Goal: Task Accomplishment & Management: Manage account settings

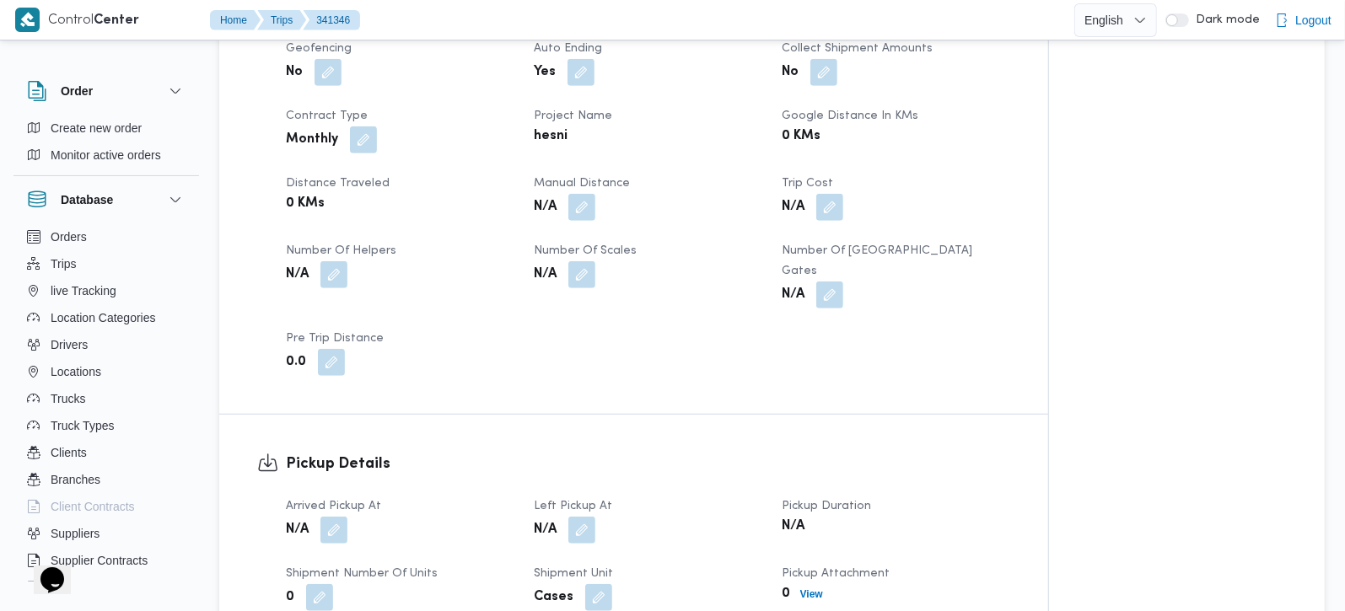
scroll to position [991, 0]
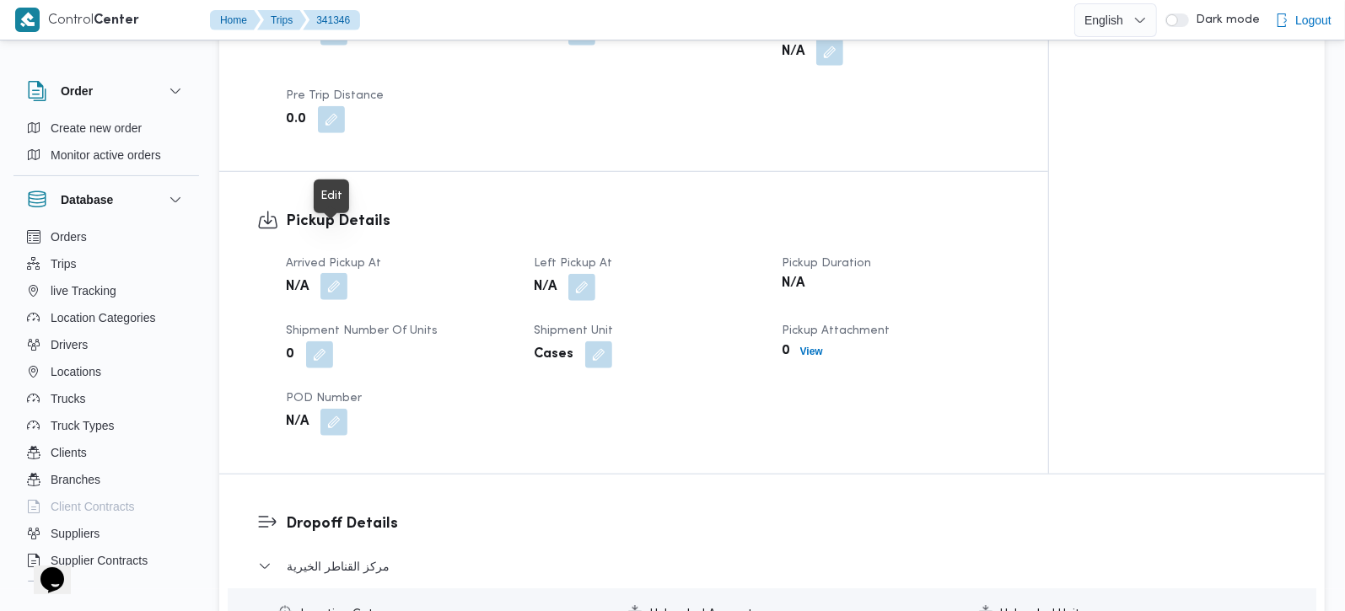
click at [341, 273] on button "button" at bounding box center [333, 286] width 27 height 27
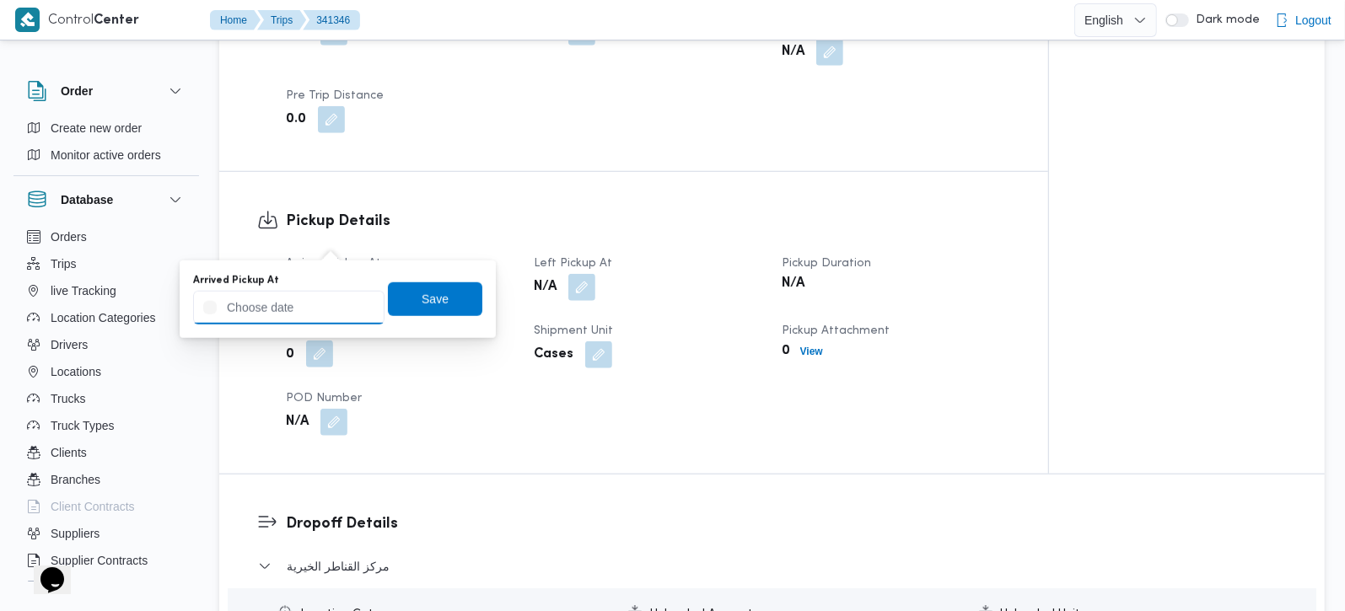
click at [318, 294] on input "Arrived Pickup At" at bounding box center [288, 308] width 191 height 34
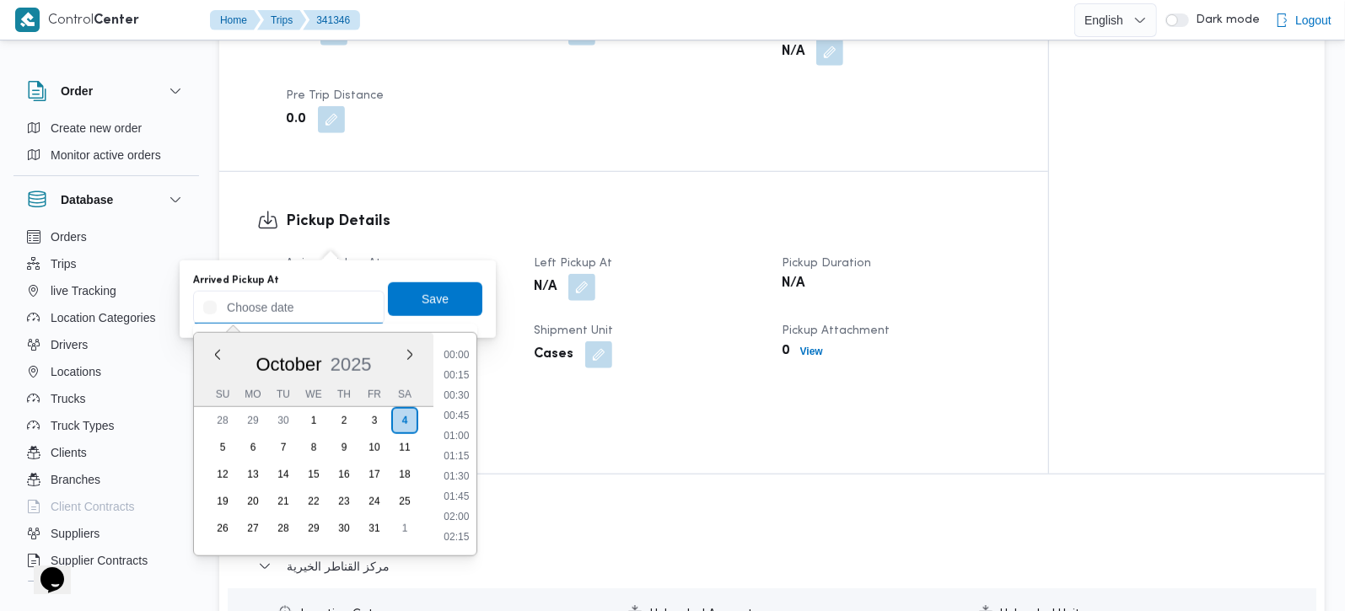
scroll to position [728, 0]
click at [459, 356] on li "09:00" at bounding box center [456, 355] width 39 height 17
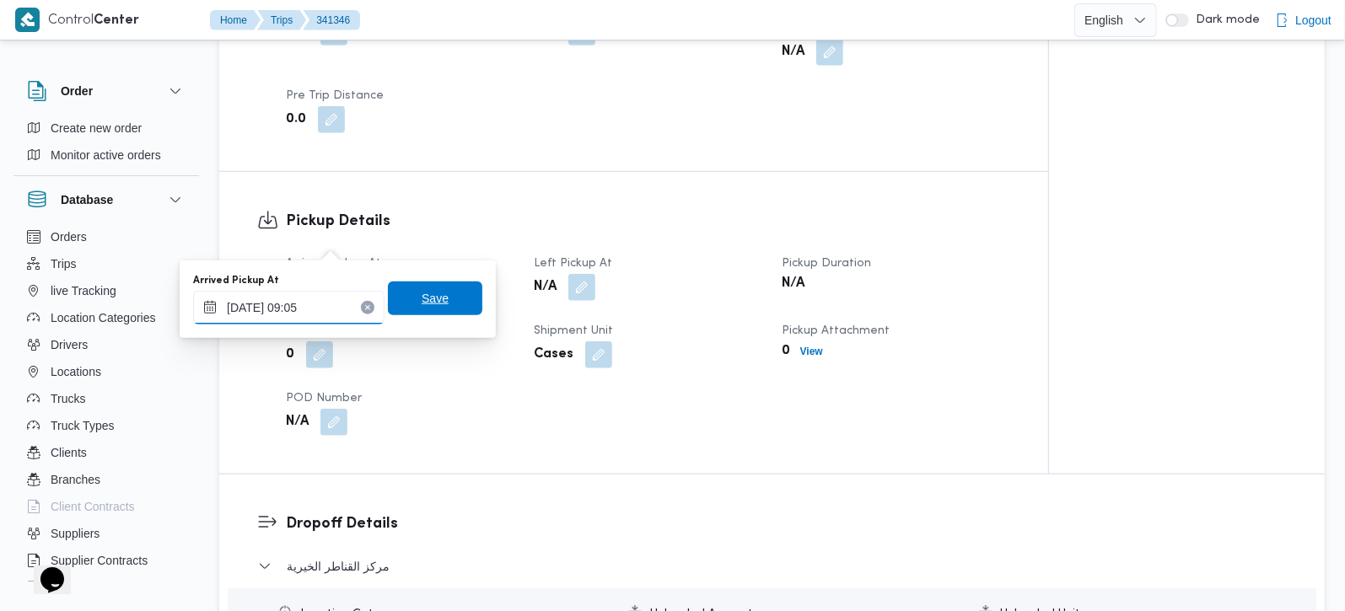
type input "04/10/2025 09:05"
click at [440, 295] on span "Save" at bounding box center [435, 299] width 94 height 34
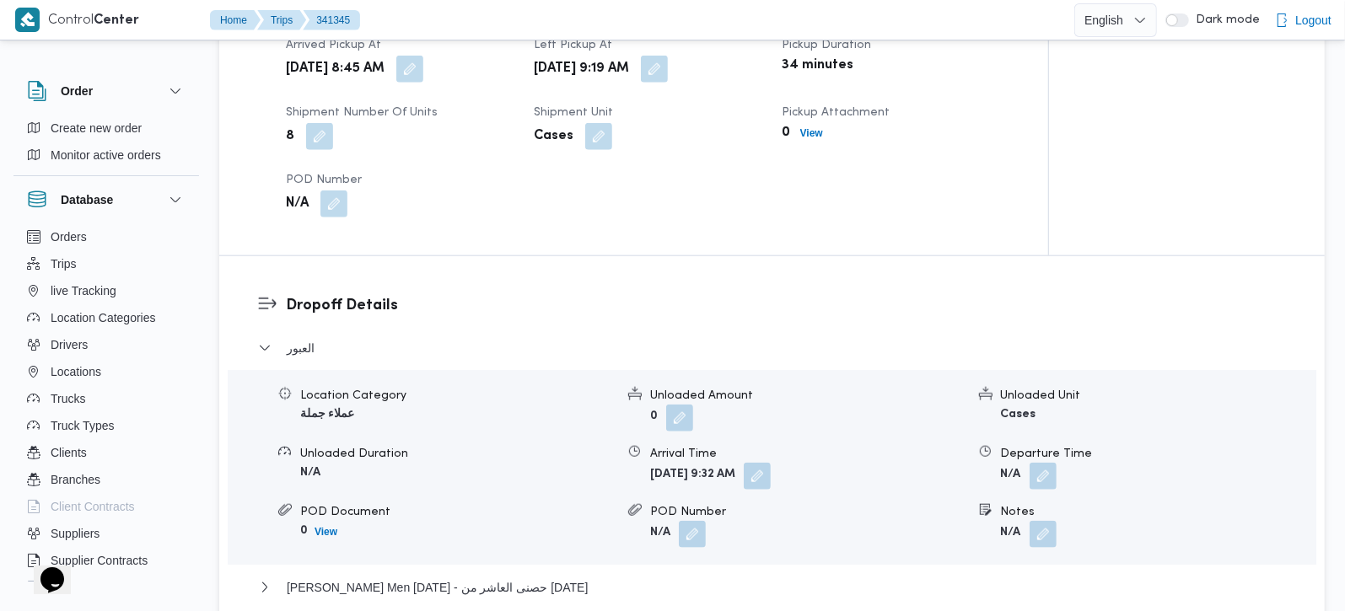
scroll to position [1091, 0]
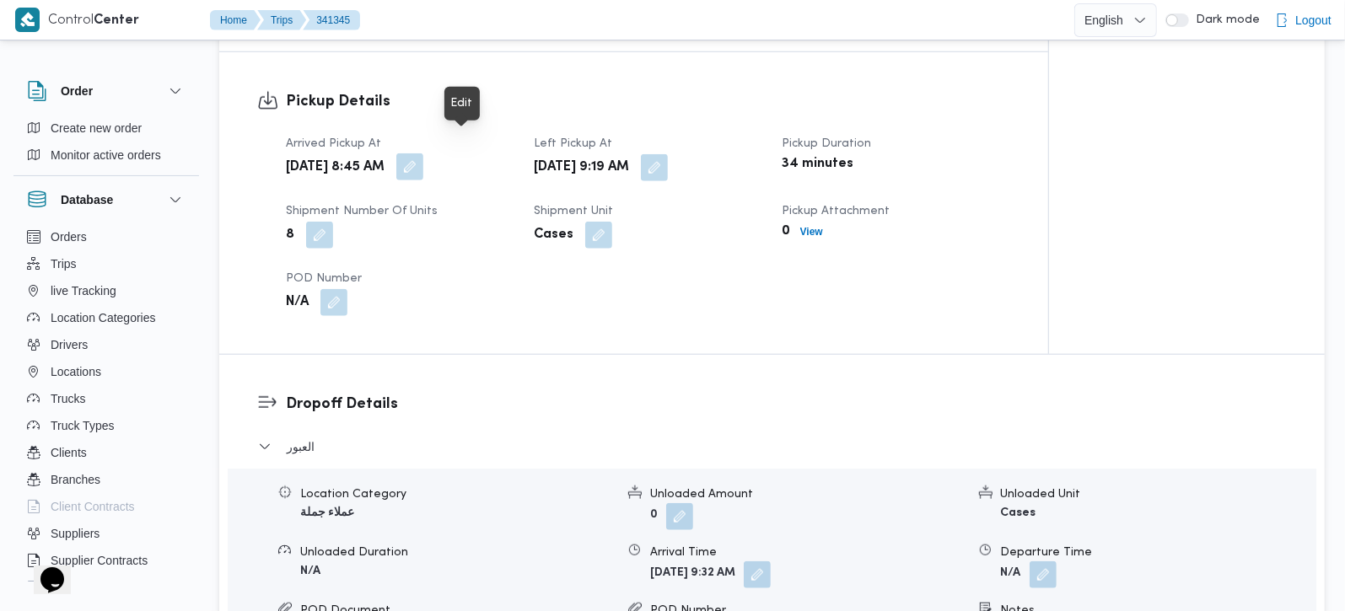
click at [423, 153] on button "button" at bounding box center [409, 166] width 27 height 27
click at [611, 320] on div "Pickup Details Arrived Pickup At Sat, Oct 4, 2025 8:45 AM Left Pickup At Sat, O…" at bounding box center [633, 203] width 829 height 302
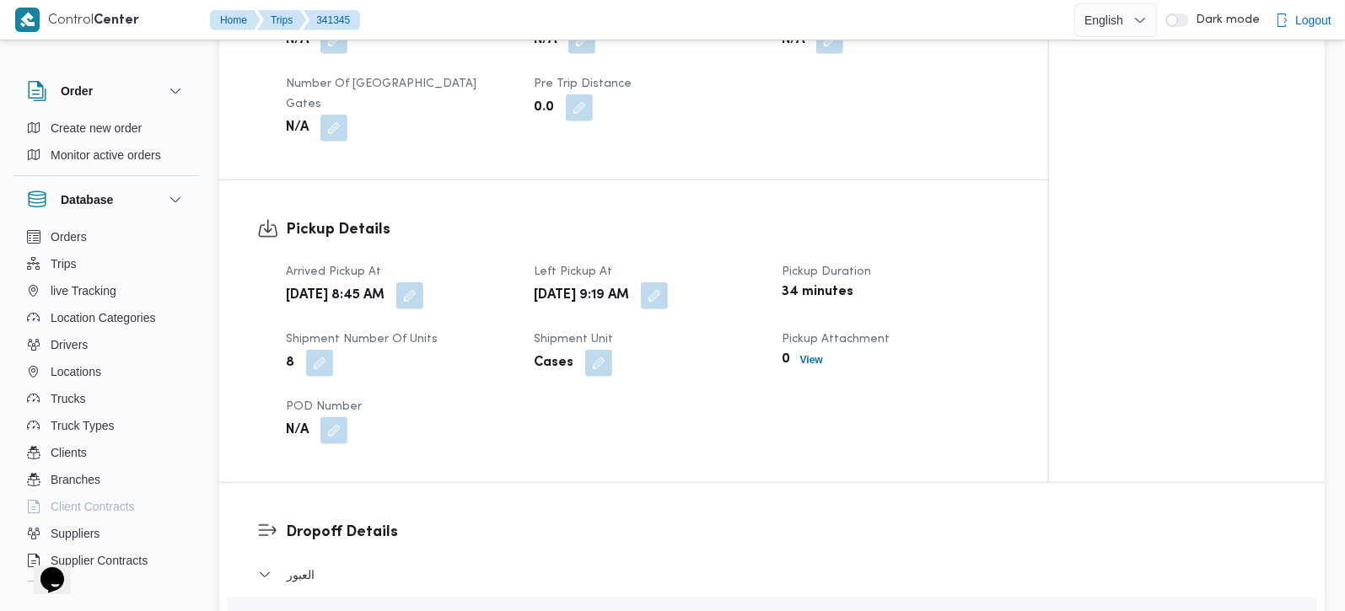
scroll to position [991, 0]
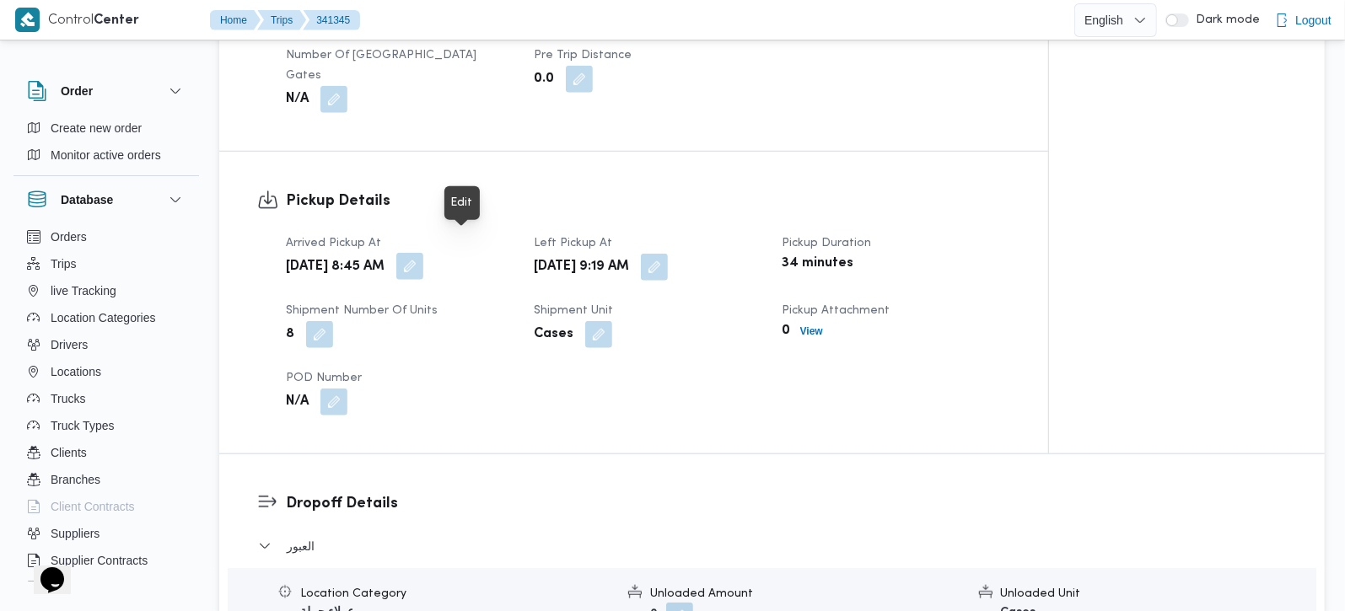
click at [423, 253] on button "button" at bounding box center [409, 266] width 27 height 27
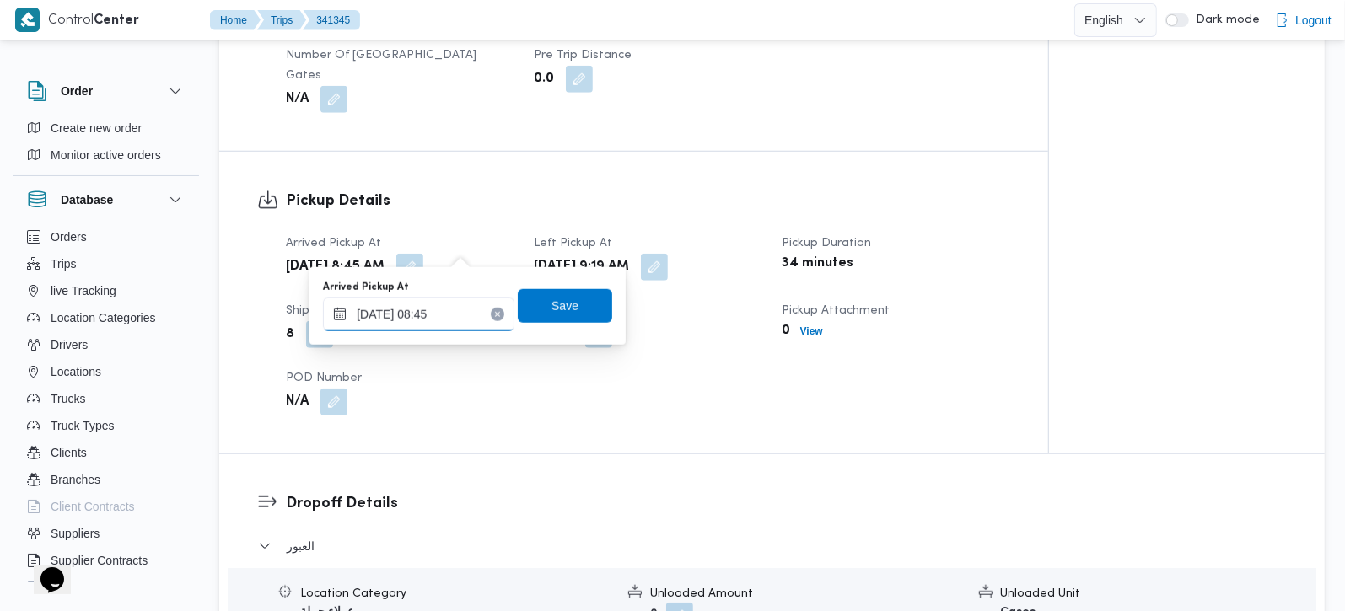
click at [429, 310] on input "04/10/2025 08:45" at bounding box center [418, 315] width 191 height 34
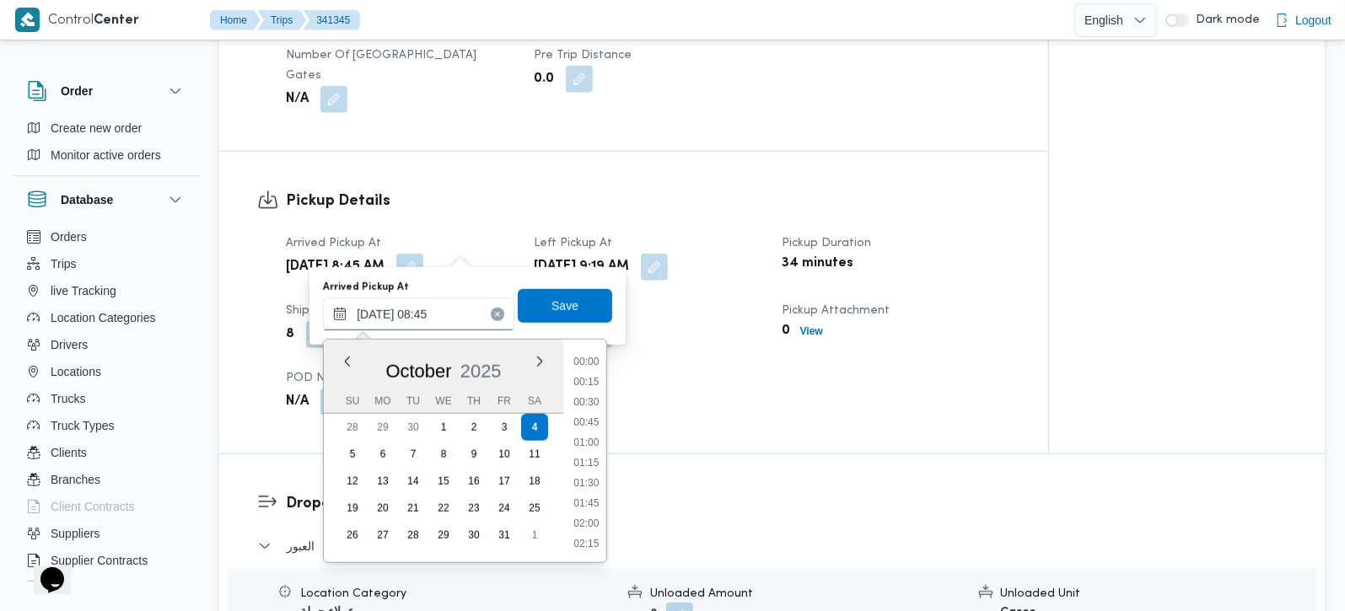
scroll to position [607, 0]
click at [596, 397] on li "08:00" at bounding box center [586, 402] width 39 height 17
type input "04/10/2025 08:00"
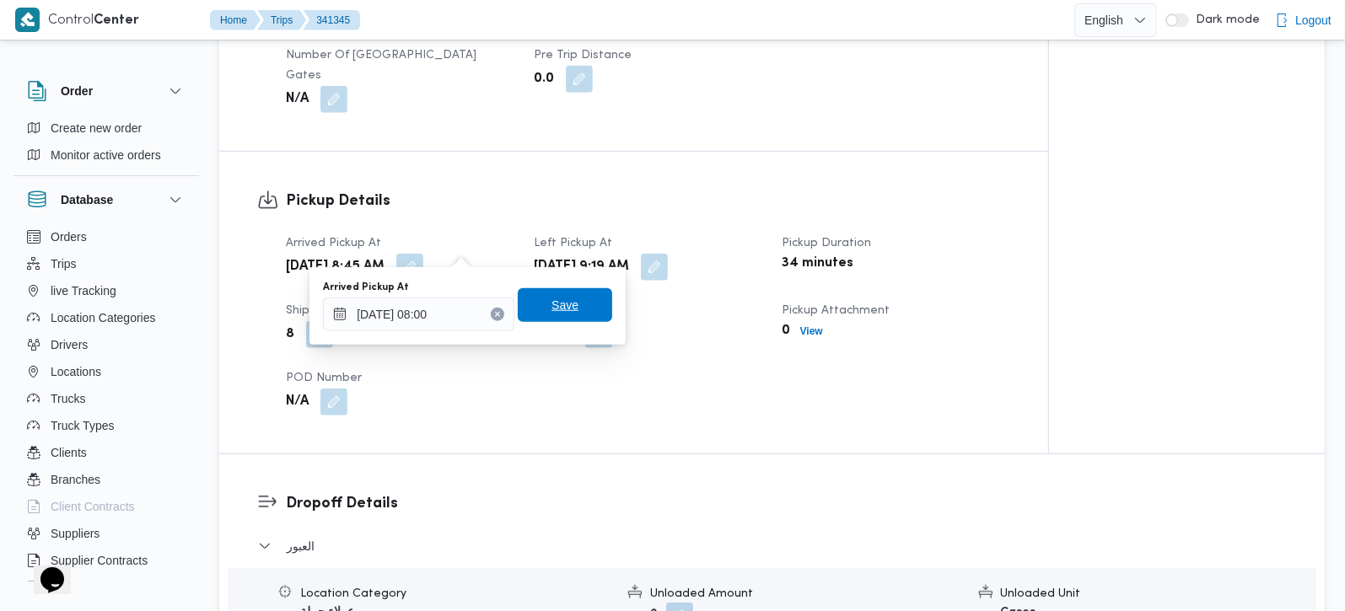
click at [552, 312] on span "Save" at bounding box center [564, 305] width 27 height 20
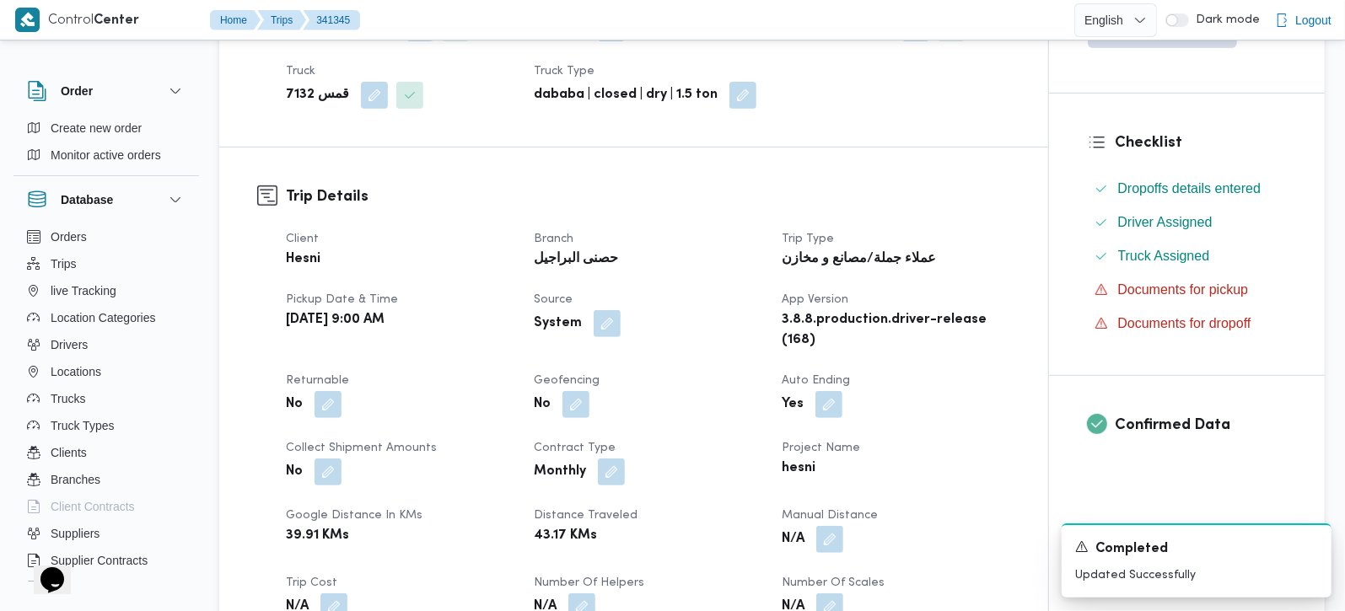
scroll to position [0, 0]
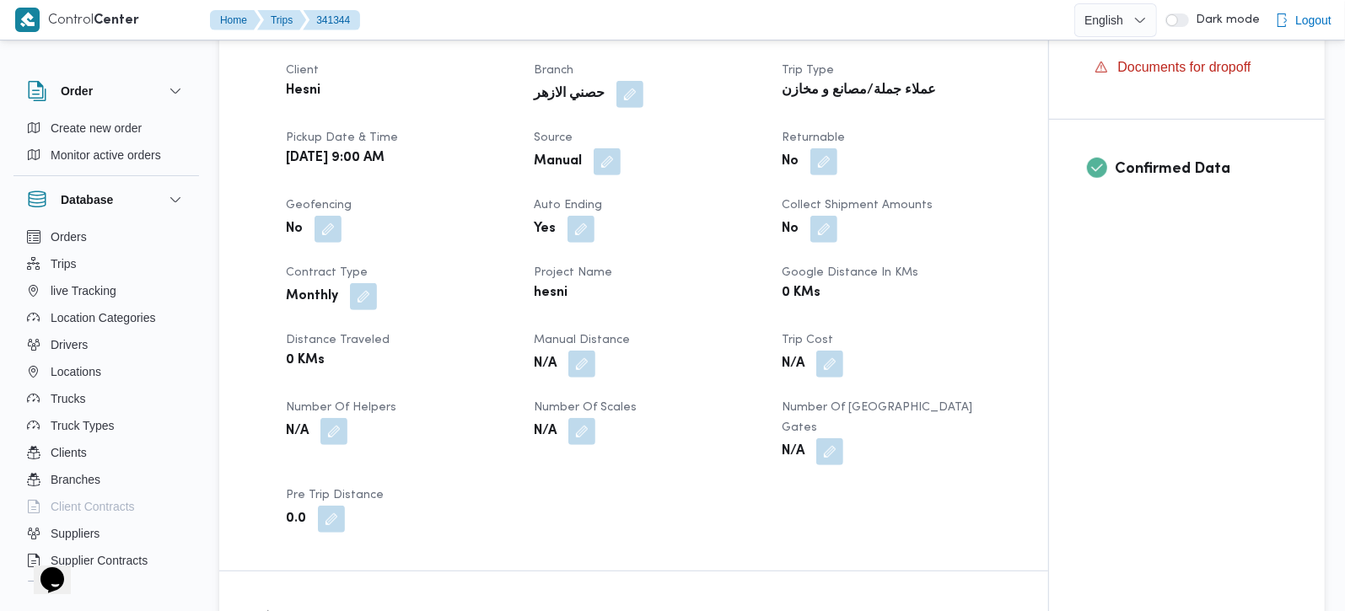
scroll to position [694, 0]
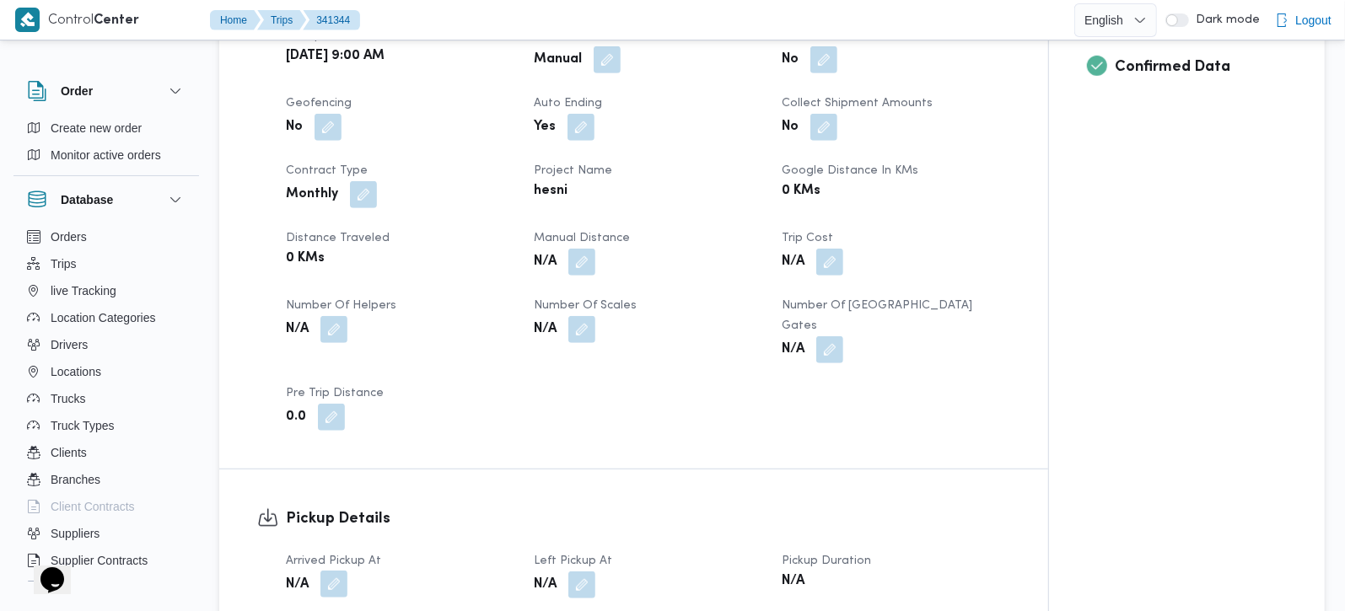
click at [338, 571] on button "button" at bounding box center [333, 584] width 27 height 27
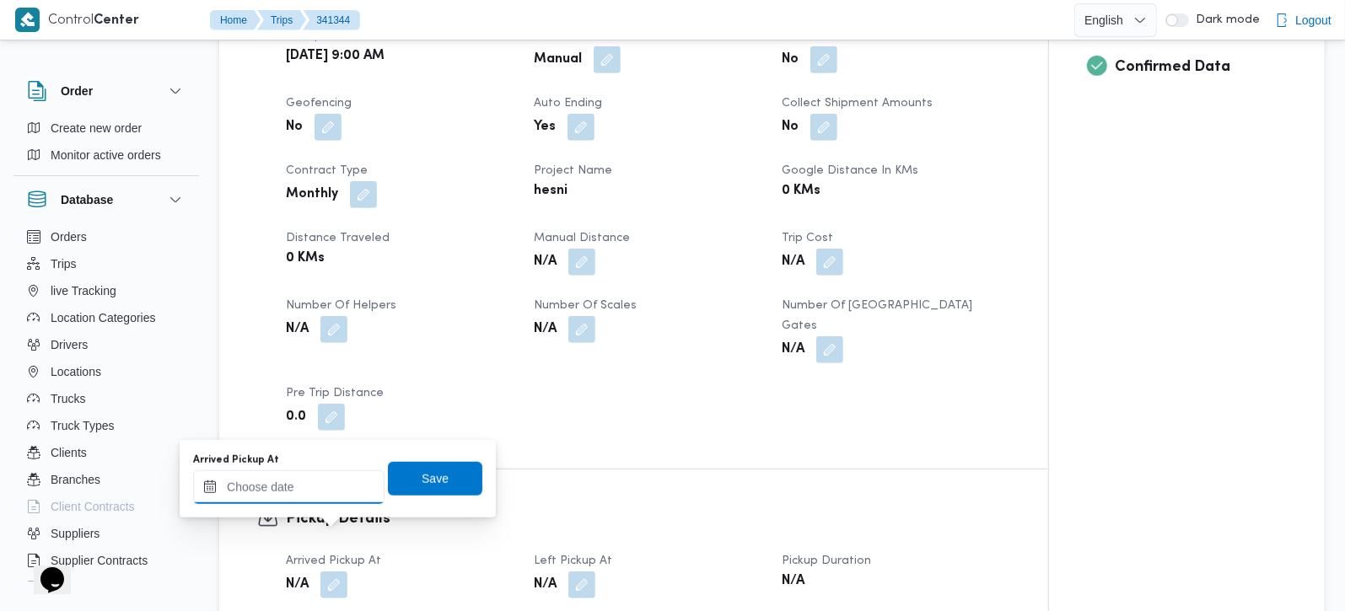
click at [318, 471] on input "Arrived Pickup At" at bounding box center [288, 487] width 191 height 34
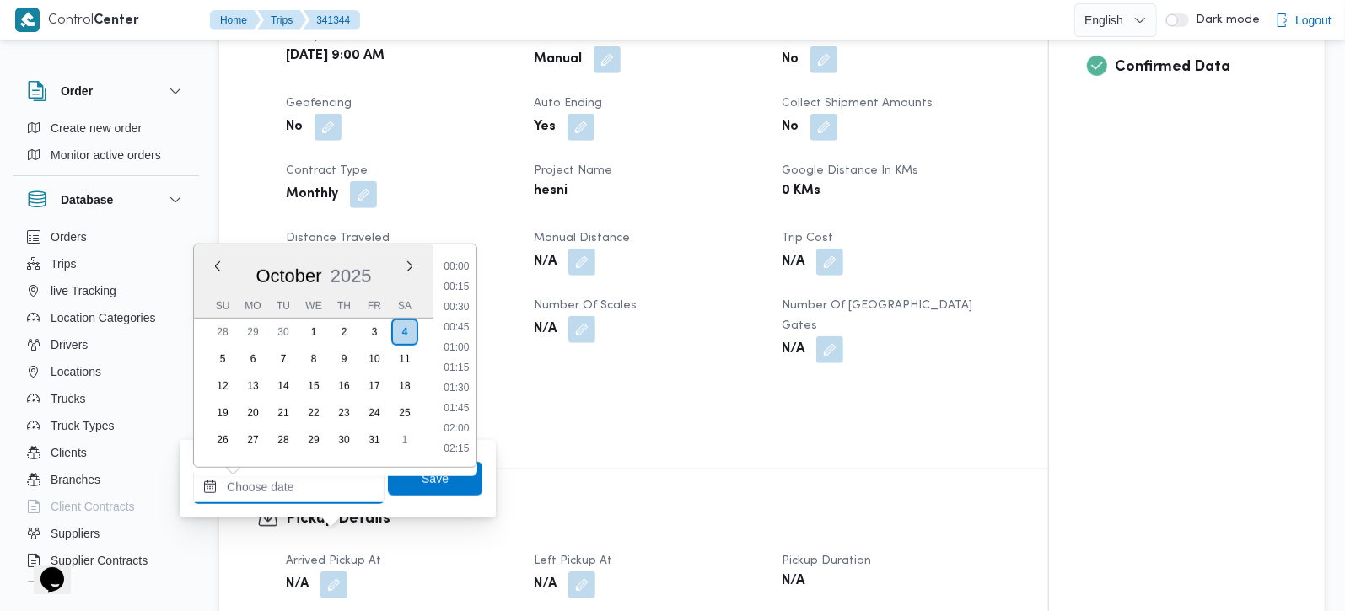
scroll to position [728, 0]
click at [463, 267] on li "09:00" at bounding box center [456, 266] width 39 height 17
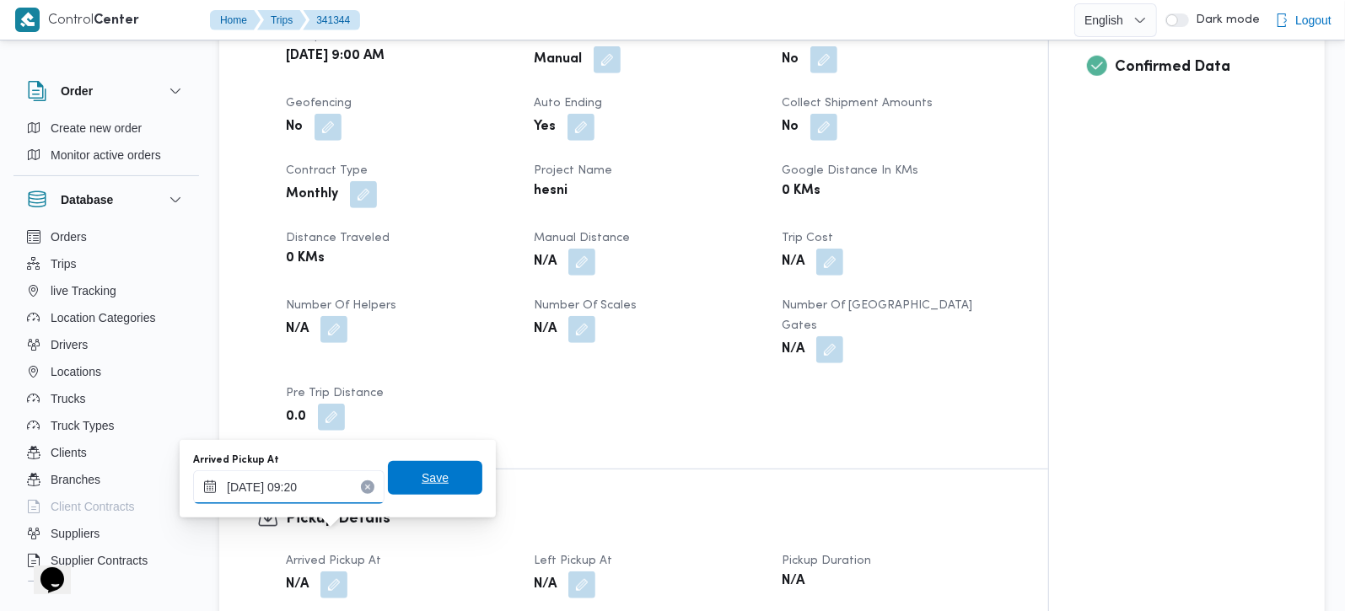
type input "04/10/2025 09:20"
click at [430, 478] on span "Save" at bounding box center [435, 478] width 27 height 20
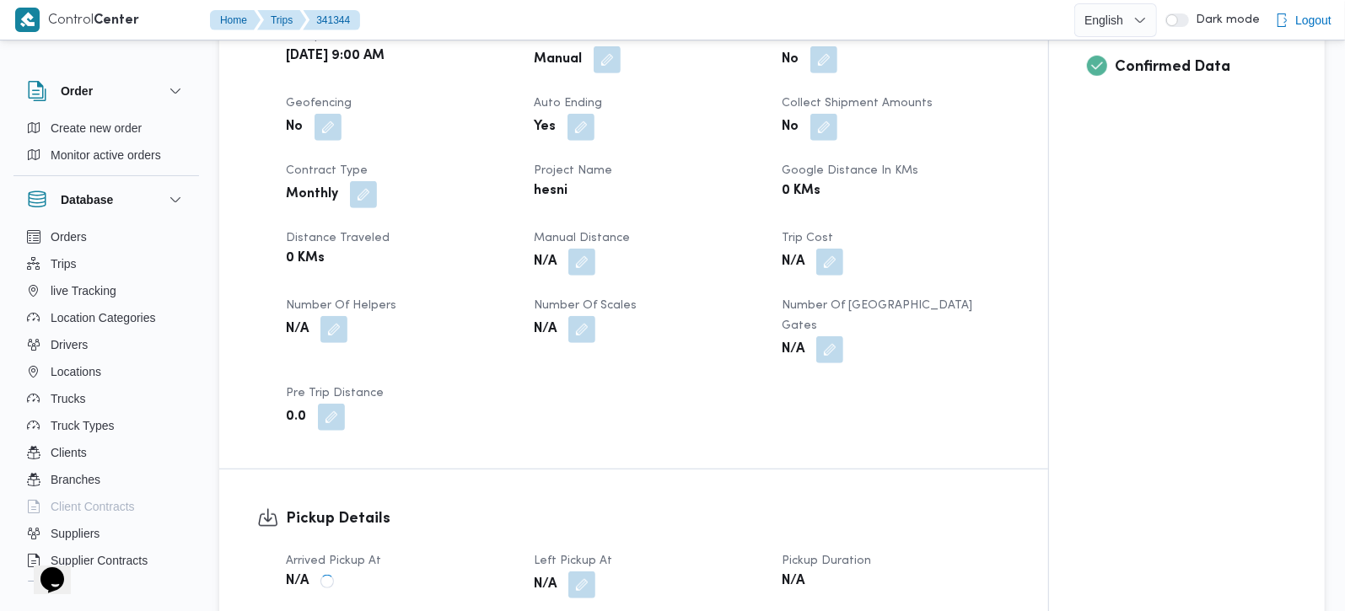
scroll to position [99, 0]
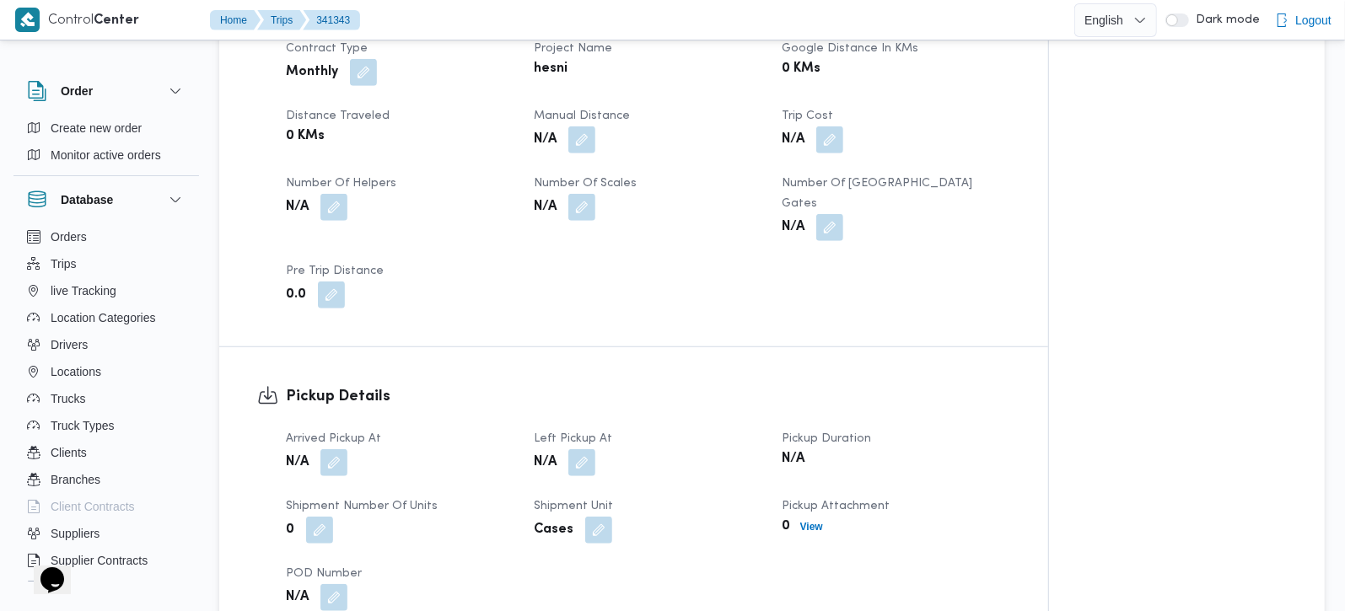
scroll to position [793, 0]
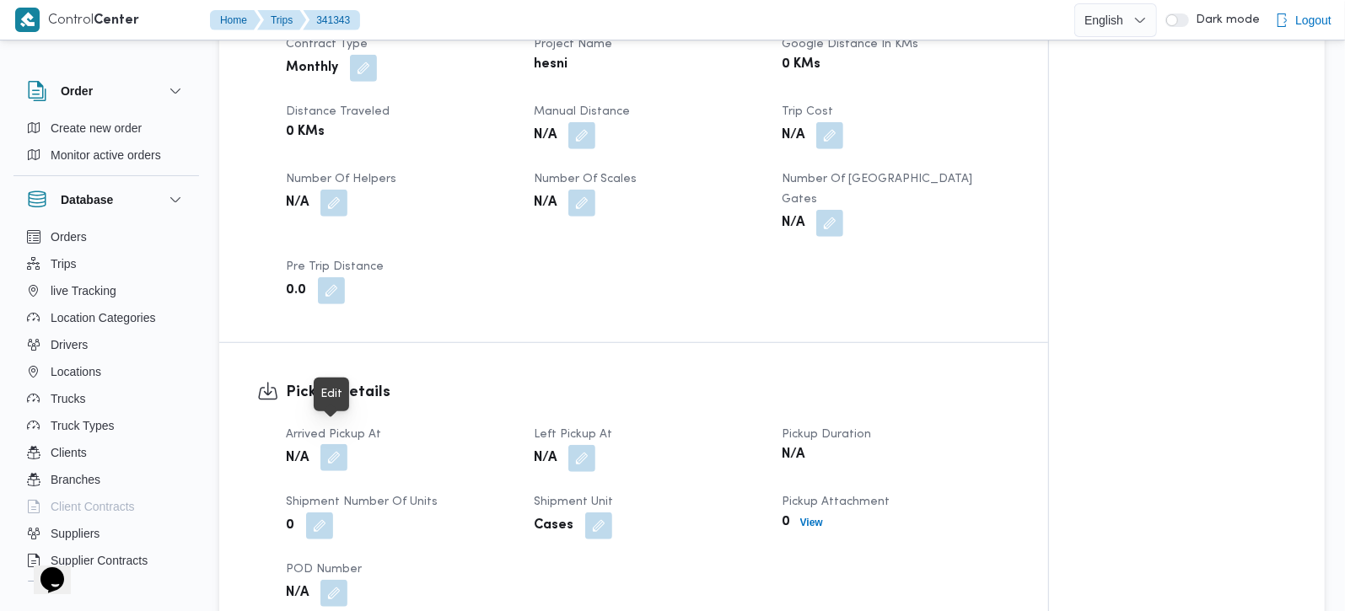
click at [333, 445] on button "button" at bounding box center [333, 457] width 27 height 27
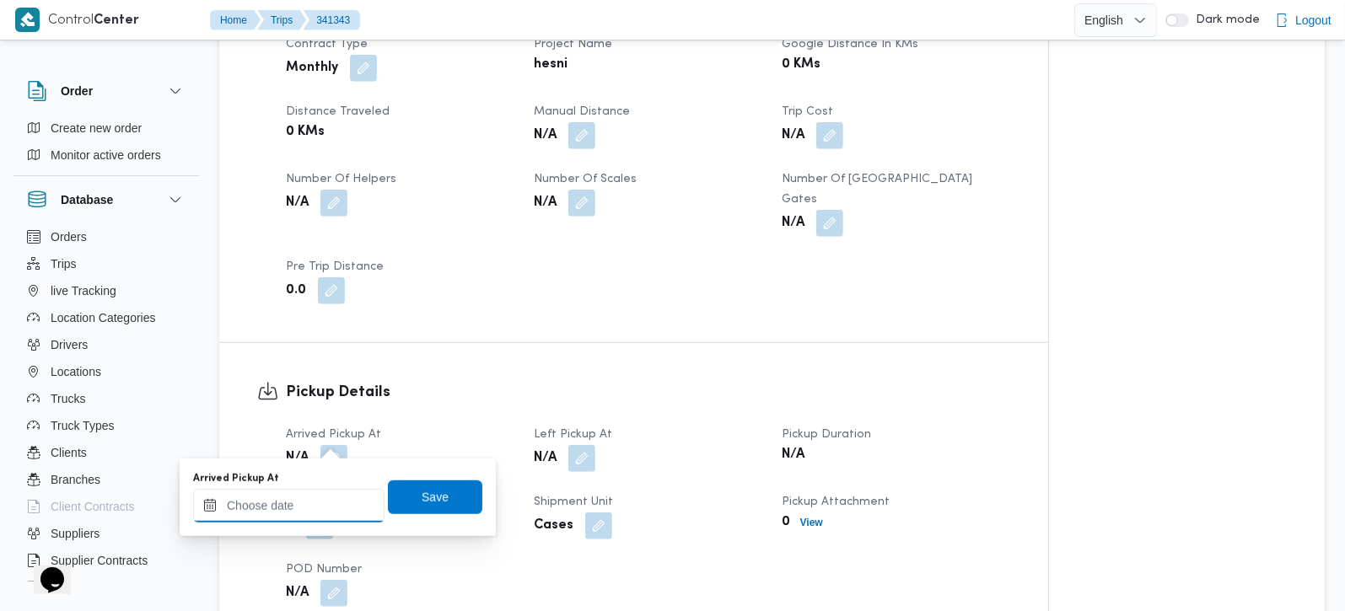
click at [322, 508] on input "Arrived Pickup At" at bounding box center [288, 506] width 191 height 34
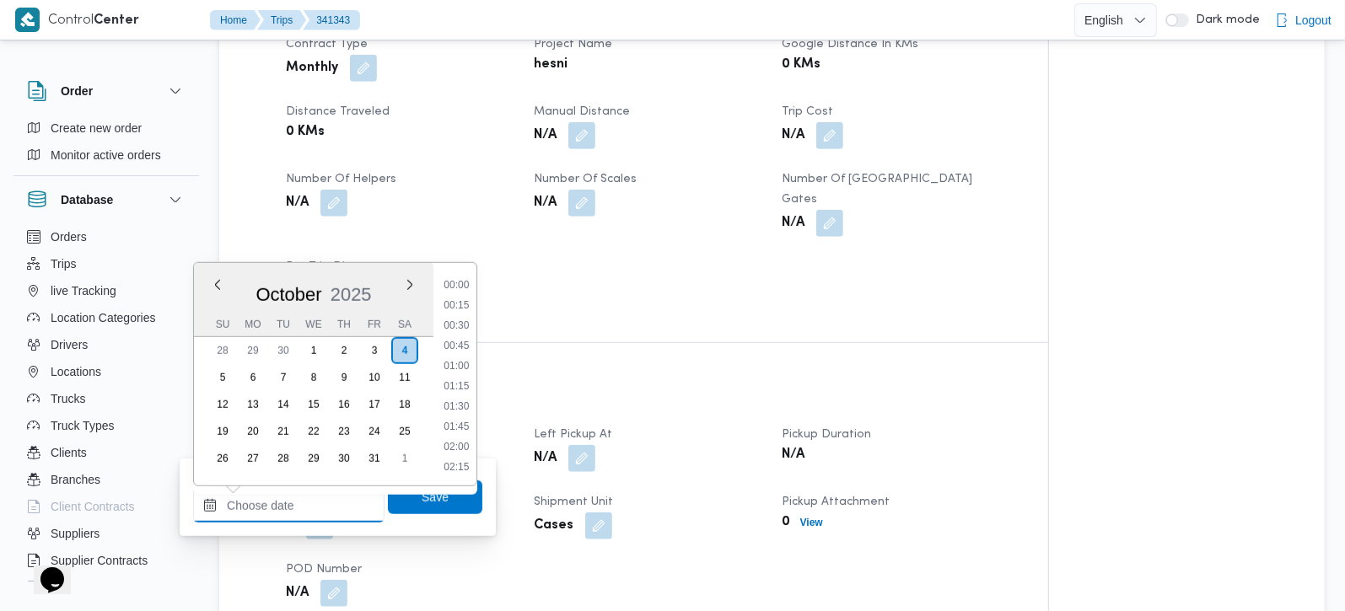
scroll to position [728, 0]
click at [457, 284] on li "09:00" at bounding box center [456, 285] width 39 height 17
type input "04/10/2025 09:00"
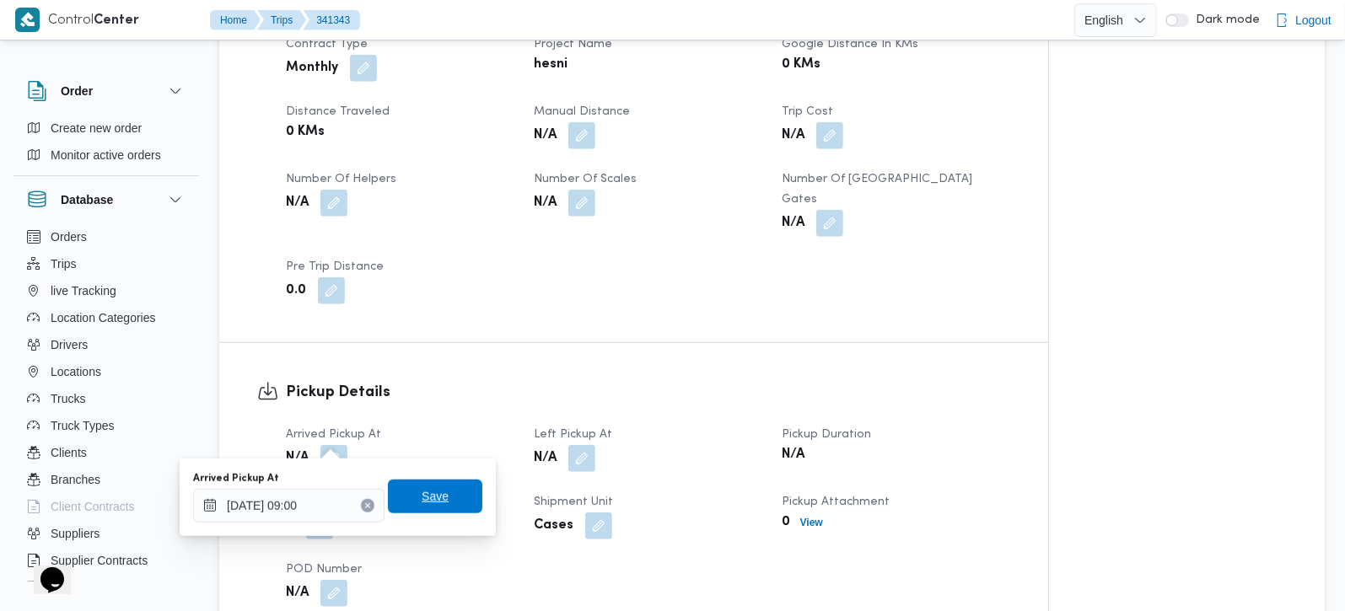
click at [422, 481] on span "Save" at bounding box center [435, 497] width 94 height 34
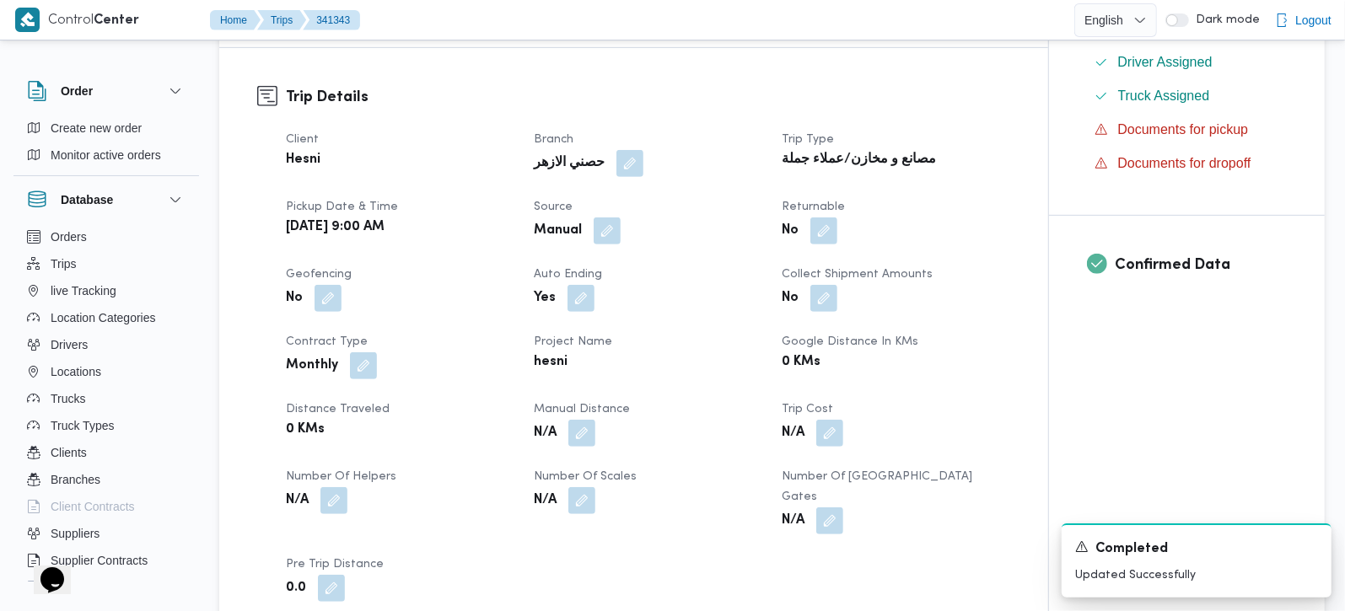
scroll to position [793, 0]
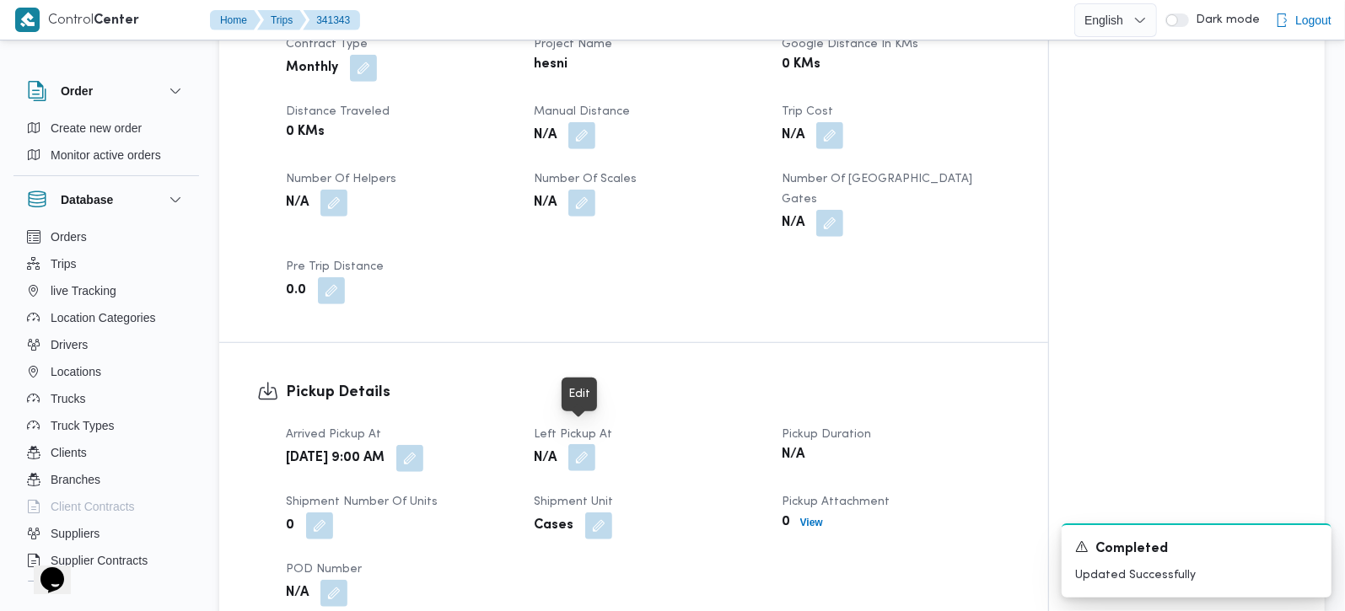
click at [579, 444] on button "button" at bounding box center [581, 457] width 27 height 27
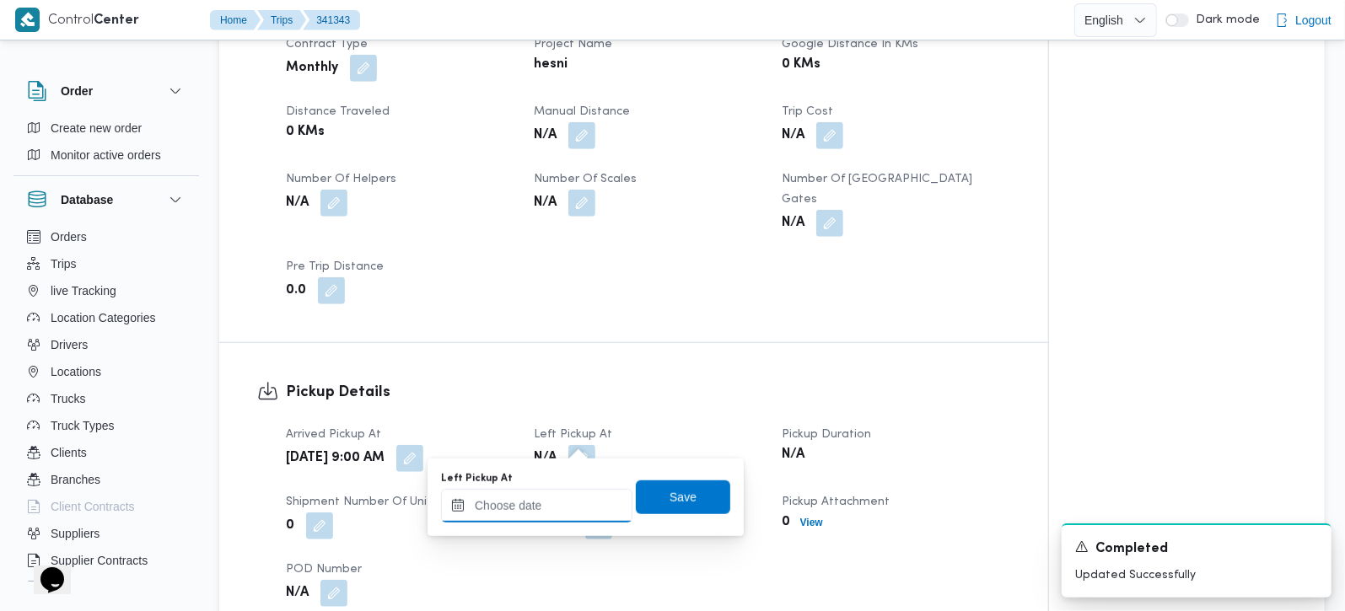
click at [560, 497] on input "Left Pickup At" at bounding box center [536, 506] width 191 height 34
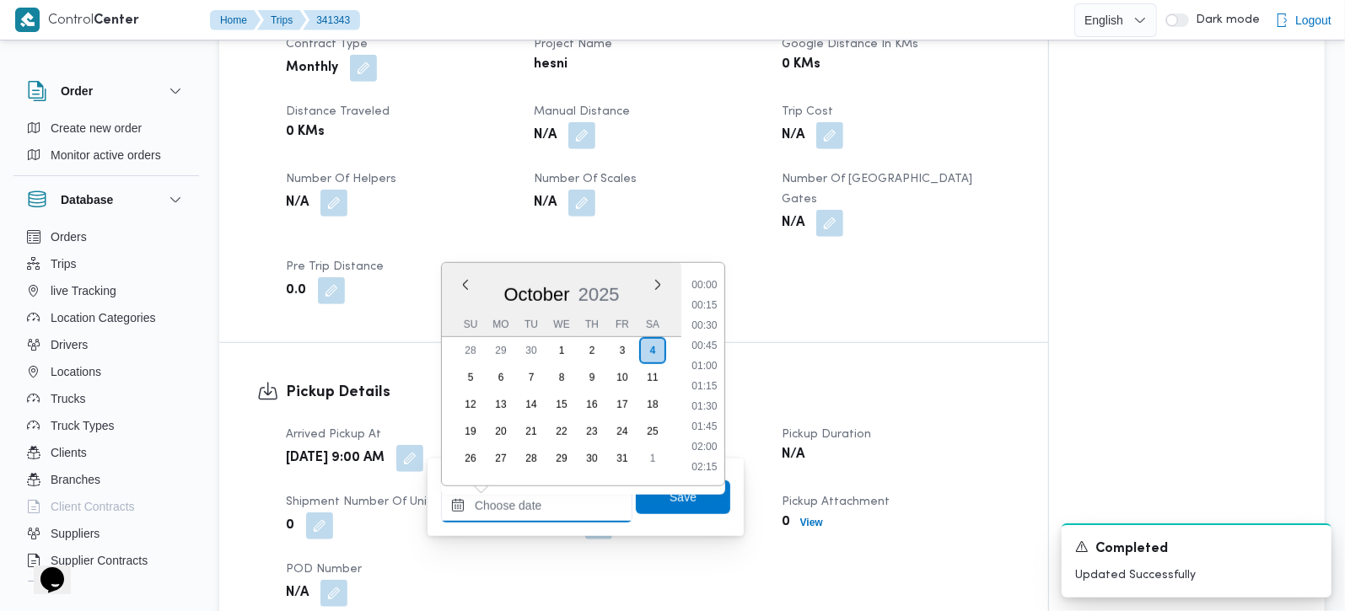
scroll to position [769, 0]
click at [709, 301] on li "09:45" at bounding box center [704, 305] width 39 height 17
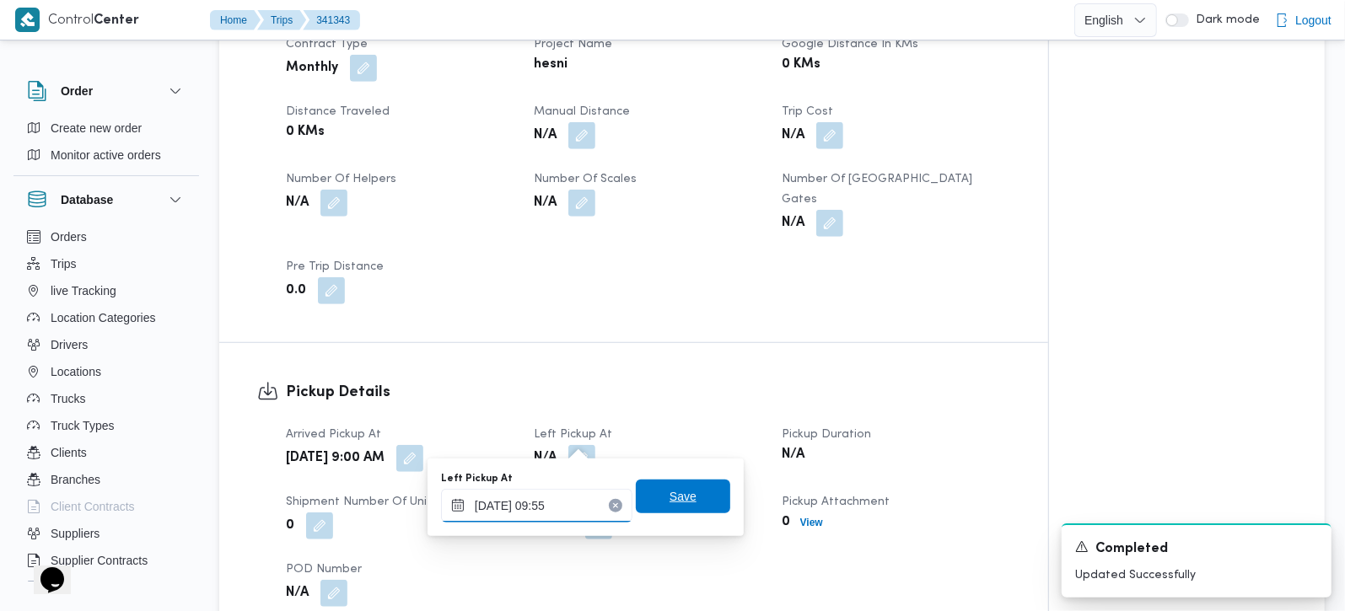
type input "04/10/2025 09:55"
click at [688, 491] on span "Save" at bounding box center [683, 497] width 94 height 34
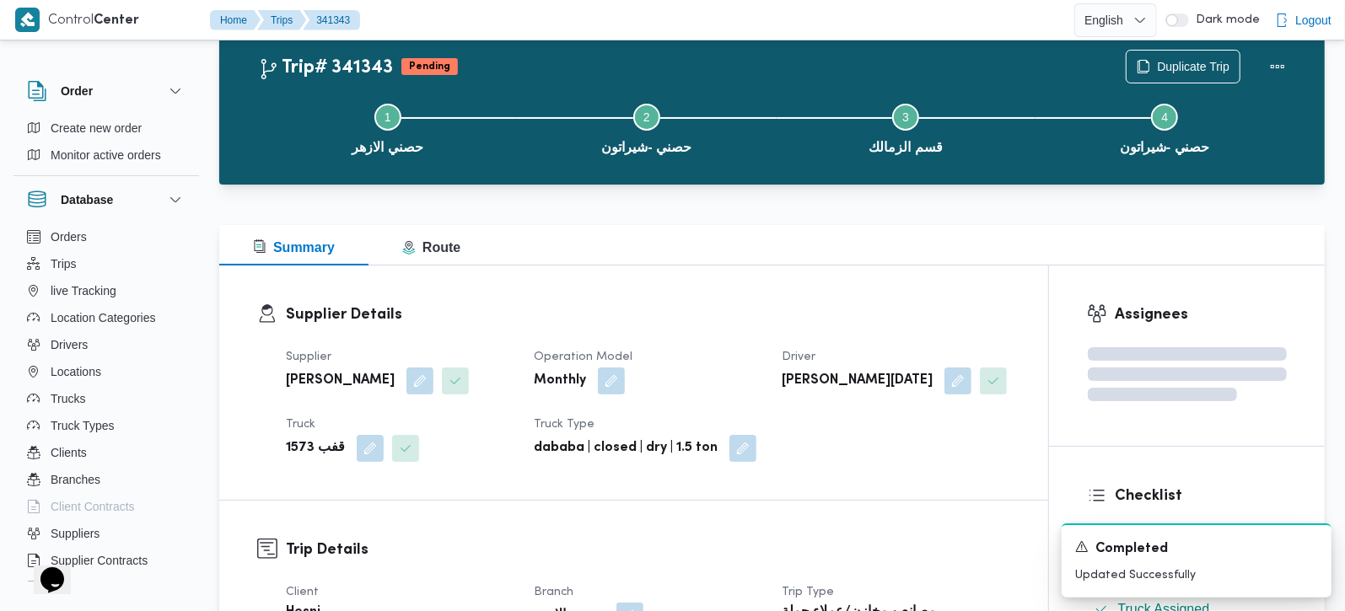
scroll to position [0, 0]
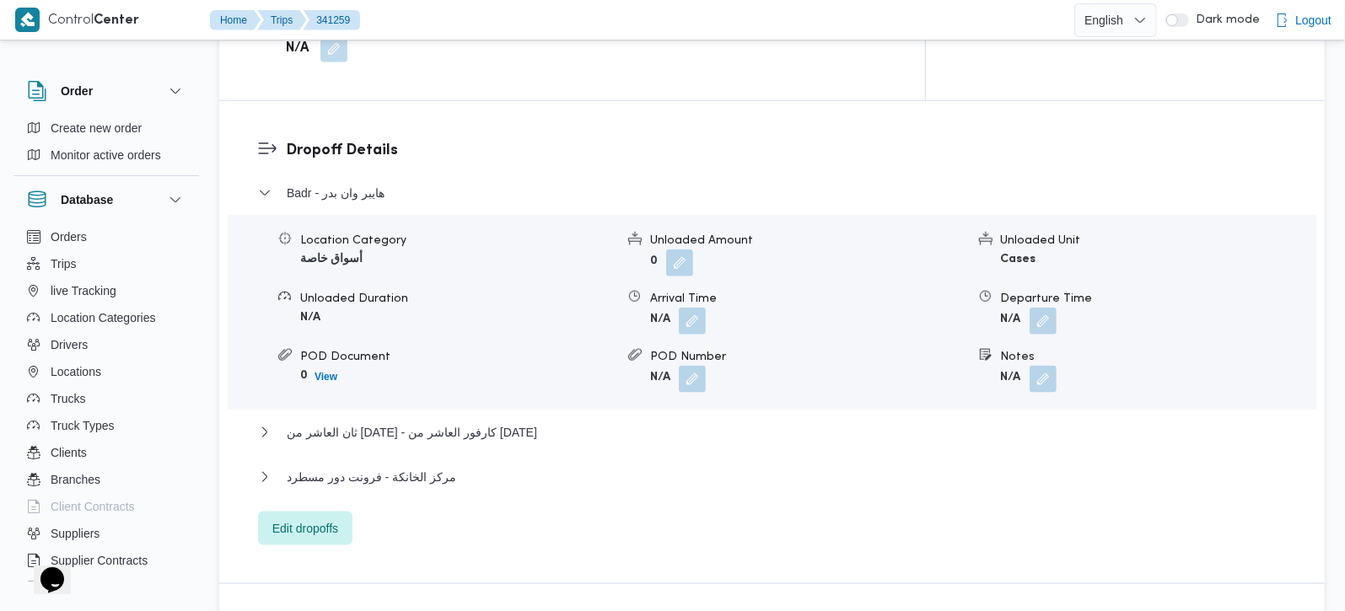
scroll to position [1389, 0]
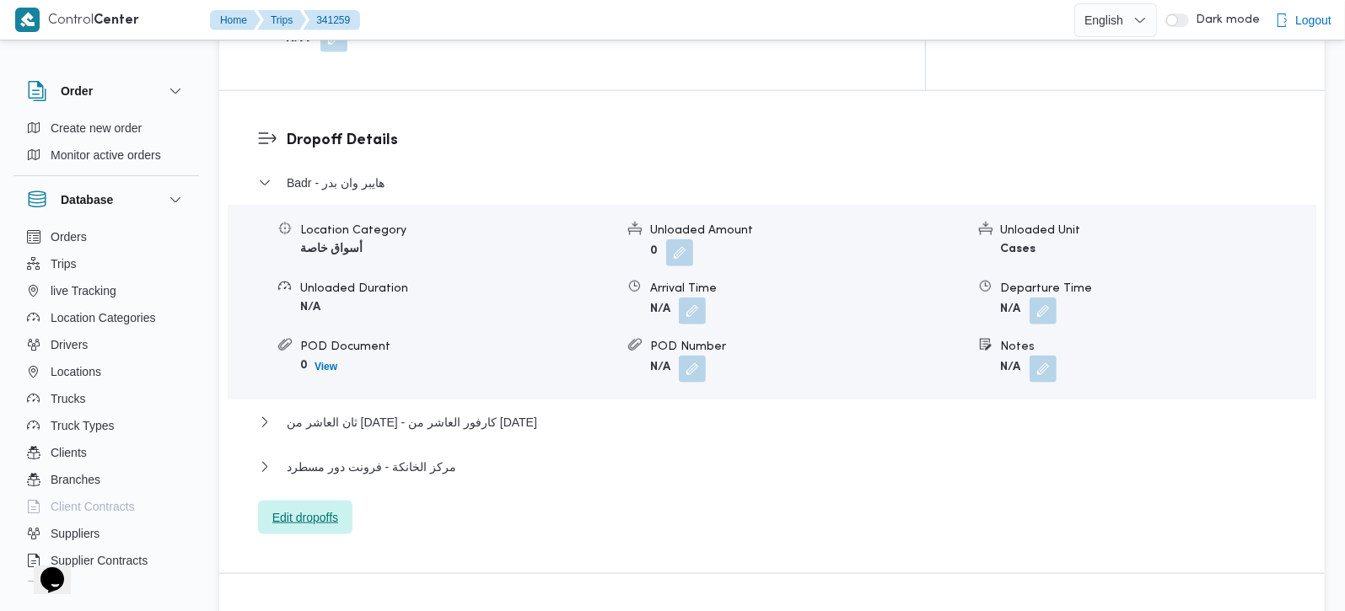
click at [314, 501] on span "Edit dropoffs" at bounding box center [305, 518] width 94 height 34
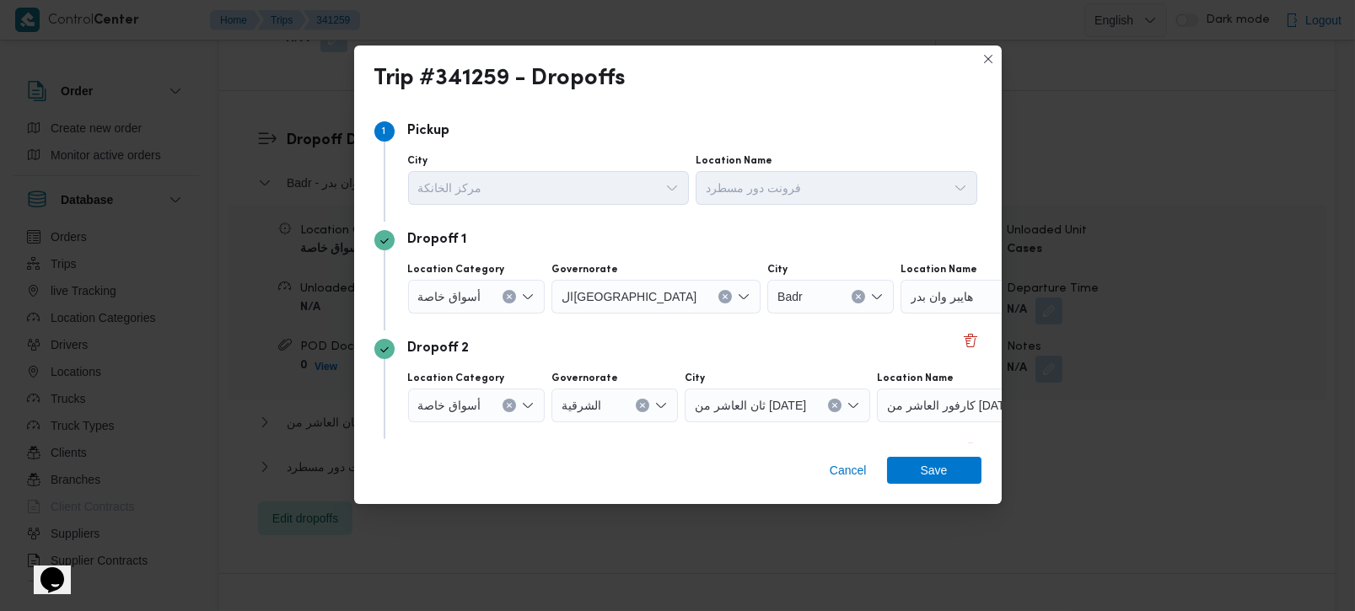
click at [512, 296] on button "Clear input" at bounding box center [508, 296] width 13 height 13
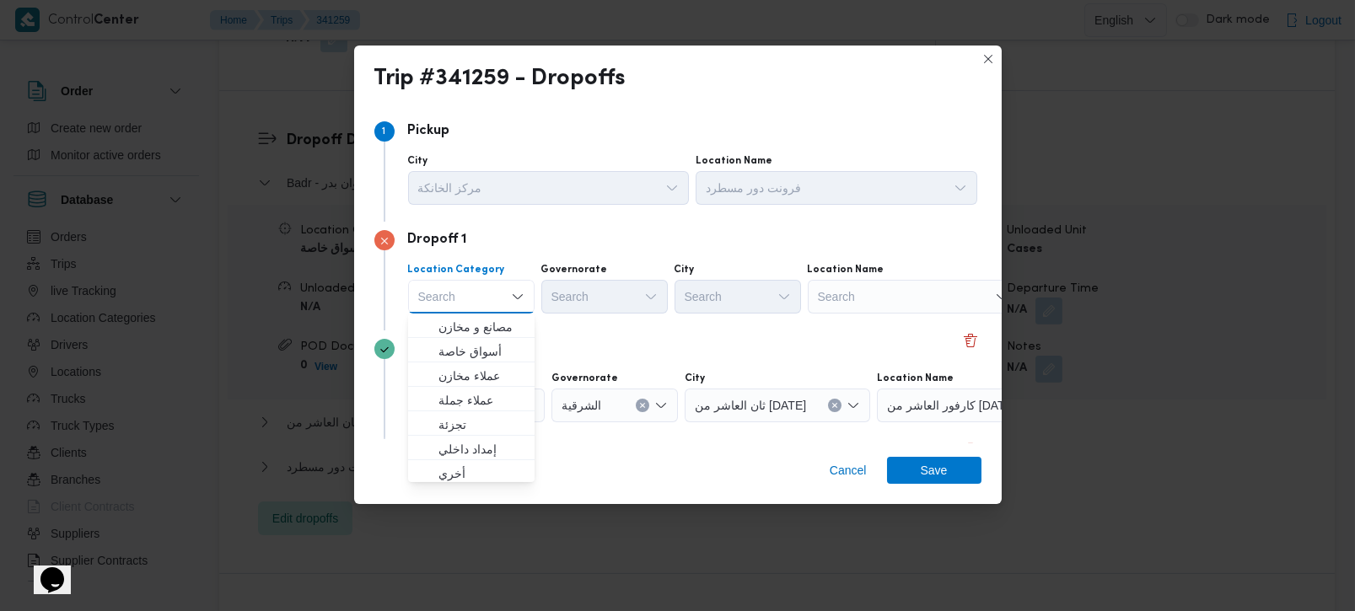
click at [861, 298] on div "Search" at bounding box center [913, 297] width 211 height 34
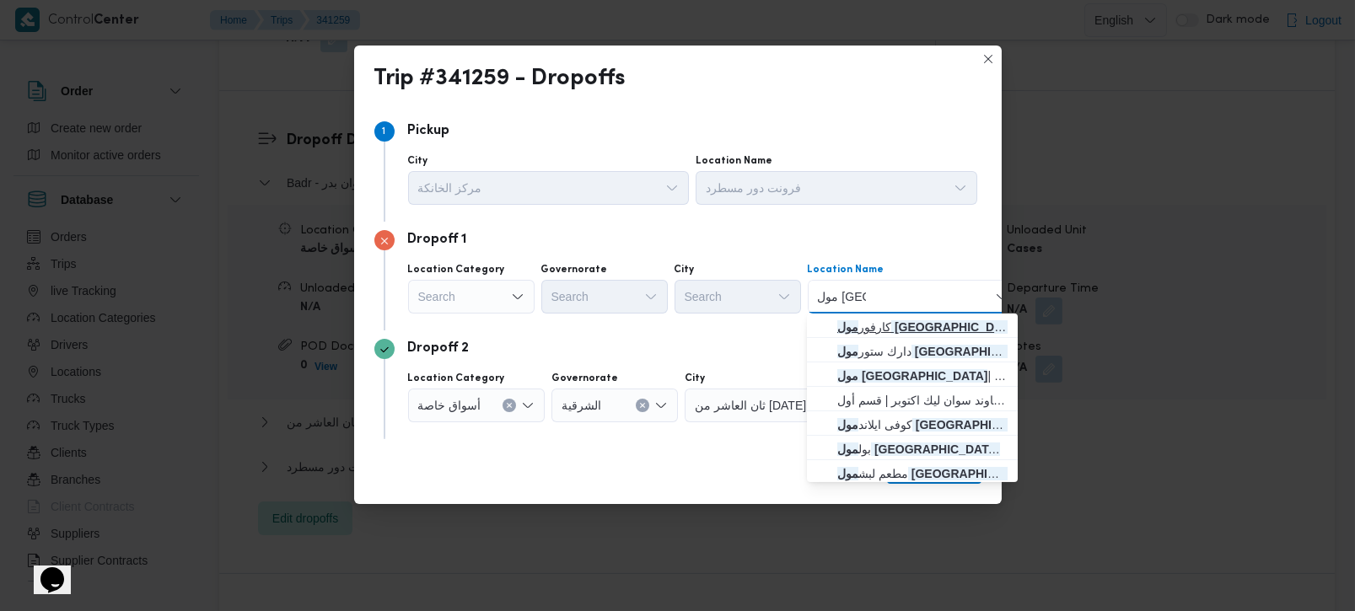
type input "مول مصر"
click at [928, 329] on span "كارفور مول مصر اكتوبر | كارفور | قسم أول 6 أكتوبر" at bounding box center [922, 327] width 170 height 20
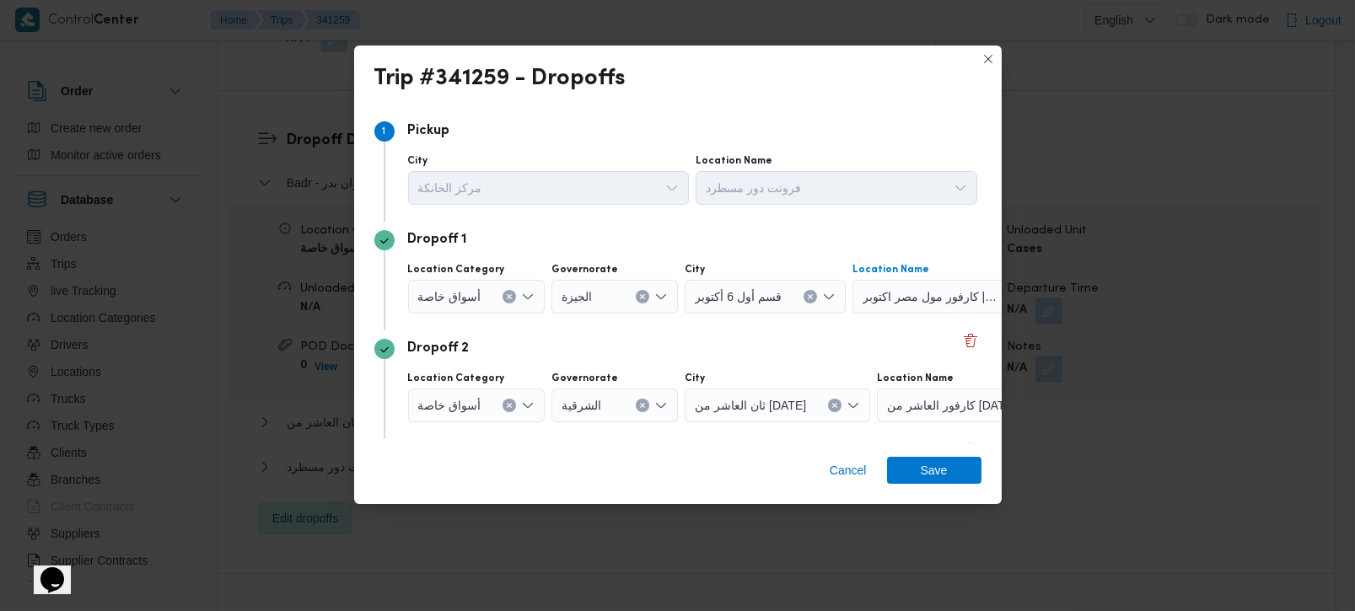
click at [512, 408] on button "Clear input" at bounding box center [508, 405] width 13 height 13
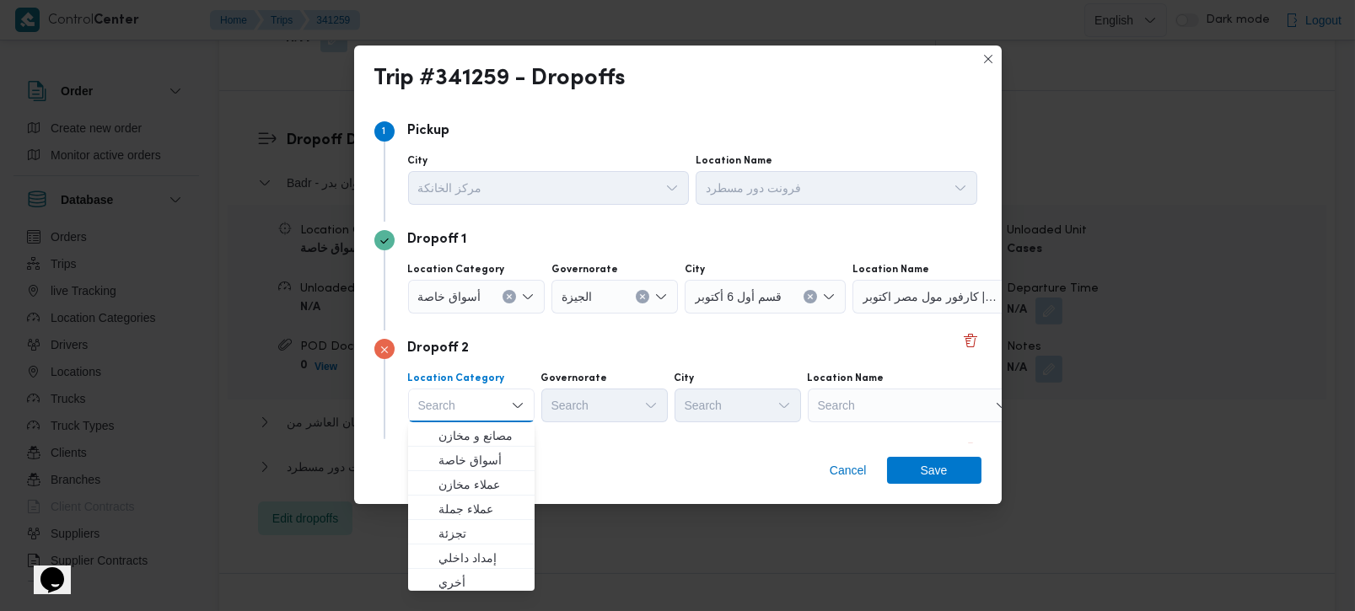
click at [862, 411] on div "Search" at bounding box center [913, 406] width 211 height 34
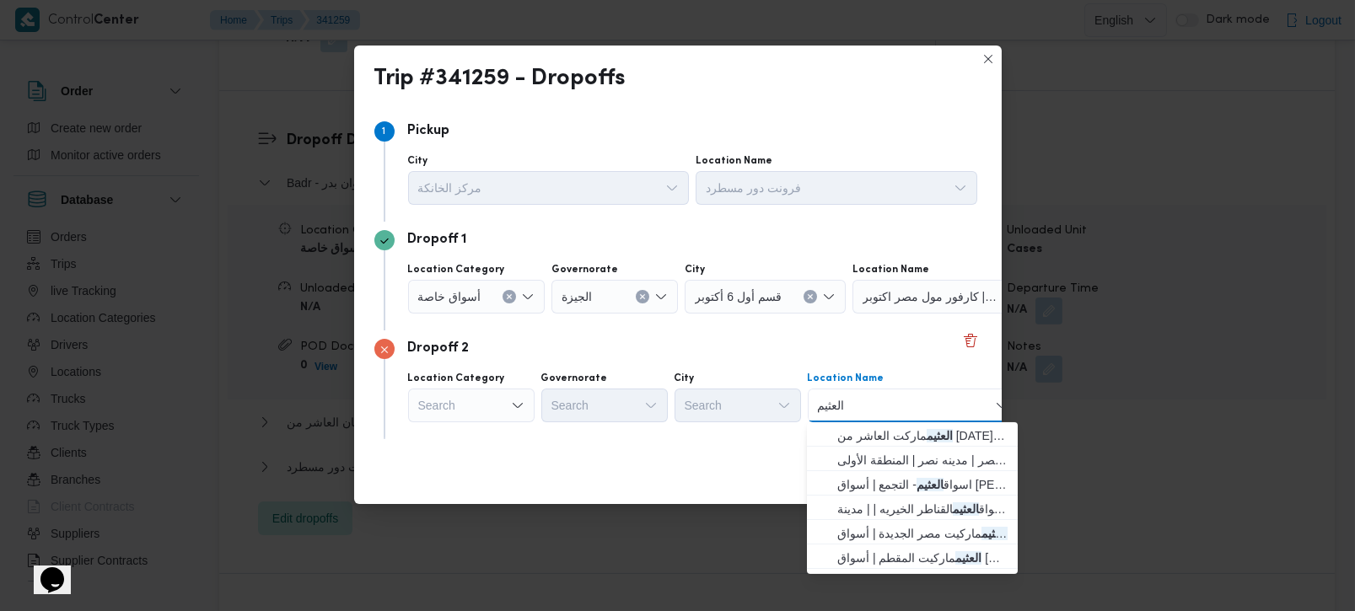
click at [835, 403] on input "العثيم" at bounding box center [833, 405] width 30 height 20
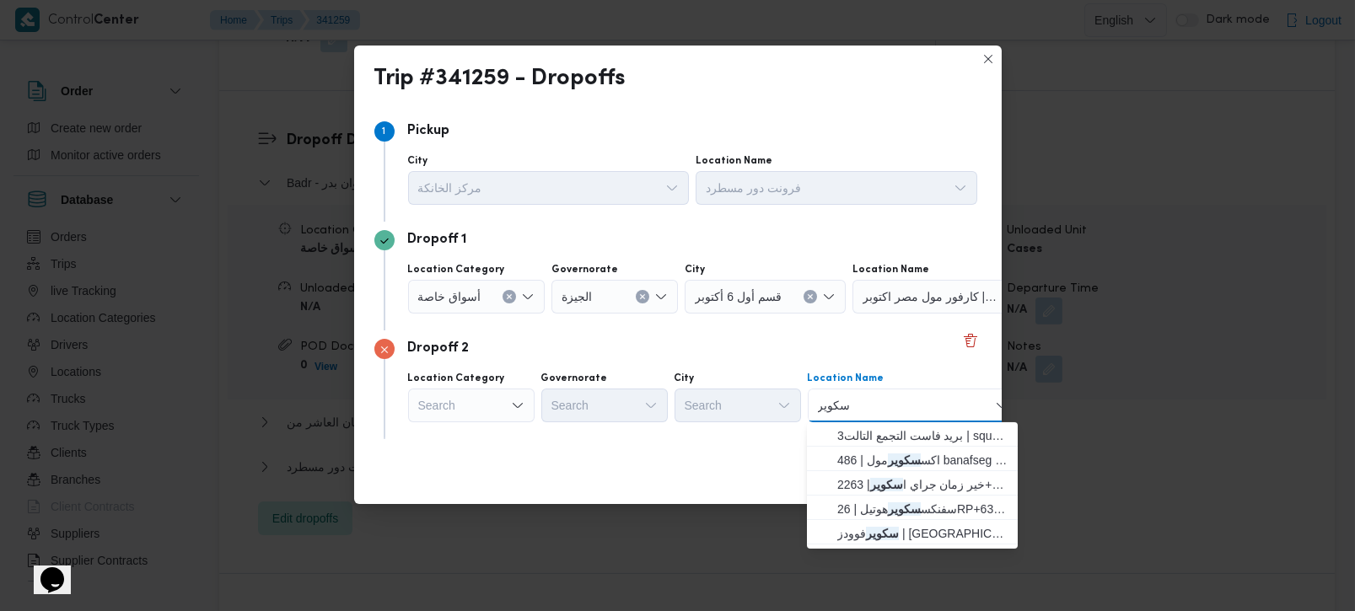
type input "سكوير"
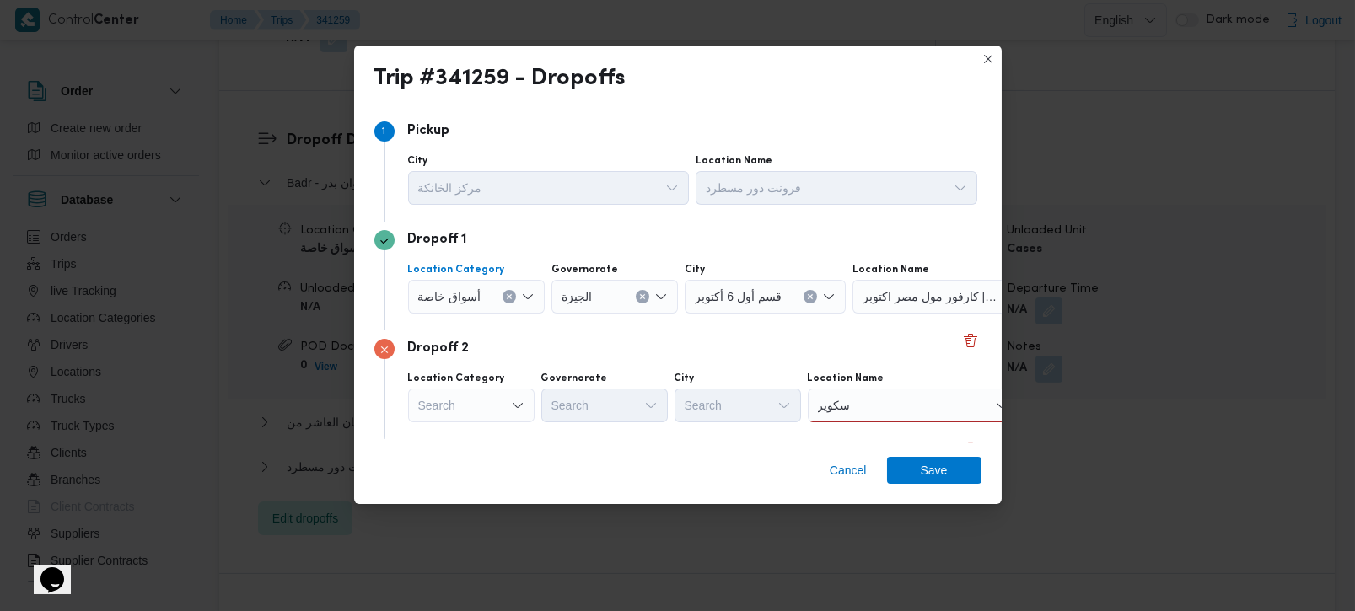
click at [506, 296] on icon "Clear input" at bounding box center [509, 296] width 7 height 7
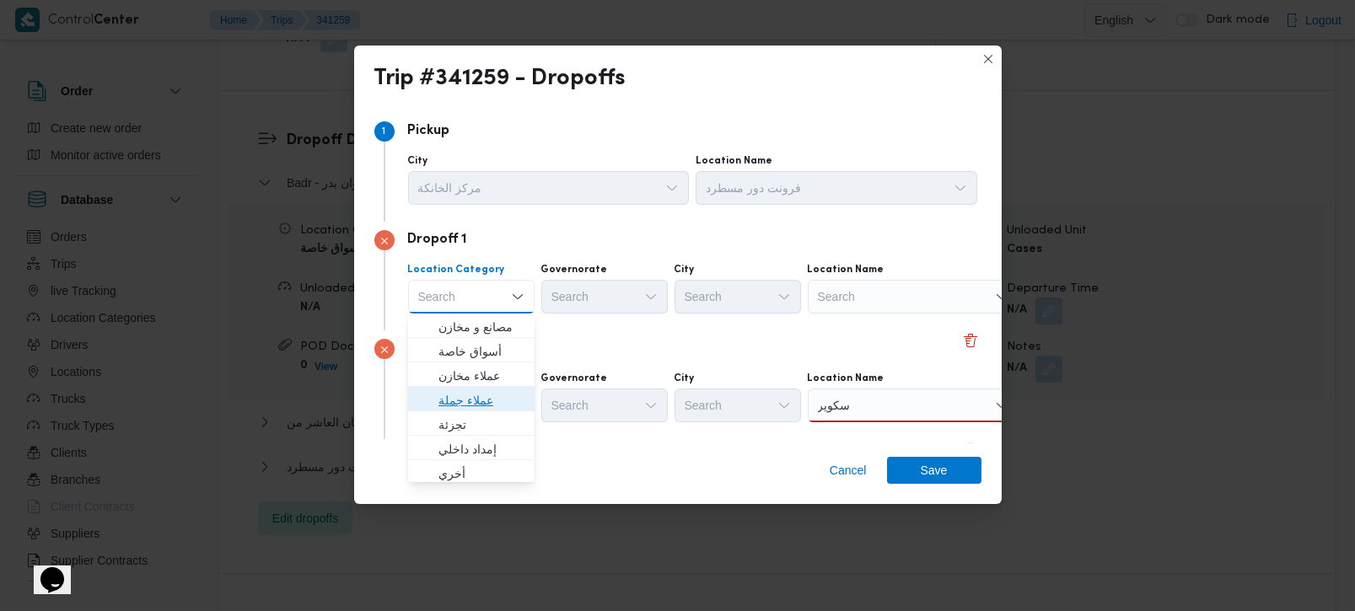
click at [478, 396] on span "عملاء جملة" at bounding box center [481, 400] width 86 height 20
click at [614, 301] on div "Search" at bounding box center [606, 297] width 126 height 34
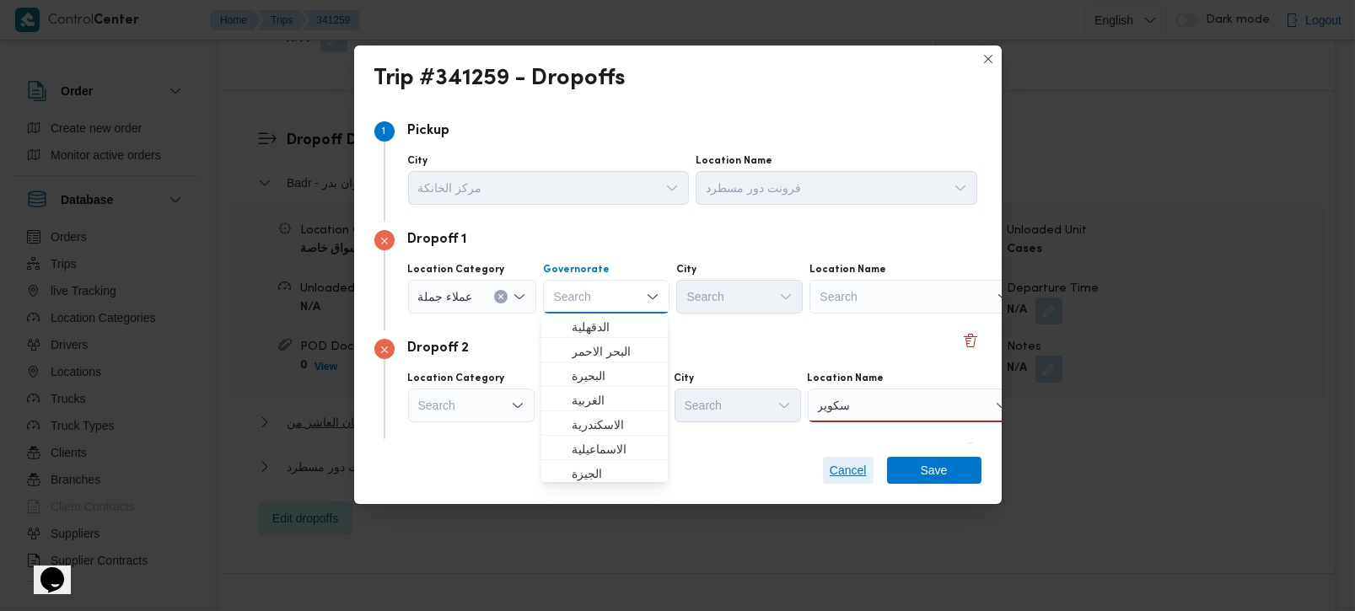
drag, startPoint x: 845, startPoint y: 470, endPoint x: 774, endPoint y: 377, distance: 117.4
click at [845, 471] on span "Cancel" at bounding box center [848, 470] width 37 height 20
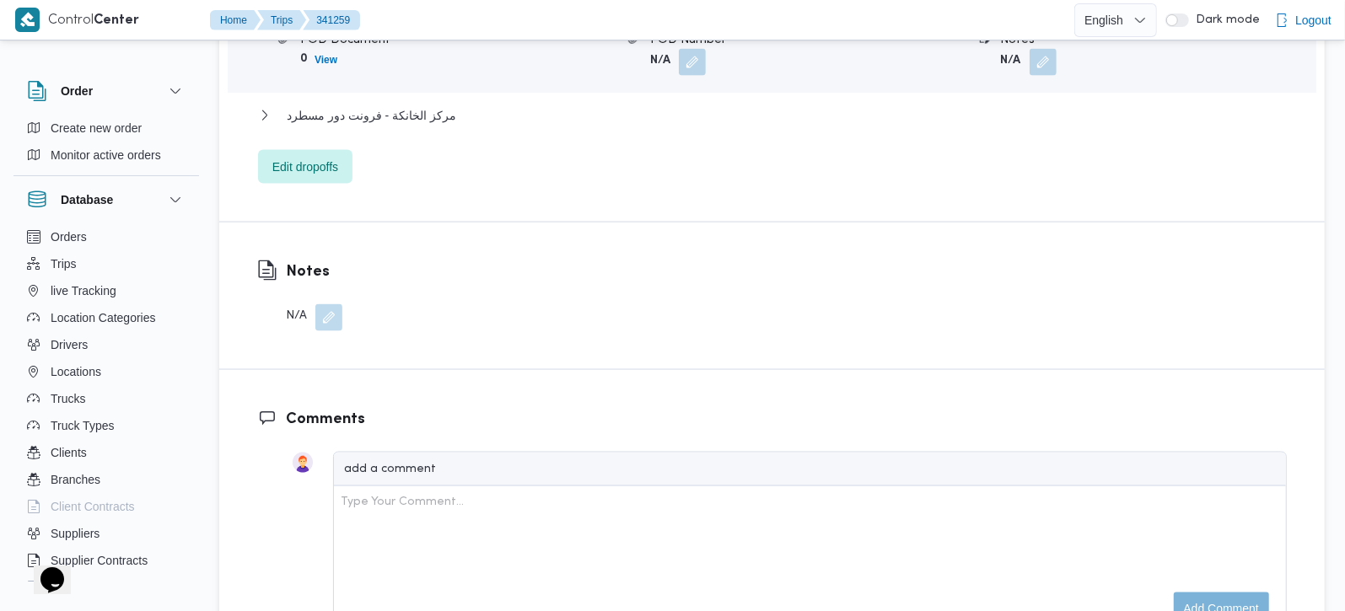
scroll to position [1632, 0]
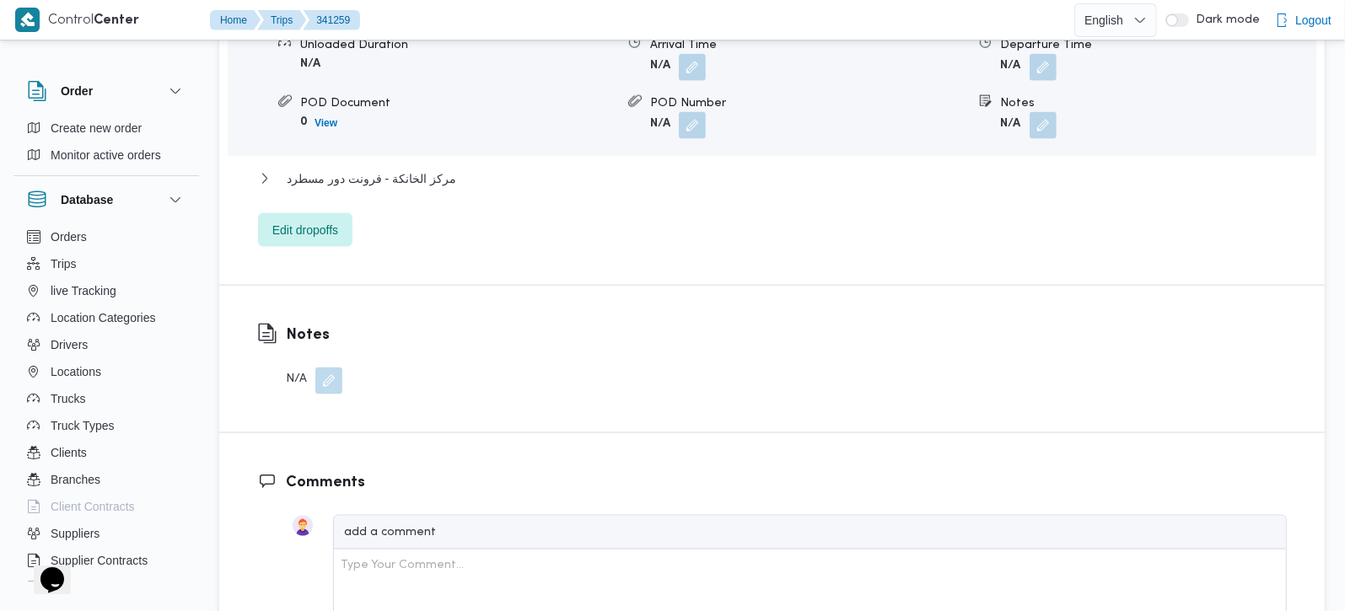
click at [316, 204] on div "Dropoff Details Badr - هايبر وان بدر Location Category أسواق خاصة Unloaded Amou…" at bounding box center [771, 66] width 1105 height 438
click at [314, 212] on span "Edit dropoffs" at bounding box center [305, 229] width 94 height 34
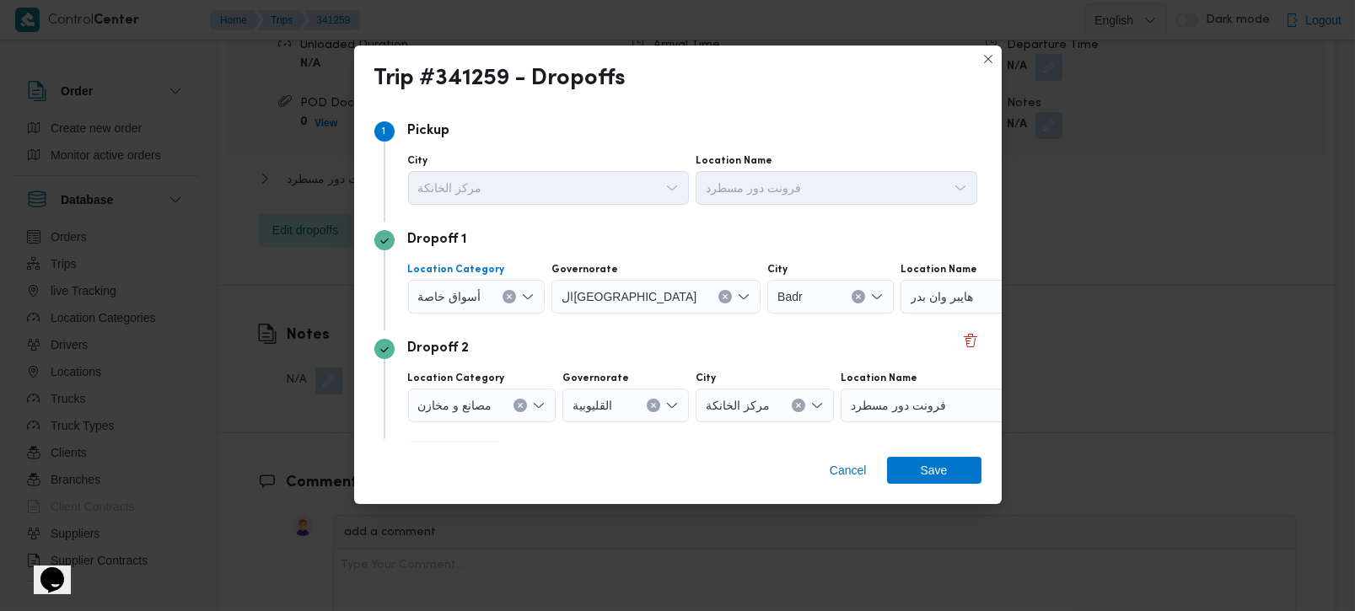
click at [513, 296] on button "Clear input" at bounding box center [508, 296] width 13 height 13
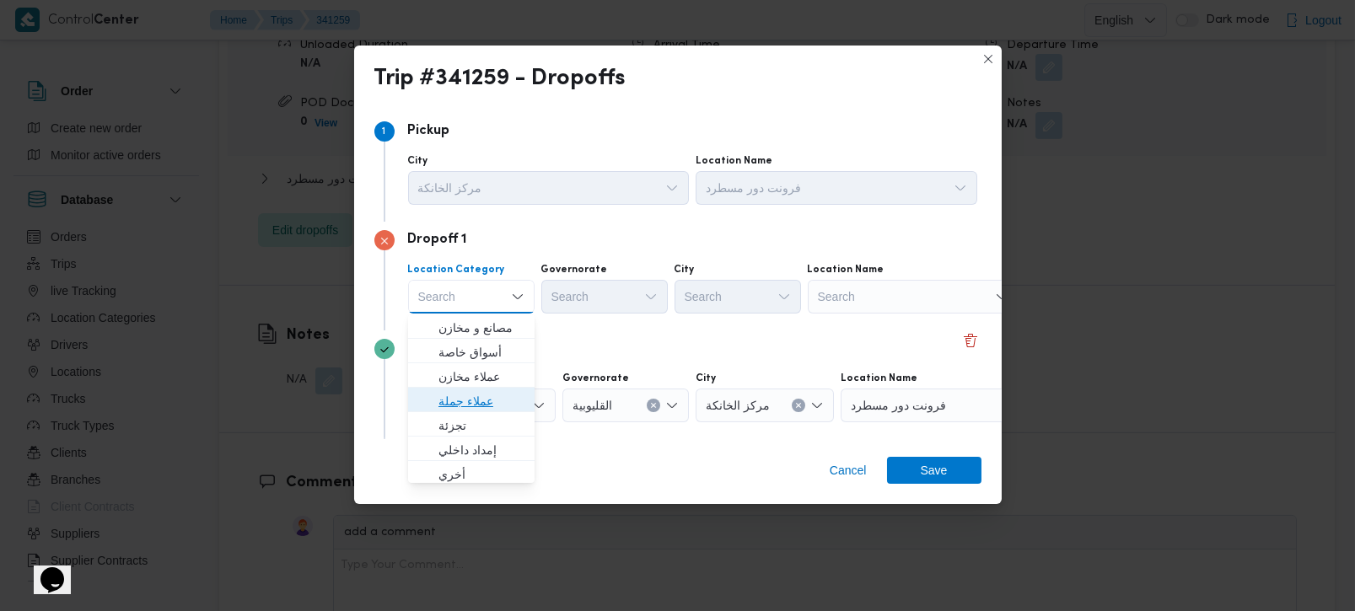
click at [470, 395] on span "عملاء جملة" at bounding box center [481, 401] width 86 height 20
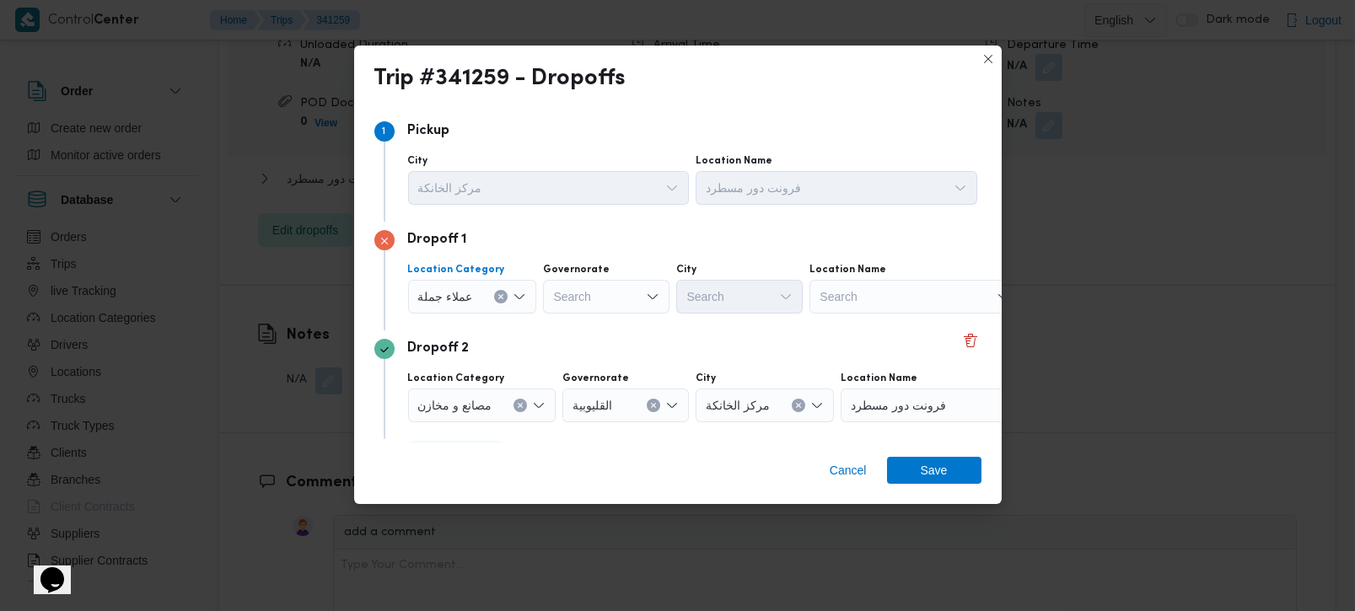
click at [585, 295] on div "Search" at bounding box center [606, 297] width 126 height 34
type input "زة"
click at [591, 325] on span "الجي زة" at bounding box center [615, 328] width 86 height 20
click at [707, 306] on div "Search" at bounding box center [739, 297] width 126 height 34
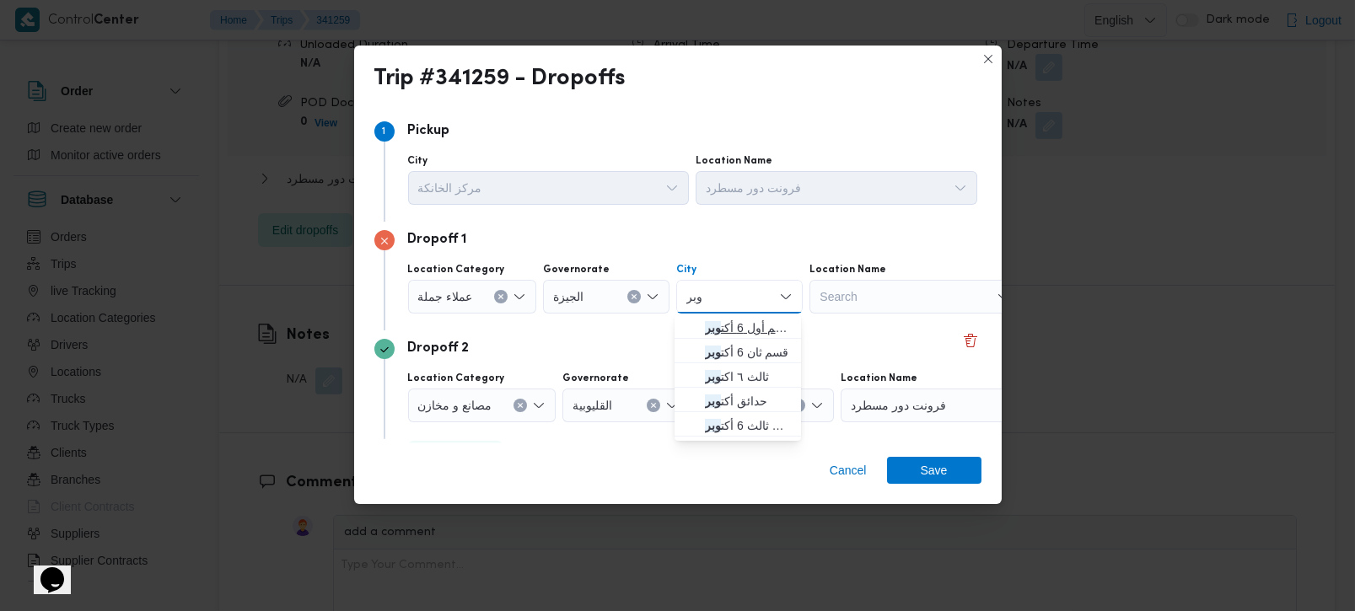
type input "وبر"
click at [744, 328] on span "قسم أول 6 أكت وبر" at bounding box center [748, 328] width 86 height 20
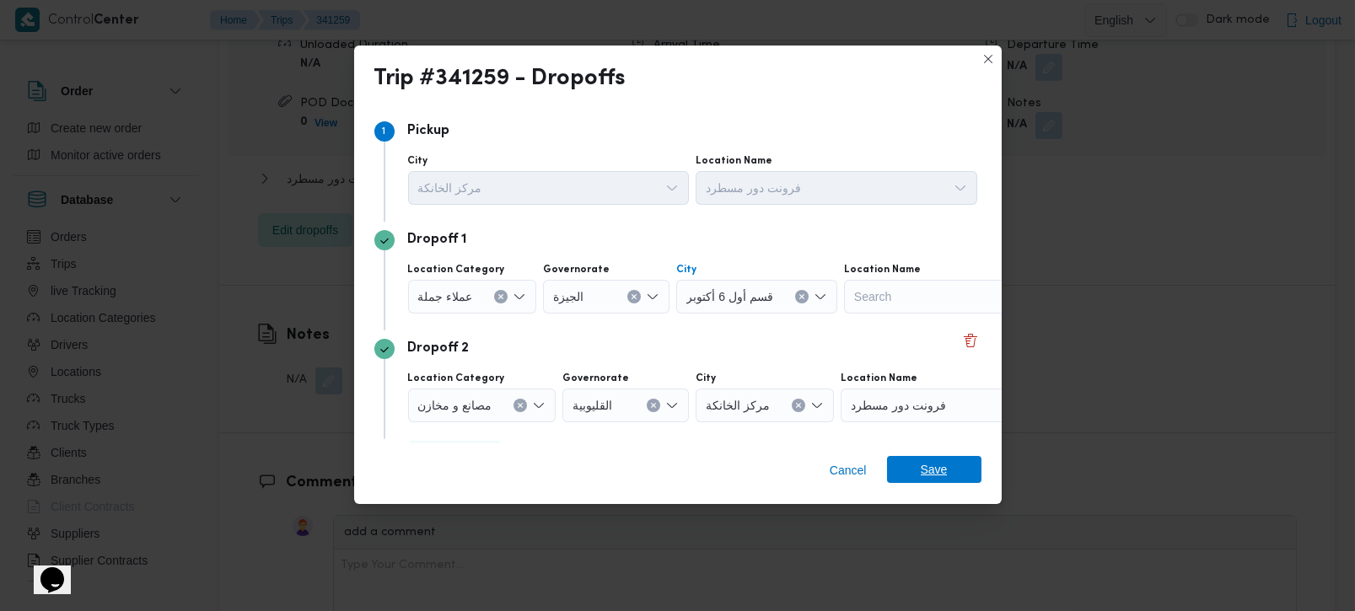
click at [954, 476] on span "Save" at bounding box center [934, 469] width 94 height 27
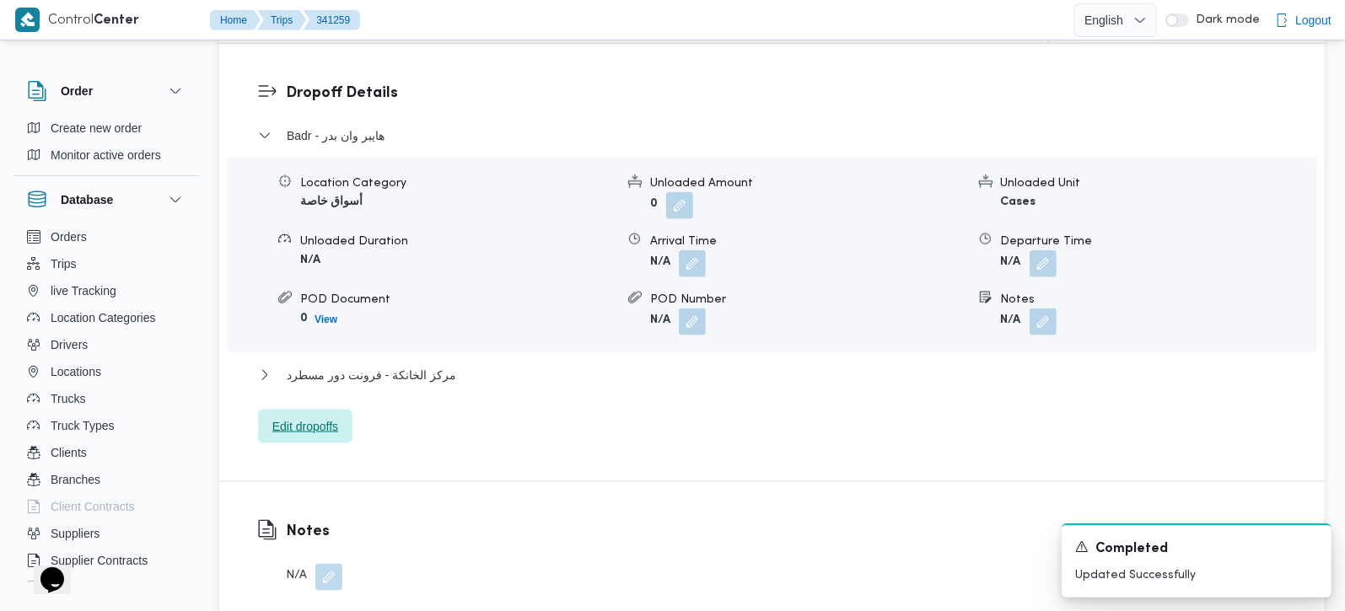
scroll to position [1434, 0]
click at [1036, 309] on button "button" at bounding box center [1042, 322] width 27 height 27
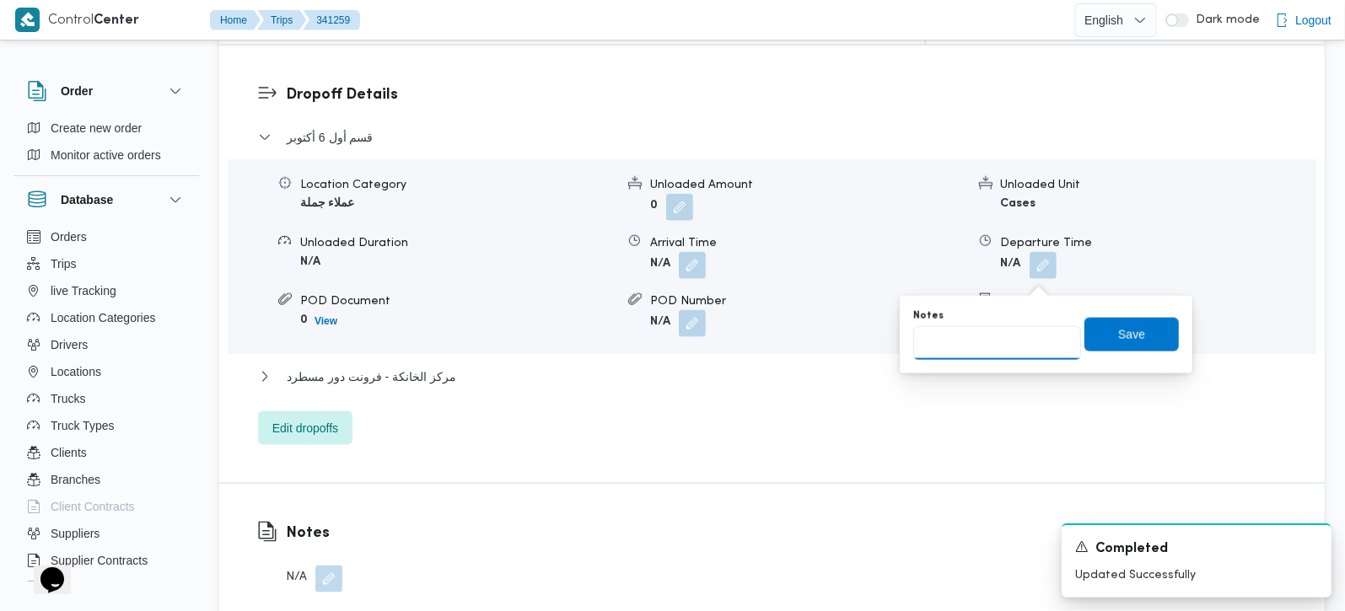
click at [1008, 339] on input "Notes" at bounding box center [997, 343] width 168 height 34
type input "كارفور مول مصر و العثيم سكوير ان"
click at [1118, 341] on span "Save" at bounding box center [1131, 334] width 27 height 20
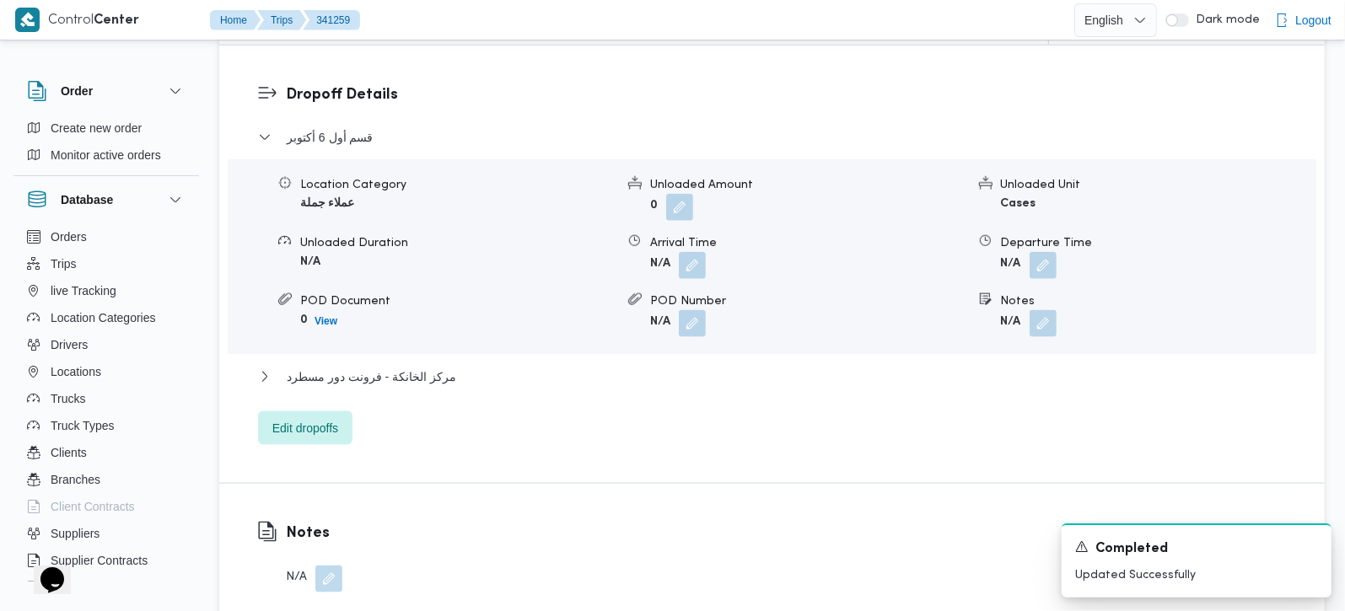
scroll to position [1335, 0]
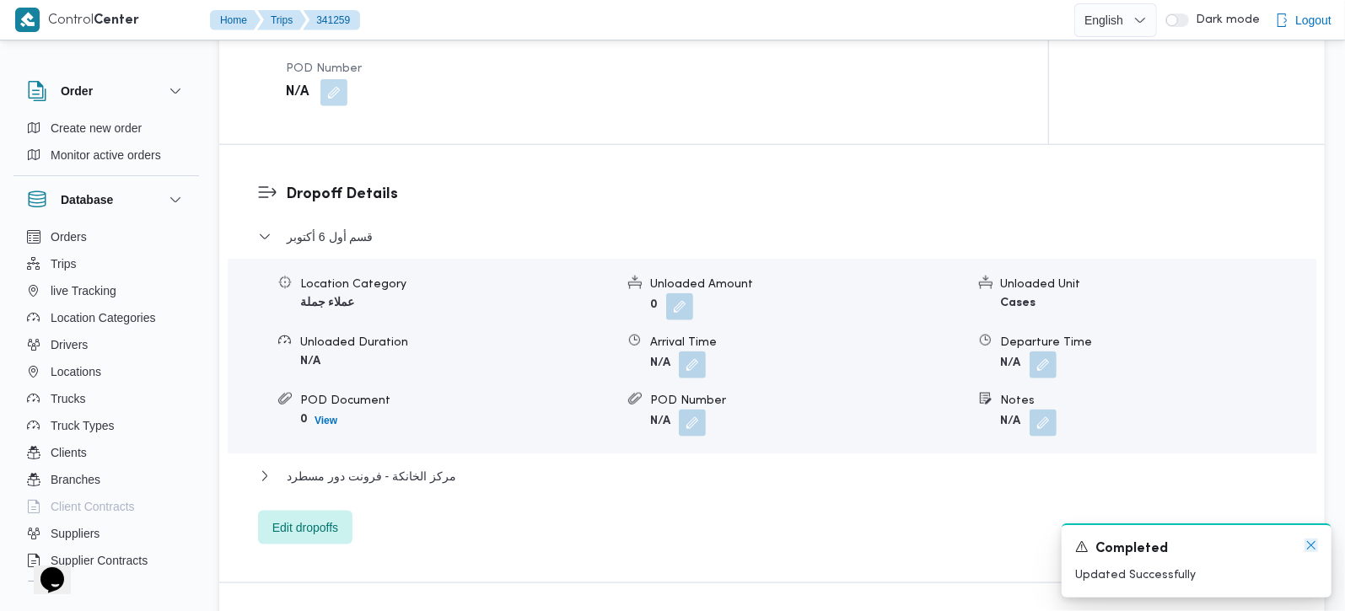
click at [1311, 550] on icon "Dismiss toast" at bounding box center [1310, 545] width 13 height 13
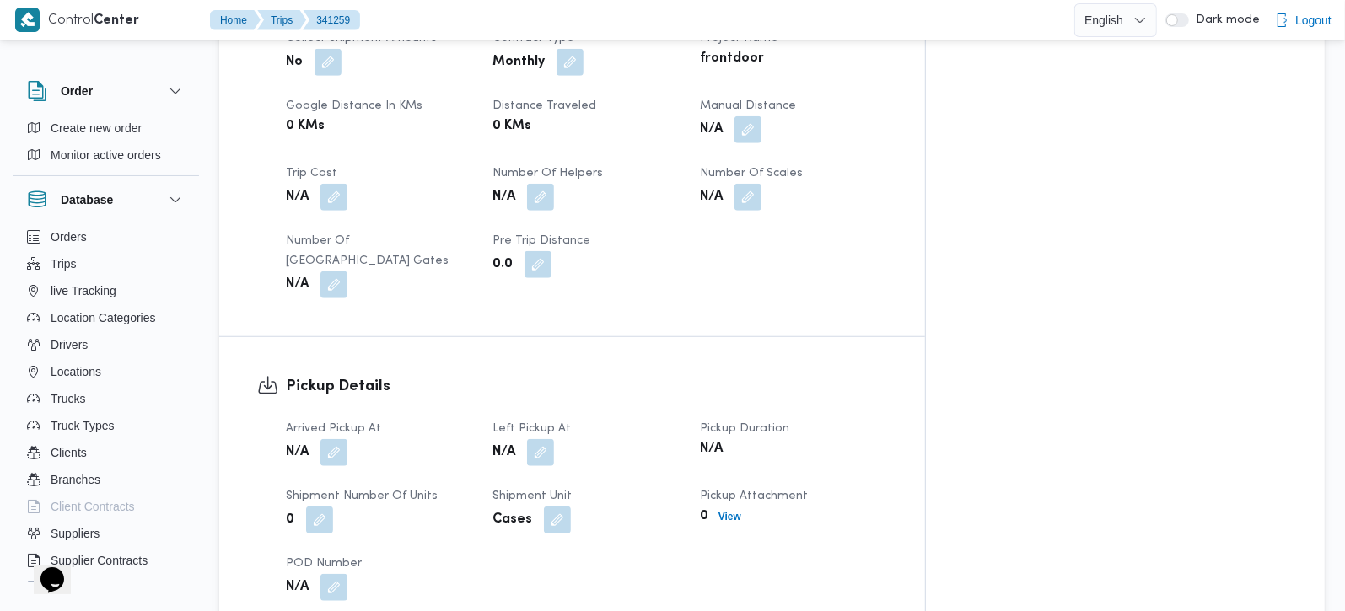
scroll to position [839, 0]
click at [335, 439] on button "button" at bounding box center [333, 452] width 27 height 27
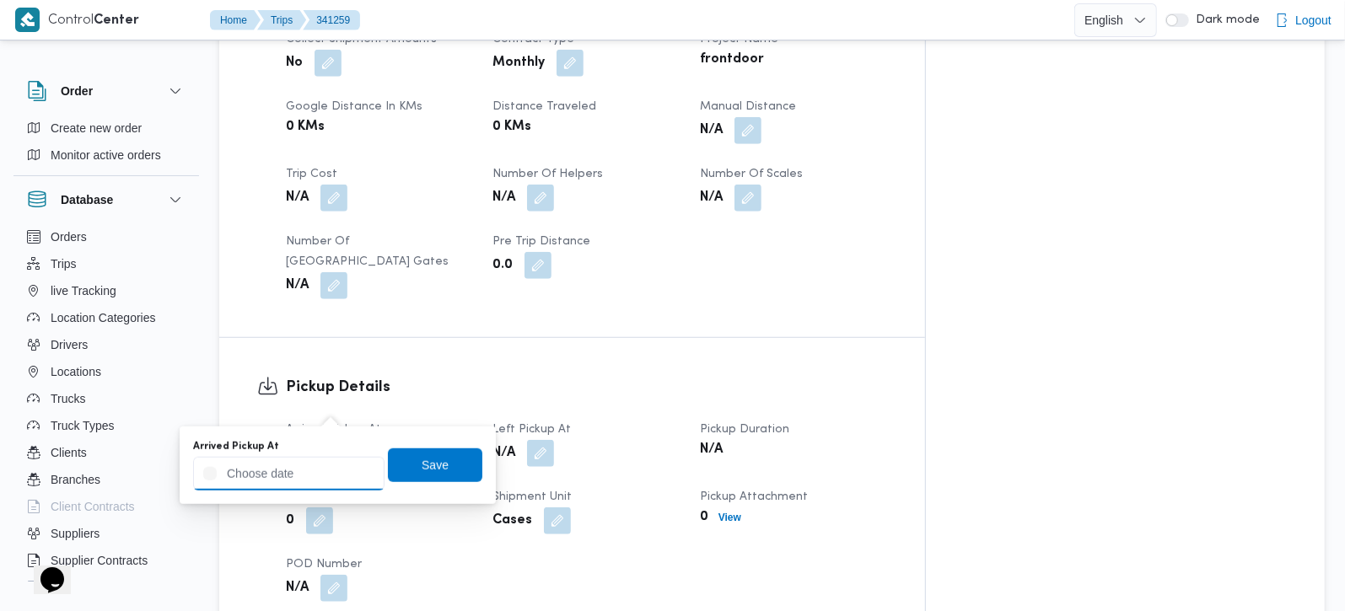
click at [330, 474] on input "Arrived Pickup At" at bounding box center [288, 474] width 191 height 34
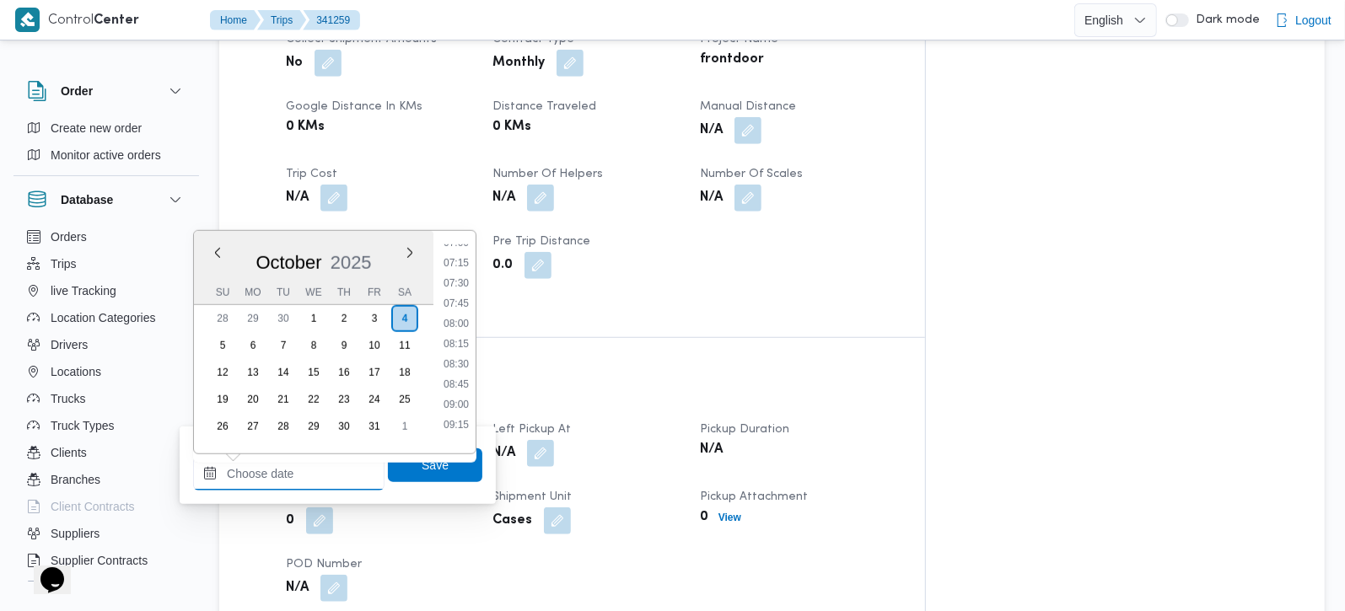
scroll to position [530, 0]
click at [459, 301] on li "07:15" at bounding box center [456, 309] width 39 height 17
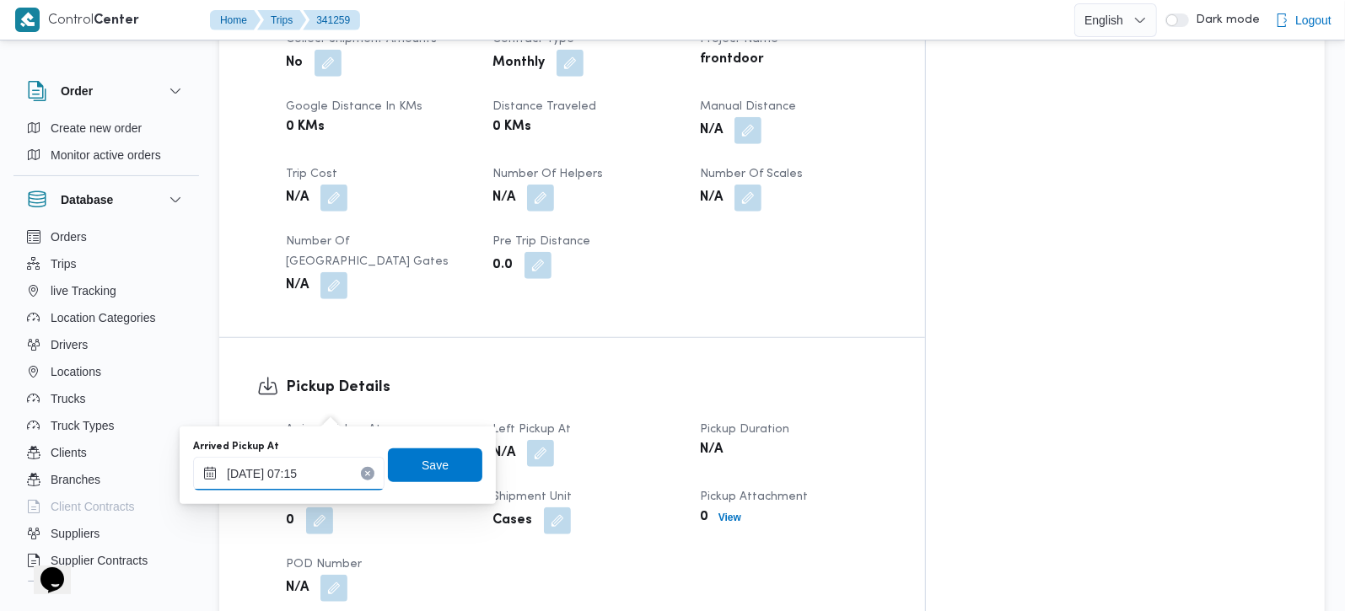
type input "04/10/2025 07:15"
click at [422, 463] on span "Save" at bounding box center [435, 464] width 27 height 20
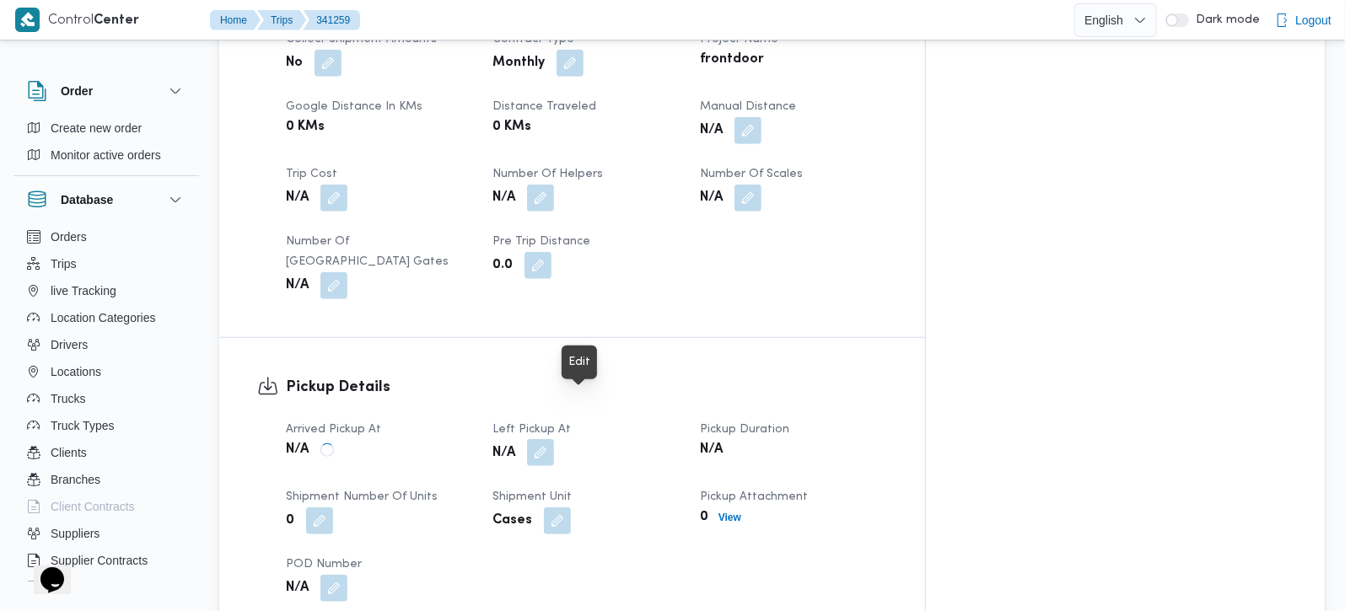
click at [554, 439] on button "button" at bounding box center [540, 452] width 27 height 27
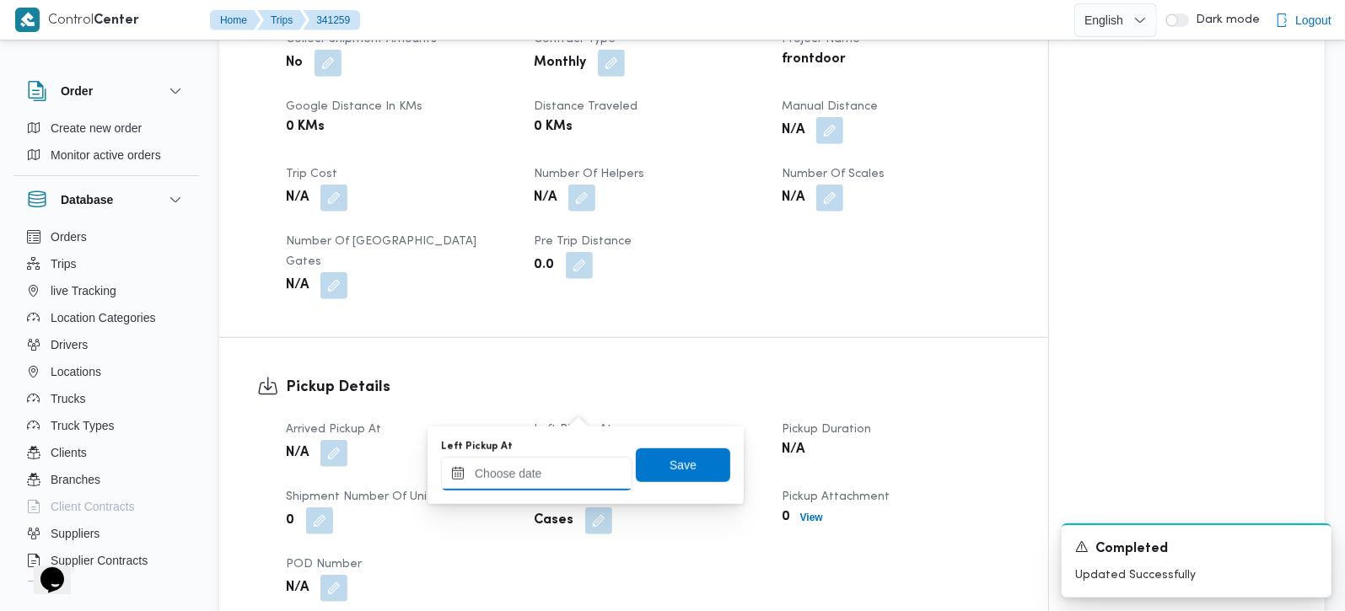
drag, startPoint x: 583, startPoint y: 415, endPoint x: 569, endPoint y: 471, distance: 58.1
click at [569, 471] on input "Left Pickup At" at bounding box center [536, 474] width 191 height 34
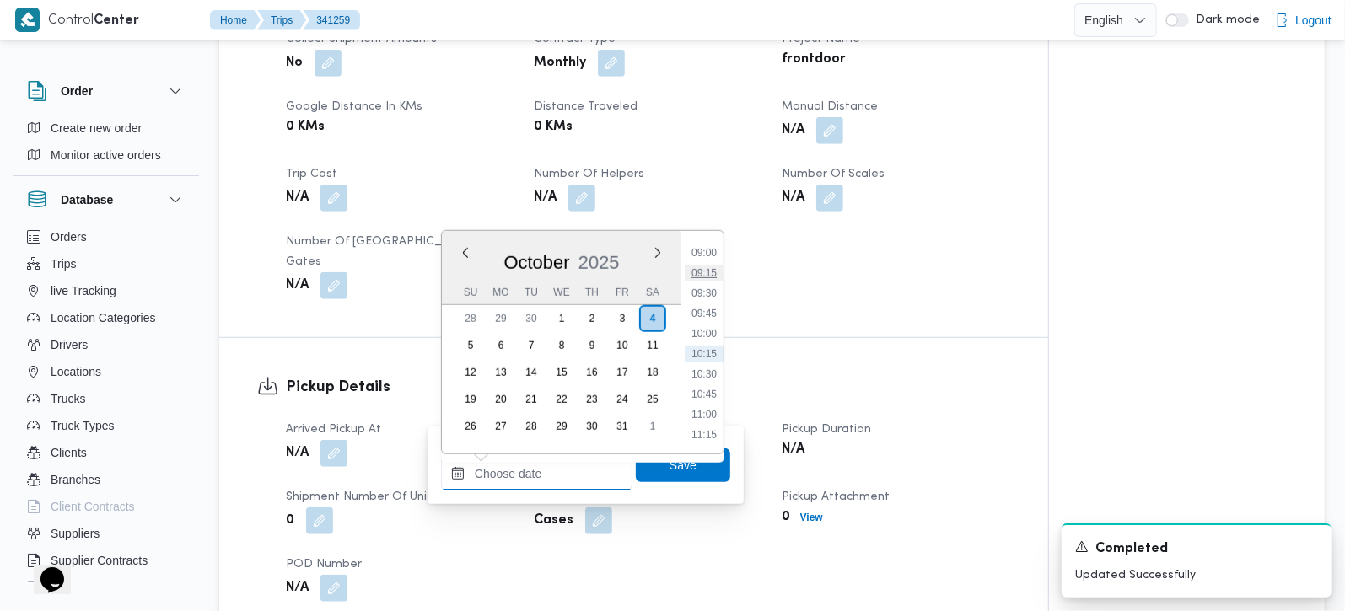
scroll to position [630, 0]
click at [711, 291] on li "08:15" at bounding box center [704, 290] width 39 height 17
type input "04/10/2025 08:15"
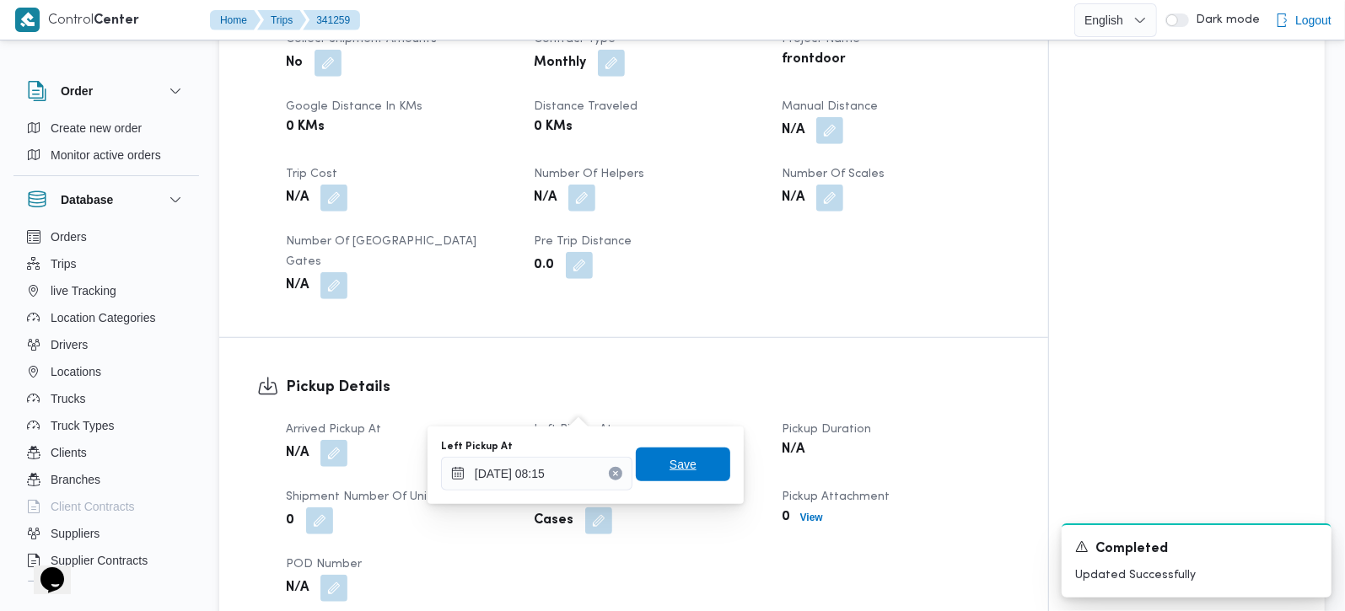
click at [669, 471] on span "Save" at bounding box center [682, 464] width 27 height 20
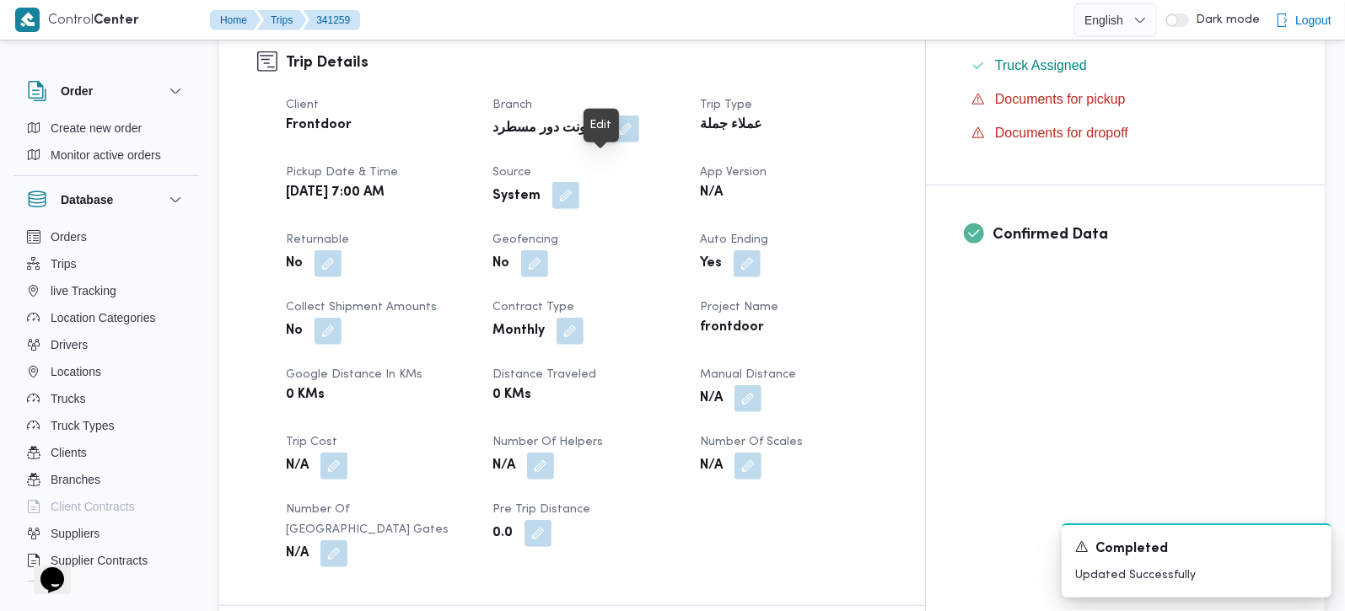
scroll to position [594, 0]
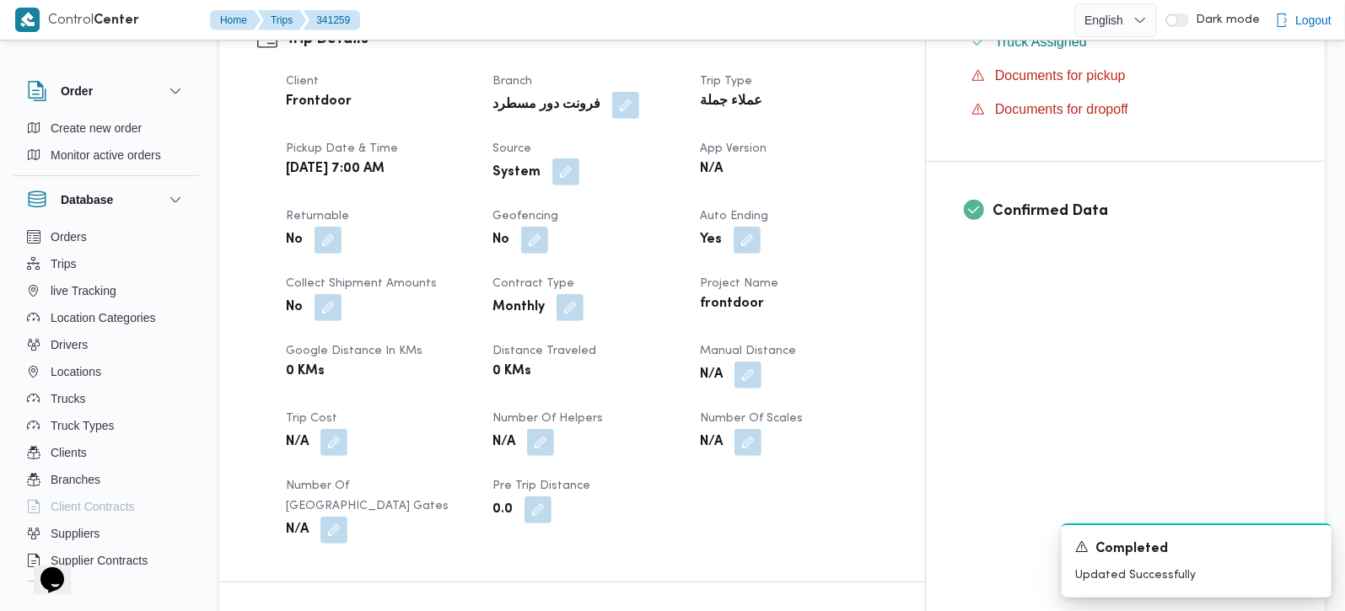
click at [579, 159] on button "button" at bounding box center [565, 172] width 27 height 27
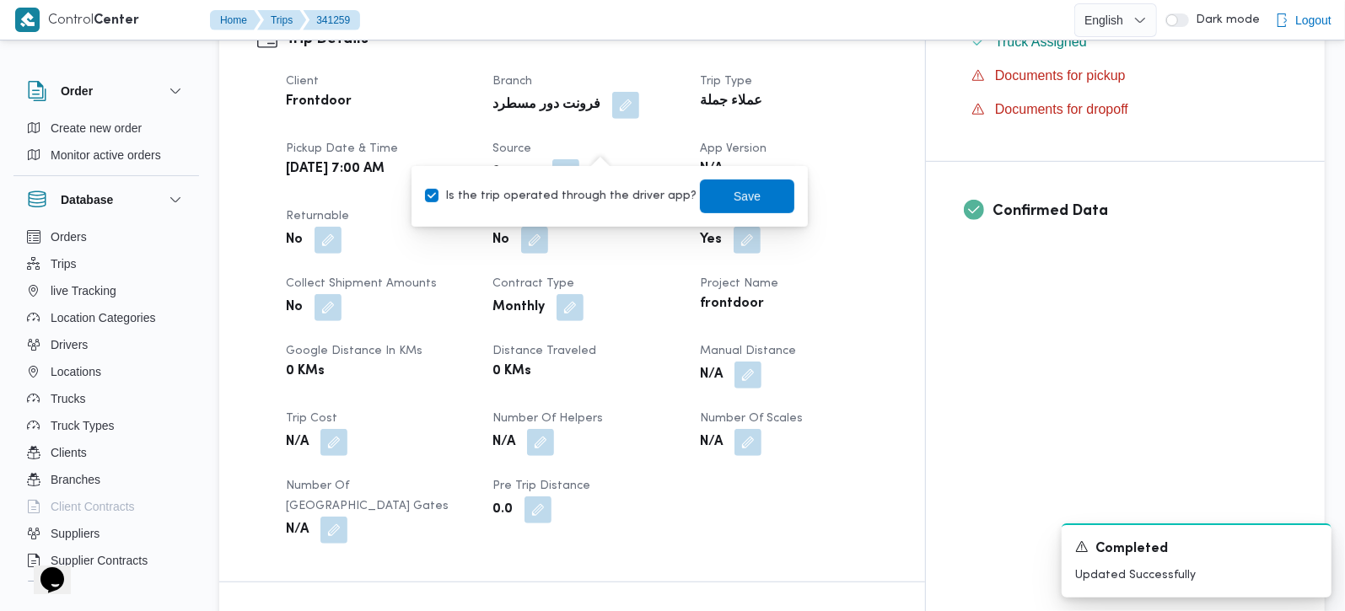
click at [582, 201] on label "Is the trip operated through the driver app?" at bounding box center [560, 196] width 271 height 20
checkbox input "false"
click at [737, 199] on span "Save" at bounding box center [746, 195] width 27 height 20
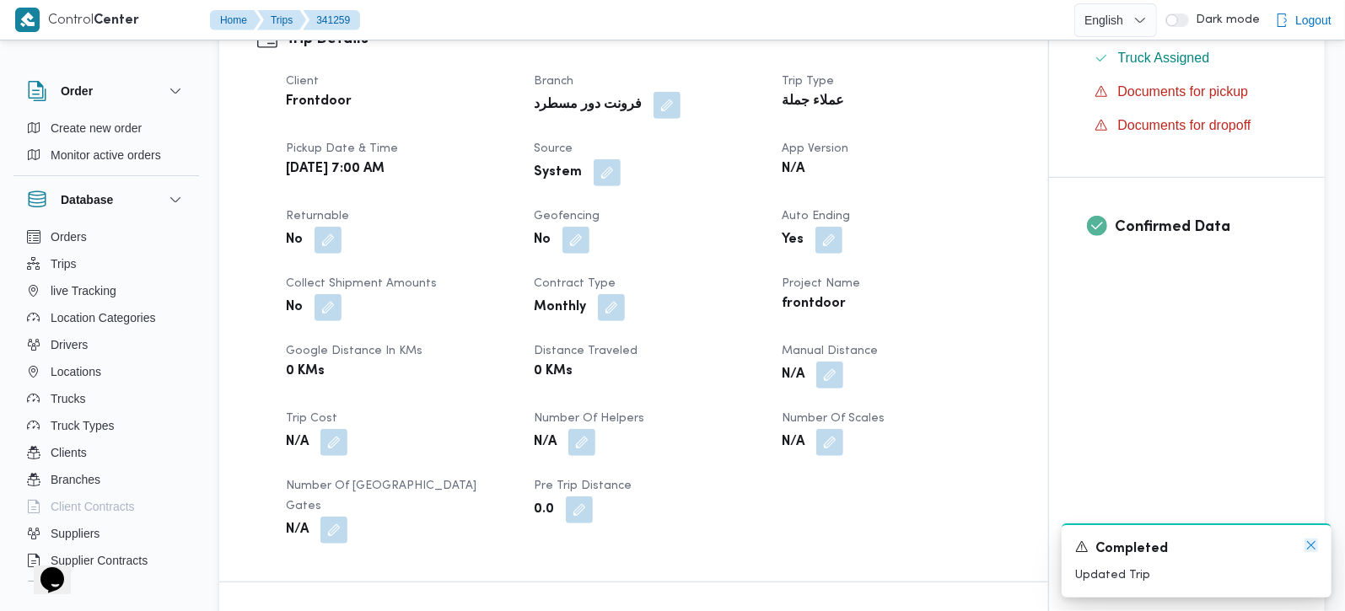
click at [1314, 549] on icon "Dismiss toast" at bounding box center [1310, 545] width 13 height 13
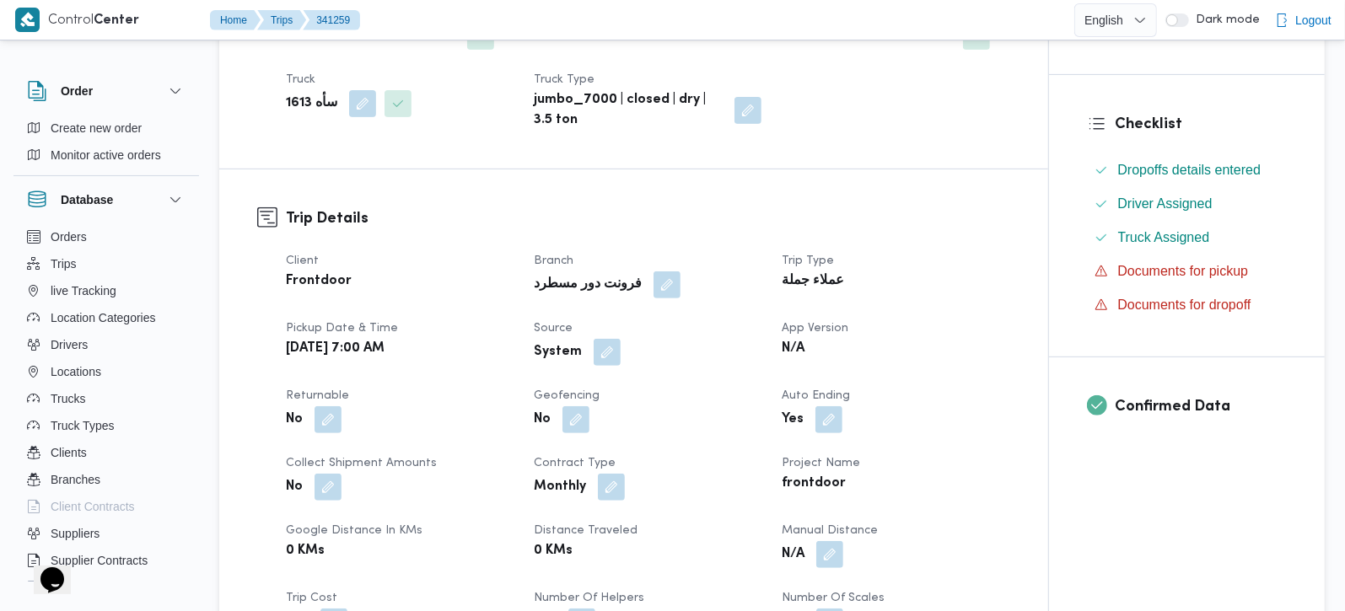
scroll to position [0, 0]
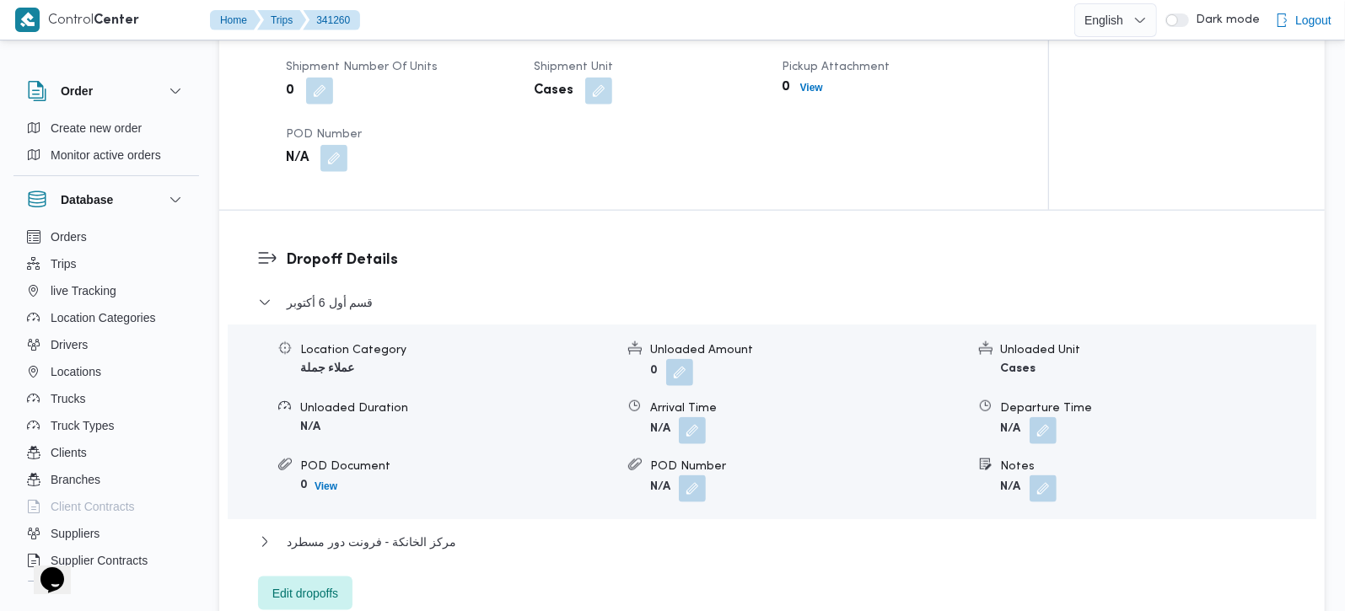
scroll to position [1389, 0]
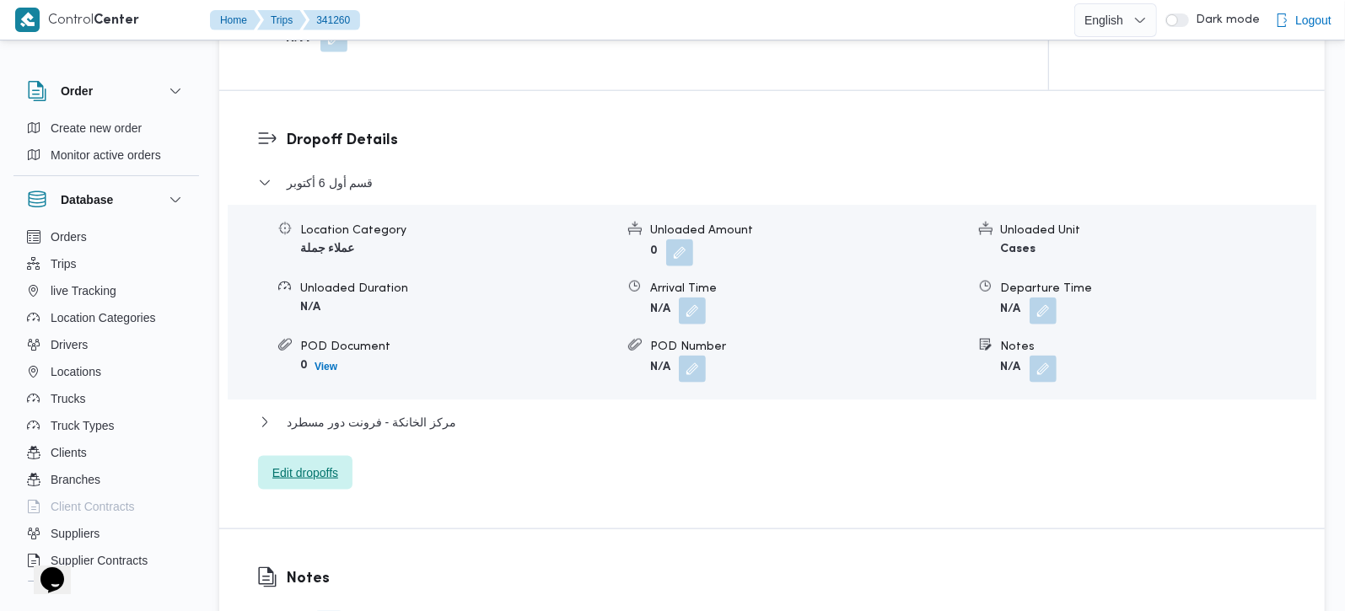
click at [321, 463] on span "Edit dropoffs" at bounding box center [305, 473] width 66 height 20
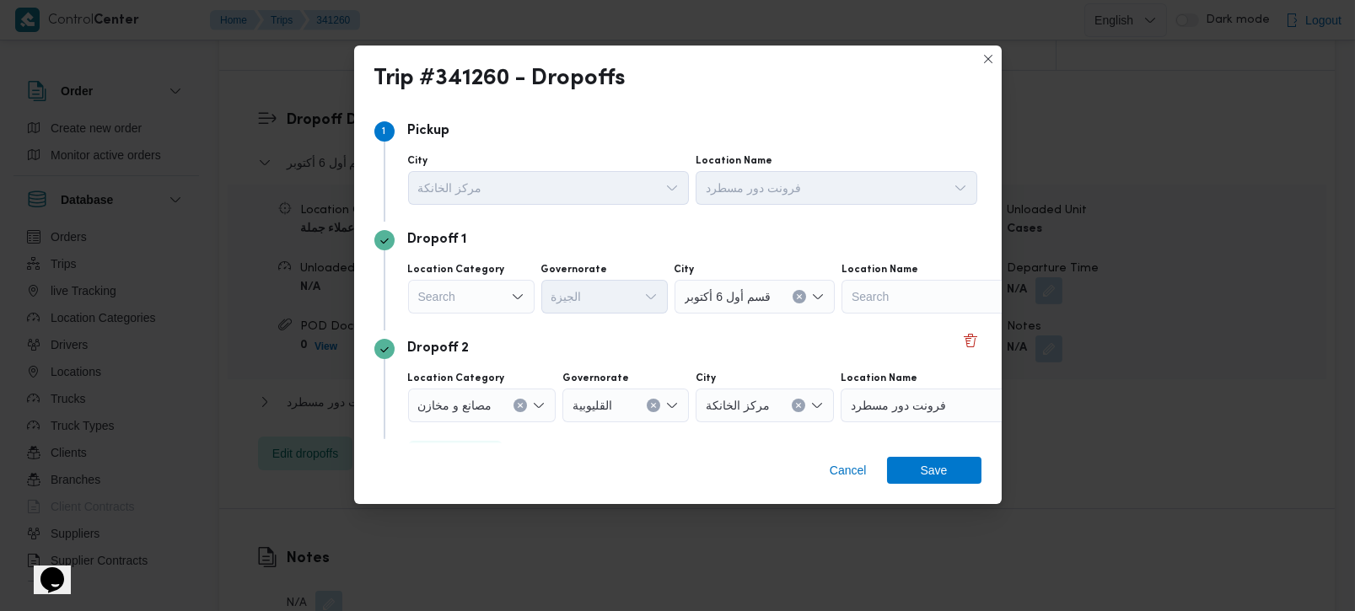
click at [505, 303] on div "Search" at bounding box center [471, 297] width 126 height 34
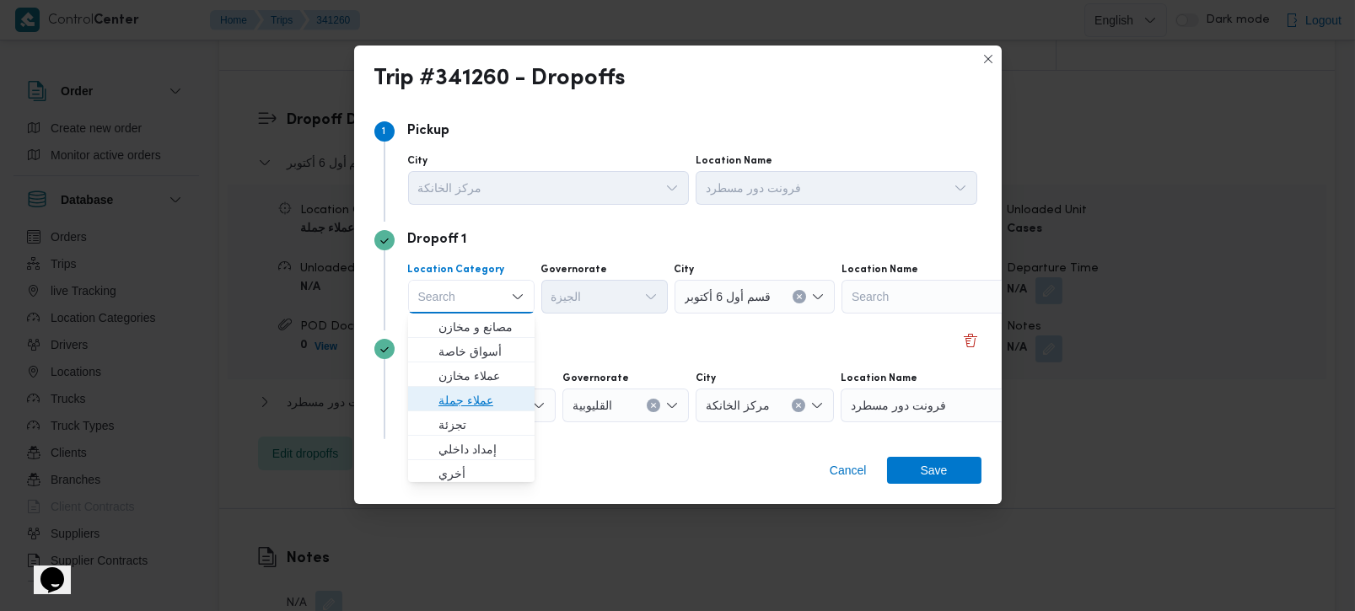
click at [476, 391] on span "عملاء جملة" at bounding box center [481, 400] width 86 height 20
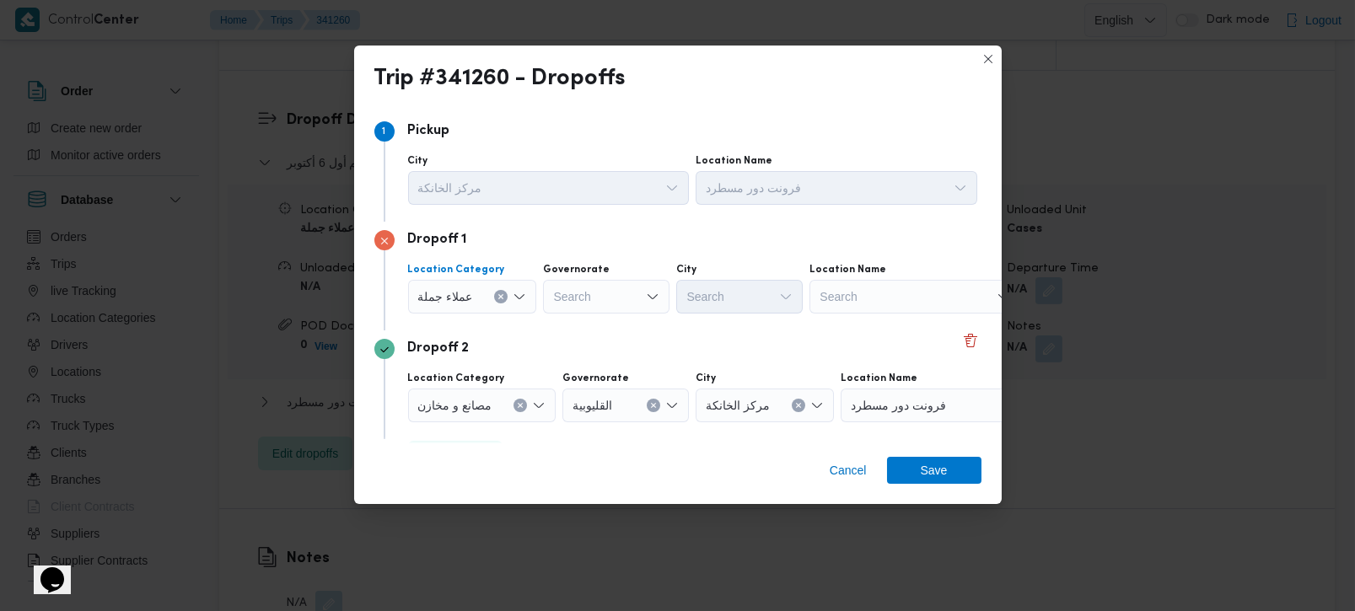
click at [577, 298] on div "Search" at bounding box center [606, 297] width 126 height 34
type input "زة"
click at [596, 327] on mark "زة" at bounding box center [663, 326] width 135 height 13
click at [737, 295] on div "Search" at bounding box center [739, 297] width 126 height 34
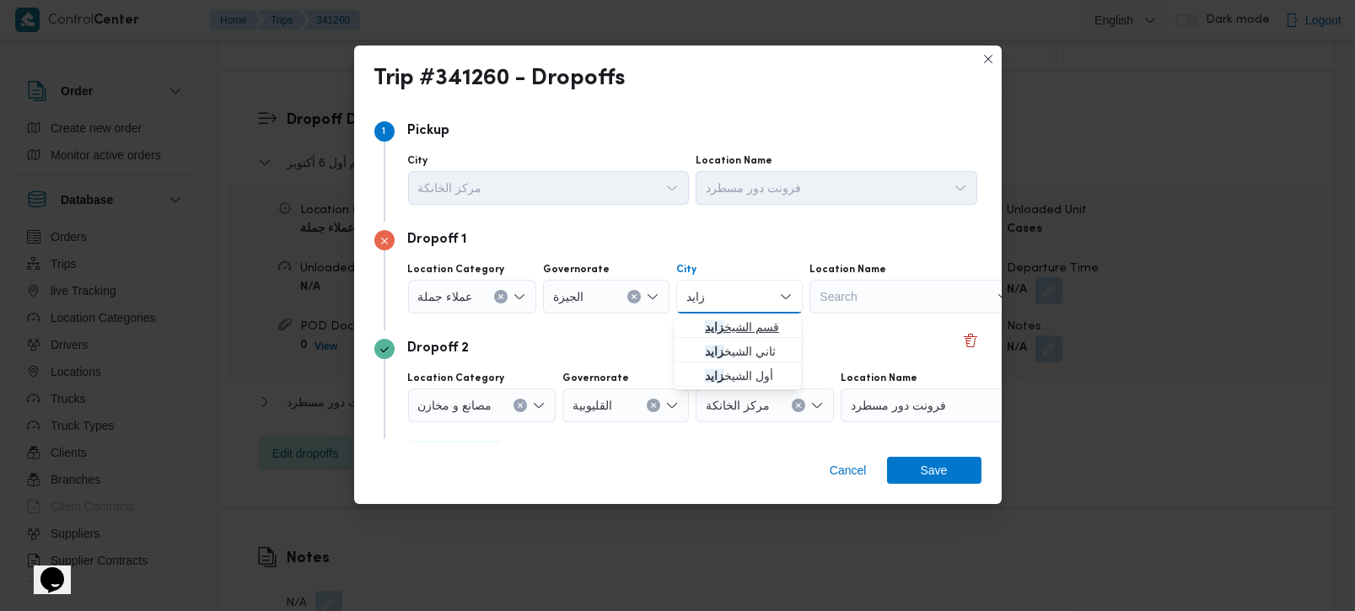
type input "زايد"
click at [739, 322] on span "قسم الشيخ زايد" at bounding box center [748, 327] width 86 height 20
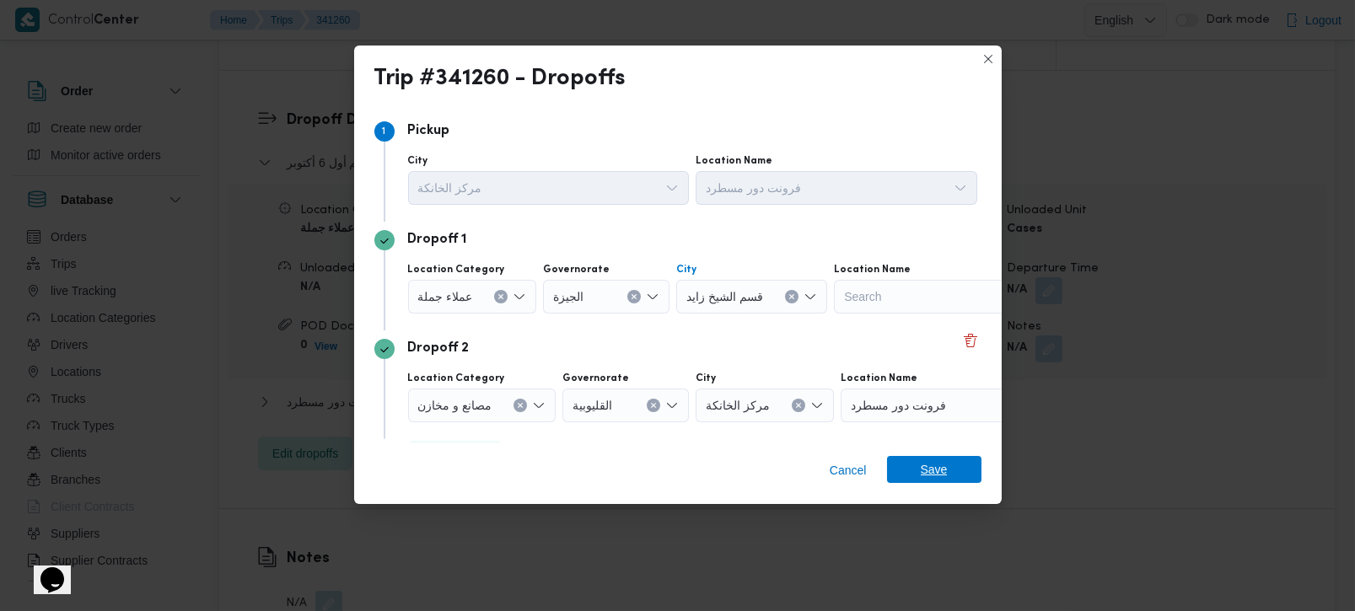
click at [922, 470] on span "Save" at bounding box center [934, 469] width 27 height 27
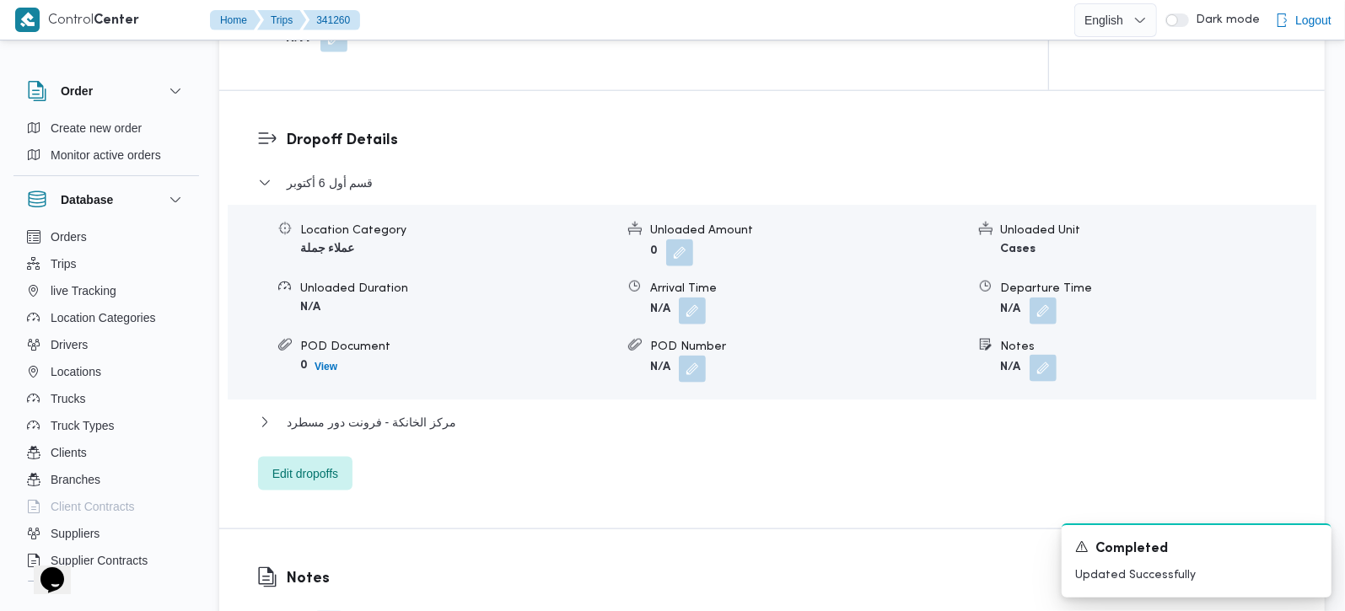
click at [1045, 355] on button "button" at bounding box center [1042, 368] width 27 height 27
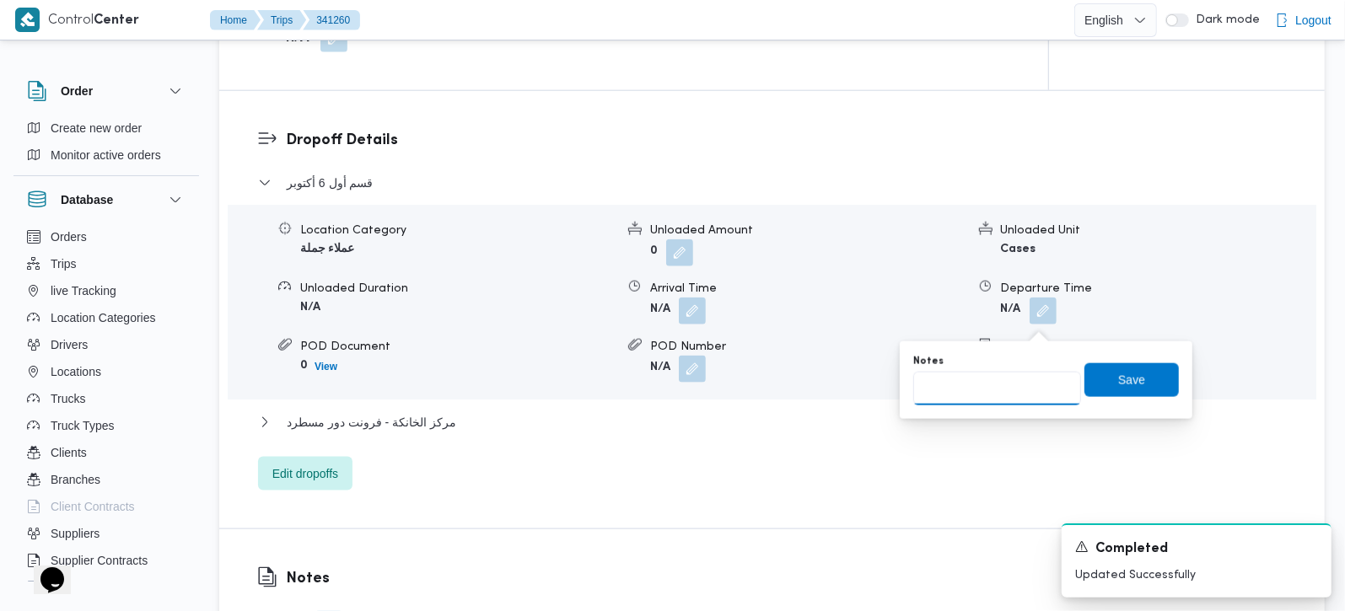
click at [1018, 392] on input "Notes" at bounding box center [997, 389] width 168 height 34
type input "هايبر وان و بالم هيلز"
click at [1118, 389] on span "Save" at bounding box center [1131, 379] width 27 height 20
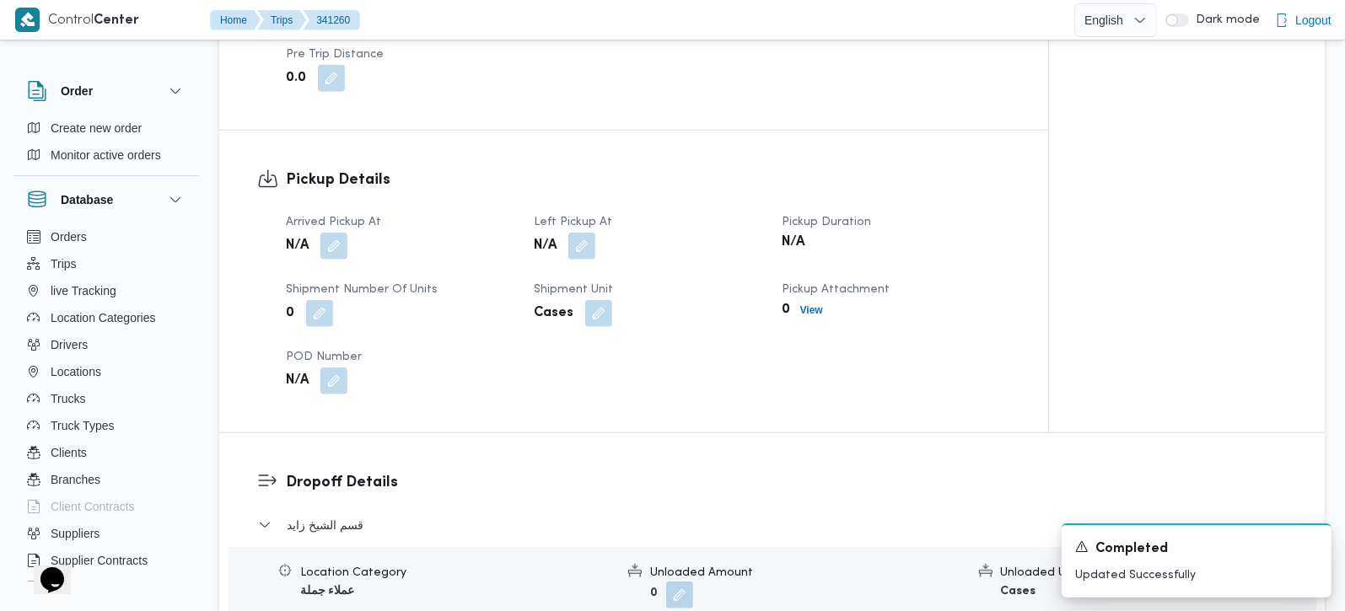
scroll to position [991, 0]
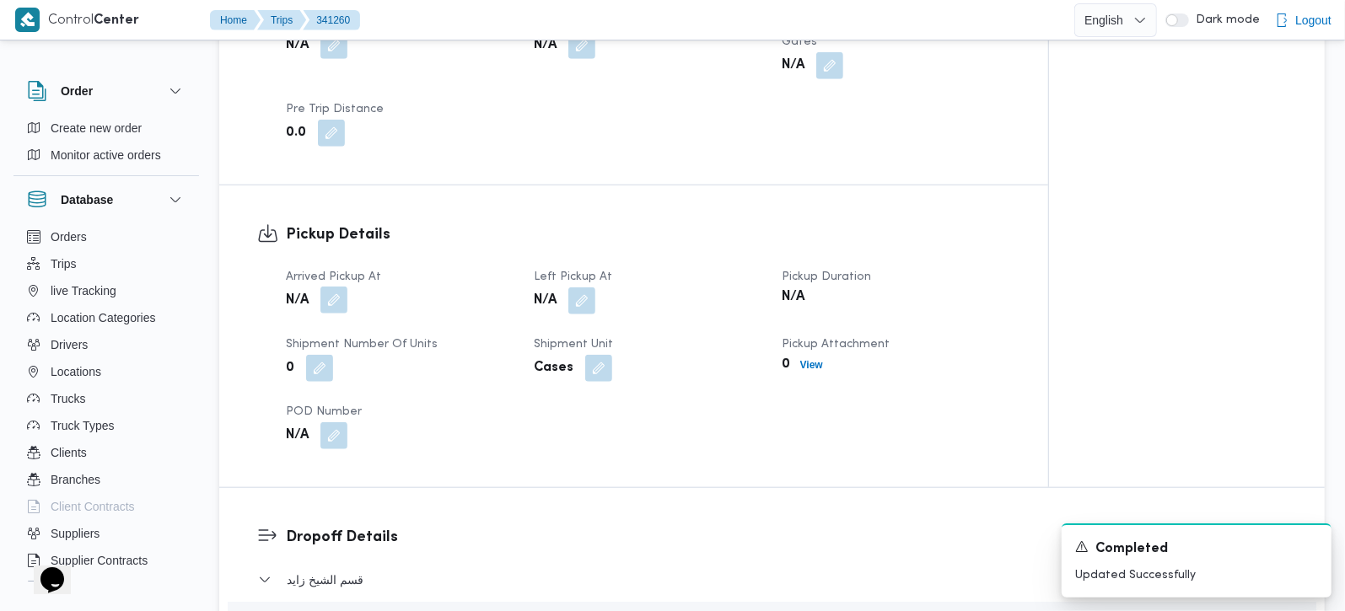
click at [326, 287] on button "button" at bounding box center [333, 300] width 27 height 27
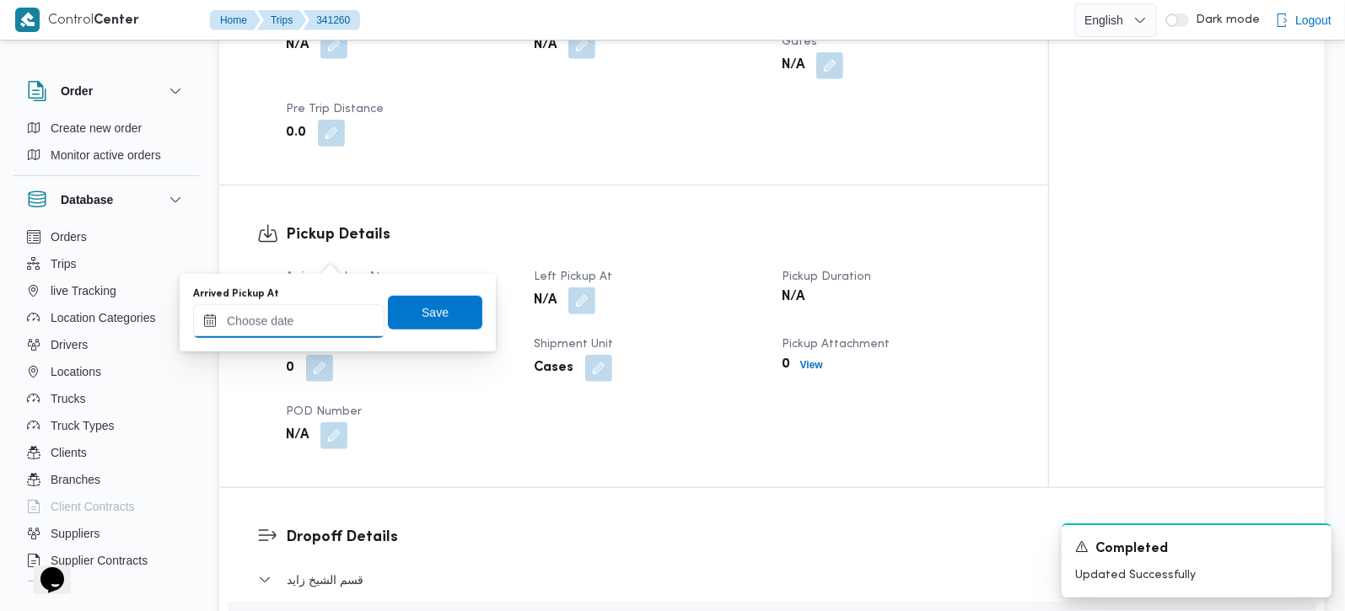
click at [320, 312] on input "Arrived Pickup At" at bounding box center [288, 321] width 191 height 34
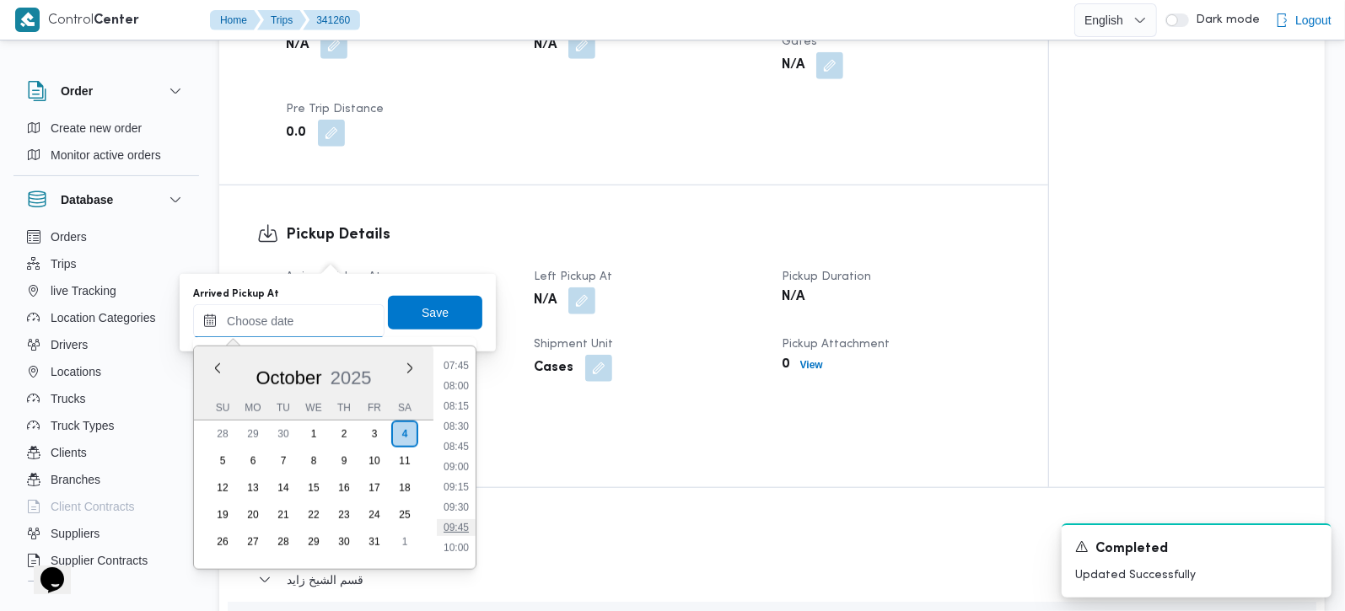
scroll to position [530, 0]
click at [458, 426] on li "07:15" at bounding box center [456, 424] width 39 height 17
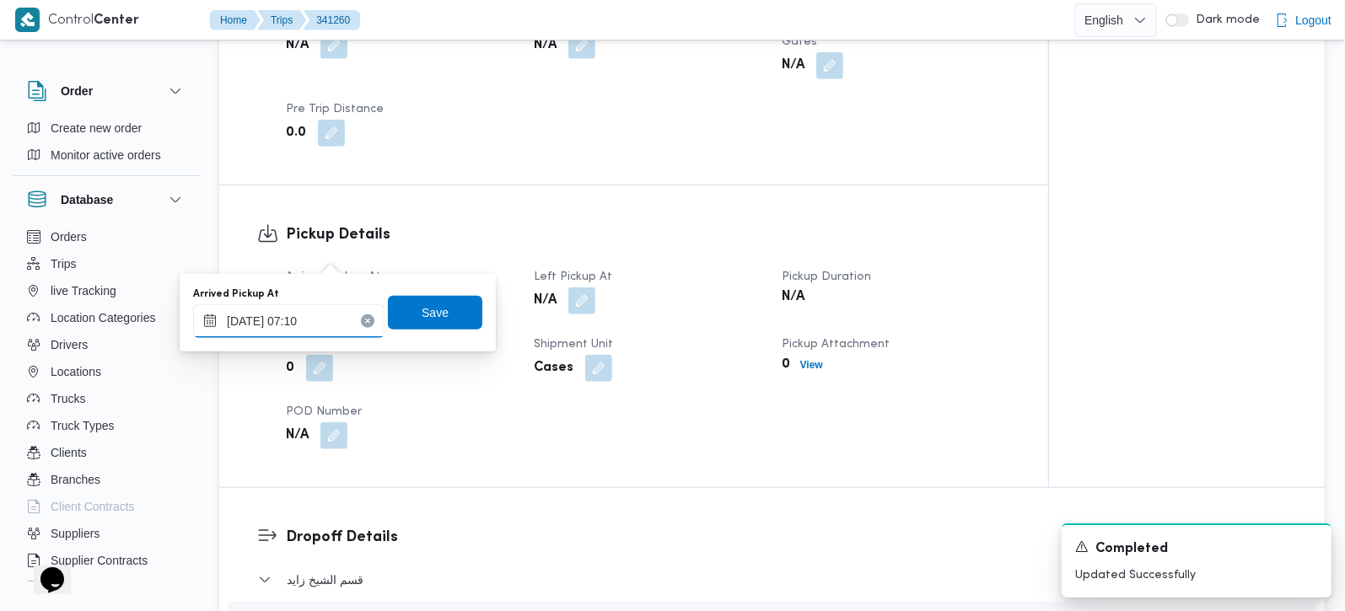
type input "04/10/2025 07:10"
click at [427, 319] on span "Save" at bounding box center [435, 313] width 27 height 20
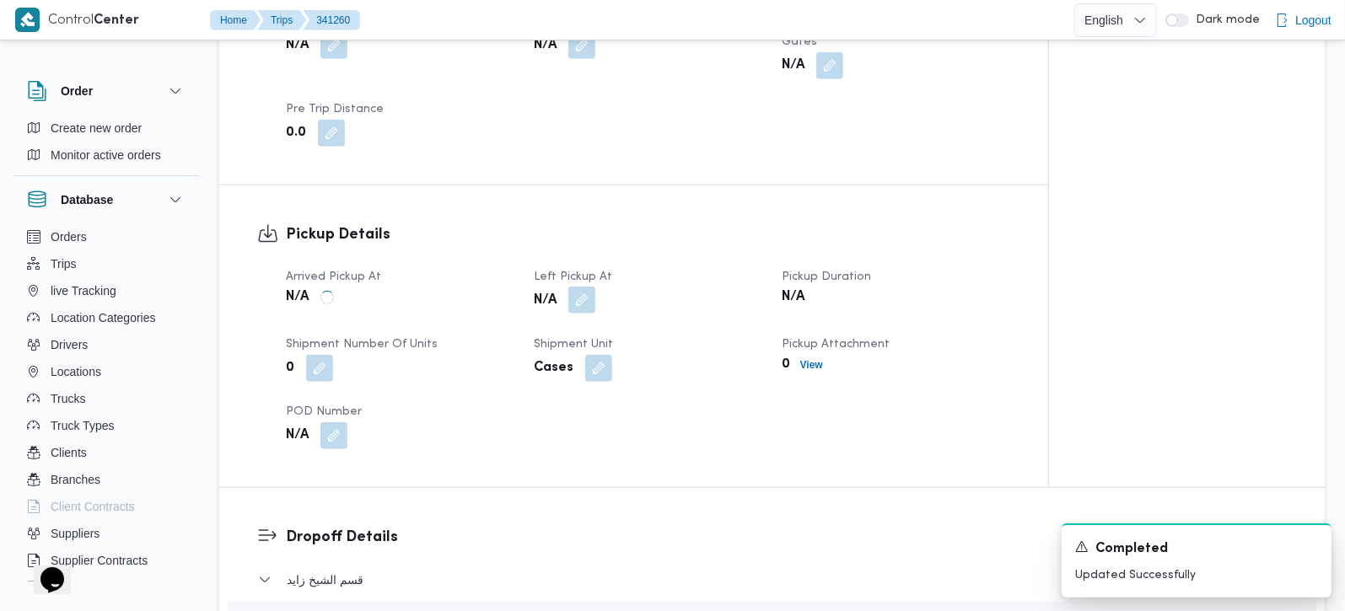
click at [572, 287] on button "button" at bounding box center [581, 300] width 27 height 27
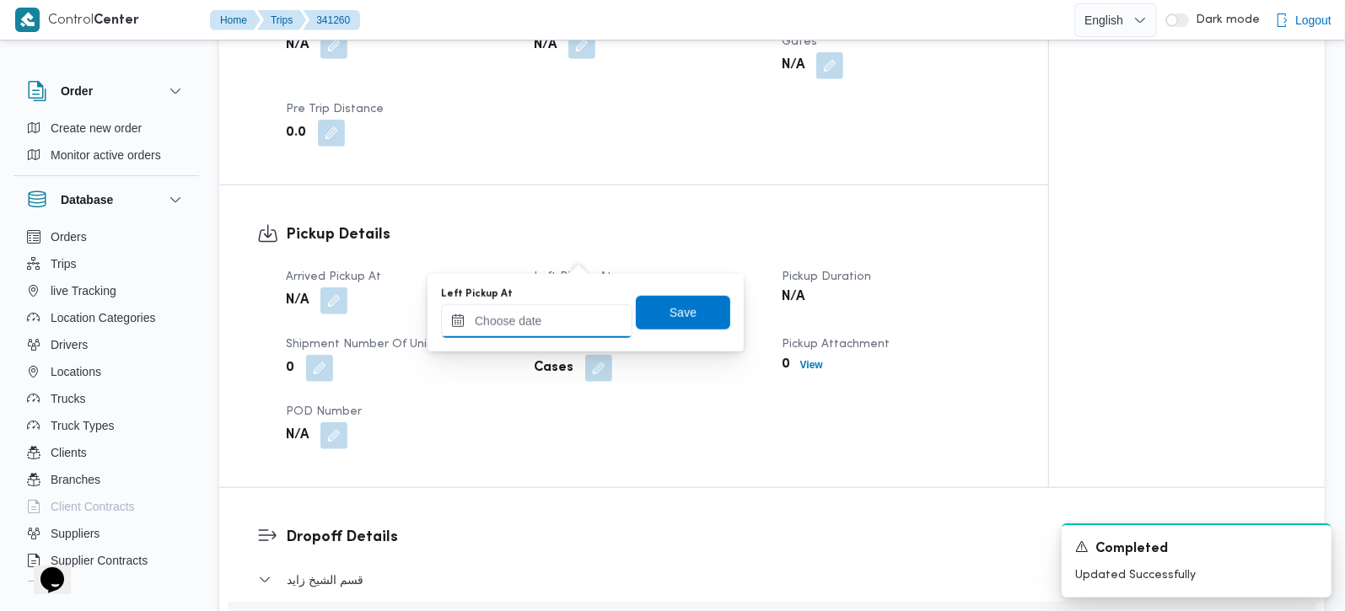
drag, startPoint x: 559, startPoint y: 315, endPoint x: 576, endPoint y: 323, distance: 18.5
click at [559, 315] on input "Left Pickup At" at bounding box center [536, 321] width 191 height 34
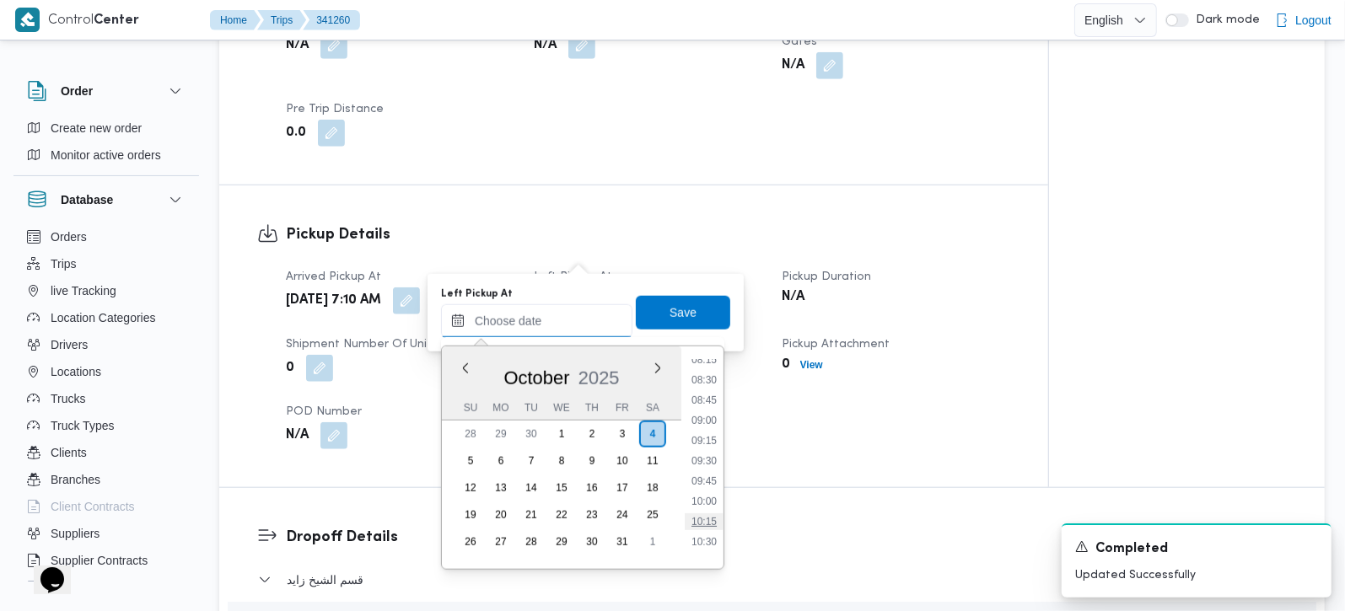
scroll to position [630, 0]
click at [716, 418] on li "08:30" at bounding box center [704, 426] width 39 height 17
type input "04/10/2025 08:30"
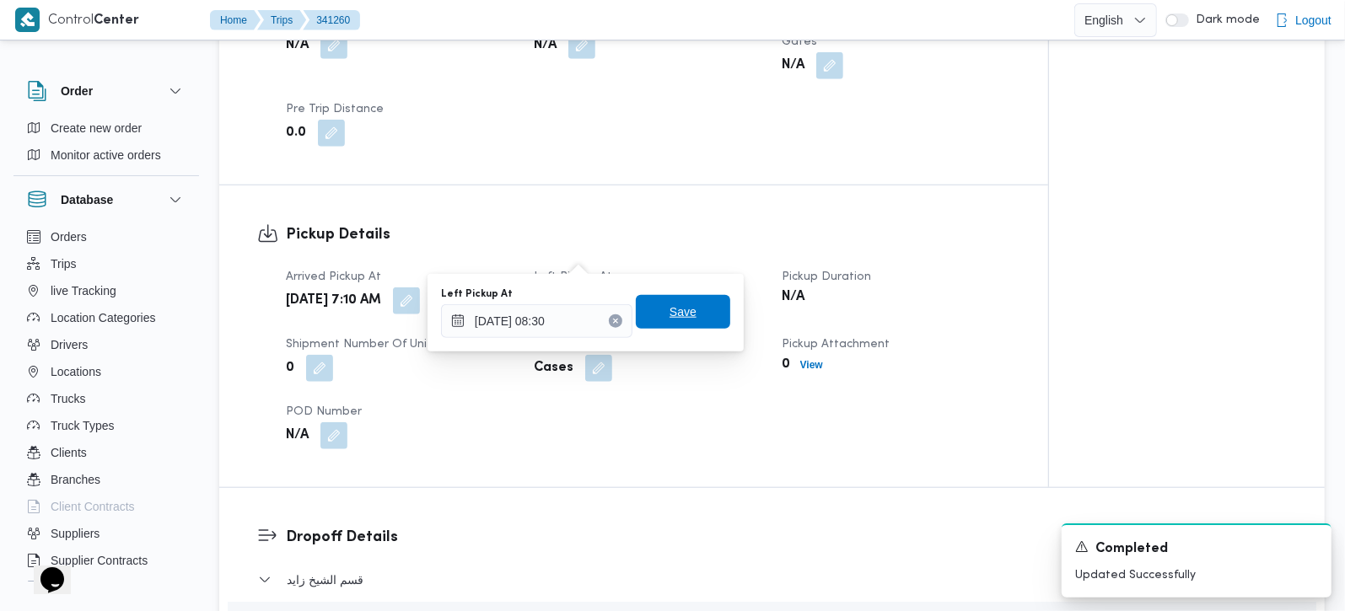
click at [695, 316] on span "Save" at bounding box center [683, 312] width 94 height 34
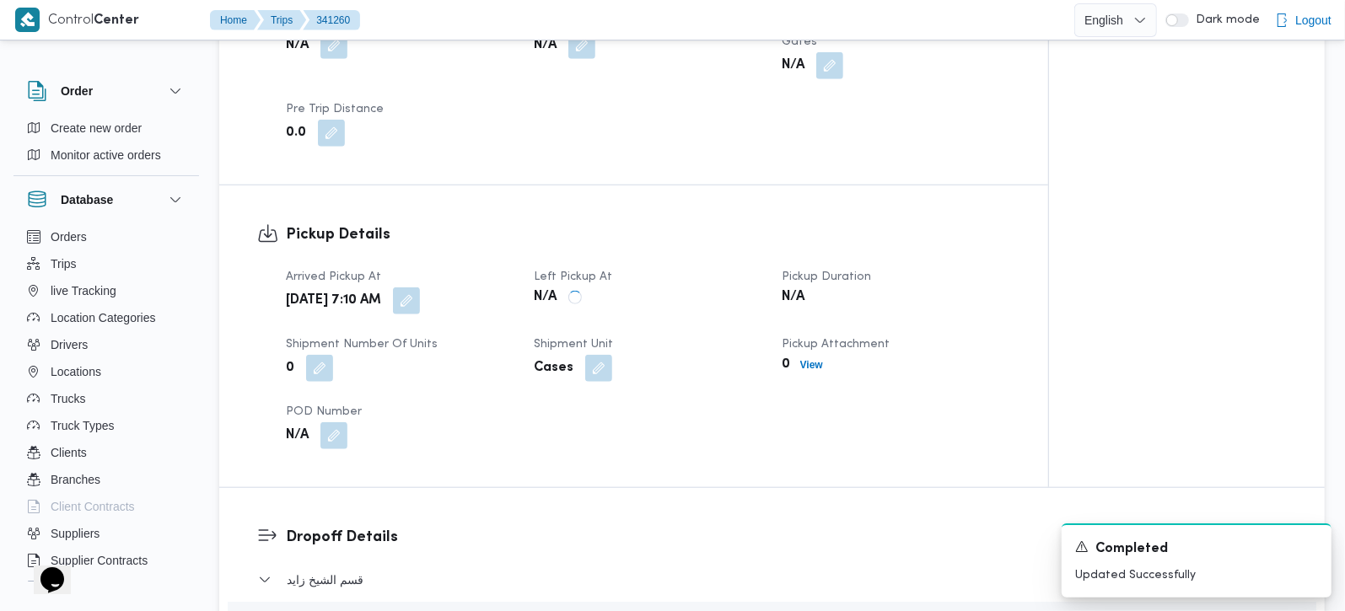
scroll to position [892, 0]
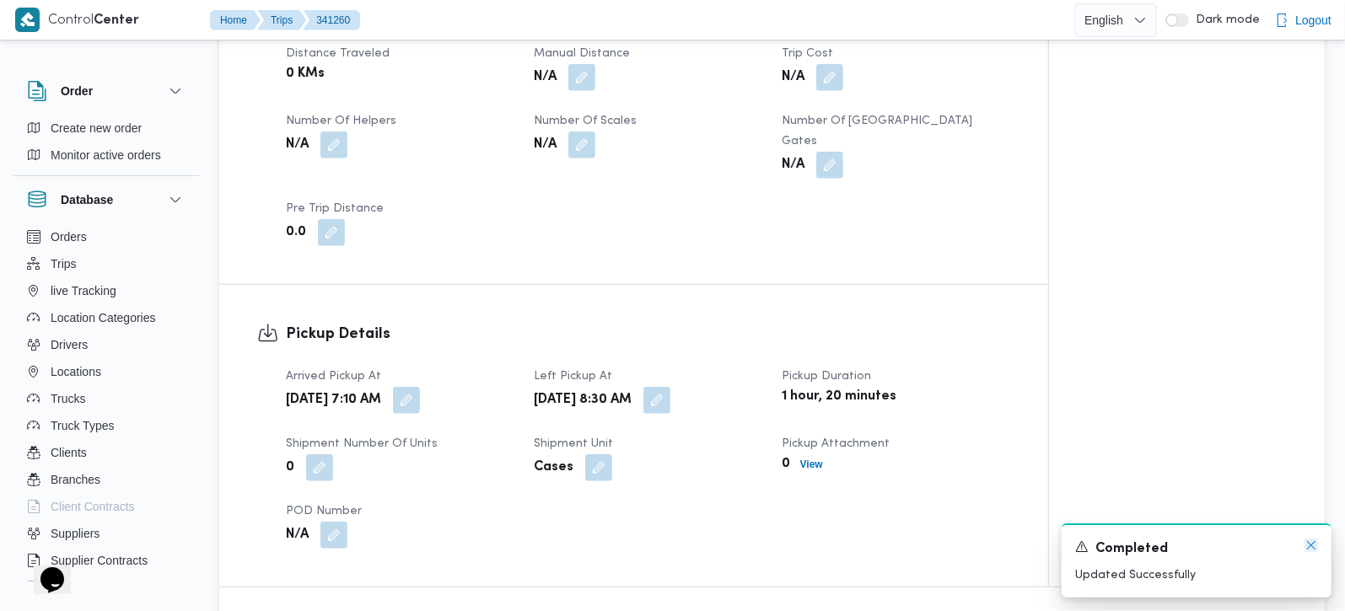
click at [1311, 548] on icon "Dismiss toast" at bounding box center [1310, 545] width 13 height 13
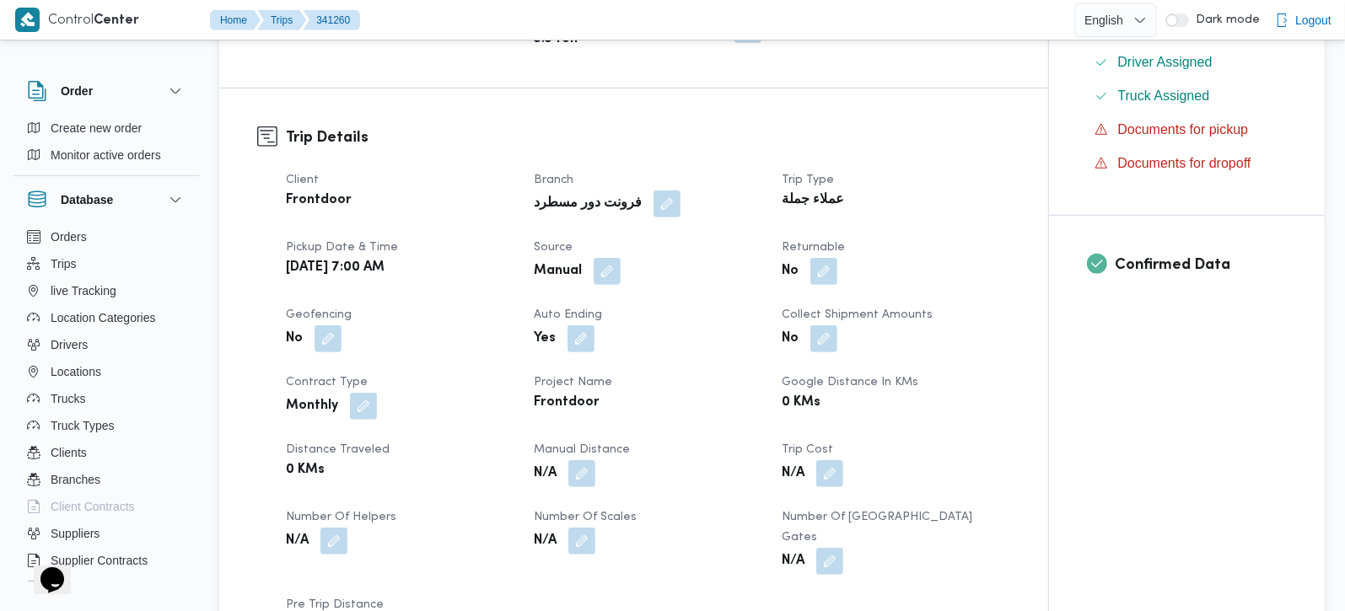
scroll to position [0, 0]
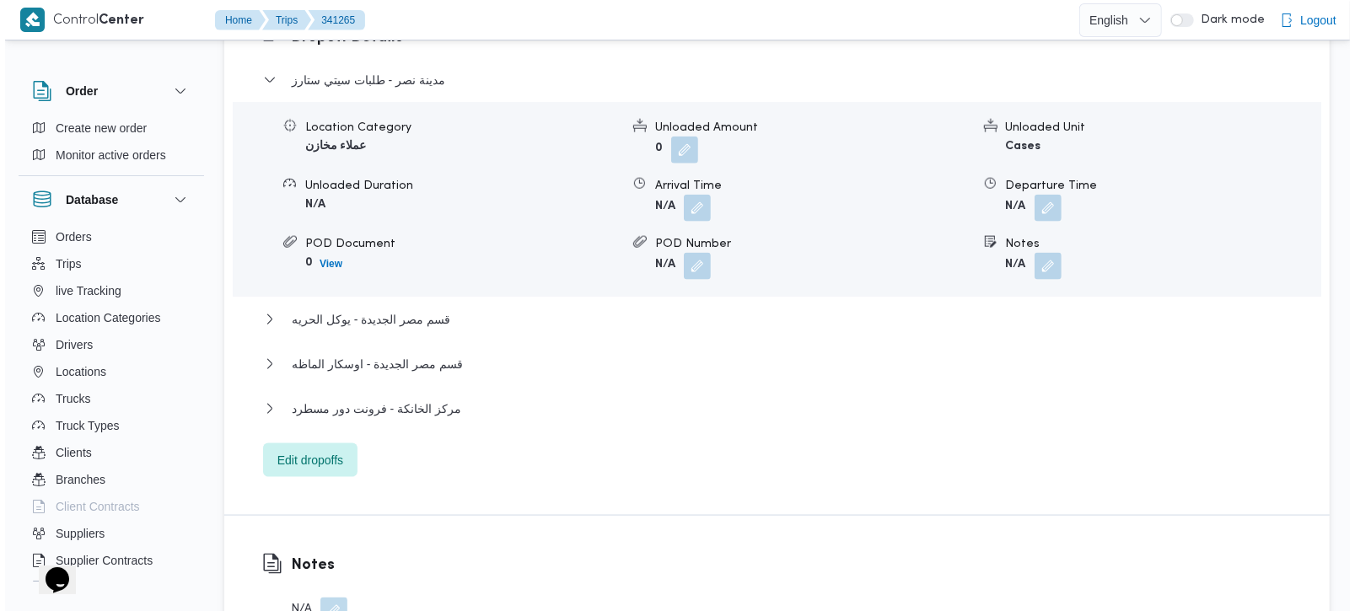
scroll to position [1587, 0]
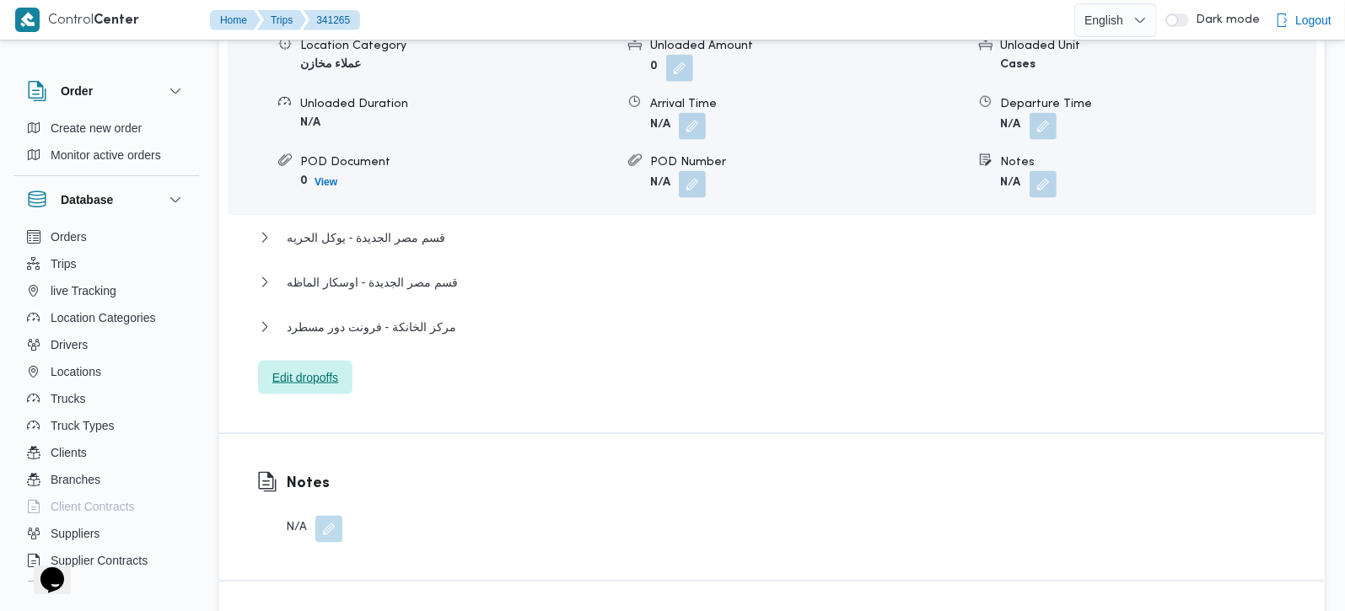
click at [303, 368] on span "Edit dropoffs" at bounding box center [305, 378] width 66 height 20
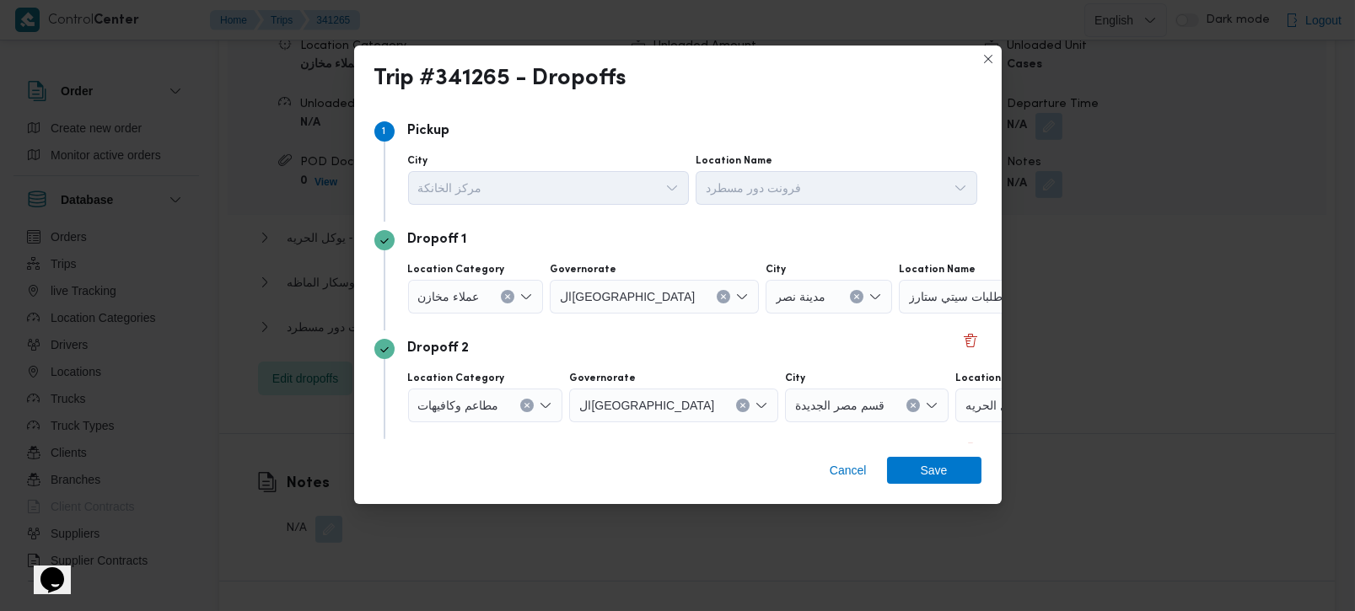
click at [506, 297] on icon "Clear input" at bounding box center [508, 297] width 4 height 4
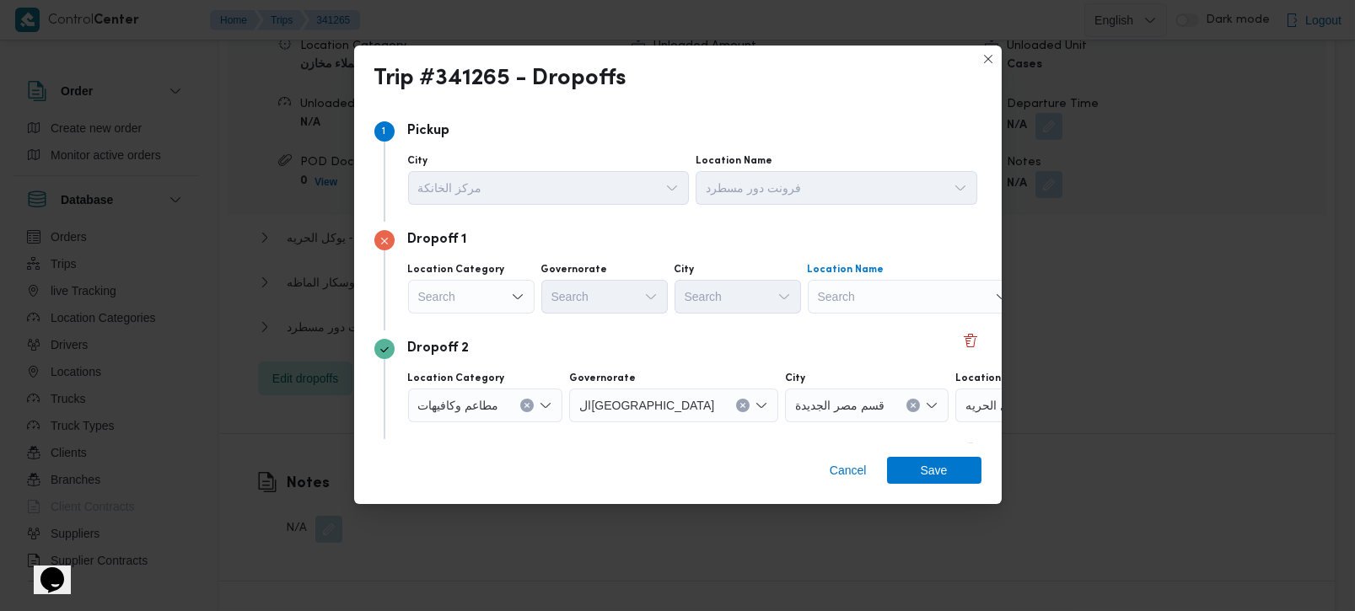
click at [832, 291] on div "Search" at bounding box center [913, 297] width 211 height 34
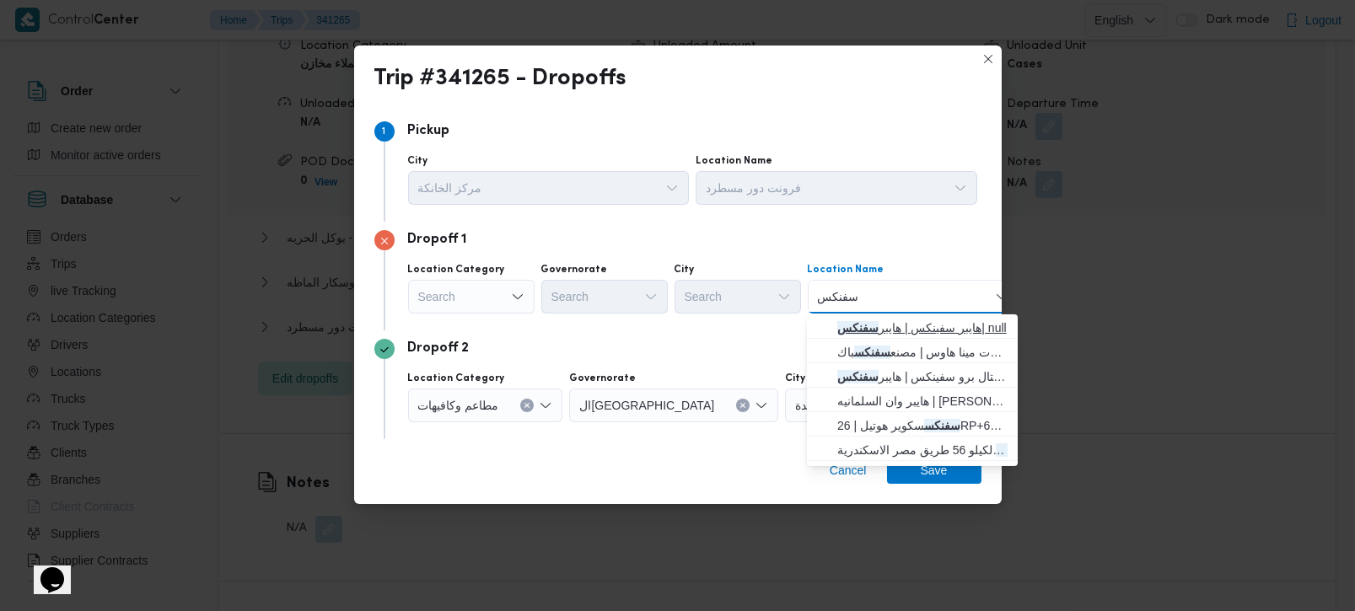
type input "سفنكس"
click at [938, 333] on span "هايبر سفينكس | هايبر سفنكس | null" at bounding box center [922, 328] width 170 height 20
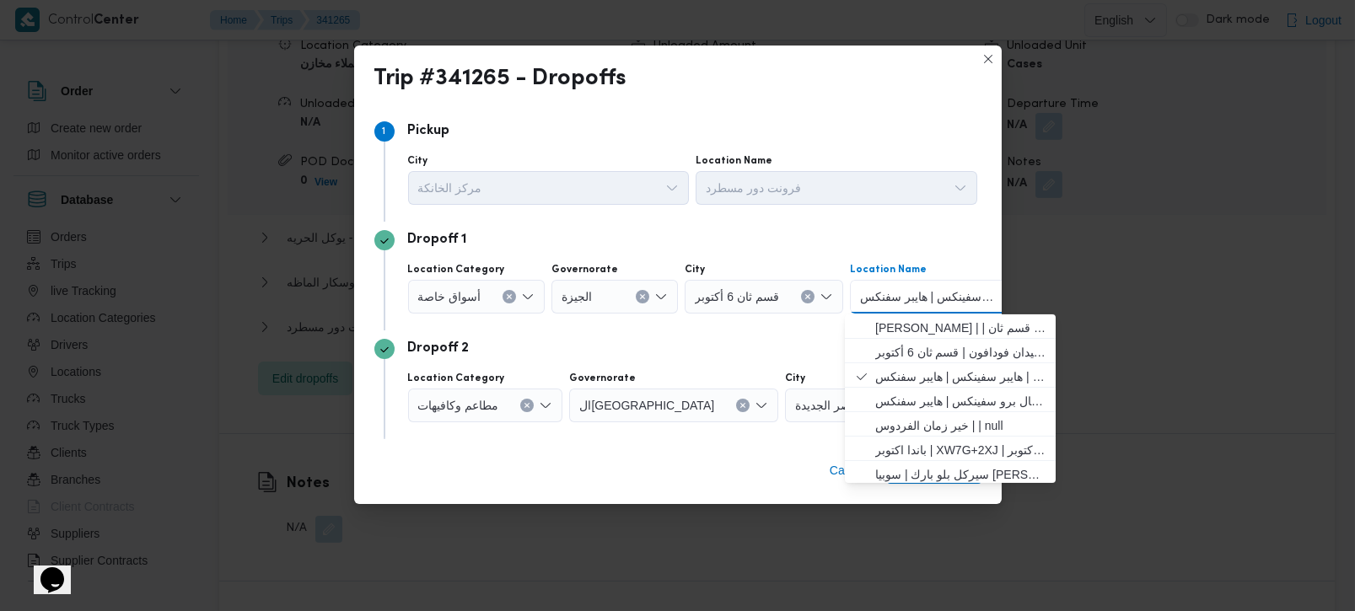
click at [531, 403] on button "Clear input" at bounding box center [526, 405] width 13 height 13
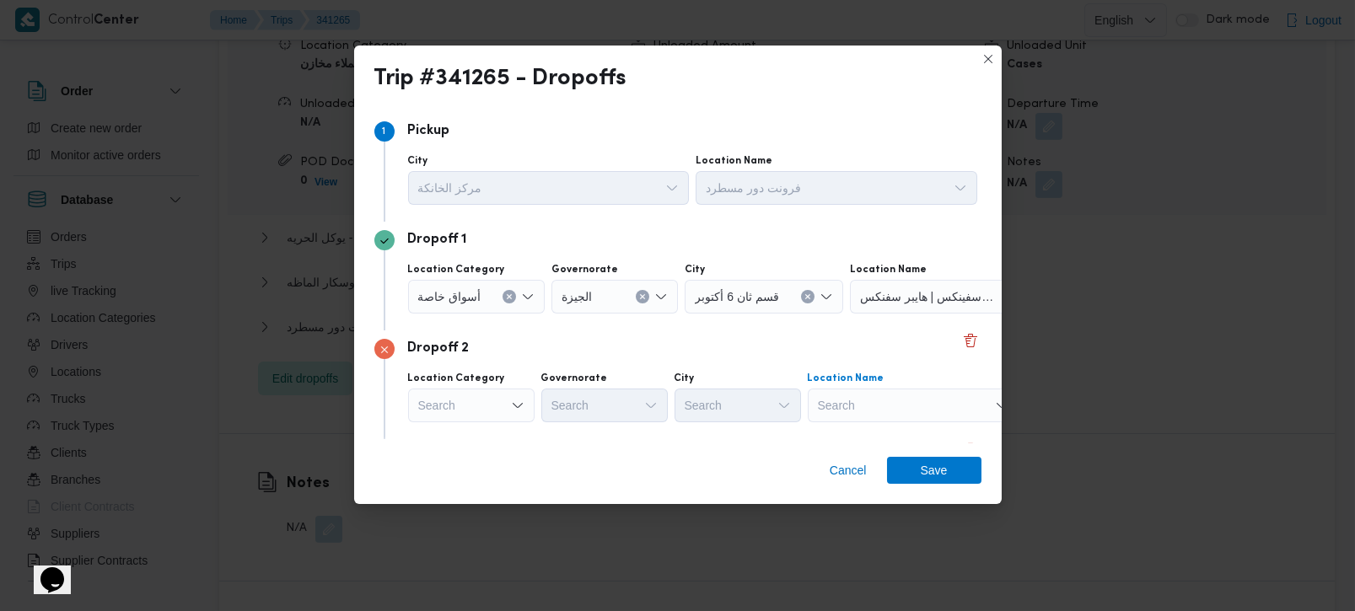
click at [857, 402] on div "Search" at bounding box center [913, 406] width 211 height 34
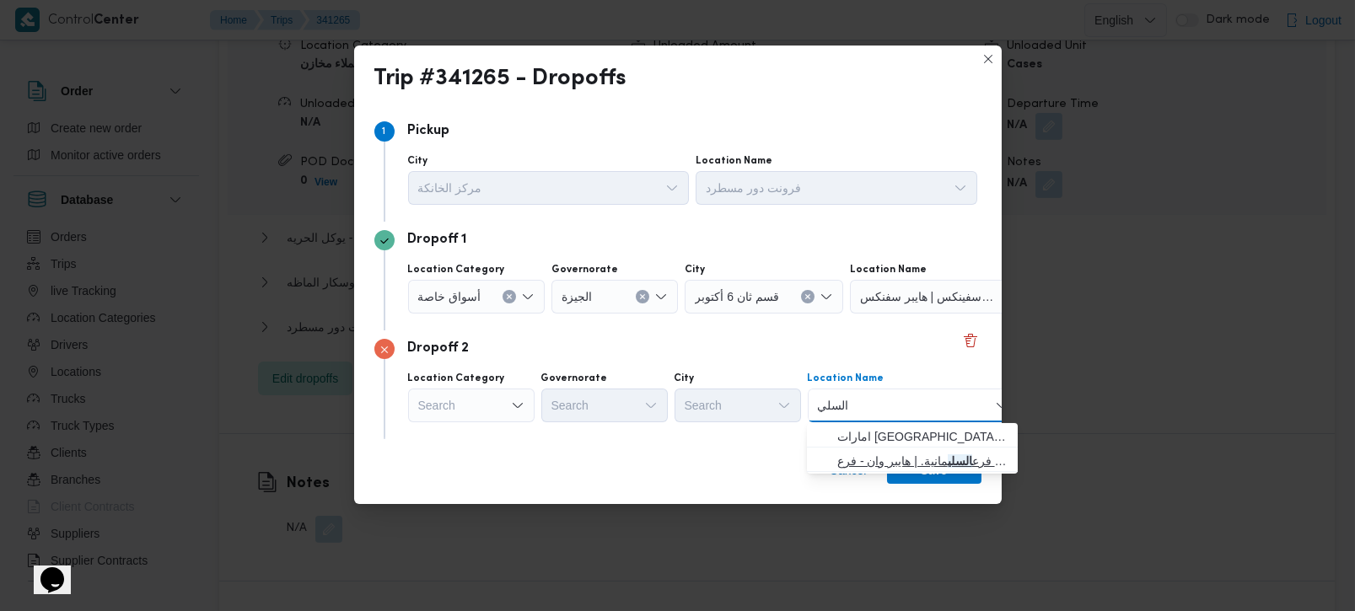
type input "السلي"
click at [923, 449] on span "هايبر وان - فرع السلي مانية. | هايبر وان - فرع [DEMOGRAPHIC_DATA] | null" at bounding box center [912, 461] width 197 height 27
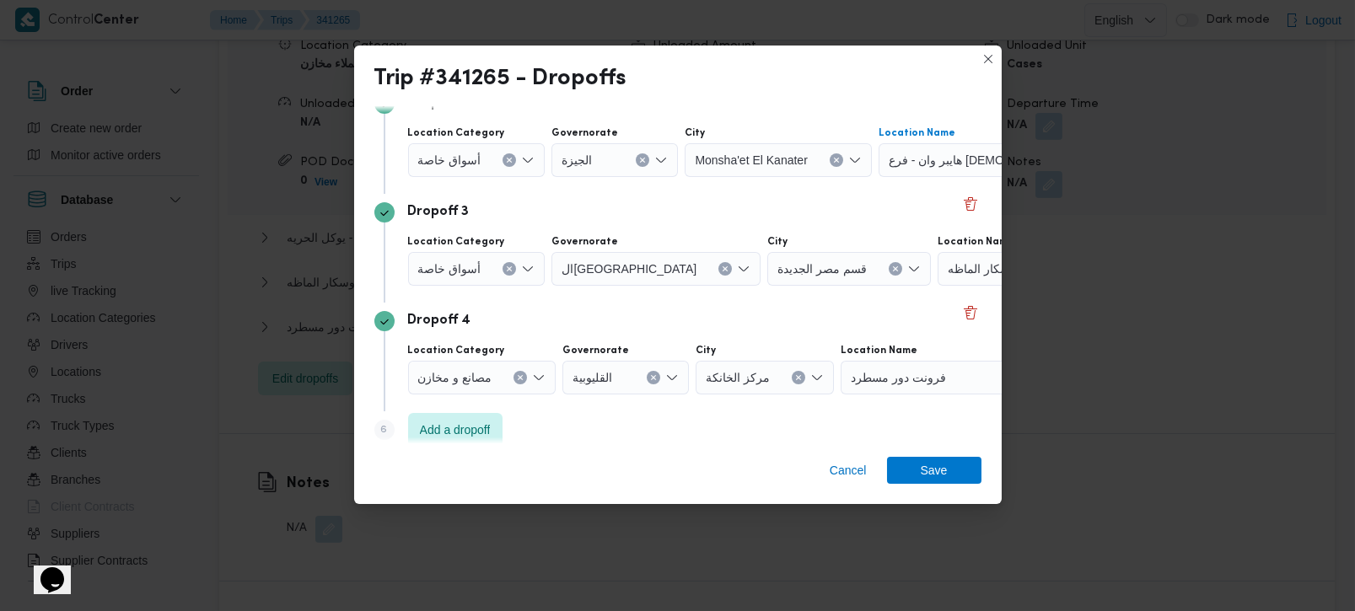
scroll to position [262, 0]
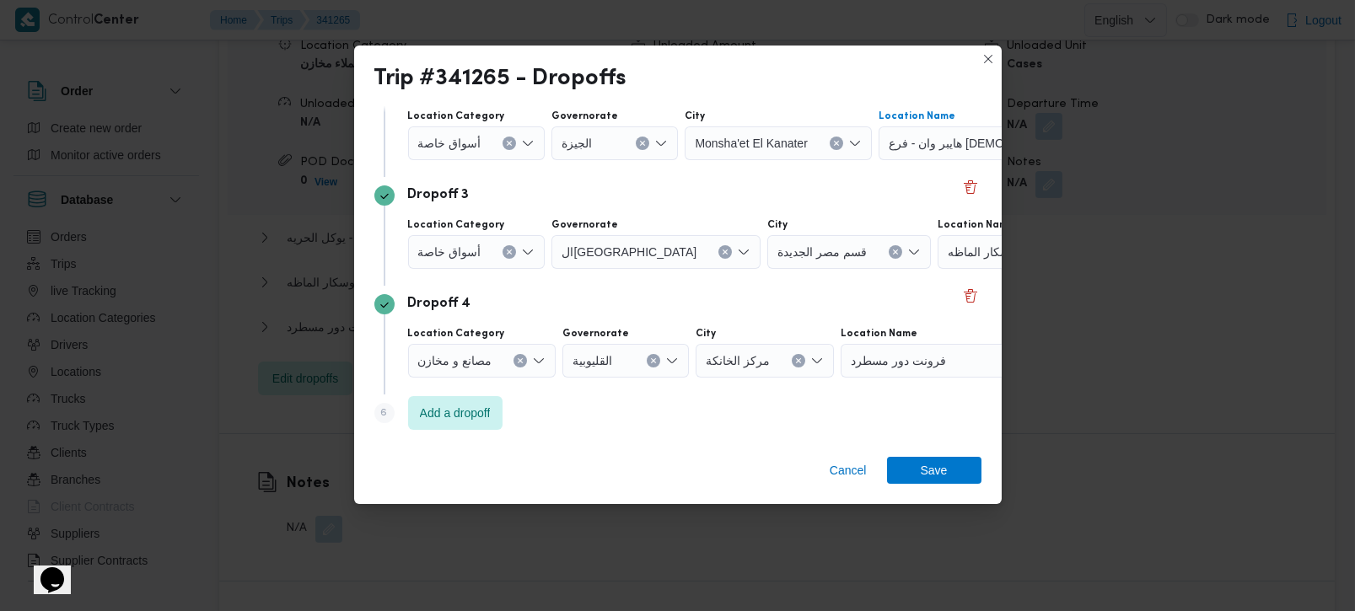
click at [498, 249] on div "أسواق خاصة" at bounding box center [476, 252] width 137 height 34
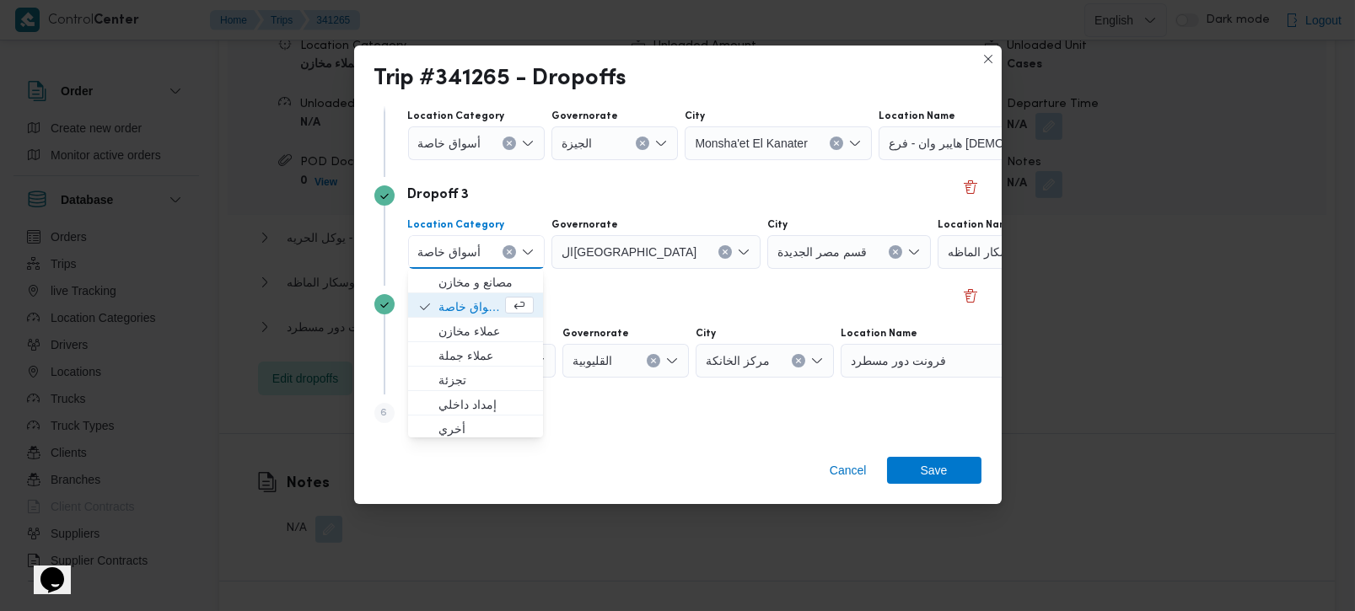
click at [513, 246] on div "أسواق خاصة" at bounding box center [476, 252] width 137 height 34
click at [507, 254] on icon "Clear input" at bounding box center [509, 252] width 7 height 7
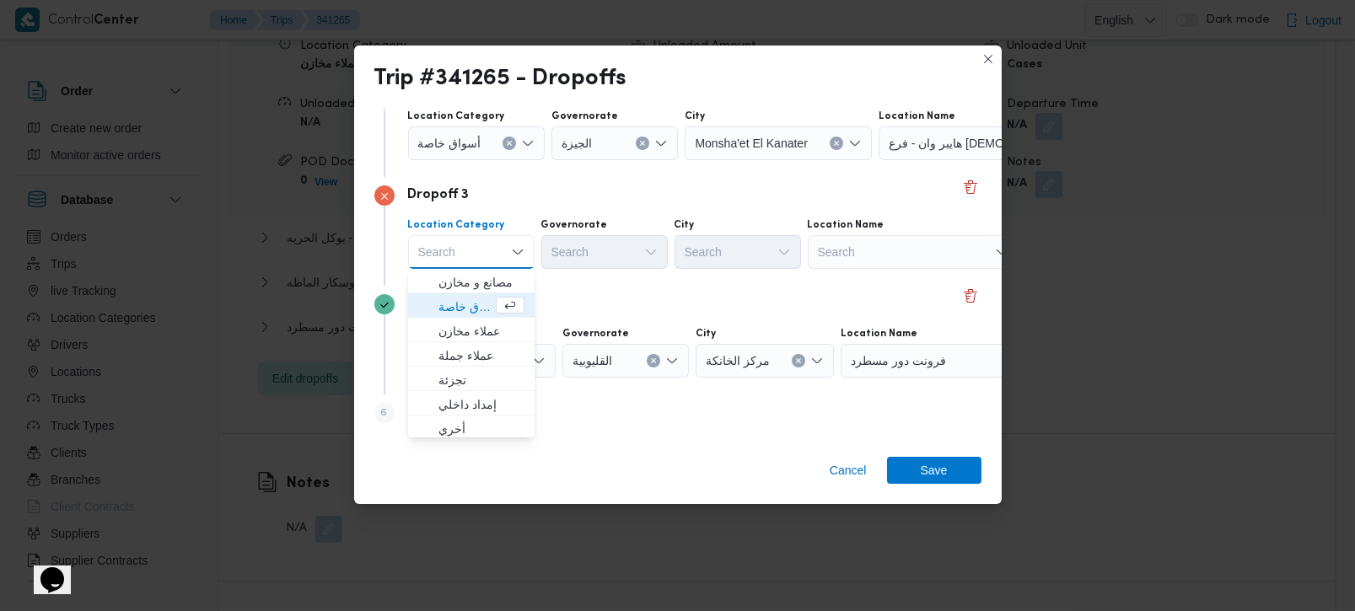
click at [878, 250] on div "Search" at bounding box center [913, 252] width 211 height 34
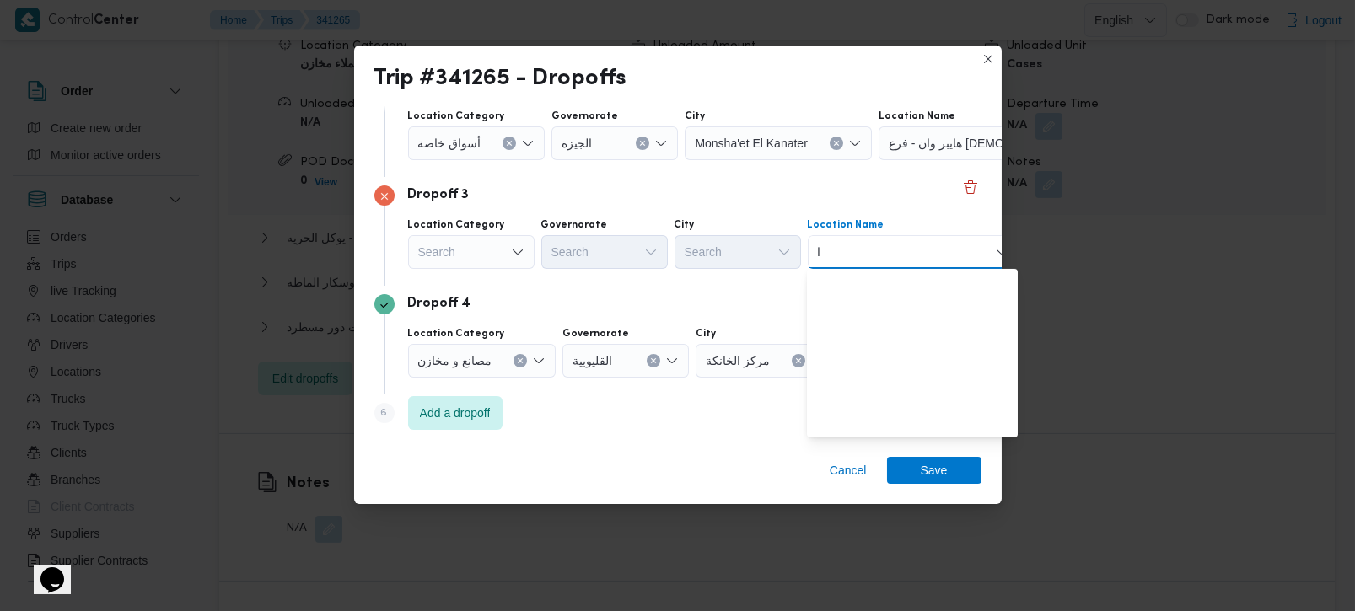
scroll to position [0, 0]
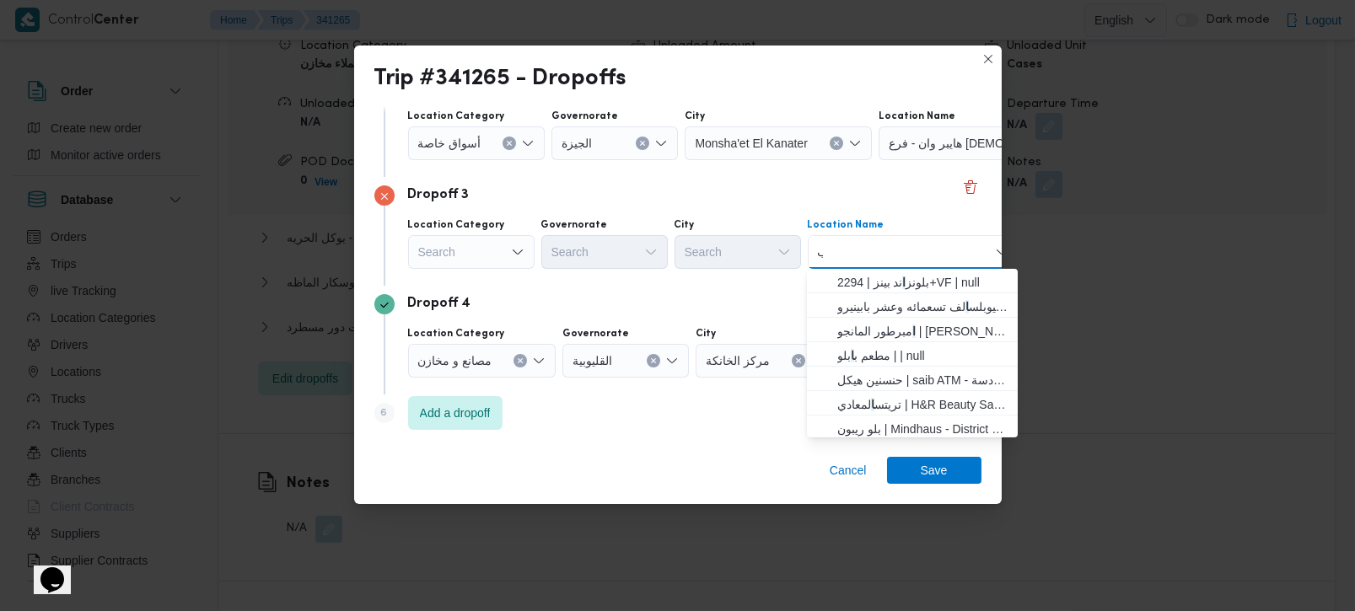
type input "ابل"
click at [823, 250] on input "ابل" at bounding box center [826, 252] width 17 height 20
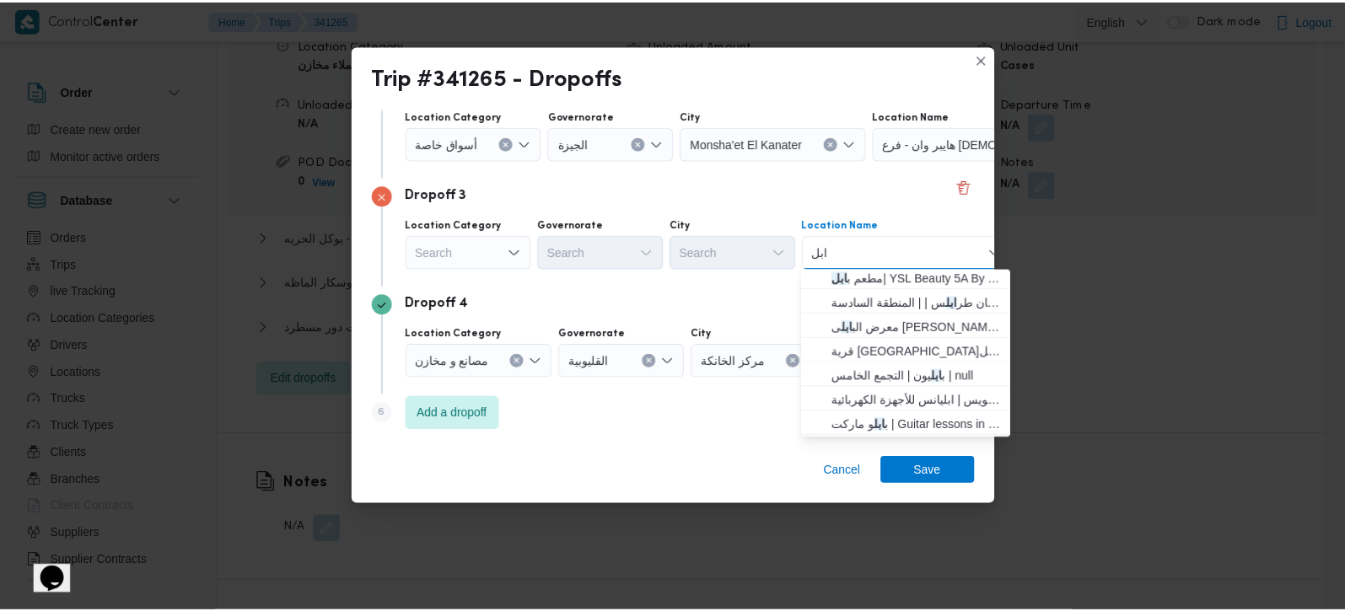
scroll to position [0, 0]
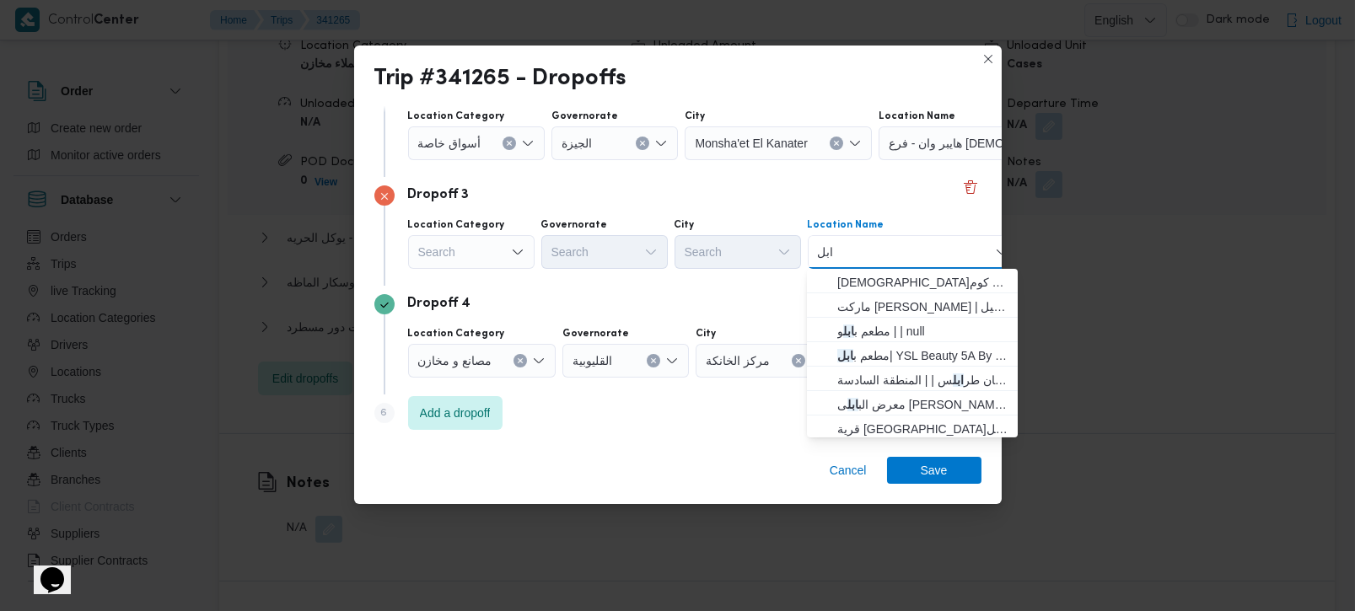
click at [823, 250] on input "ابل" at bounding box center [826, 252] width 17 height 20
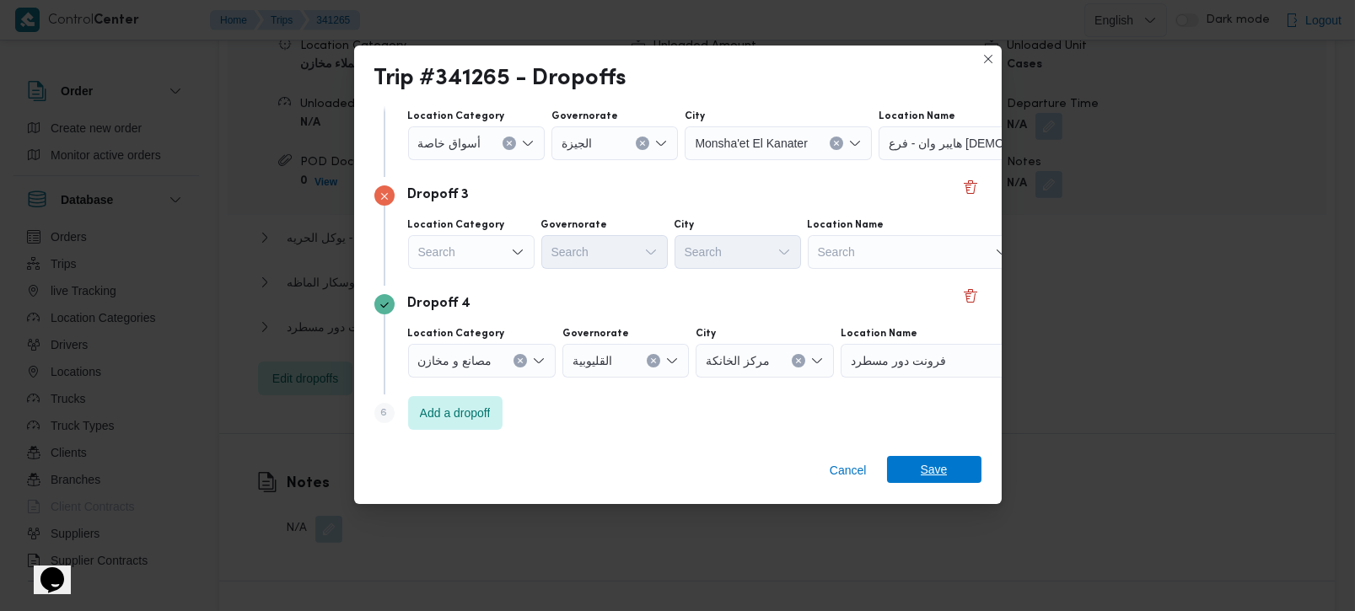
click at [943, 471] on span "Save" at bounding box center [934, 469] width 27 height 27
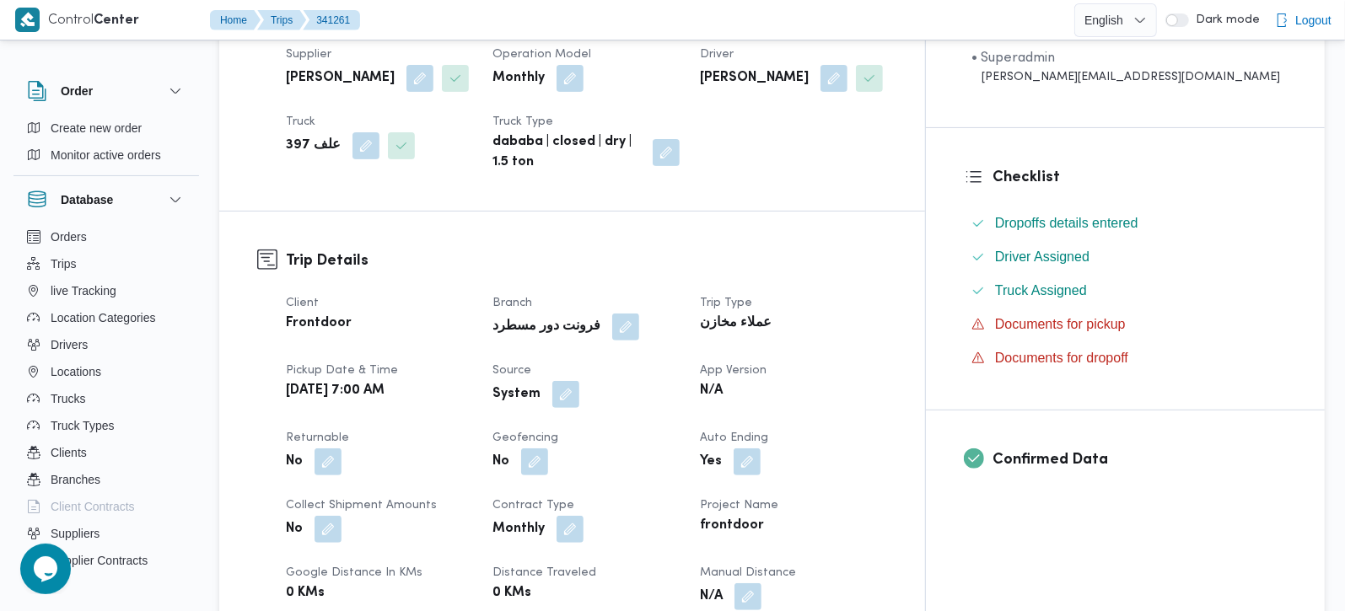
scroll to position [594, 0]
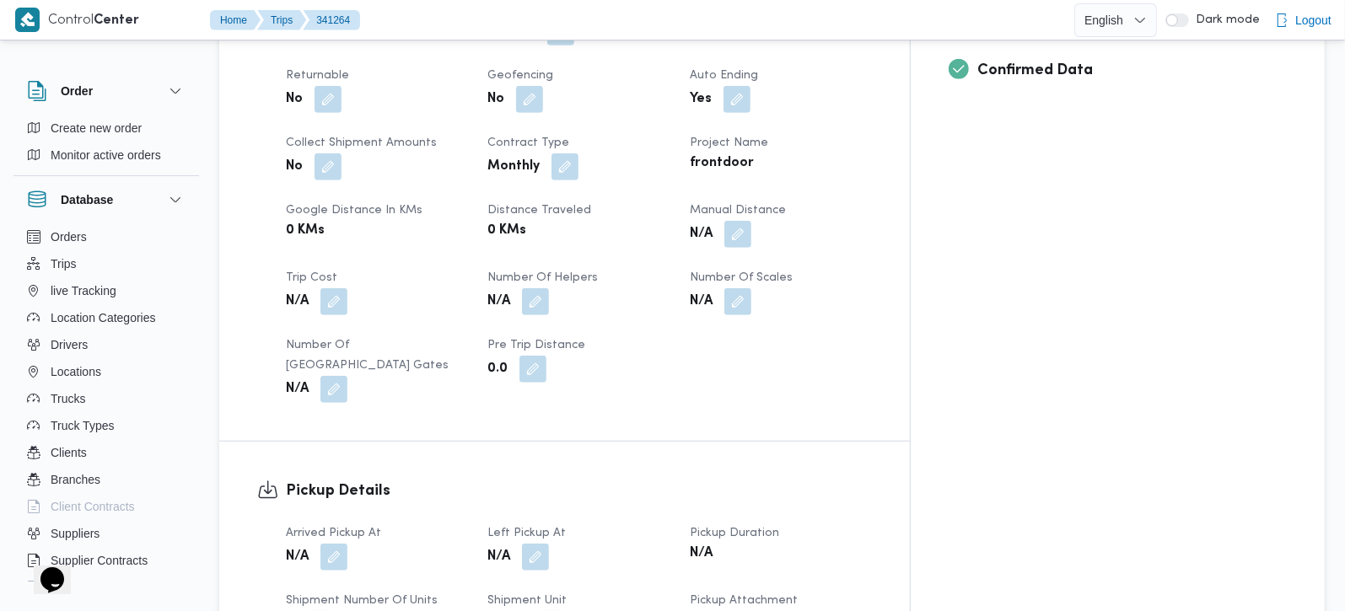
scroll to position [793, 0]
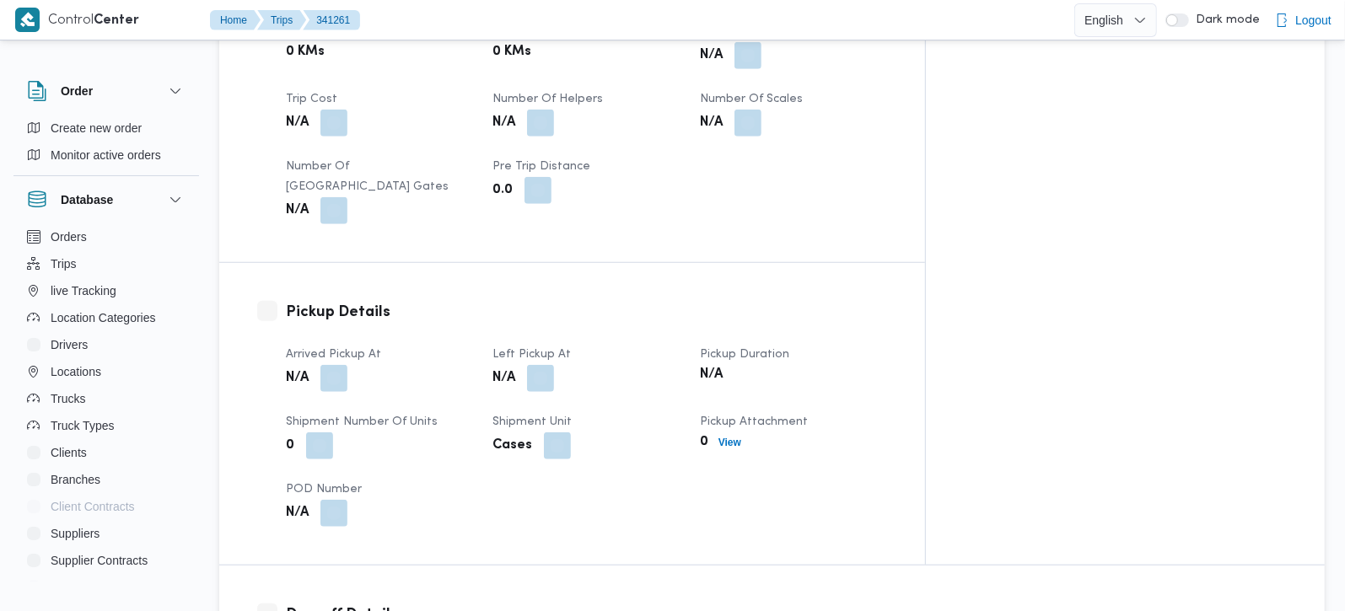
scroll to position [892, 0]
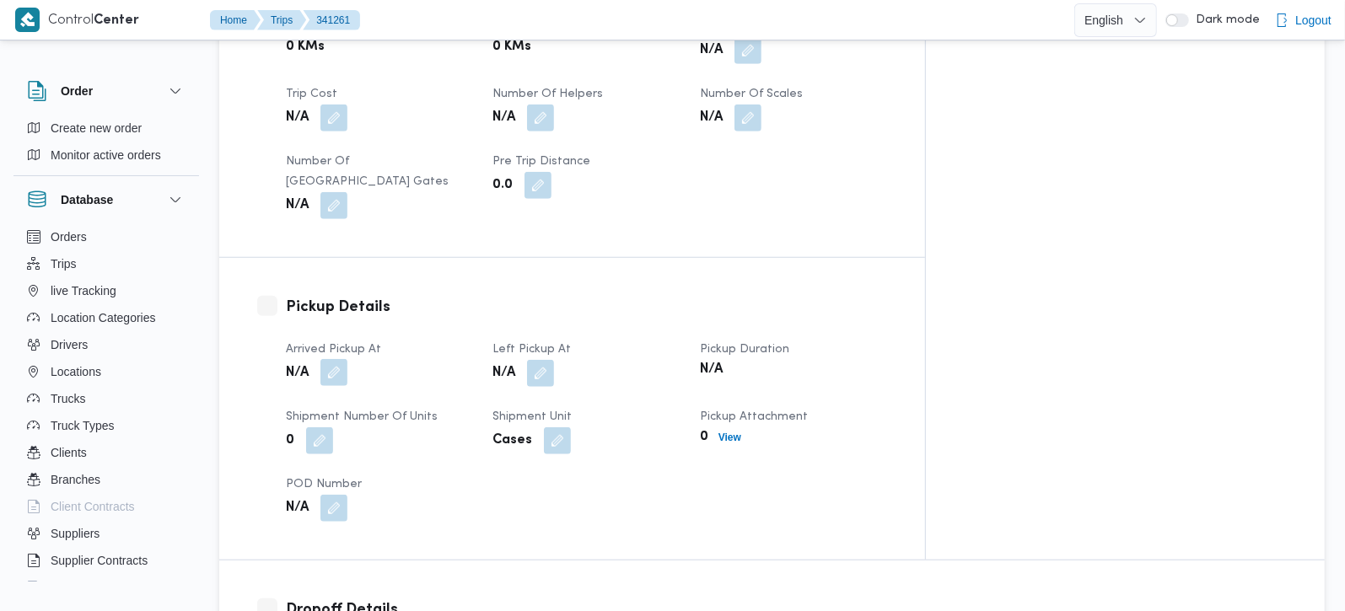
click at [330, 359] on button "button" at bounding box center [333, 372] width 27 height 27
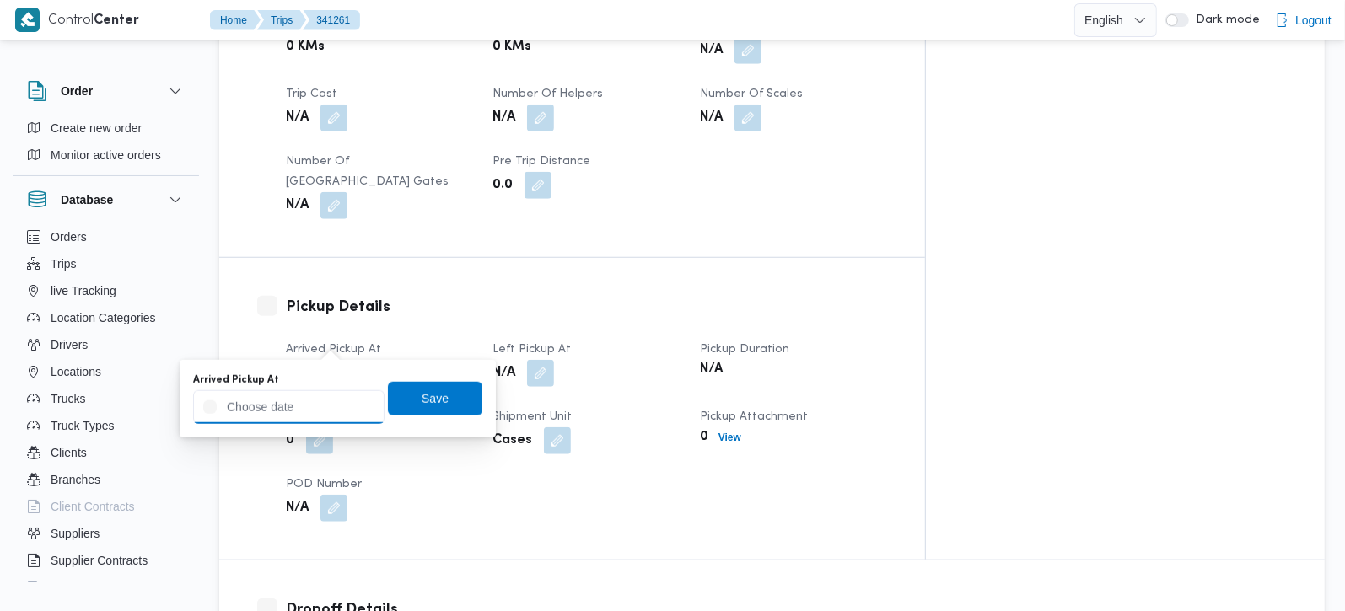
click at [316, 390] on input "Arrived Pickup At" at bounding box center [288, 407] width 191 height 34
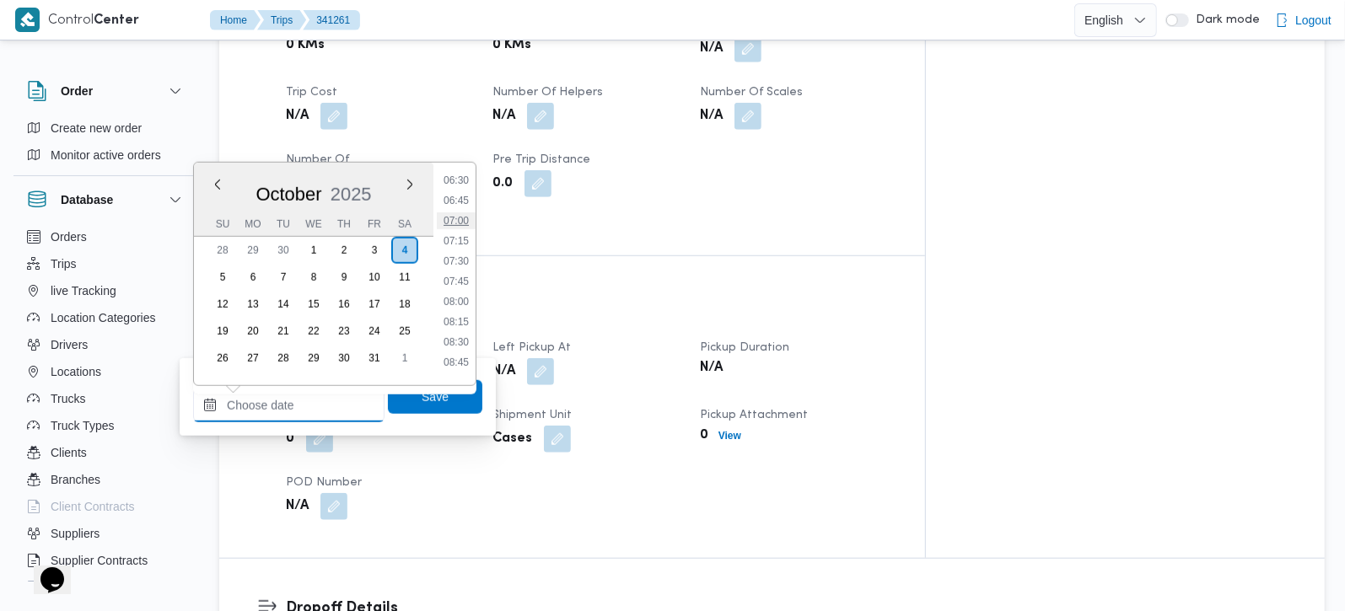
scroll to position [0, 0]
click at [465, 223] on li "07:00" at bounding box center [456, 220] width 39 height 17
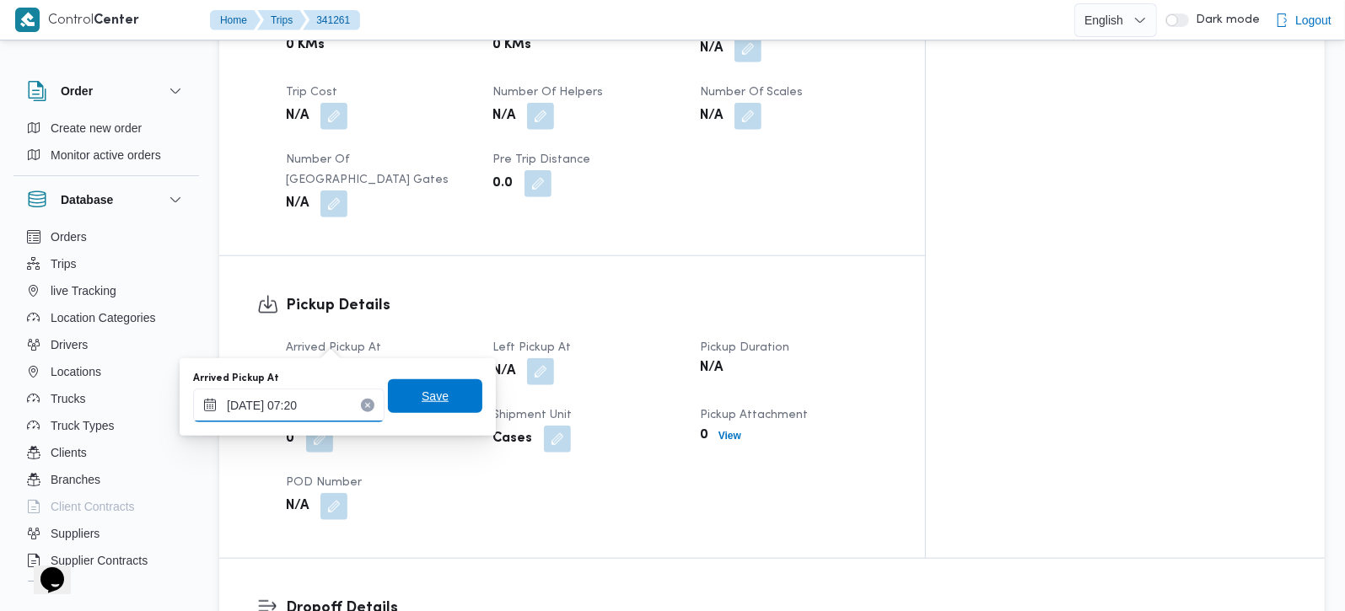
type input "04/10/2025 07:20"
click at [440, 397] on span "Save" at bounding box center [435, 396] width 94 height 34
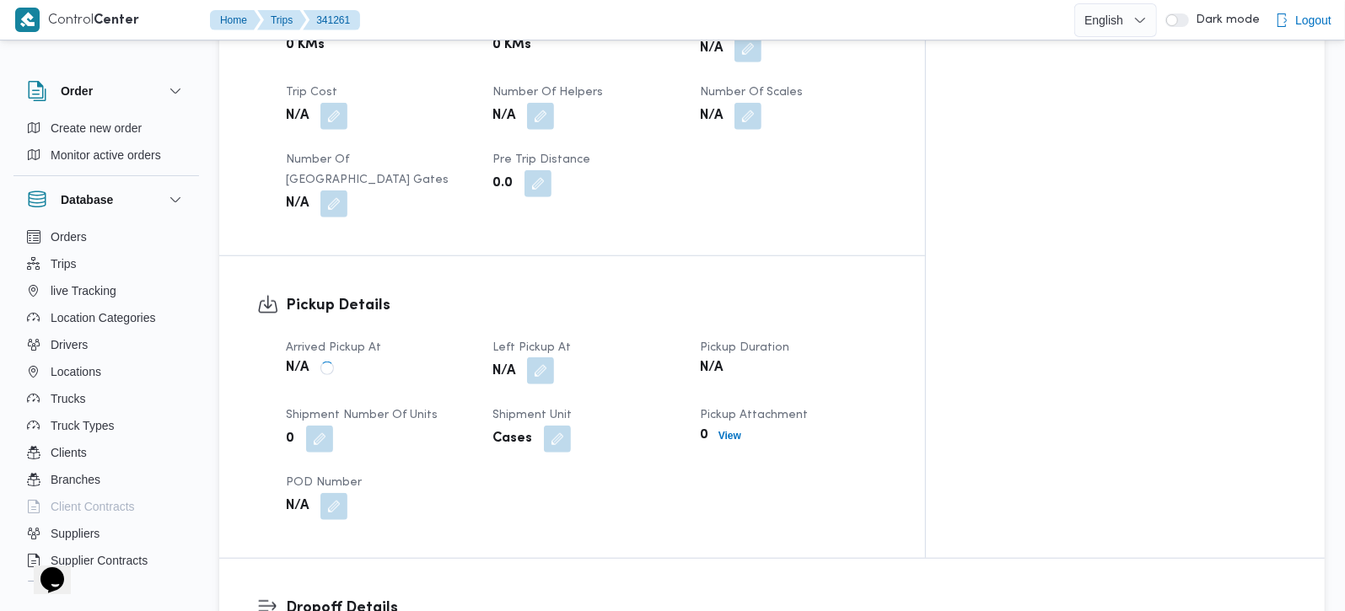
click at [554, 357] on button "button" at bounding box center [540, 370] width 27 height 27
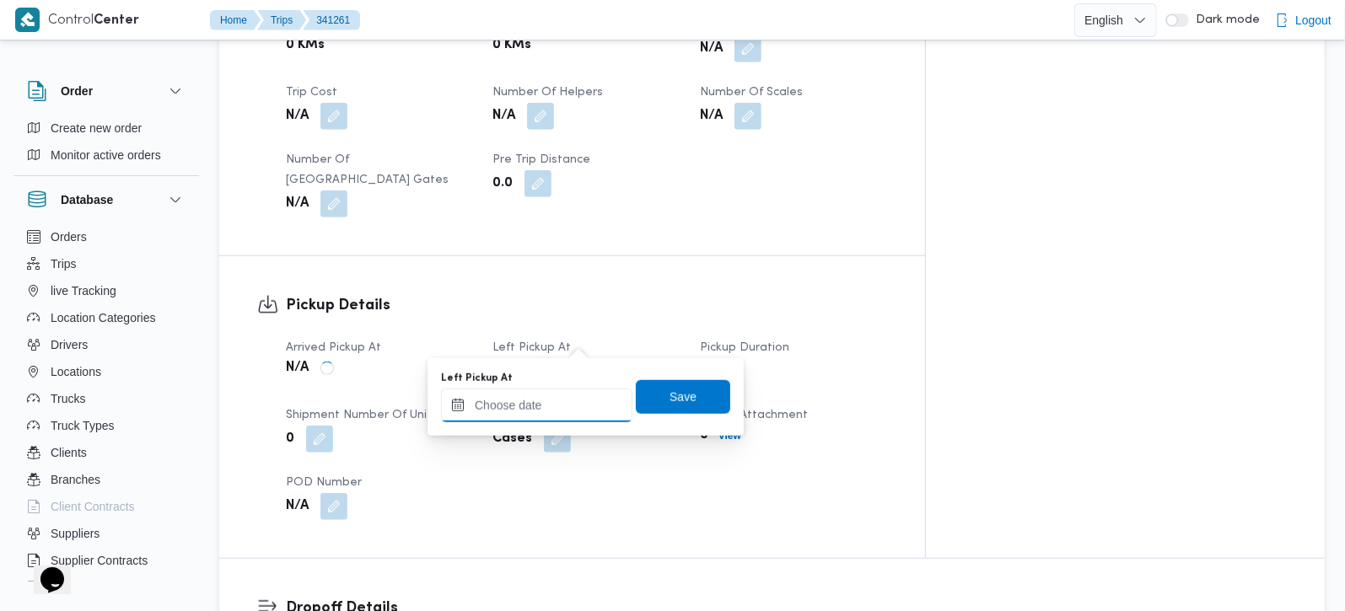
click at [564, 390] on input "Left Pickup At" at bounding box center [536, 406] width 191 height 34
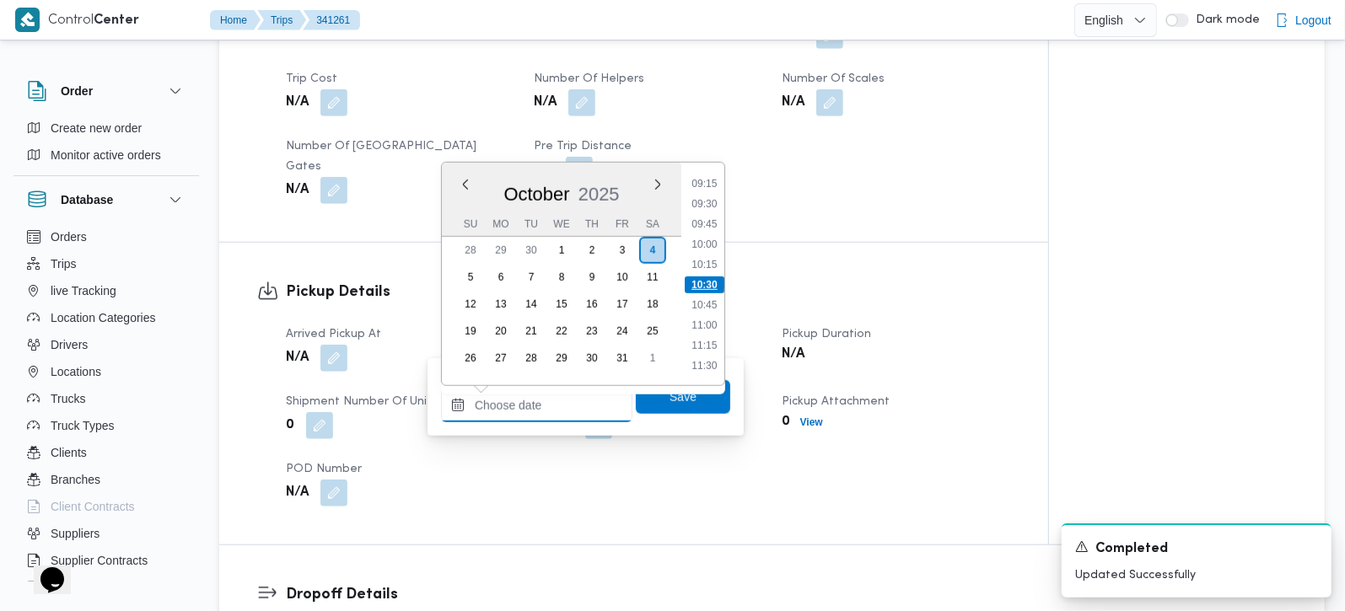
scroll to position [650, 0]
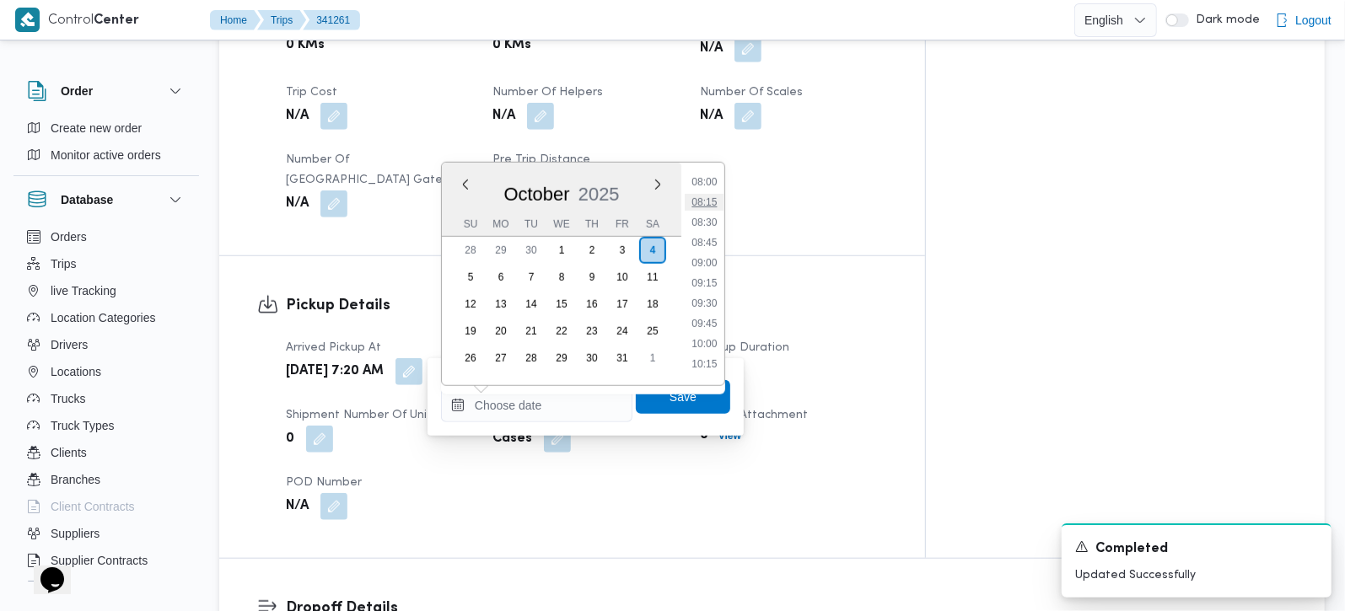
click at [700, 205] on li "08:15" at bounding box center [704, 202] width 39 height 17
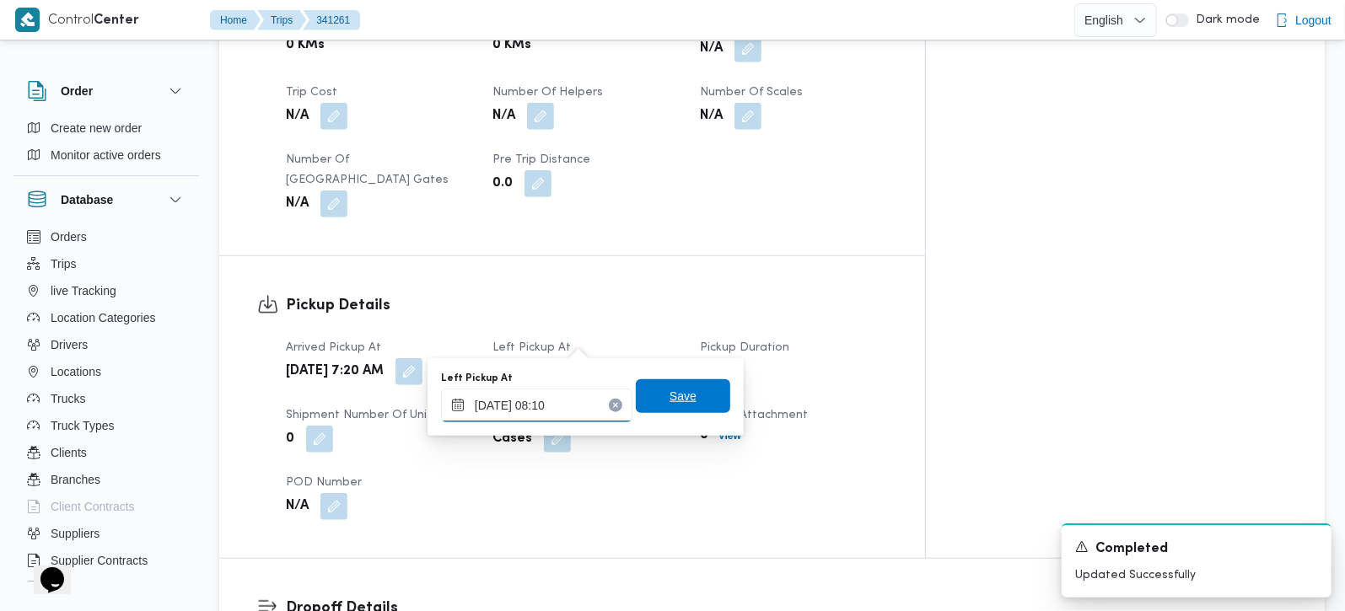
type input "04/10/2025 08:10"
click at [669, 406] on span "Save" at bounding box center [682, 396] width 27 height 20
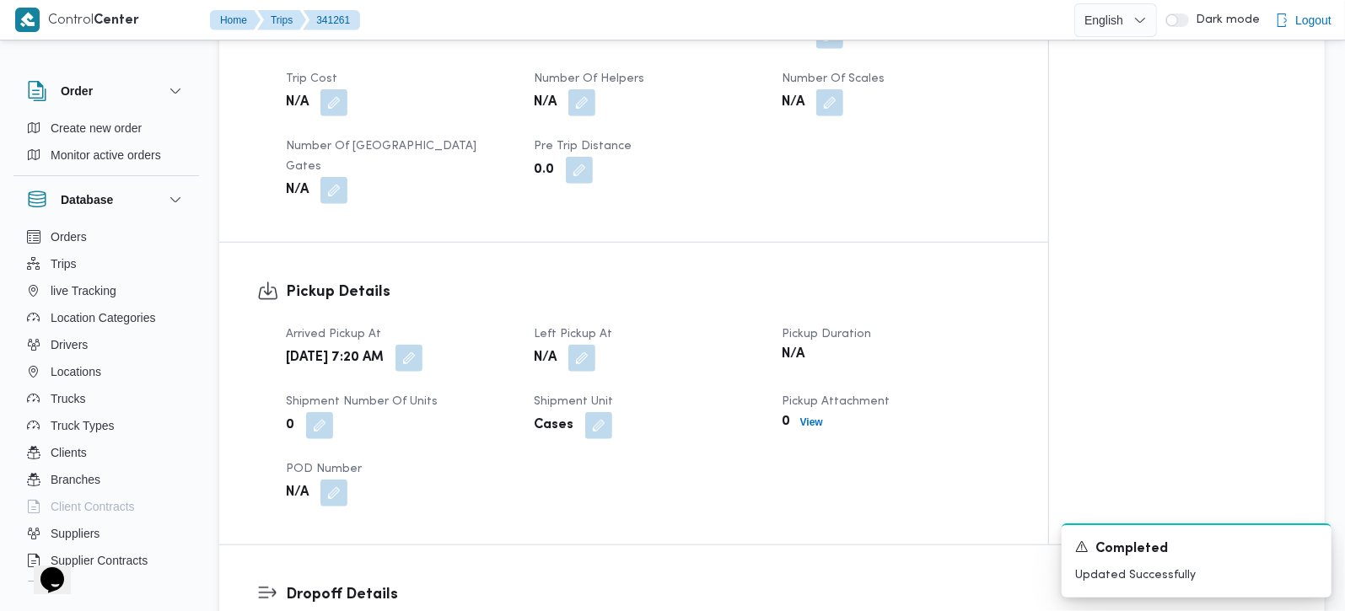
scroll to position [1290, 0]
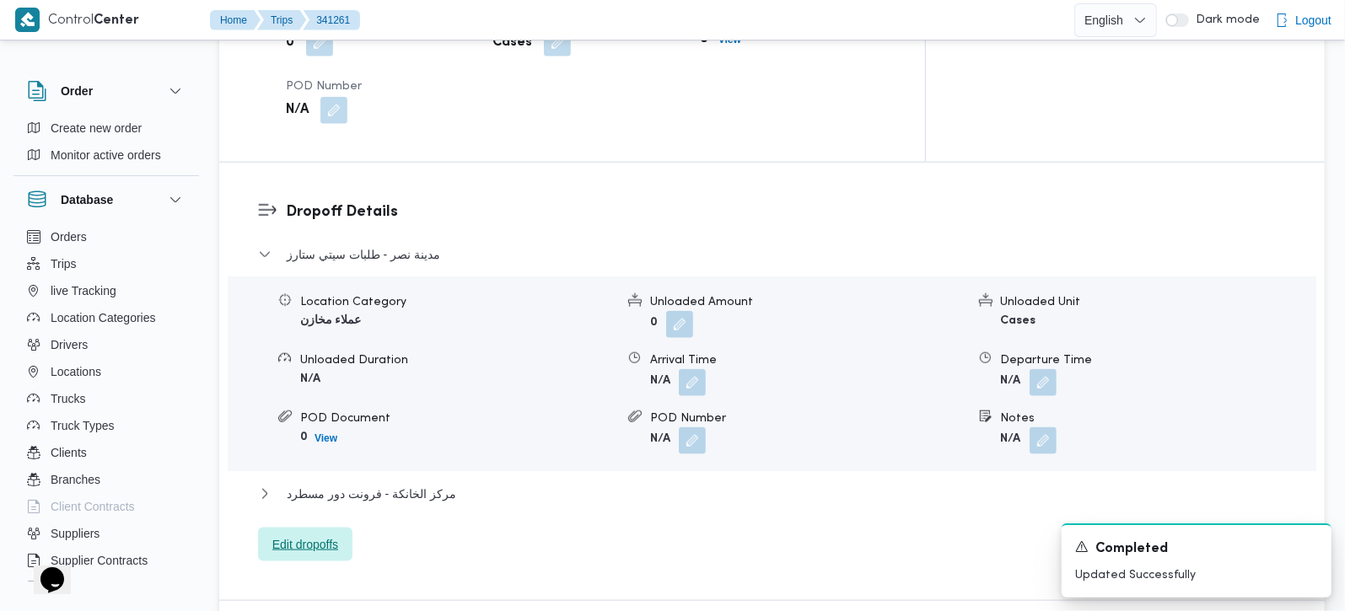
click at [306, 535] on span "Edit dropoffs" at bounding box center [305, 545] width 66 height 20
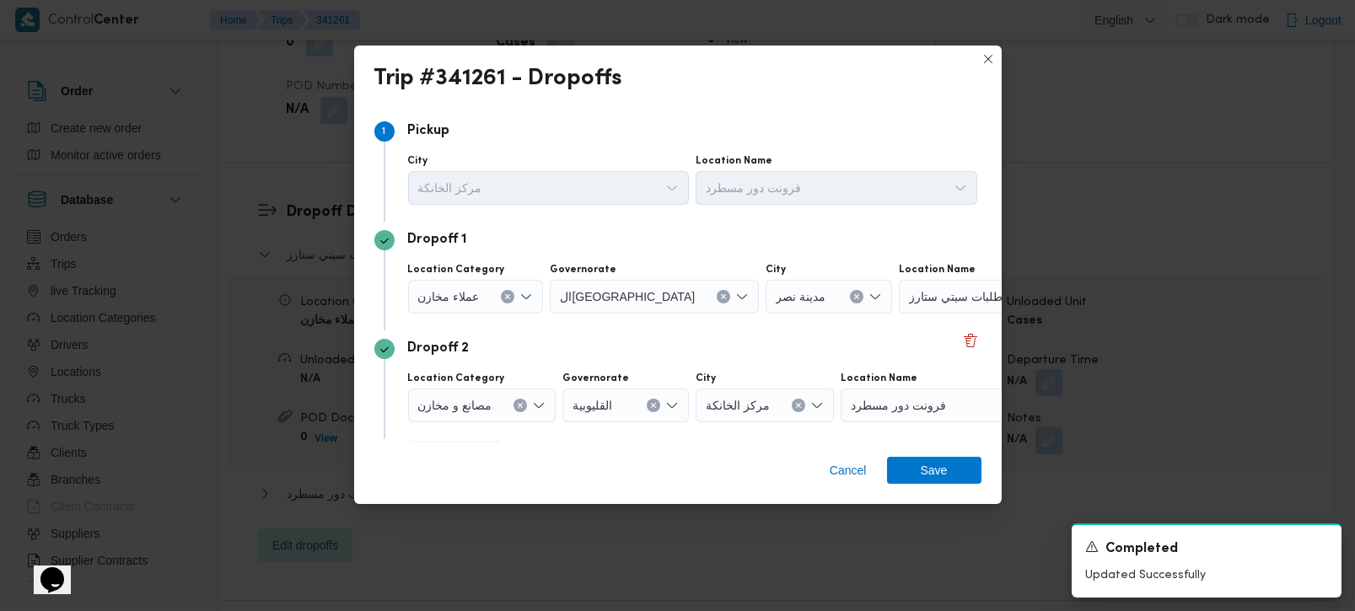
click at [508, 299] on icon "Clear input" at bounding box center [507, 296] width 7 height 7
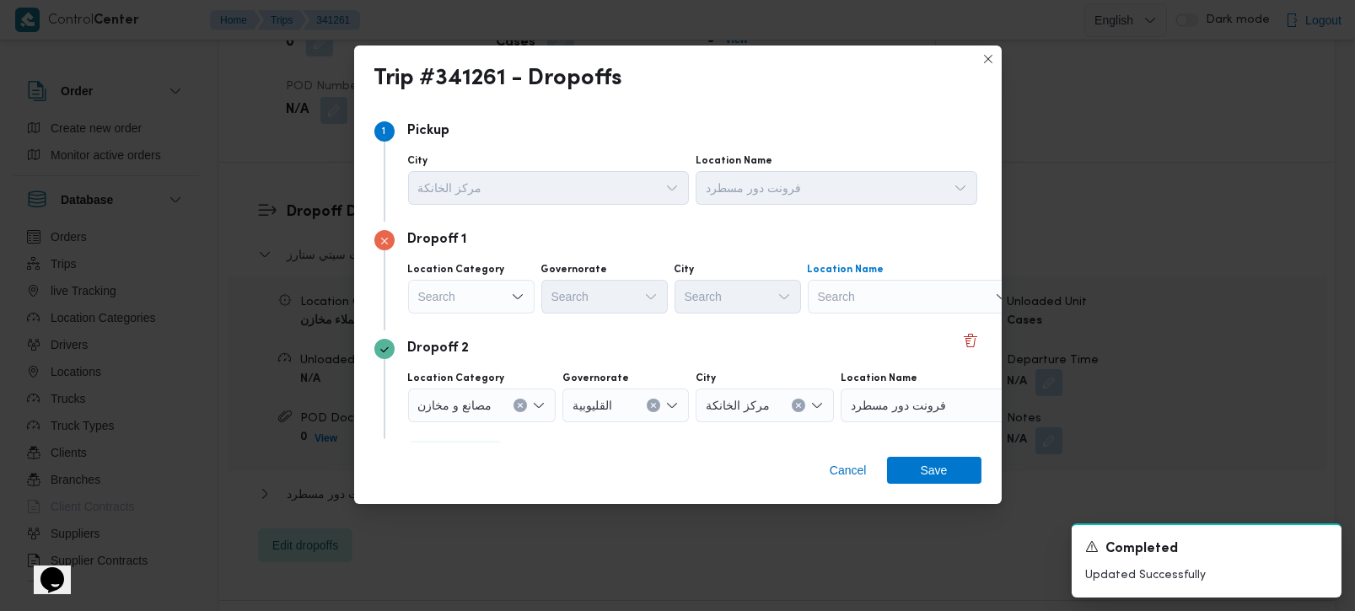
click at [847, 309] on div "Search" at bounding box center [913, 297] width 211 height 34
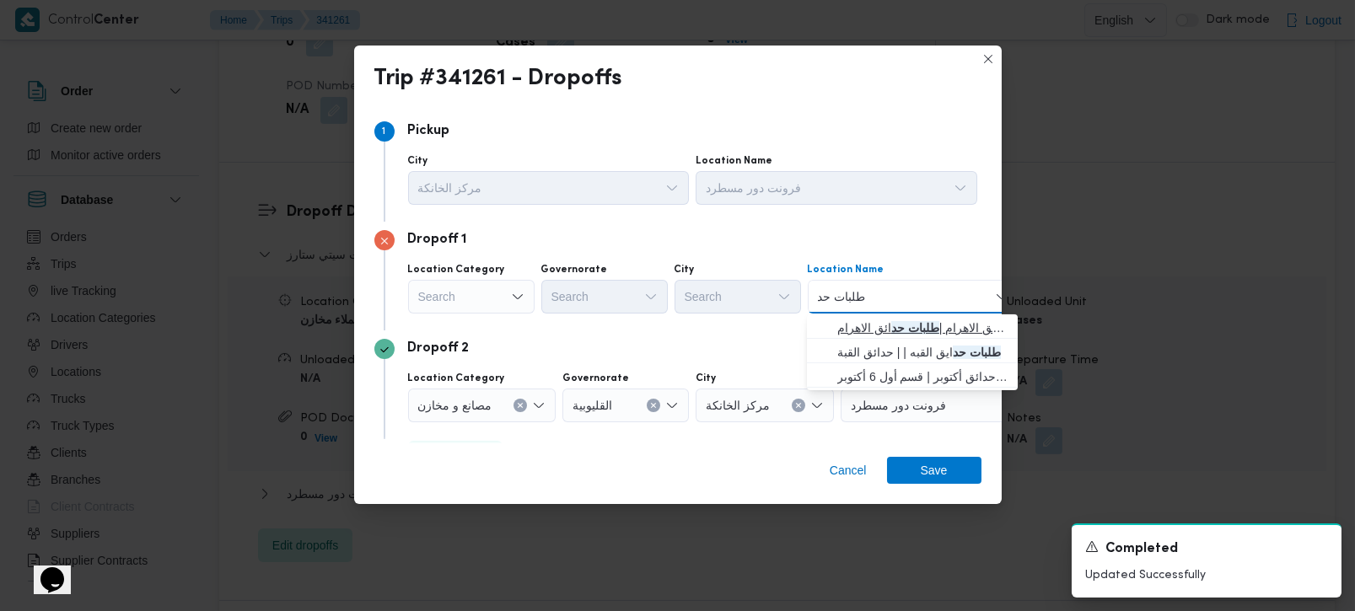
type input "طلبات حد"
click at [954, 326] on span "طلبات مارت حدائق الاهرام | طلبات حد ائق الاهرام | null" at bounding box center [922, 328] width 170 height 20
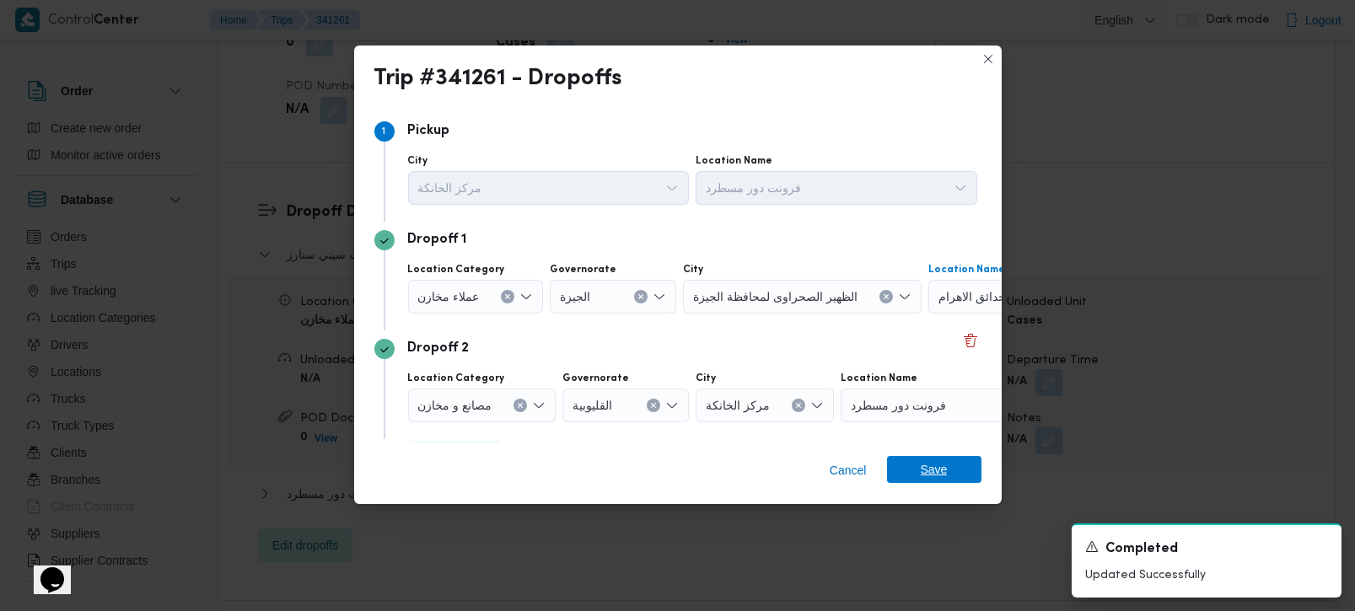
click at [945, 469] on span "Save" at bounding box center [934, 469] width 27 height 27
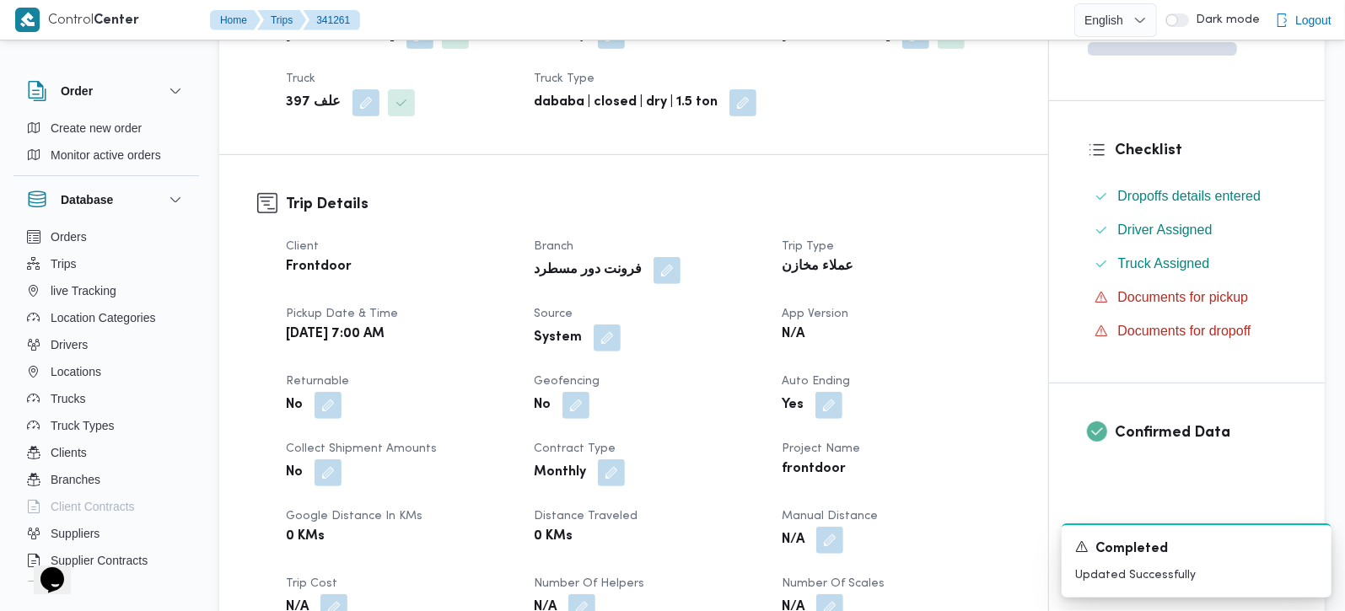
scroll to position [397, 0]
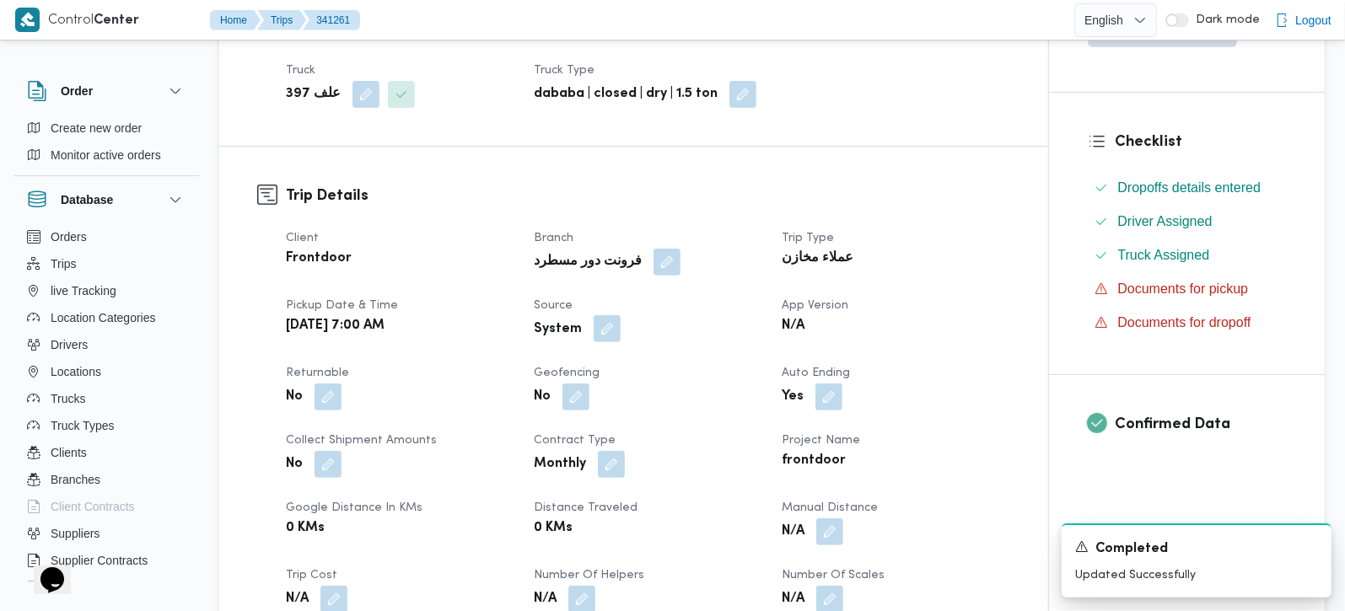
click at [615, 322] on button "button" at bounding box center [607, 328] width 27 height 27
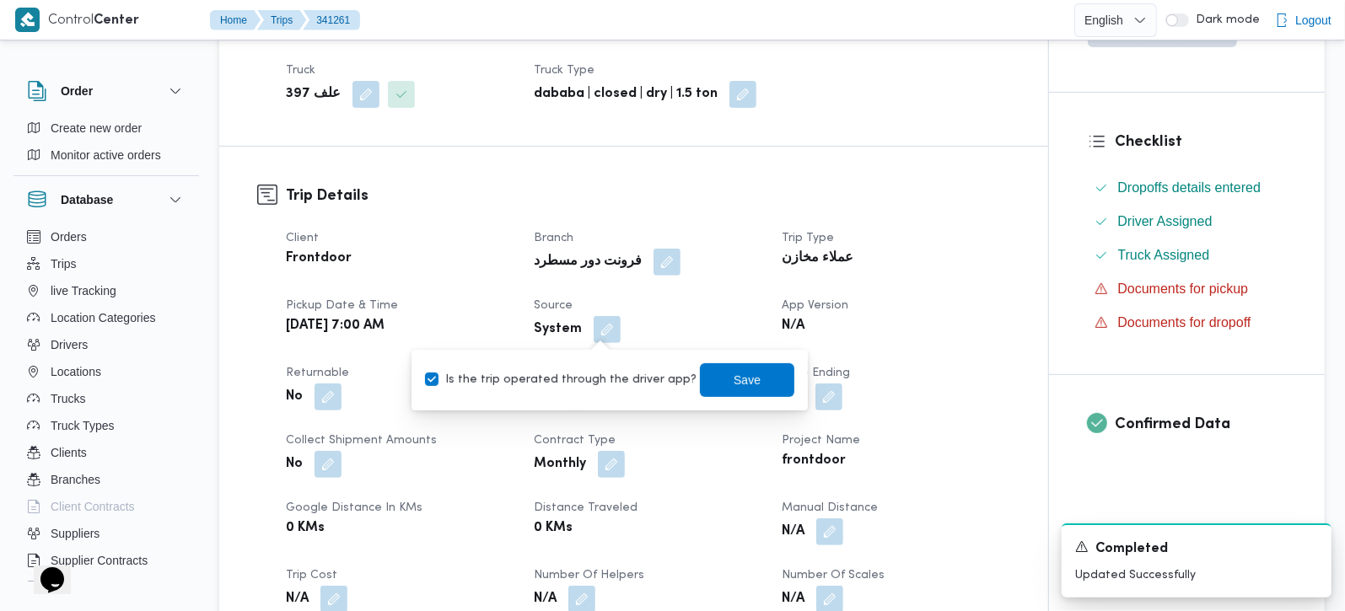
click at [599, 363] on div "Is the trip operated through the driver app? Save" at bounding box center [609, 380] width 373 height 37
click at [602, 374] on label "Is the trip operated through the driver app?" at bounding box center [560, 380] width 271 height 20
checkbox input "false"
click at [755, 377] on span "Save" at bounding box center [747, 380] width 94 height 34
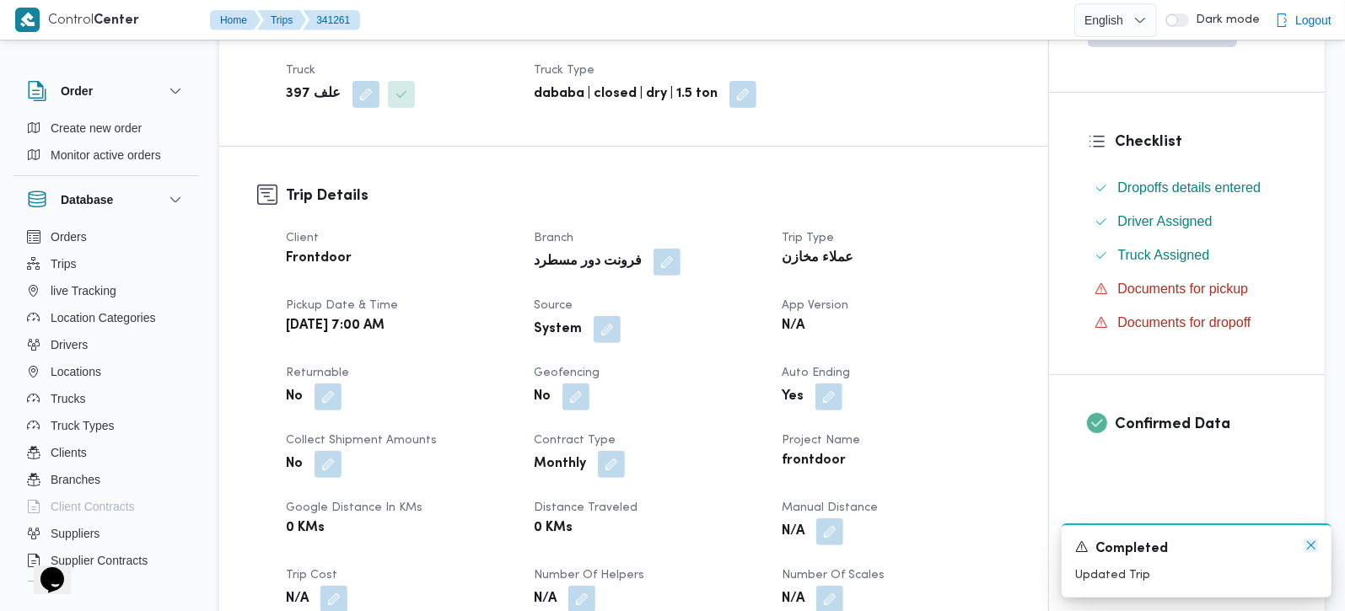
click at [1306, 549] on icon "Dismiss toast" at bounding box center [1310, 545] width 13 height 13
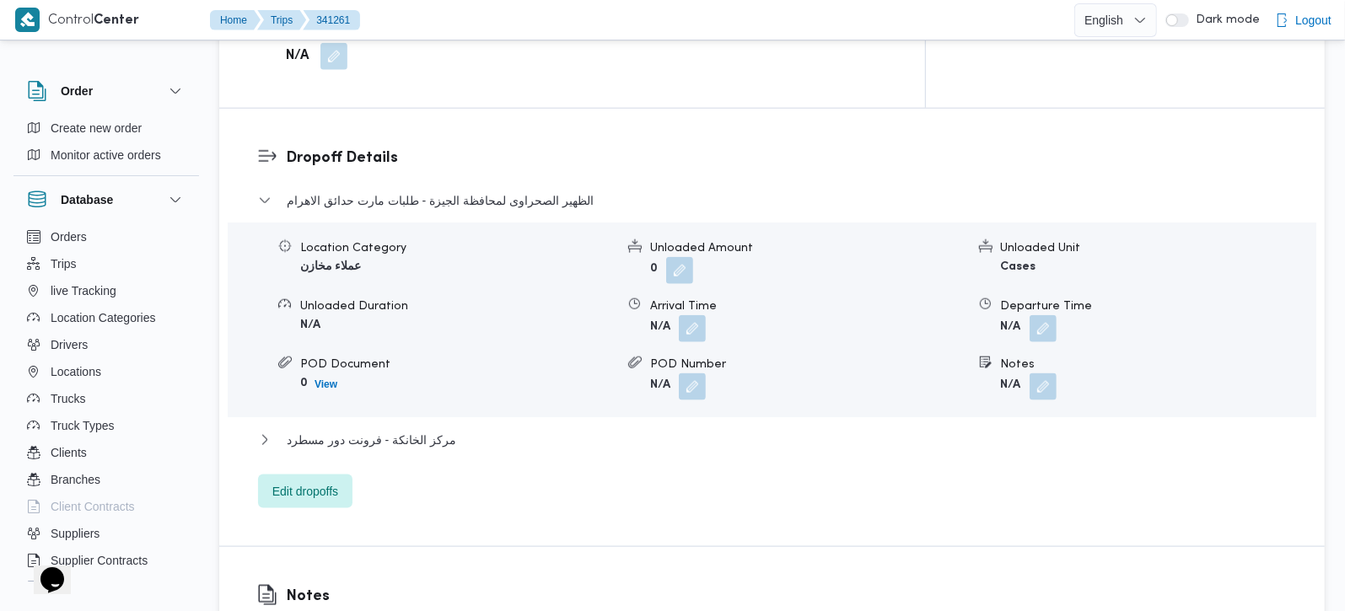
scroll to position [1389, 0]
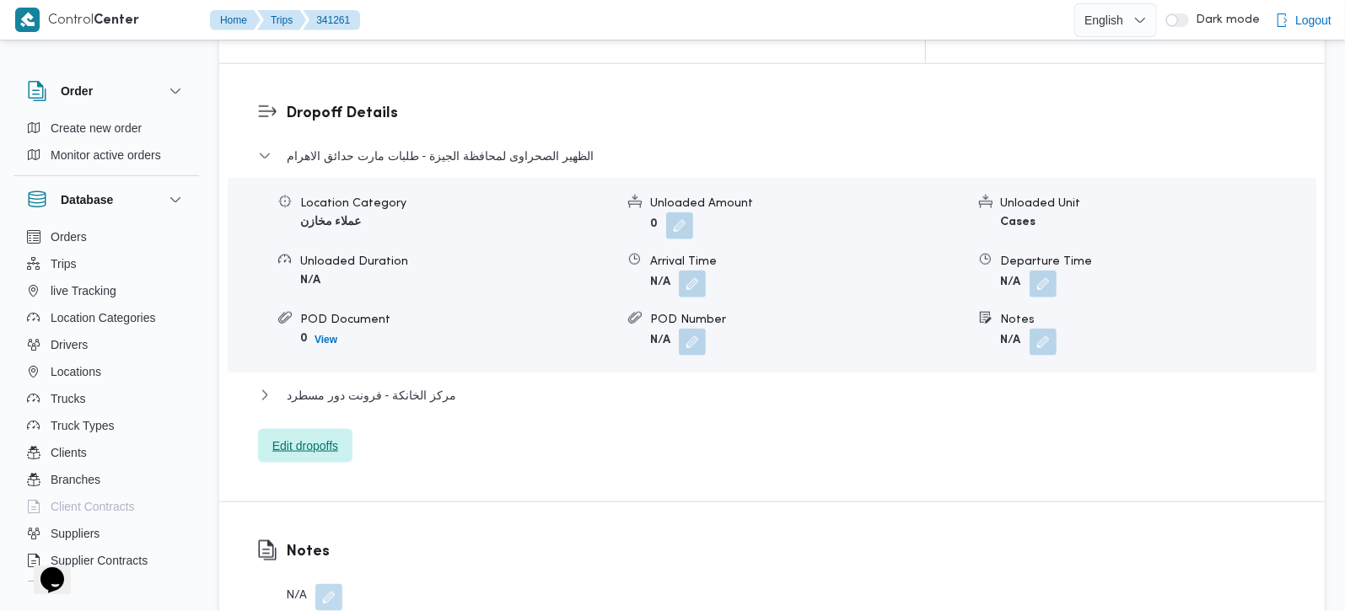
click at [332, 436] on span "Edit dropoffs" at bounding box center [305, 446] width 66 height 20
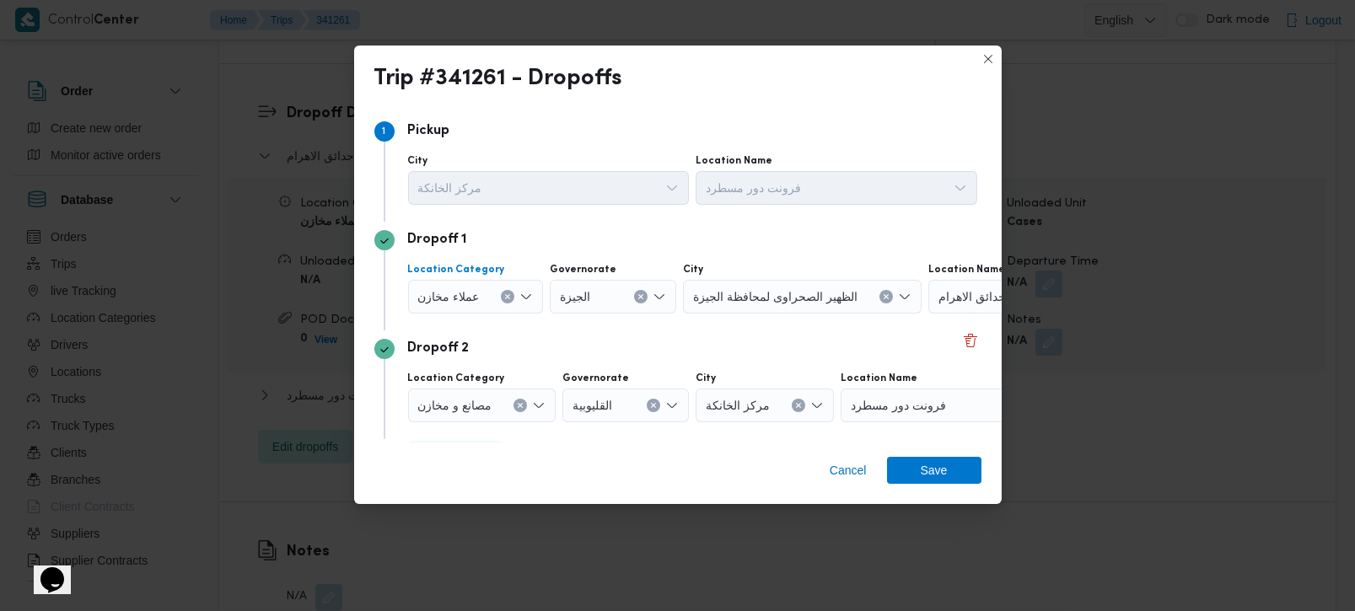
click at [501, 294] on button "Clear input" at bounding box center [507, 296] width 13 height 13
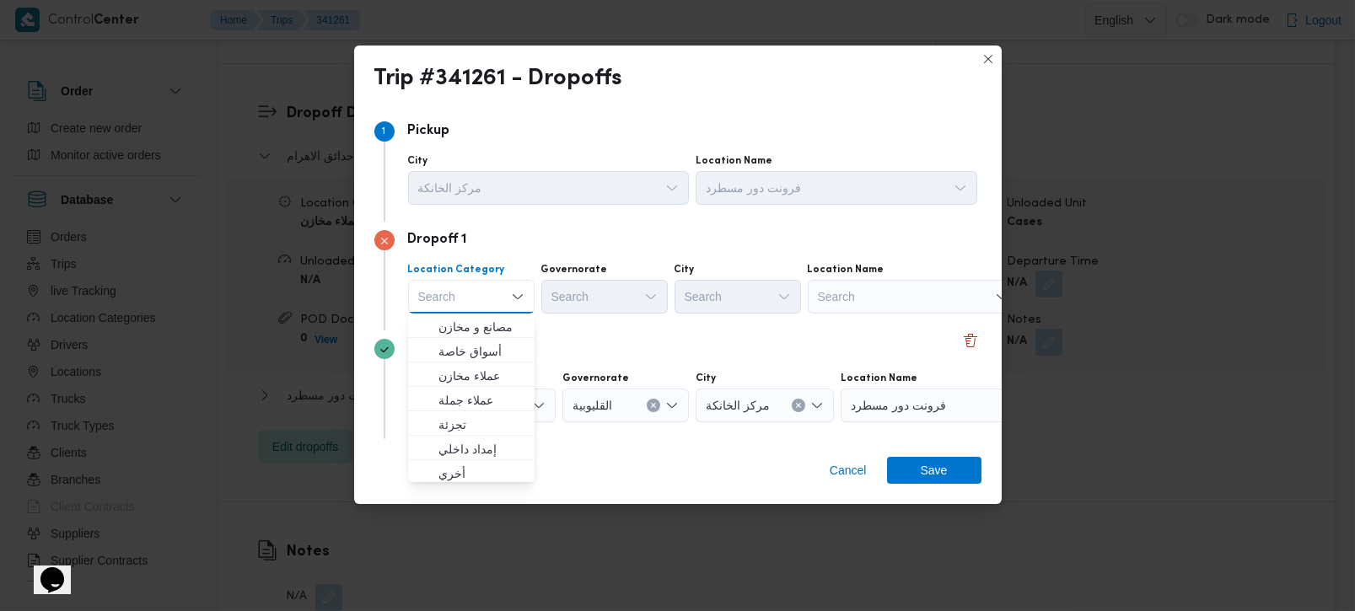
click at [880, 302] on div "Search" at bounding box center [913, 297] width 211 height 34
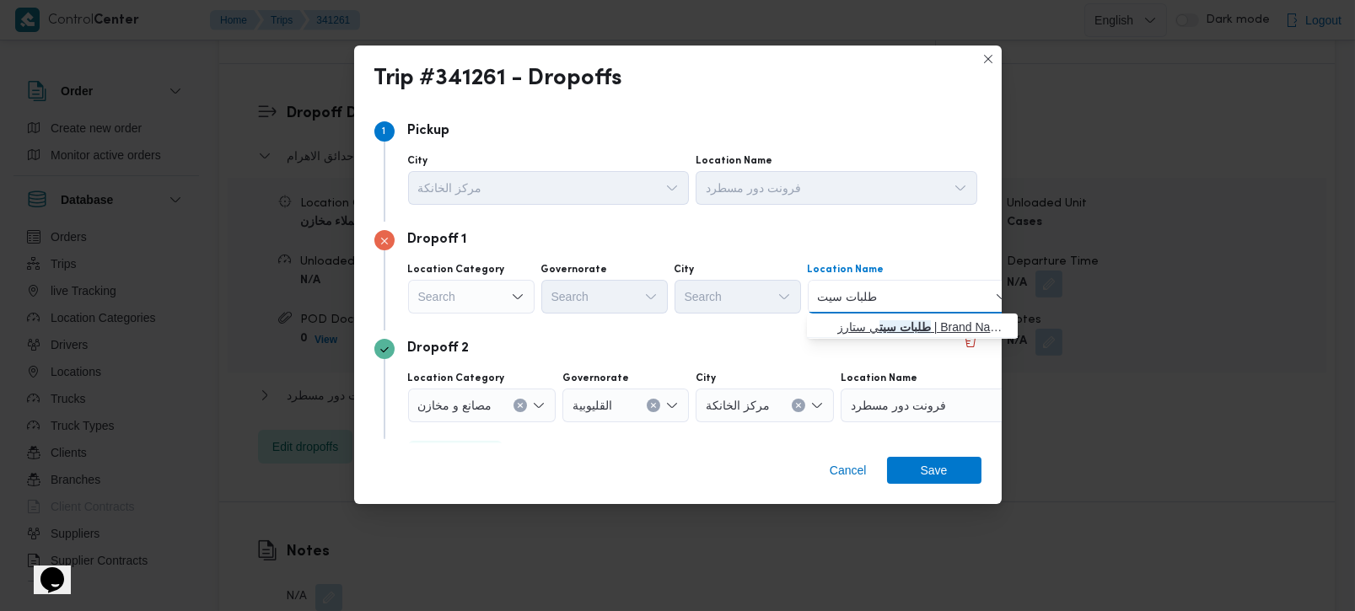
type input "طلبات سيت"
click at [884, 322] on mark "طلبات سيت" at bounding box center [904, 326] width 51 height 13
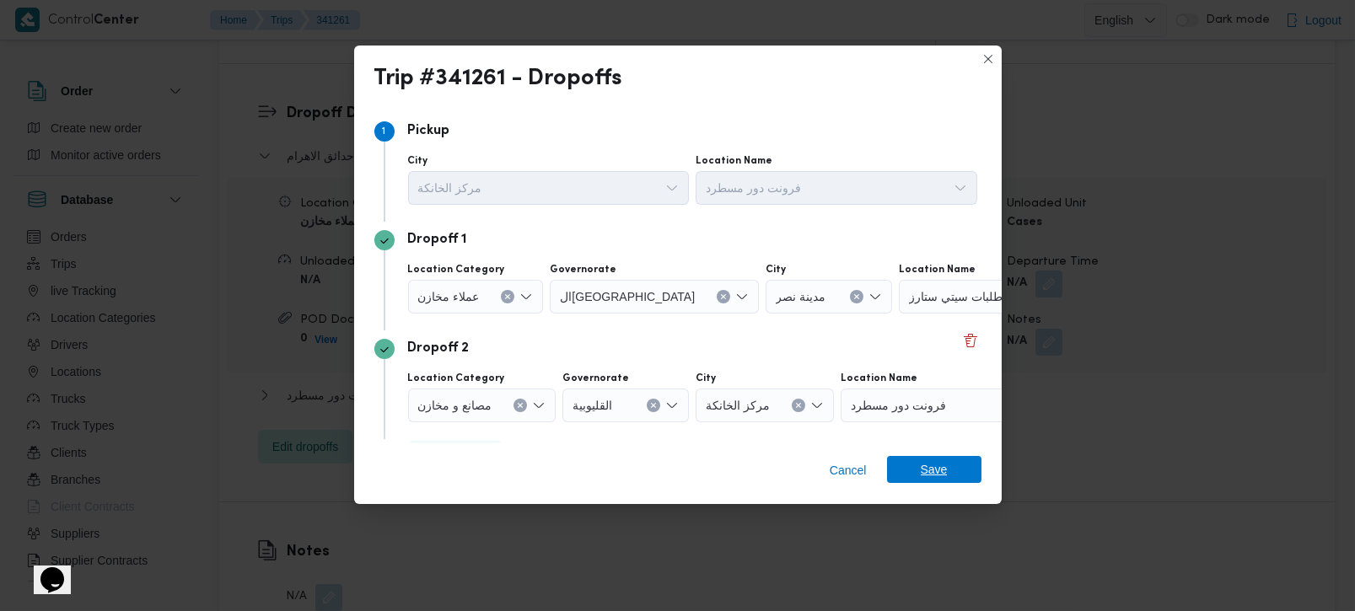
click at [918, 471] on span "Save" at bounding box center [934, 469] width 94 height 27
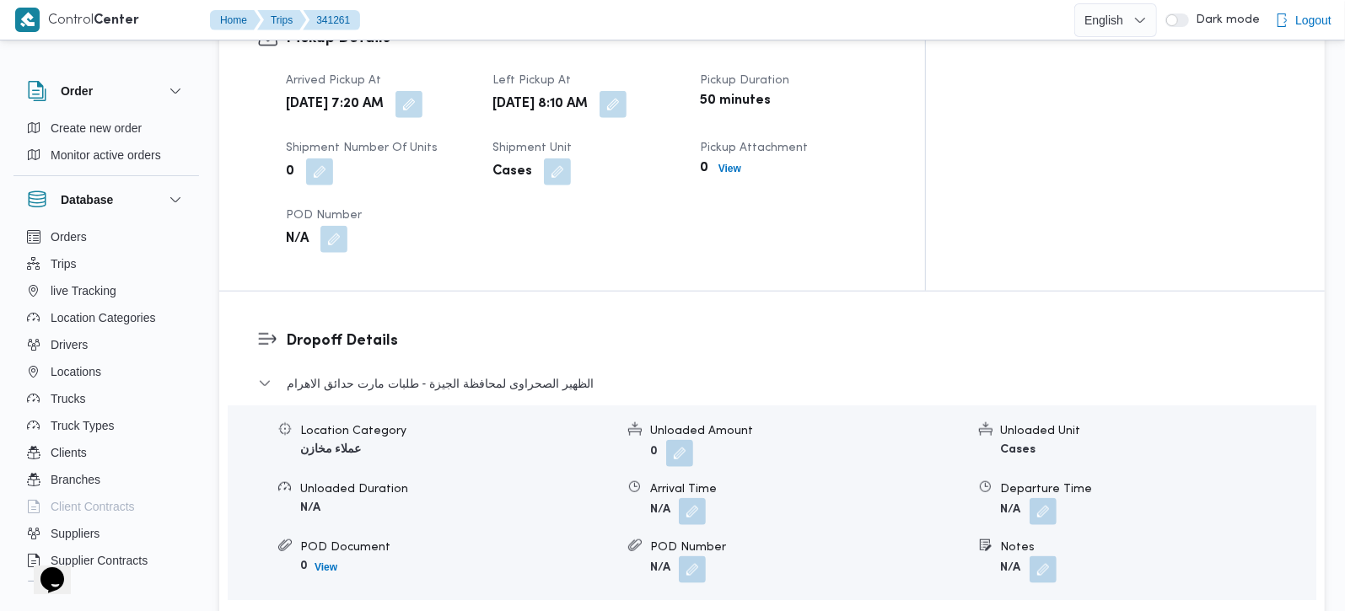
scroll to position [892, 0]
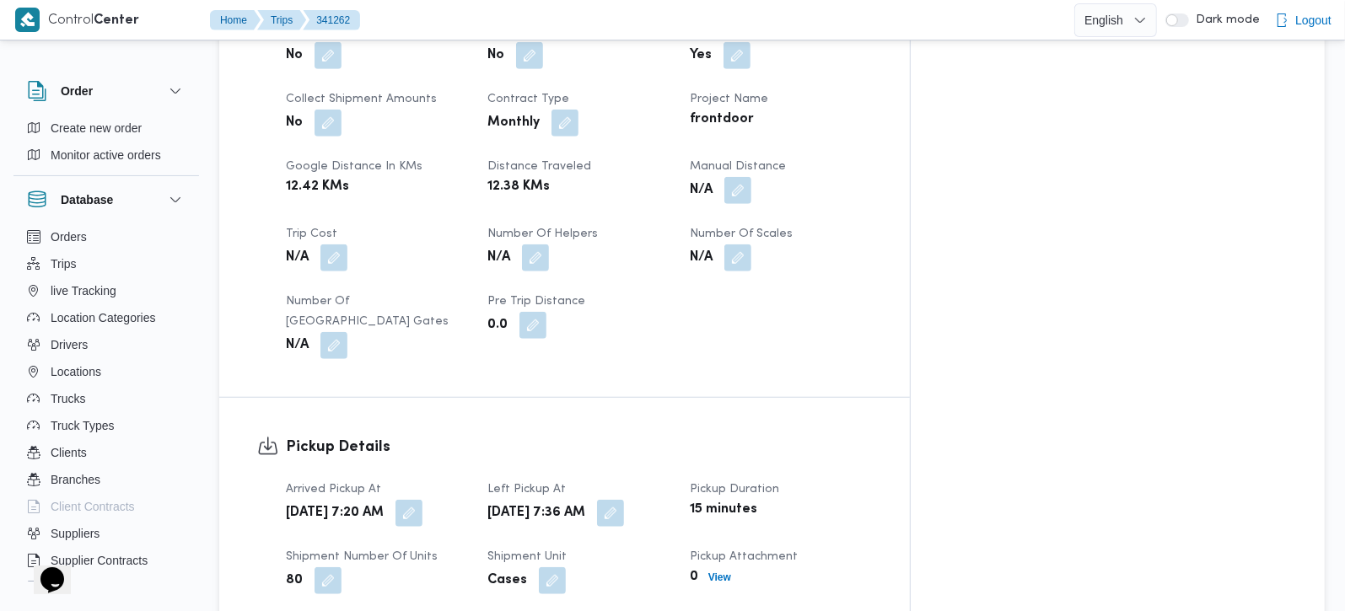
scroll to position [892, 0]
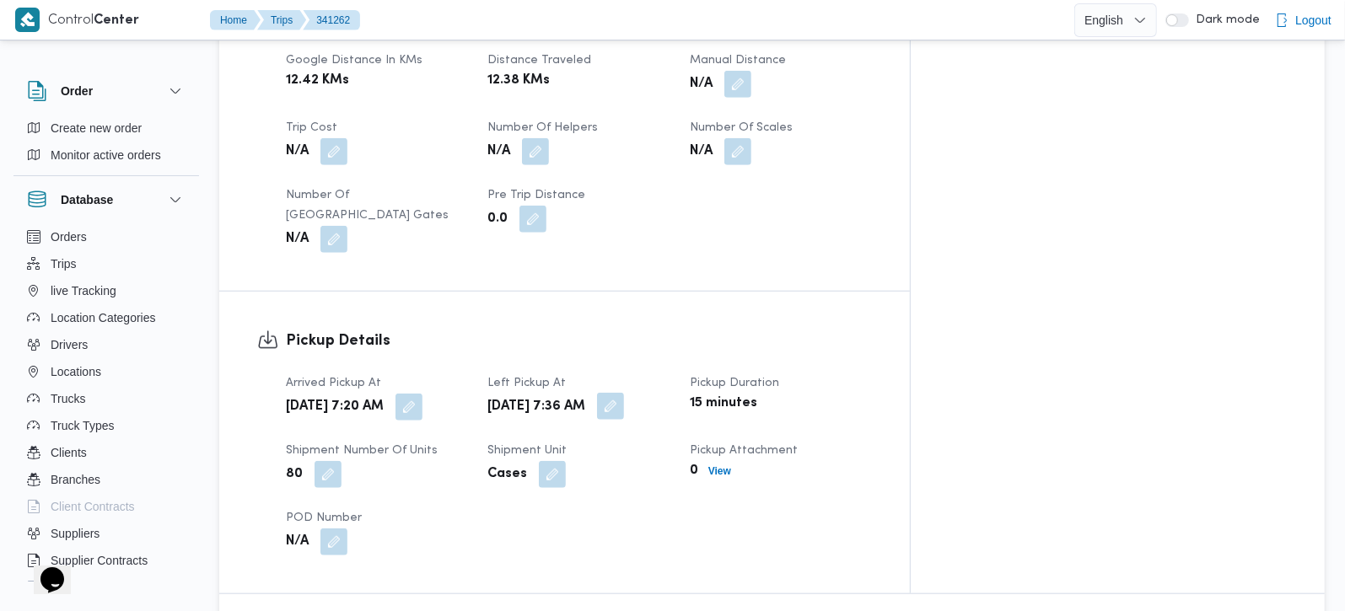
click at [624, 393] on button "button" at bounding box center [610, 406] width 27 height 27
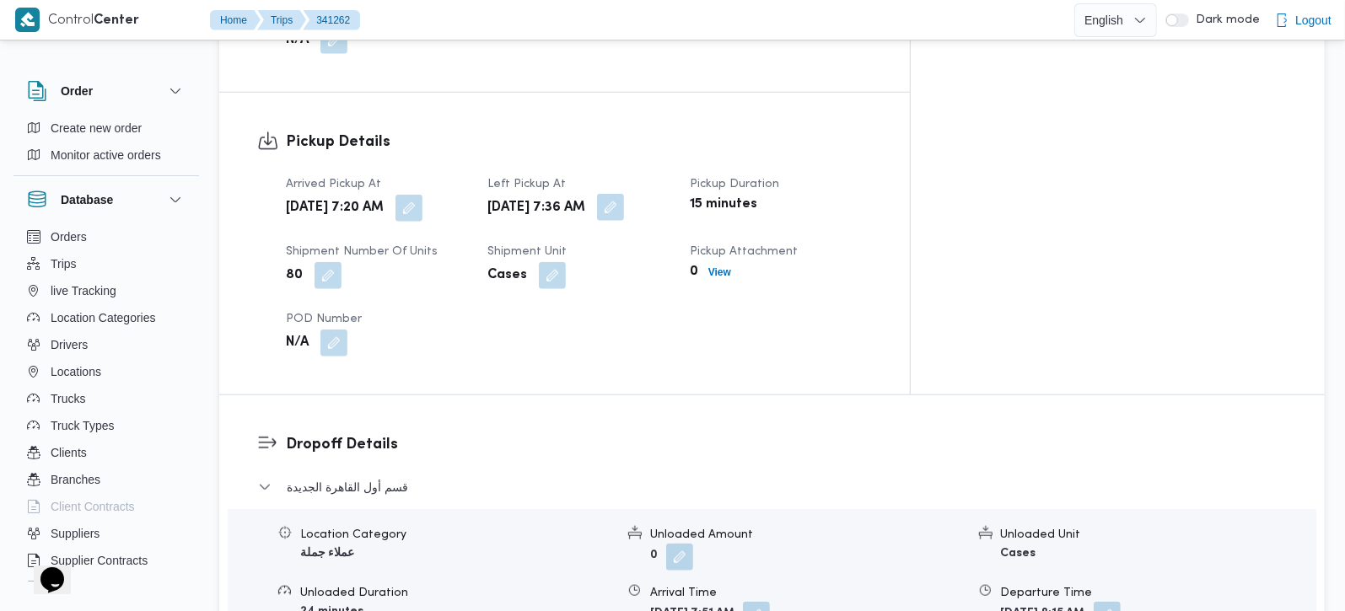
click at [712, 395] on div "Dropoff Details قسم أول القاهرة الجديدة Location Category عملاء جملة Unloaded A…" at bounding box center [771, 614] width 1105 height 438
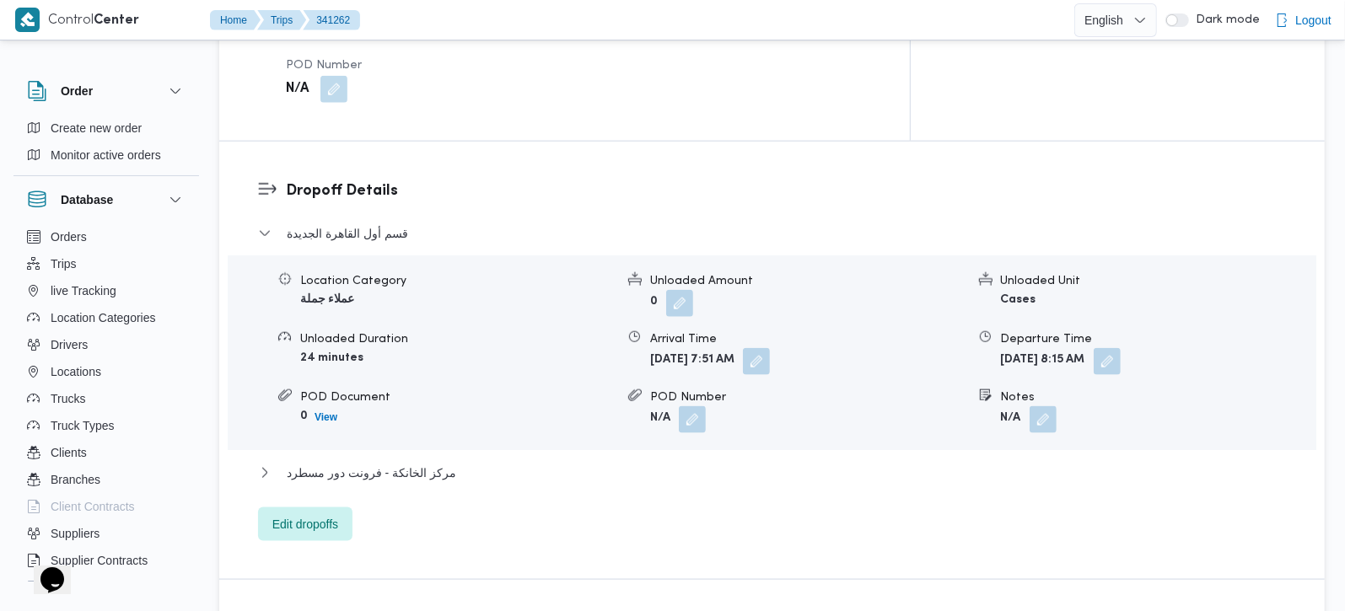
scroll to position [1389, 0]
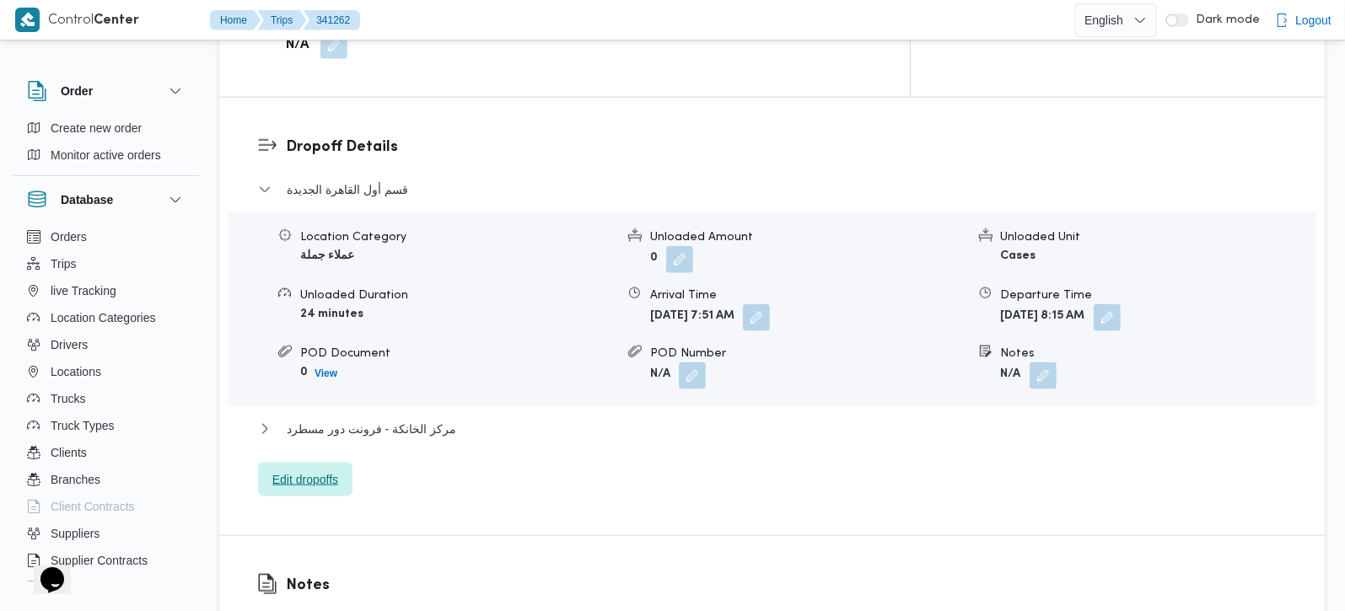
click at [301, 470] on span "Edit dropoffs" at bounding box center [305, 480] width 66 height 20
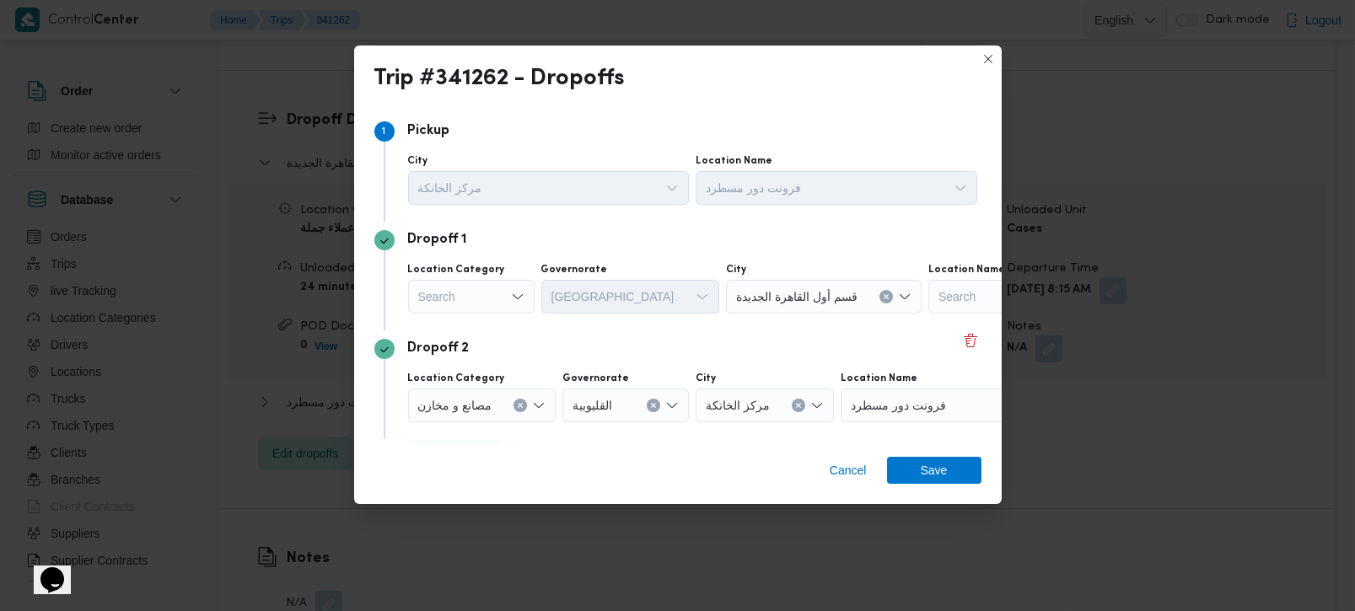
click at [518, 300] on icon "Open list of options" at bounding box center [517, 296] width 13 height 13
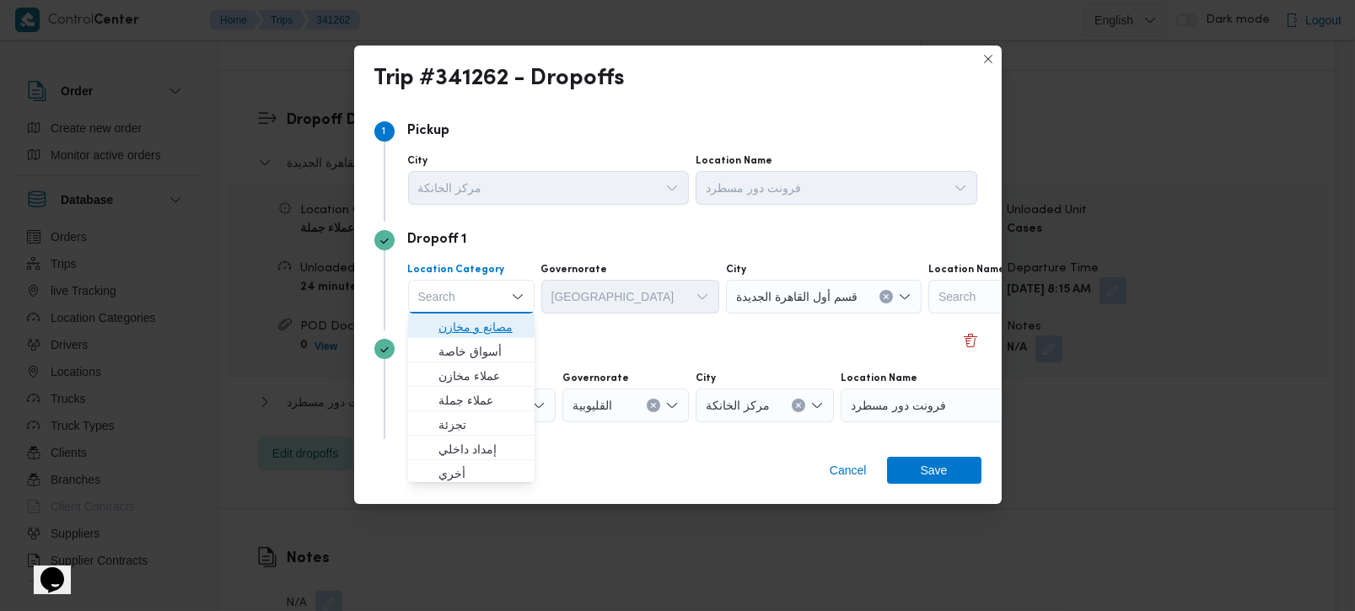
drag, startPoint x: 503, startPoint y: 335, endPoint x: 512, endPoint y: 317, distance: 19.6
click at [503, 336] on div "مصانع و مخازن أسواق خاصة عملاء مخازن عملاء جملة تجزئة إمداد داخلي أخري أسواق خا…" at bounding box center [471, 619] width 126 height 611
click at [497, 324] on span "مصانع و مخازن" at bounding box center [481, 327] width 86 height 20
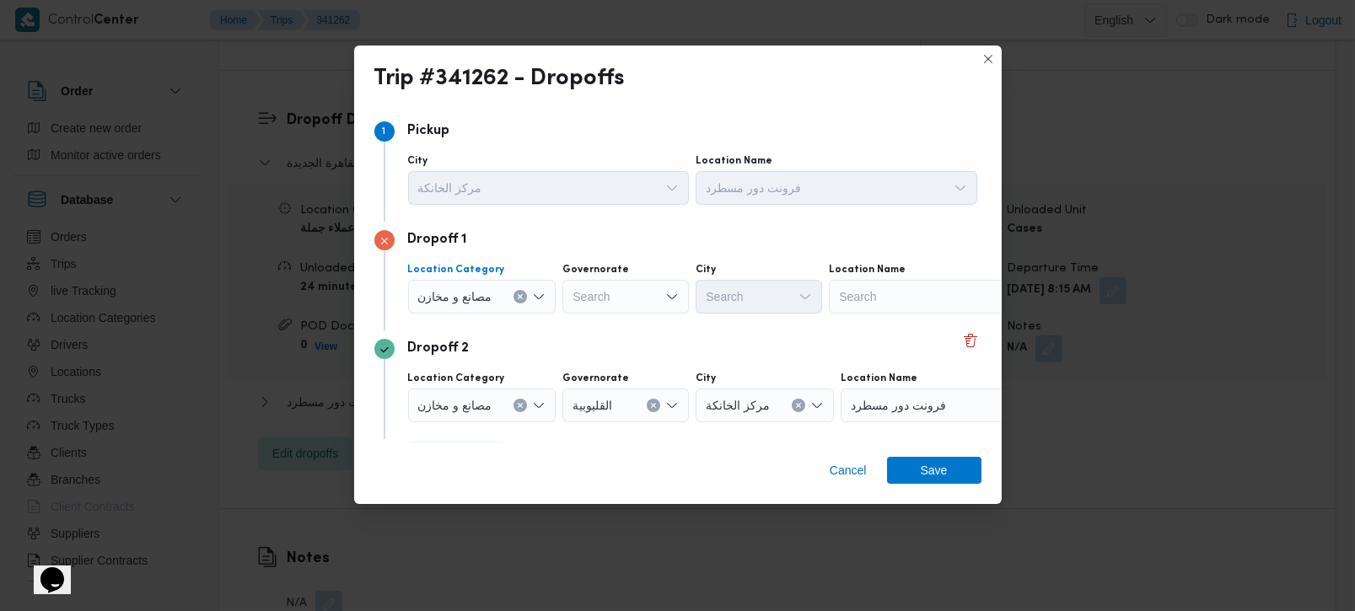
click at [518, 291] on button "Clear input" at bounding box center [519, 296] width 13 height 13
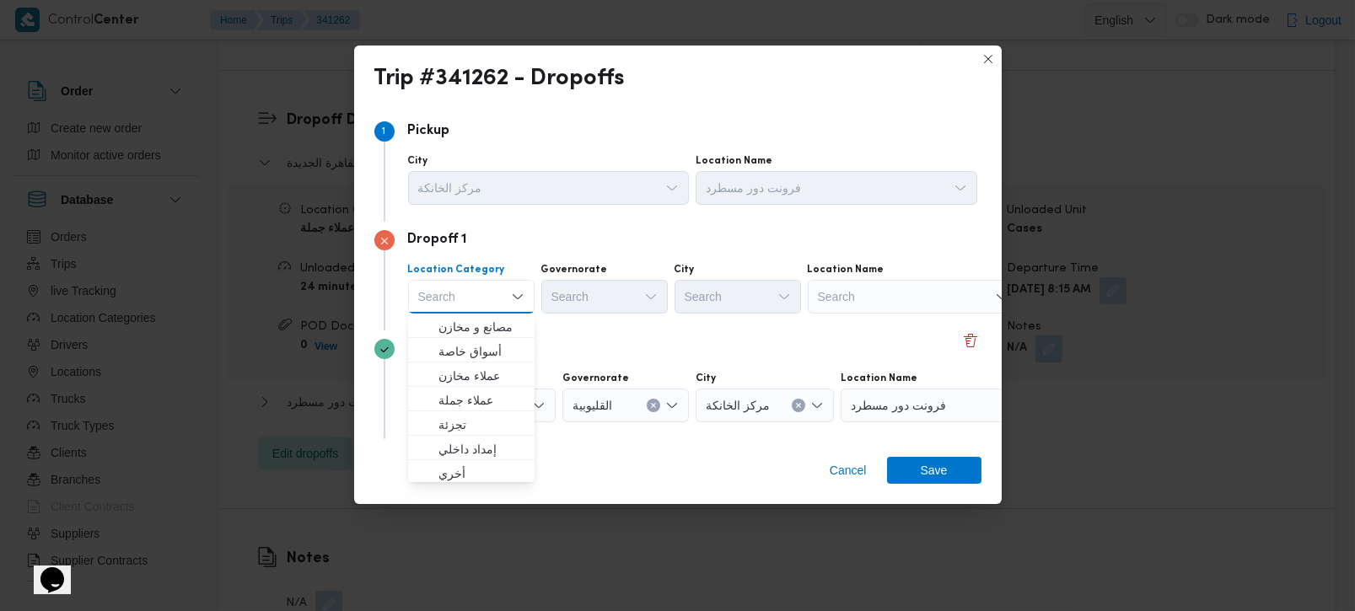
click at [846, 293] on div "Search" at bounding box center [913, 297] width 211 height 34
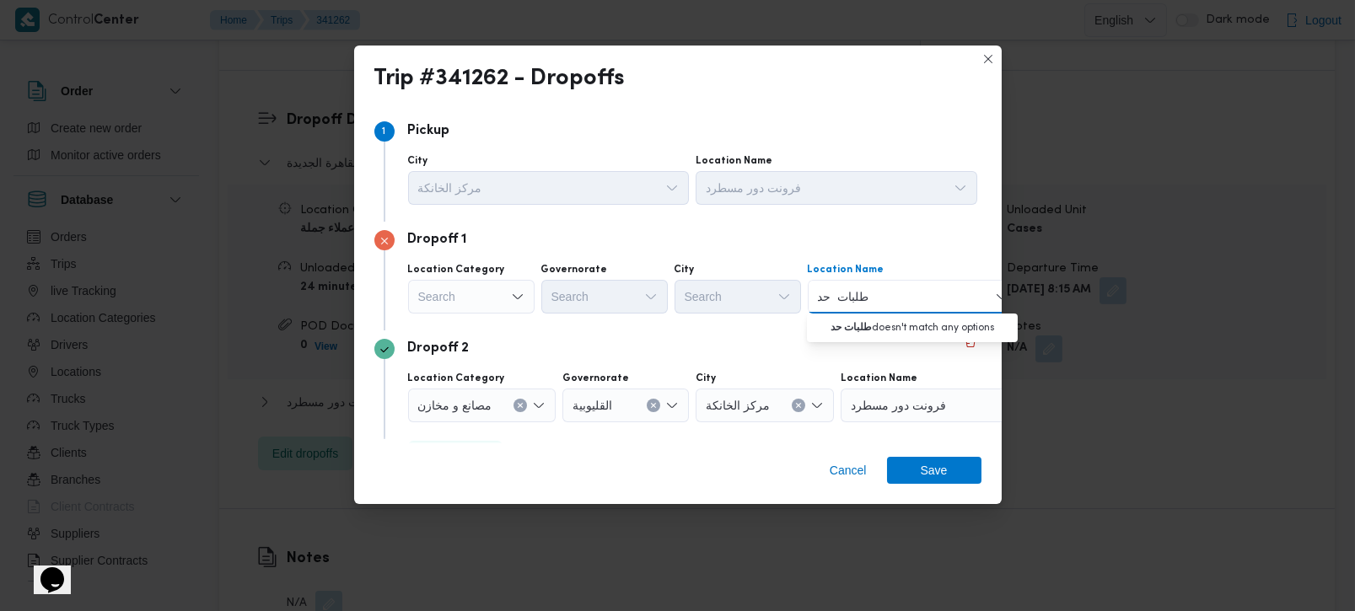
click at [835, 297] on input "طلبات حد" at bounding box center [844, 297] width 52 height 20
type input "طلبات حد"
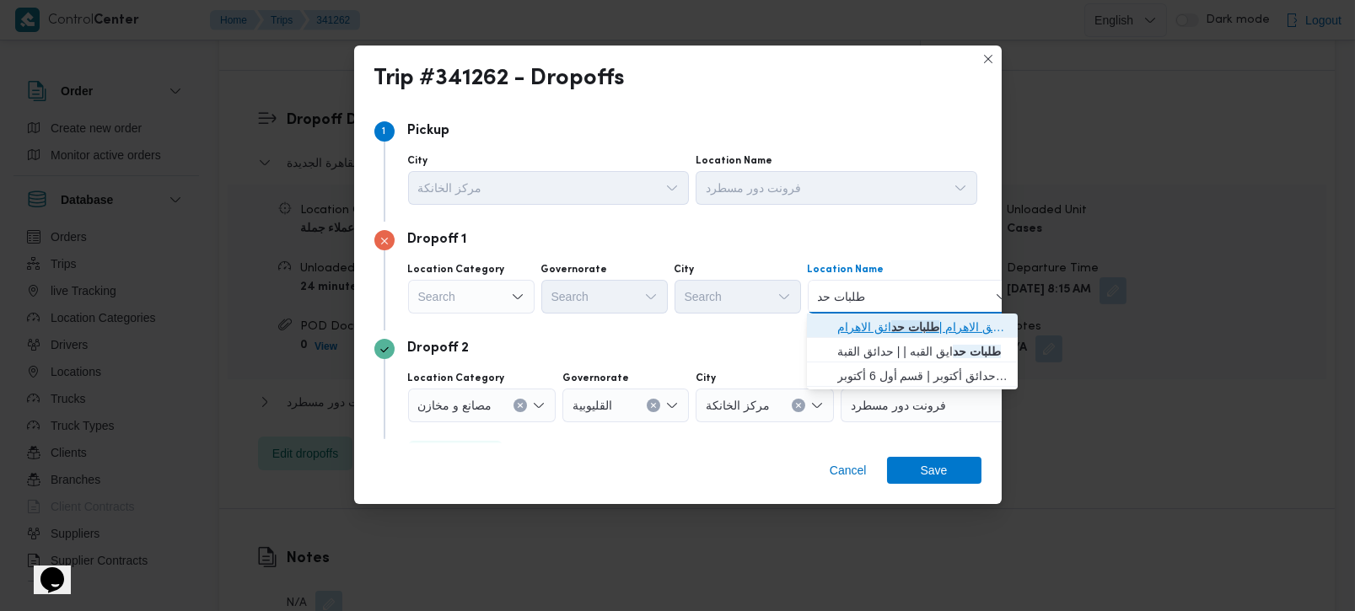
click at [895, 320] on mark "طلبات حد" at bounding box center [915, 326] width 48 height 13
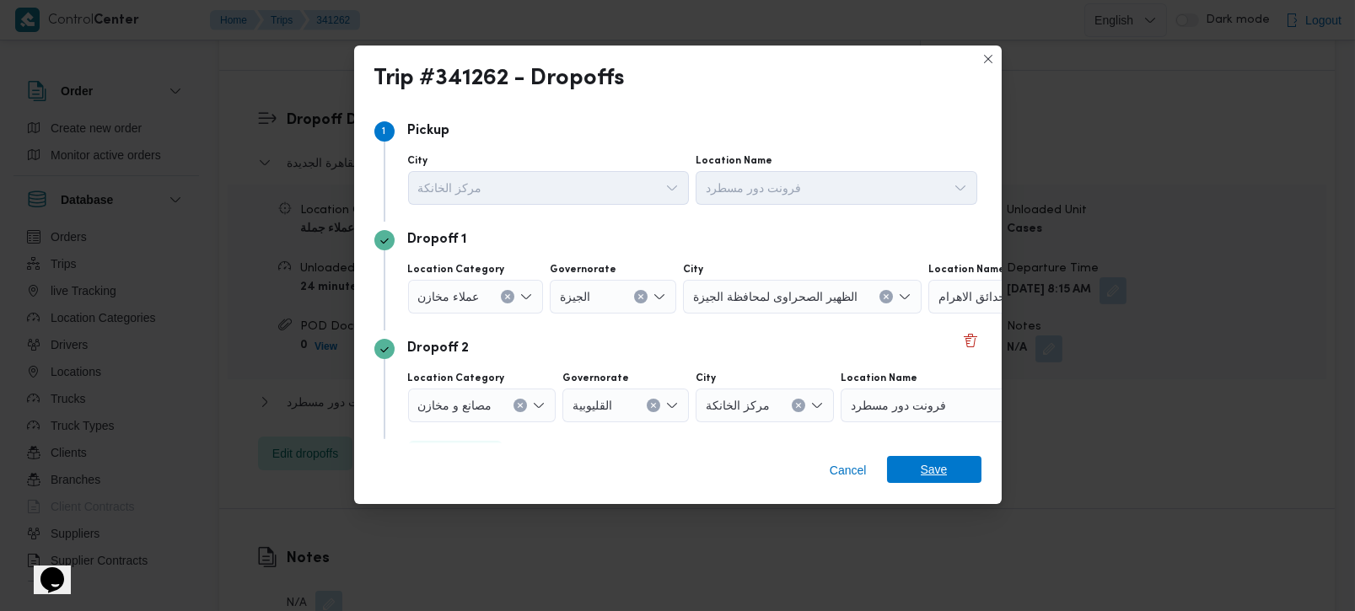
click at [939, 459] on span "Save" at bounding box center [934, 469] width 27 height 27
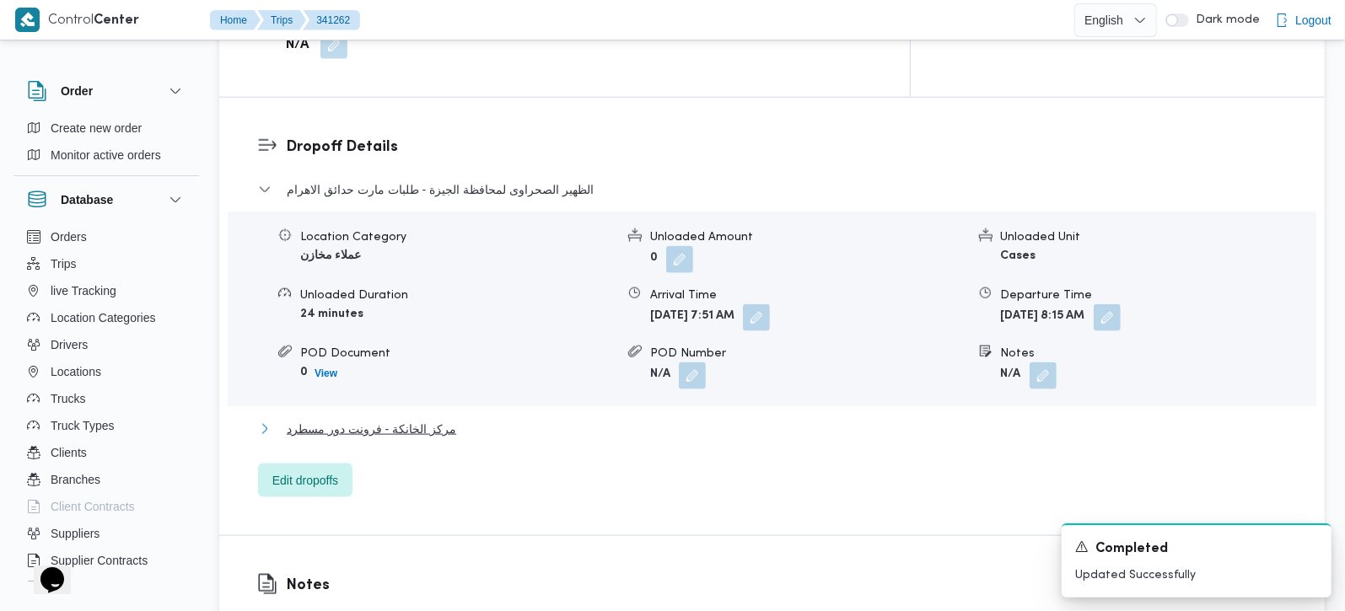
click at [418, 419] on span "مركز الخانكة - فرونت دور مسطرد" at bounding box center [371, 429] width 169 height 20
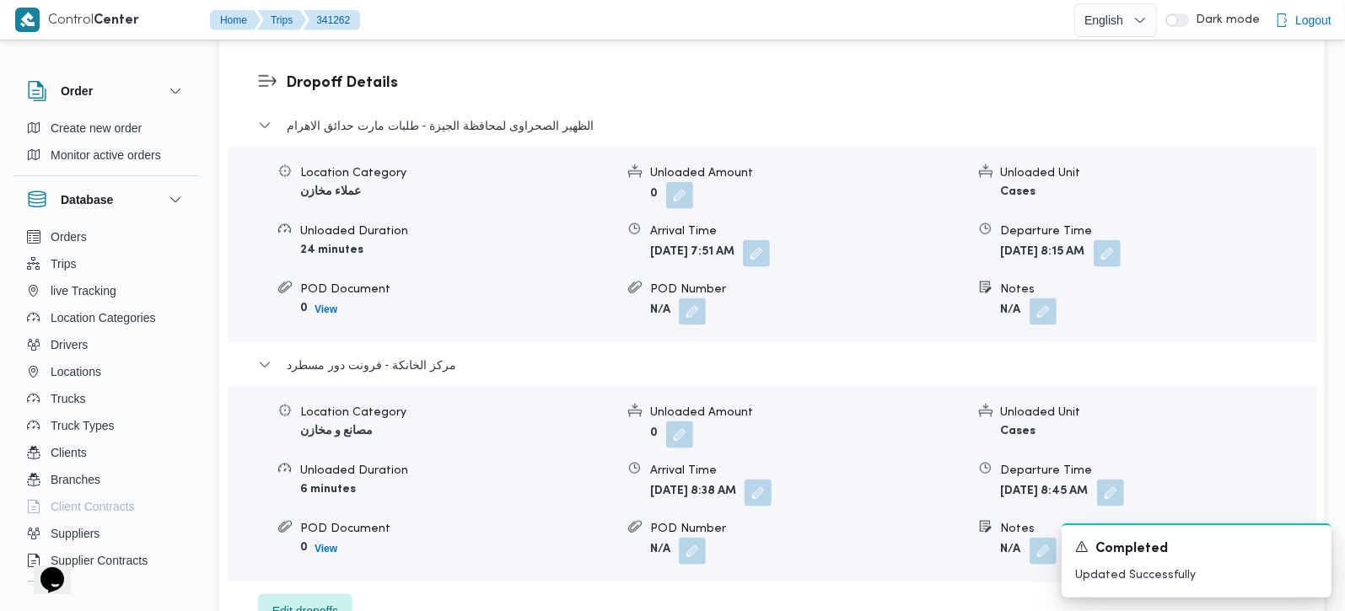
scroll to position [1487, 0]
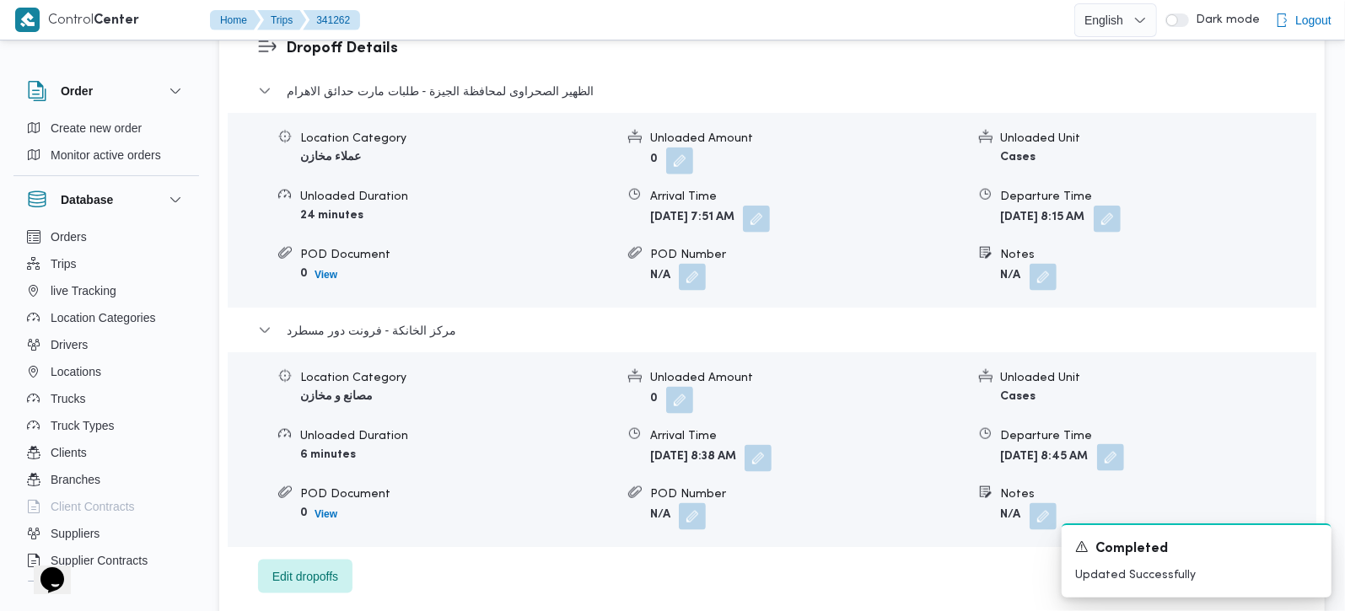
click at [1124, 444] on button "button" at bounding box center [1110, 457] width 27 height 27
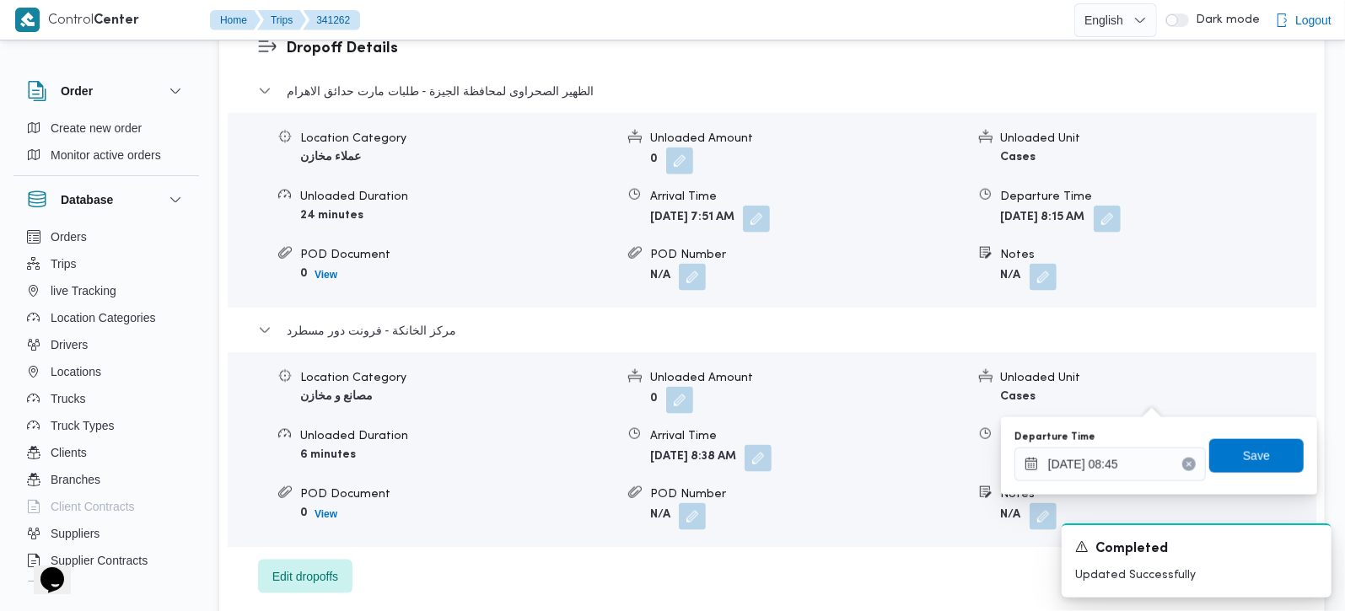
click at [1185, 465] on icon "Clear input" at bounding box center [1188, 464] width 7 height 7
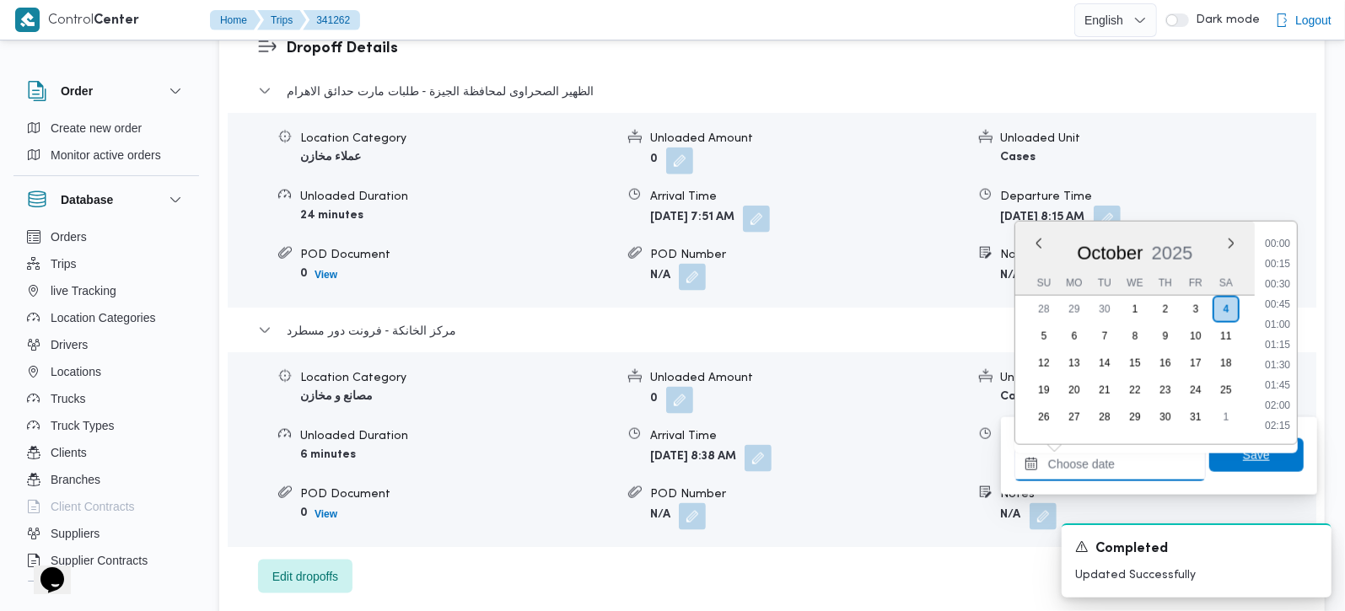
scroll to position [750, 0]
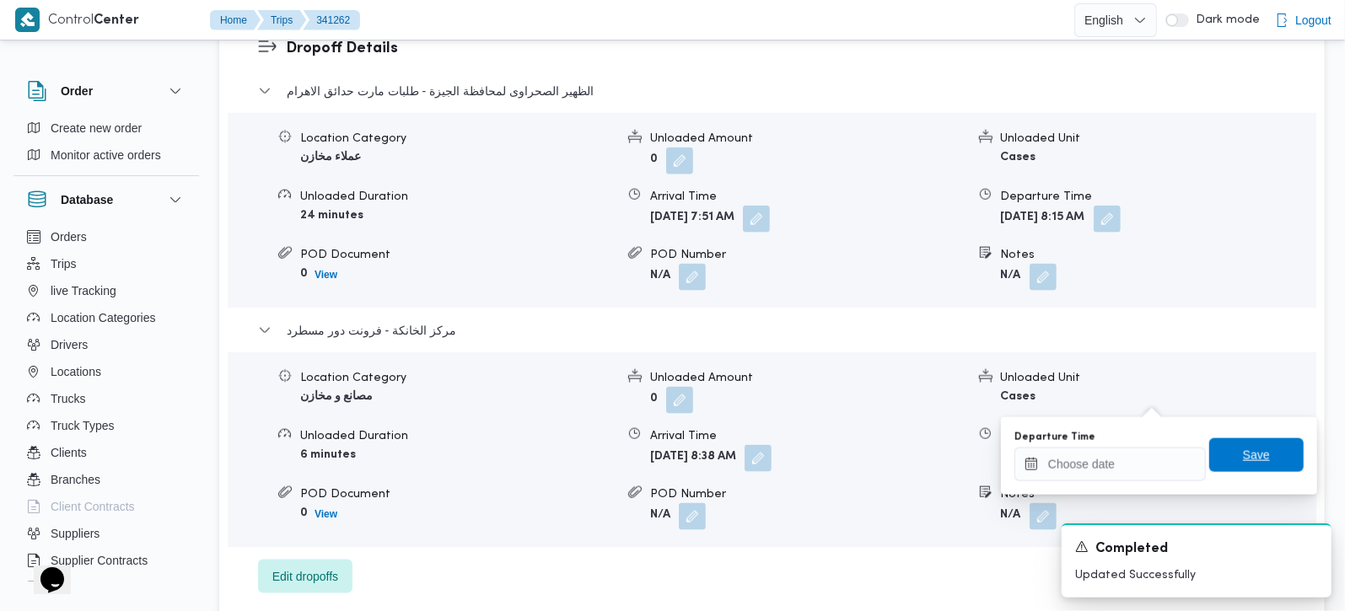
click at [1221, 457] on span "Save" at bounding box center [1256, 455] width 94 height 34
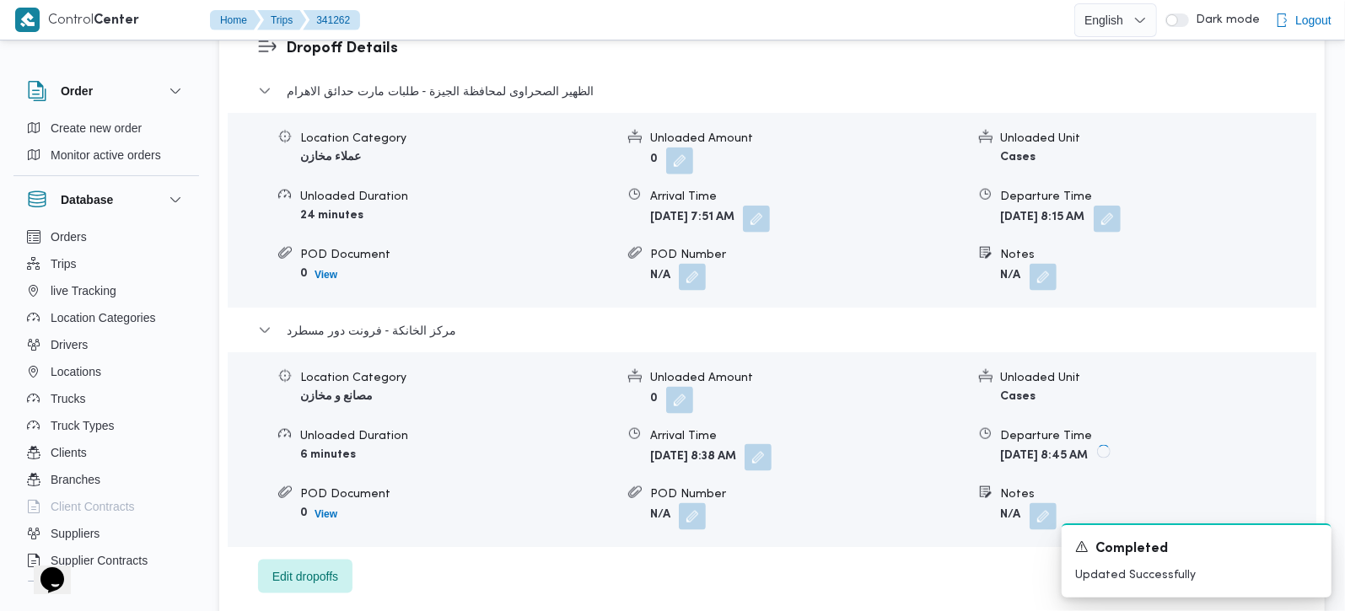
click at [771, 444] on button "button" at bounding box center [757, 457] width 27 height 27
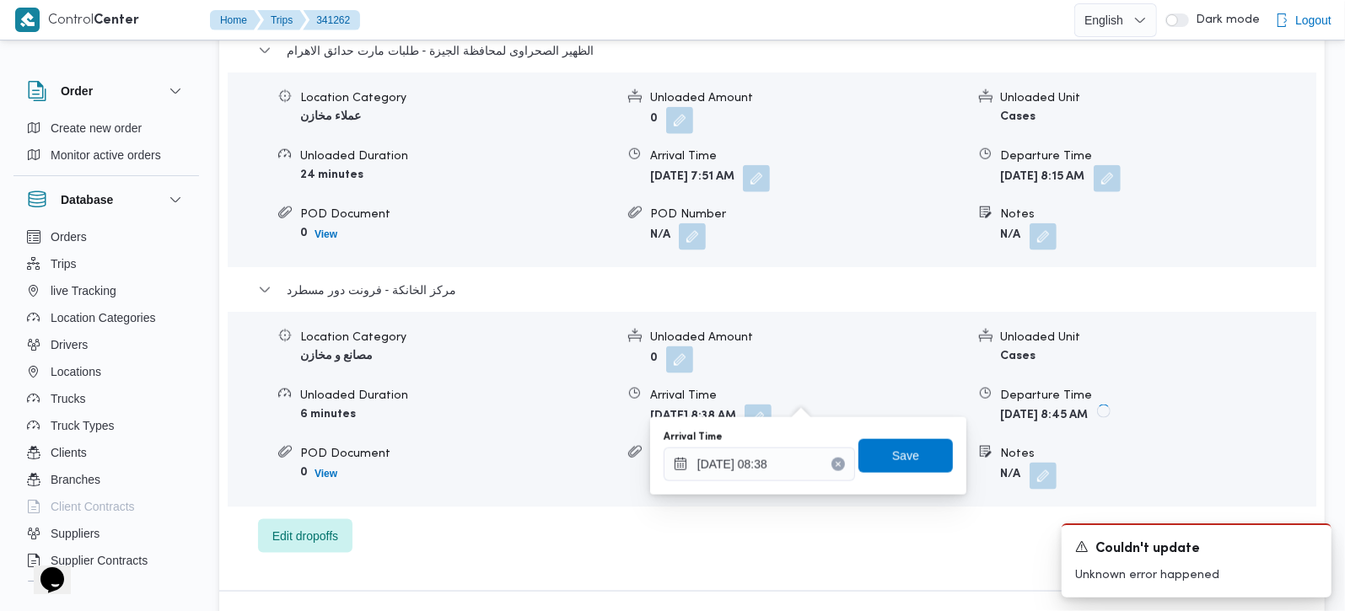
click at [835, 464] on icon "Clear input" at bounding box center [838, 464] width 7 height 7
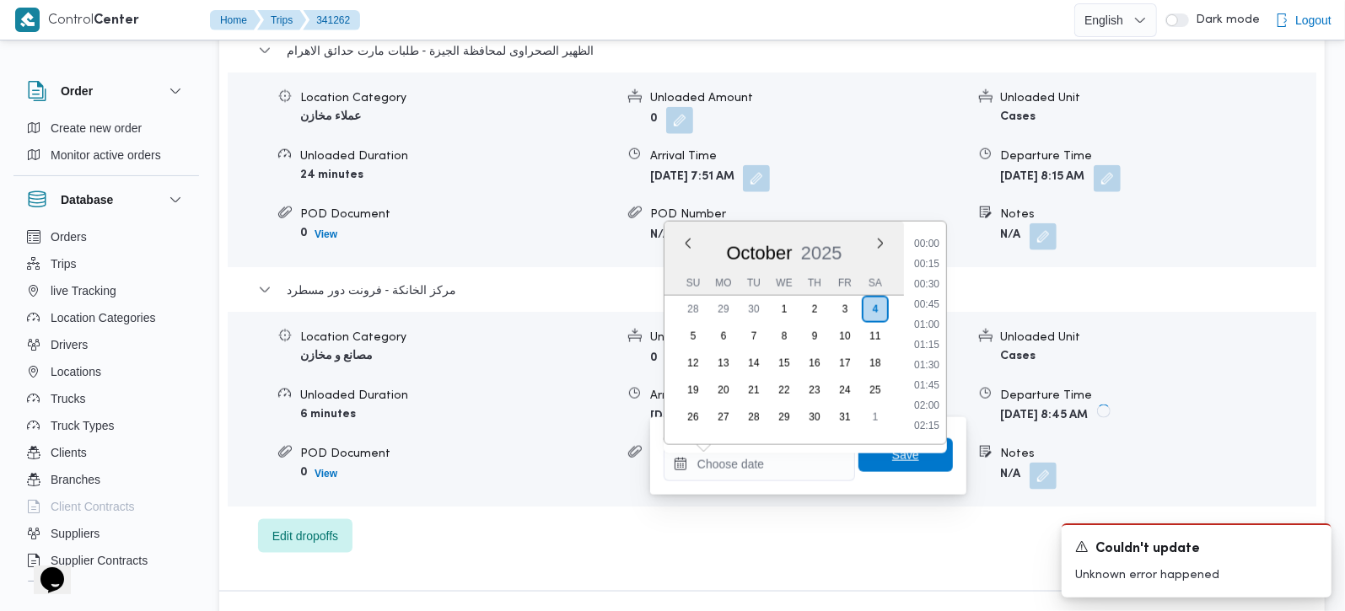
click at [867, 457] on span "Save" at bounding box center [905, 455] width 94 height 34
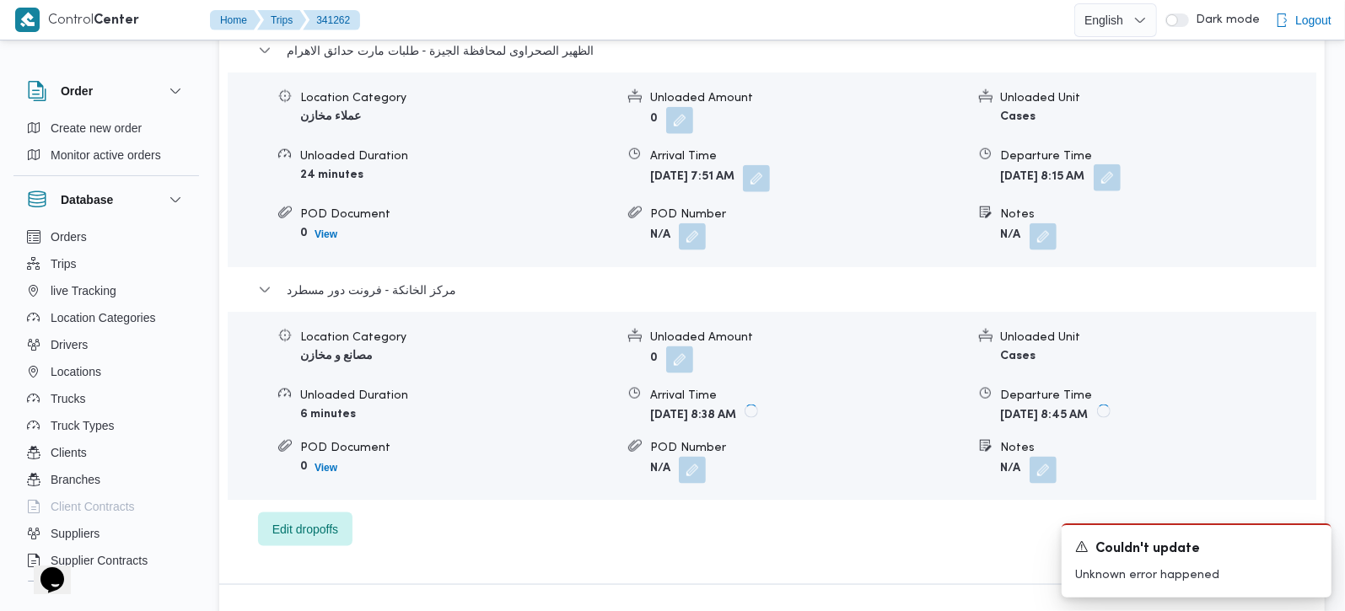
click at [1120, 164] on button "button" at bounding box center [1106, 177] width 27 height 27
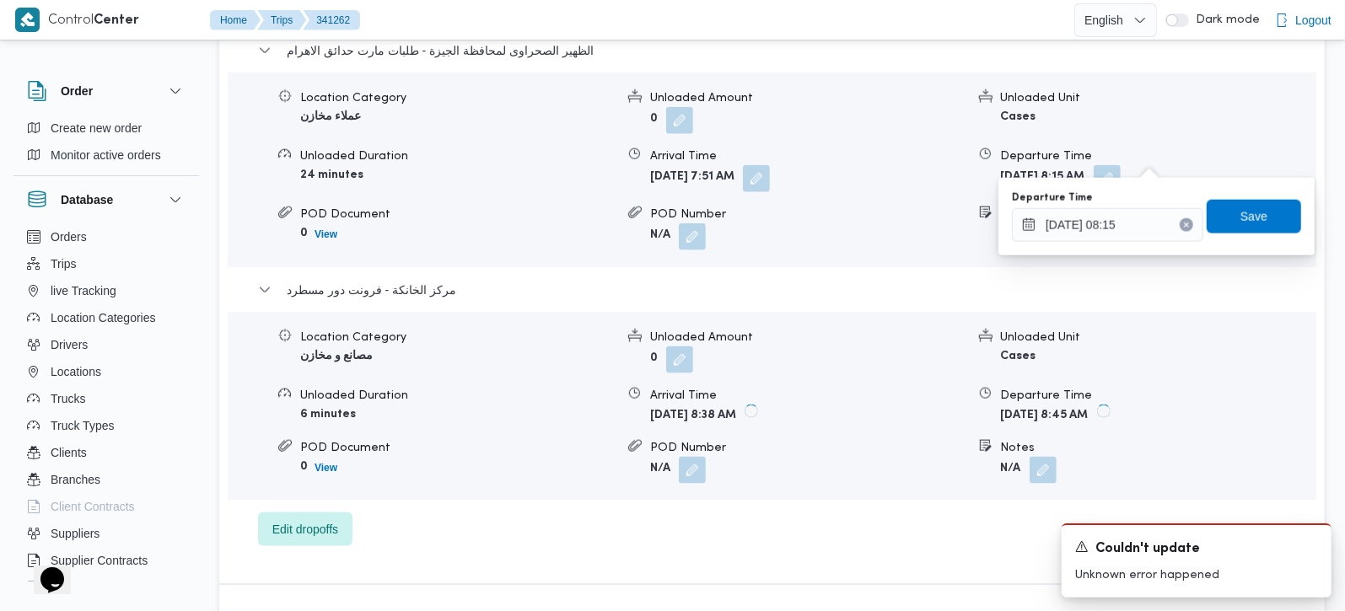
click at [1183, 226] on icon "Clear input" at bounding box center [1186, 225] width 7 height 7
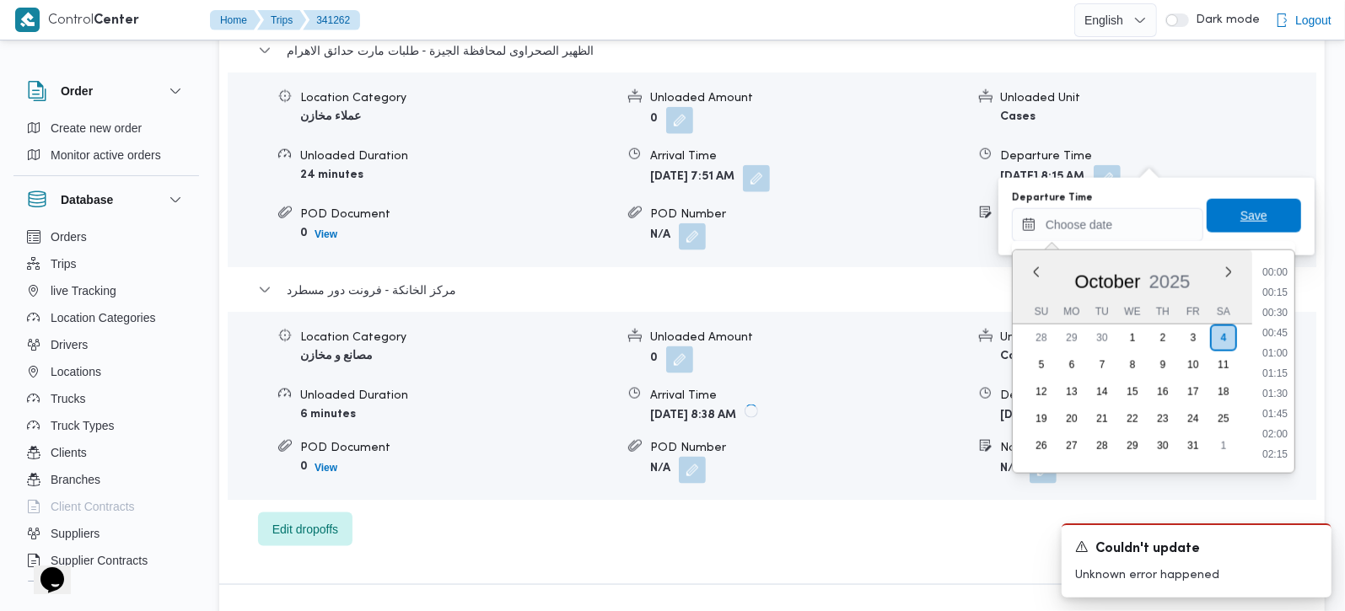
click at [1240, 216] on span "Save" at bounding box center [1253, 216] width 27 height 20
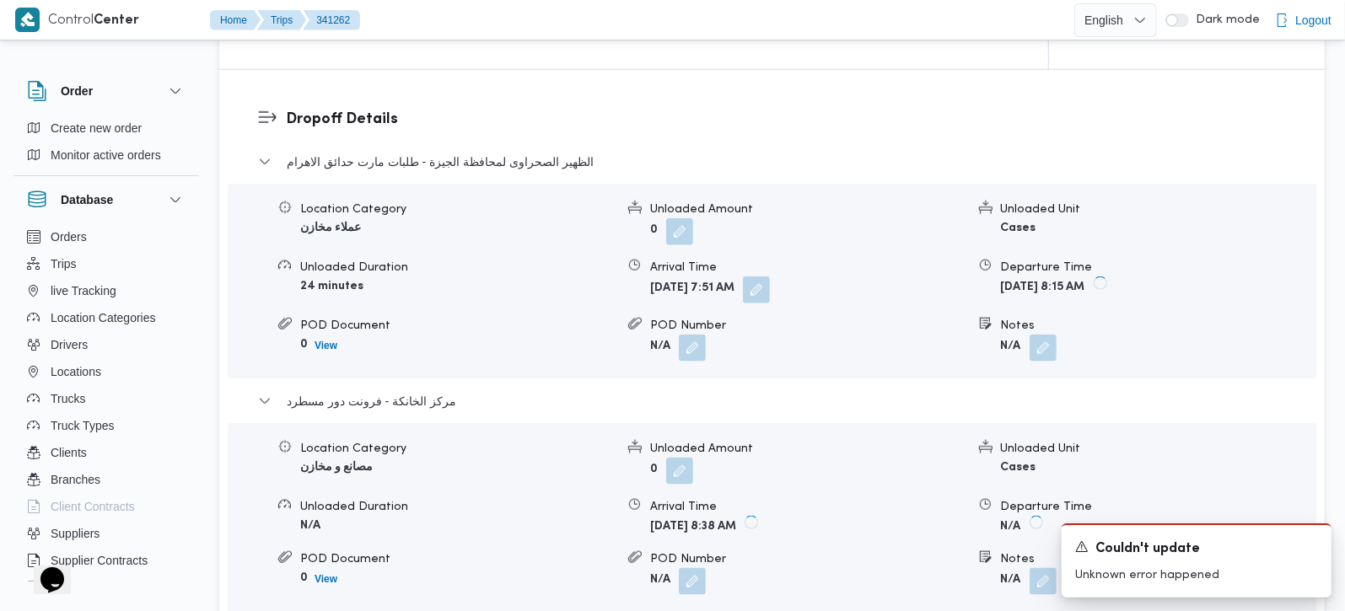
scroll to position [1389, 0]
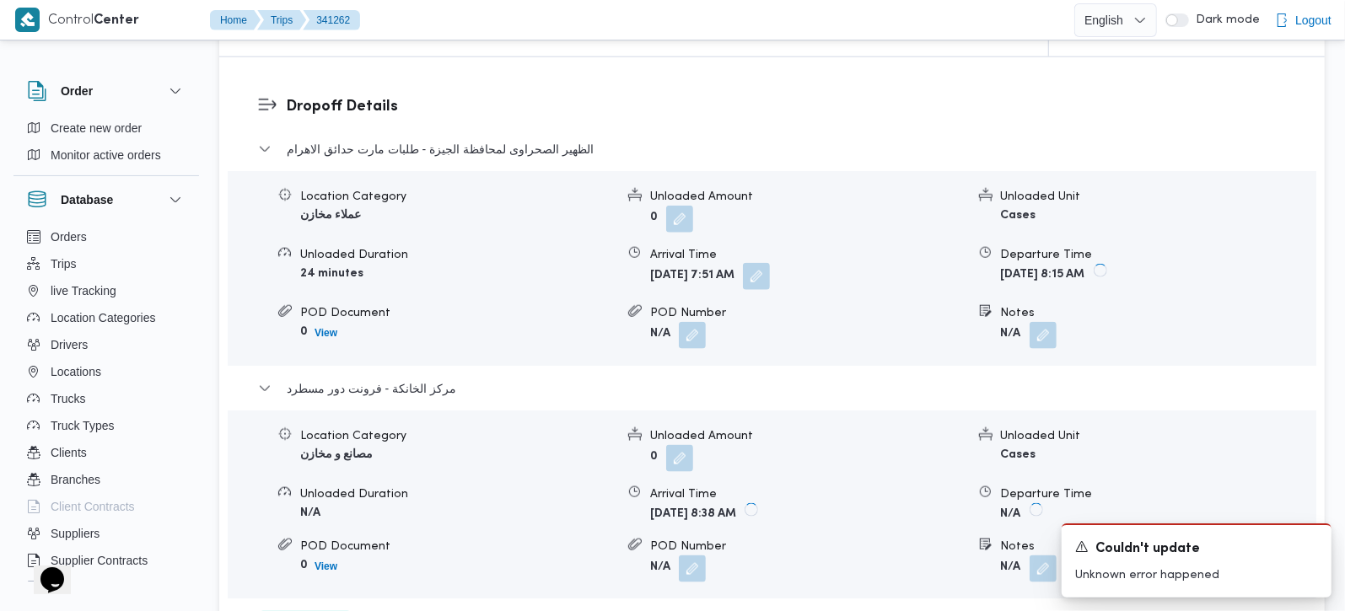
click at [770, 263] on button "button" at bounding box center [756, 276] width 27 height 27
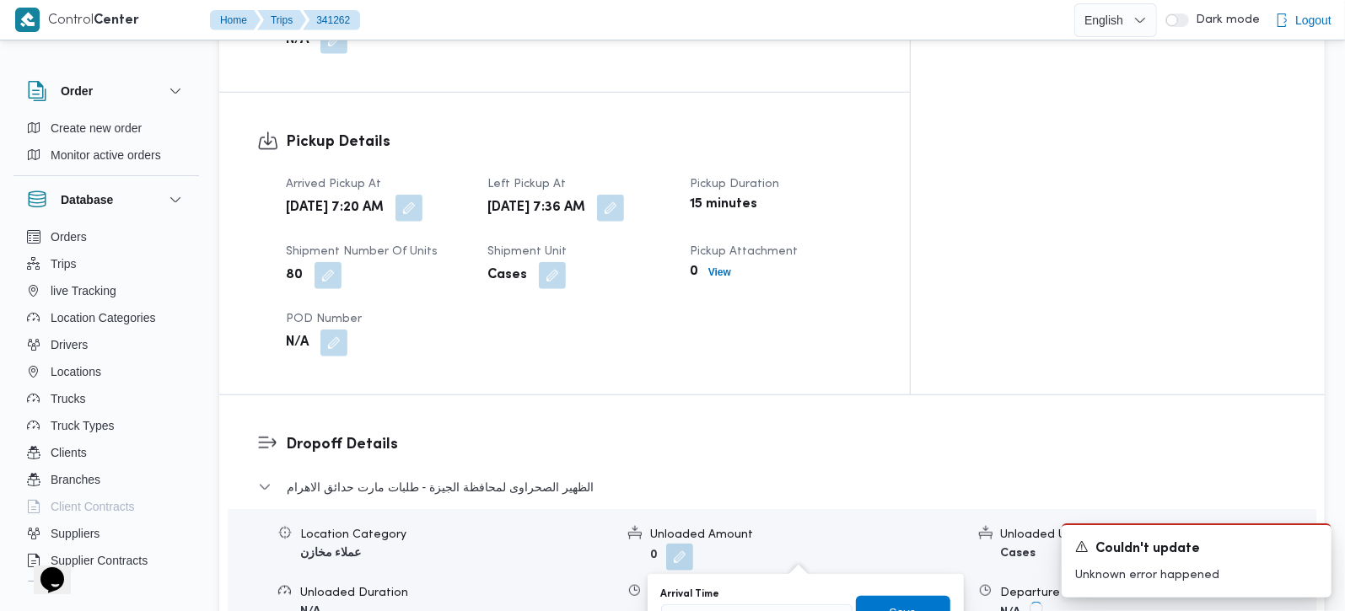
scroll to position [1190, 0]
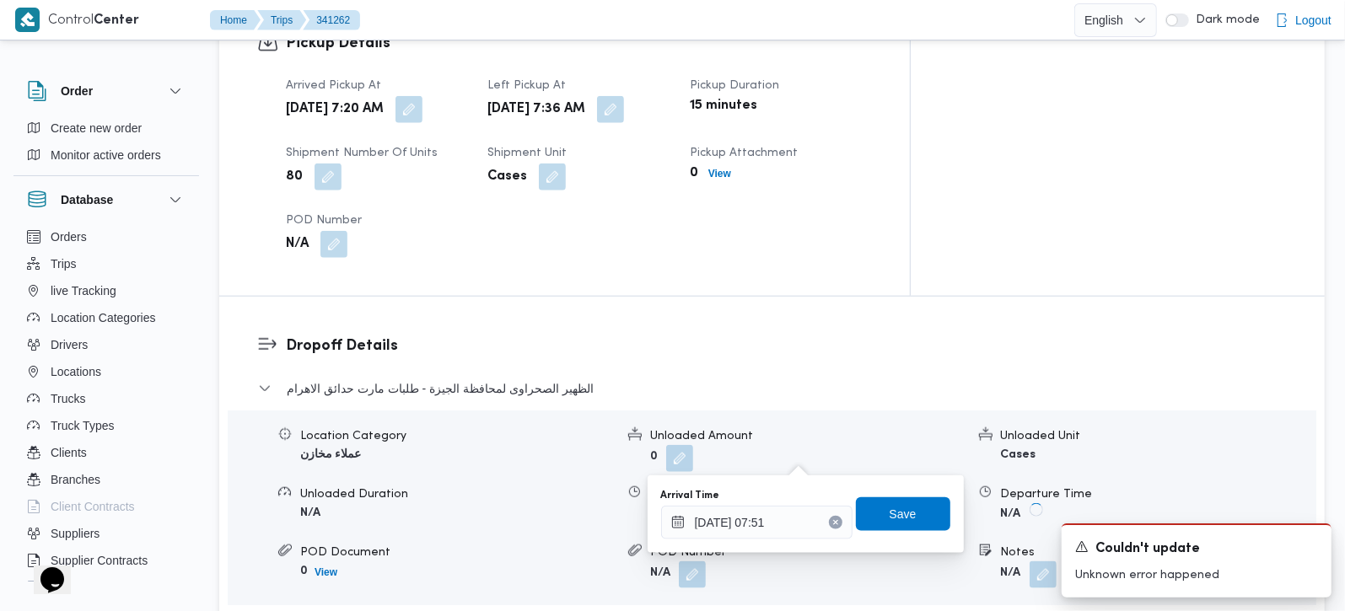
click at [829, 521] on button "Clear input" at bounding box center [835, 522] width 13 height 13
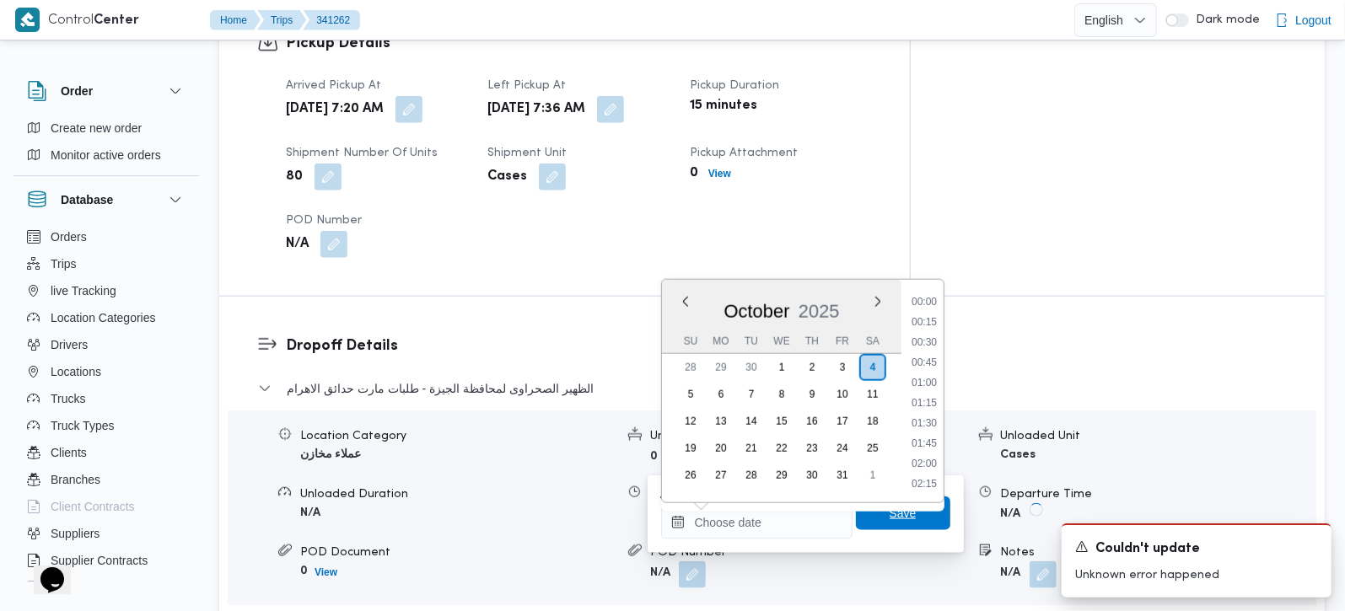
scroll to position [0, 0]
click at [872, 509] on span "Save" at bounding box center [903, 514] width 94 height 34
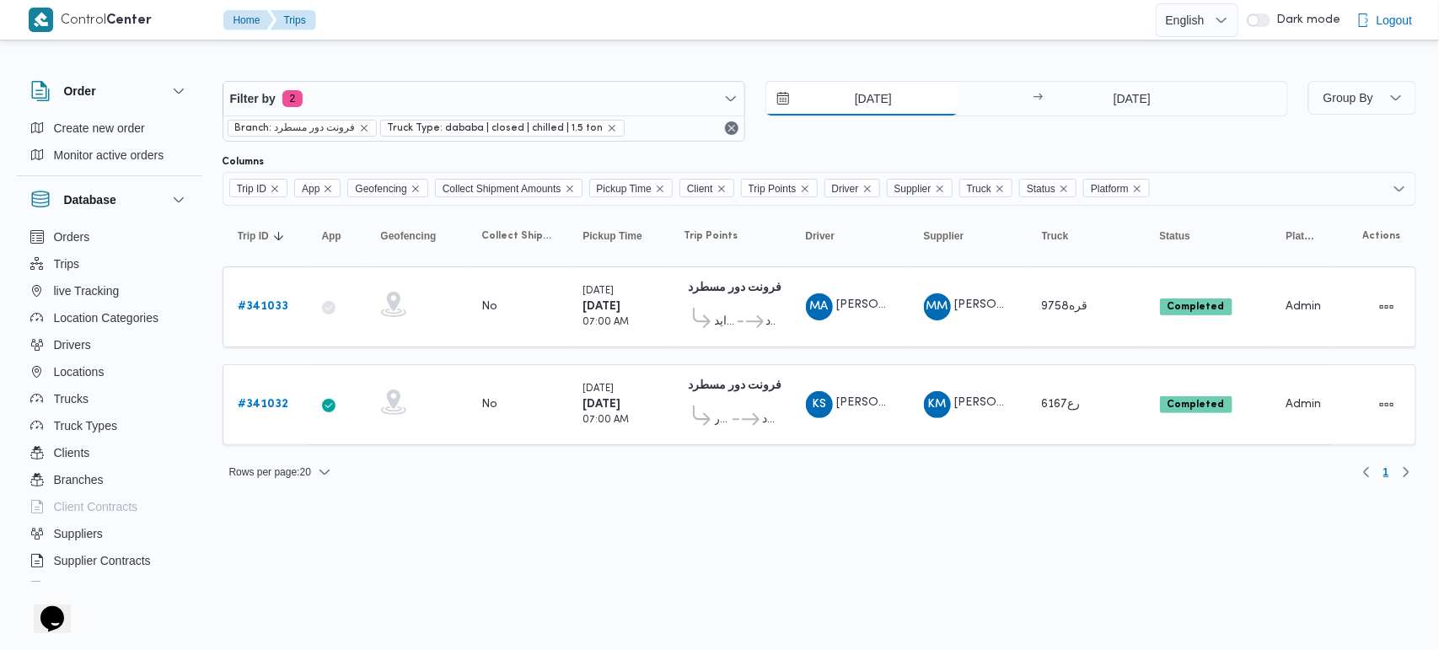
click at [867, 110] on input "[DATE]" at bounding box center [861, 99] width 191 height 34
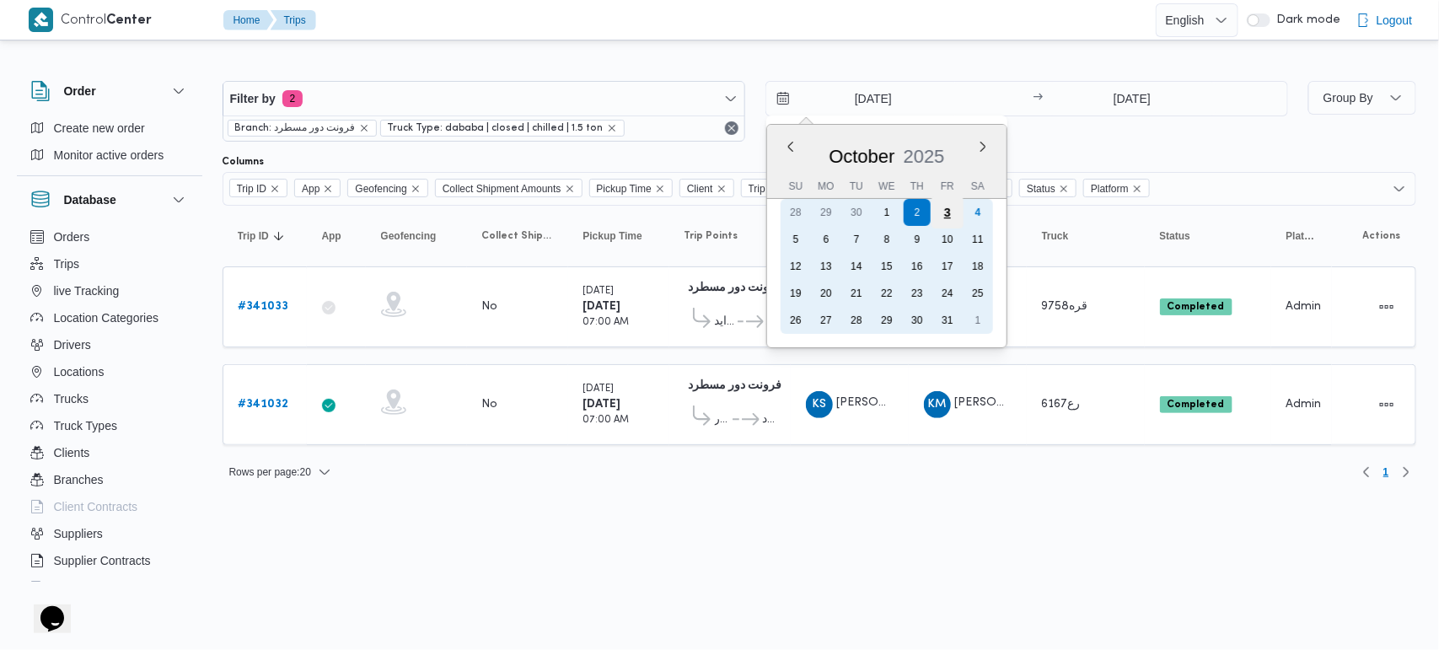
click at [947, 222] on div "3" at bounding box center [947, 212] width 32 height 32
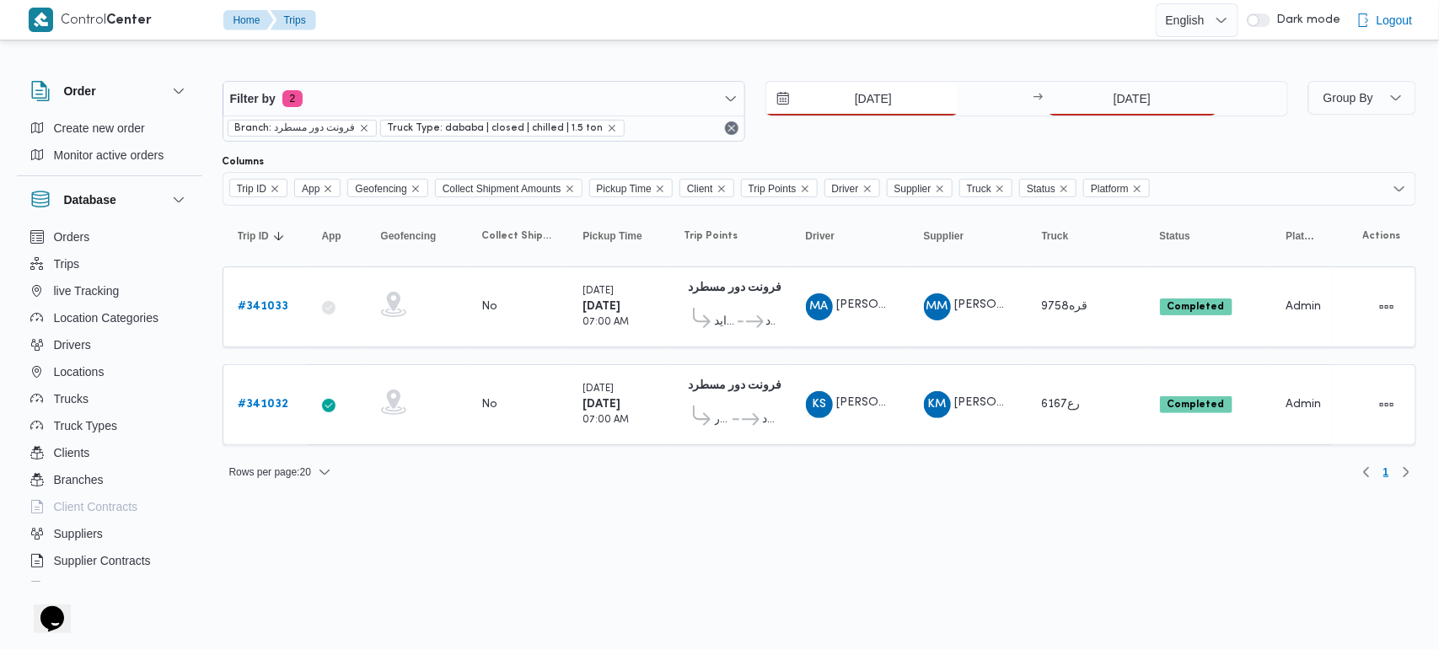
click at [869, 102] on input "3/10/2025" at bounding box center [861, 99] width 191 height 34
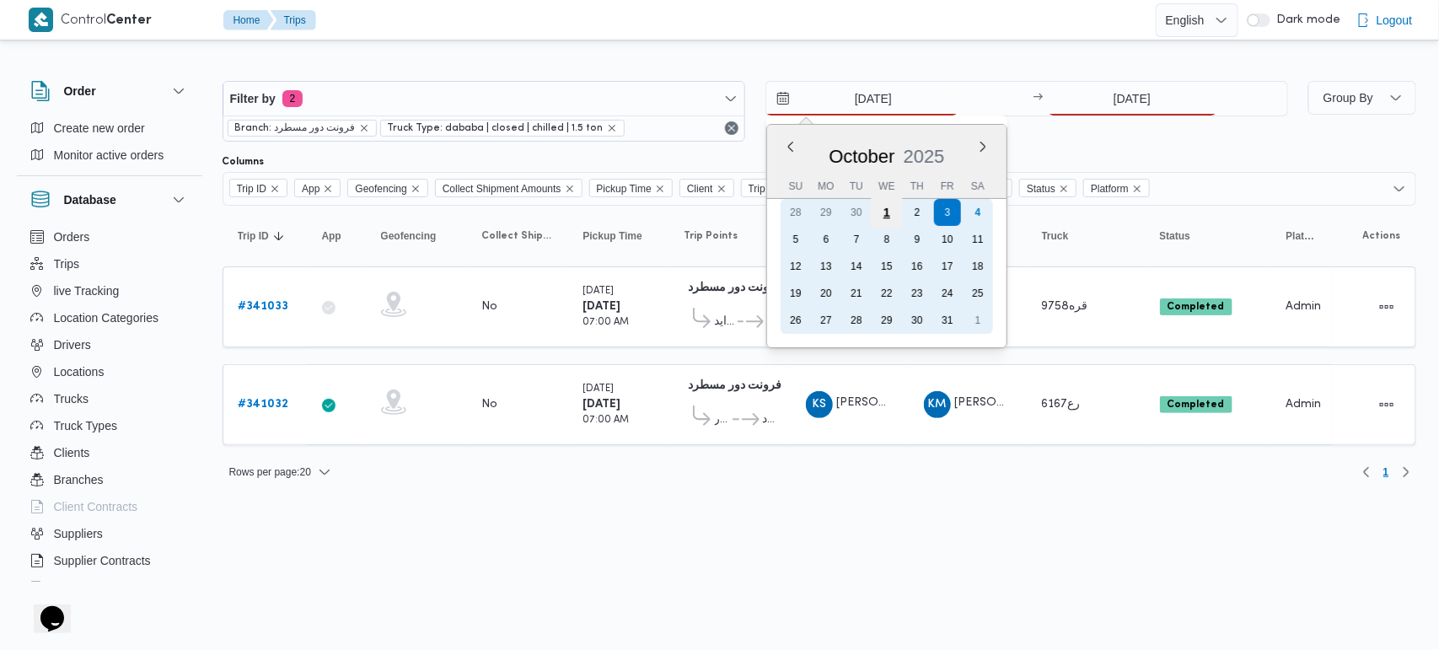
click at [889, 212] on div "1" at bounding box center [886, 212] width 32 height 32
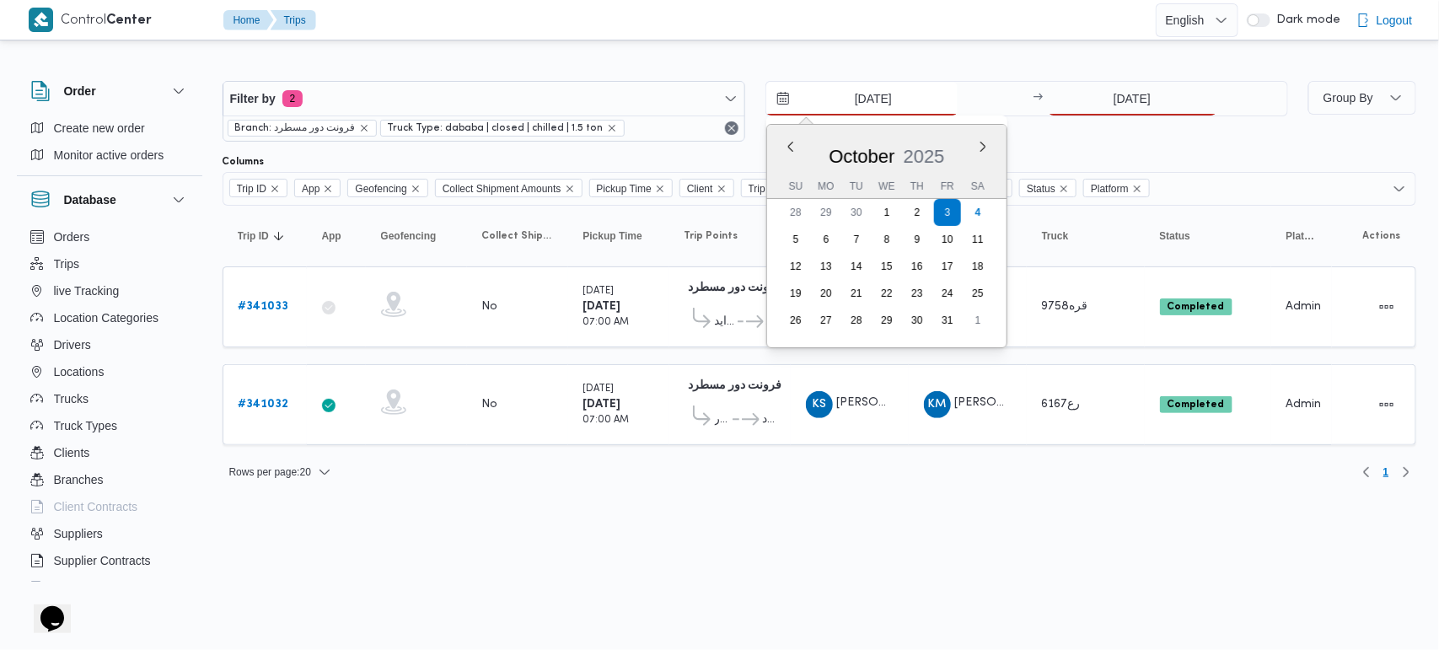
type input "1/10/2025"
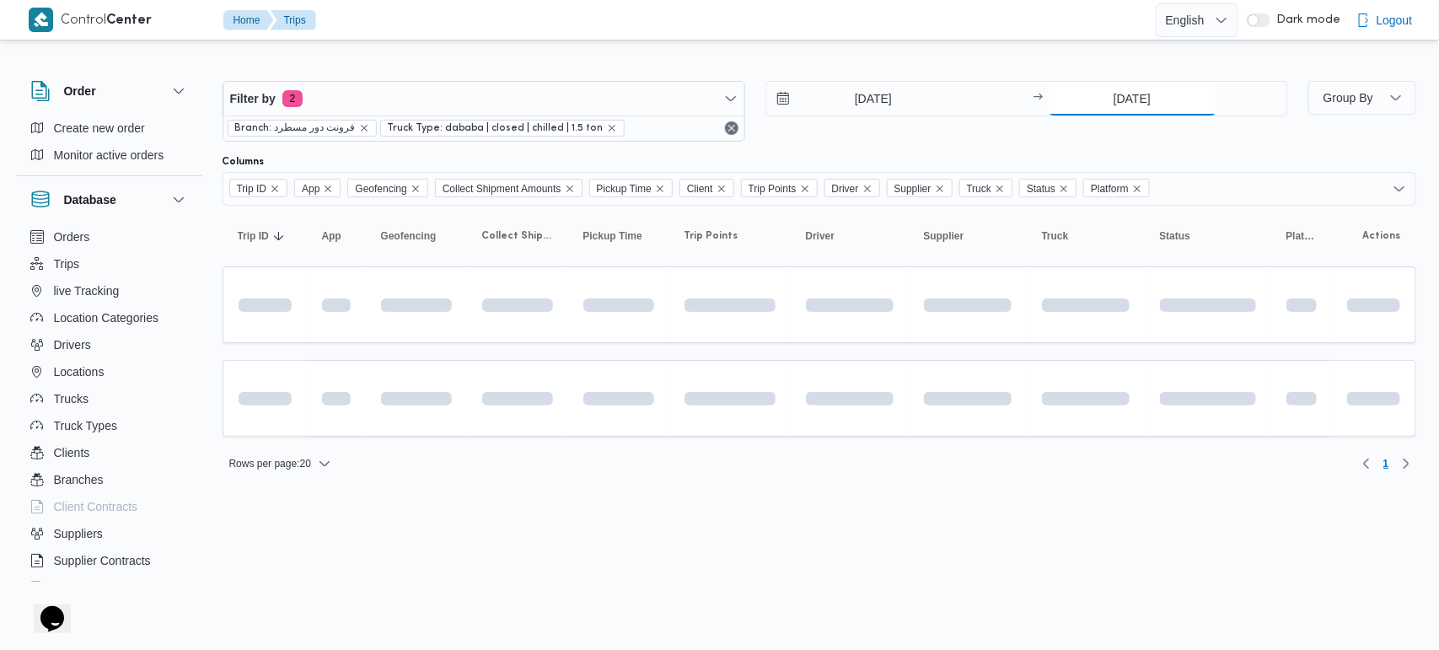
click at [1145, 98] on input "2/10/2025" at bounding box center [1133, 99] width 168 height 34
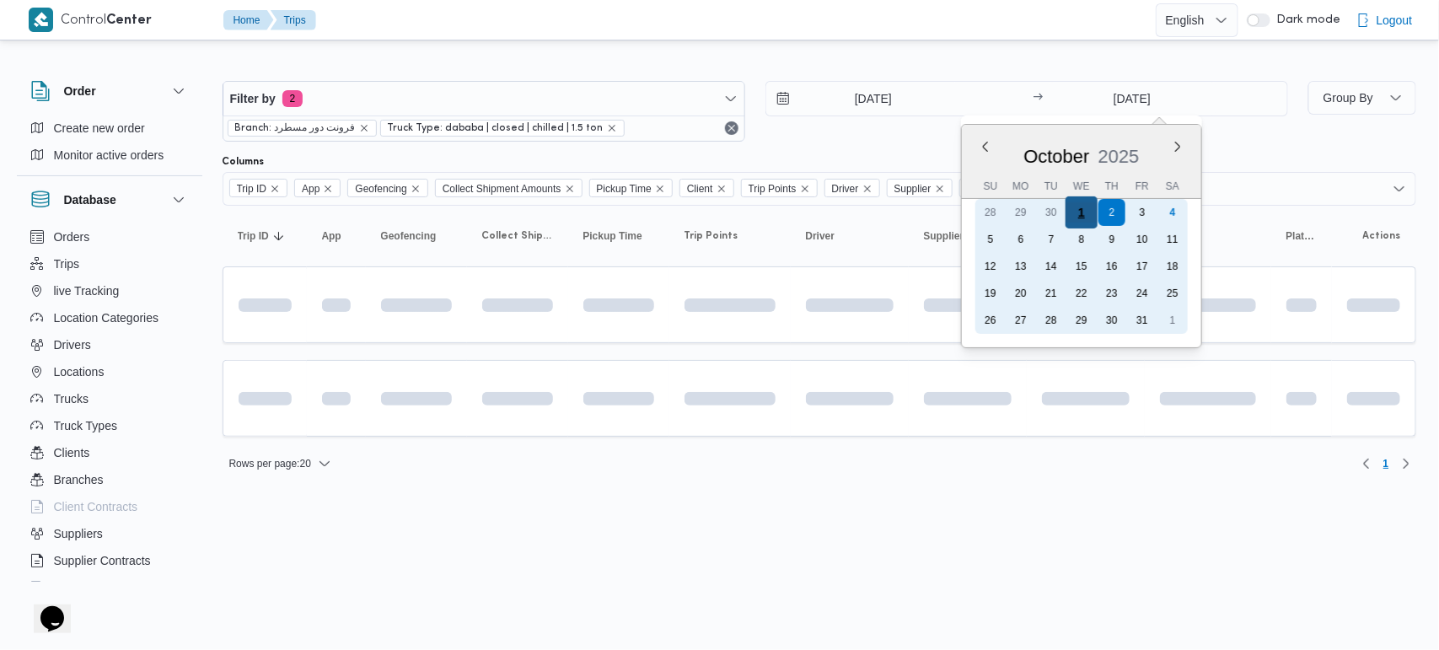
click at [1075, 207] on div "1" at bounding box center [1081, 212] width 32 height 32
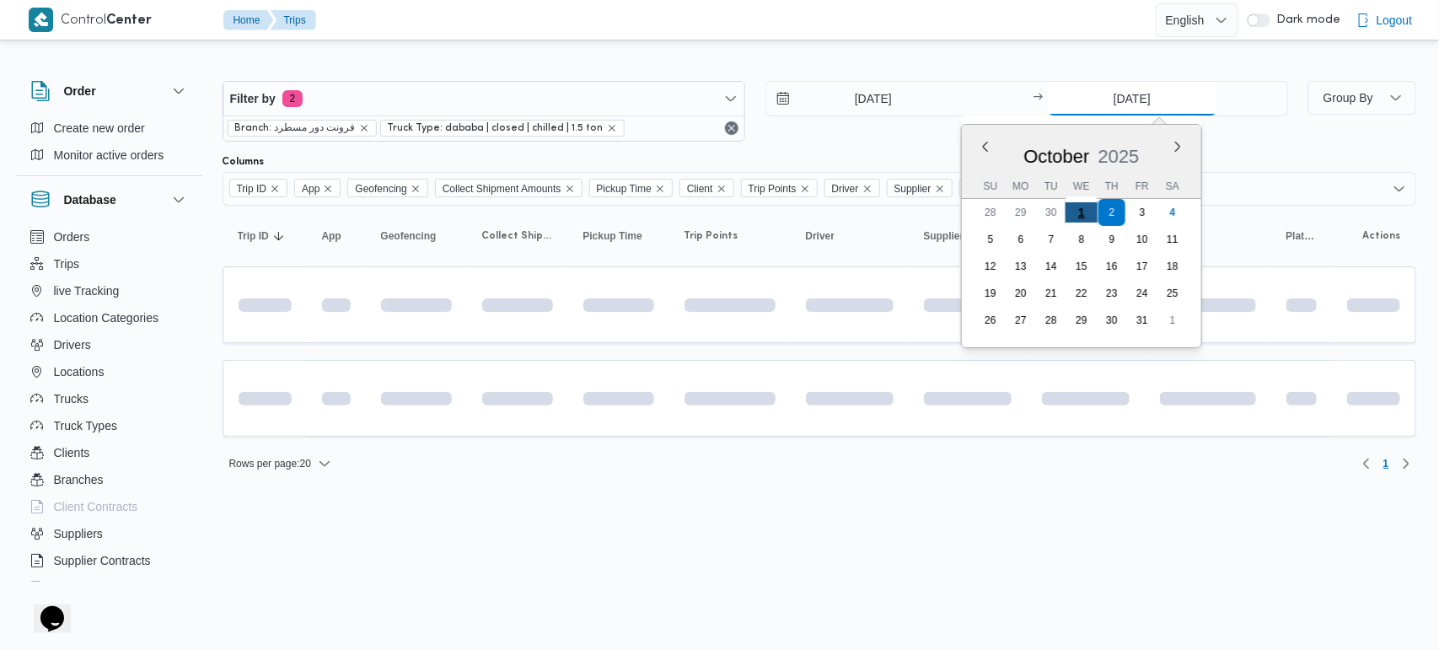
type input "1/10/2025"
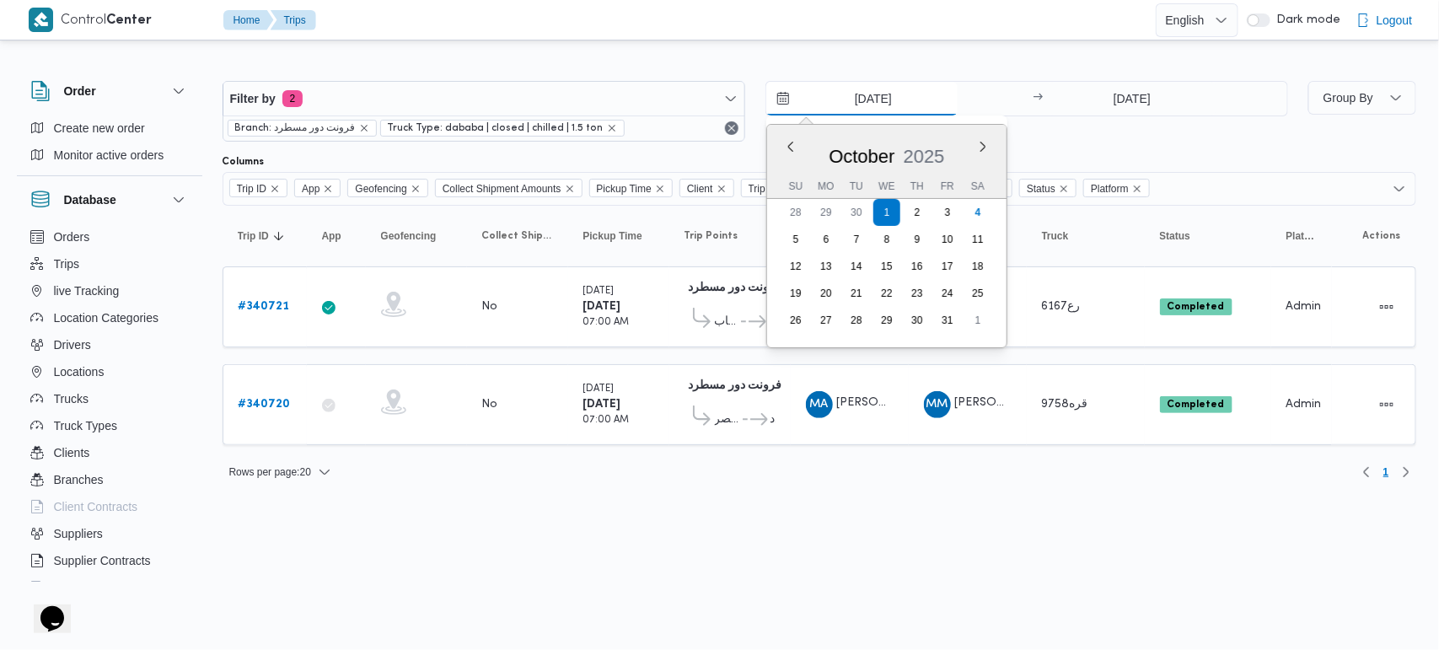
click at [867, 89] on input "1/10/2025" at bounding box center [861, 99] width 191 height 34
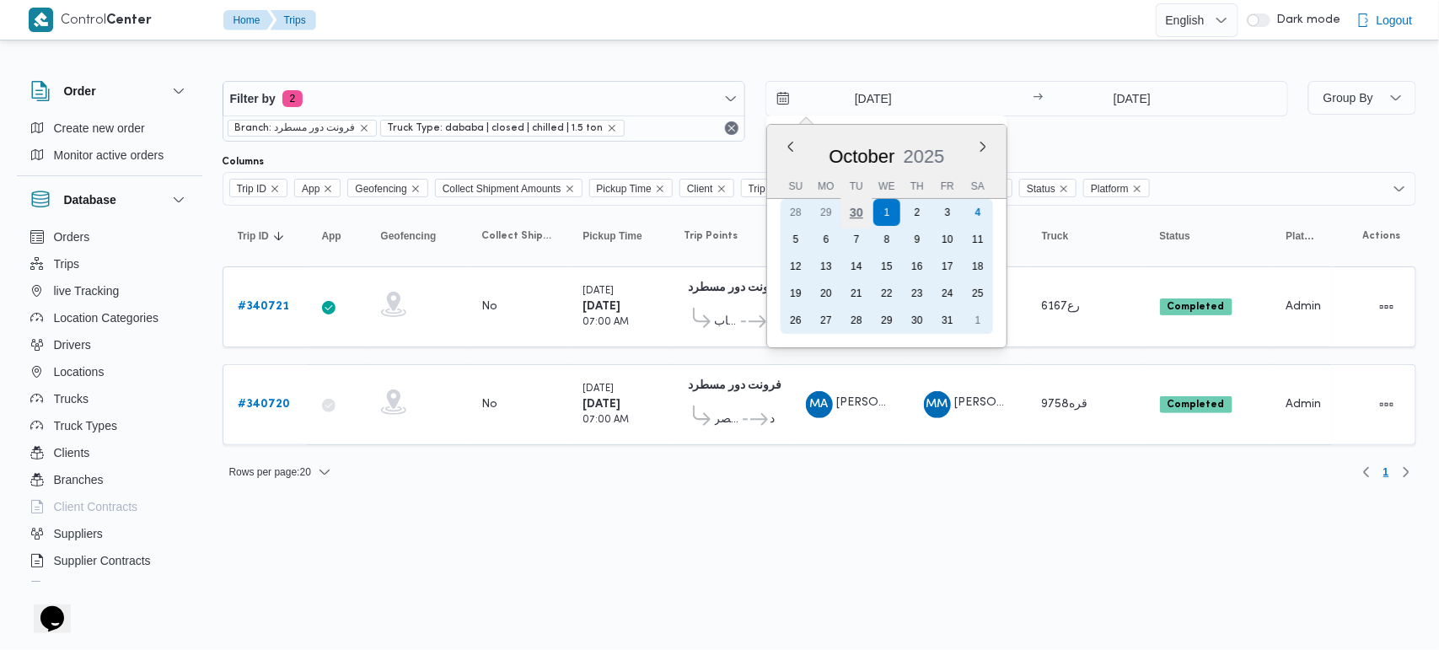
click at [862, 220] on div "30" at bounding box center [856, 212] width 32 height 32
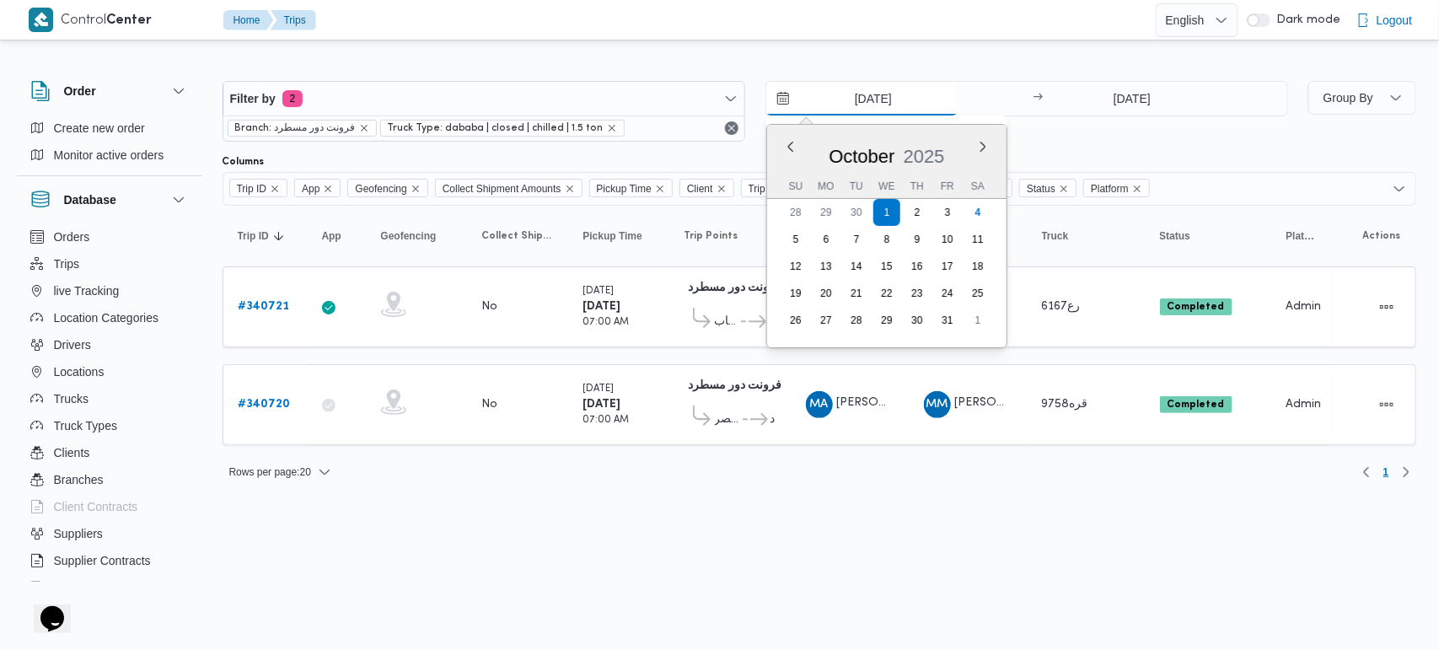
type input "30/9/2025"
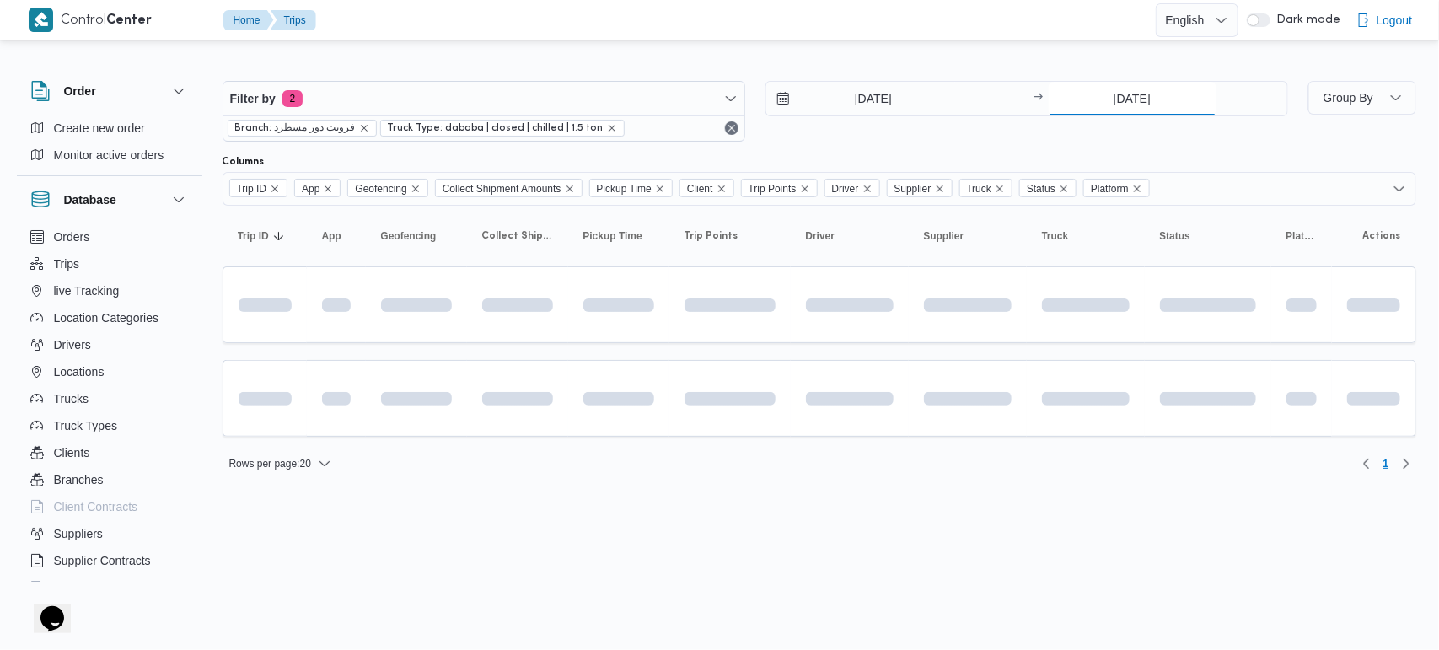
click at [1114, 97] on input "1/10/2025" at bounding box center [1133, 99] width 168 height 34
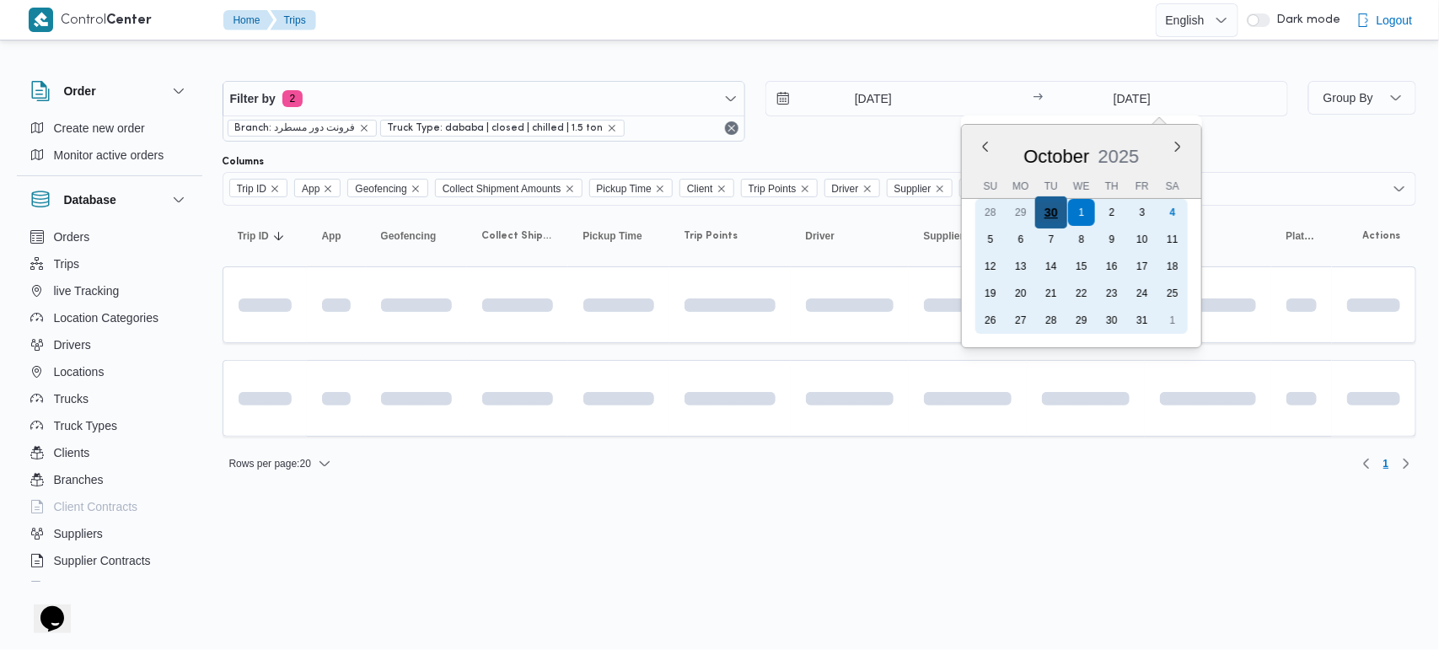
click at [1056, 212] on div "30" at bounding box center [1050, 212] width 32 height 32
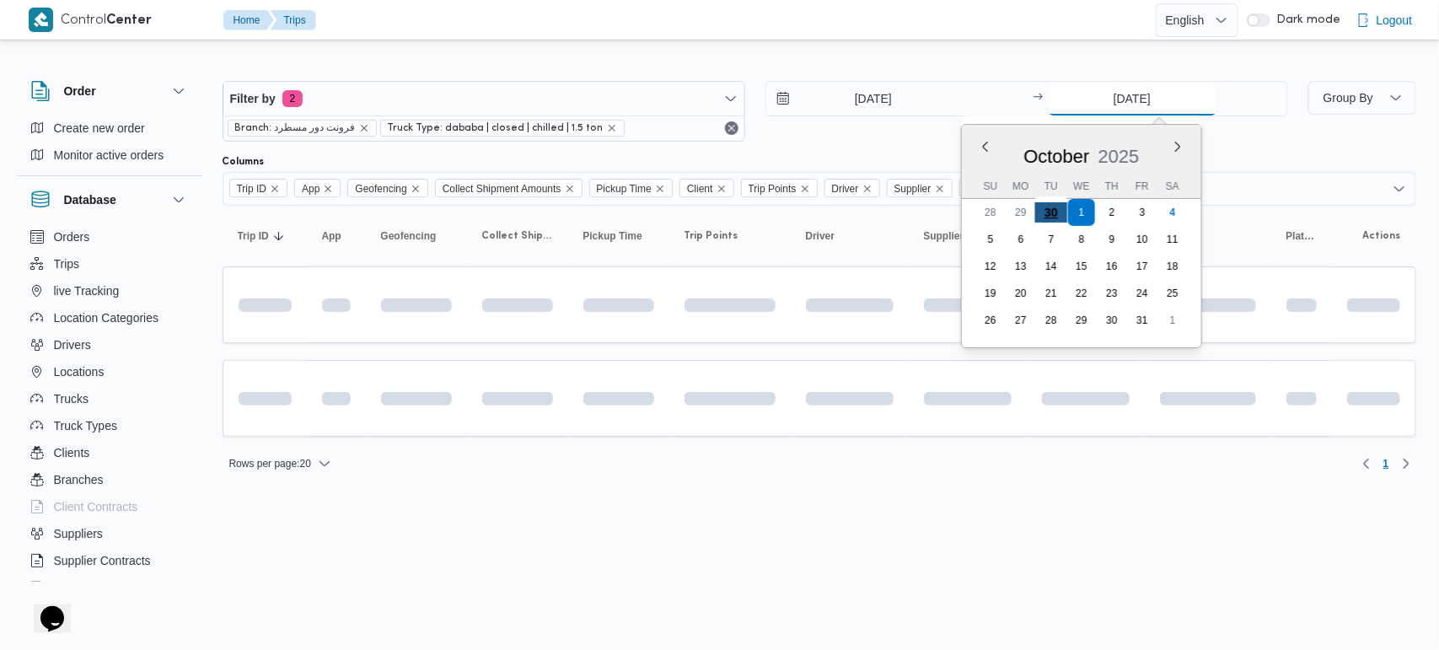
type input "30/9/2025"
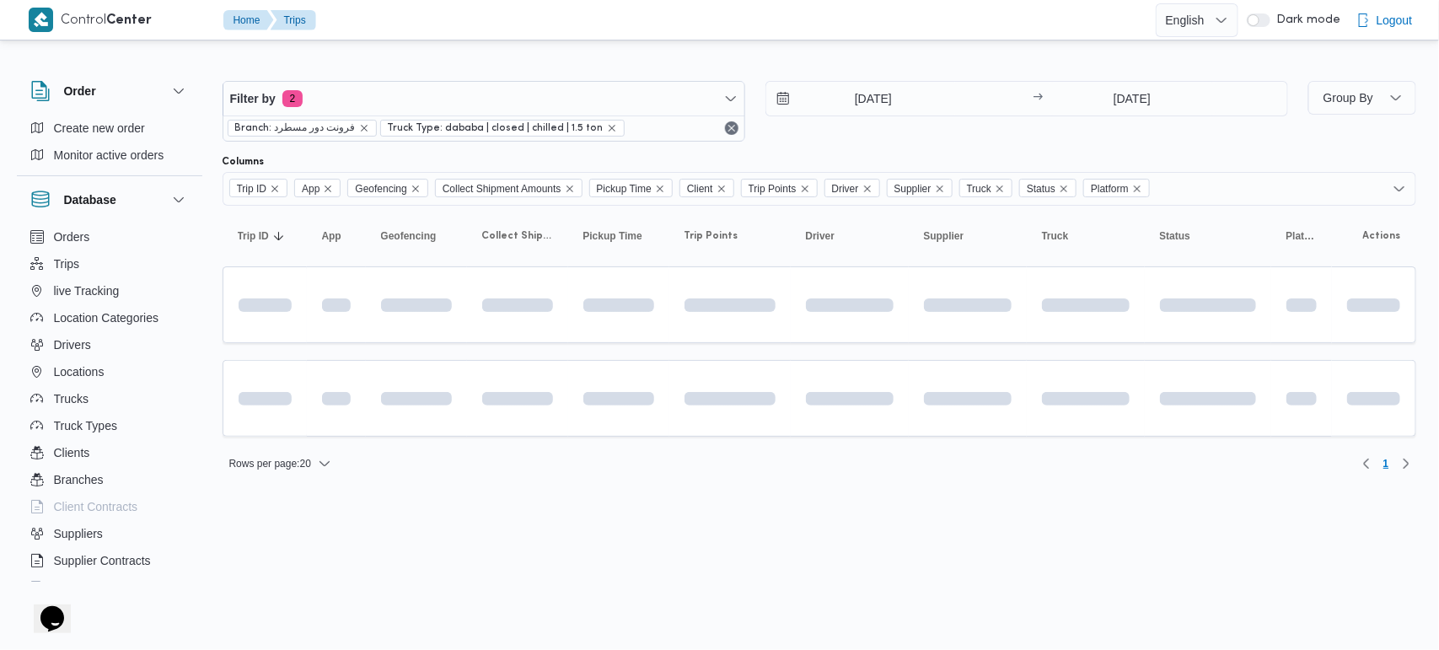
click at [789, 578] on html "Control Center Home Trips English عربي Dark mode Logout Order Create new order …" at bounding box center [719, 325] width 1439 height 650
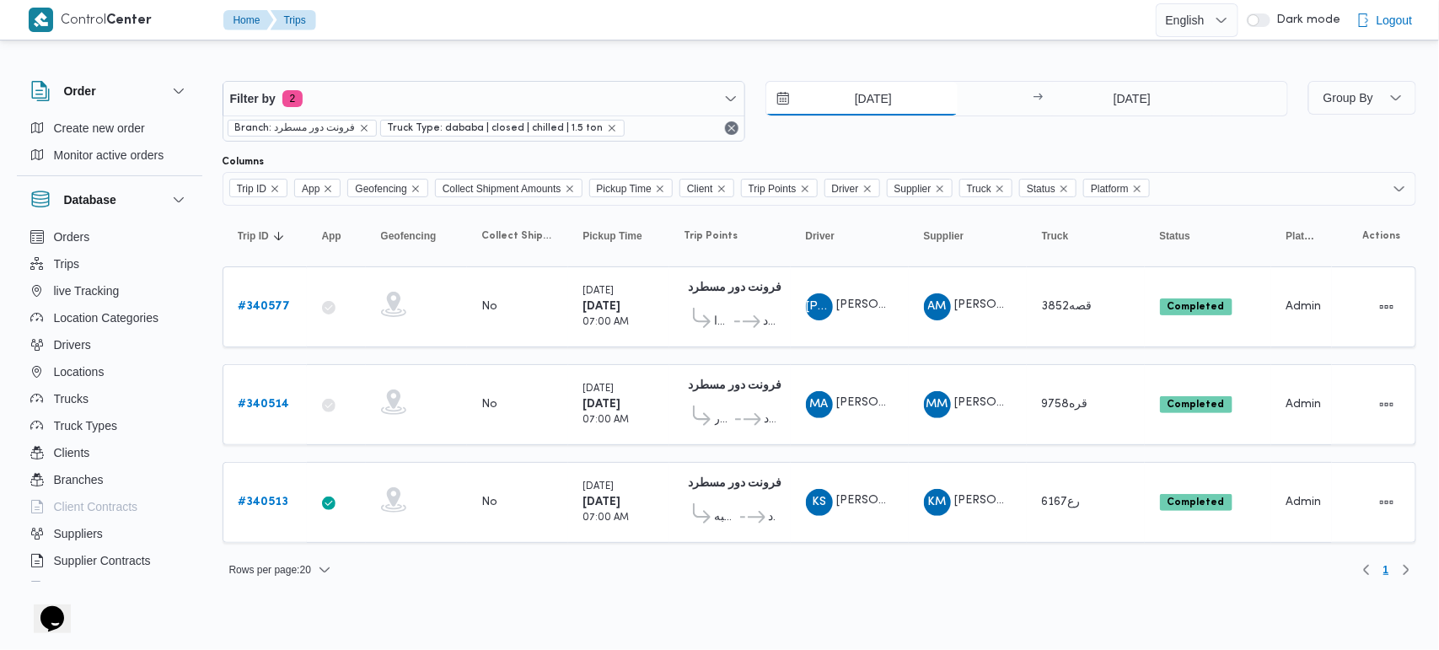
click at [886, 102] on input "30/9/2025" at bounding box center [861, 99] width 191 height 34
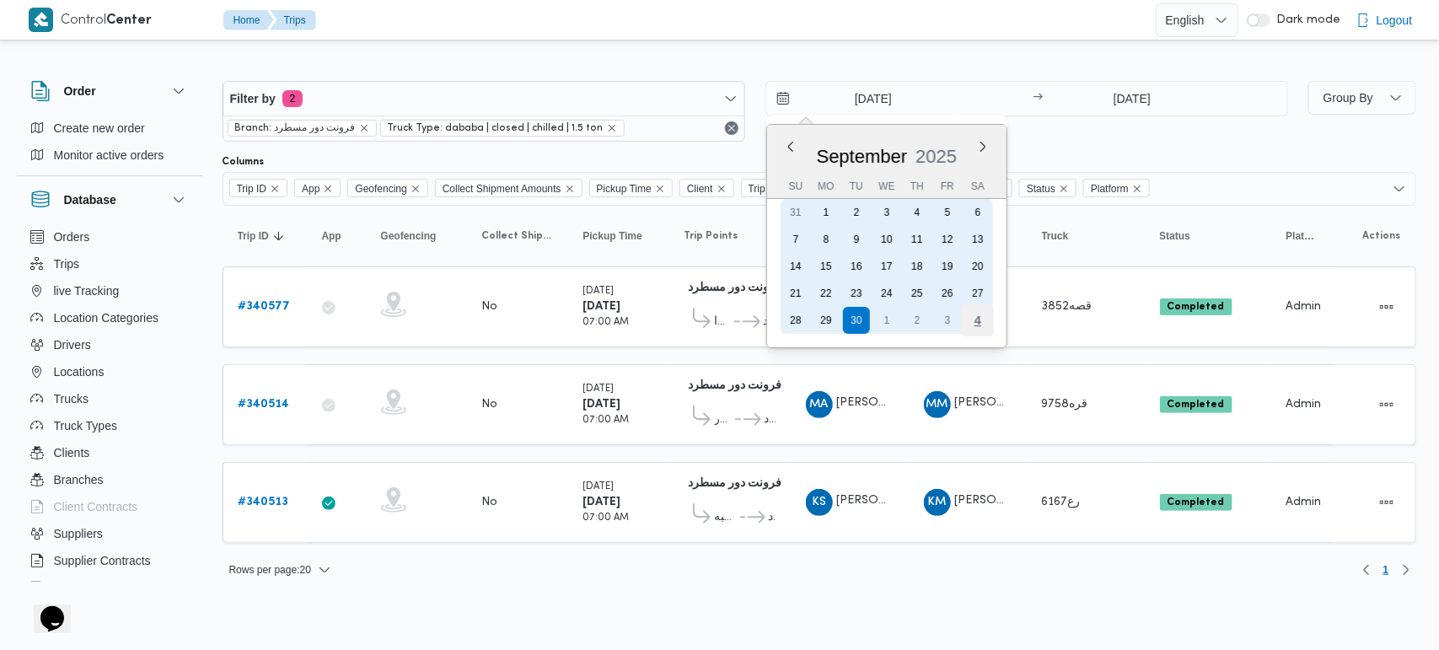
click at [975, 319] on div "4" at bounding box center [977, 320] width 32 height 32
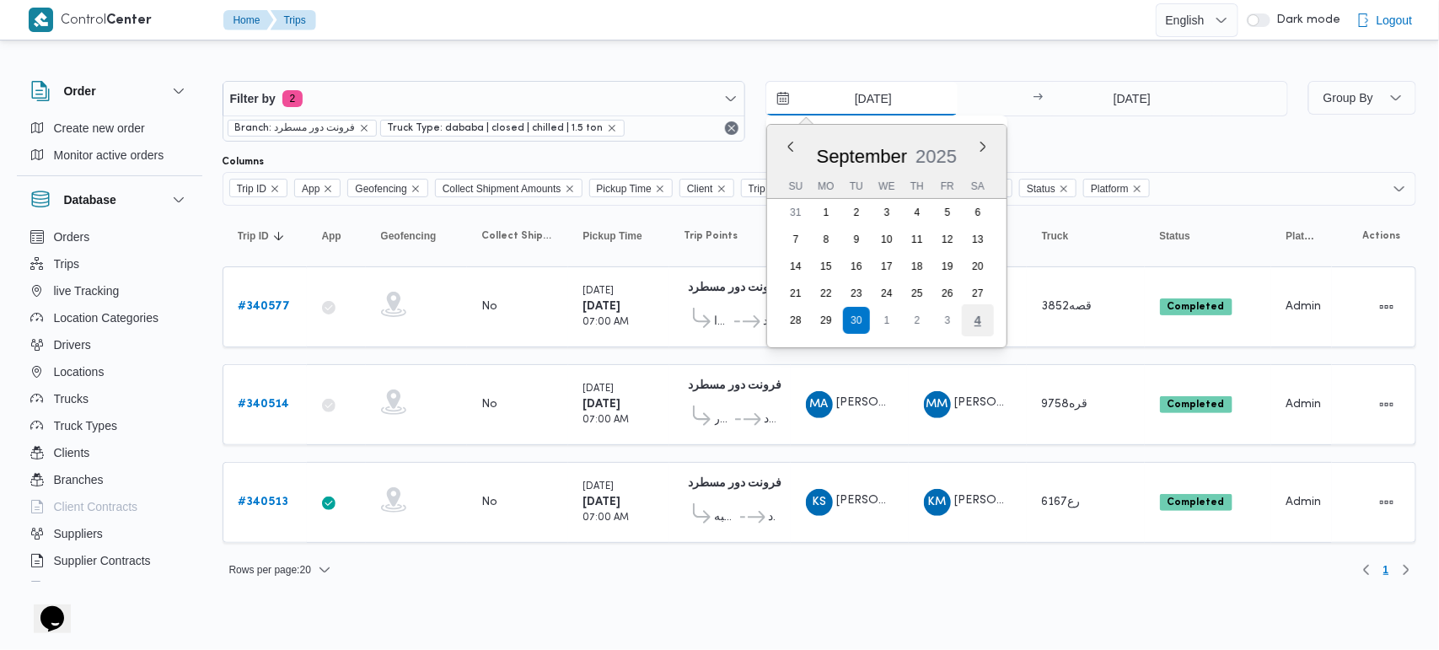
type input "4/10/2025"
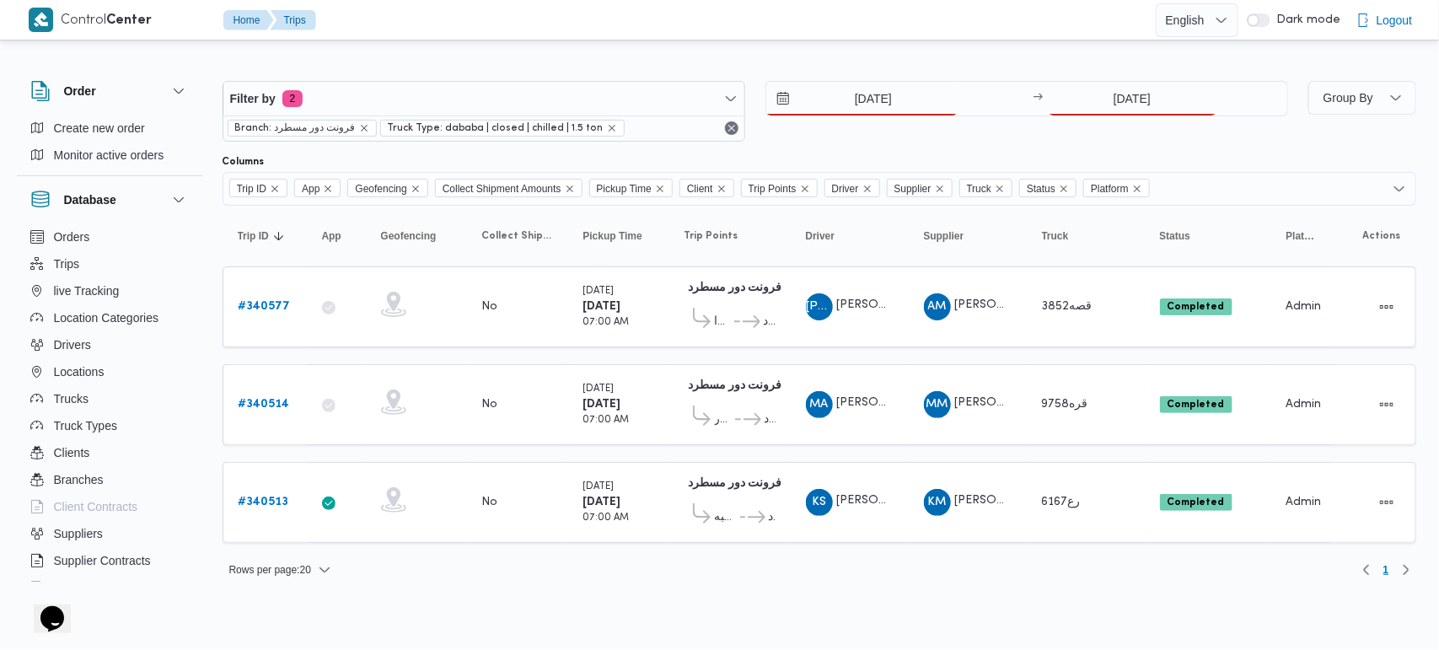
click at [1110, 119] on div "4/10/2025 → 30/9/2025" at bounding box center [1027, 111] width 523 height 61
click at [1131, 94] on input "30/9/2025" at bounding box center [1133, 99] width 168 height 34
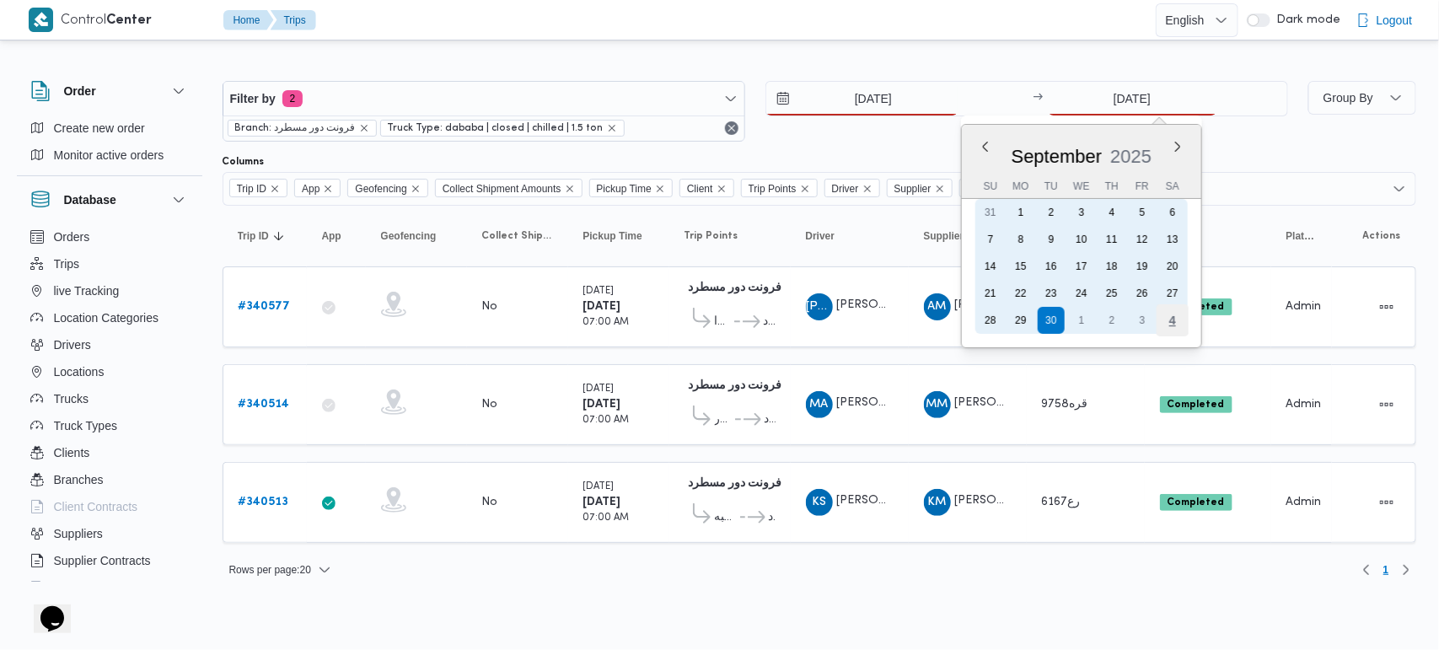
click at [1176, 310] on div "4" at bounding box center [1172, 320] width 32 height 32
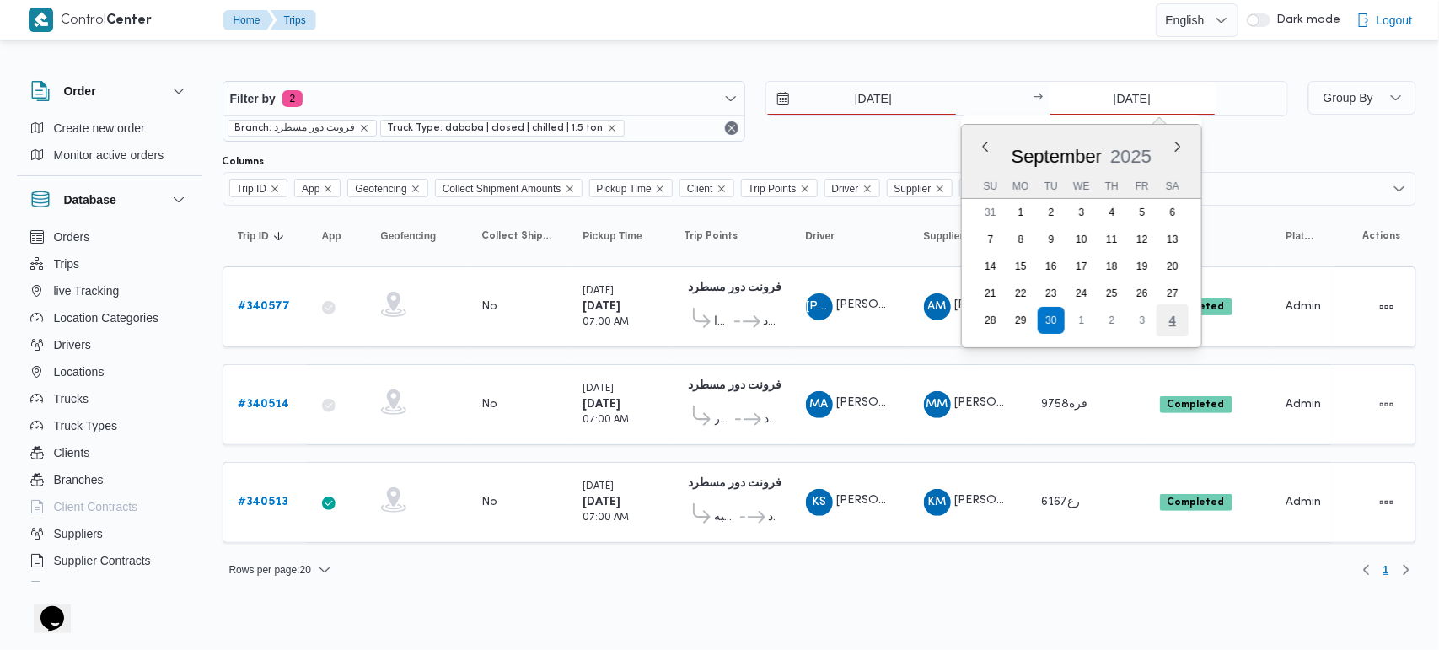
type input "4/10/2025"
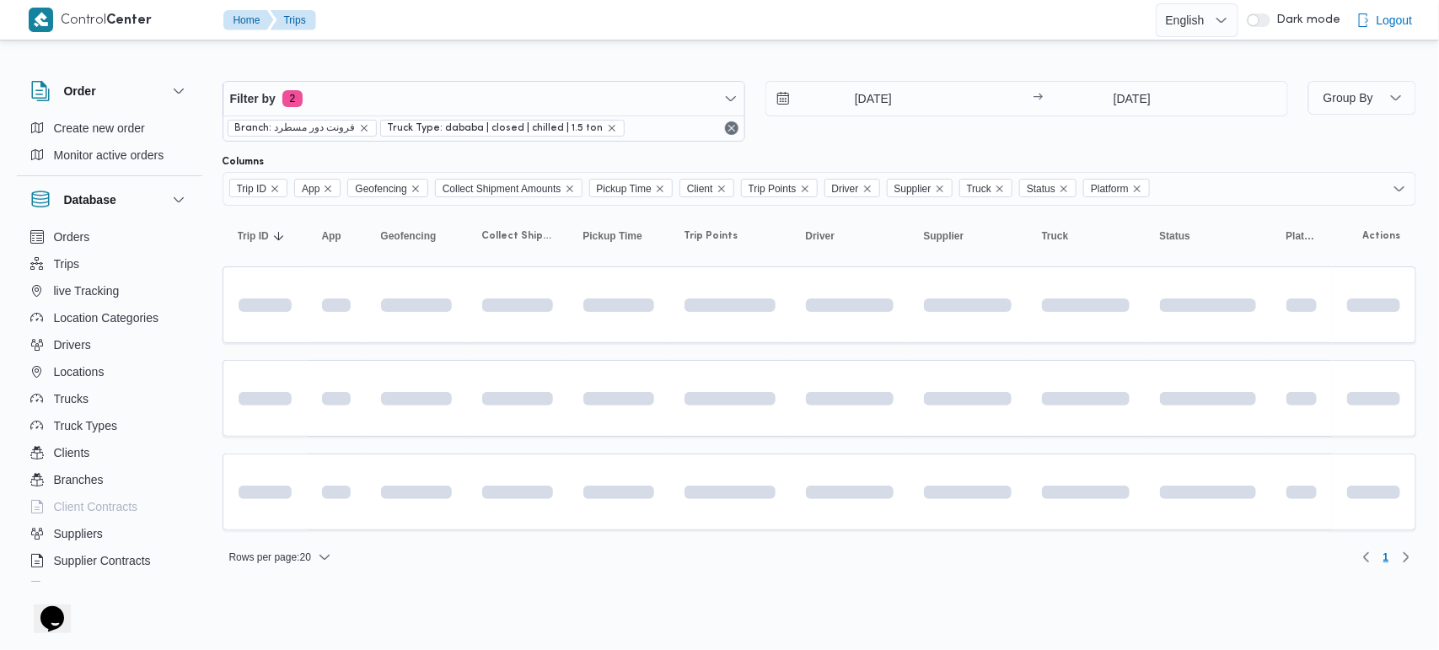
click at [905, 56] on div at bounding box center [820, 67] width 1194 height 27
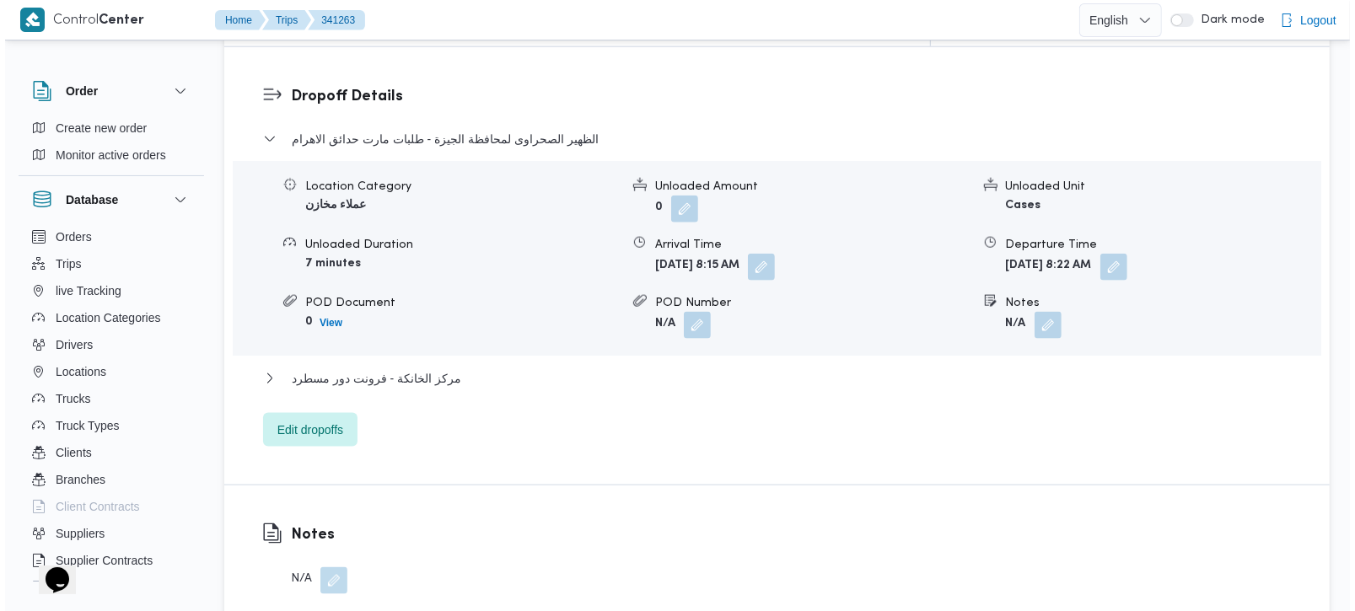
scroll to position [1487, 0]
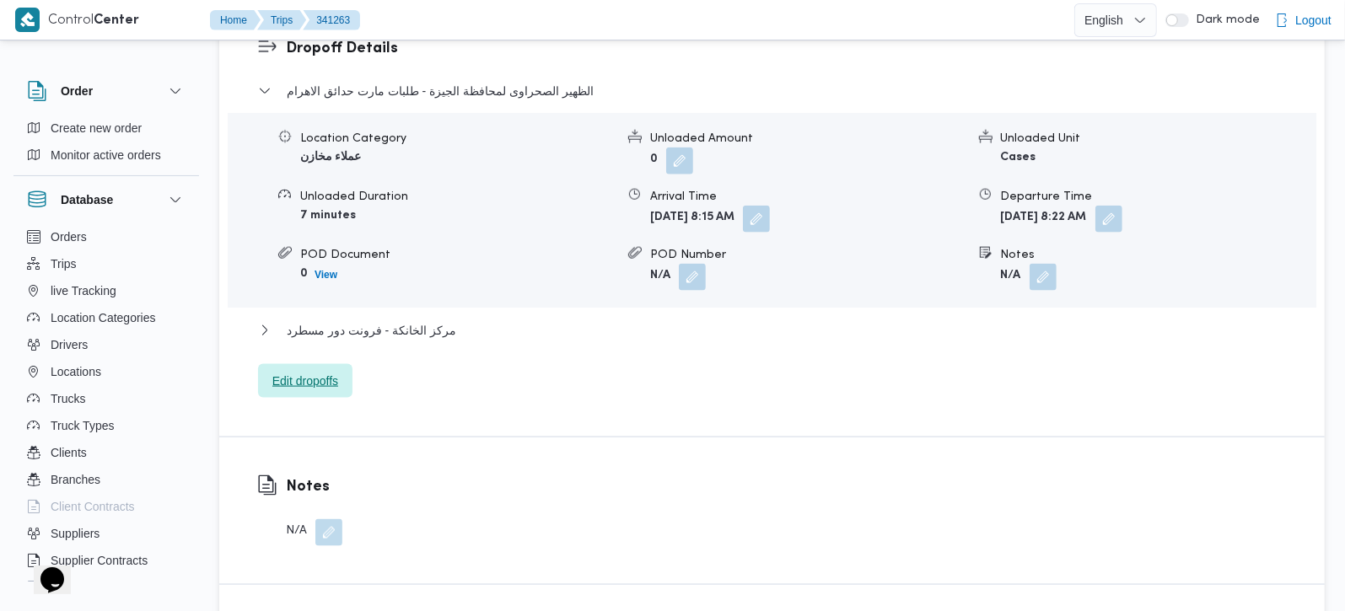
click at [293, 364] on span "Edit dropoffs" at bounding box center [305, 381] width 94 height 34
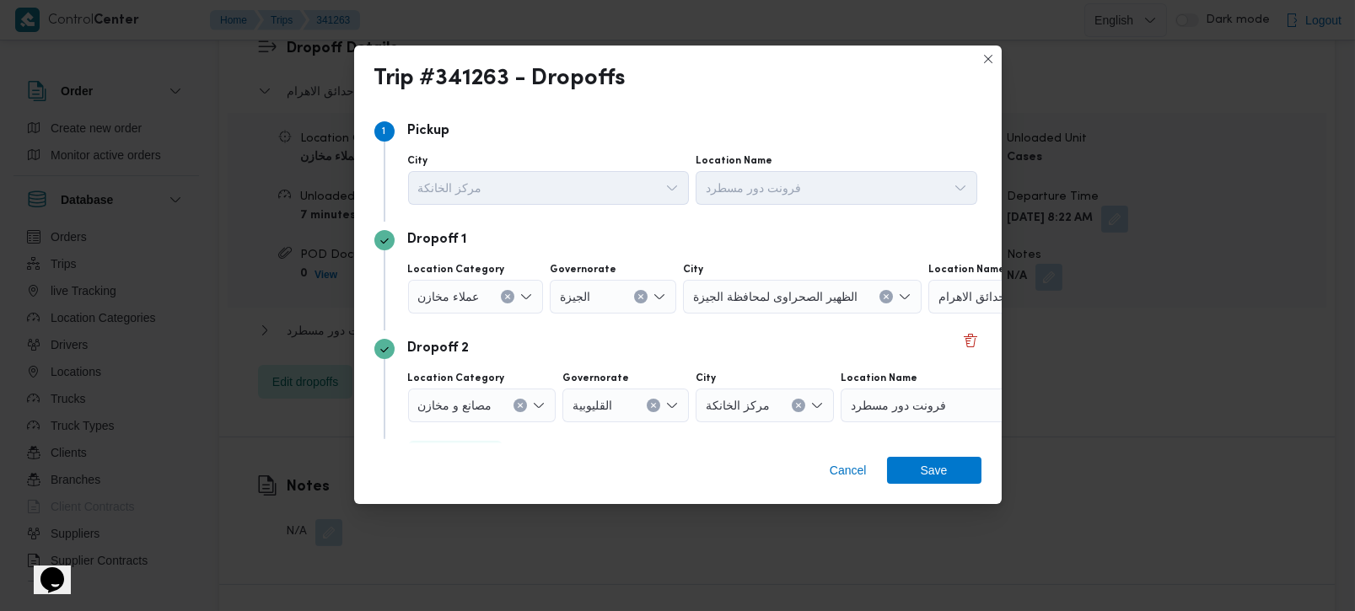
click at [505, 294] on icon "Clear input" at bounding box center [507, 296] width 7 height 7
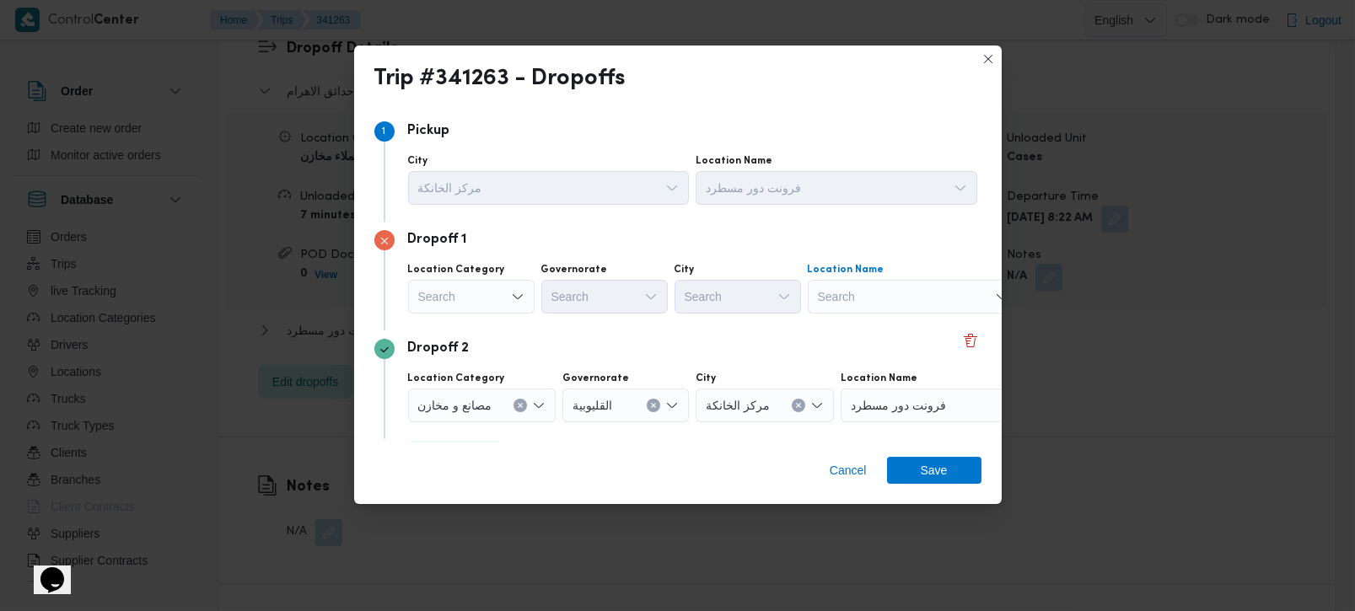
click at [891, 300] on div "Search" at bounding box center [913, 297] width 211 height 34
type input "كارفور شبرا الخ"
click at [900, 319] on span "كارفور شبرا الخ يمة | 5 أحمد عبد الموجود | بيجام" at bounding box center [922, 328] width 170 height 20
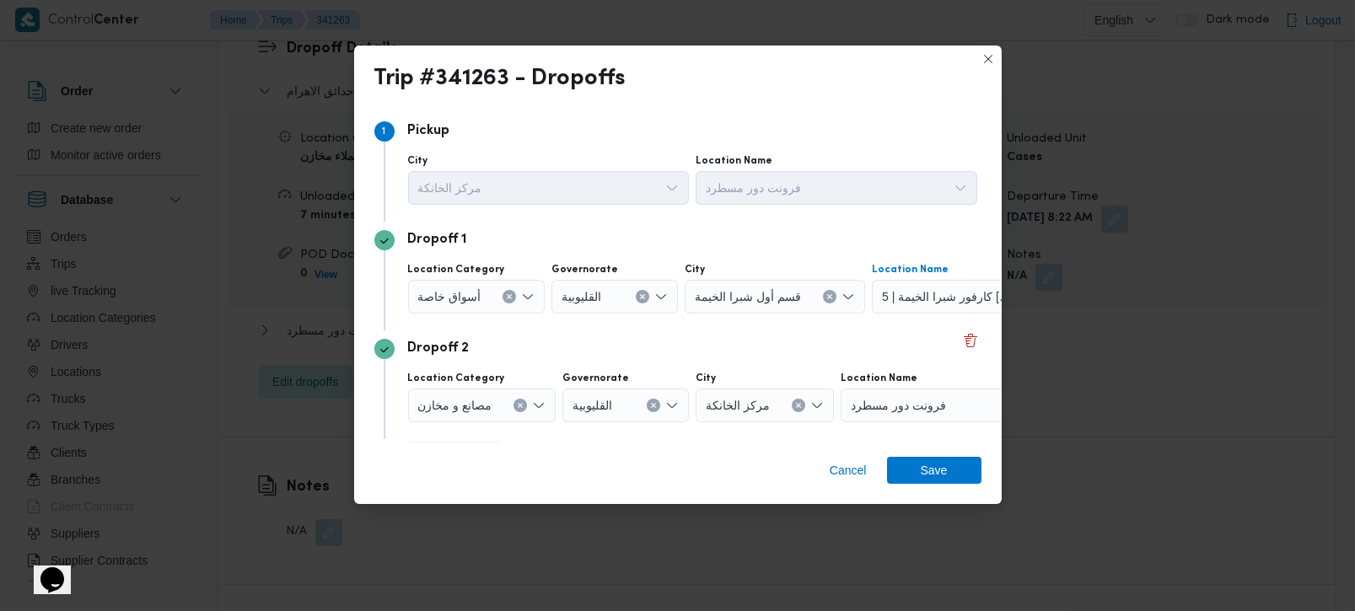
click at [517, 407] on icon "Clear input" at bounding box center [520, 405] width 7 height 7
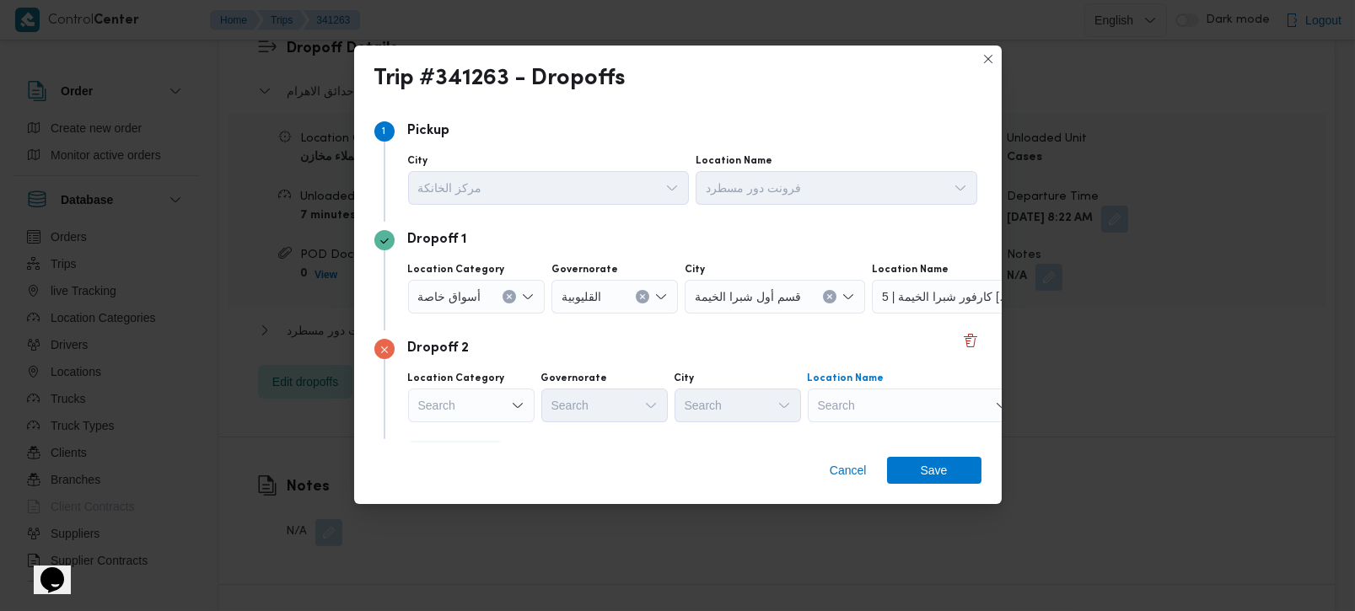
click at [862, 406] on div "Search" at bounding box center [913, 406] width 211 height 34
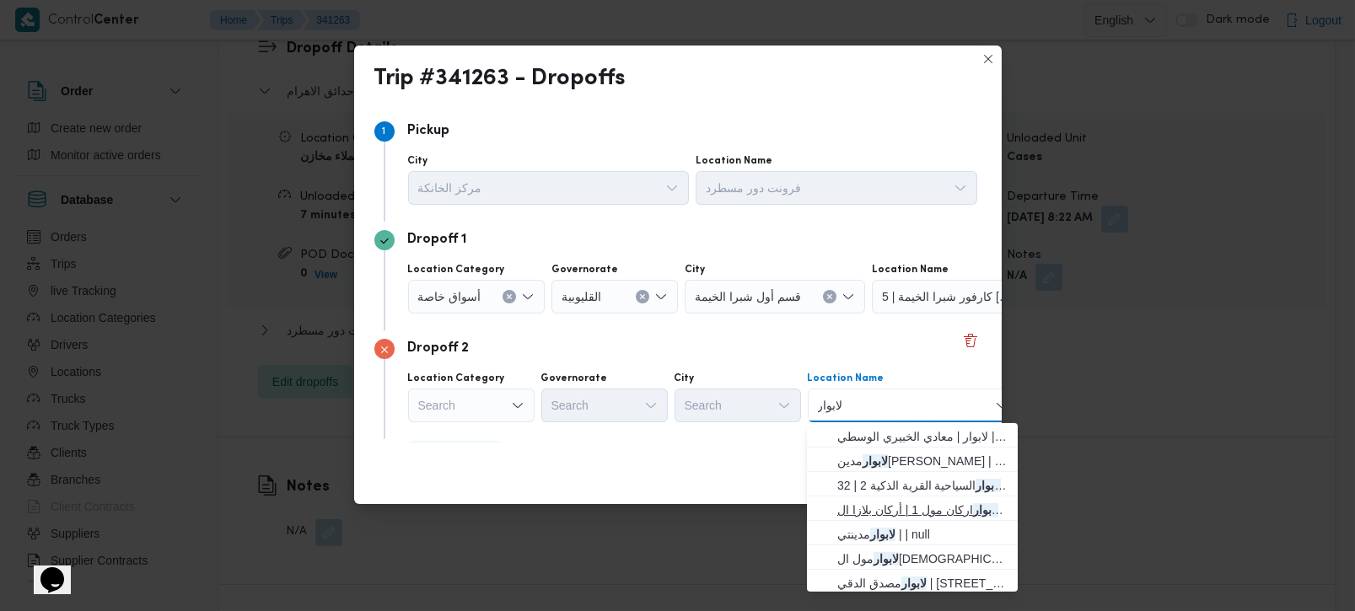
scroll to position [99, 0]
type input "لابوار"
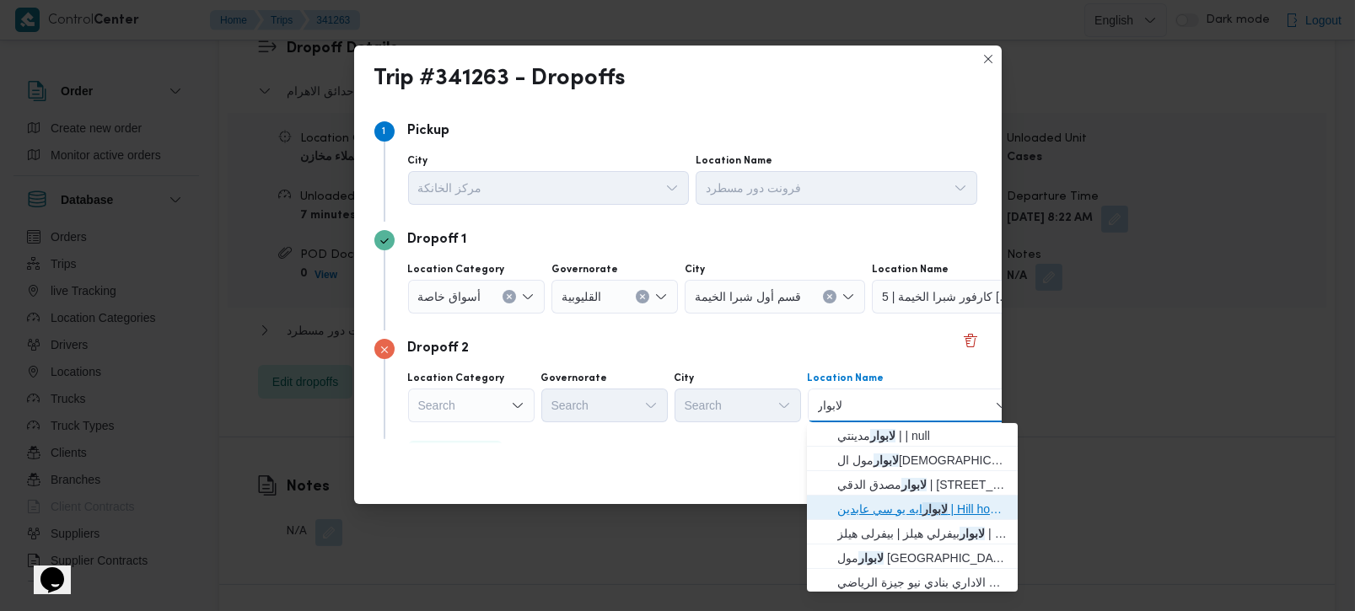
click at [980, 499] on span "لابوار ايه يو سي عابدين | Hill house | الدواوين" at bounding box center [922, 509] width 170 height 20
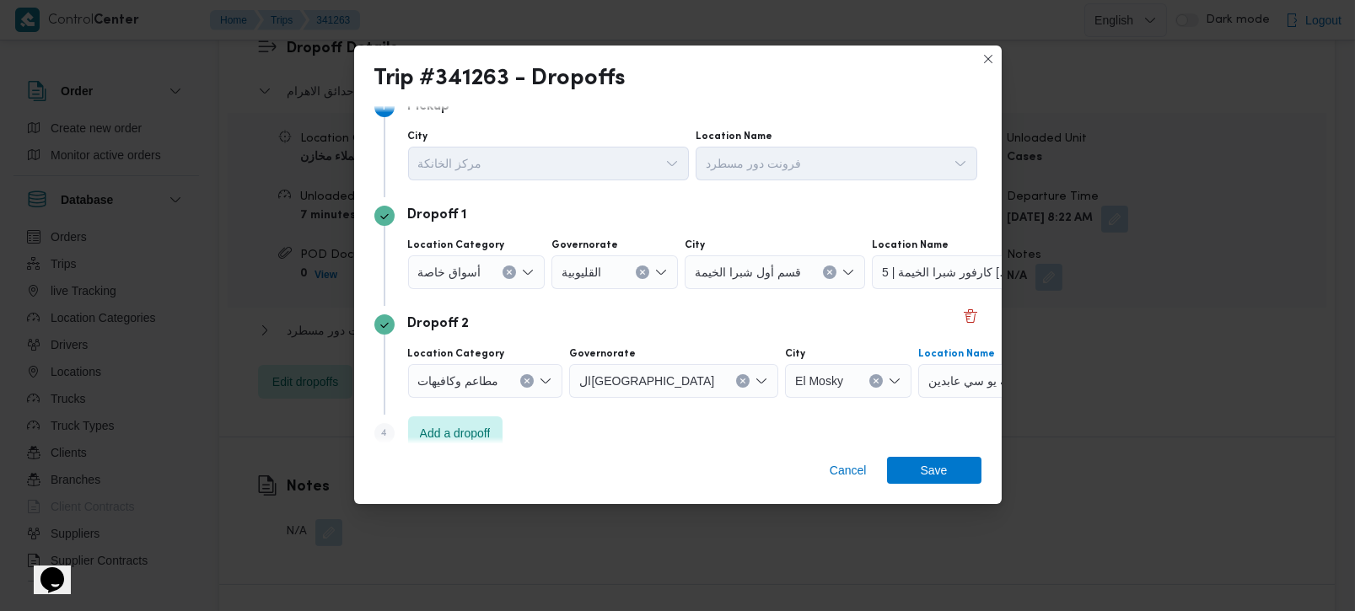
scroll to position [46, 0]
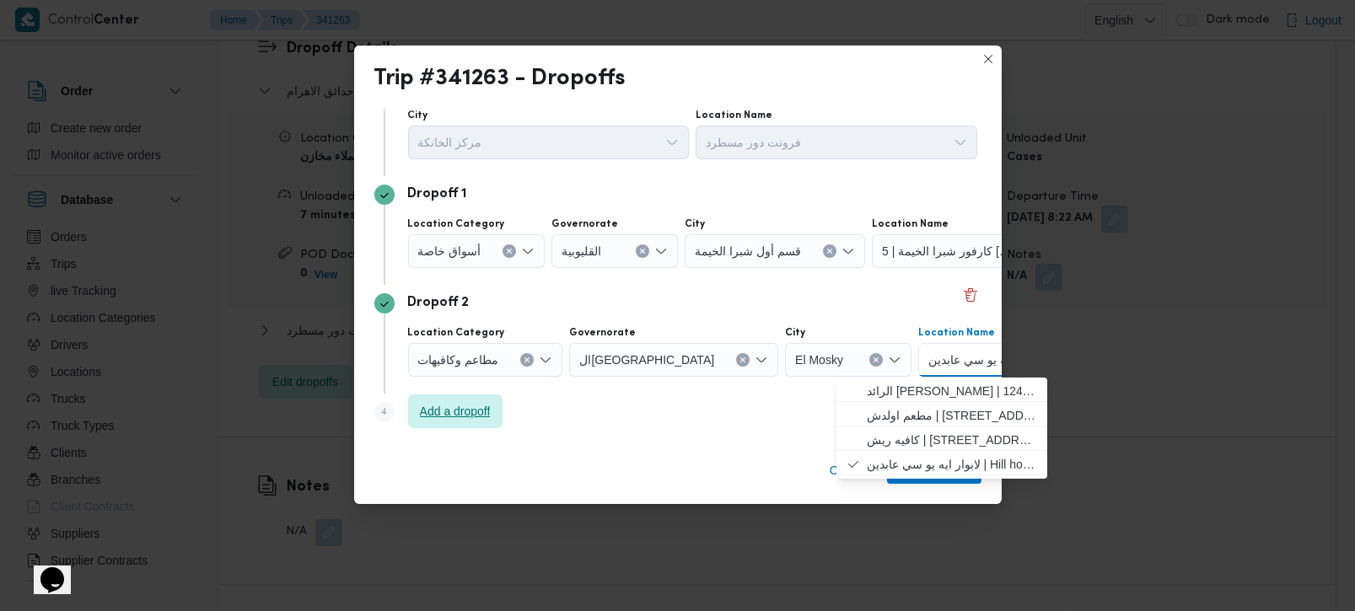
click at [458, 411] on span "Add a dropoff" at bounding box center [455, 411] width 71 height 20
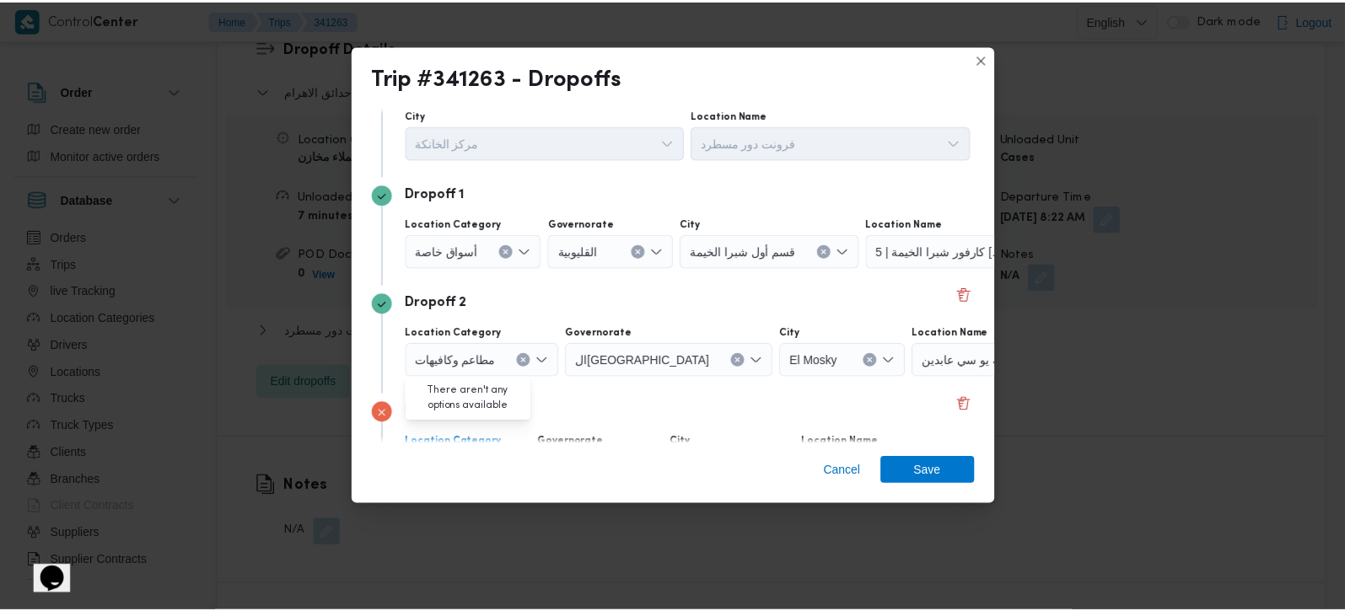
scroll to position [154, 0]
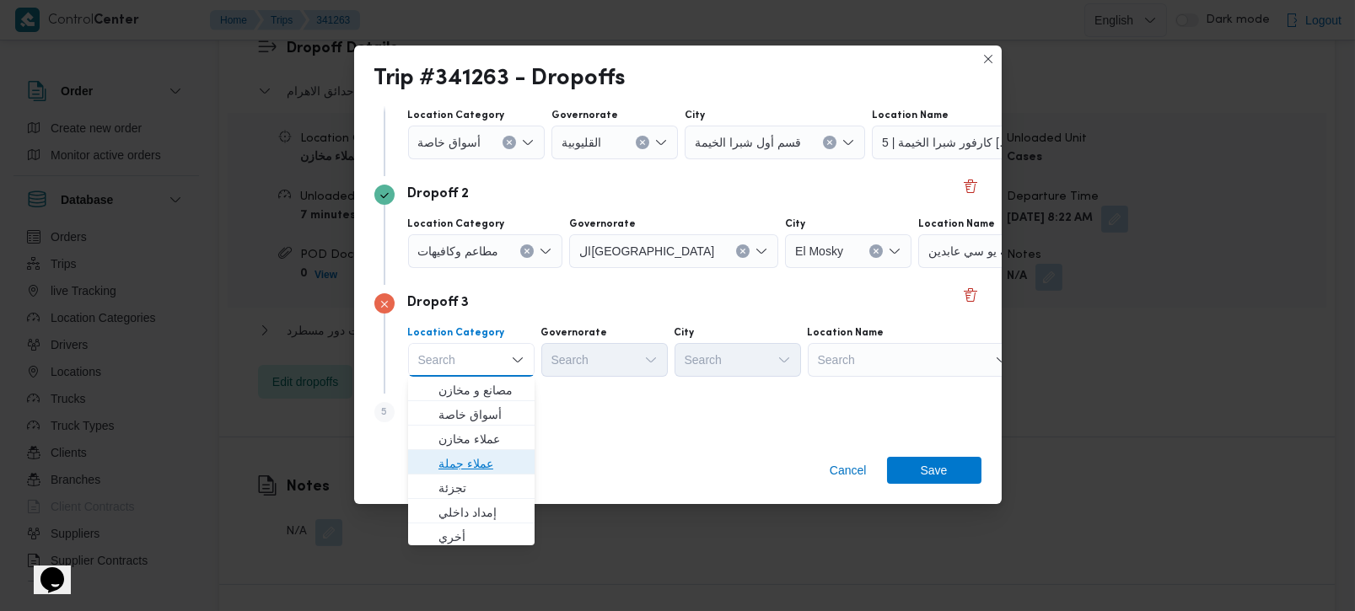
click at [487, 456] on span "عملاء جملة" at bounding box center [481, 464] width 86 height 20
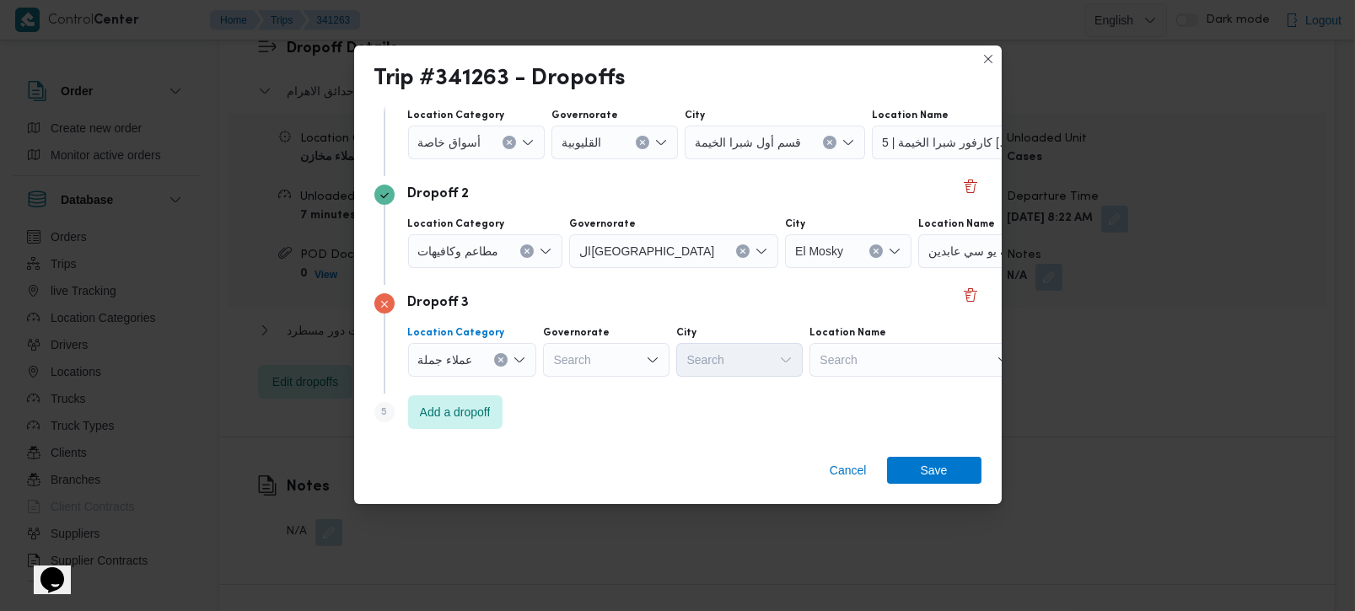
click at [608, 363] on div "Search" at bounding box center [606, 360] width 126 height 34
type input "رة"
click at [605, 425] on span "القاه رة" at bounding box center [604, 414] width 113 height 27
click at [759, 370] on div "Search" at bounding box center [822, 360] width 126 height 34
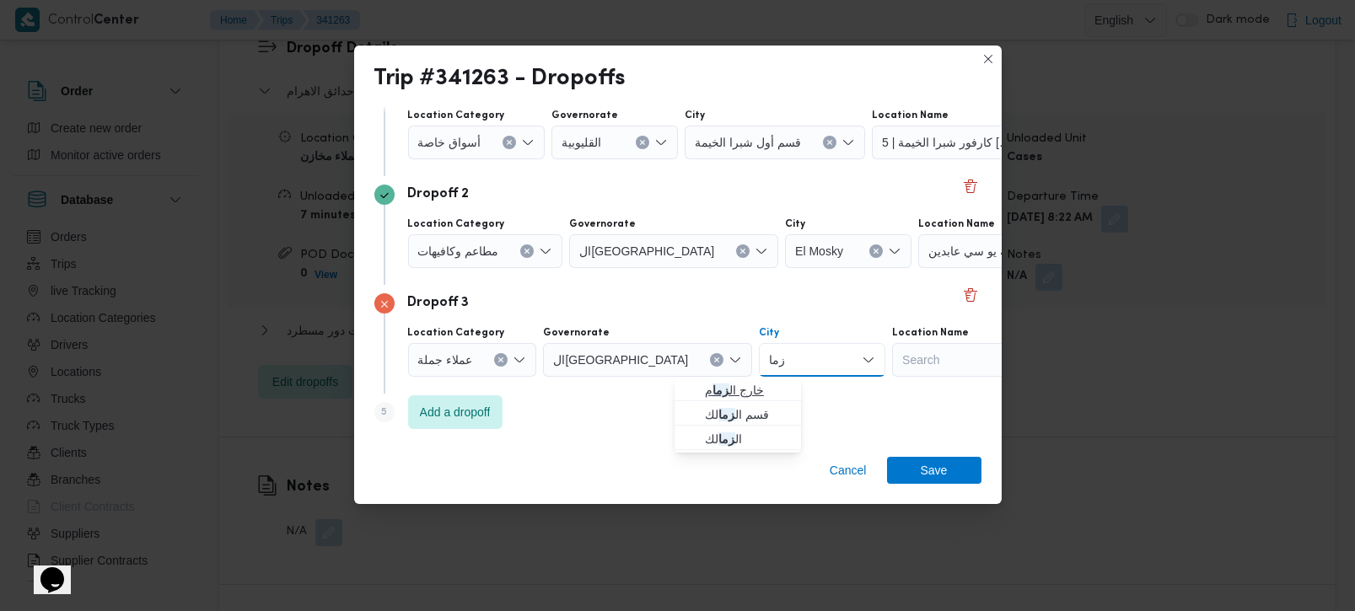
type input "زما"
click at [724, 395] on span "خارج ال زما م" at bounding box center [748, 390] width 86 height 20
click at [850, 362] on button "Clear input" at bounding box center [856, 359] width 13 height 13
type input "زما"
click at [740, 420] on span "قسم ال زما لك" at bounding box center [748, 415] width 86 height 20
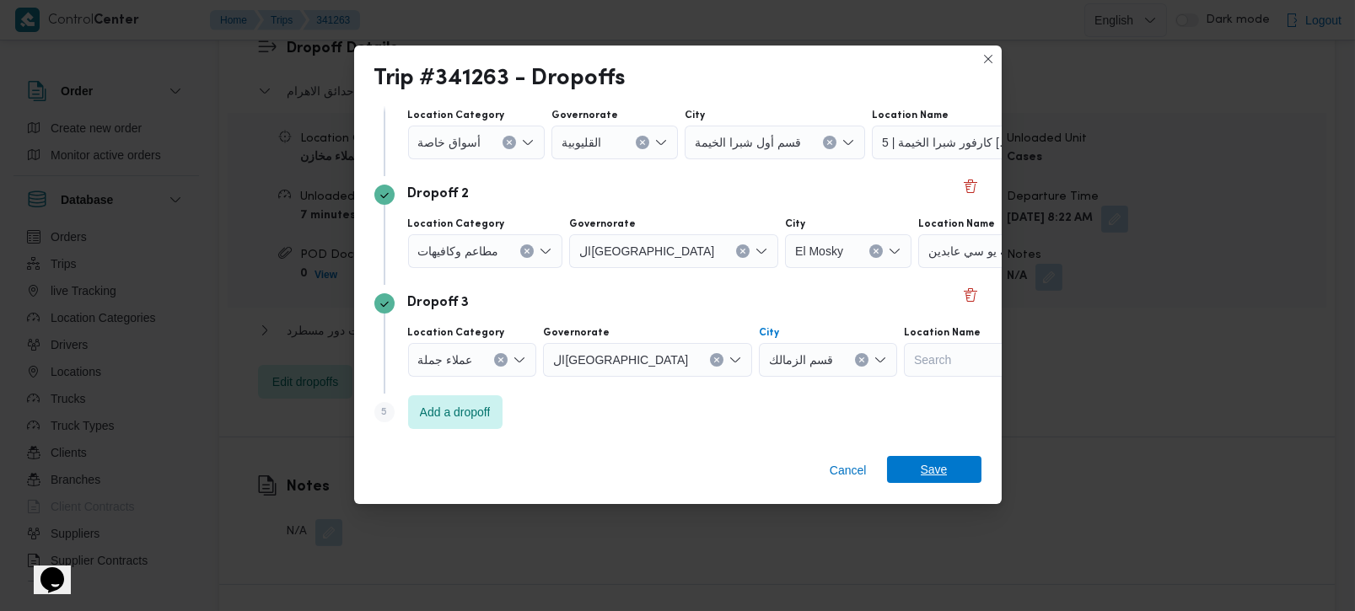
click at [933, 473] on span "Save" at bounding box center [934, 469] width 27 height 27
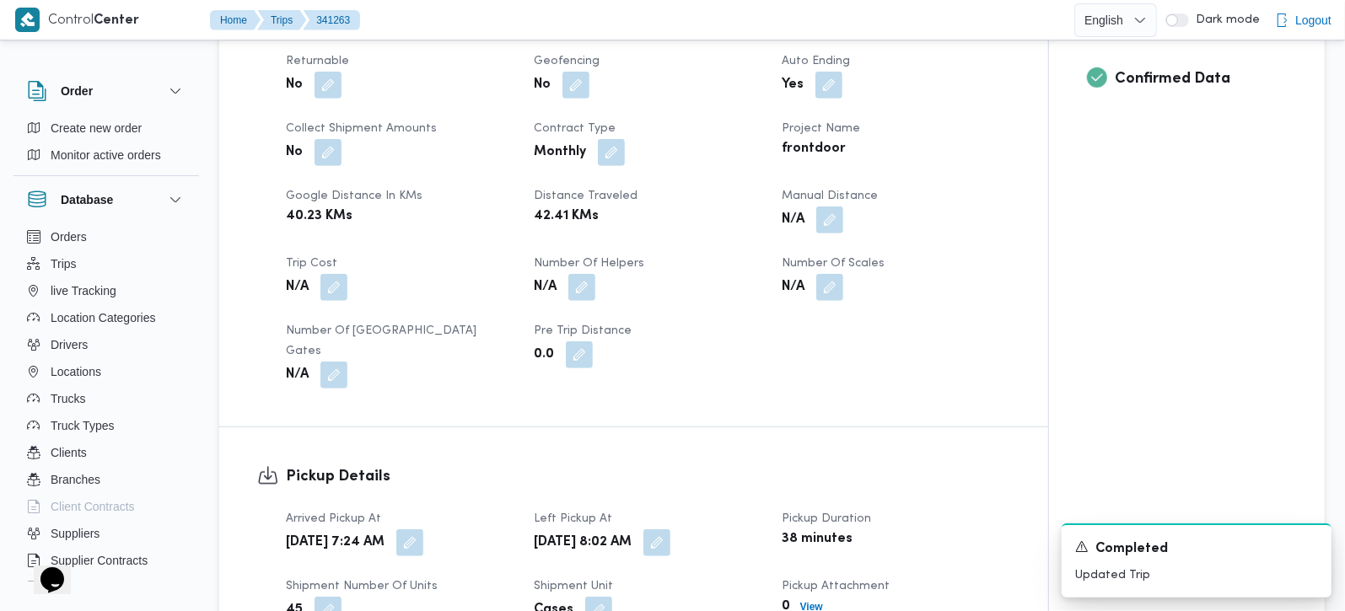
scroll to position [396, 0]
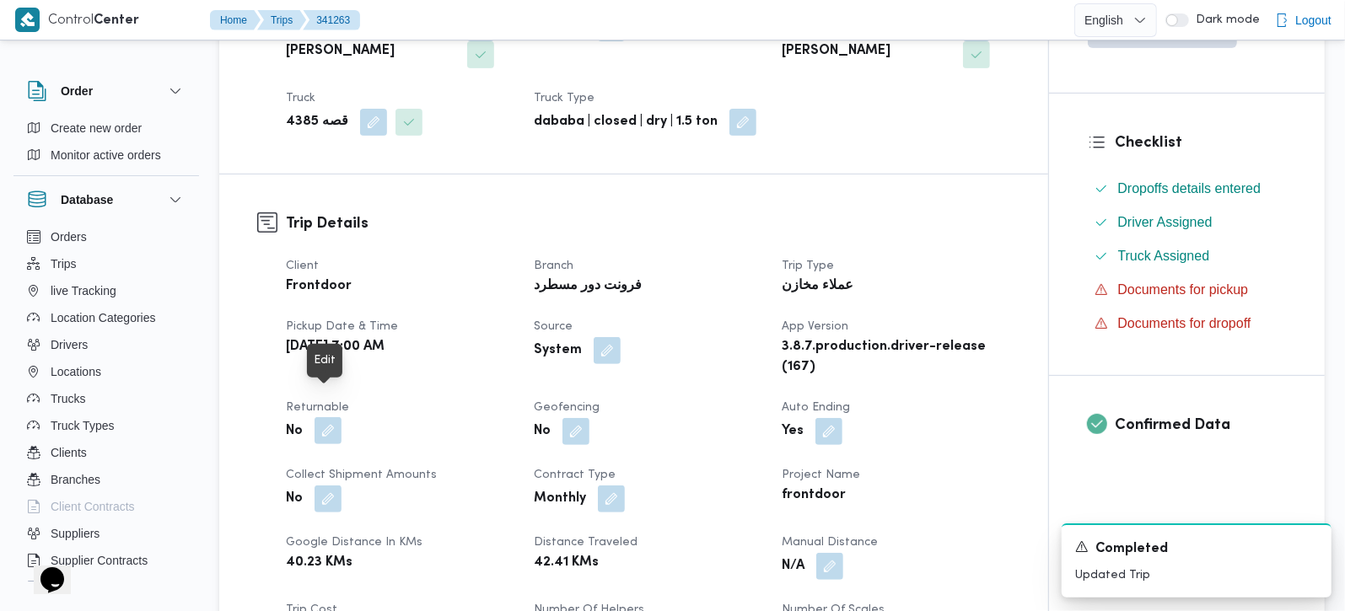
click at [316, 417] on button "button" at bounding box center [327, 430] width 27 height 27
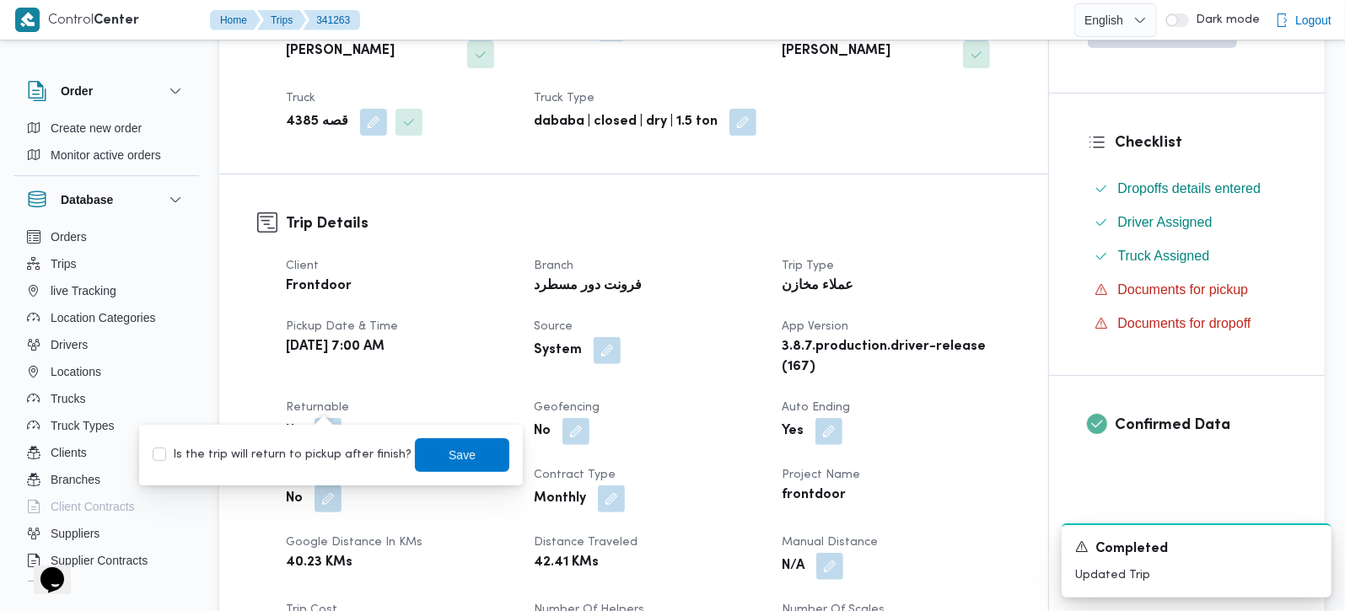
click at [323, 454] on label "Is the trip will return to pickup after finish?" at bounding box center [282, 455] width 259 height 20
checkbox input "true"
click at [421, 454] on span "Save" at bounding box center [462, 455] width 94 height 34
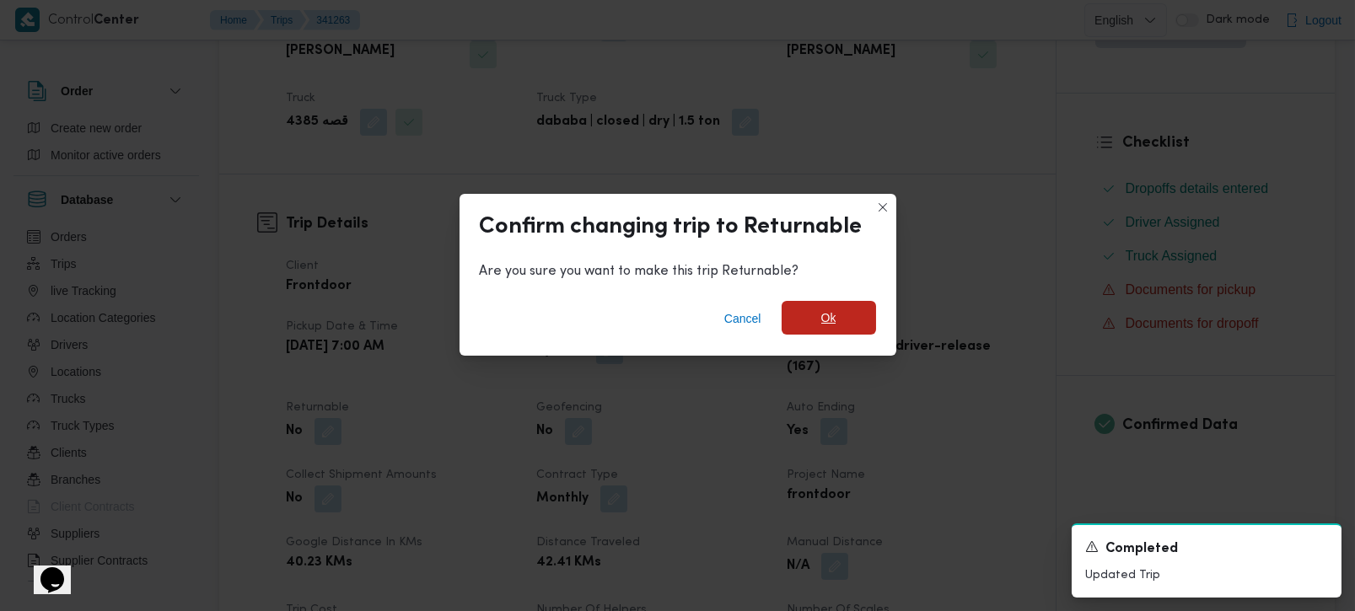
click at [806, 320] on span "Ok" at bounding box center [829, 318] width 94 height 34
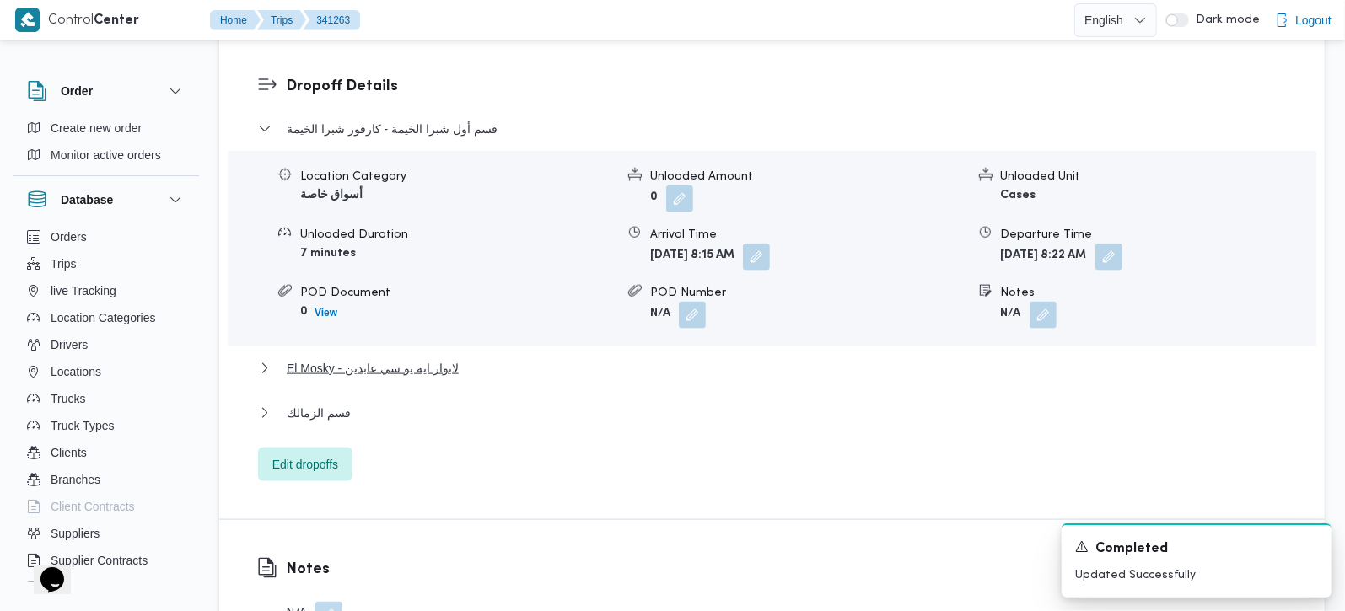
scroll to position [1389, 0]
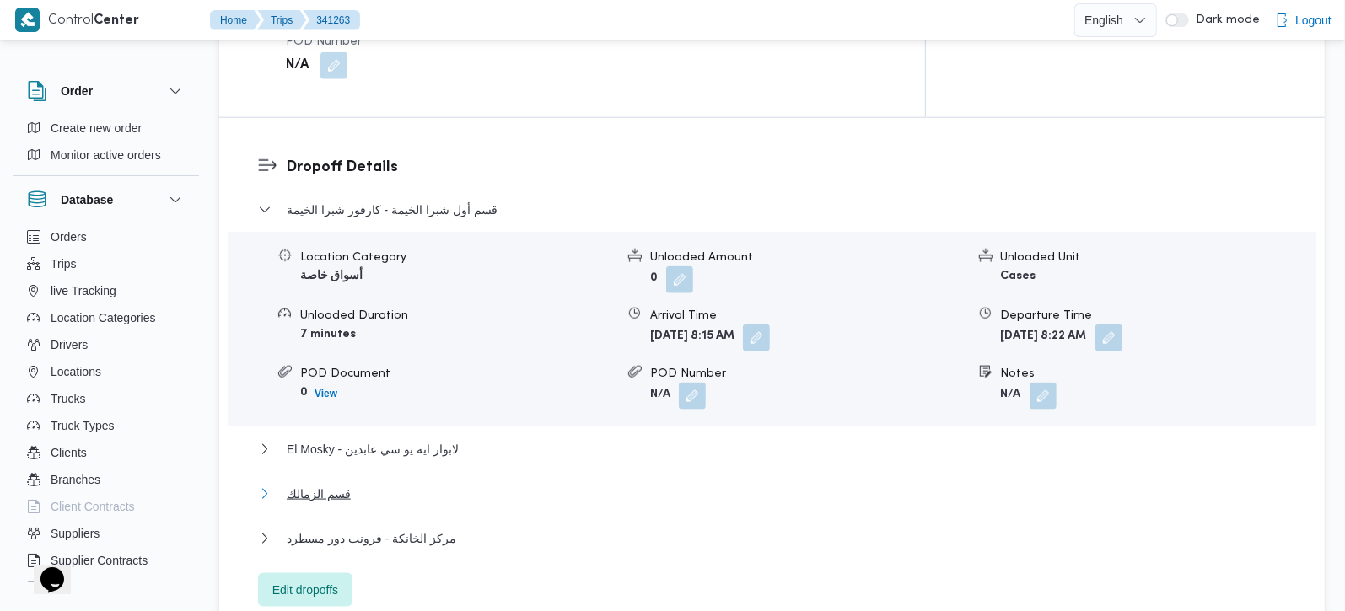
click at [352, 484] on button "قسم الزمالك" at bounding box center [772, 494] width 1029 height 20
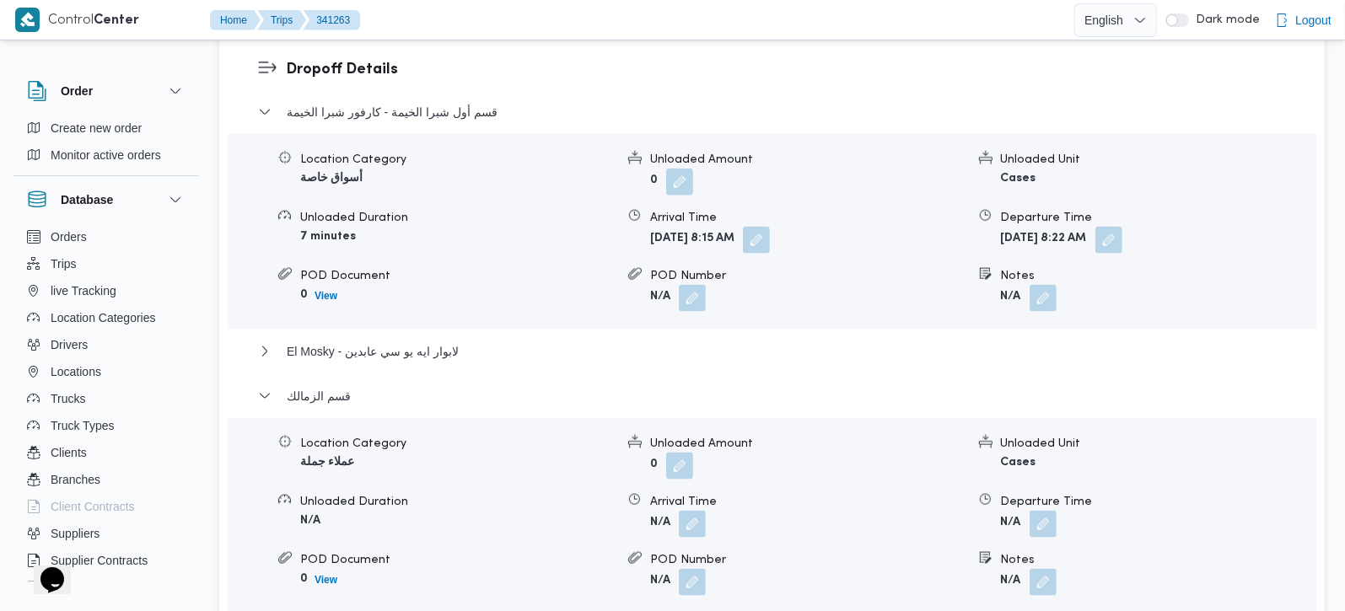
scroll to position [1487, 0]
click at [1040, 568] on span at bounding box center [1038, 581] width 35 height 27
click at [1044, 567] on button "button" at bounding box center [1042, 580] width 27 height 27
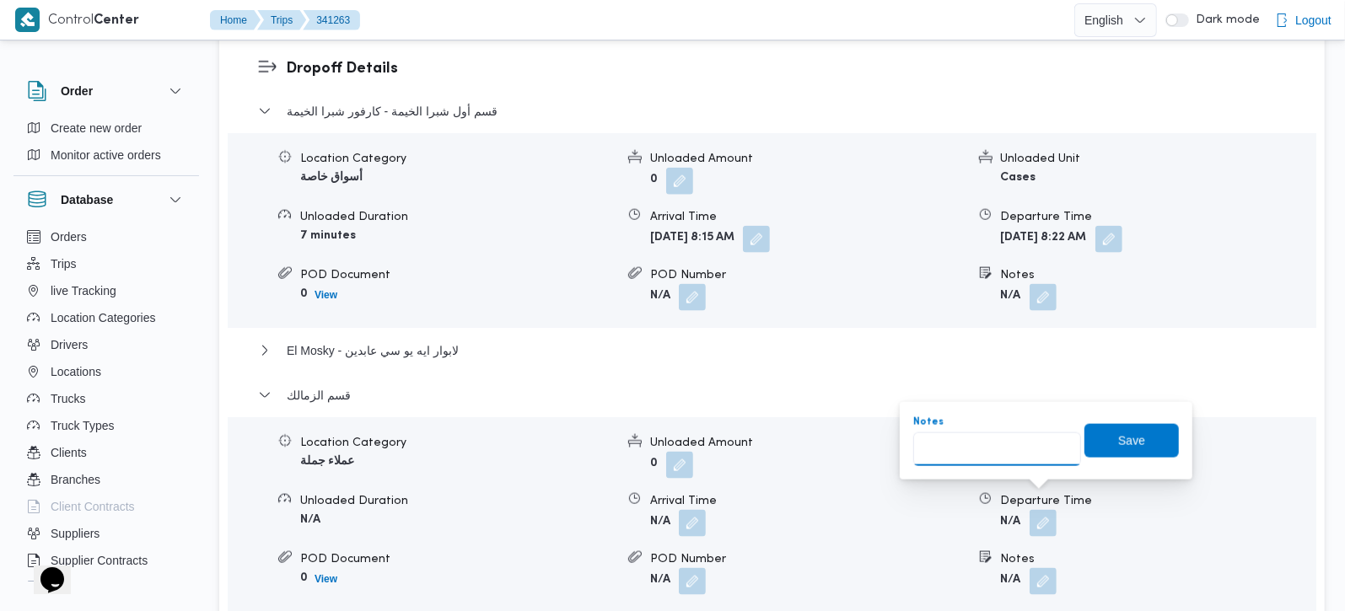
click at [981, 458] on input "Notes" at bounding box center [997, 450] width 168 height 34
type input "جورمييه و [PERSON_NAME]"
click at [1118, 448] on span "Save" at bounding box center [1131, 440] width 27 height 20
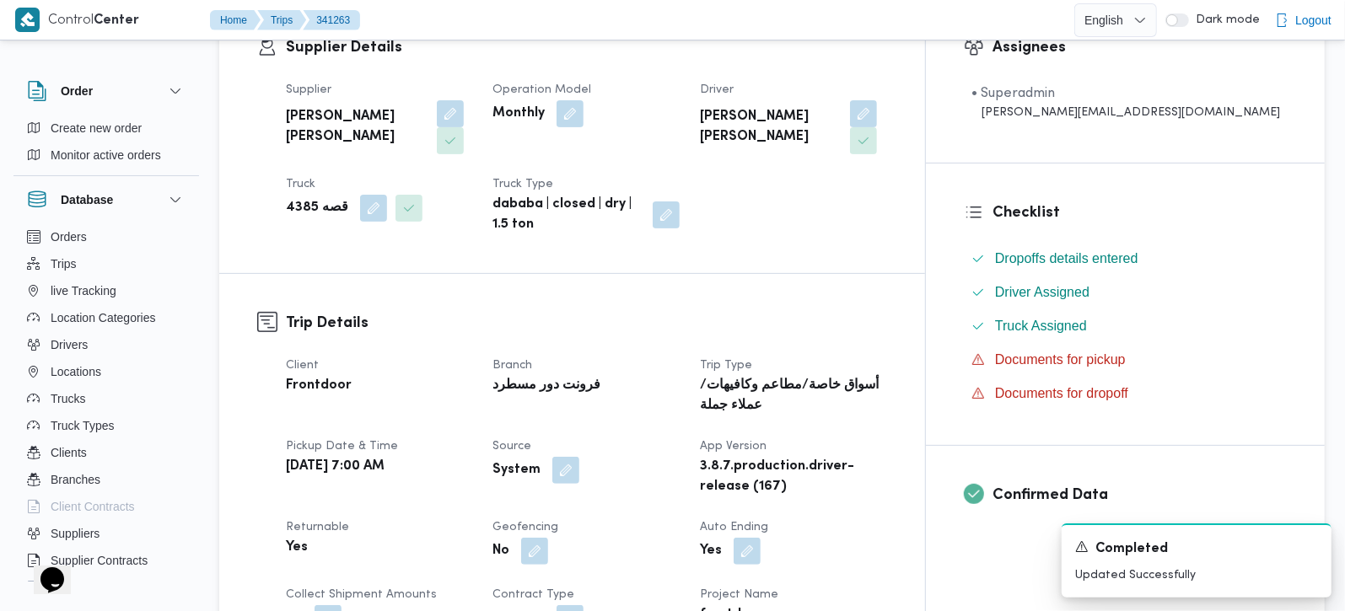
scroll to position [0, 0]
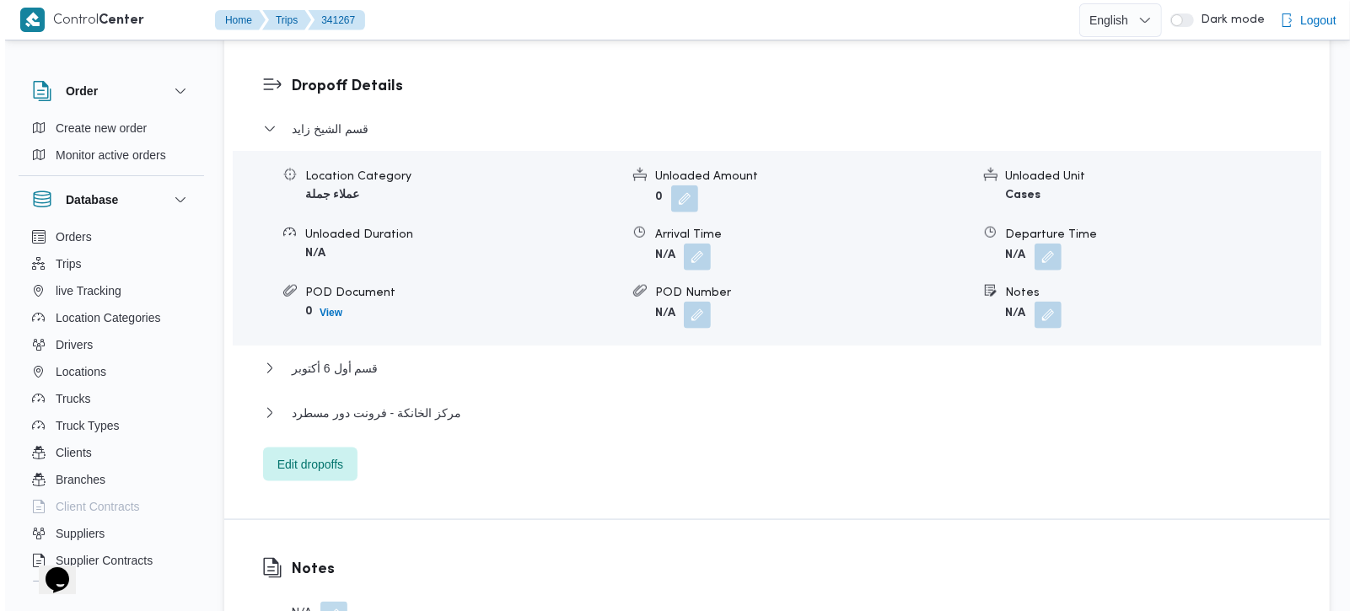
scroll to position [1487, 0]
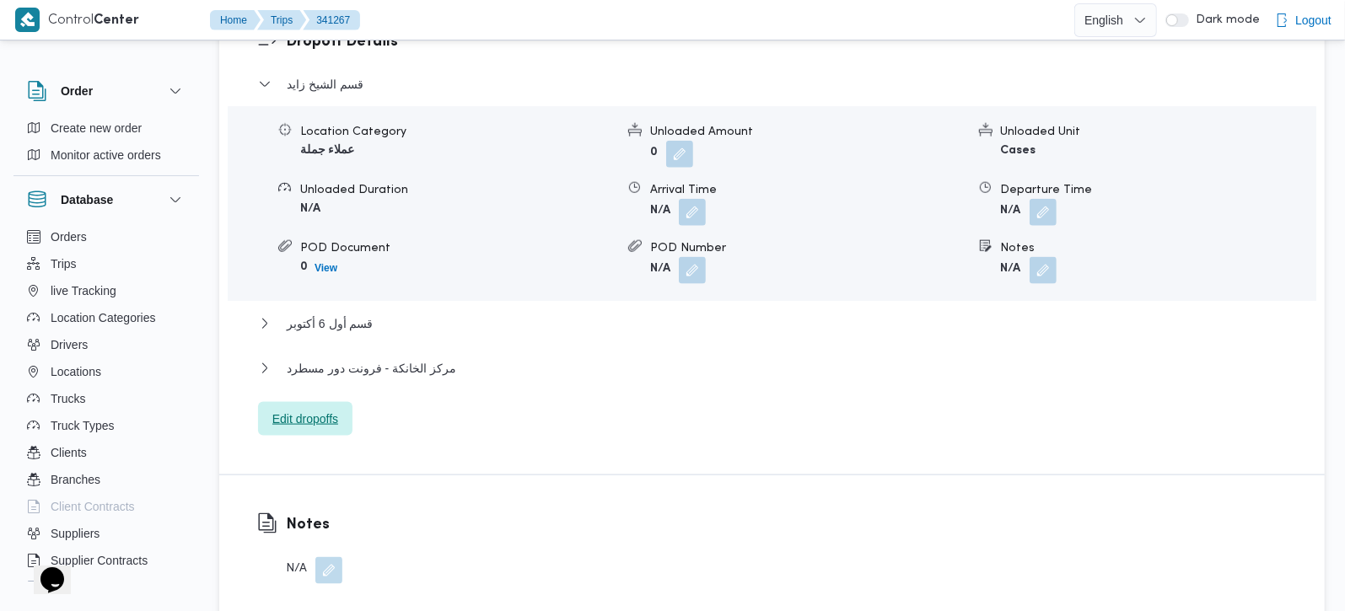
click at [313, 409] on span "Edit dropoffs" at bounding box center [305, 419] width 66 height 20
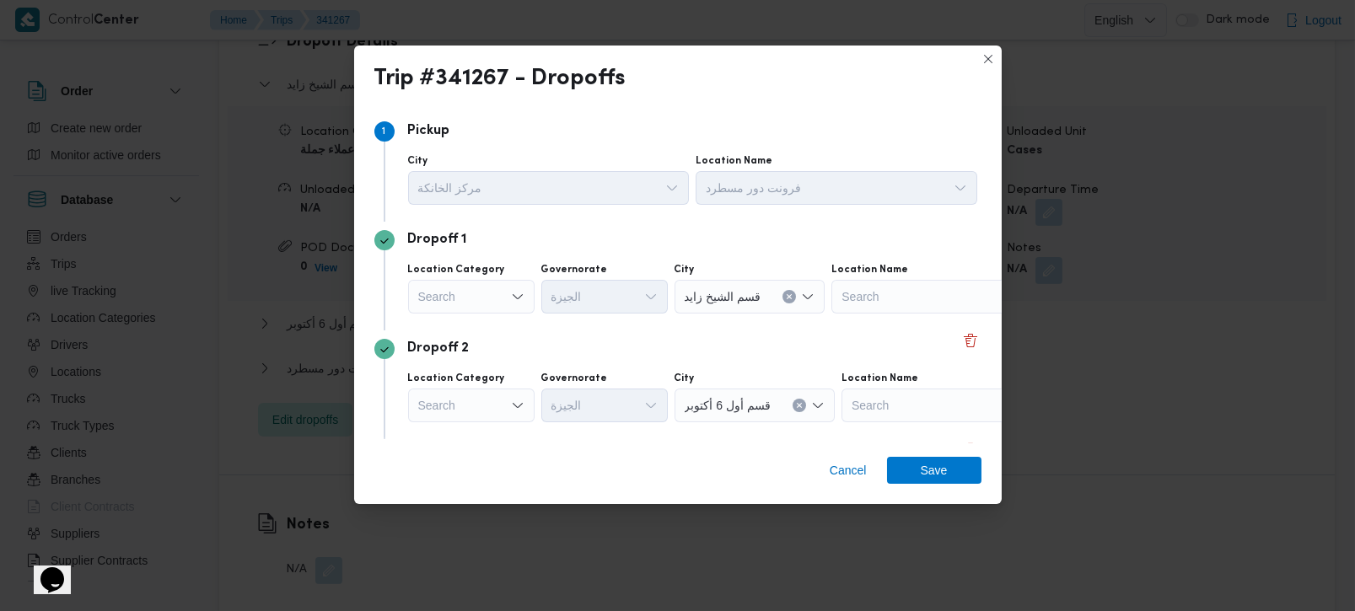
click at [504, 306] on div "Search" at bounding box center [471, 297] width 126 height 34
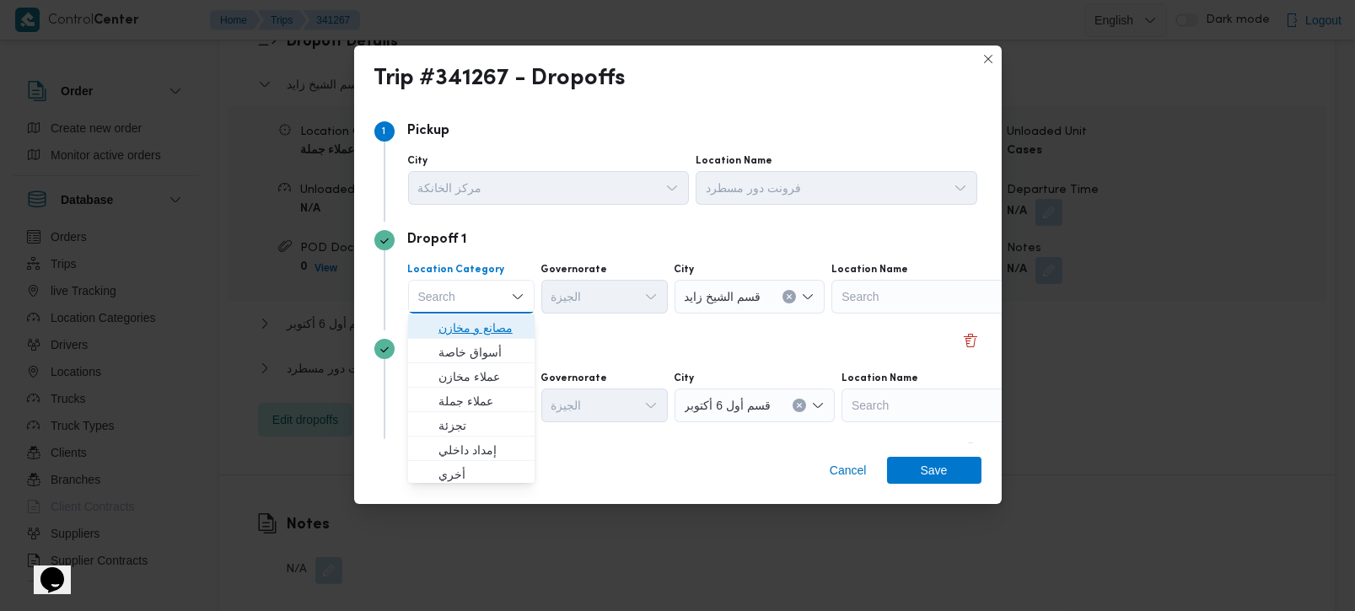
click at [498, 329] on span "مصانع و مخازن" at bounding box center [481, 328] width 86 height 20
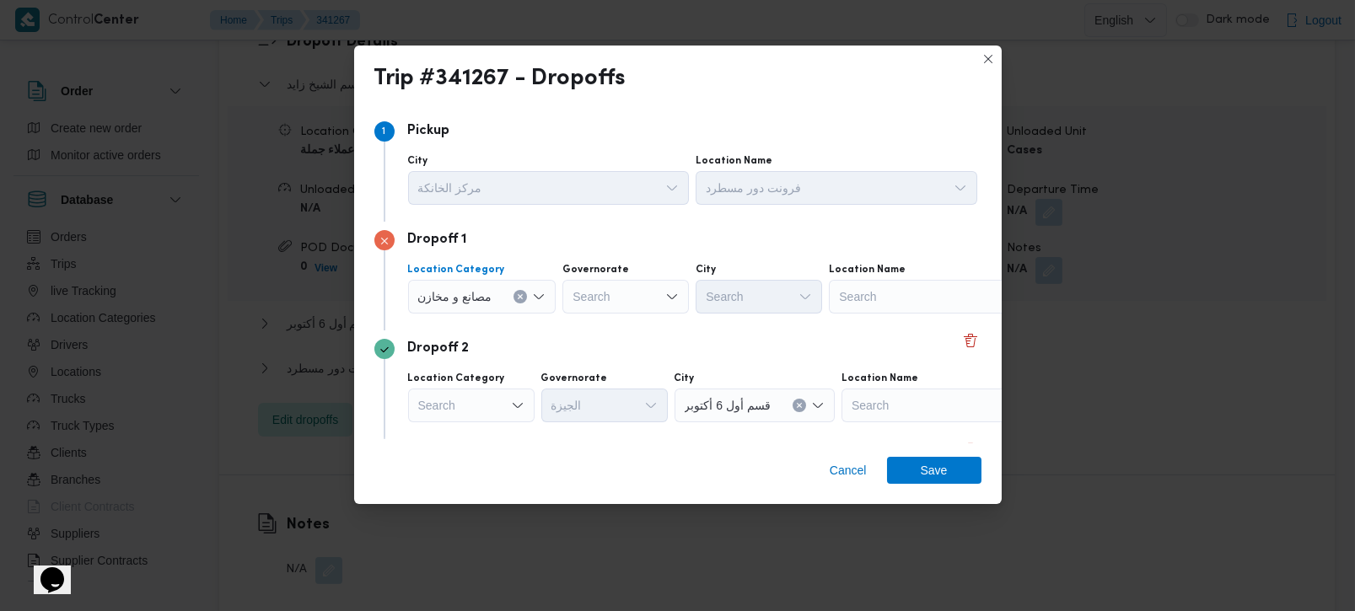
click at [521, 297] on icon "Clear input" at bounding box center [520, 297] width 4 height 4
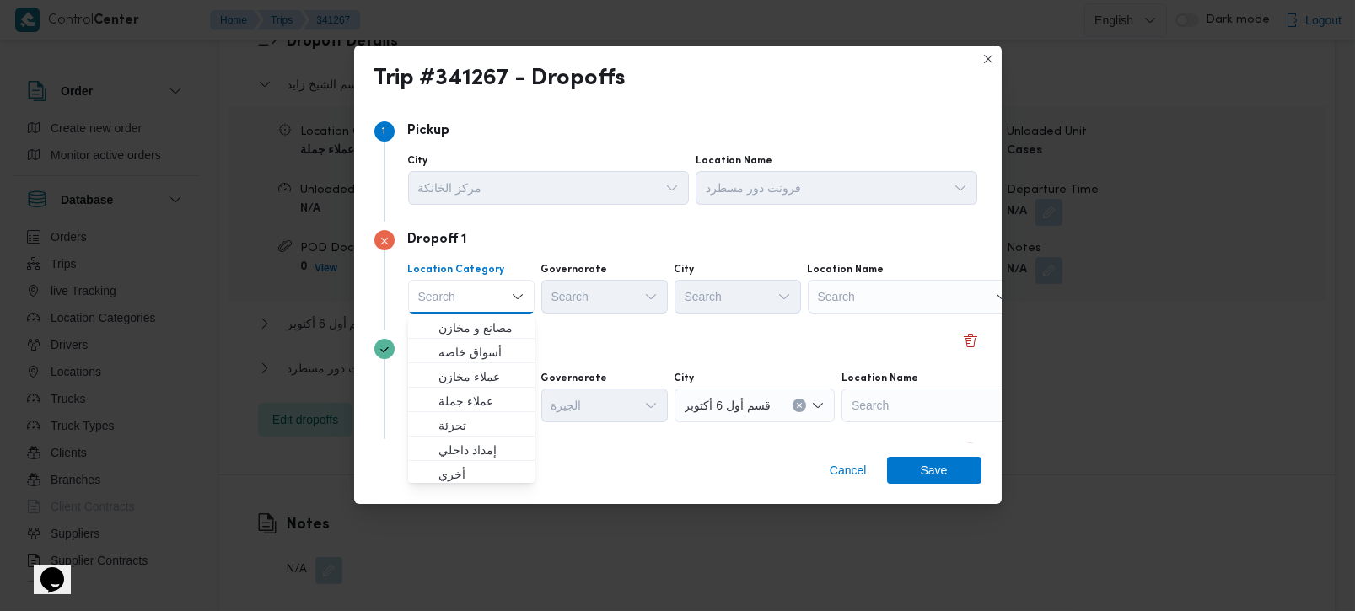
click at [941, 296] on div "Search" at bounding box center [913, 297] width 211 height 34
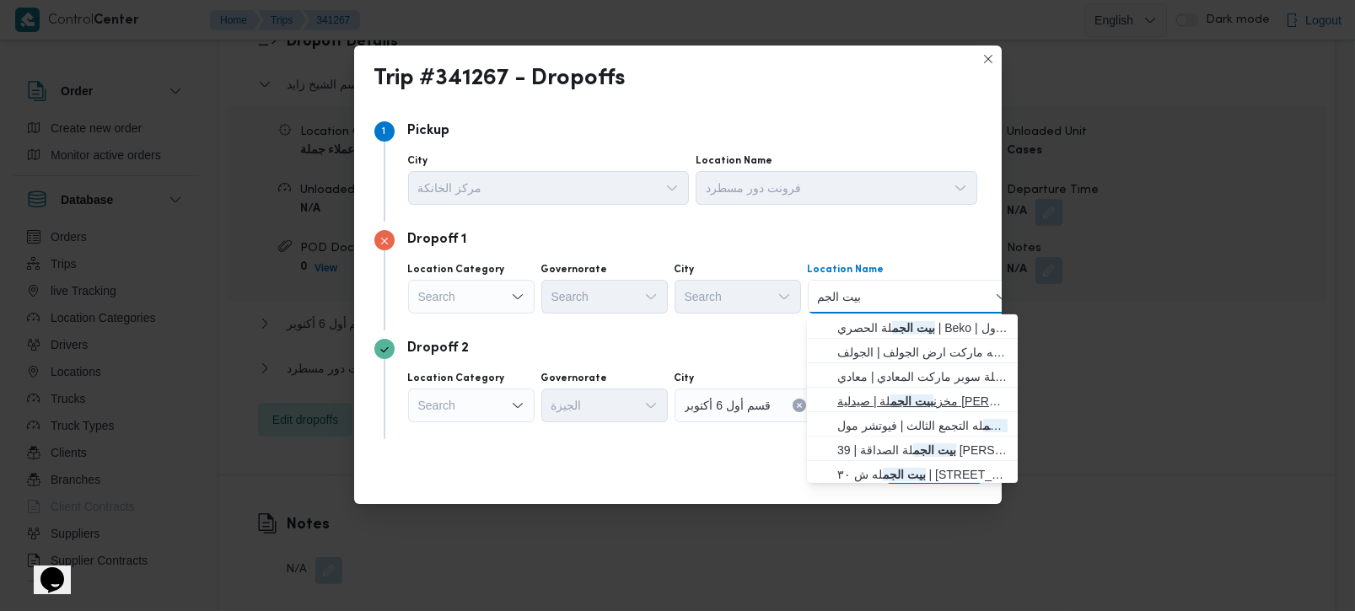
scroll to position [53, 0]
type input "بيت الجم"
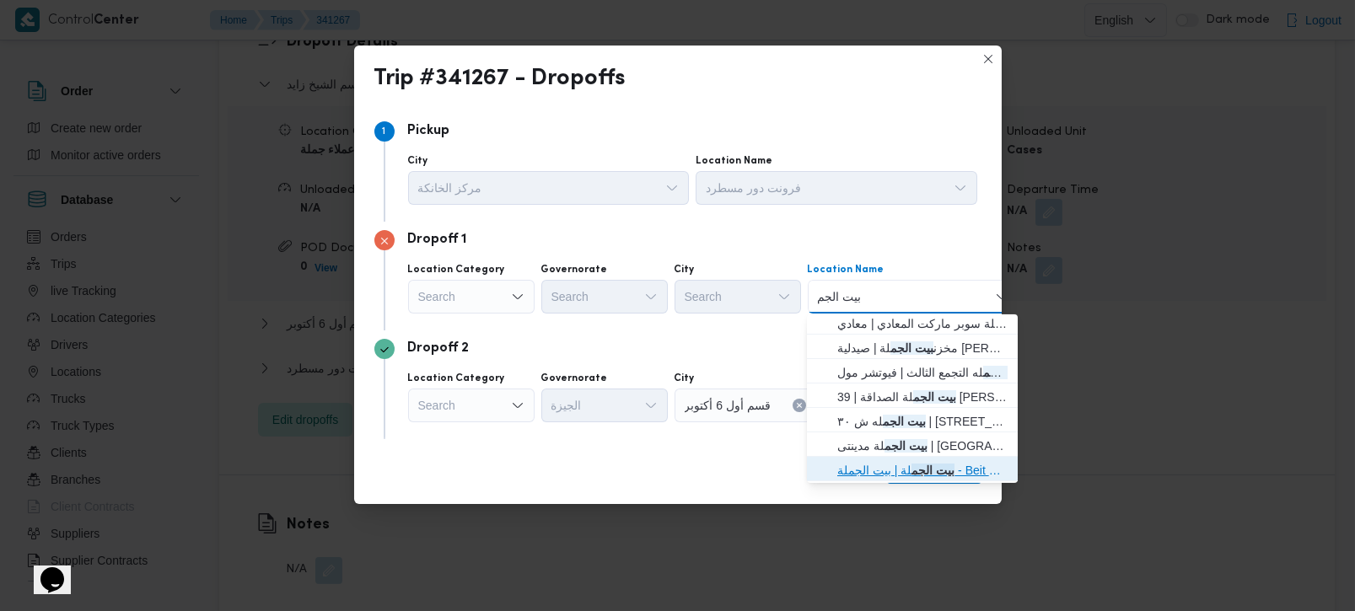
click at [934, 464] on mark "بيت الجم" at bounding box center [933, 470] width 43 height 13
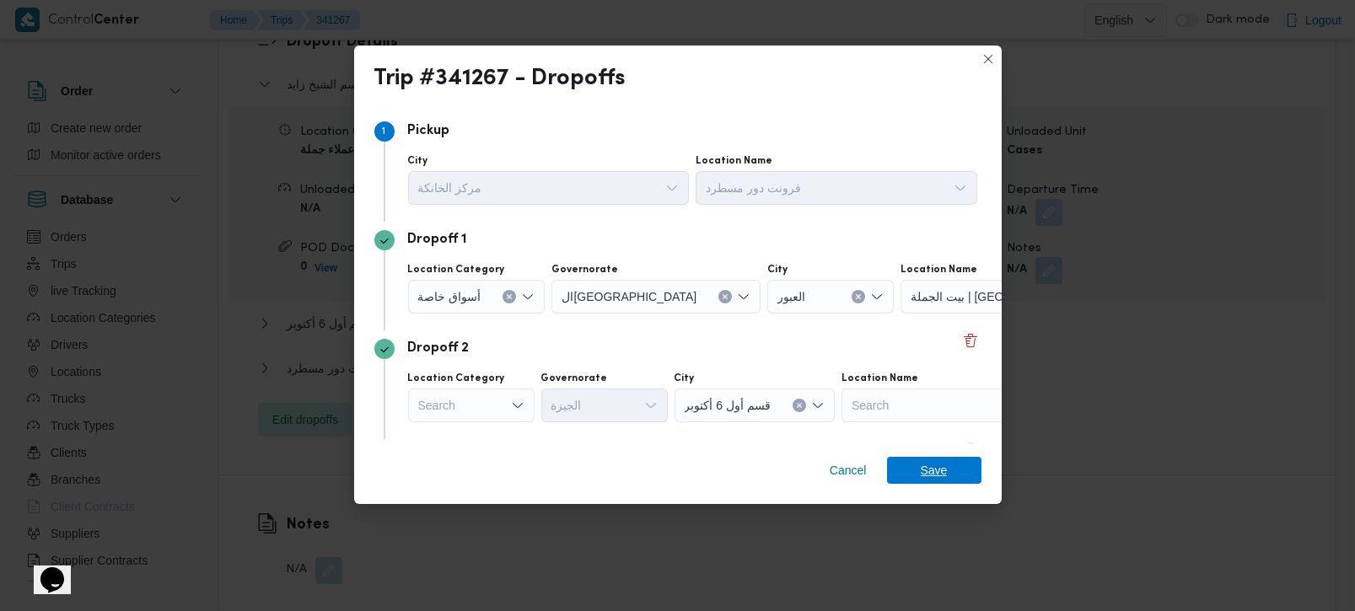
click at [934, 461] on span "Save" at bounding box center [934, 470] width 27 height 27
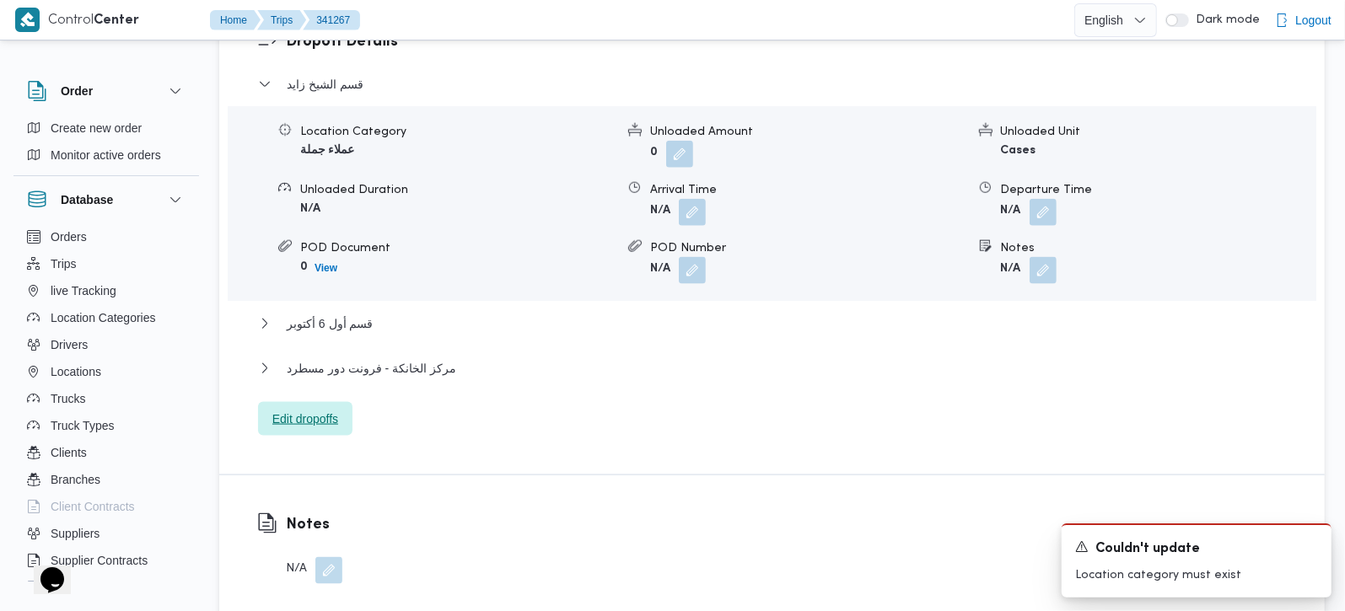
click at [318, 409] on span "Edit dropoffs" at bounding box center [305, 419] width 66 height 20
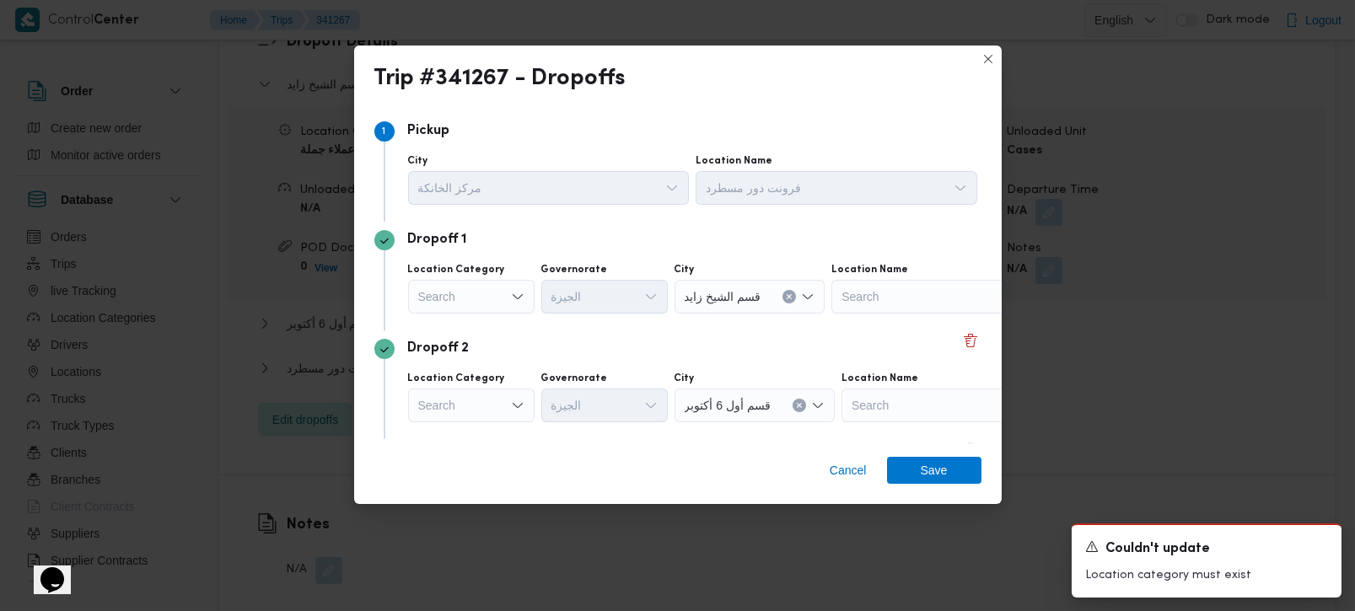
click at [495, 297] on div "Search" at bounding box center [471, 297] width 126 height 34
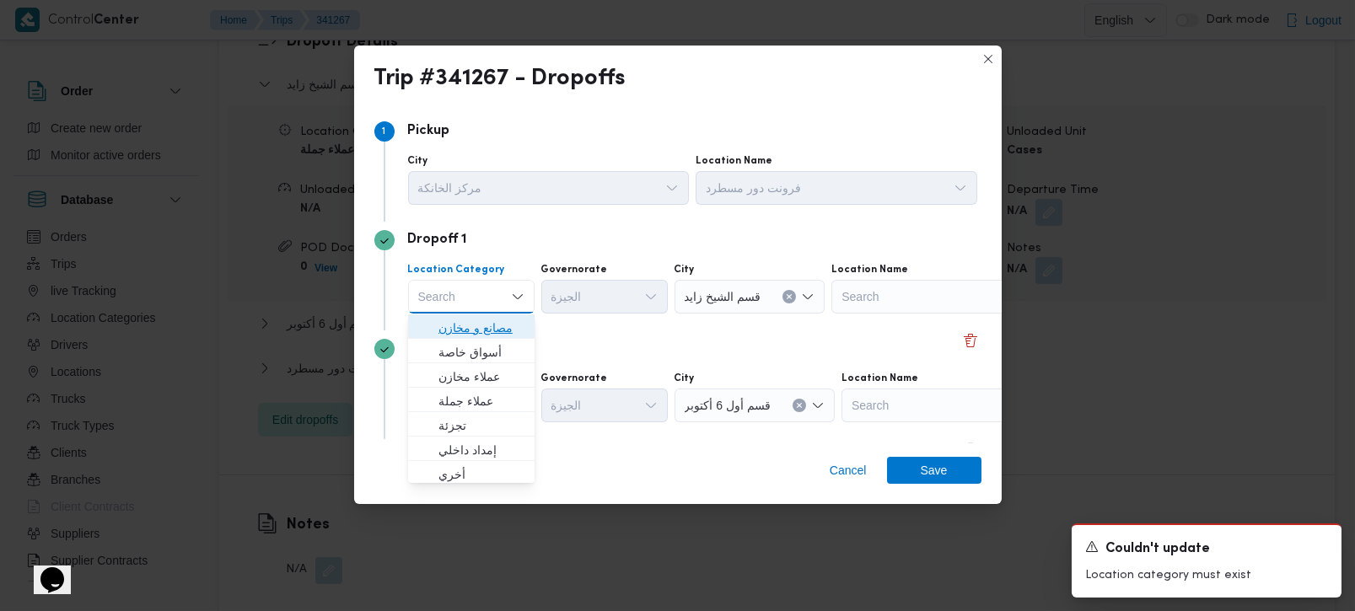
click at [498, 329] on span "مصانع و مخازن" at bounding box center [481, 328] width 86 height 20
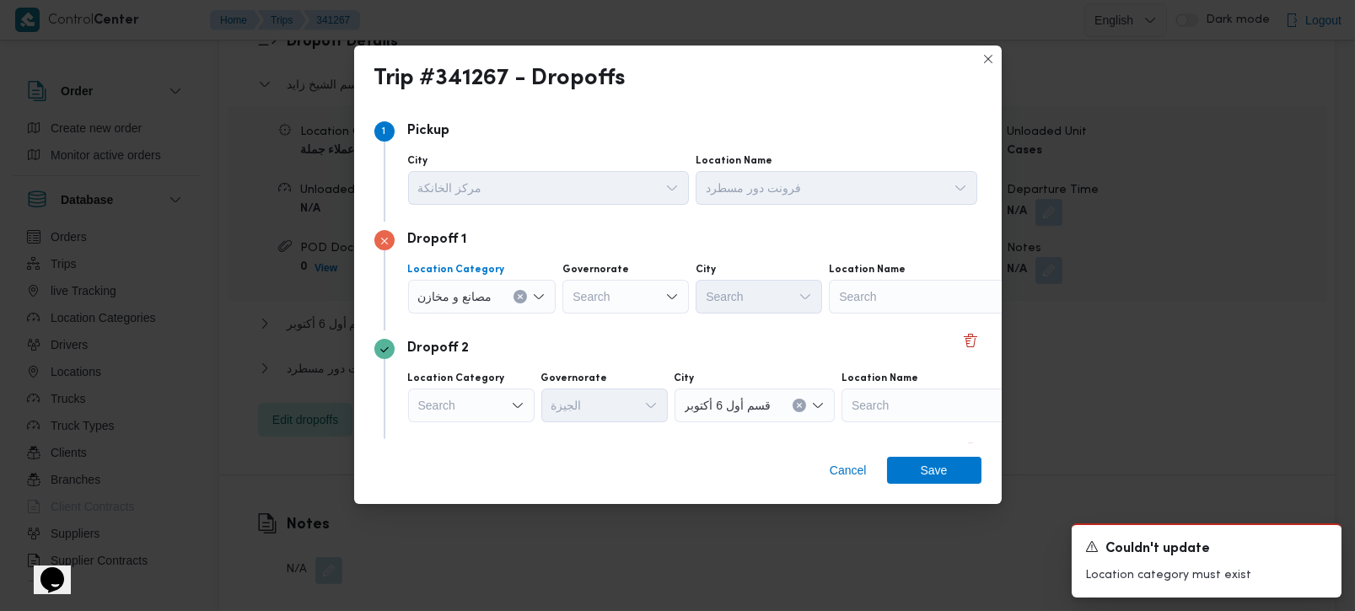
click at [518, 293] on icon "Clear input" at bounding box center [520, 296] width 7 height 7
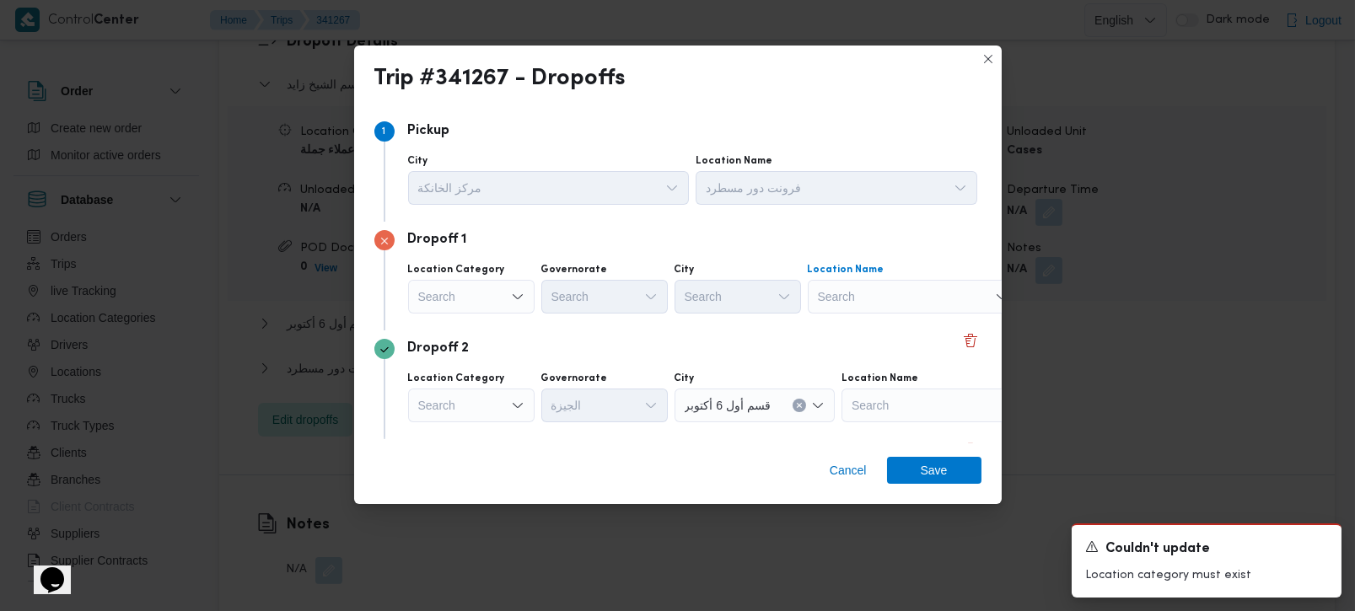
click at [953, 293] on div "Search" at bounding box center [913, 297] width 211 height 34
type input "بيت الجم"
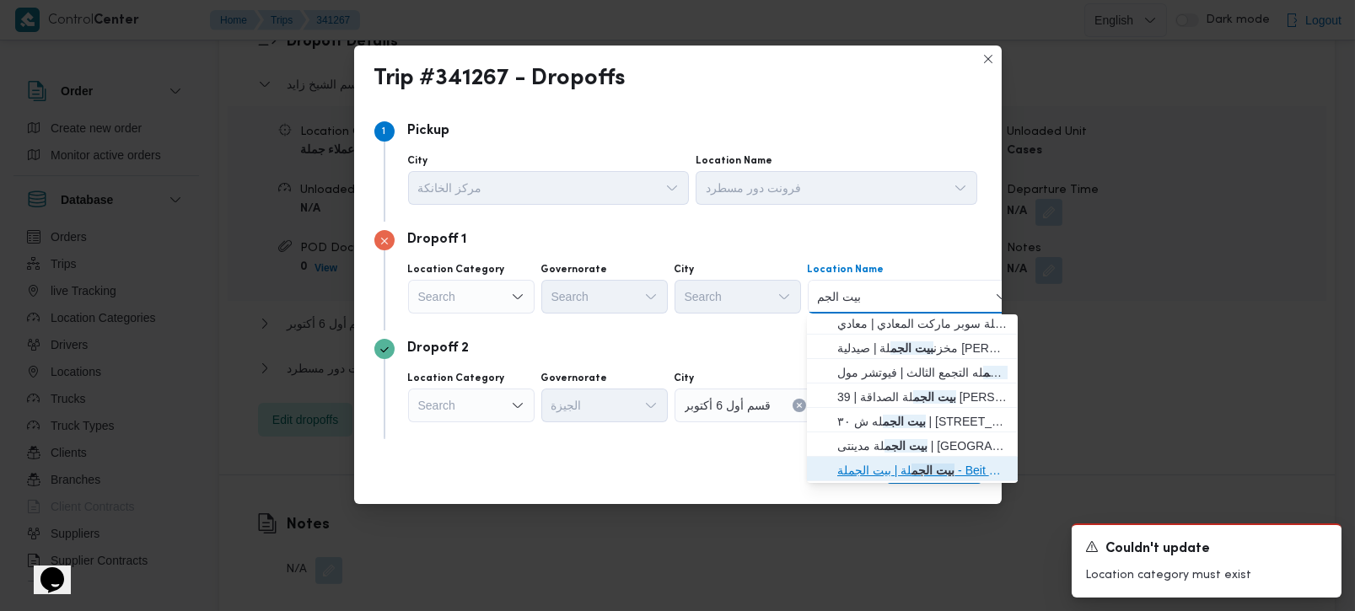
click at [908, 469] on span "بيت الجم لة | بيت الجملة - Beit Elgomla | null" at bounding box center [922, 470] width 170 height 20
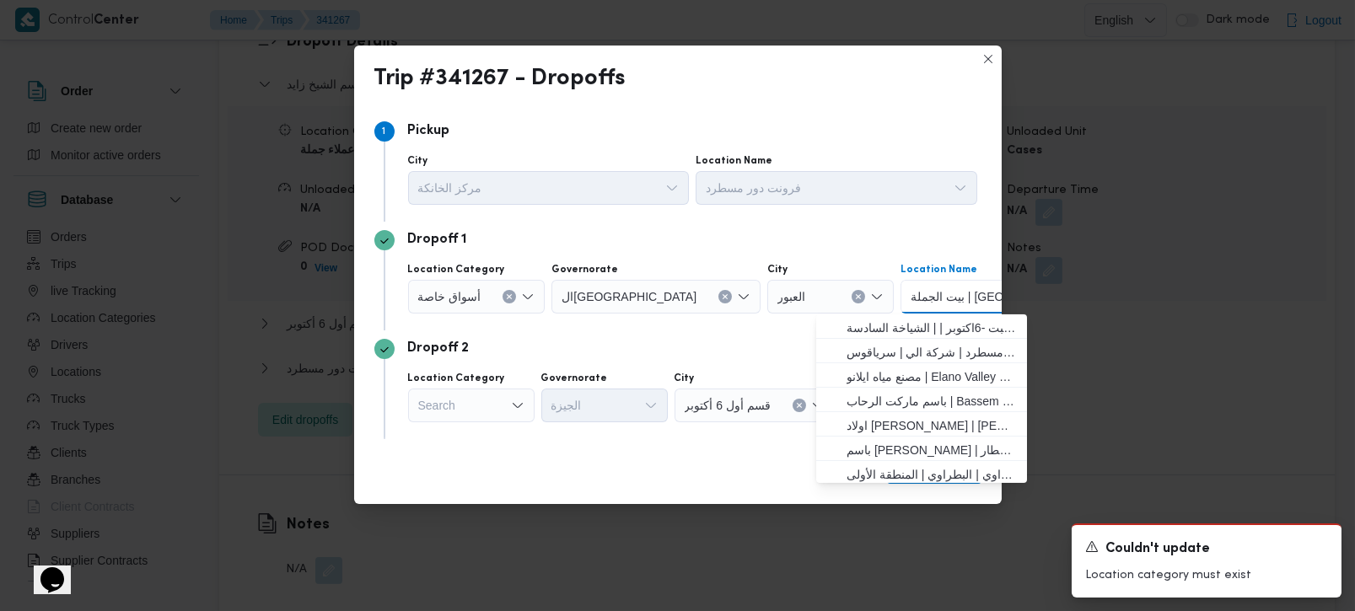
click at [495, 408] on div "Search" at bounding box center [471, 406] width 126 height 34
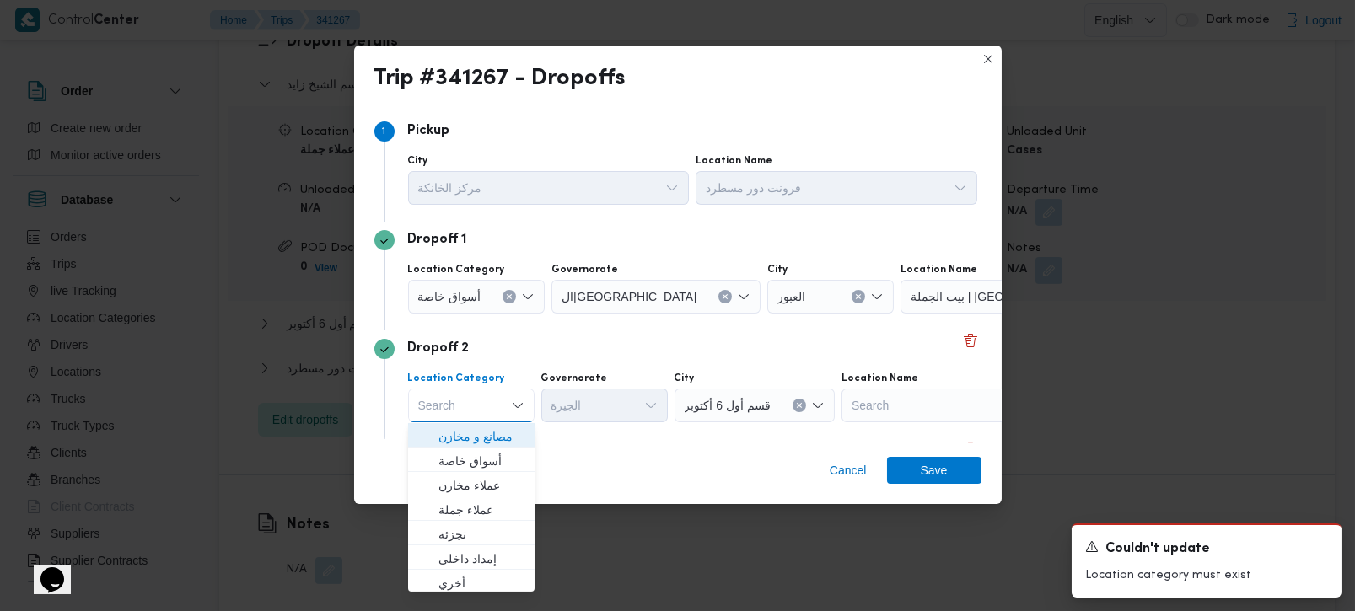
click at [501, 433] on span "مصانع و مخازن" at bounding box center [481, 437] width 86 height 20
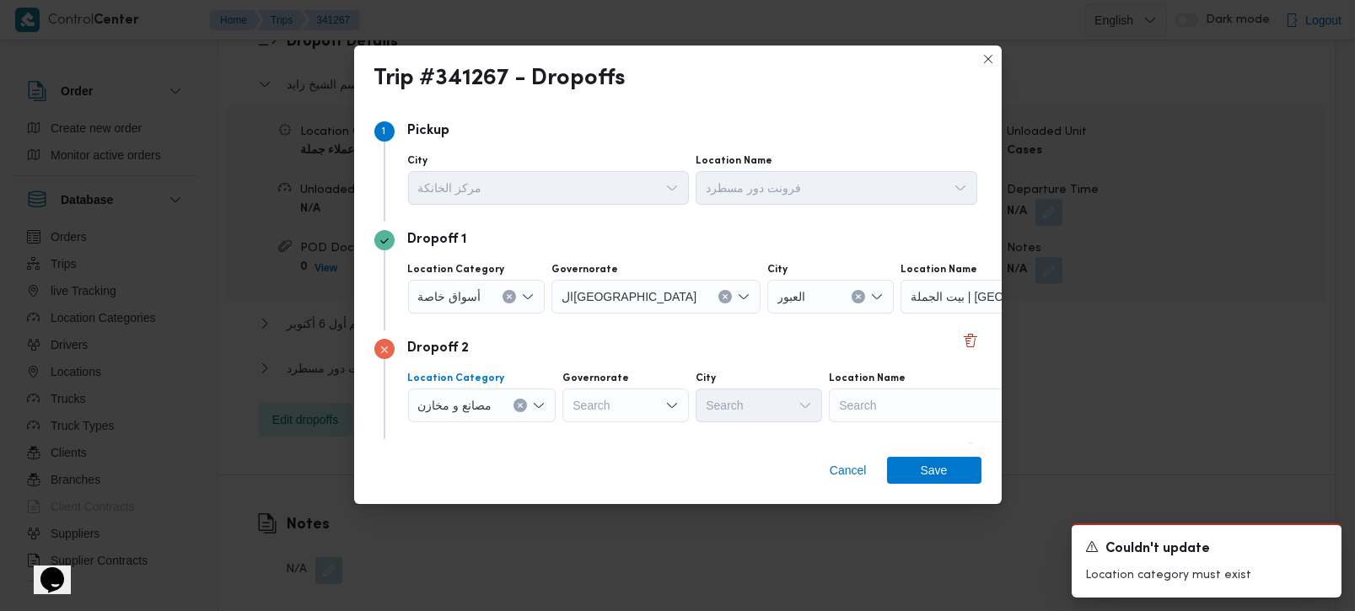
drag, startPoint x: 524, startPoint y: 406, endPoint x: 598, endPoint y: 400, distance: 74.4
click at [522, 404] on icon "Clear input" at bounding box center [520, 405] width 7 height 7
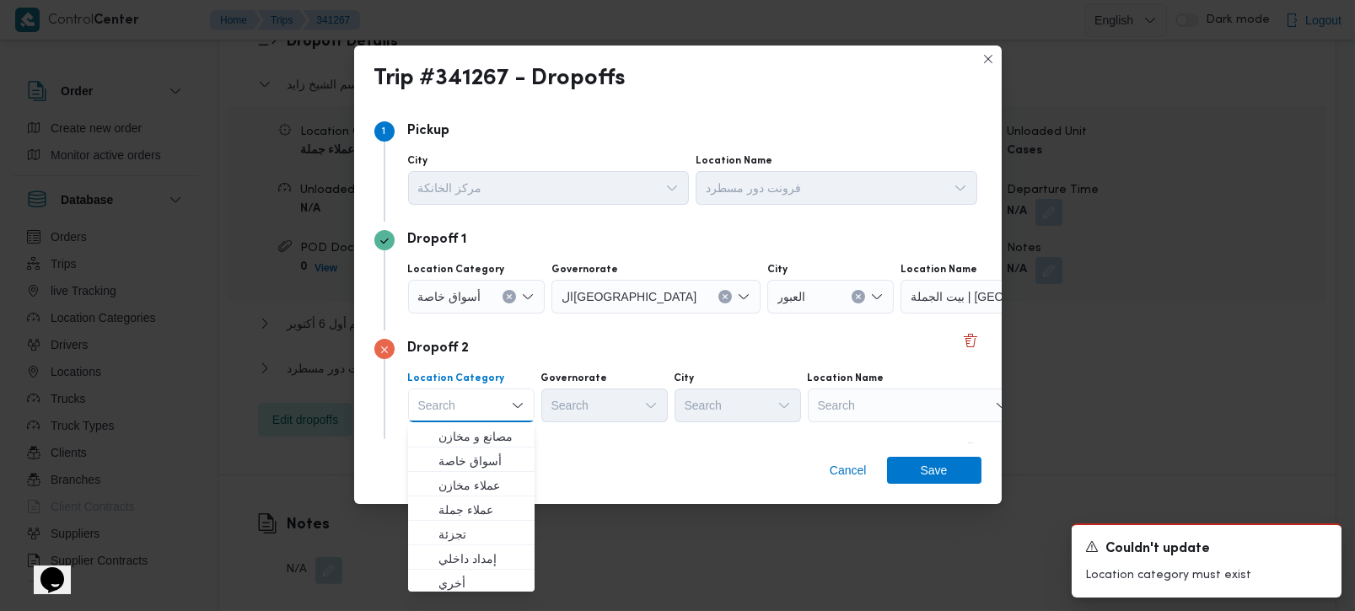
click at [933, 411] on div "Search" at bounding box center [913, 406] width 211 height 34
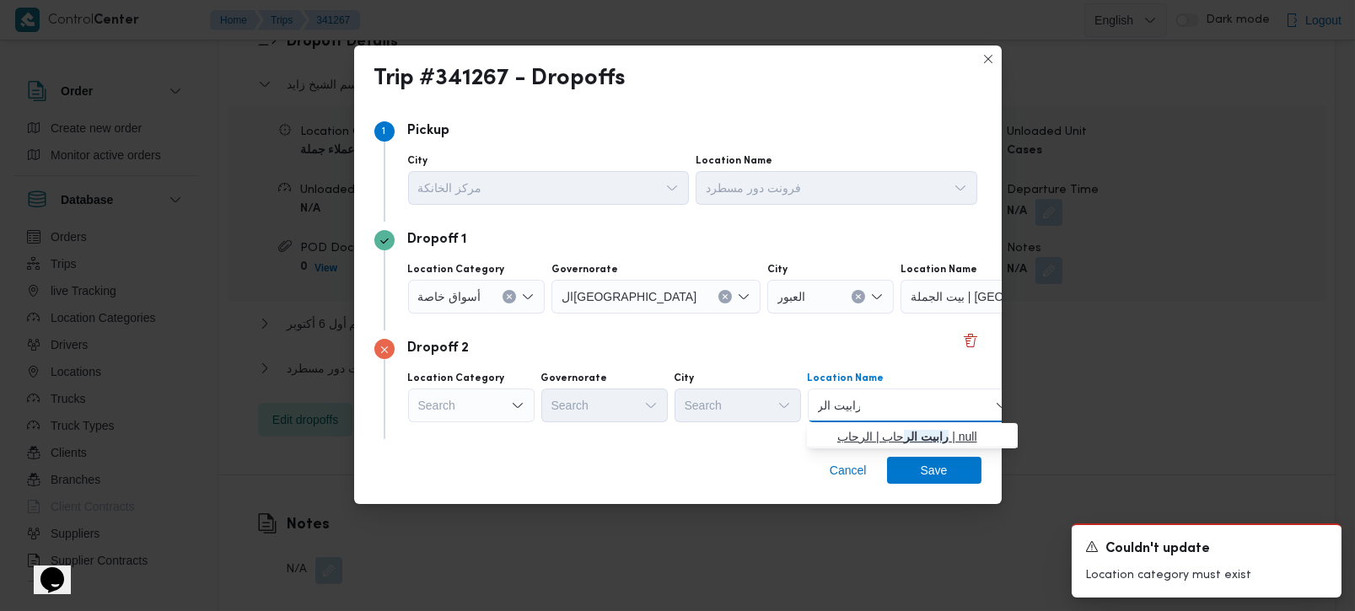
type input "رابيت الر"
click at [941, 433] on span "رابيت الر حاب | الرحاب | null" at bounding box center [922, 437] width 170 height 20
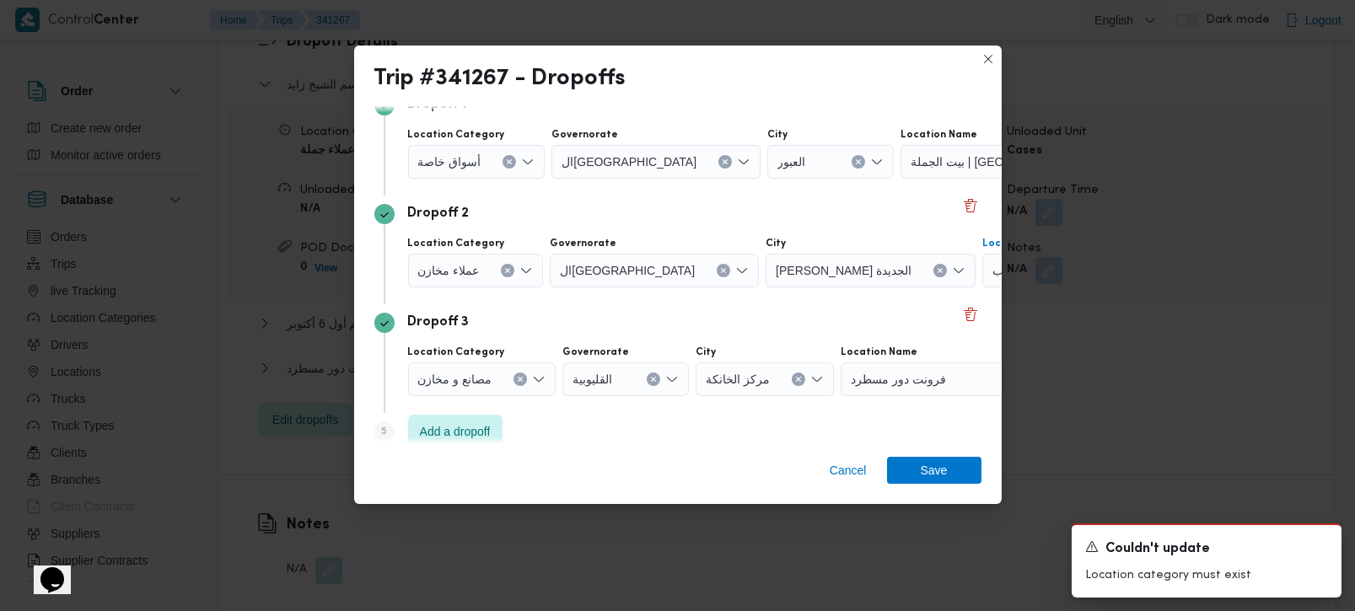
scroll to position [154, 0]
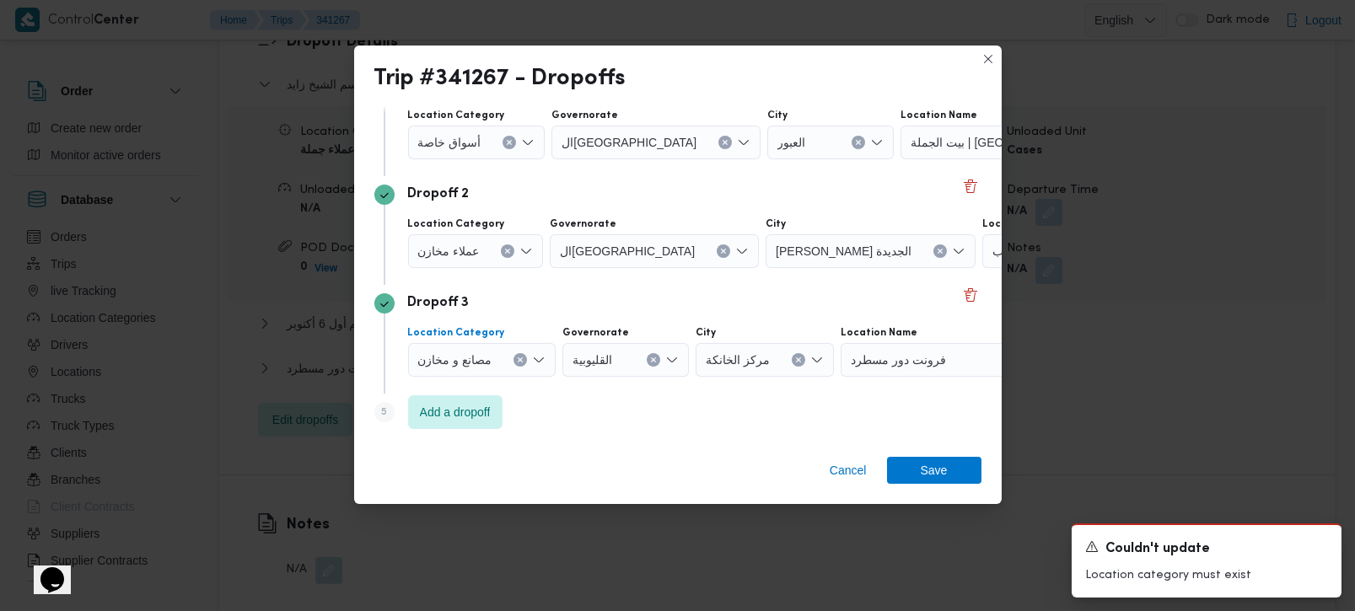
click at [518, 357] on icon "Clear input" at bounding box center [520, 360] width 7 height 7
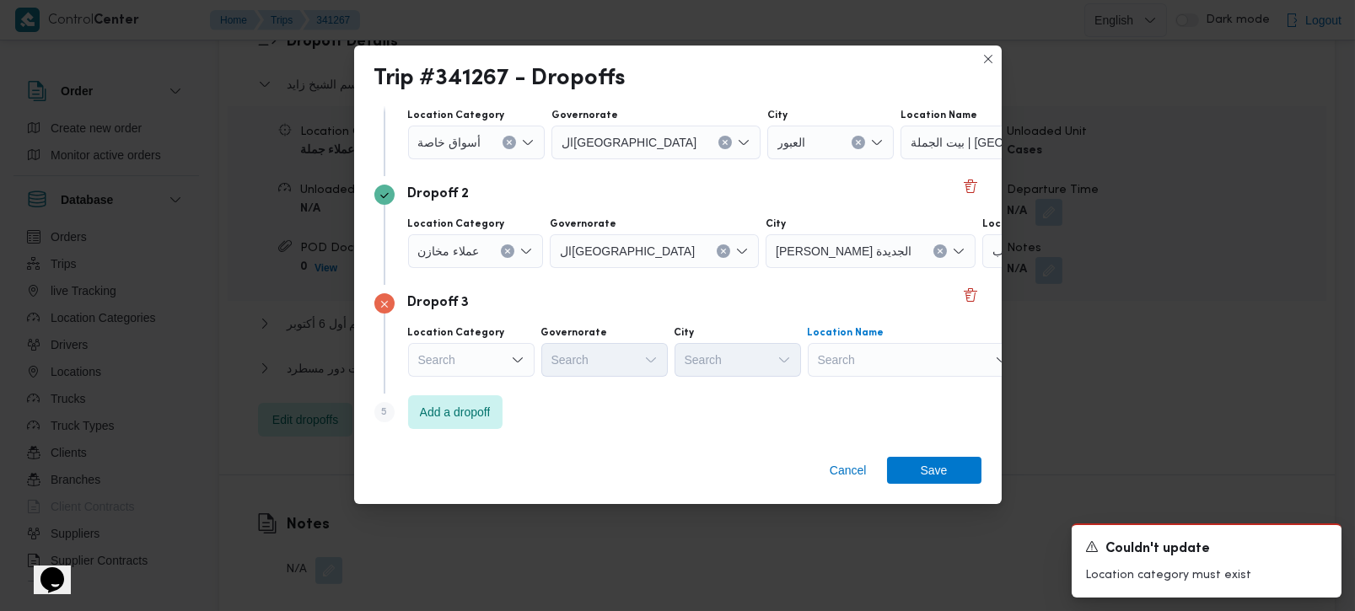
click at [834, 356] on div "Search" at bounding box center [913, 360] width 211 height 34
type input "سكار م"
click at [844, 391] on span "أو سكار م دينتي | مدينتى | null" at bounding box center [922, 390] width 170 height 20
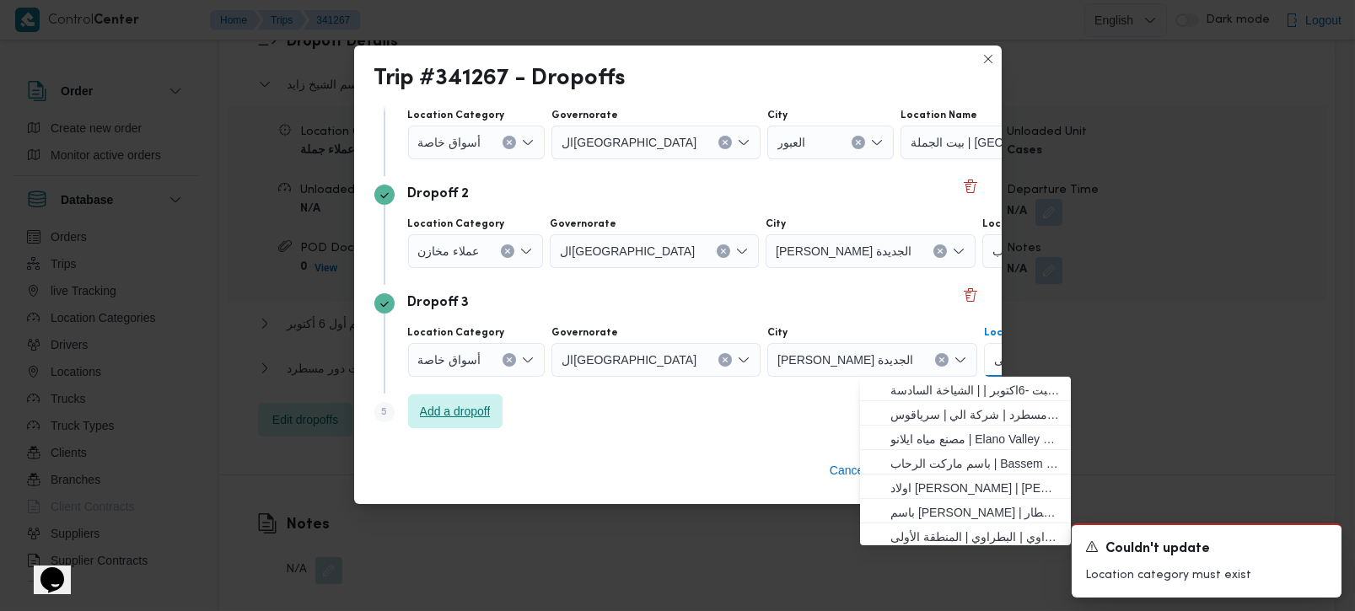
click at [490, 417] on span "Add a dropoff" at bounding box center [455, 411] width 71 height 20
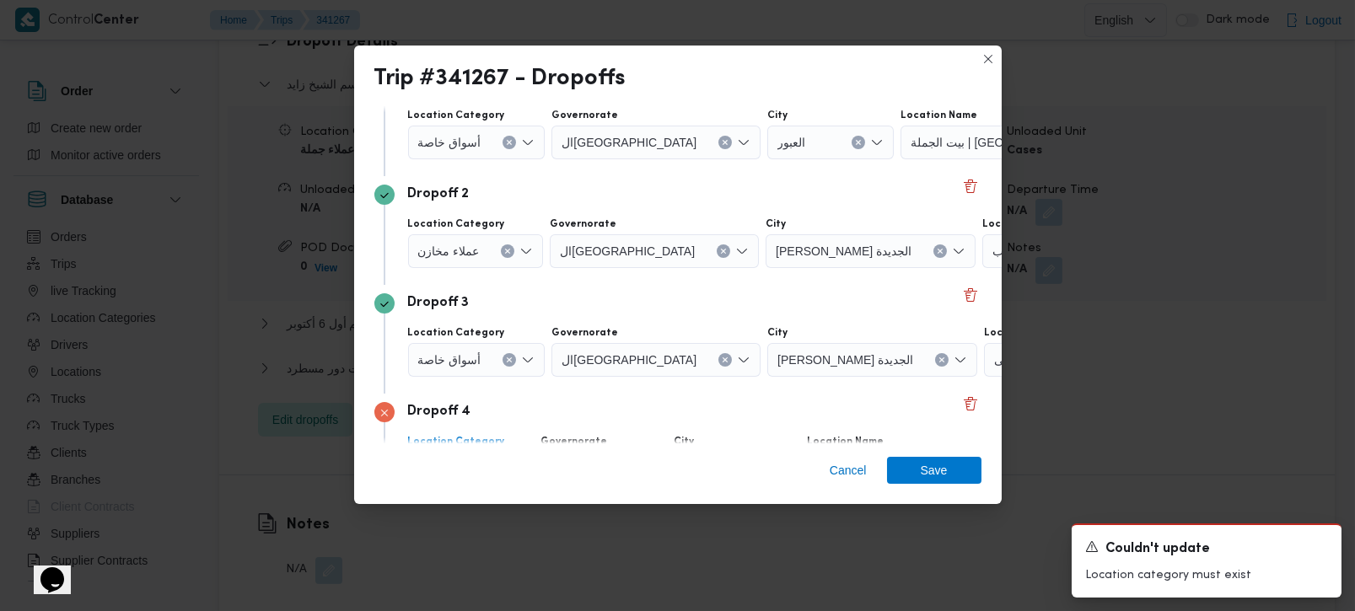
scroll to position [263, 0]
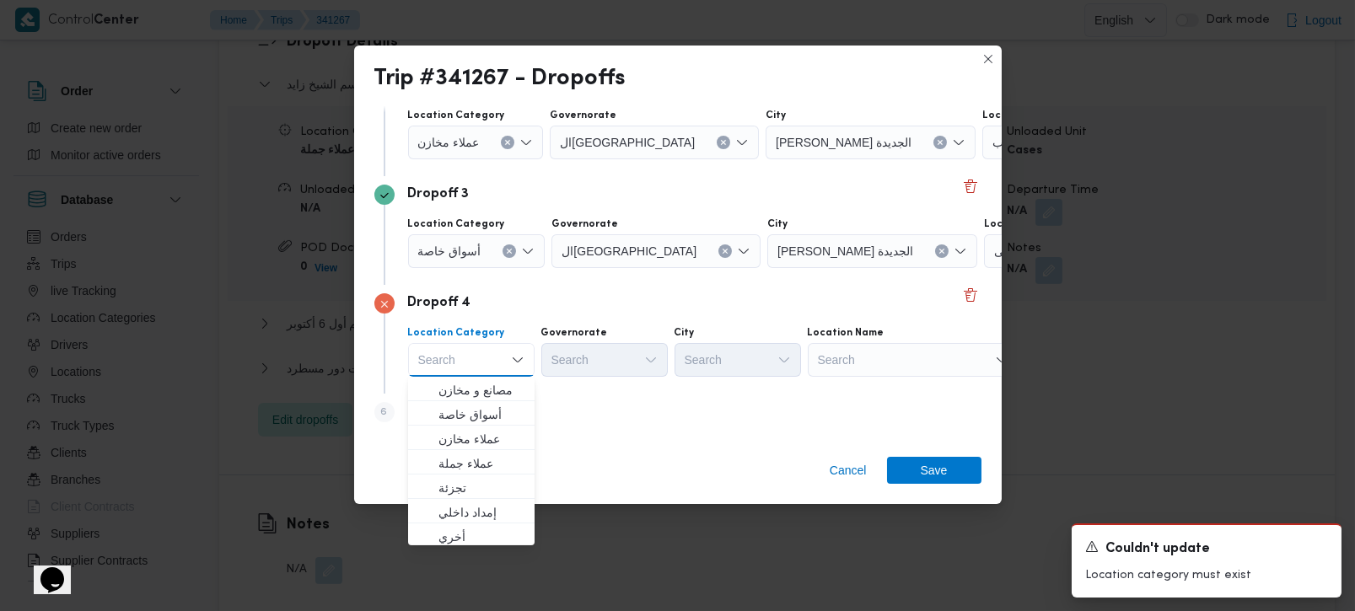
click at [868, 362] on div "Search" at bounding box center [913, 360] width 211 height 34
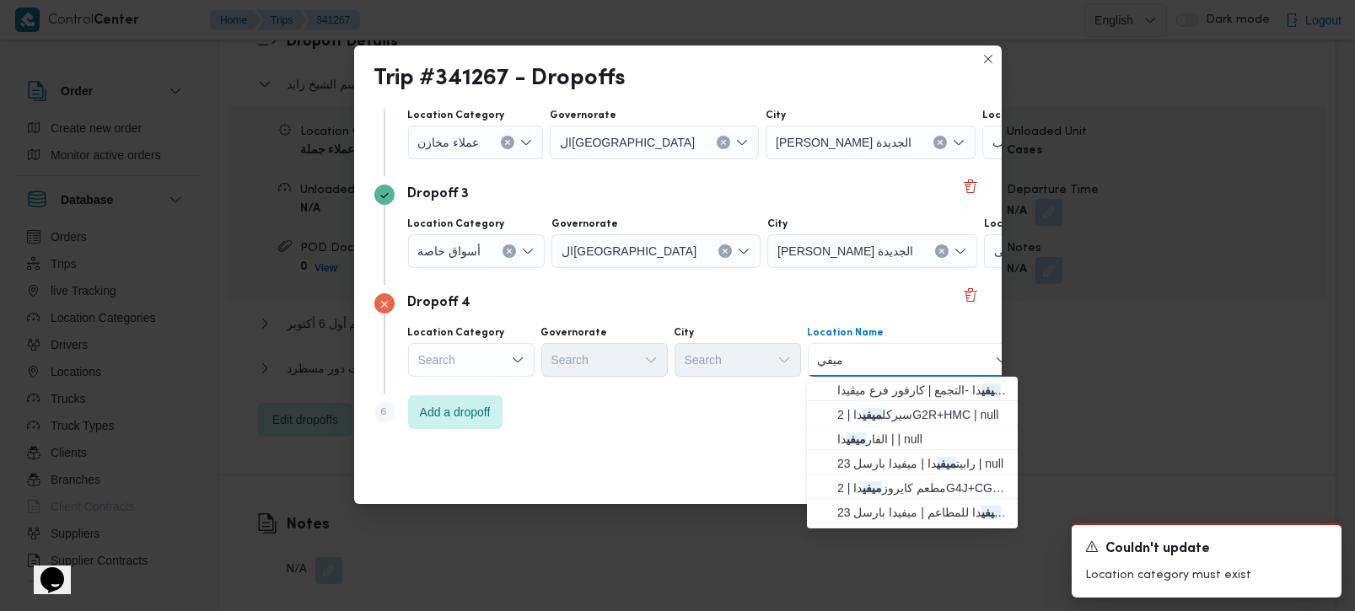
type input "ميفي"
click at [889, 470] on span "رابيت ميفي دا | ميفيدا بارسل 23 | null" at bounding box center [922, 464] width 170 height 20
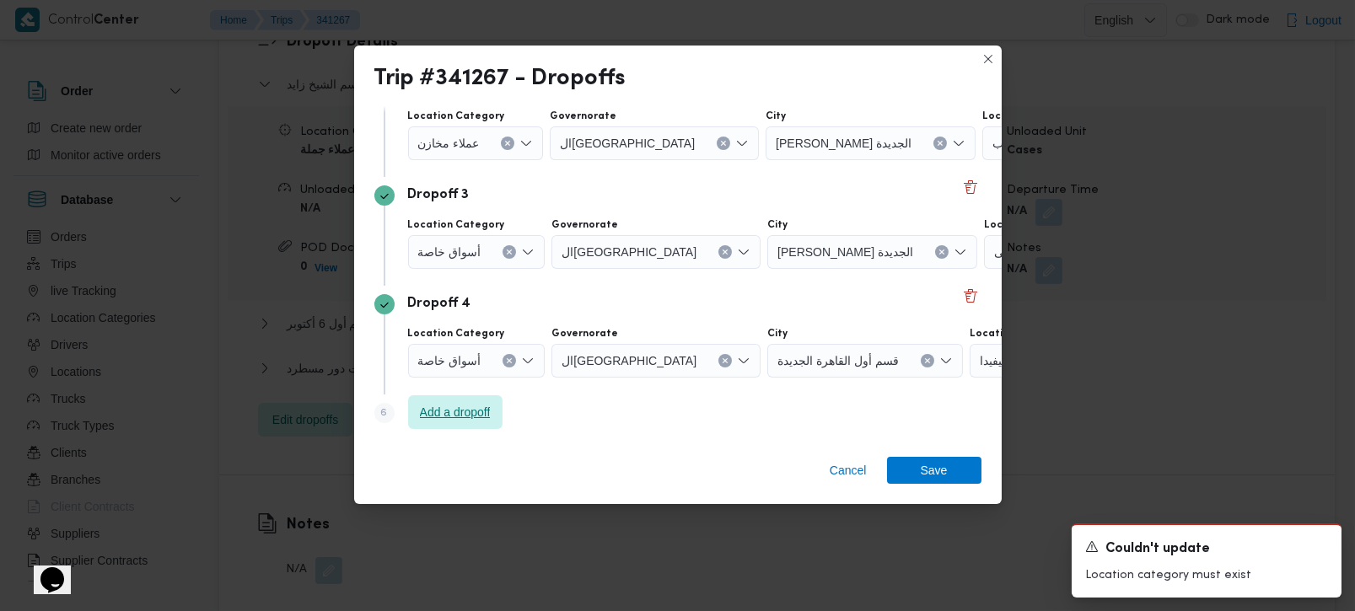
click at [430, 424] on span "Add a dropoff" at bounding box center [455, 412] width 94 height 34
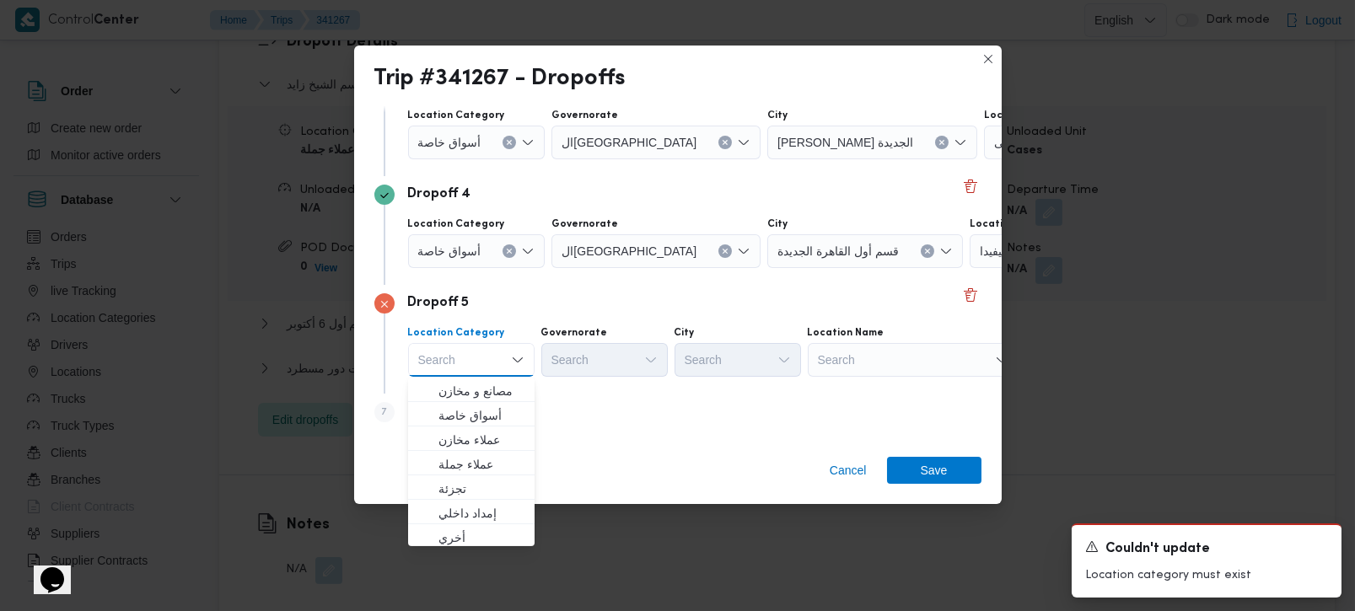
click at [881, 367] on div "Search" at bounding box center [913, 360] width 211 height 34
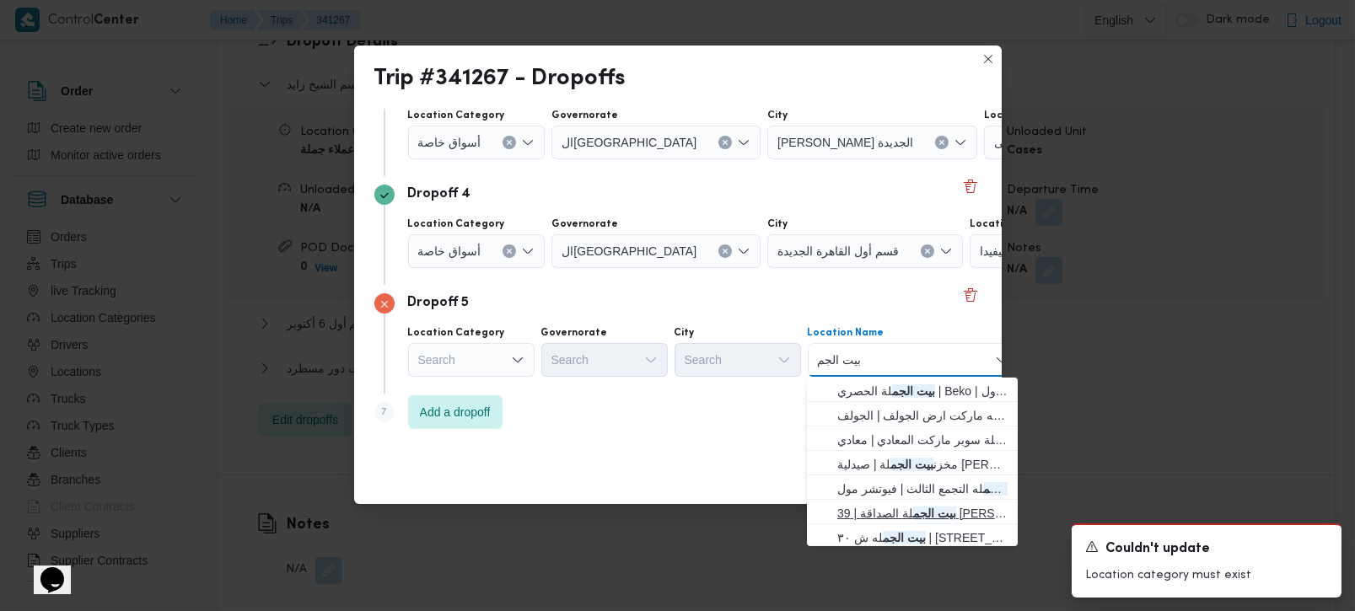
scroll to position [53, 0]
type input "بيت الجم"
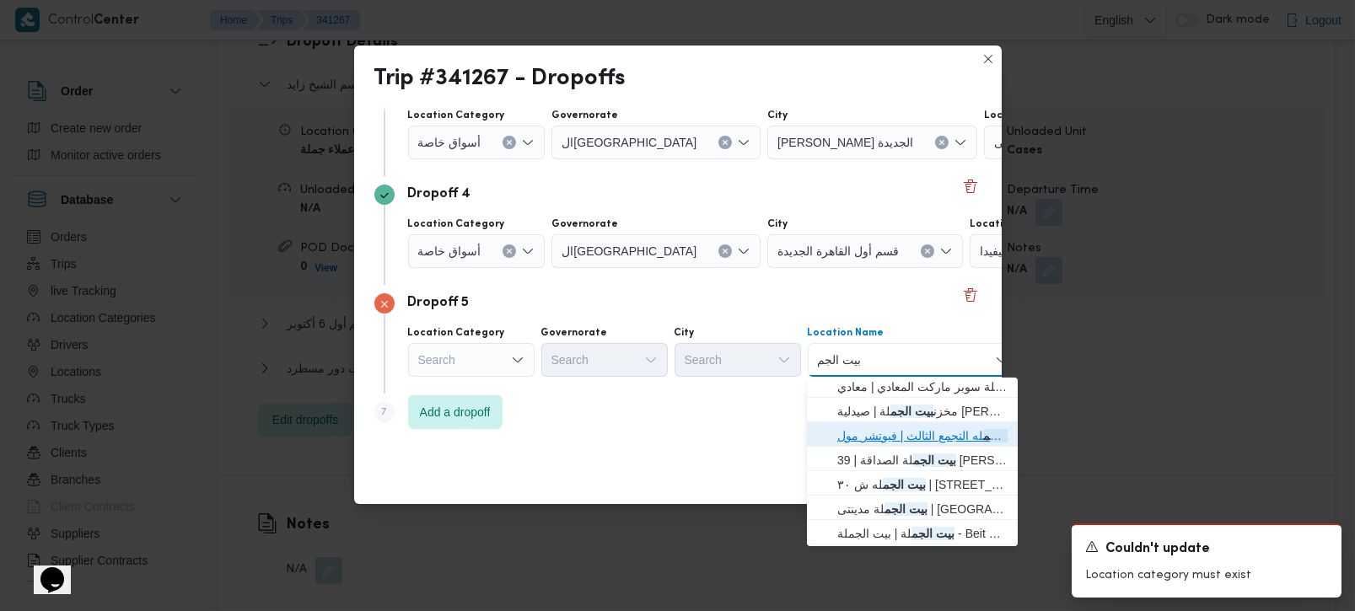
click at [889, 426] on span "بيت الجم له التجمع الثالث | فيوتشر مول | null" at bounding box center [922, 436] width 170 height 20
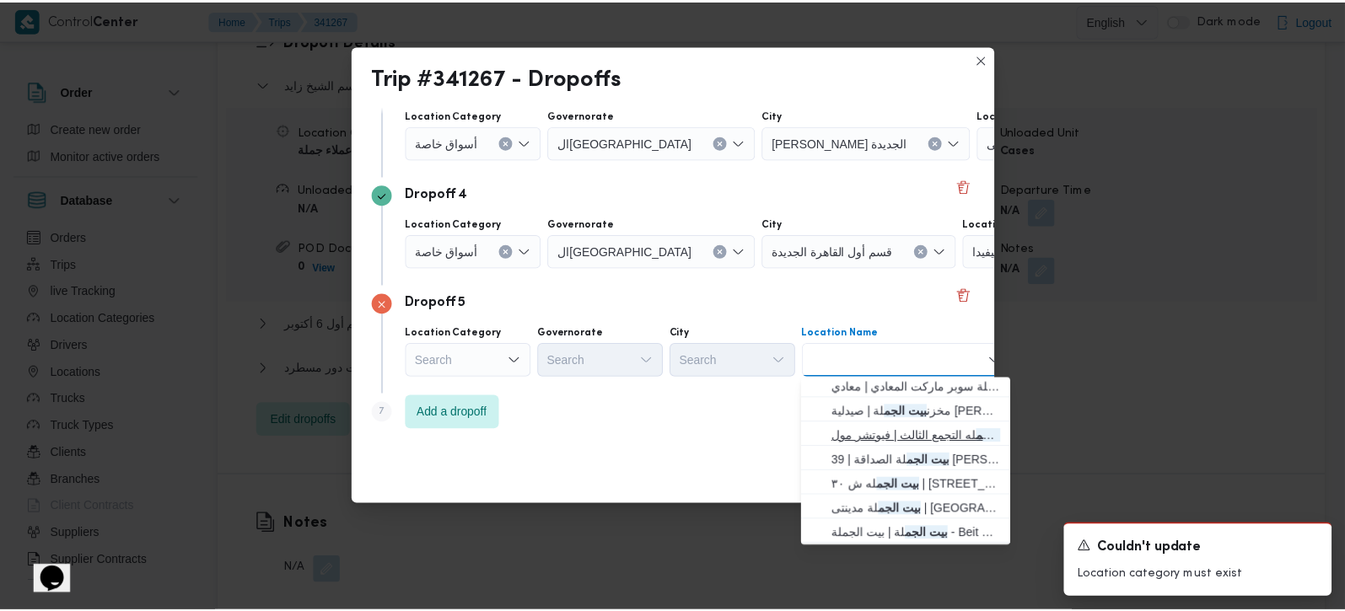
scroll to position [0, 0]
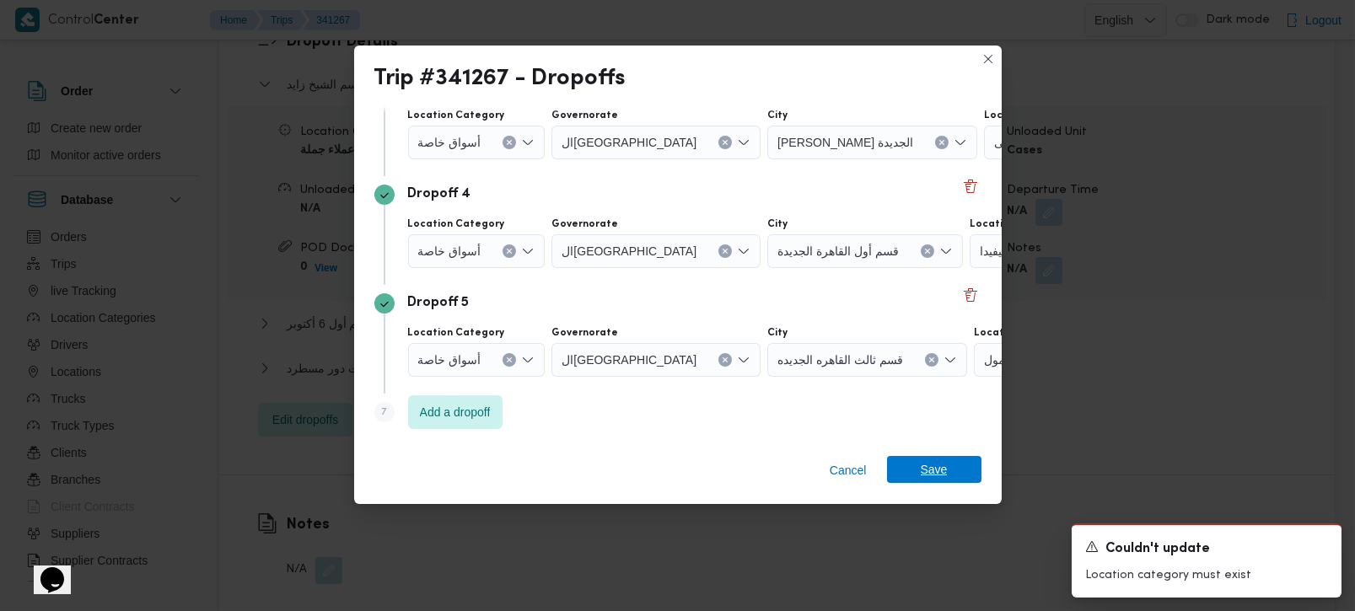
click at [968, 476] on span "Save" at bounding box center [934, 469] width 94 height 27
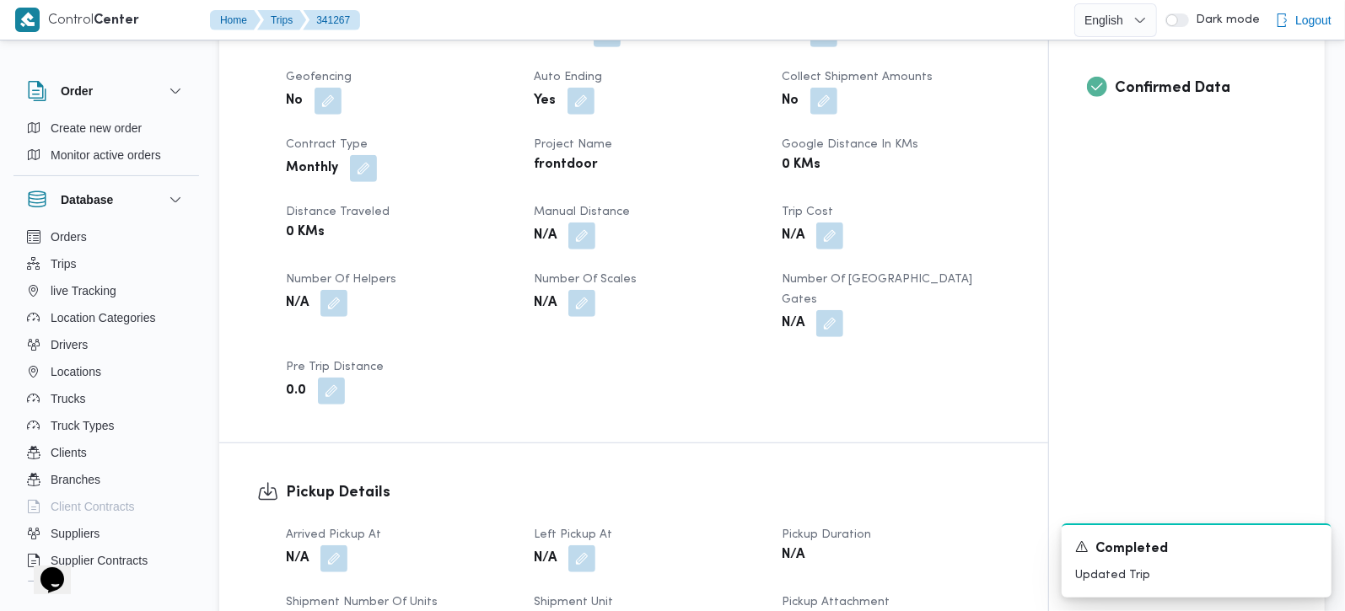
scroll to position [496, 0]
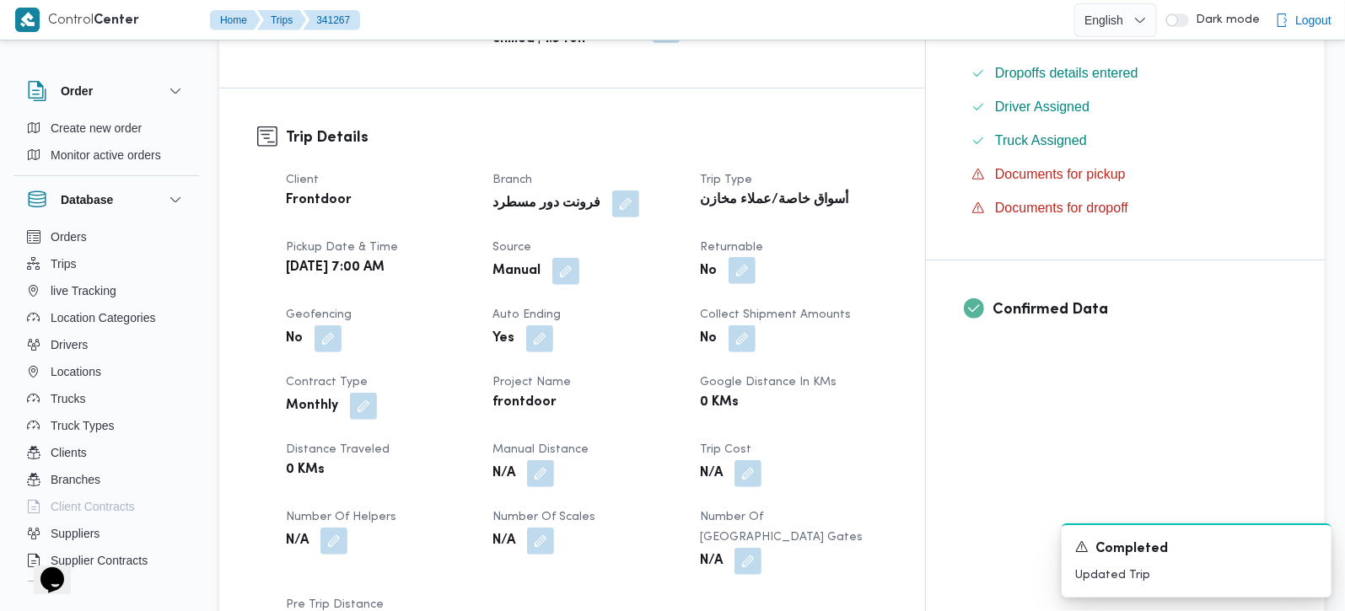
click at [755, 257] on button "button" at bounding box center [741, 270] width 27 height 27
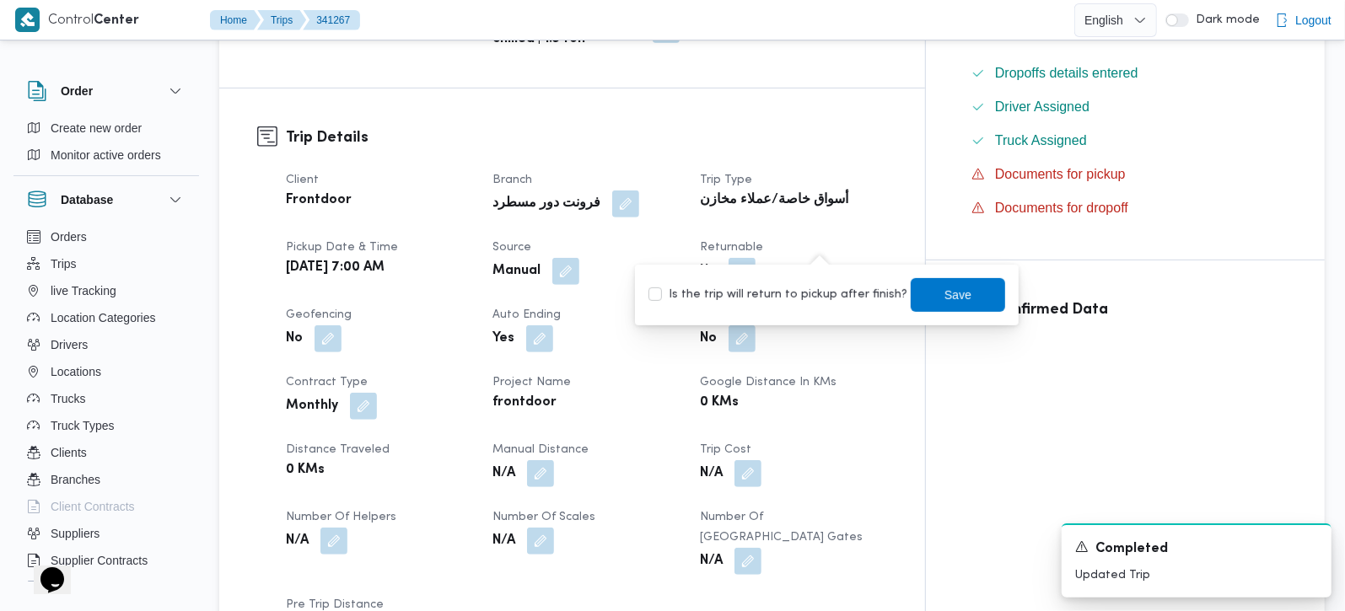
click at [815, 298] on label "Is the trip will return to pickup after finish?" at bounding box center [777, 295] width 259 height 20
checkbox input "true"
click at [969, 268] on div "You are in a dialog. To close this dialog, hit escape. Is the trip will return …" at bounding box center [827, 295] width 384 height 61
click at [967, 290] on span "Save" at bounding box center [958, 294] width 94 height 34
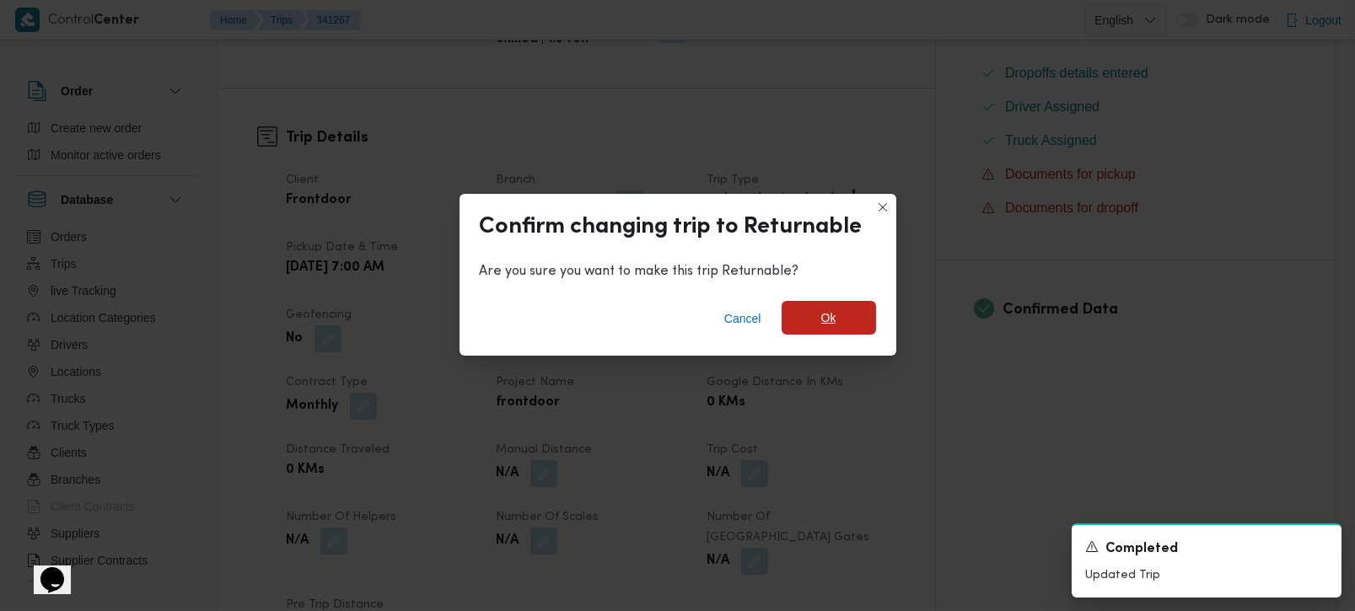
click at [845, 332] on span "Ok" at bounding box center [829, 318] width 94 height 34
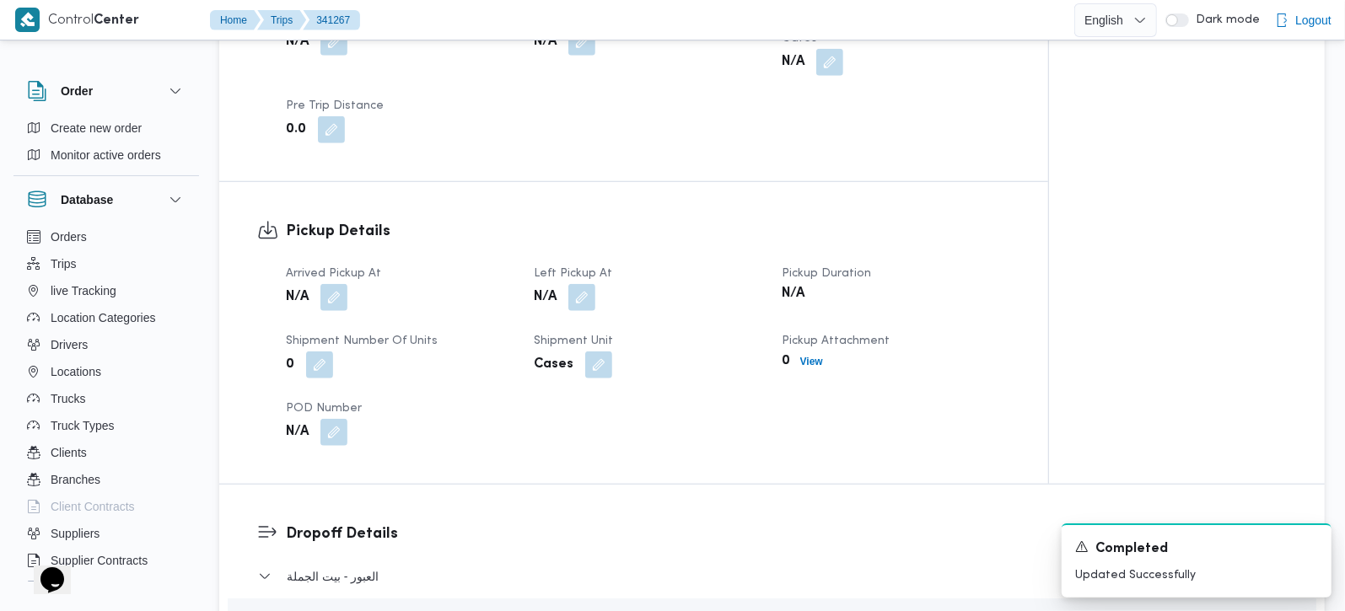
scroll to position [991, 0]
click at [341, 287] on button "button" at bounding box center [333, 300] width 27 height 27
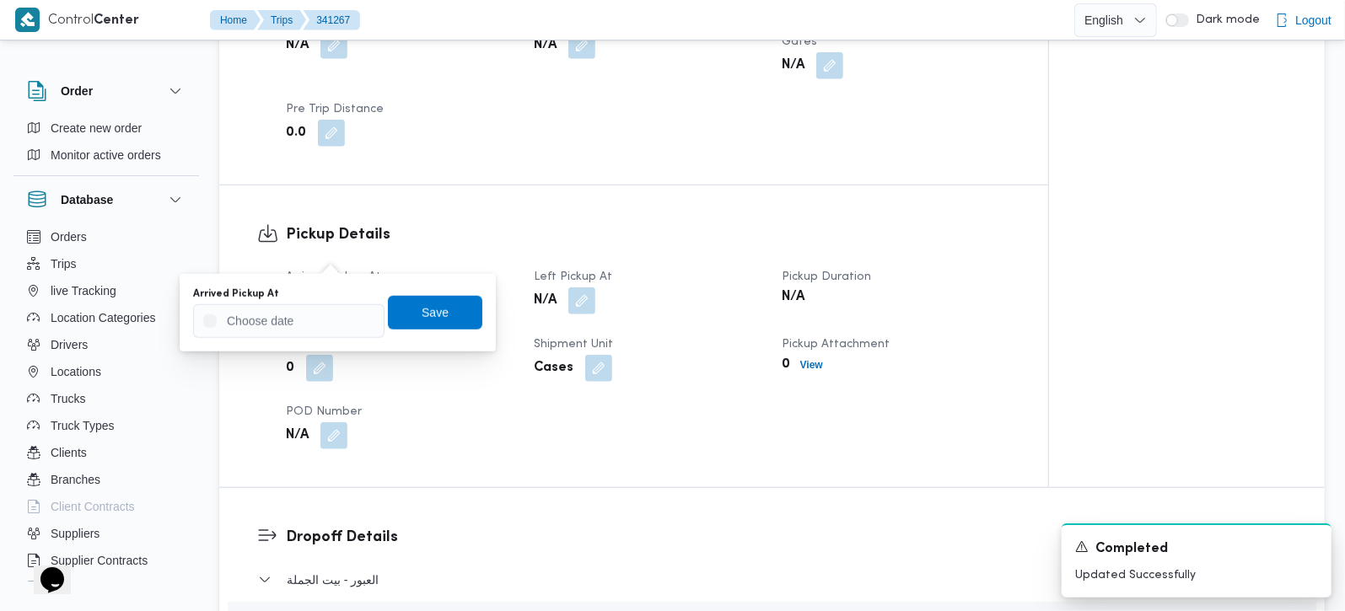
click at [302, 338] on div "Arrived Pickup At Save" at bounding box center [337, 313] width 293 height 54
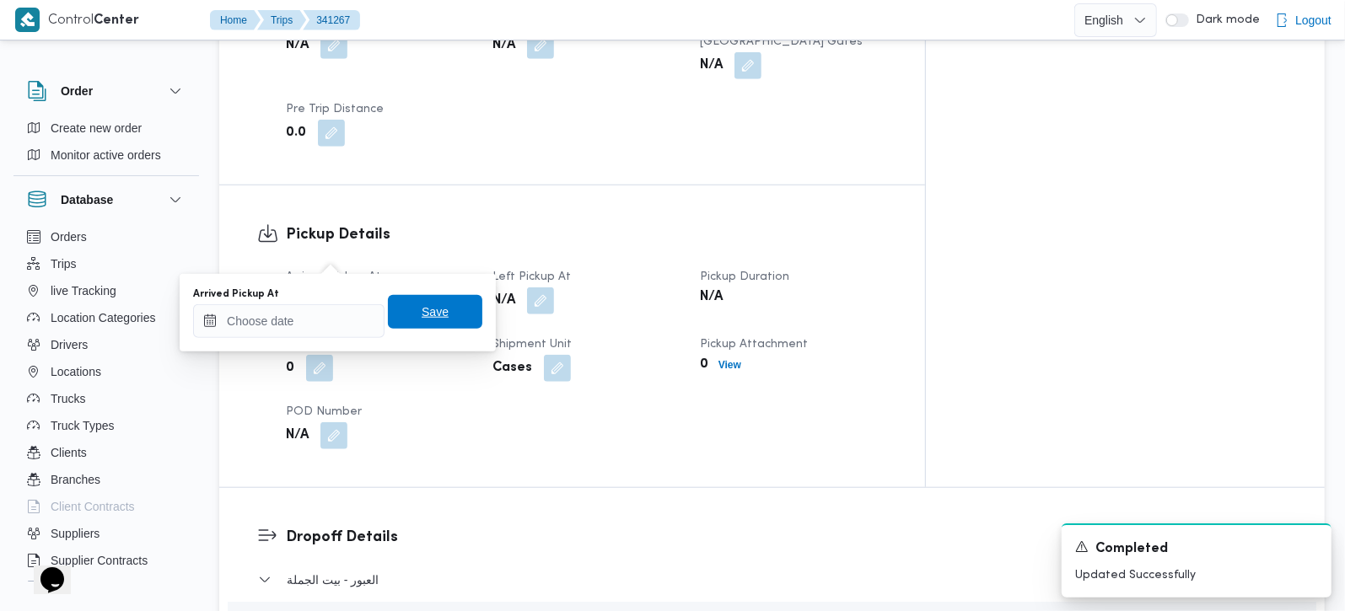
click at [436, 308] on span "Save" at bounding box center [435, 312] width 94 height 34
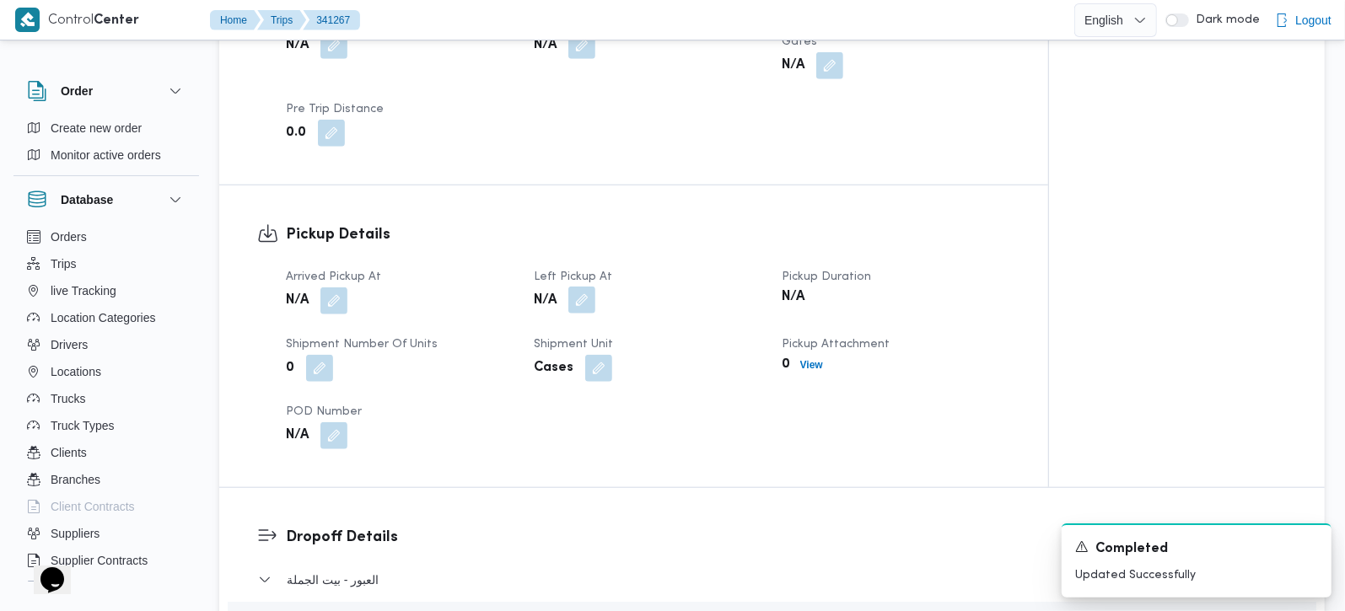
click at [574, 287] on button "button" at bounding box center [581, 300] width 27 height 27
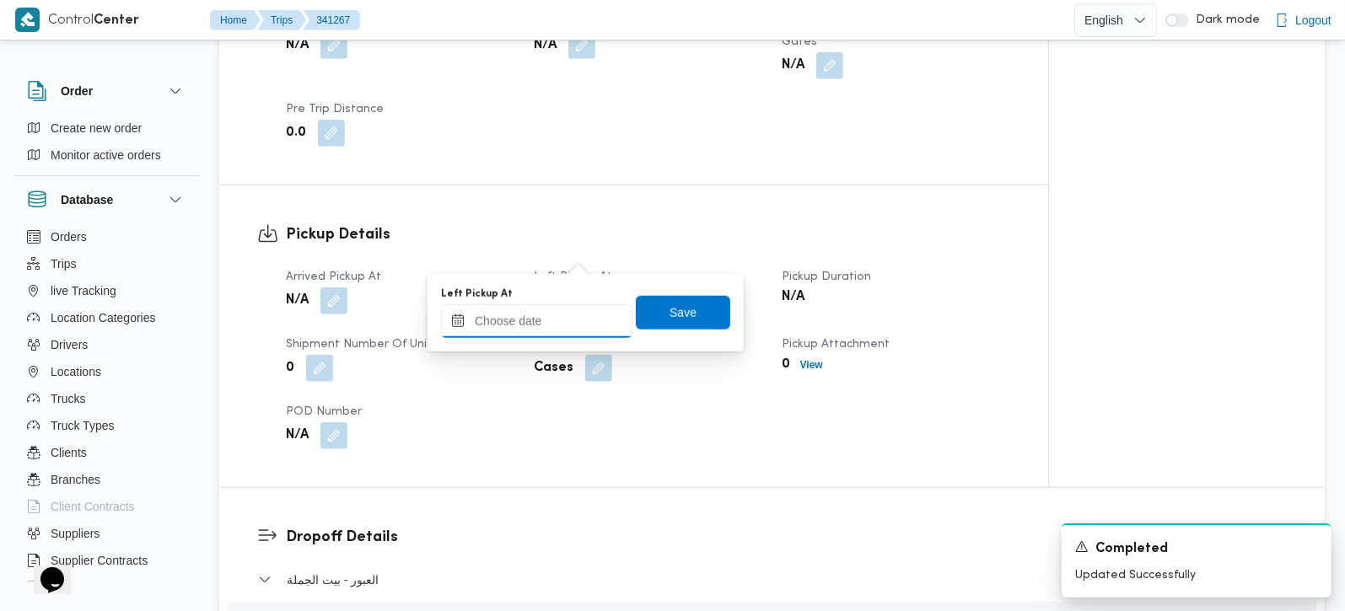
click at [565, 327] on input "Left Pickup At" at bounding box center [536, 321] width 191 height 34
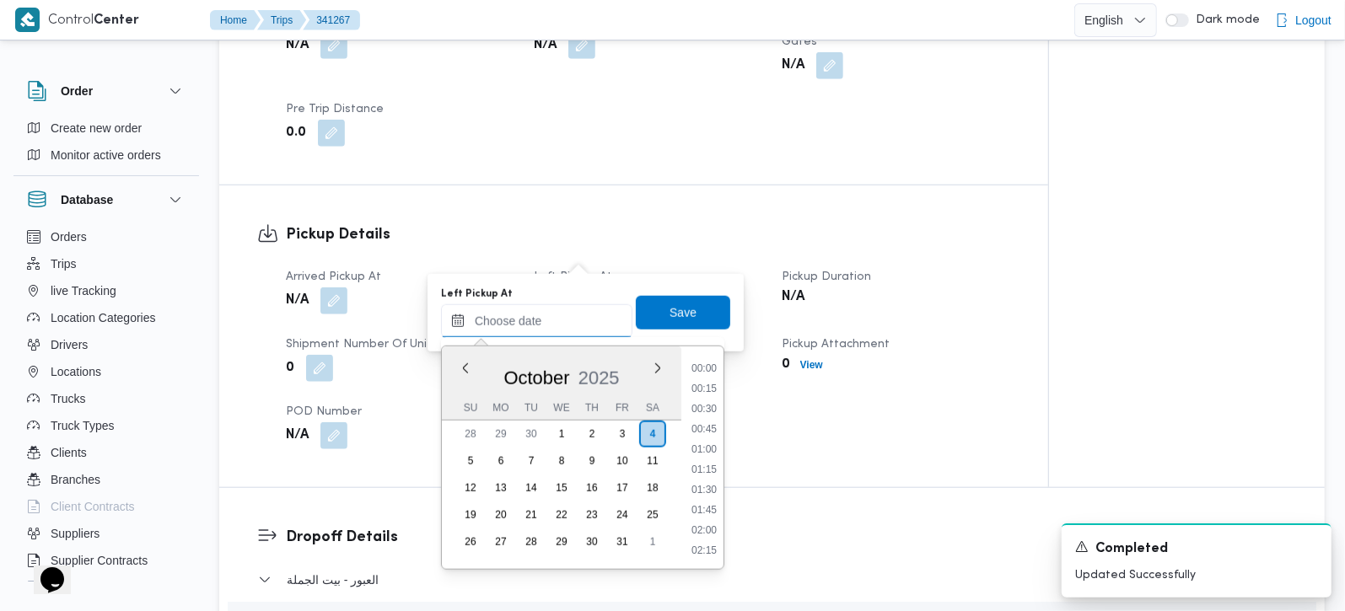
scroll to position [750, 0]
drag, startPoint x: 709, startPoint y: 369, endPoint x: 701, endPoint y: 355, distance: 16.6
click at [709, 369] on li "09:15" at bounding box center [704, 367] width 39 height 17
type input "04/10/2025 09:15"
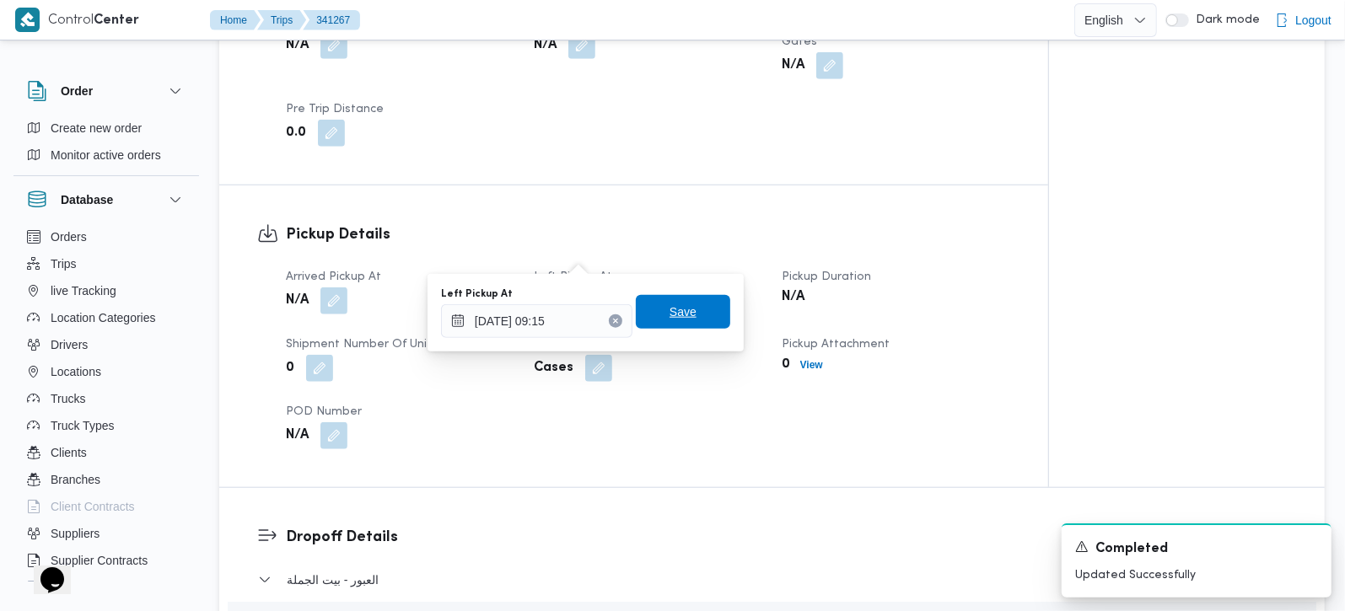
click at [684, 324] on span "Save" at bounding box center [683, 312] width 94 height 34
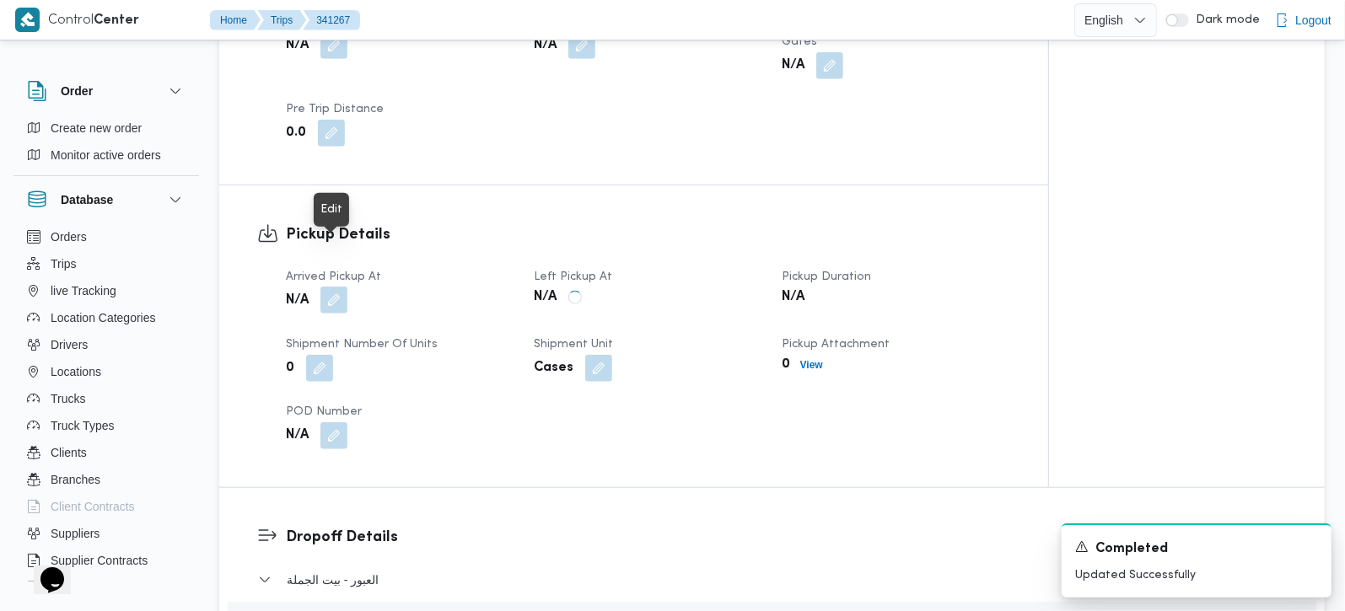
click at [326, 287] on button "button" at bounding box center [333, 300] width 27 height 27
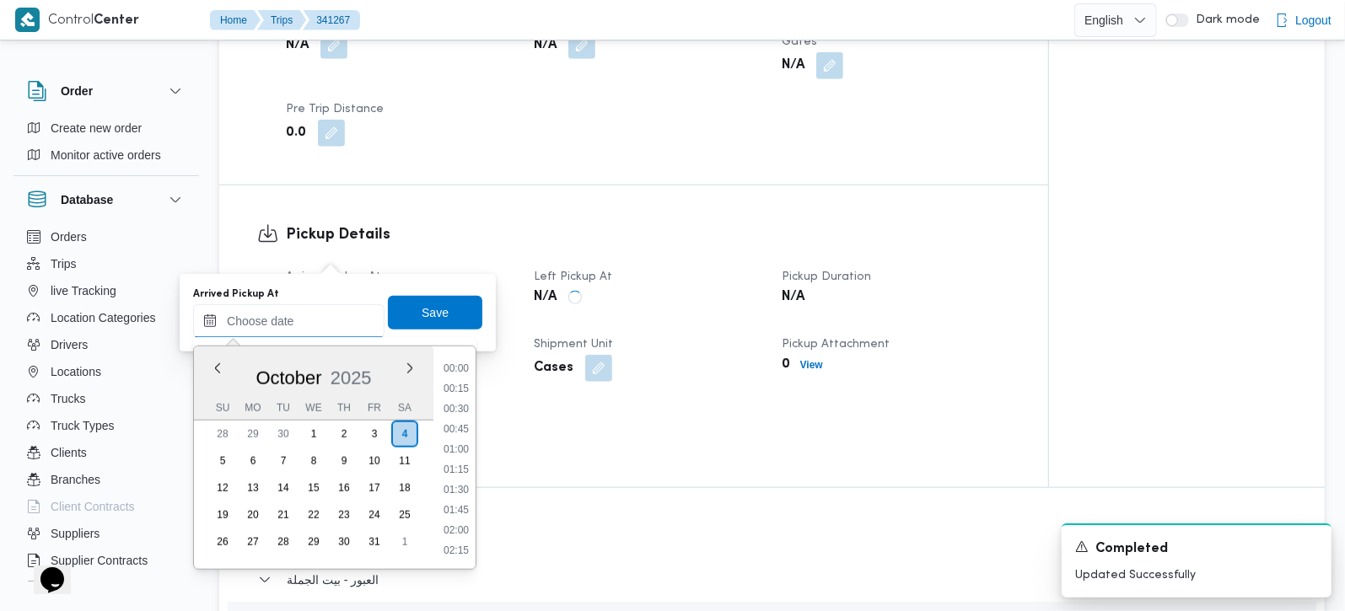
click at [296, 322] on input "Arrived Pickup At" at bounding box center [288, 321] width 191 height 34
drag, startPoint x: 454, startPoint y: 401, endPoint x: 447, endPoint y: 368, distance: 33.6
click at [454, 401] on li "08:30" at bounding box center [456, 406] width 39 height 17
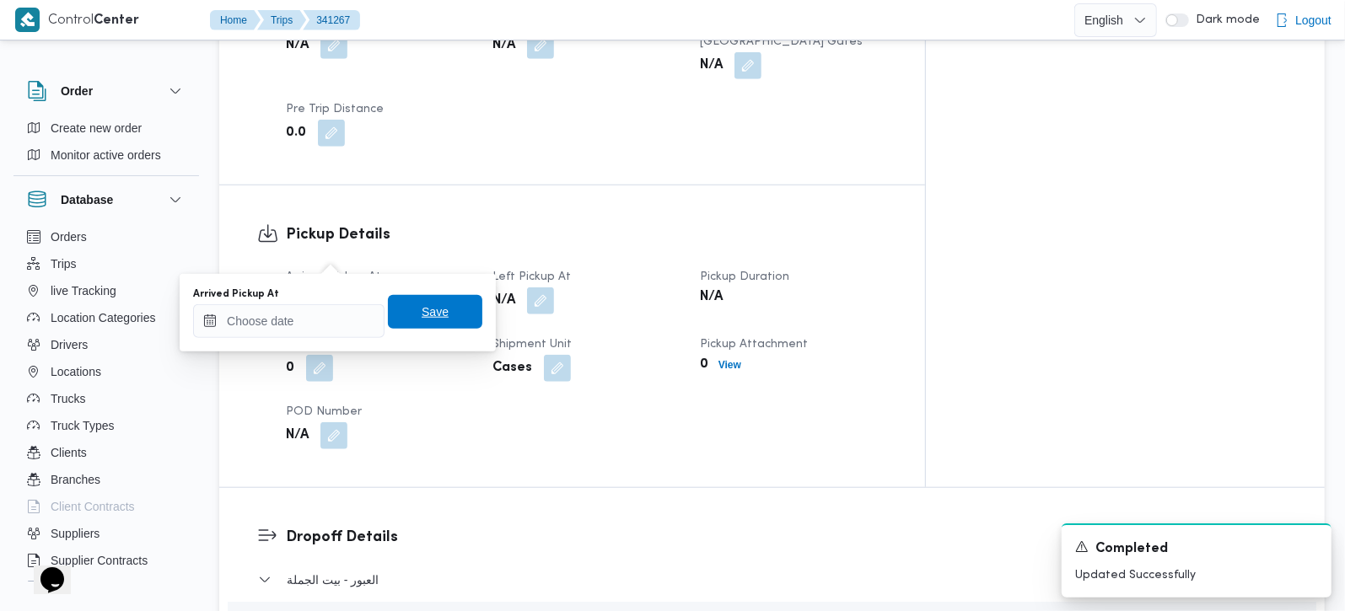
click at [427, 320] on span "Save" at bounding box center [435, 312] width 27 height 20
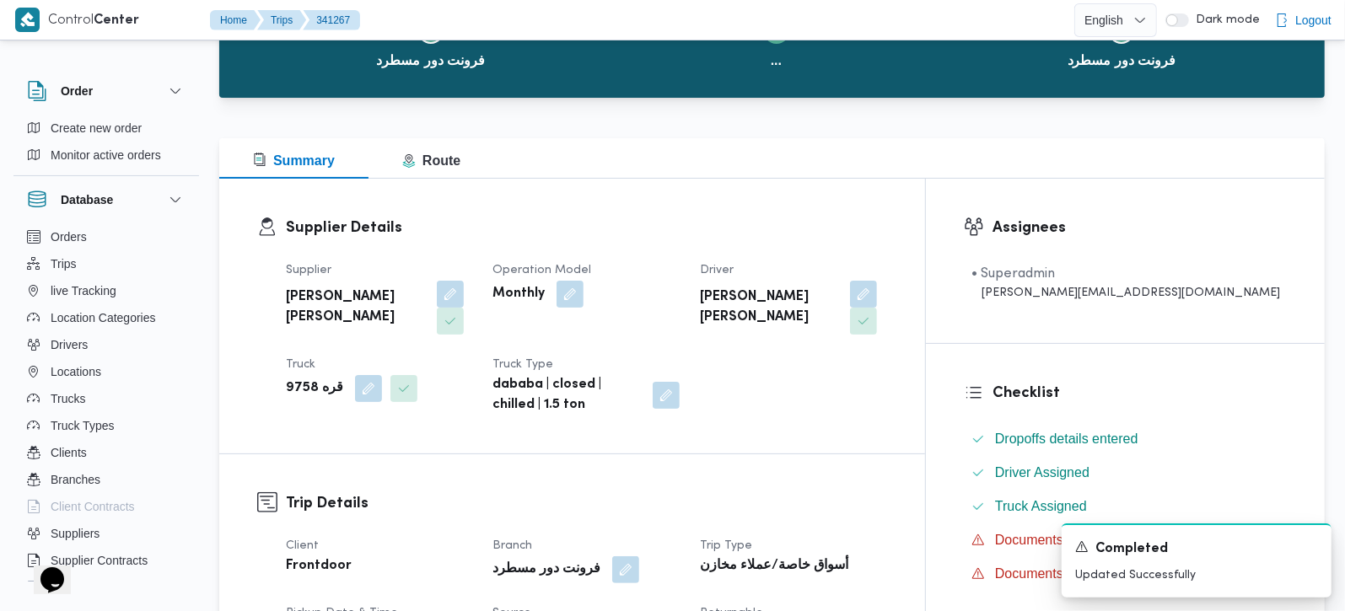
scroll to position [0, 0]
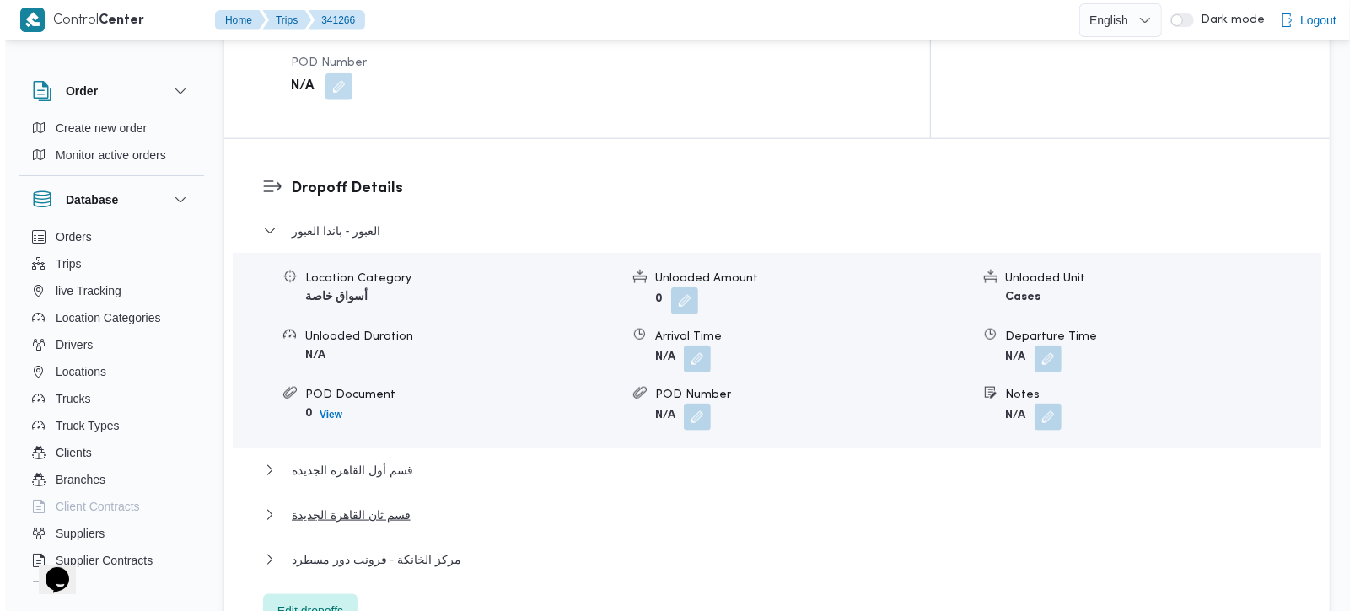
scroll to position [1389, 0]
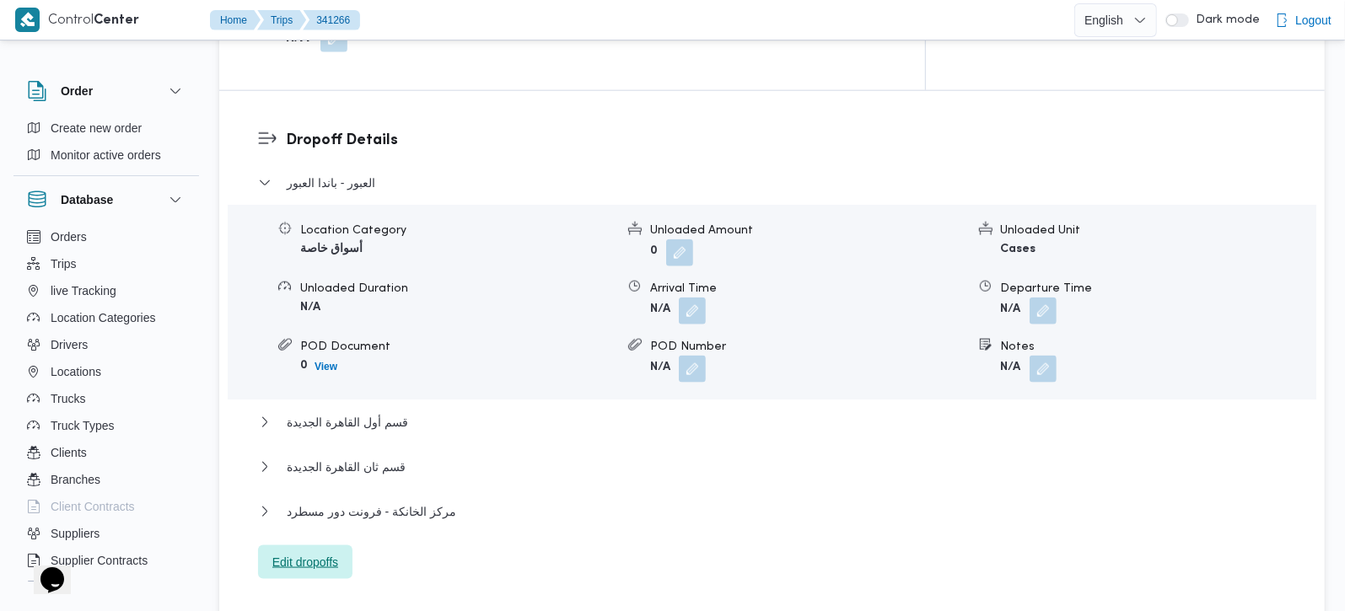
click at [310, 552] on span "Edit dropoffs" at bounding box center [305, 562] width 66 height 20
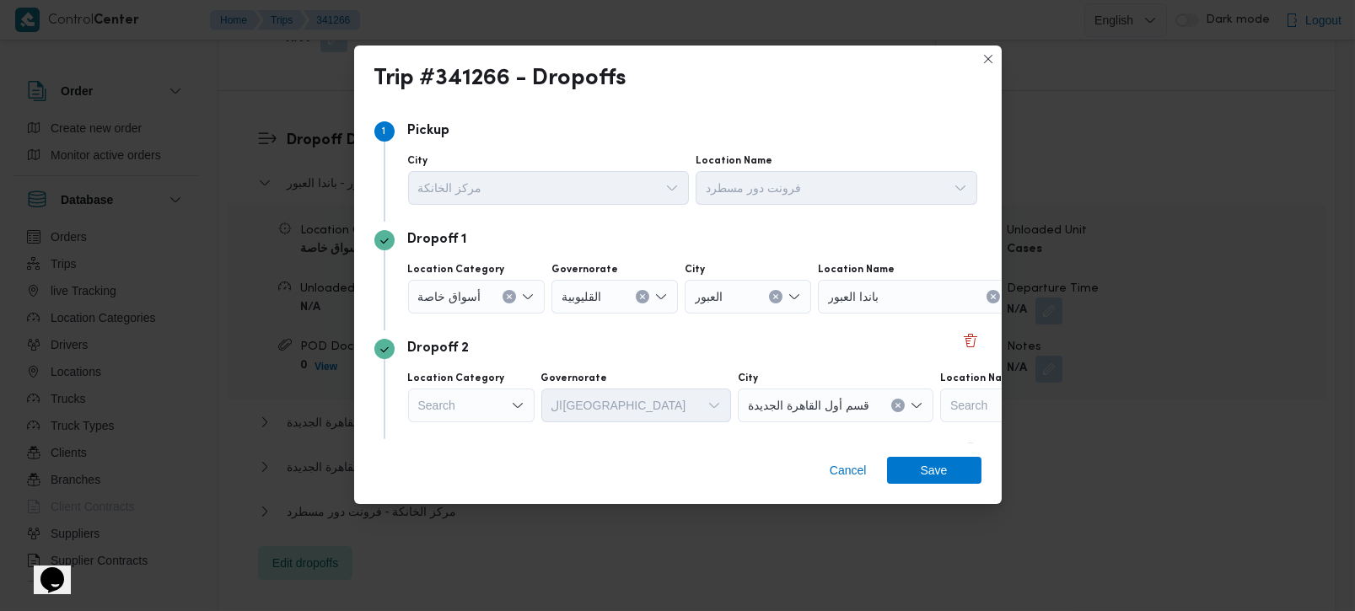
click at [508, 298] on icon "Clear input" at bounding box center [510, 297] width 4 height 4
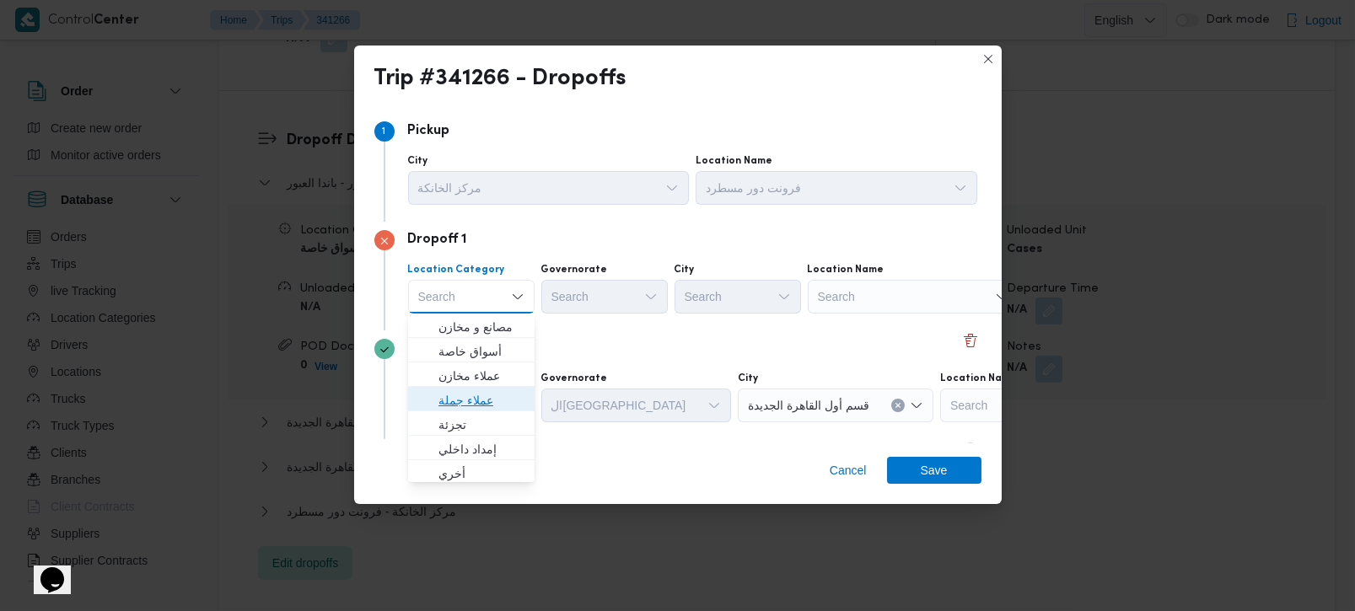
click at [471, 398] on span "عملاء جملة" at bounding box center [481, 400] width 86 height 20
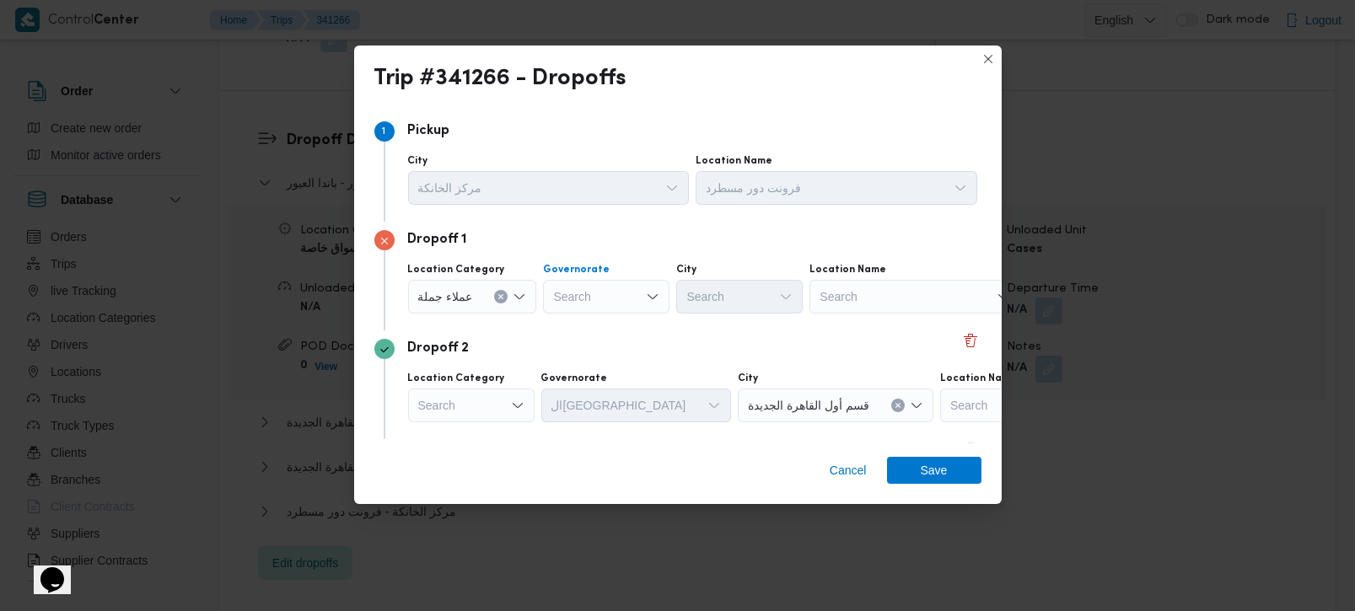
click at [568, 302] on div "Search" at bounding box center [606, 297] width 126 height 34
type input "رة"
click at [623, 347] on span "القاه رة" at bounding box center [615, 351] width 86 height 20
click at [759, 303] on div "Search" at bounding box center [822, 297] width 126 height 34
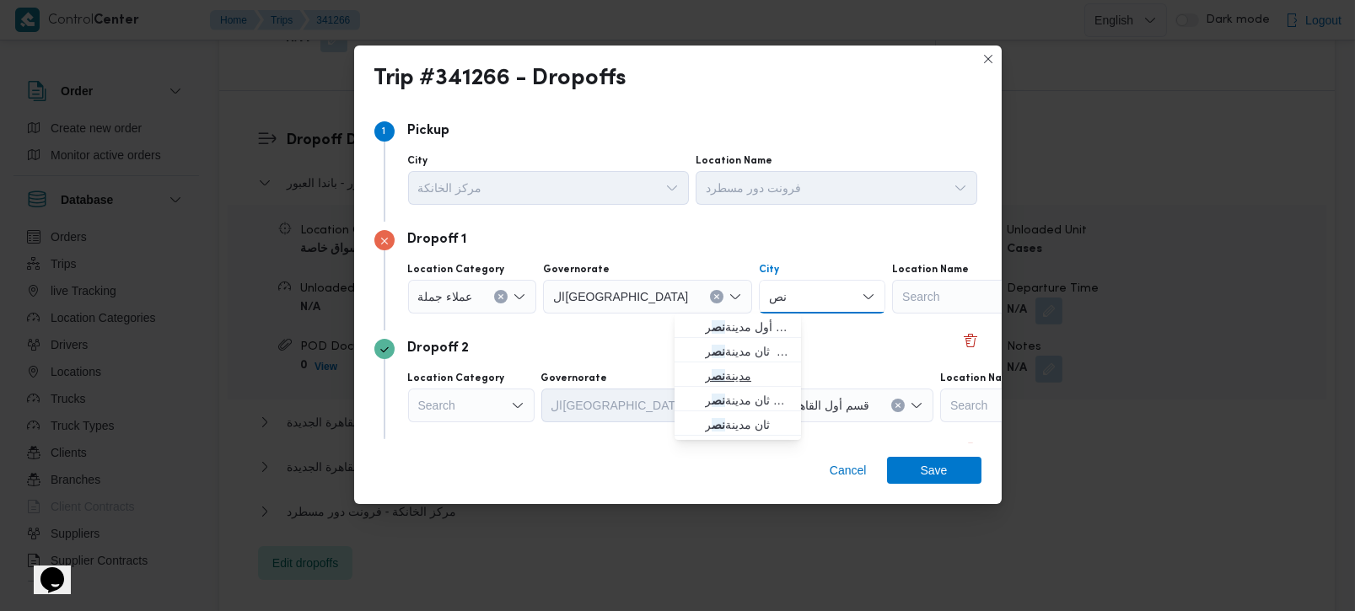
type input "نص"
click at [728, 366] on span "مدينة نص ر" at bounding box center [748, 376] width 86 height 20
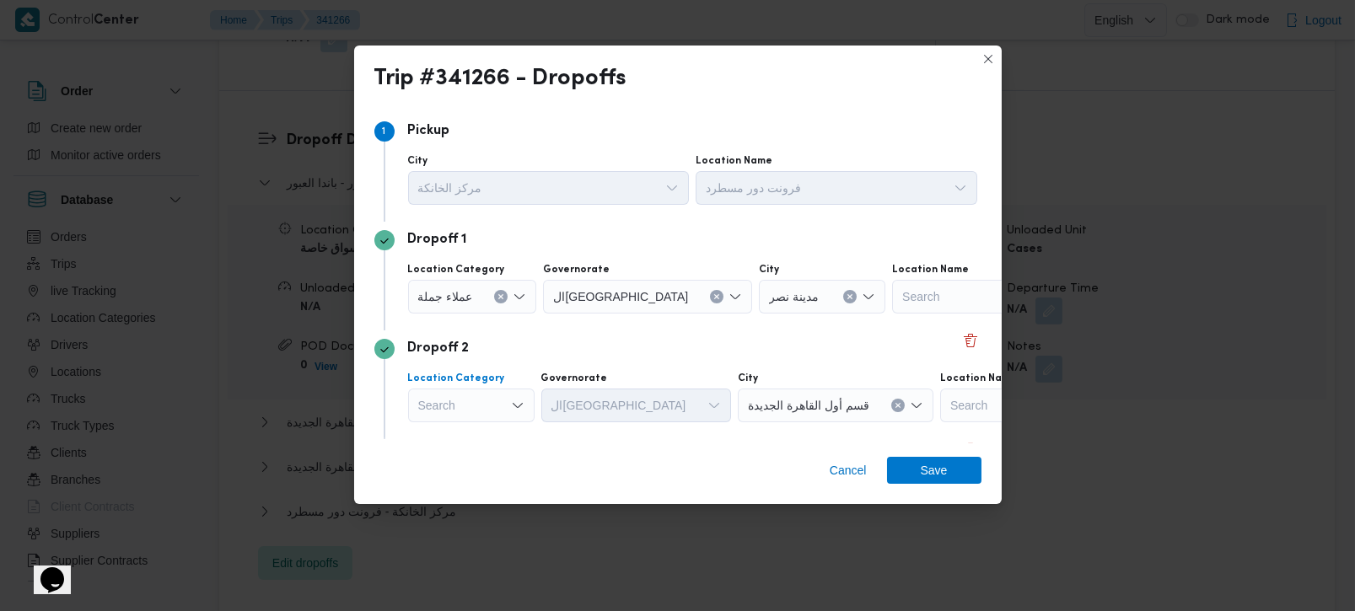
click at [454, 398] on div "Search" at bounding box center [471, 406] width 126 height 34
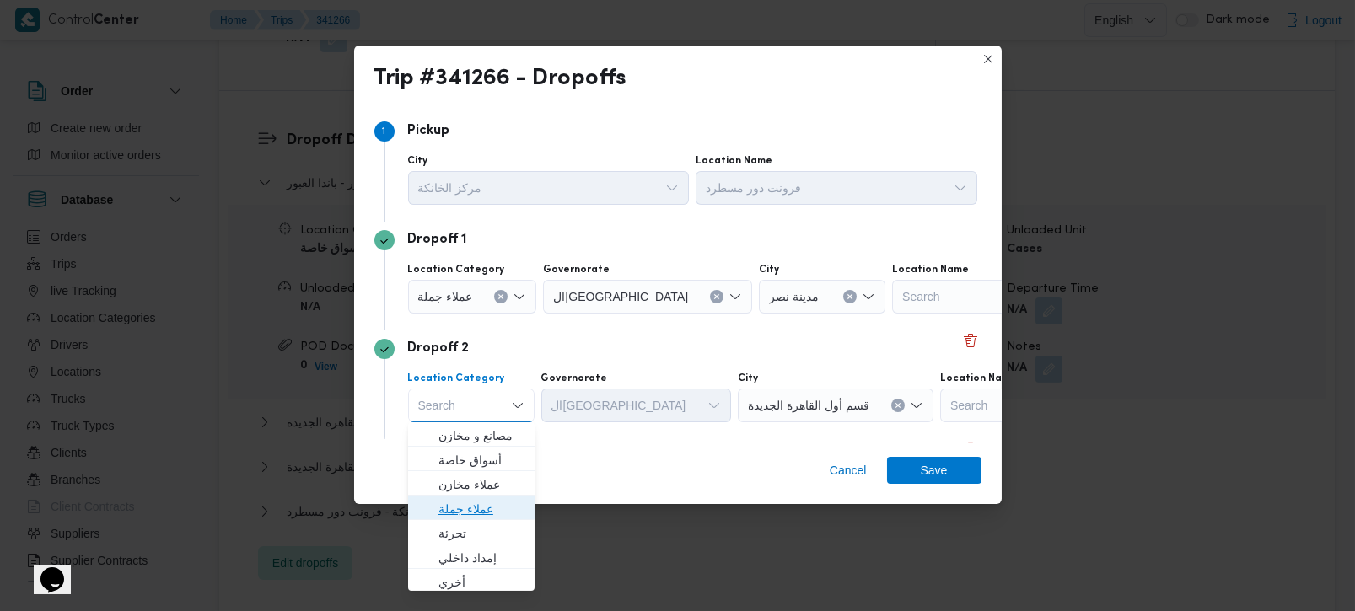
click at [458, 512] on span "عملاء جملة" at bounding box center [481, 509] width 86 height 20
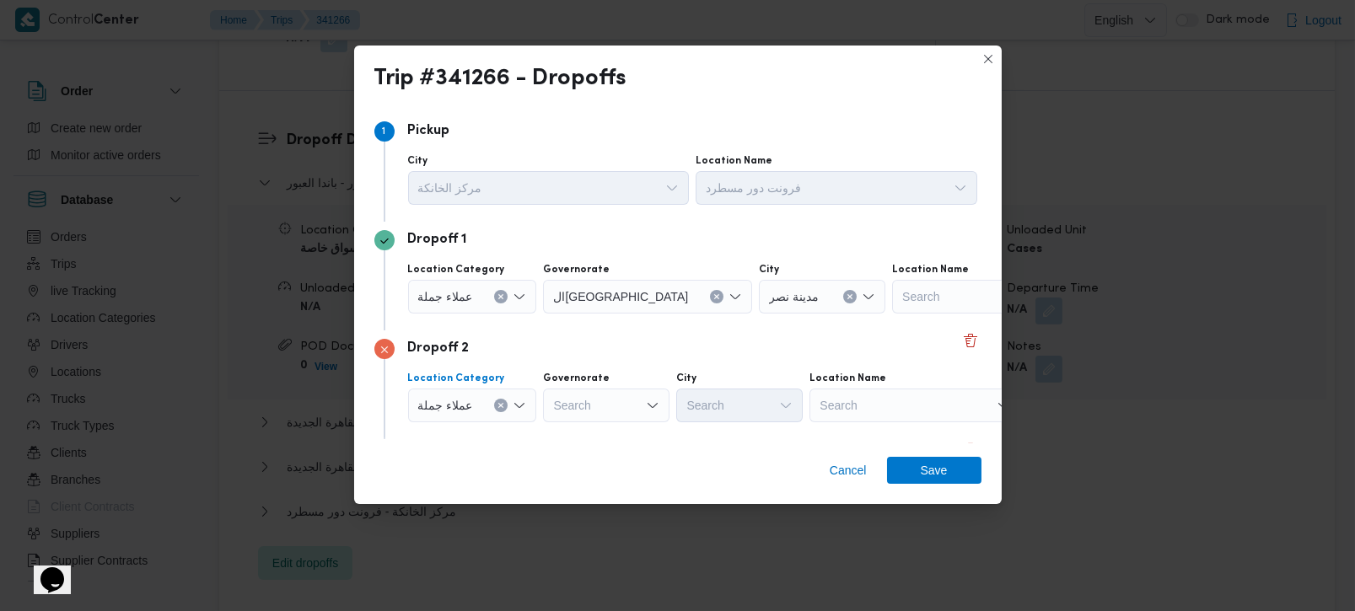
click at [572, 406] on div "Search" at bounding box center [606, 406] width 126 height 34
type input "رة"
click at [608, 452] on span "القاه رة" at bounding box center [615, 460] width 86 height 20
click at [759, 409] on div "Search" at bounding box center [822, 406] width 126 height 34
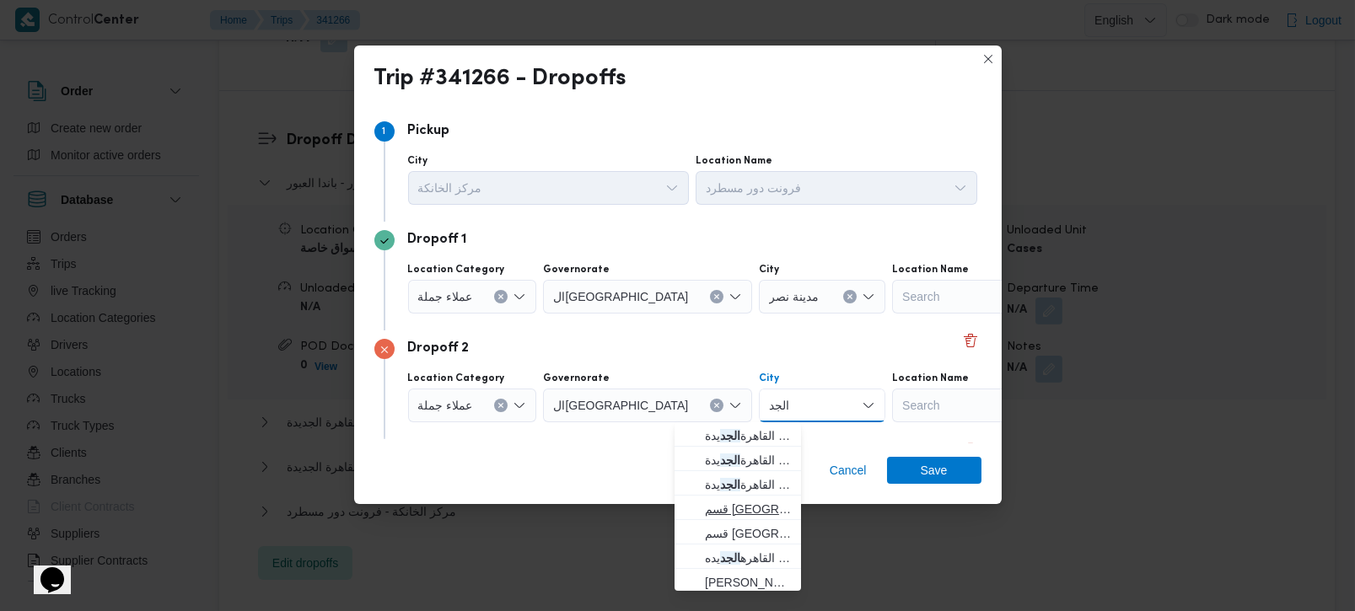
type input "الجد"
click at [869, 508] on mark "الجد" at bounding box center [879, 508] width 20 height 13
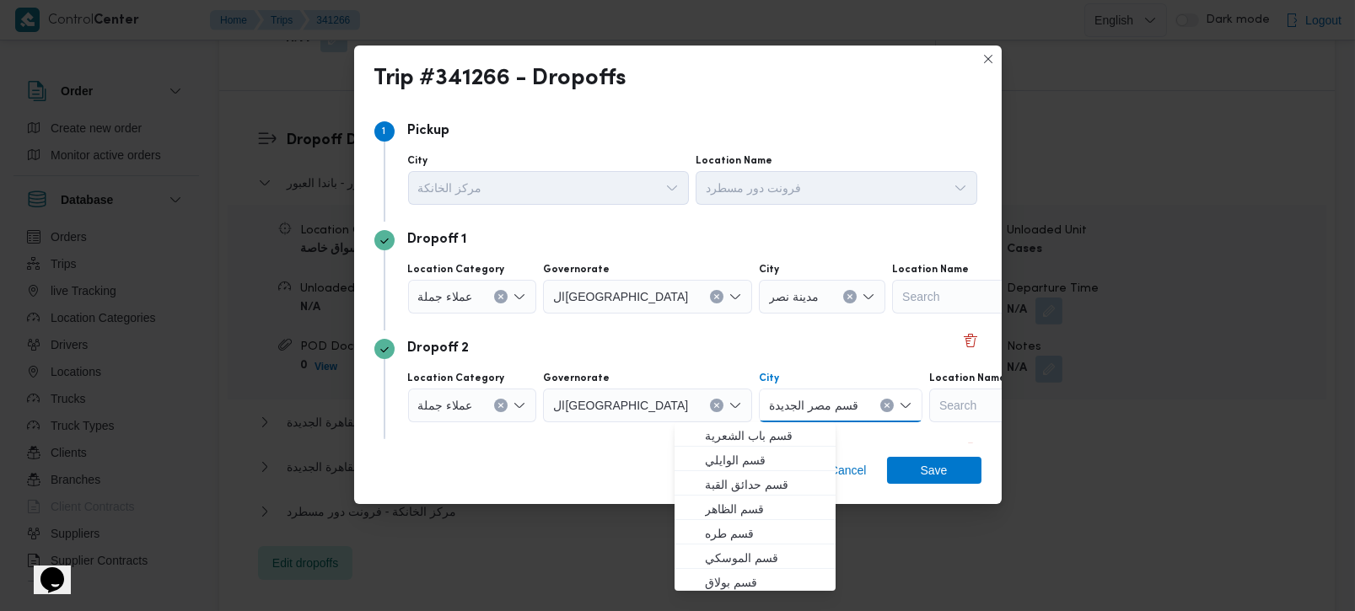
click at [577, 333] on div "Dropoff 2 Location Category عملاء جملة Governorate القاهرة City قسم مصر الجديدة…" at bounding box center [677, 384] width 607 height 109
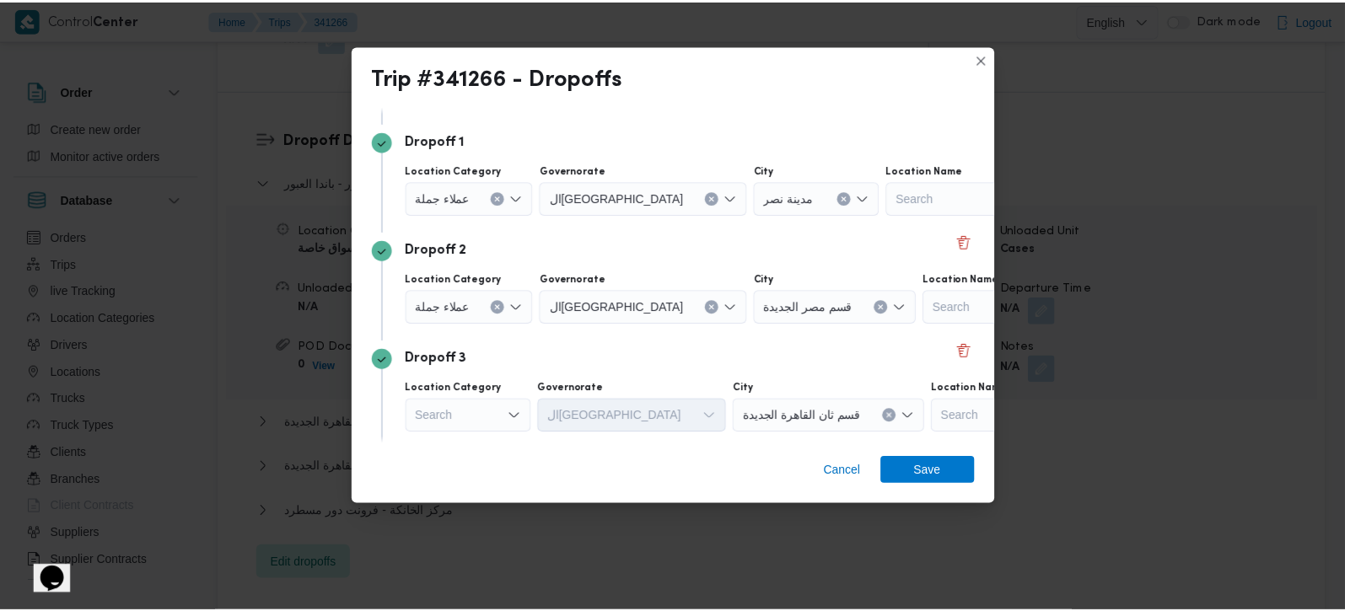
scroll to position [198, 0]
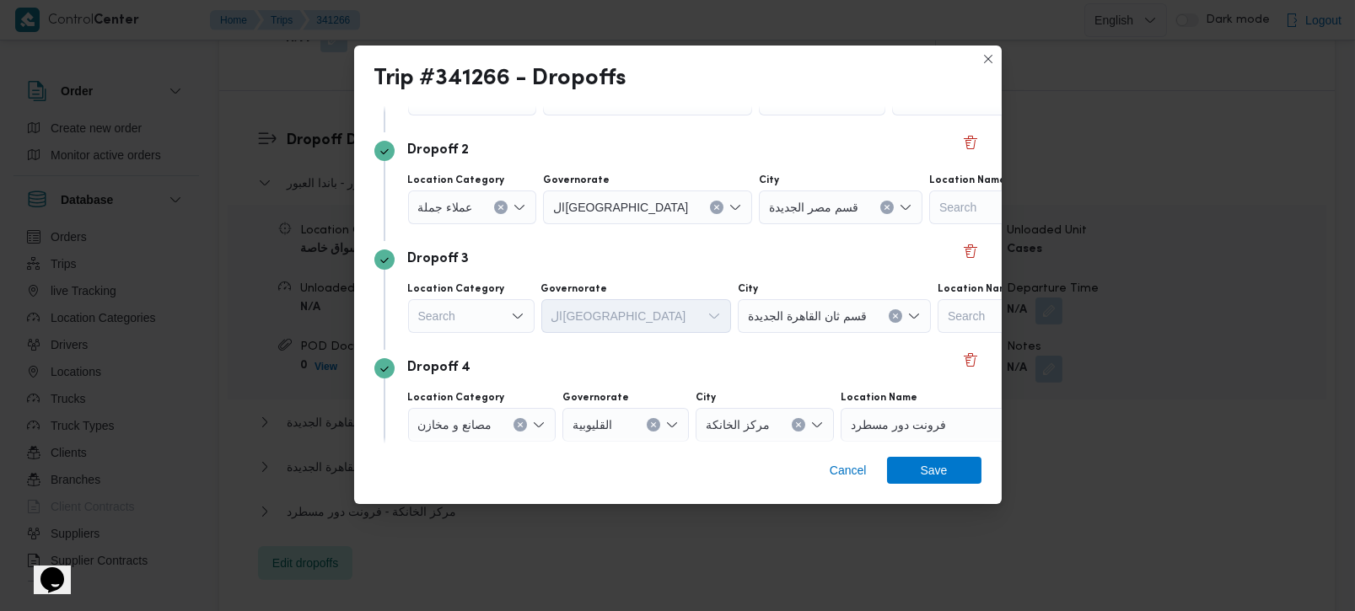
click at [436, 314] on div "Search" at bounding box center [471, 316] width 126 height 34
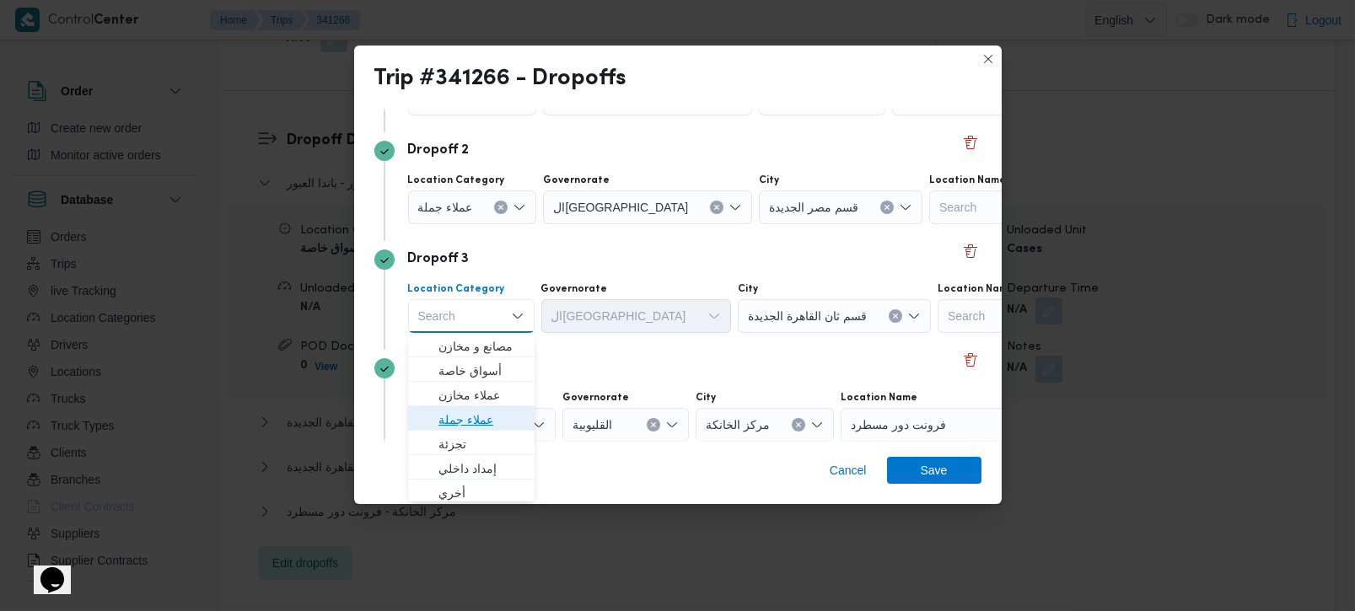
click at [450, 410] on span "عملاء جملة" at bounding box center [481, 420] width 86 height 20
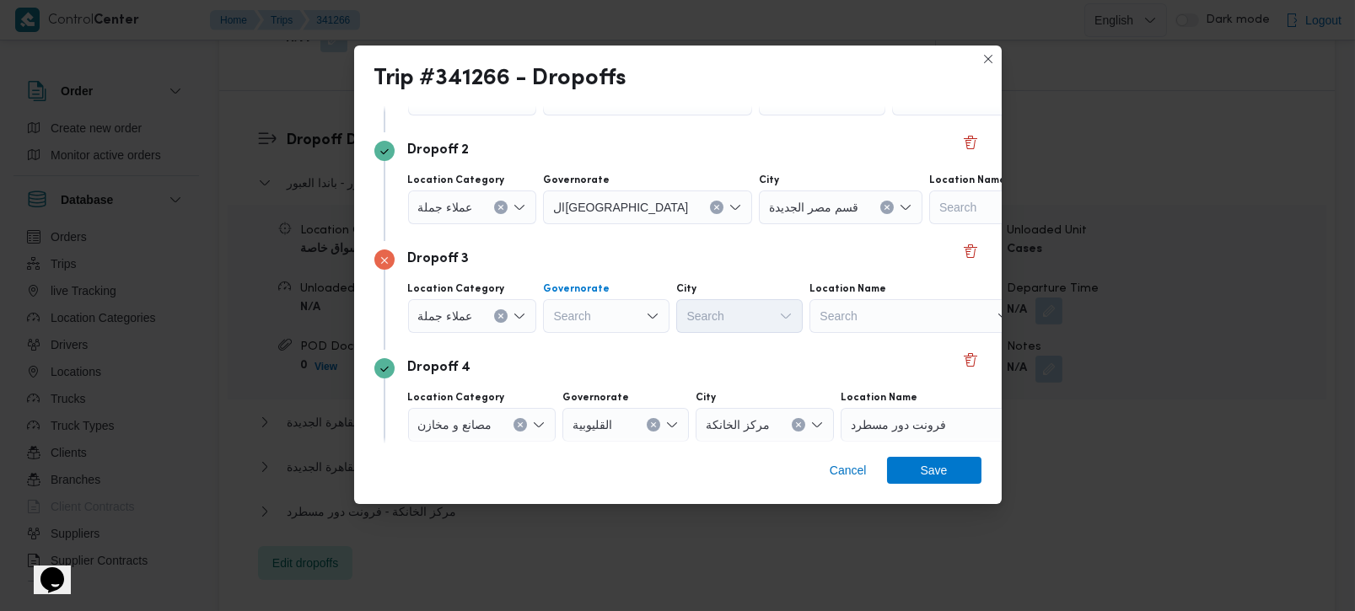
click at [581, 327] on div "Search" at bounding box center [606, 316] width 126 height 34
type input "رة"
click at [593, 361] on span "القاه رة" at bounding box center [615, 371] width 86 height 20
click at [759, 308] on div "Search" at bounding box center [822, 316] width 126 height 34
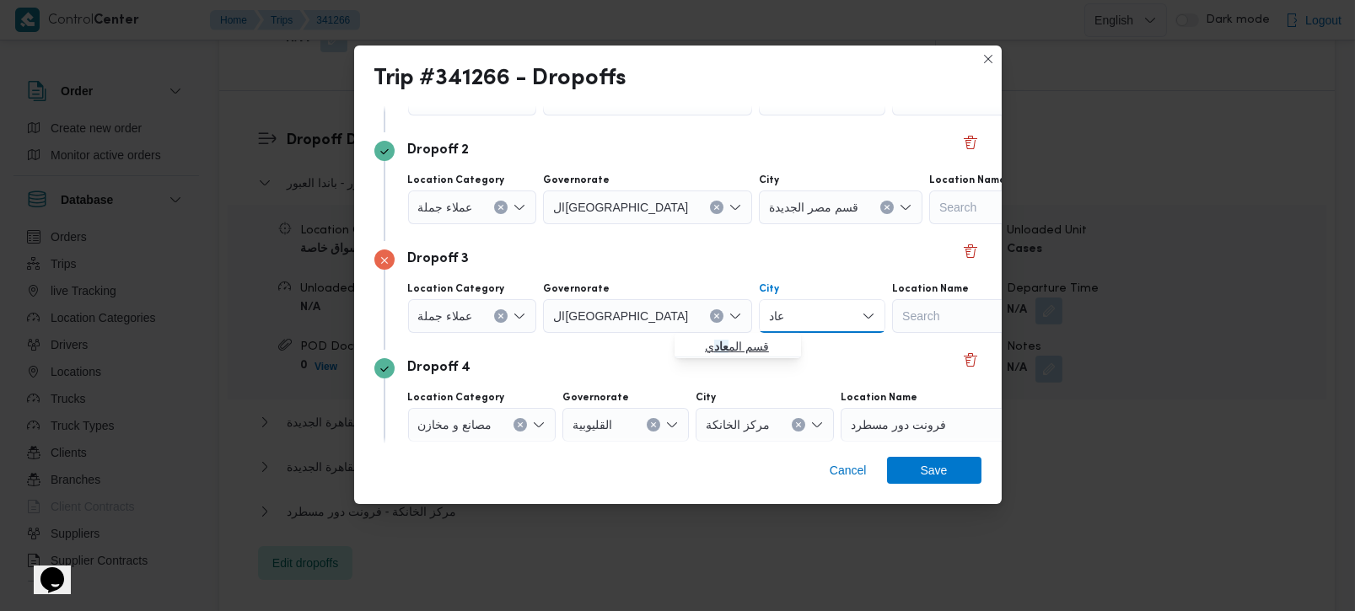
type input "عاد"
click at [740, 335] on span "قسم الم عاد ي" at bounding box center [737, 346] width 113 height 27
click at [918, 484] on div "Cancel Save" at bounding box center [677, 473] width 647 height 61
click at [923, 465] on span "Save" at bounding box center [934, 469] width 27 height 27
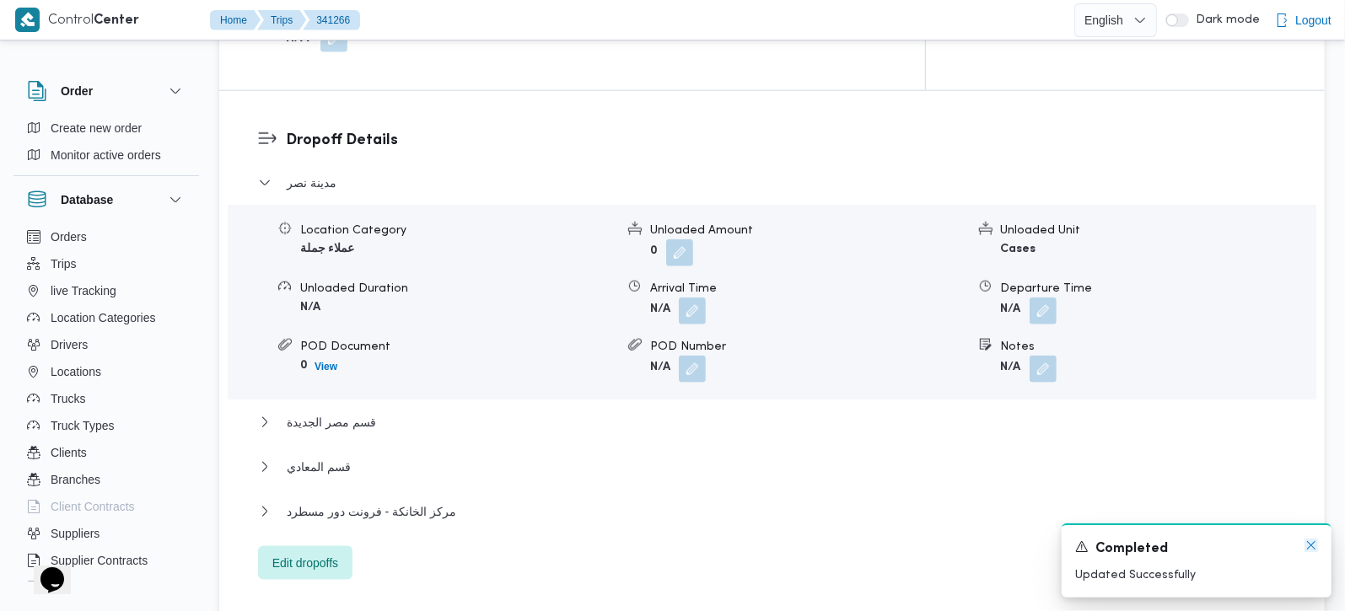
click at [1308, 548] on icon "Dismiss toast" at bounding box center [1311, 545] width 8 height 8
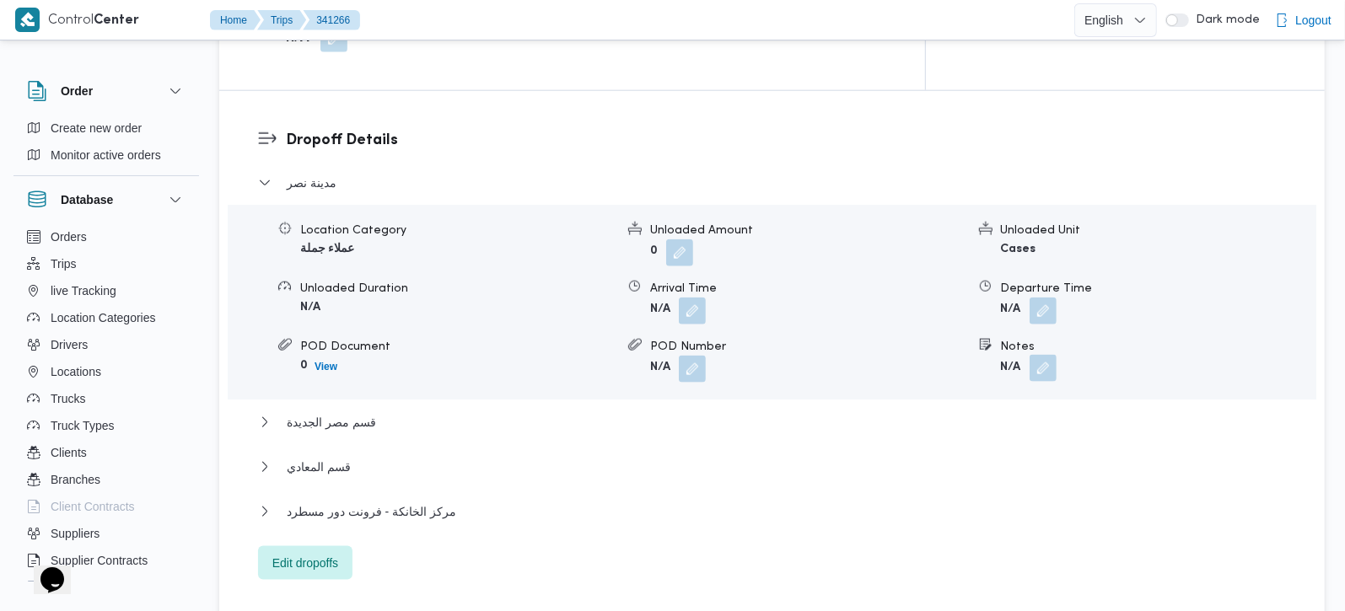
click at [1031, 355] on button "button" at bounding box center [1042, 368] width 27 height 27
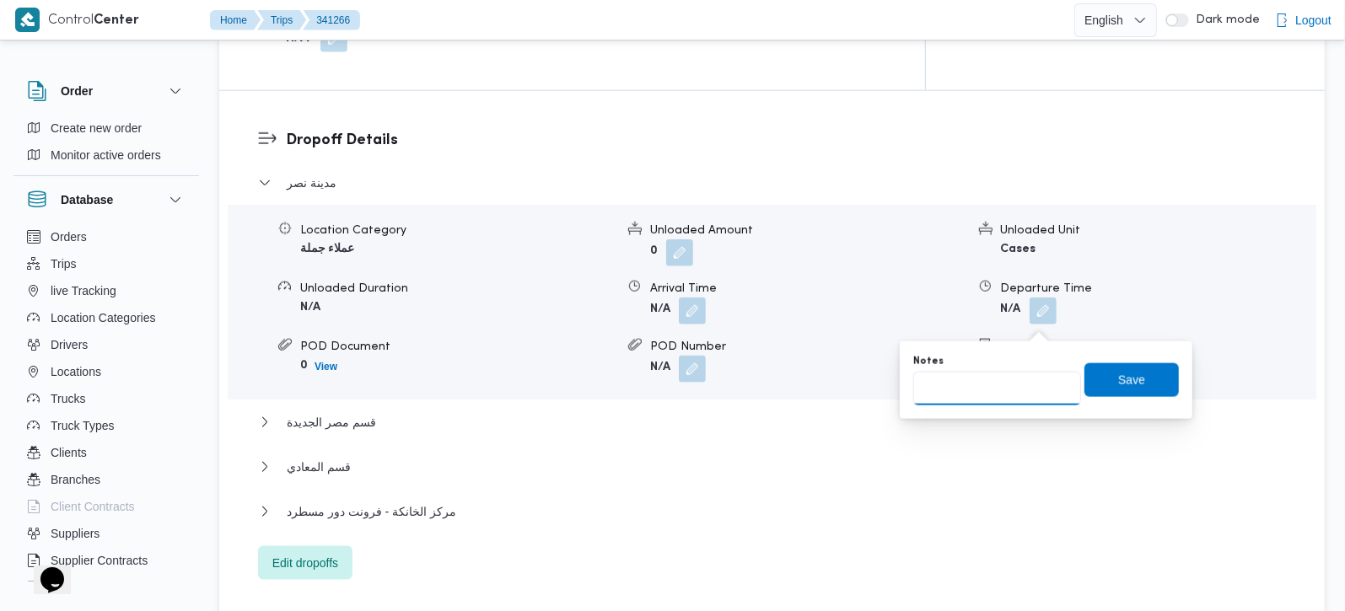
click at [992, 378] on input "Notes" at bounding box center [997, 389] width 168 height 34
type input "بانده و رابيت"
click at [1118, 384] on span "Save" at bounding box center [1131, 379] width 27 height 20
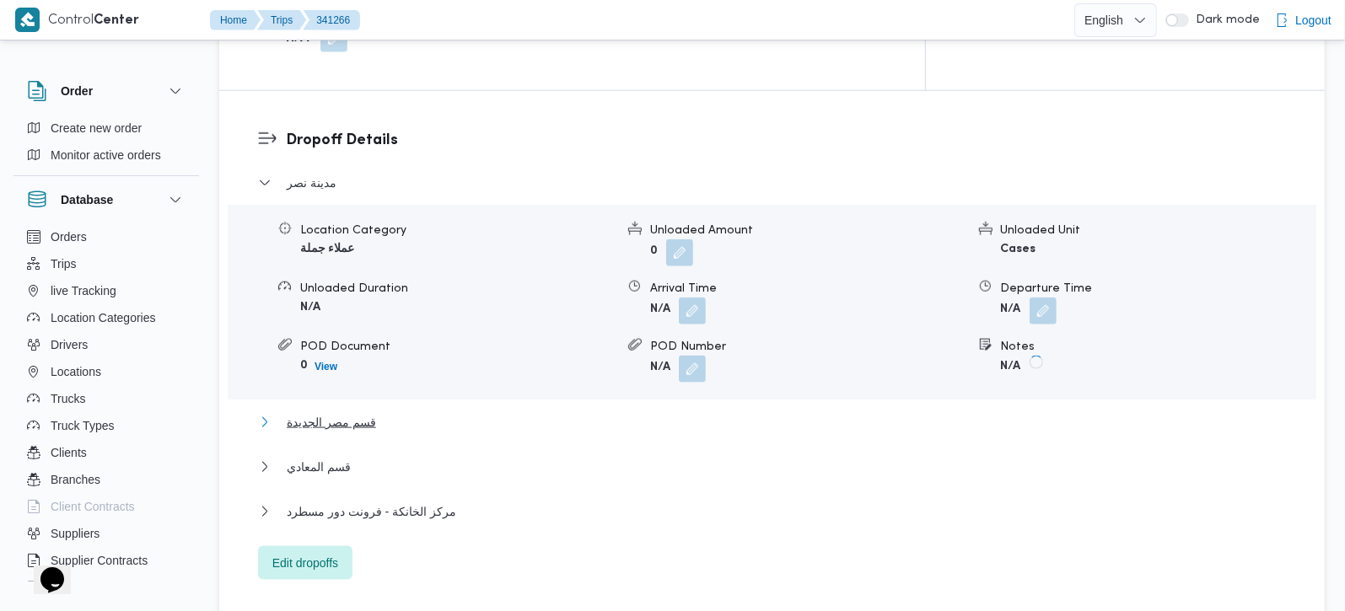
click at [333, 412] on span "قسم مصر الجديدة" at bounding box center [331, 422] width 89 height 20
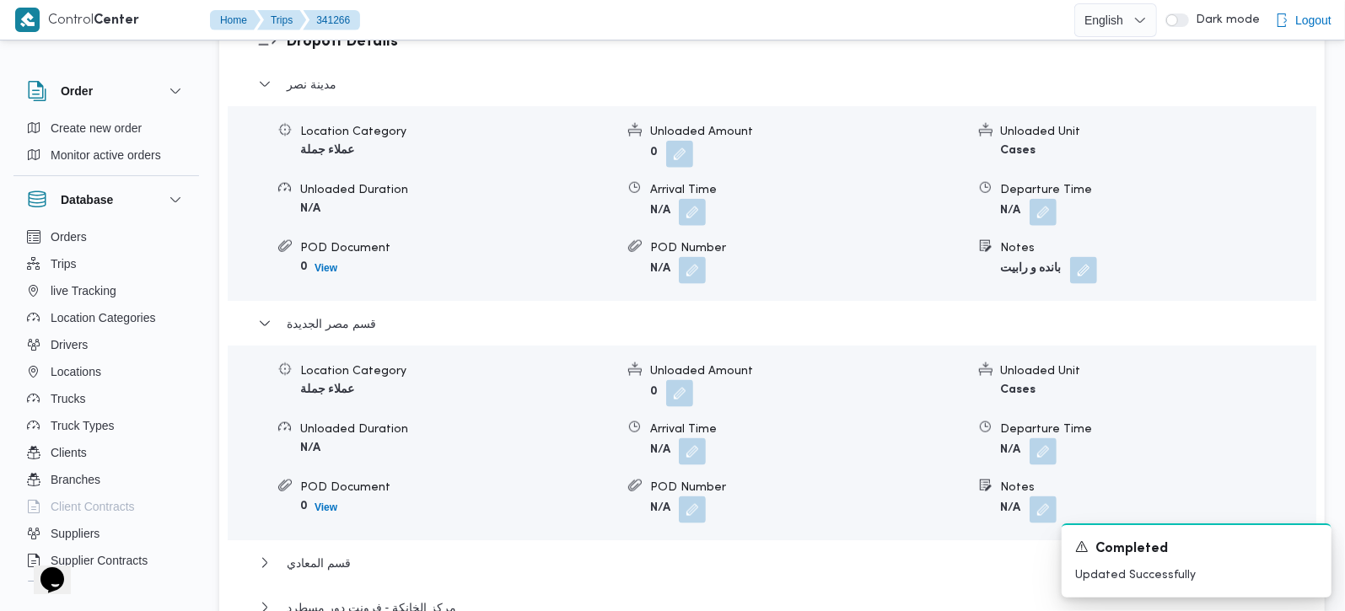
scroll to position [1587, 0]
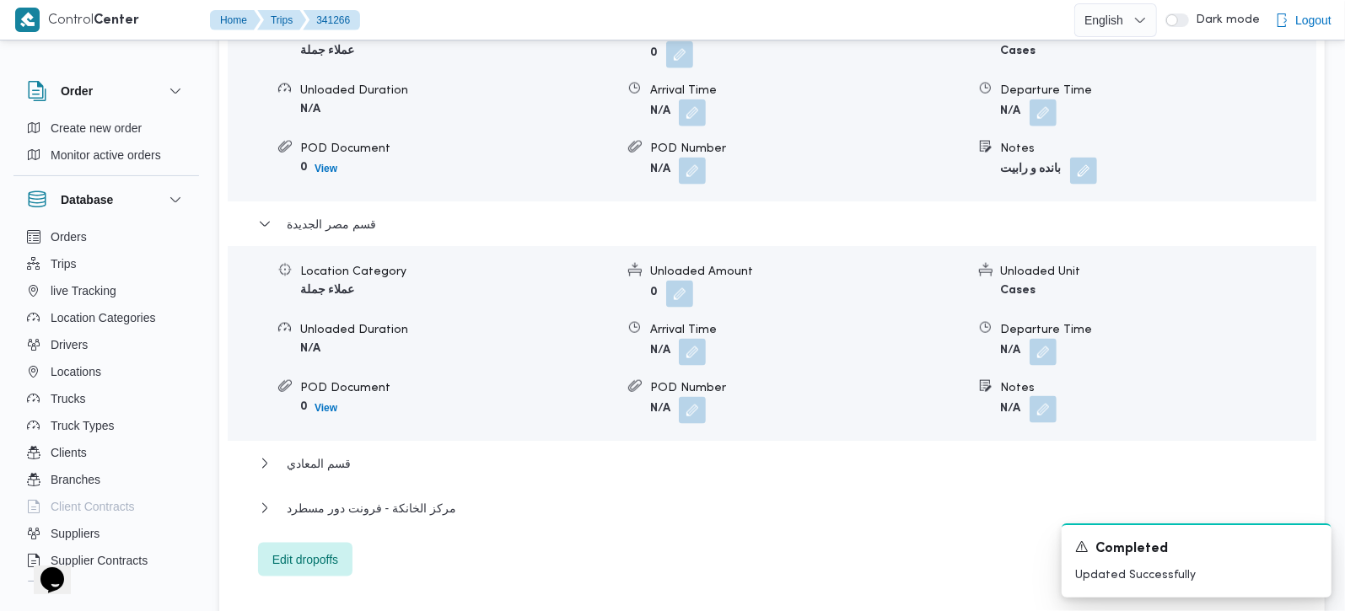
click at [1043, 396] on button "button" at bounding box center [1042, 409] width 27 height 27
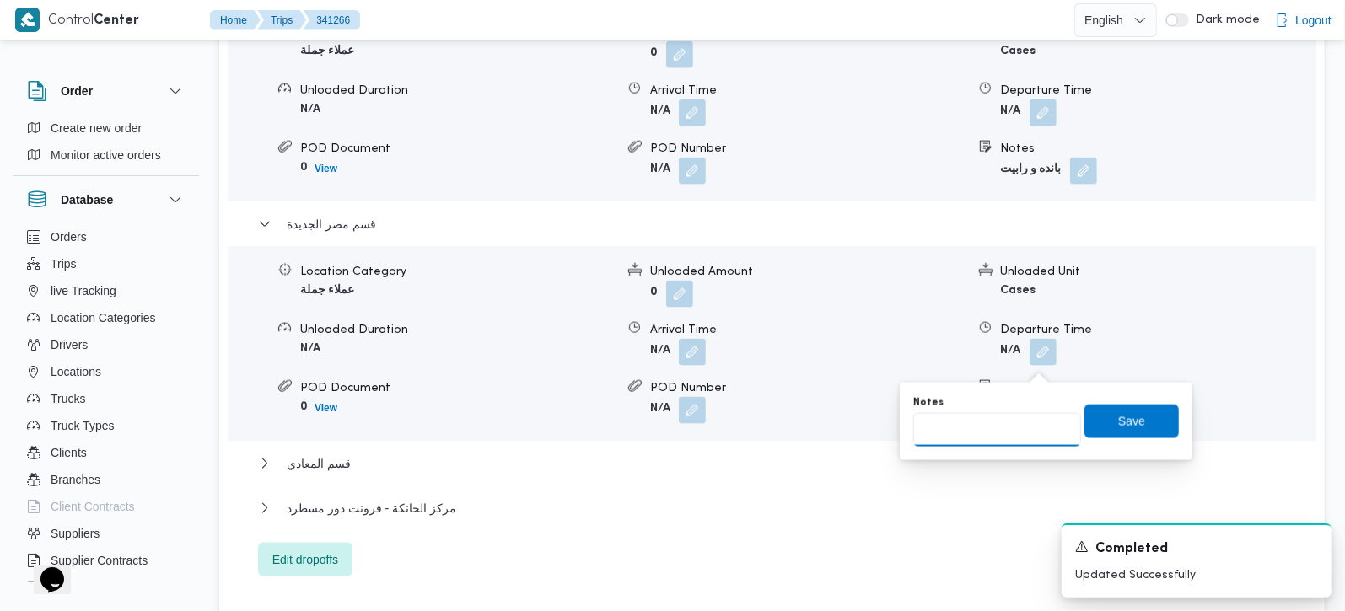
click at [997, 435] on input "Notes" at bounding box center [997, 430] width 168 height 34
type input "رابيت"
click at [1123, 437] on span "Save" at bounding box center [1131, 421] width 94 height 34
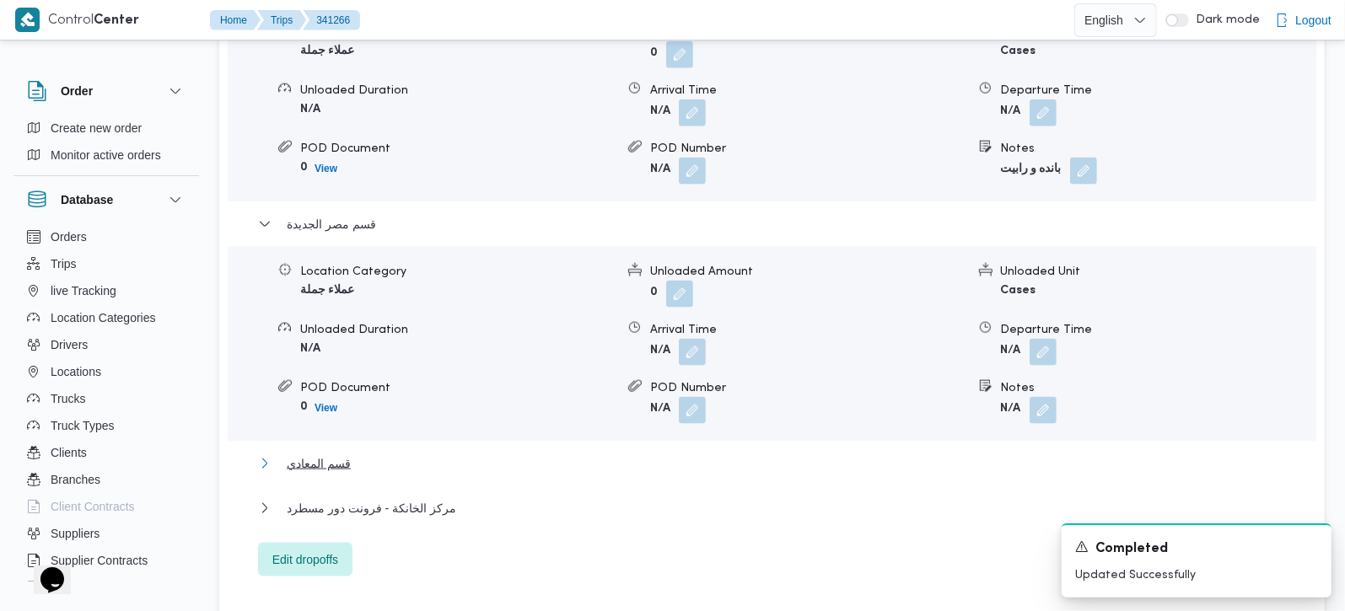
click at [309, 454] on span "قسم المعادي" at bounding box center [319, 464] width 64 height 20
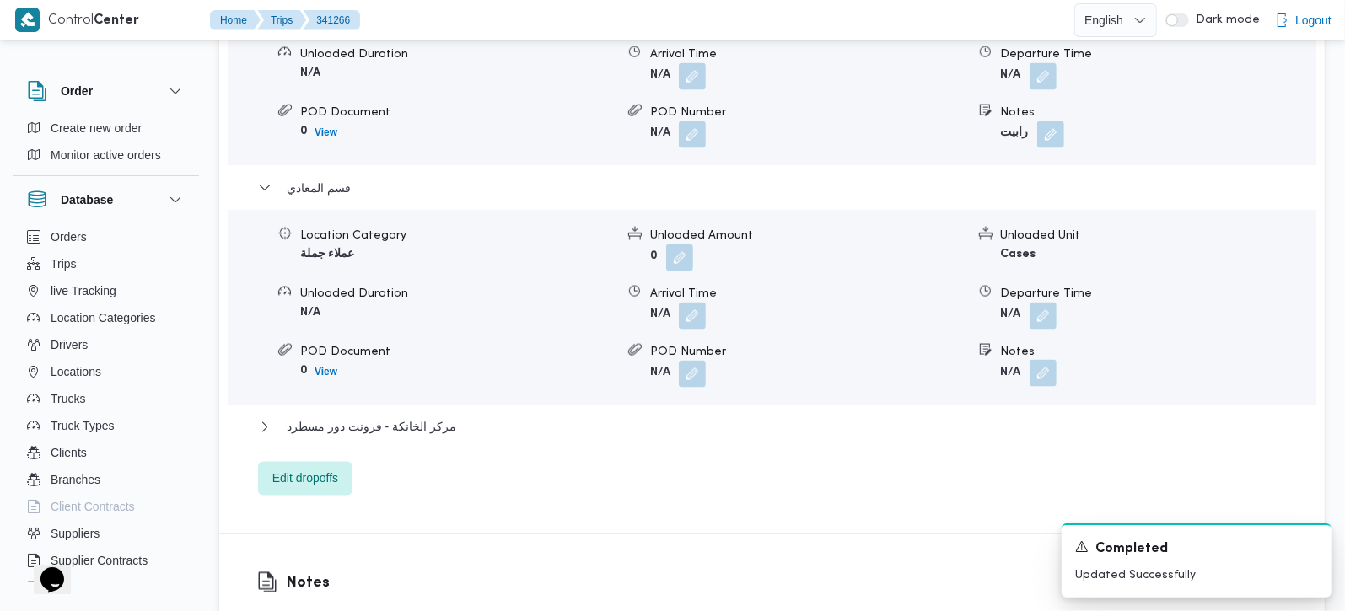
scroll to position [1884, 0]
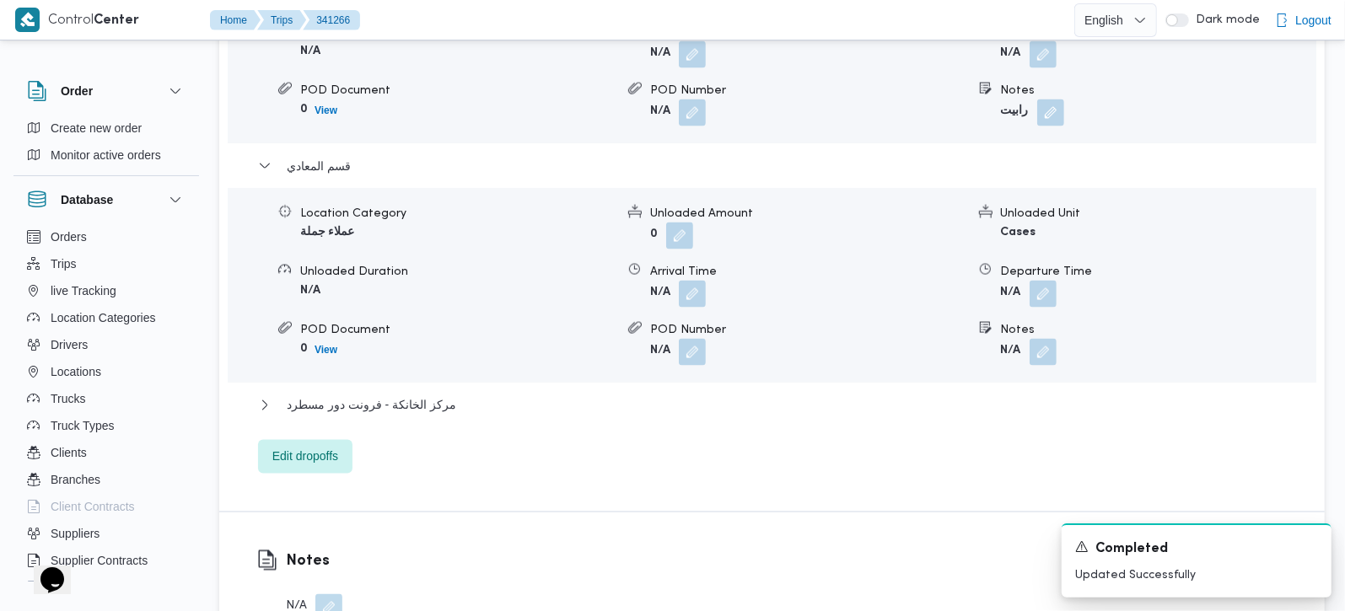
click at [1040, 321] on div "Notes" at bounding box center [1158, 330] width 314 height 18
click at [1040, 338] on button "button" at bounding box center [1042, 351] width 27 height 27
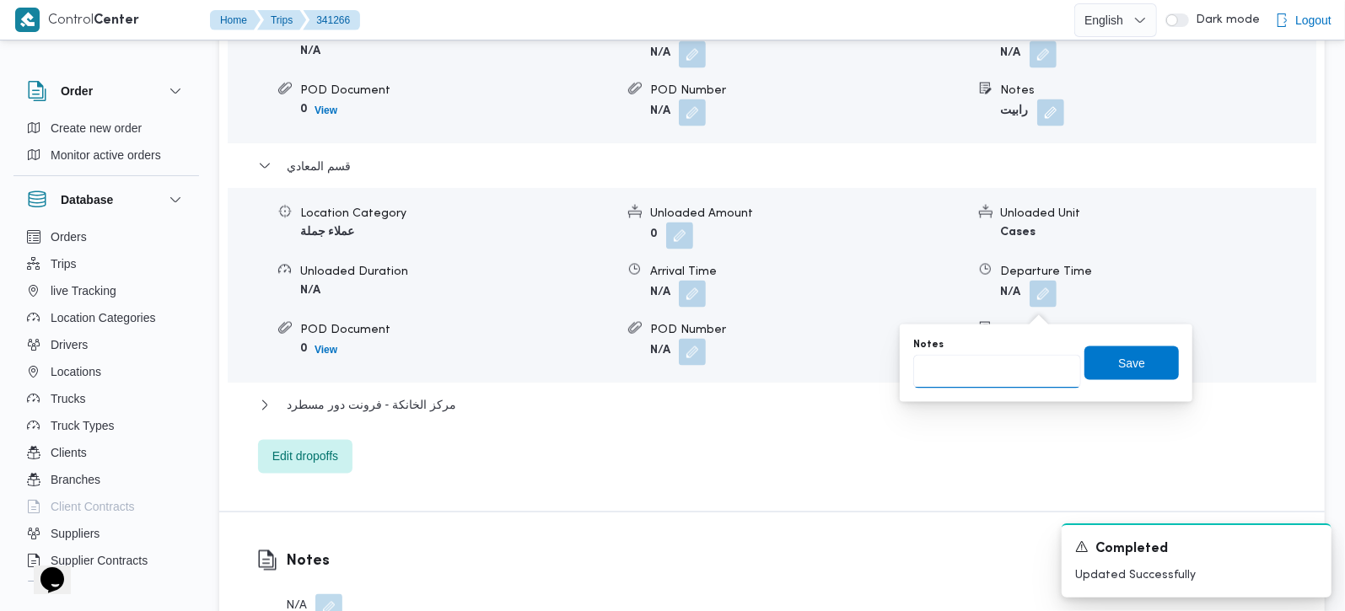
click at [1018, 362] on input "Notes" at bounding box center [997, 372] width 168 height 34
click at [960, 373] on input "اوسكار و باندا و رابيت" at bounding box center [997, 372] width 168 height 34
type input "اوسكار و بانده و رابيت"
click at [1095, 367] on span "Save" at bounding box center [1131, 363] width 94 height 34
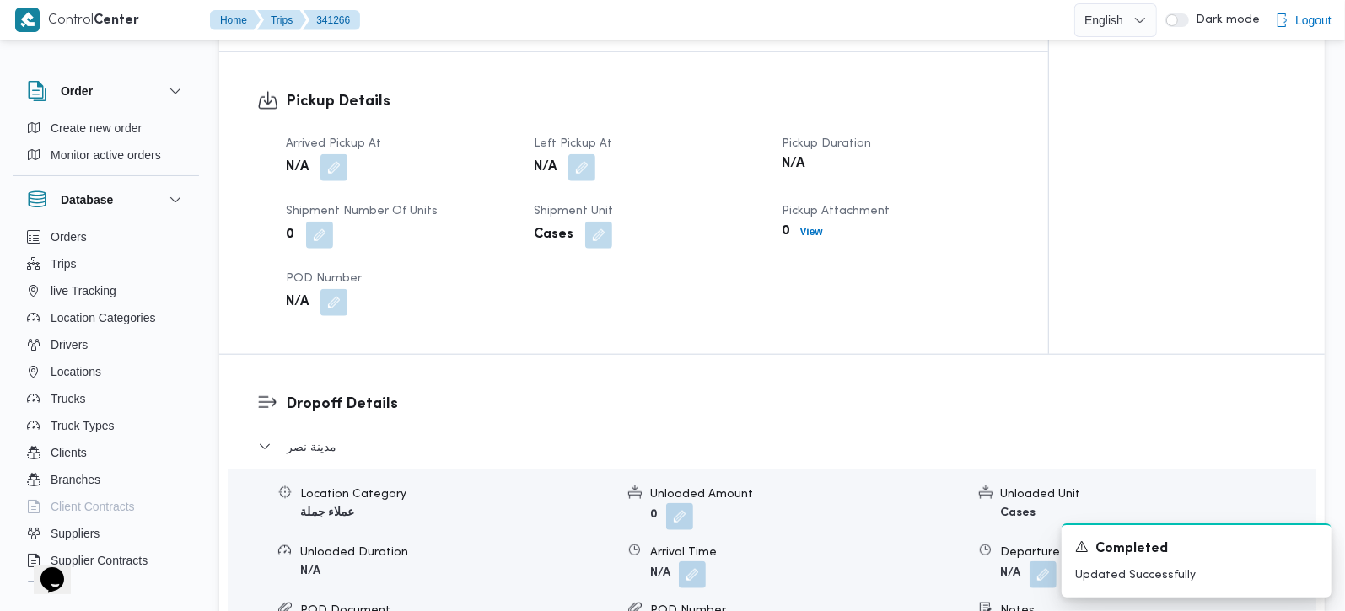
scroll to position [991, 0]
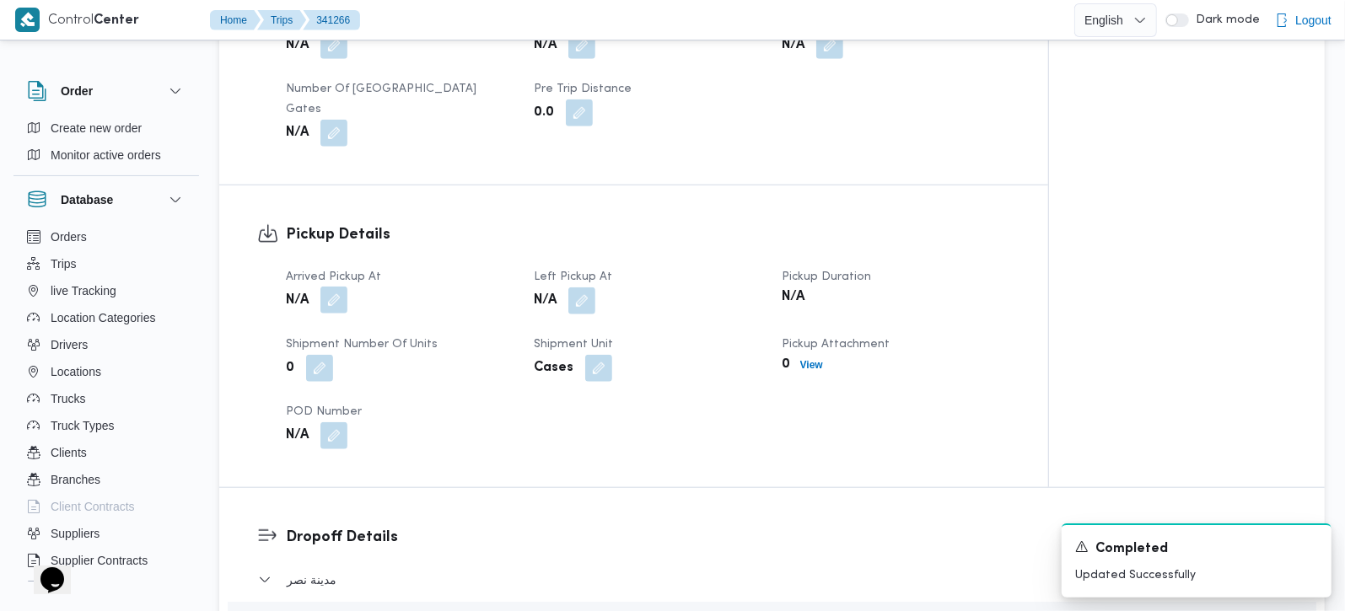
click at [336, 287] on button "button" at bounding box center [333, 300] width 27 height 27
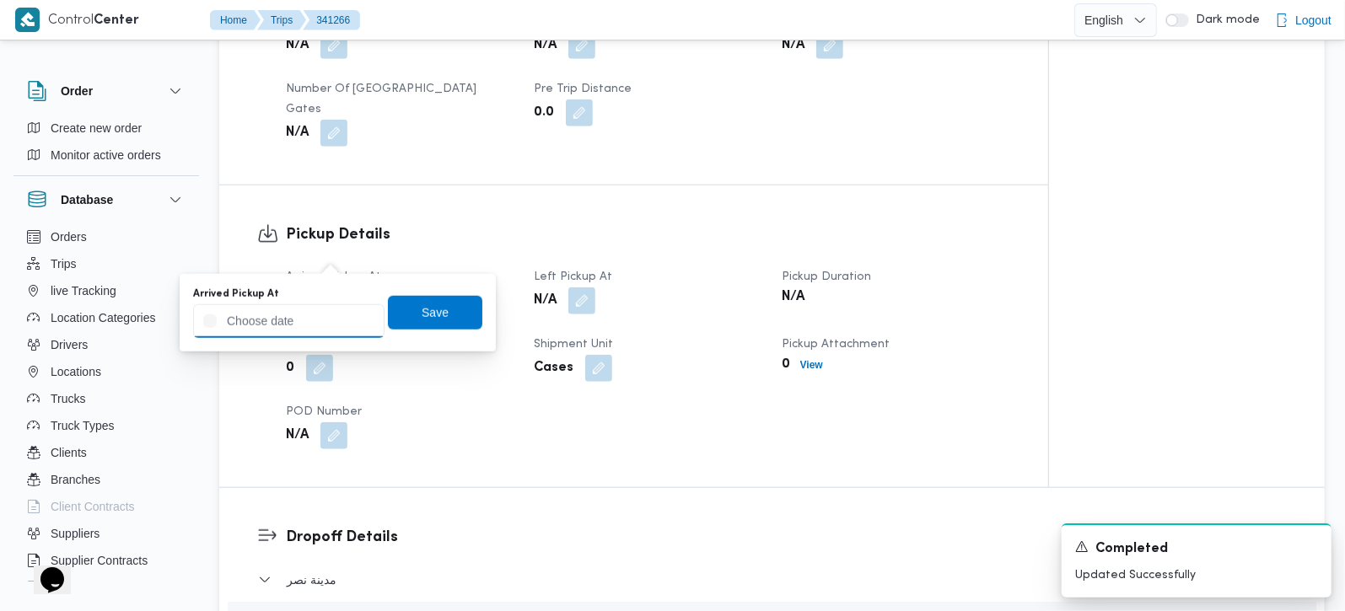
click at [294, 324] on input "Arrived Pickup At" at bounding box center [288, 321] width 191 height 34
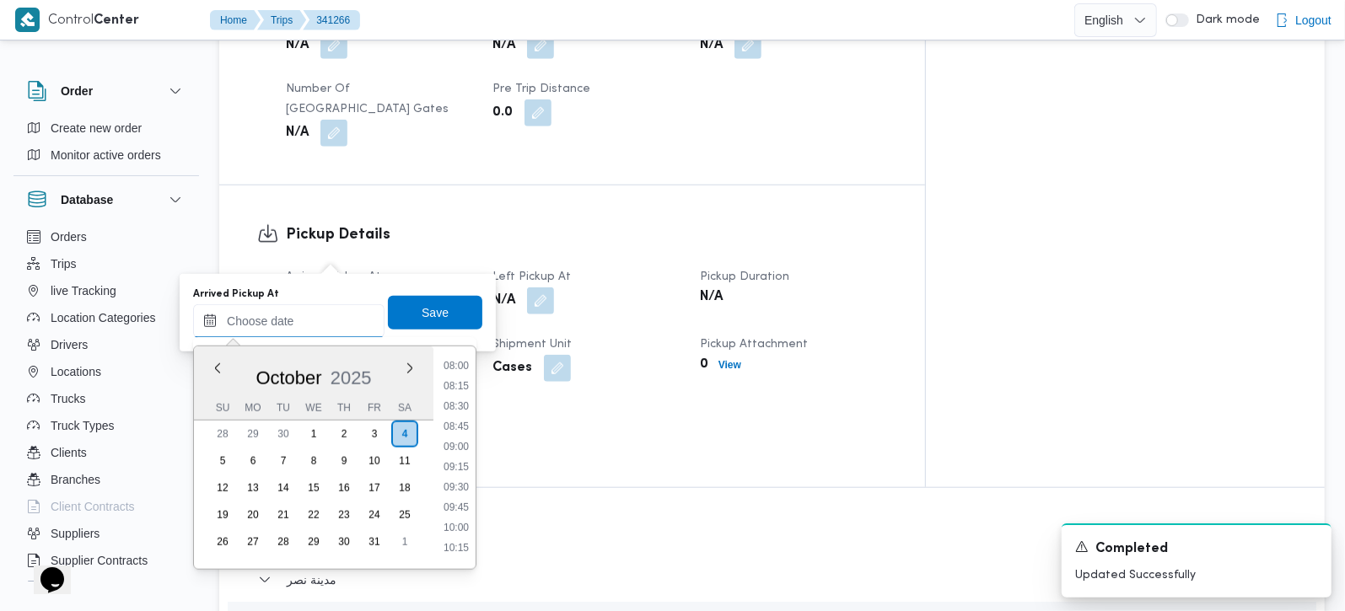
scroll to position [551, 0]
click at [465, 482] on li "08:15" at bounding box center [456, 484] width 39 height 17
type input "04/10/2025 08:15"
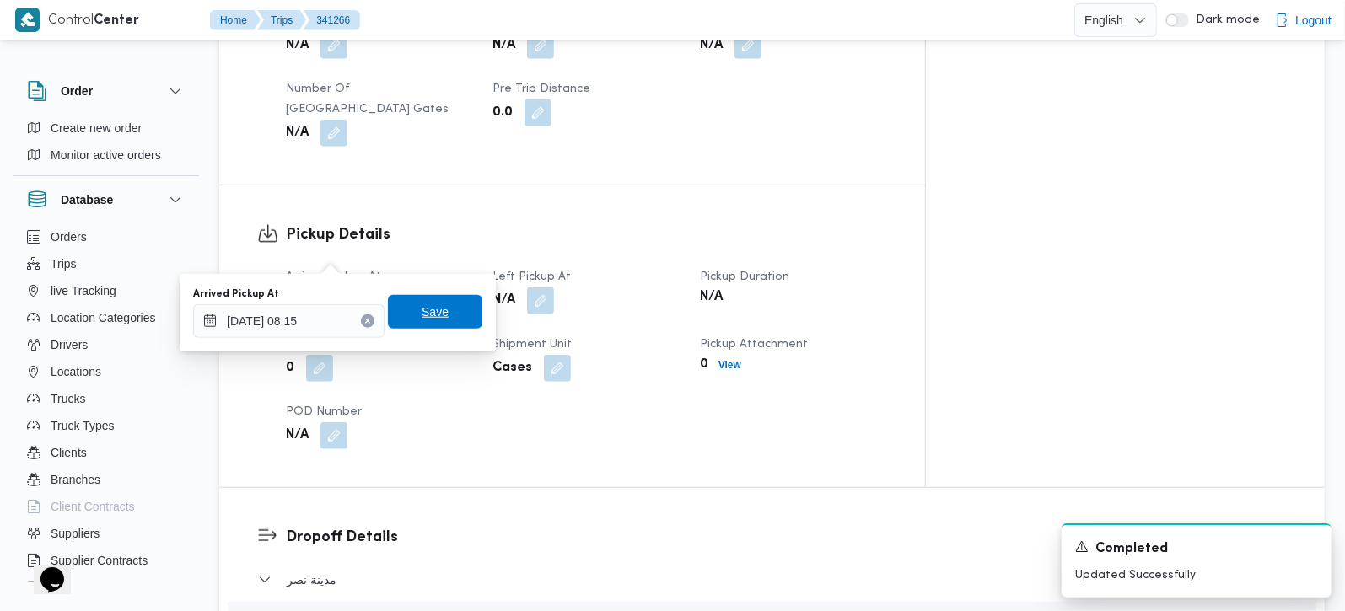
click at [425, 302] on span "Save" at bounding box center [435, 312] width 27 height 20
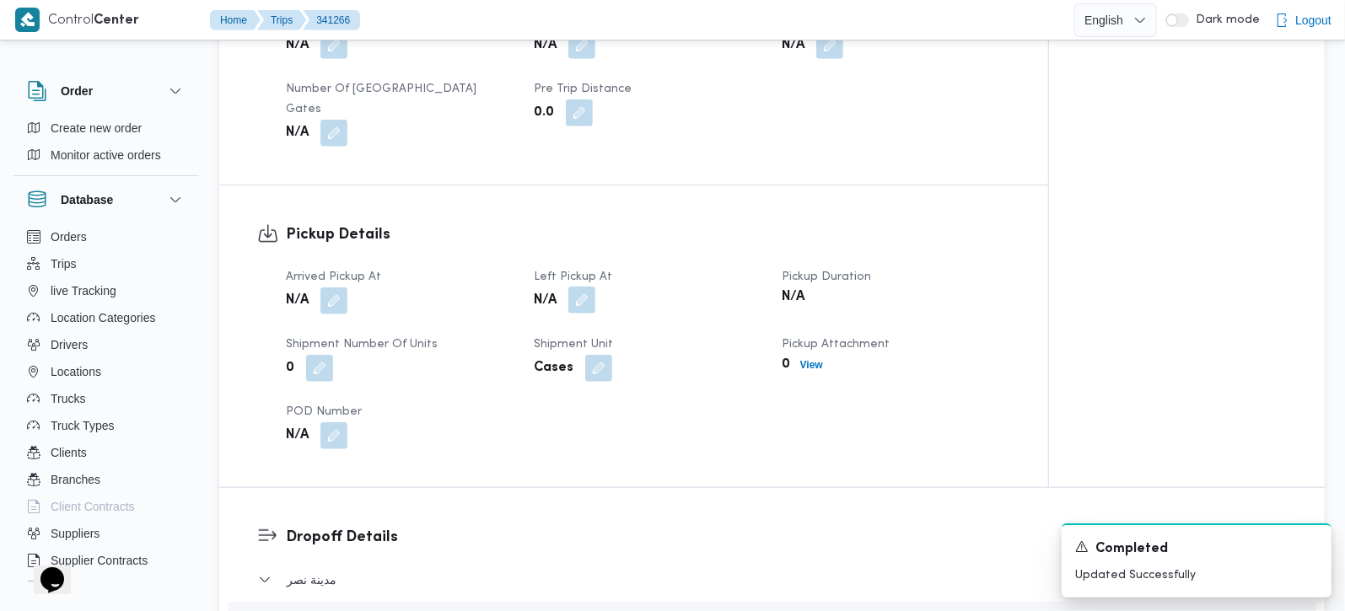
click at [576, 287] on button "button" at bounding box center [581, 300] width 27 height 27
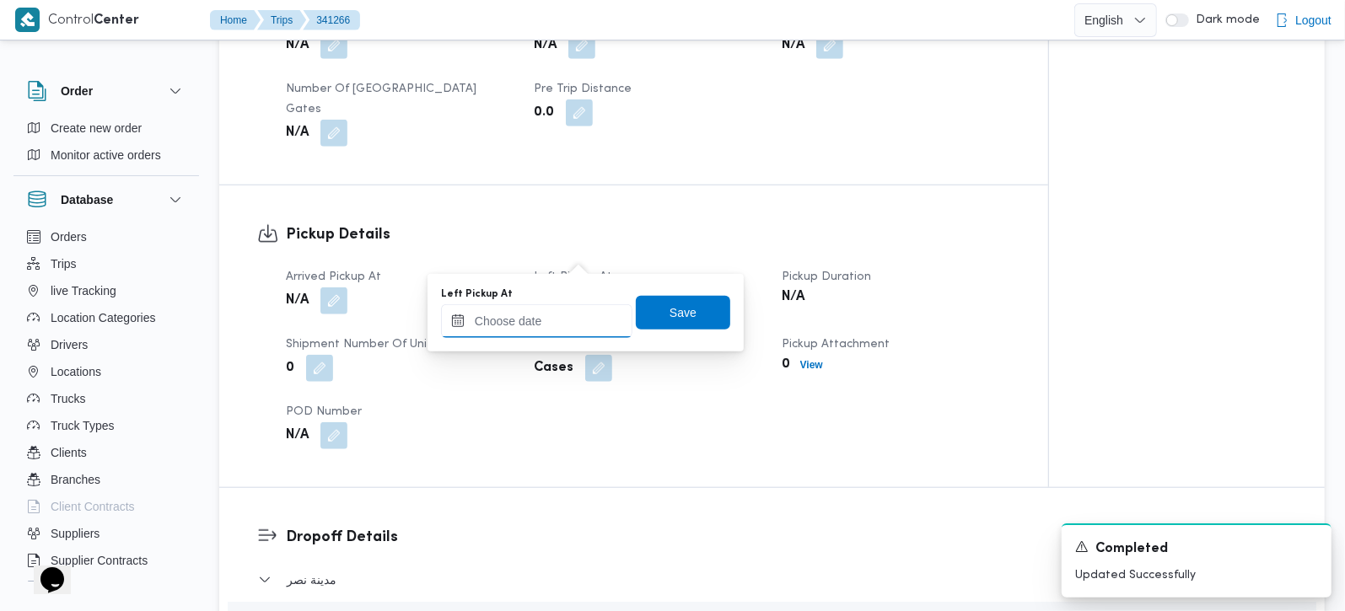
click at [592, 317] on input "Left Pickup At" at bounding box center [536, 321] width 191 height 34
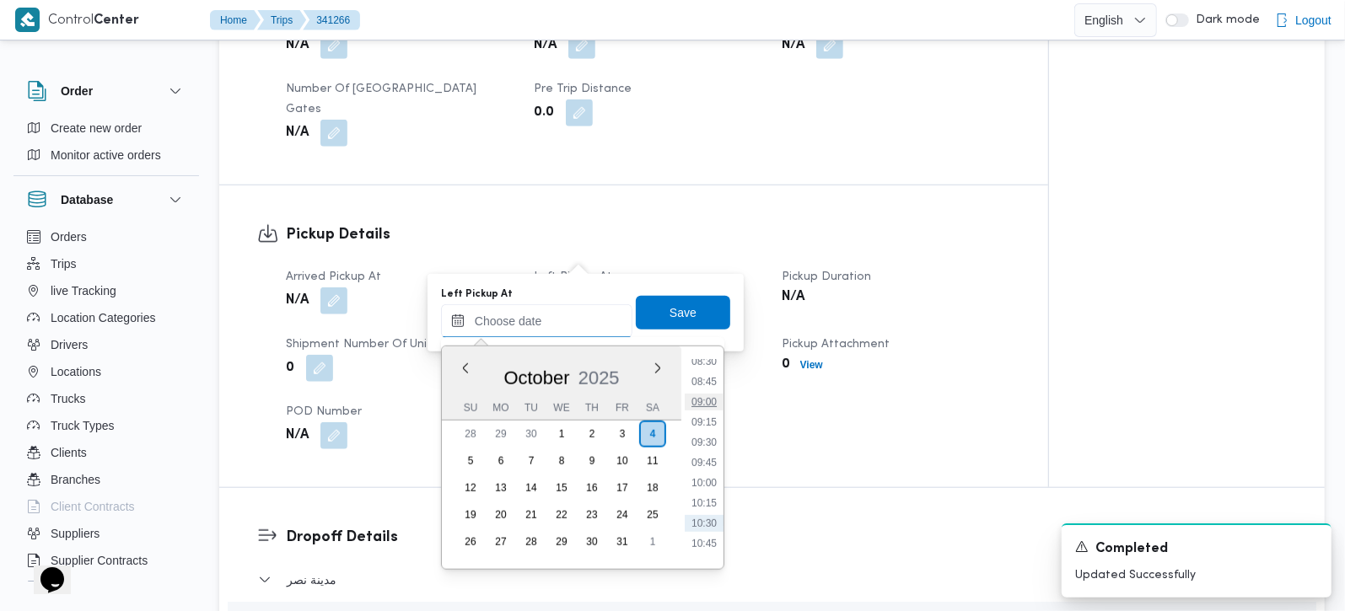
scroll to position [650, 0]
drag, startPoint x: 710, startPoint y: 442, endPoint x: 698, endPoint y: 377, distance: 66.0
click at [710, 442] on li "09:00" at bounding box center [704, 446] width 39 height 17
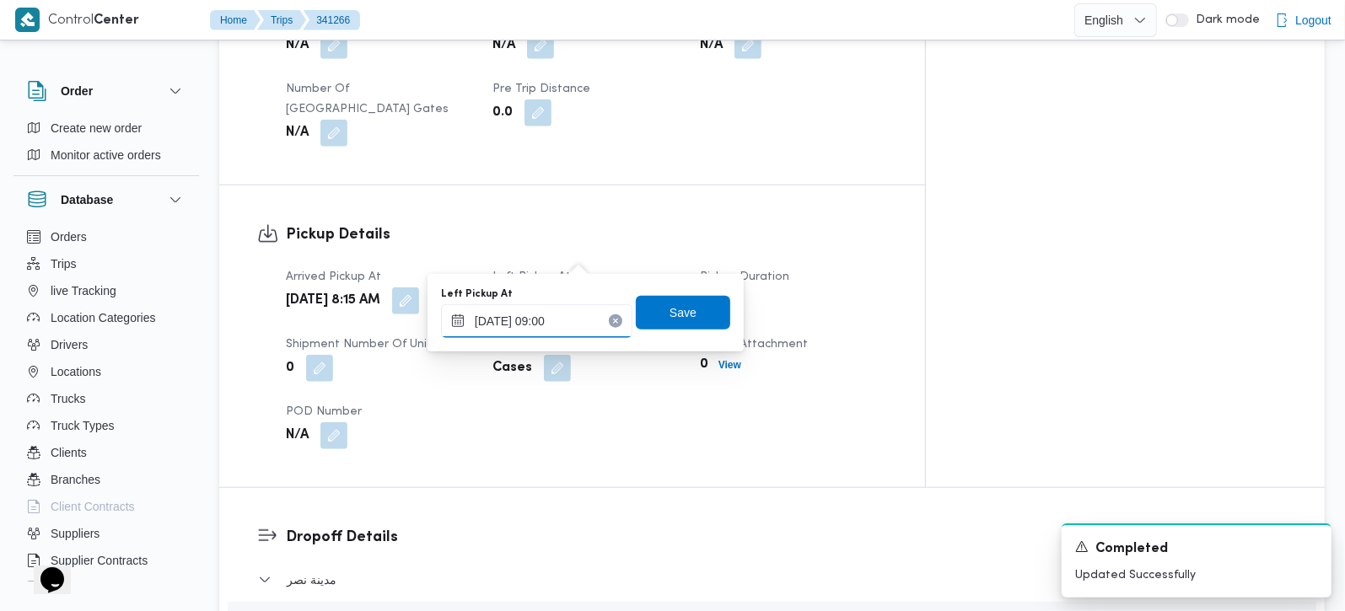
type input "04/10/2025 09:00"
click at [677, 308] on span "Save" at bounding box center [682, 312] width 27 height 20
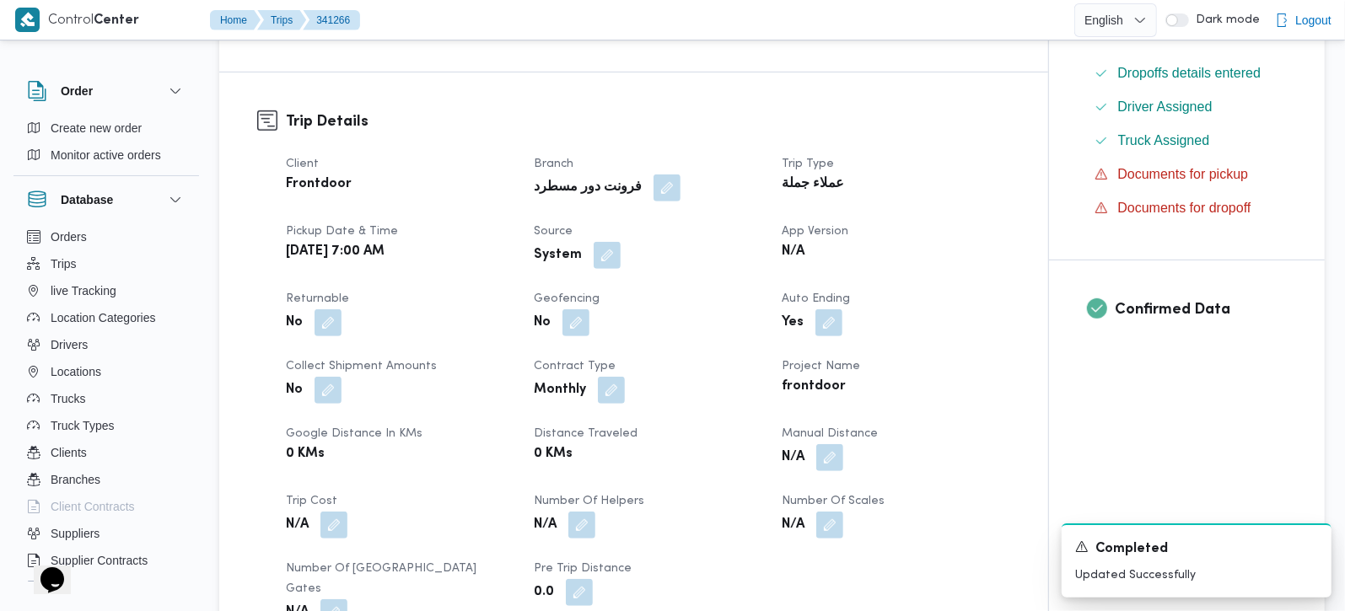
scroll to position [396, 0]
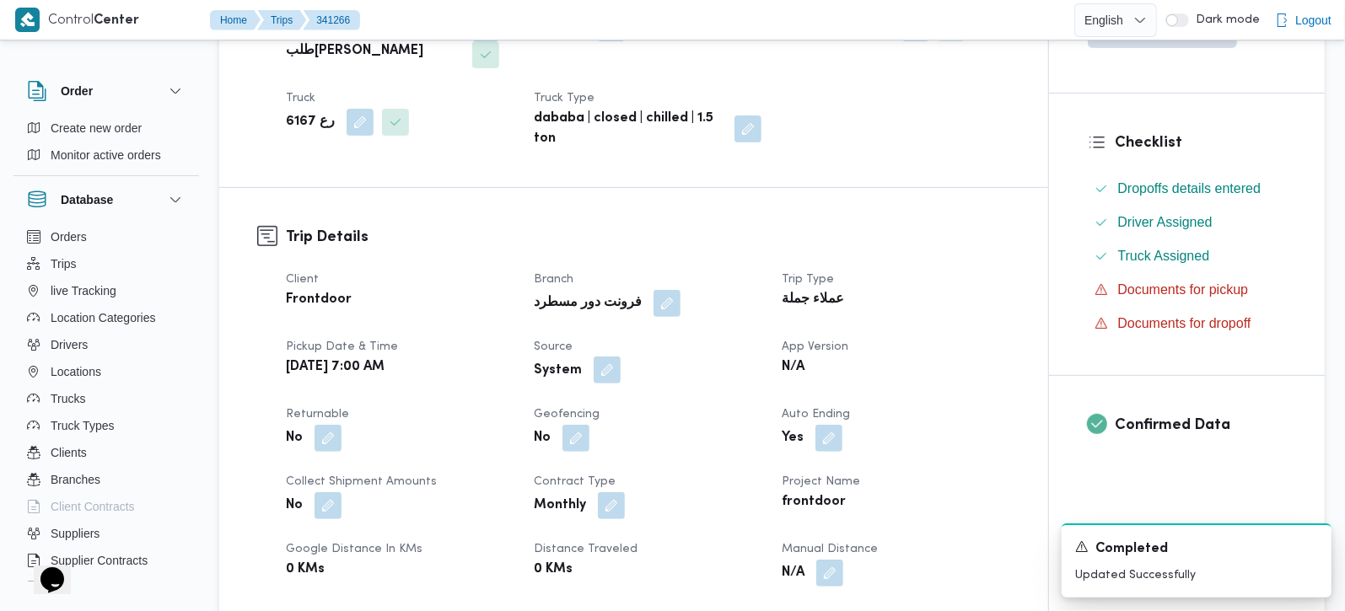
click at [599, 357] on button "button" at bounding box center [607, 370] width 27 height 27
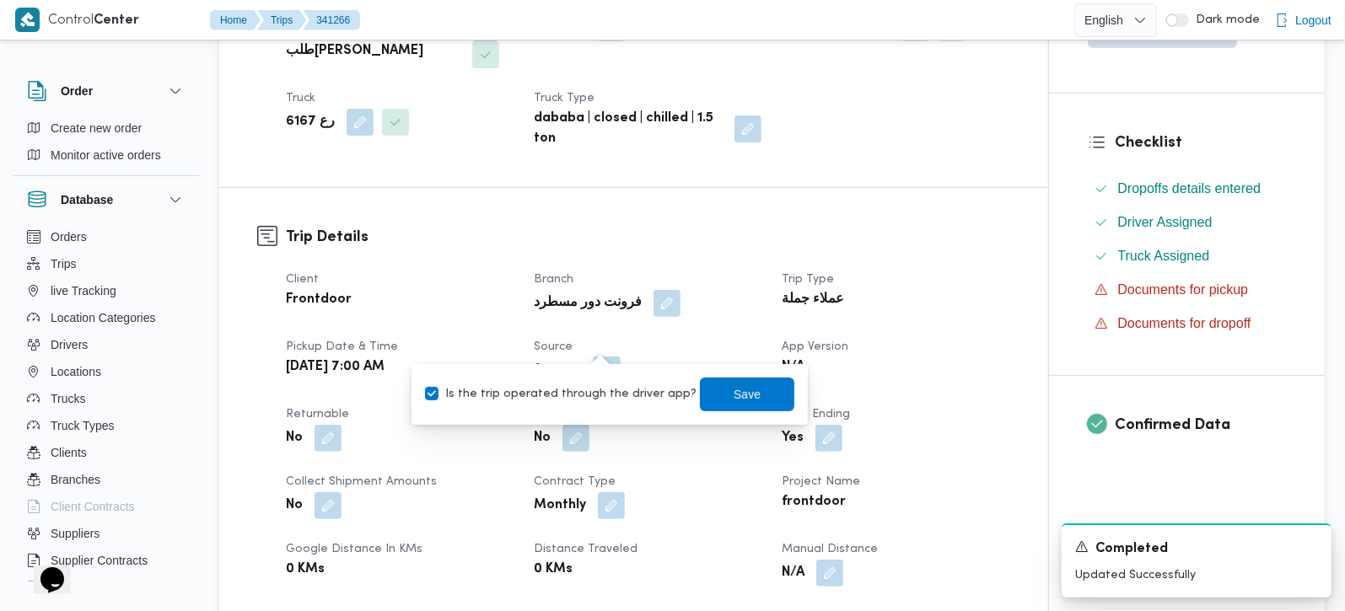
click at [582, 398] on label "Is the trip operated through the driver app?" at bounding box center [560, 394] width 271 height 20
checkbox input "false"
click at [755, 386] on span "Save" at bounding box center [747, 394] width 94 height 34
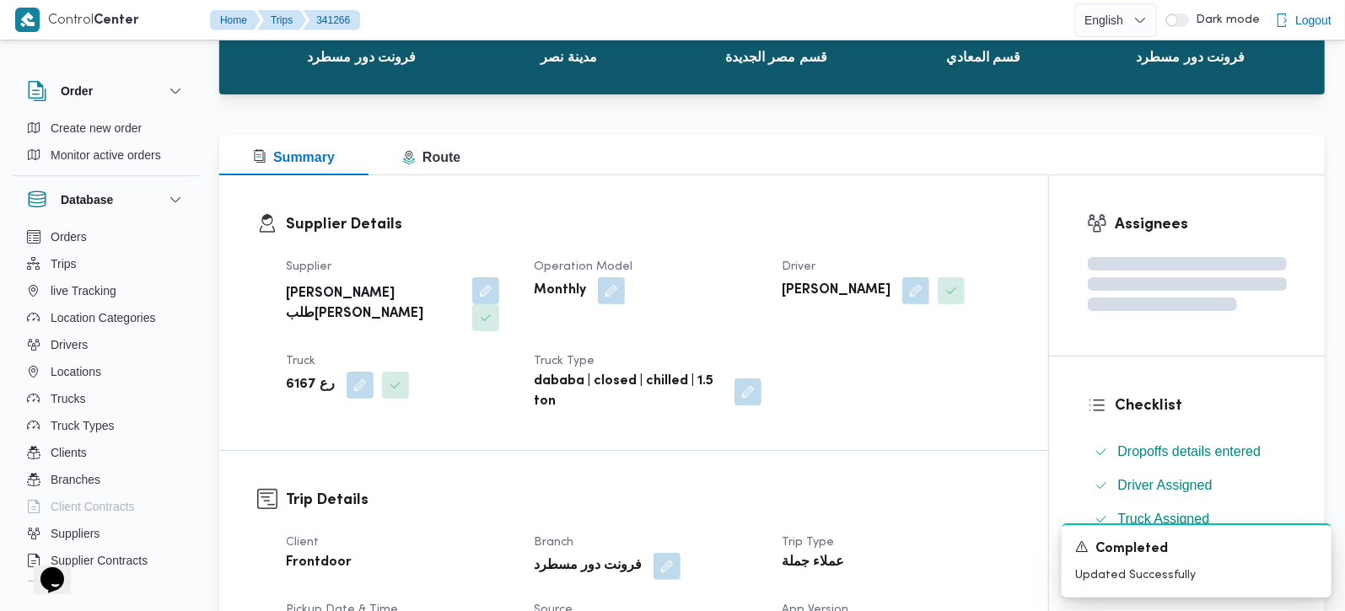
scroll to position [0, 0]
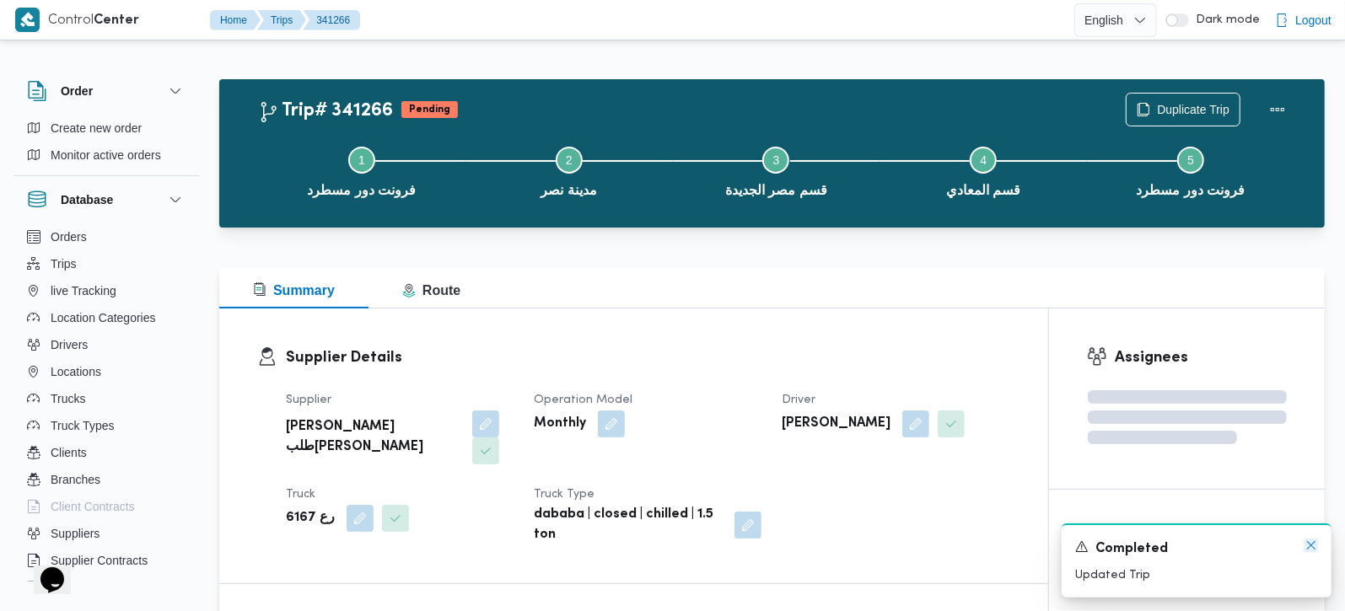
click at [1314, 549] on icon "Dismiss toast" at bounding box center [1310, 545] width 13 height 13
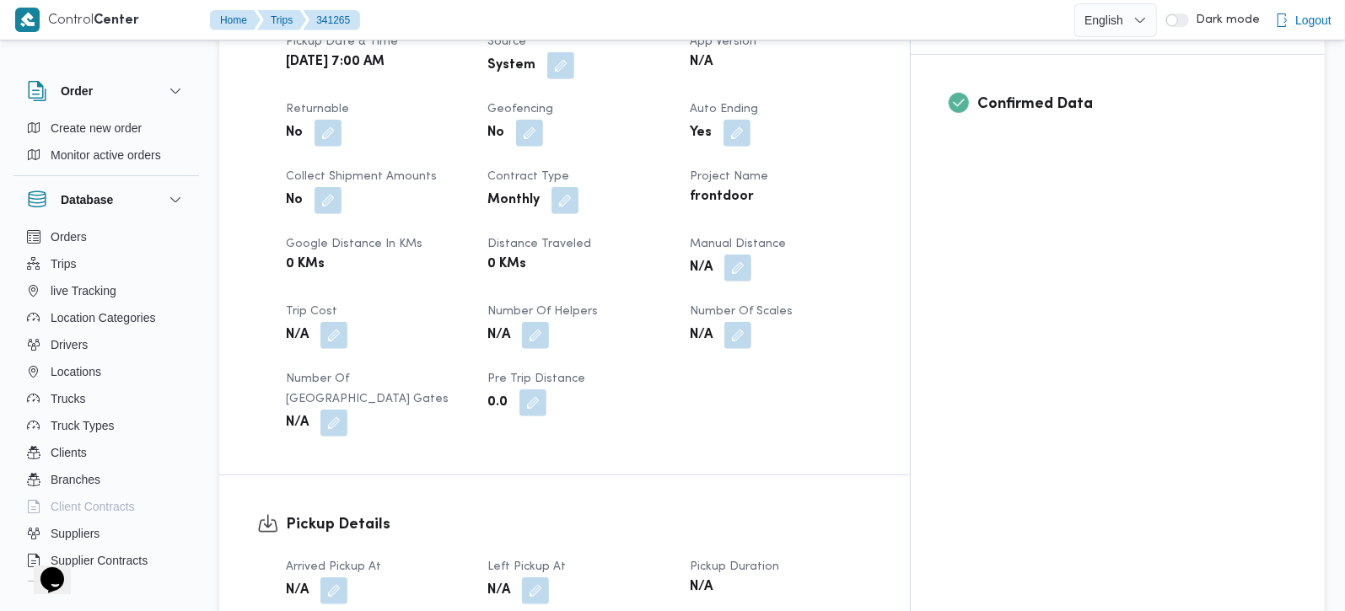
scroll to position [594, 0]
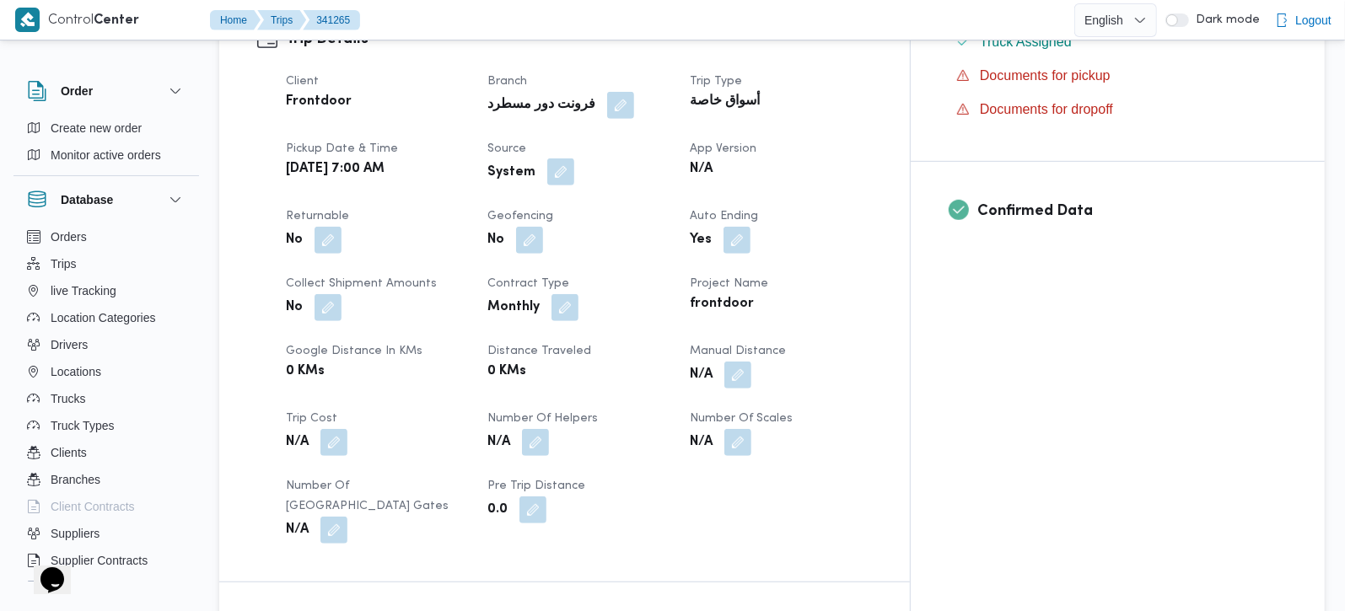
click at [574, 159] on button "button" at bounding box center [560, 172] width 27 height 27
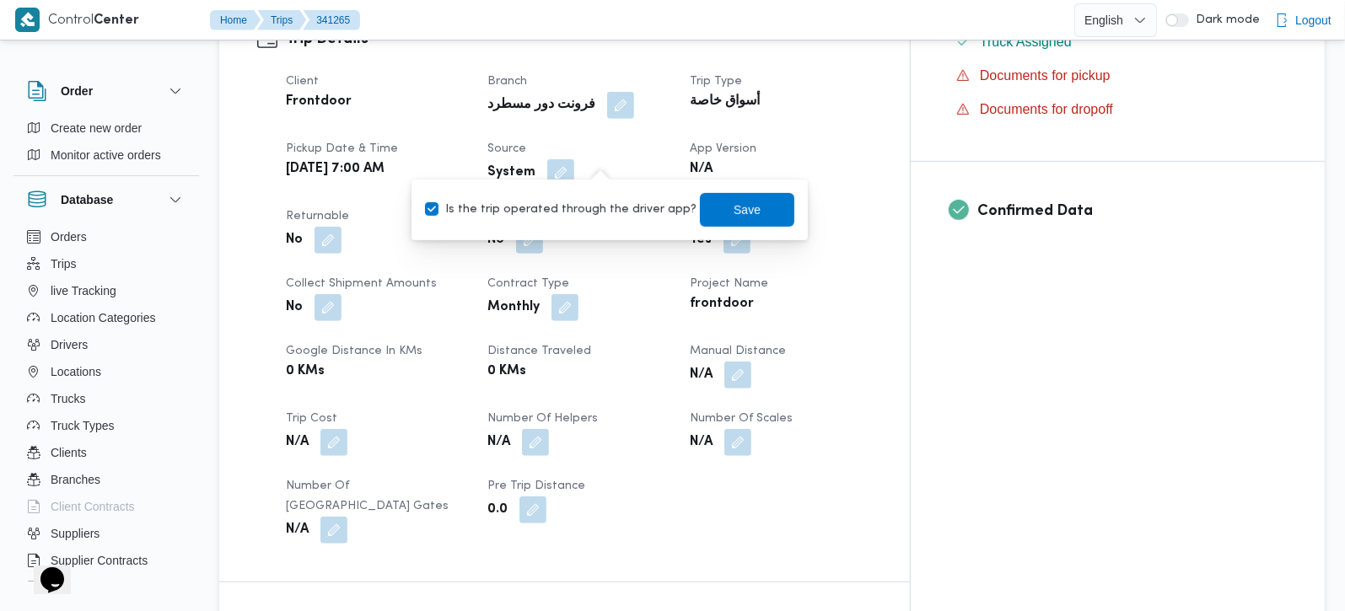
click at [588, 200] on label "Is the trip operated through the driver app?" at bounding box center [560, 210] width 271 height 20
checkbox input "false"
click at [734, 207] on span "Save" at bounding box center [746, 209] width 27 height 20
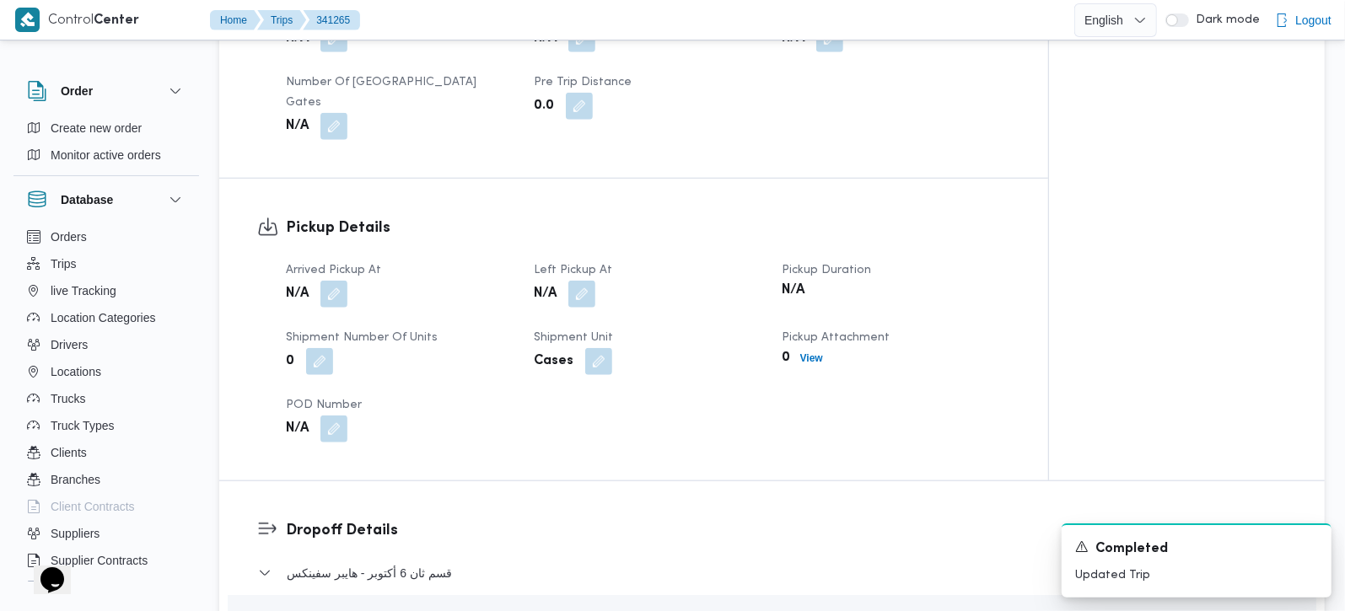
scroll to position [991, 0]
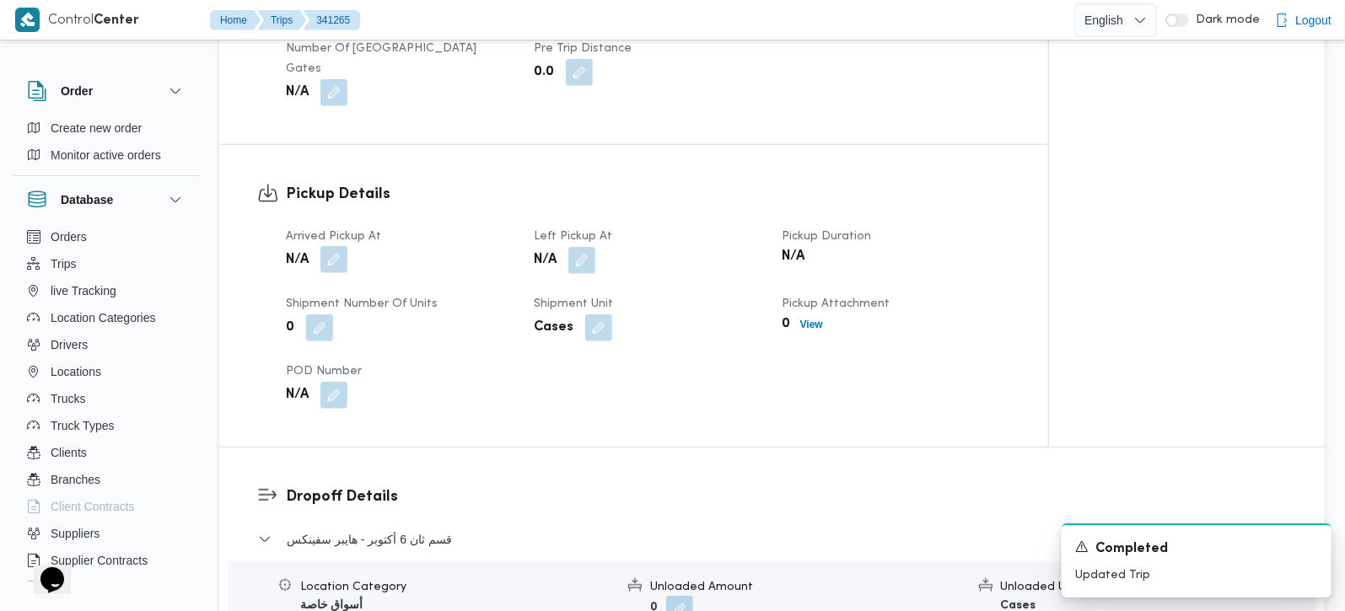
click at [336, 261] on button "button" at bounding box center [333, 259] width 27 height 27
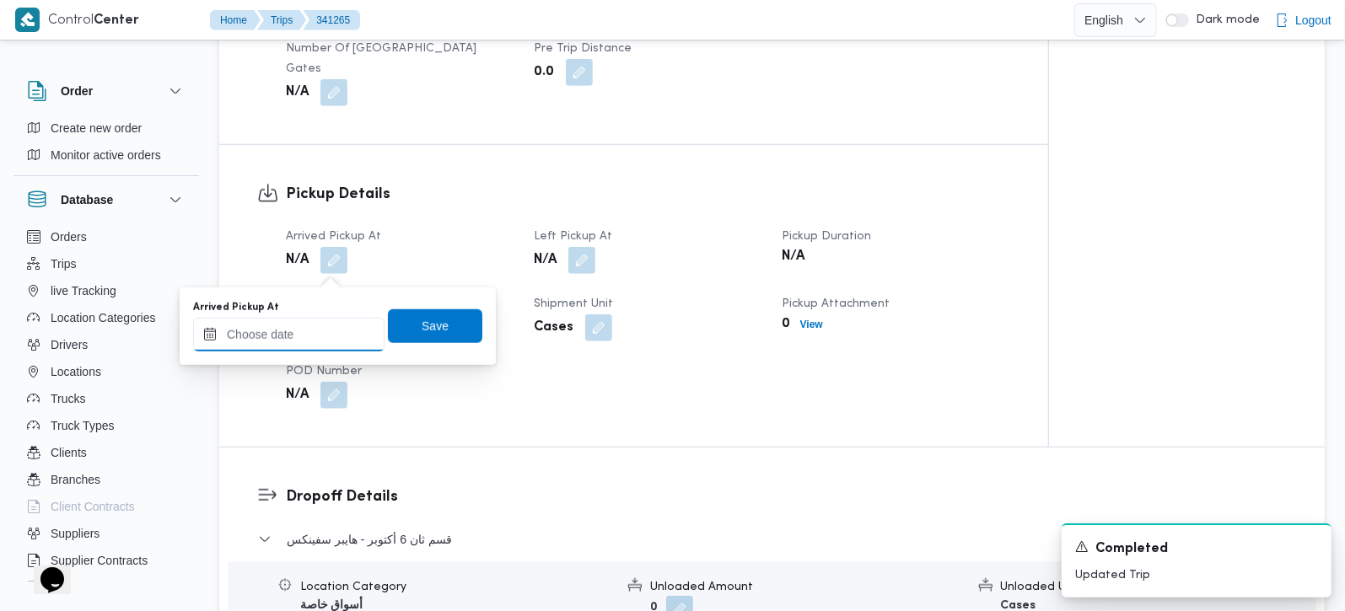
click at [295, 333] on input "Arrived Pickup At" at bounding box center [288, 335] width 191 height 34
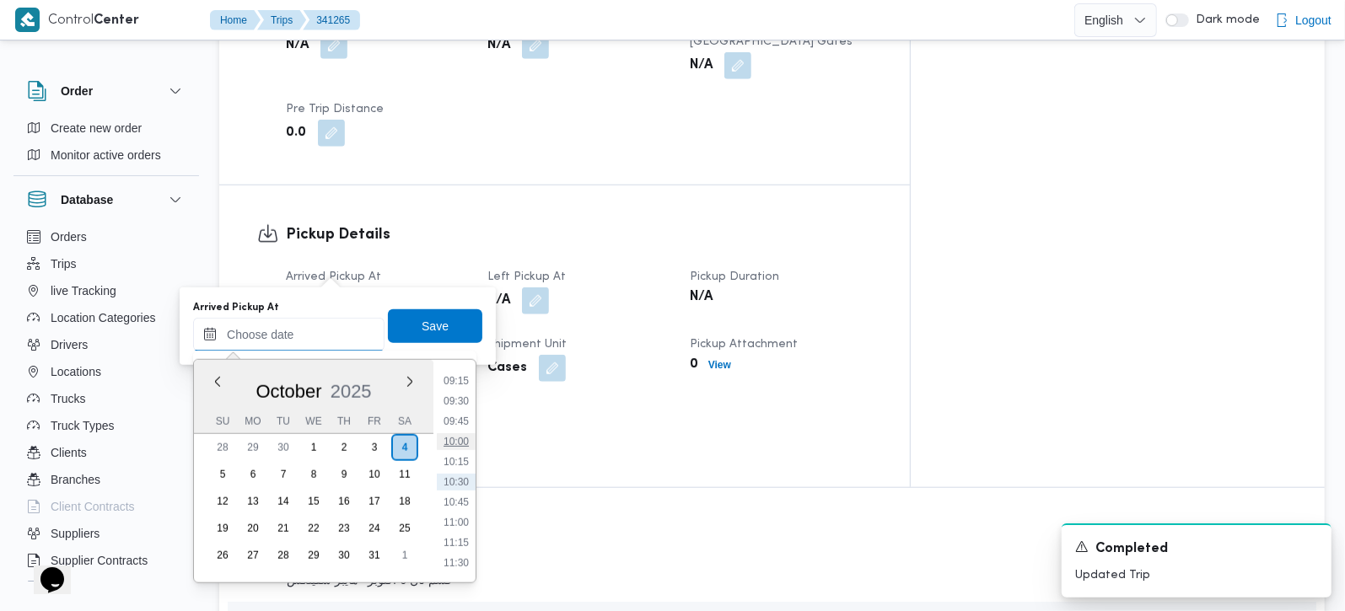
scroll to position [650, 0]
click at [465, 464] on li "09:00" at bounding box center [456, 460] width 39 height 17
type input "[DATE] 09:00"
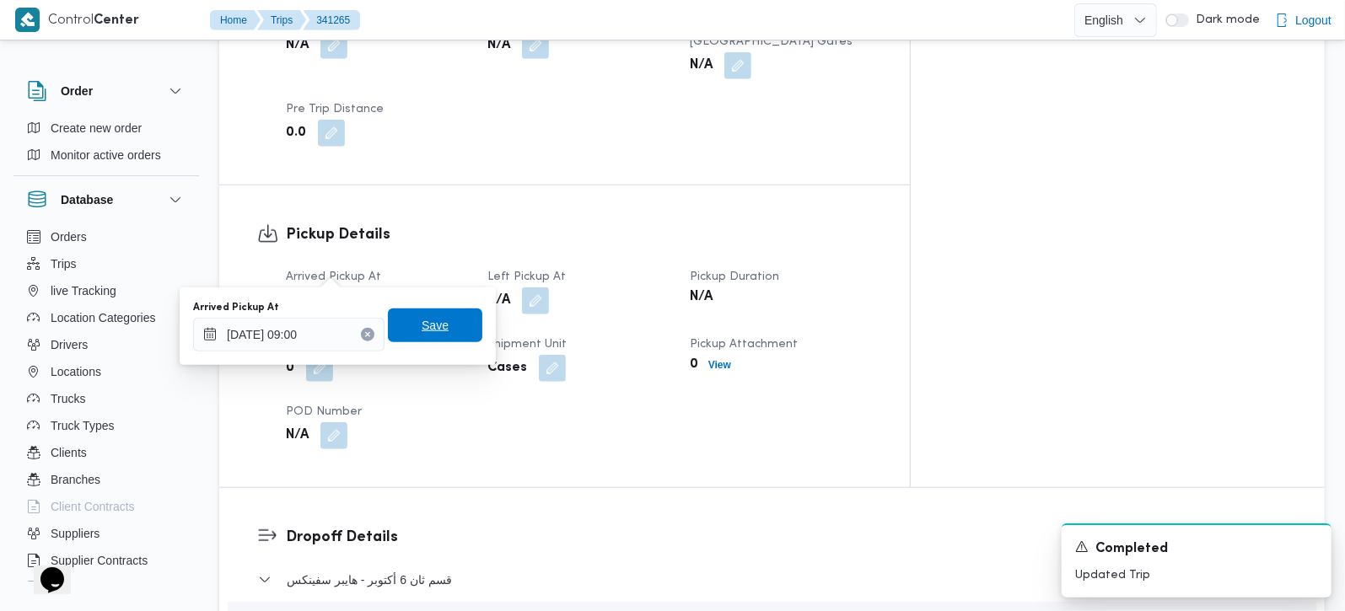
click at [425, 327] on span "Save" at bounding box center [435, 325] width 27 height 20
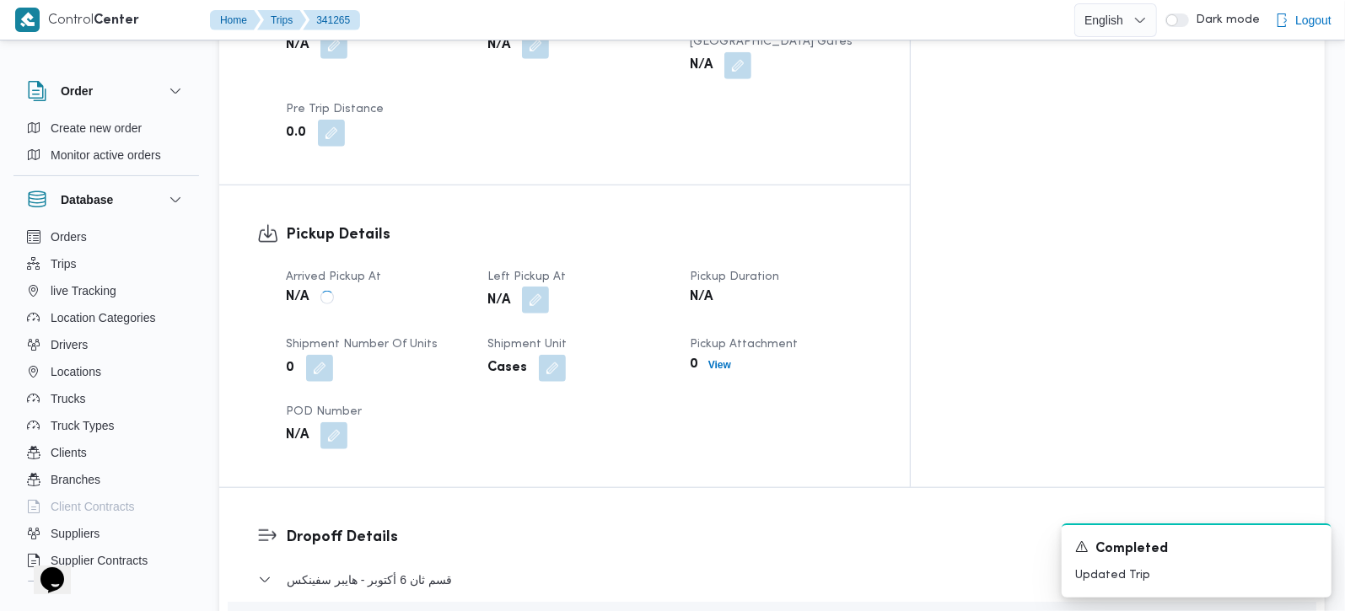
click at [549, 287] on button "button" at bounding box center [535, 300] width 27 height 27
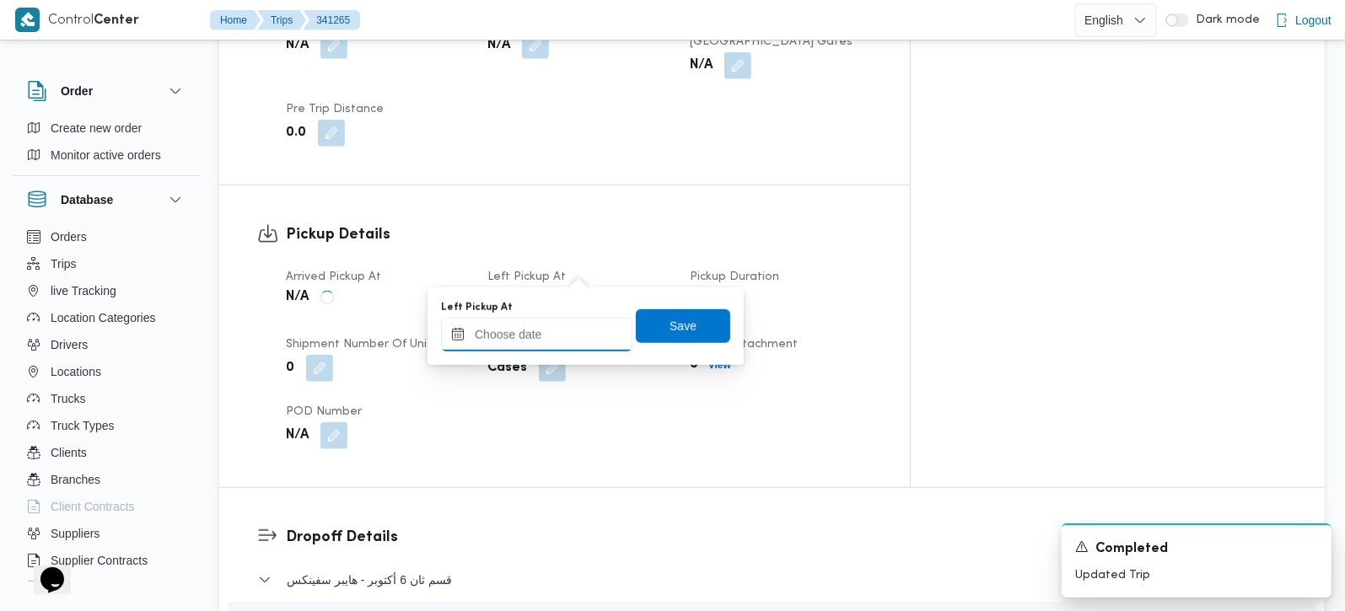
click at [564, 332] on input "Left Pickup At" at bounding box center [536, 335] width 191 height 34
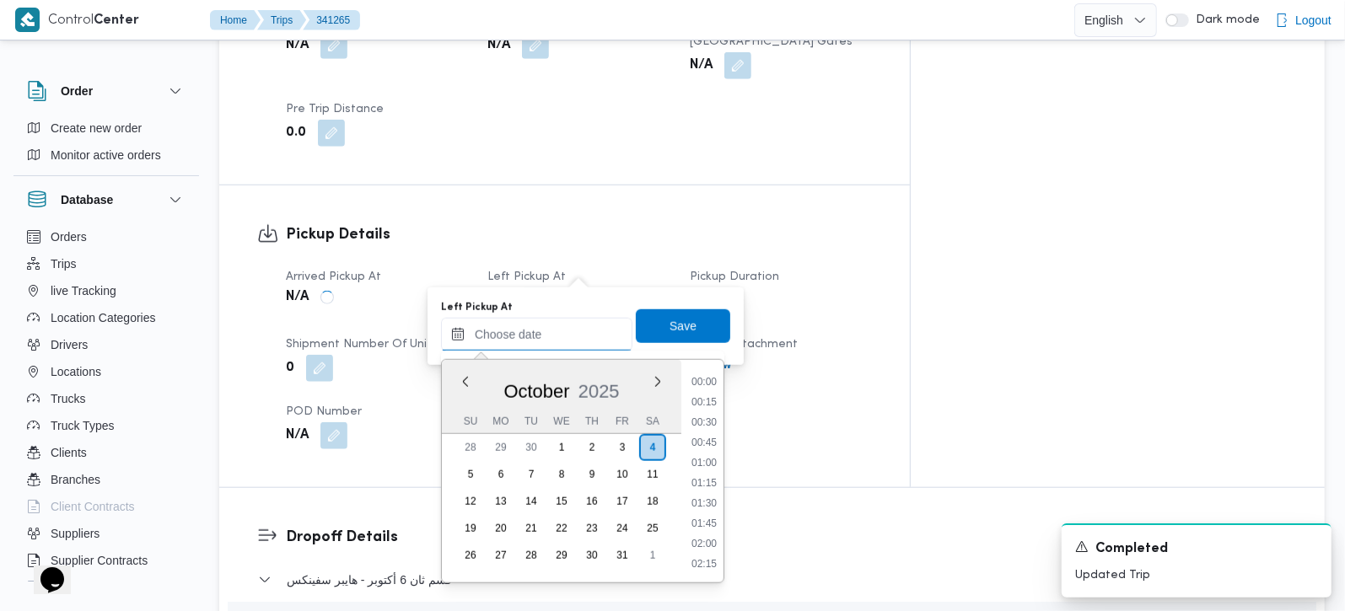
scroll to position [750, 0]
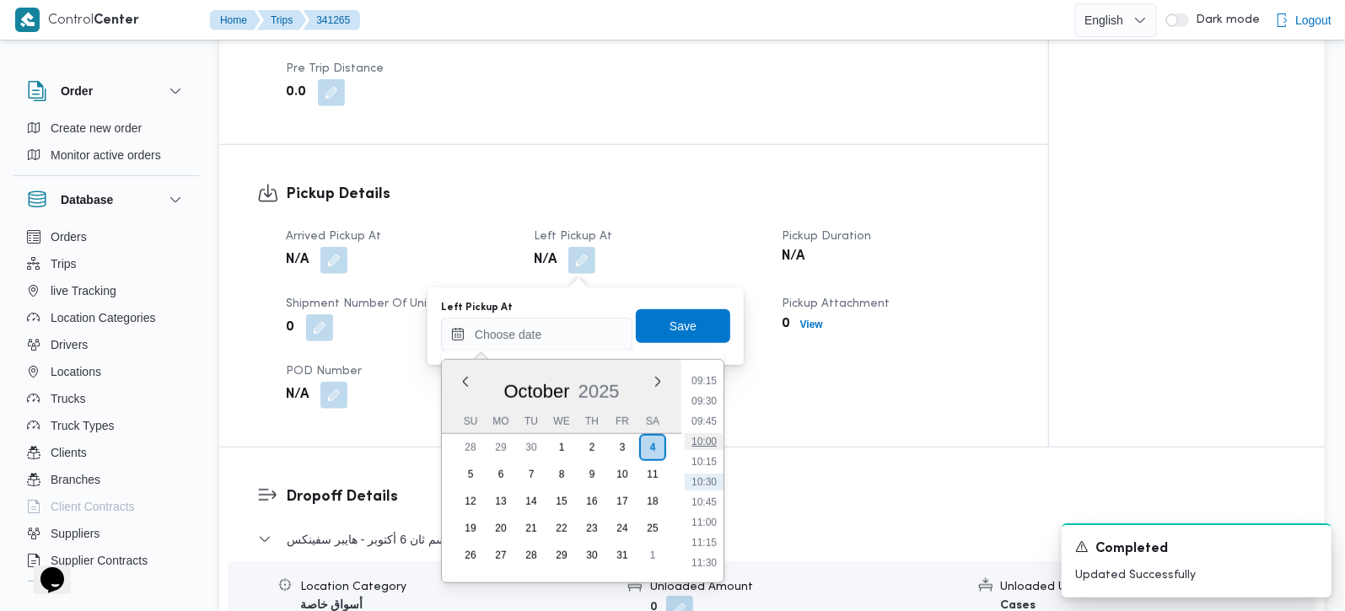
click at [701, 438] on li "10:00" at bounding box center [704, 441] width 39 height 17
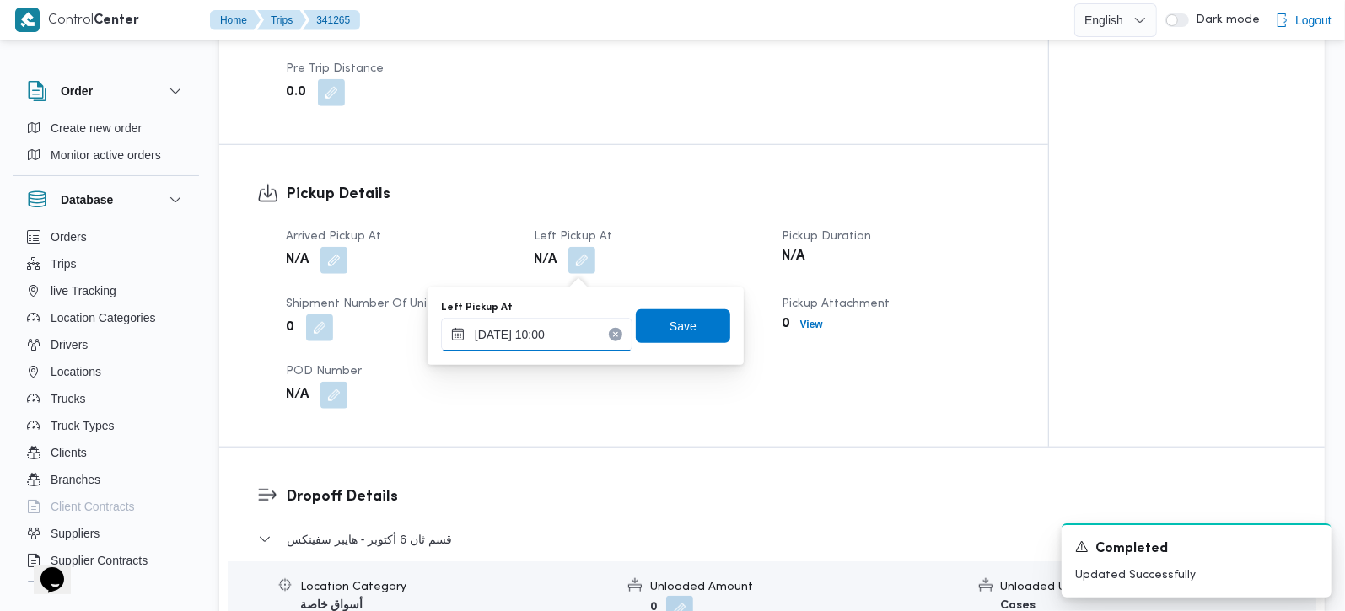
type input "[DATE] 10:00"
click at [678, 349] on div "Left Pickup At [DATE] 10:00 Save" at bounding box center [585, 326] width 293 height 54
click at [672, 338] on span "Save" at bounding box center [683, 326] width 94 height 34
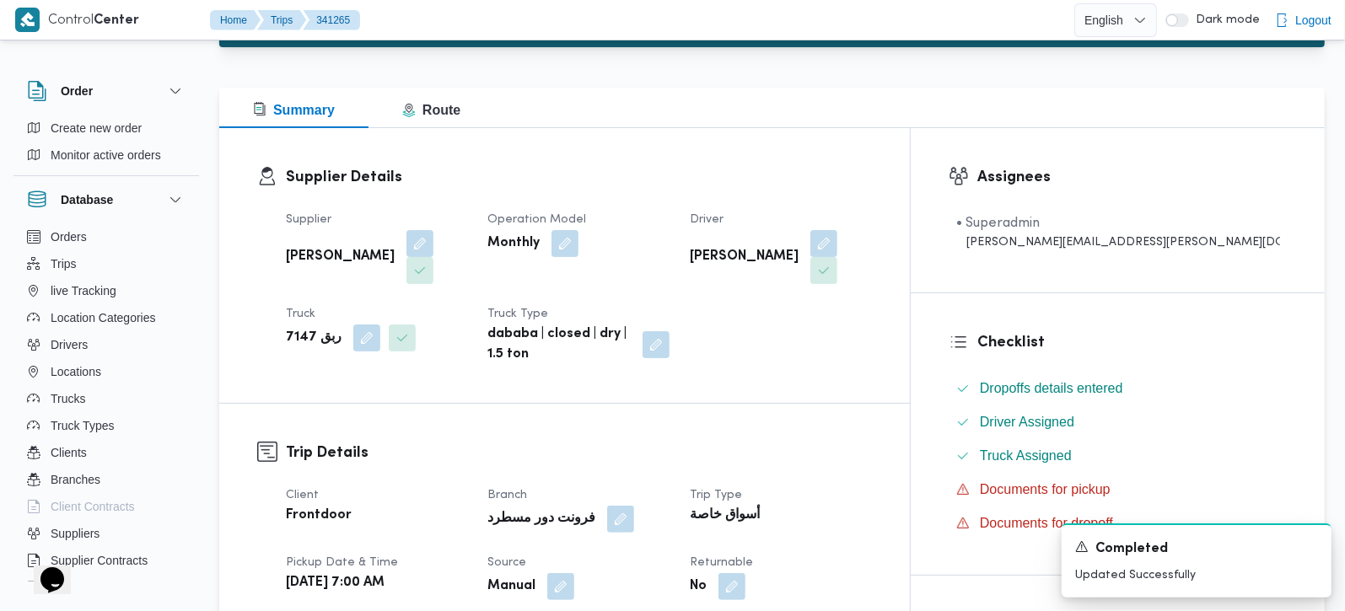
scroll to position [0, 0]
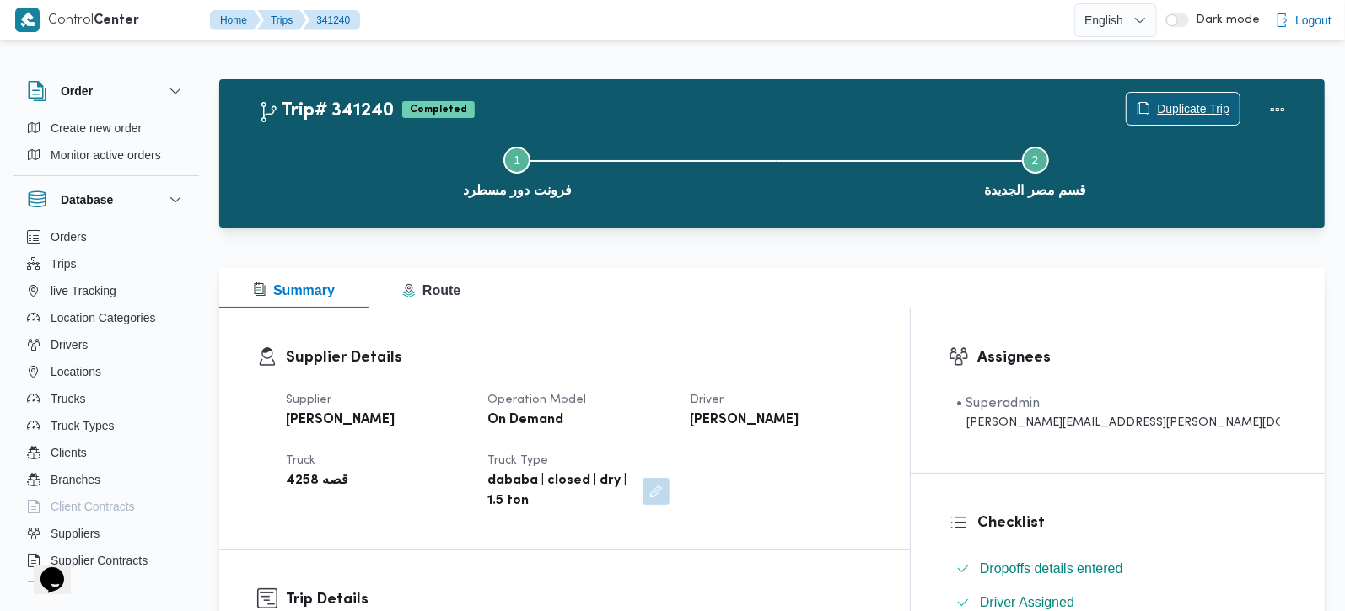
click at [1228, 99] on span "Duplicate Trip" at bounding box center [1193, 109] width 73 height 20
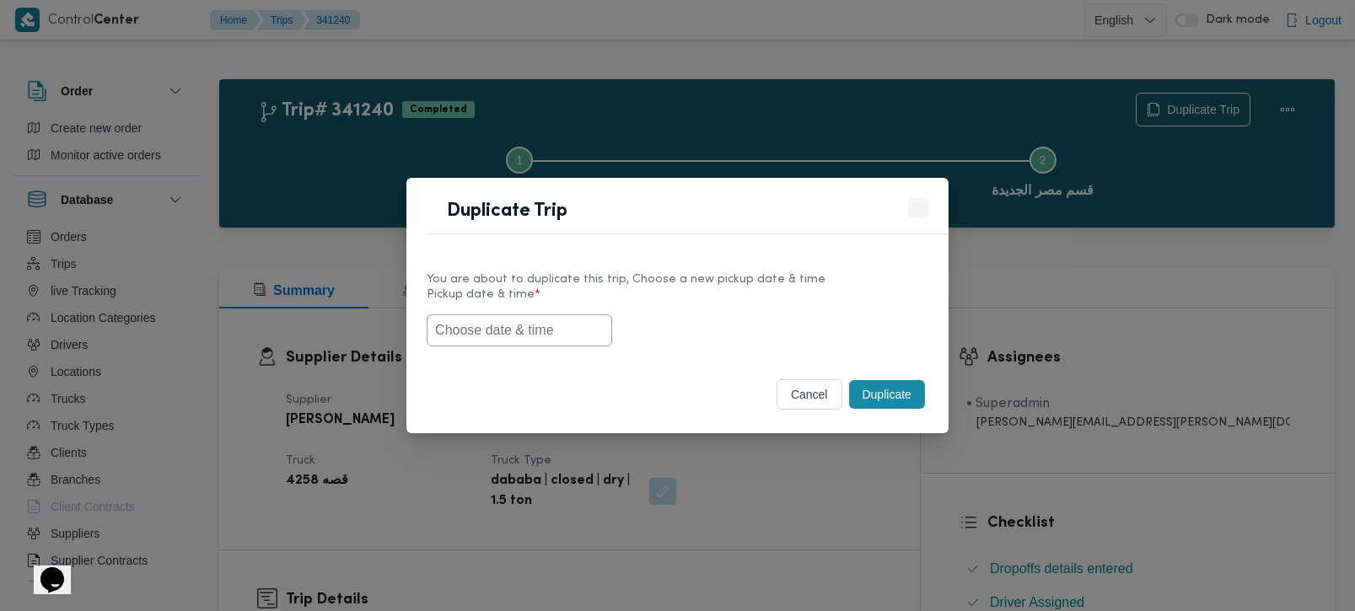
click at [521, 324] on input "text" at bounding box center [519, 330] width 185 height 32
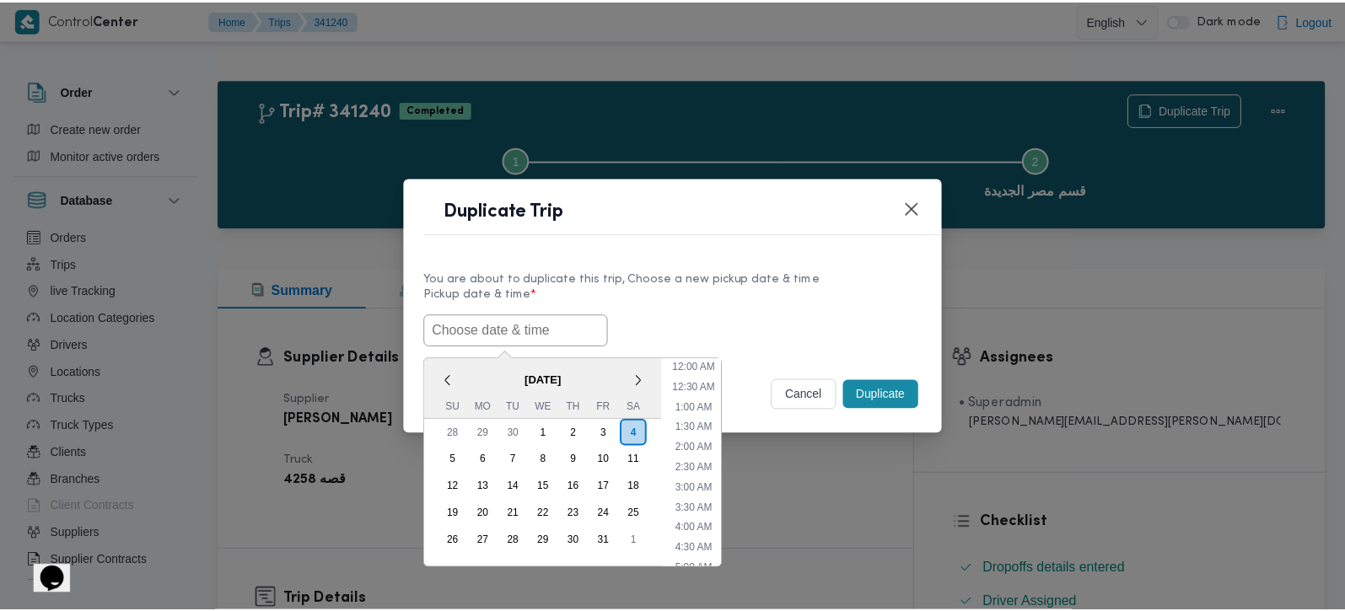
scroll to position [330, 0]
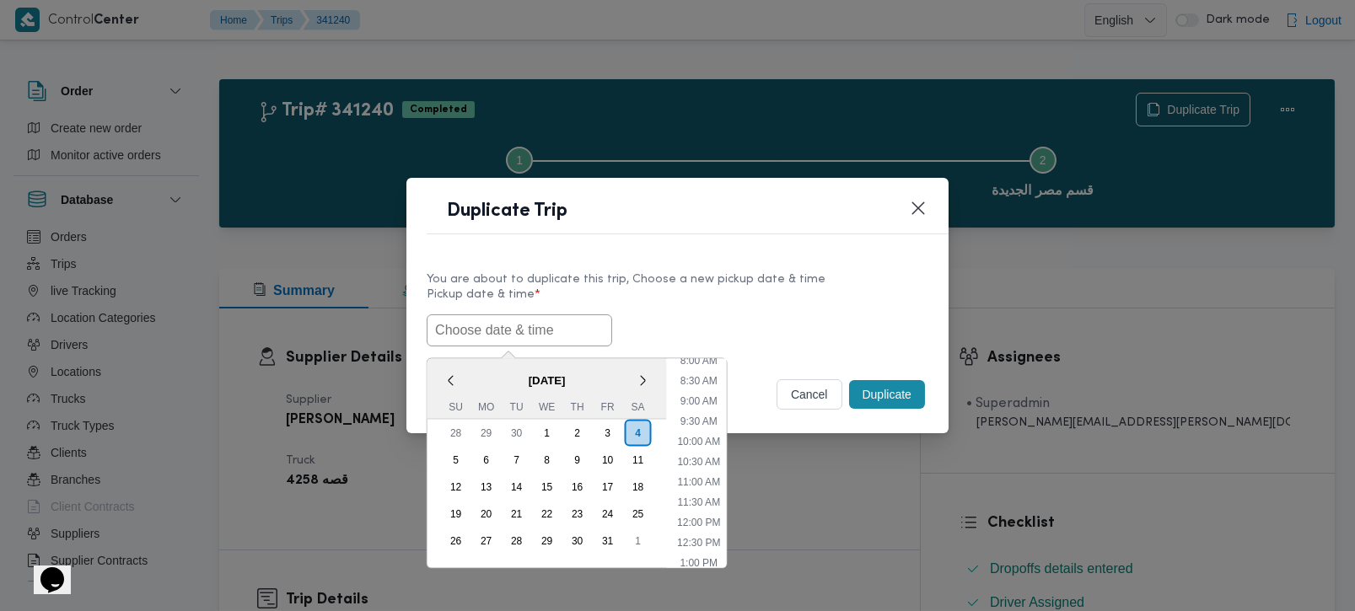
click at [481, 361] on div "< [DATE] > Su Mo Tu We Th Fr Sa" at bounding box center [546, 388] width 239 height 61
click at [710, 419] on li "9:30 AM" at bounding box center [698, 420] width 51 height 17
type input "[DATE] 9:30AM"
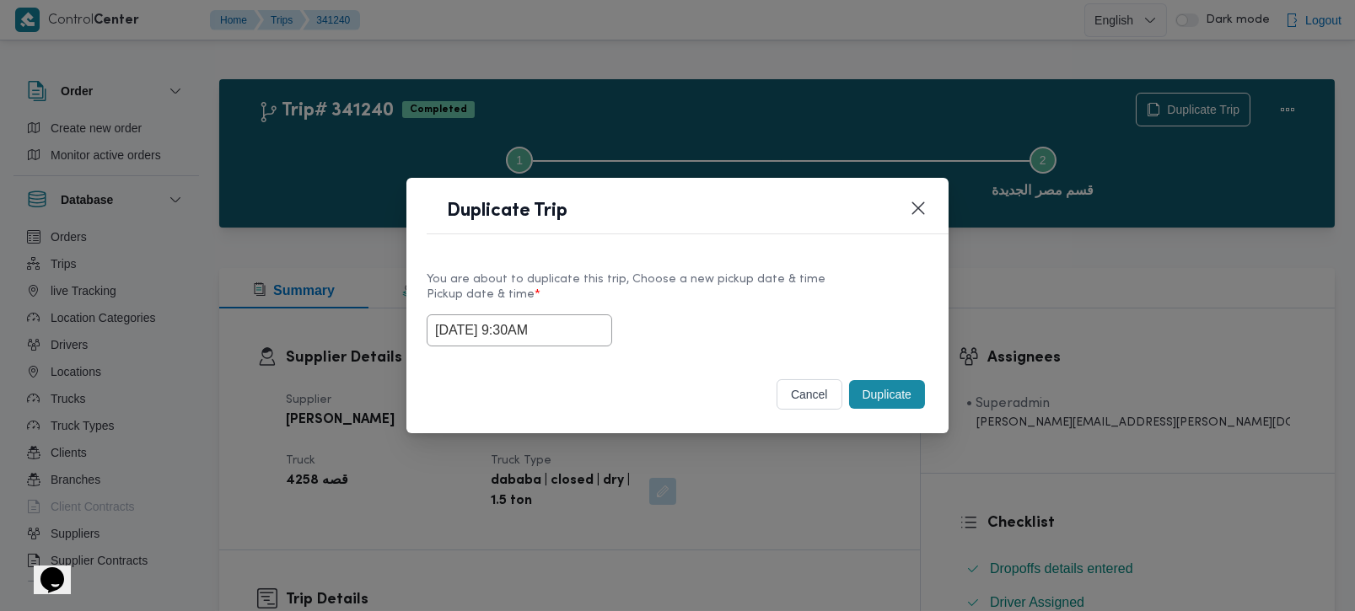
click at [895, 390] on button "Duplicate" at bounding box center [887, 394] width 76 height 29
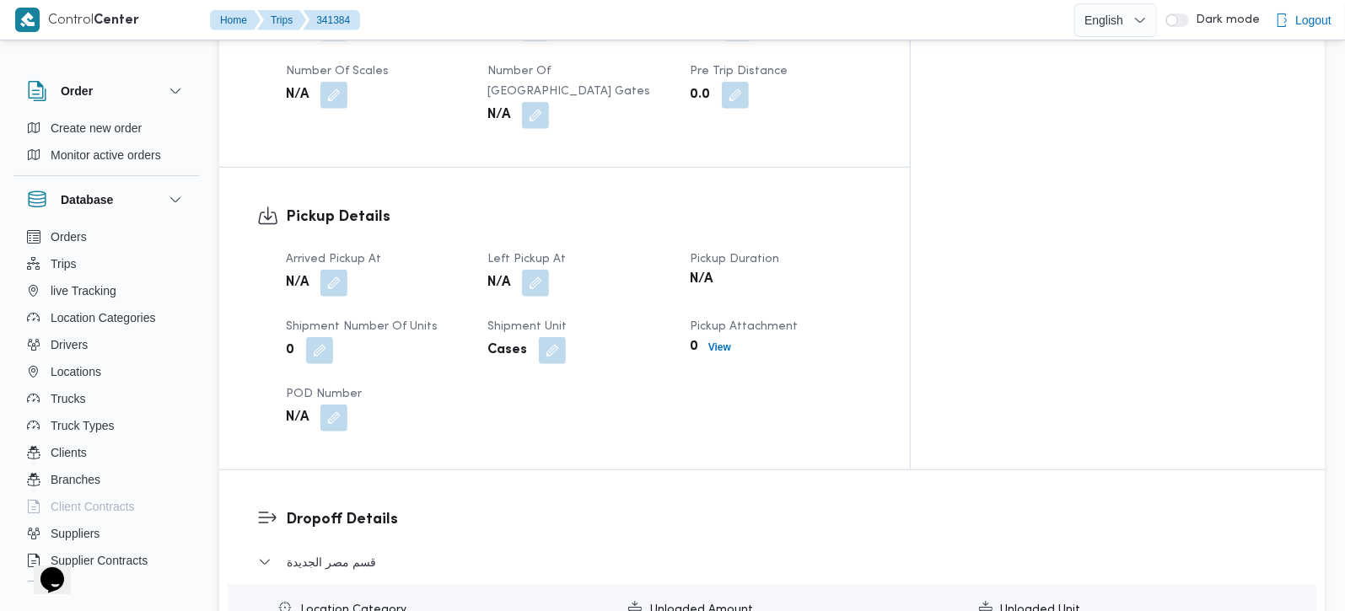
scroll to position [991, 0]
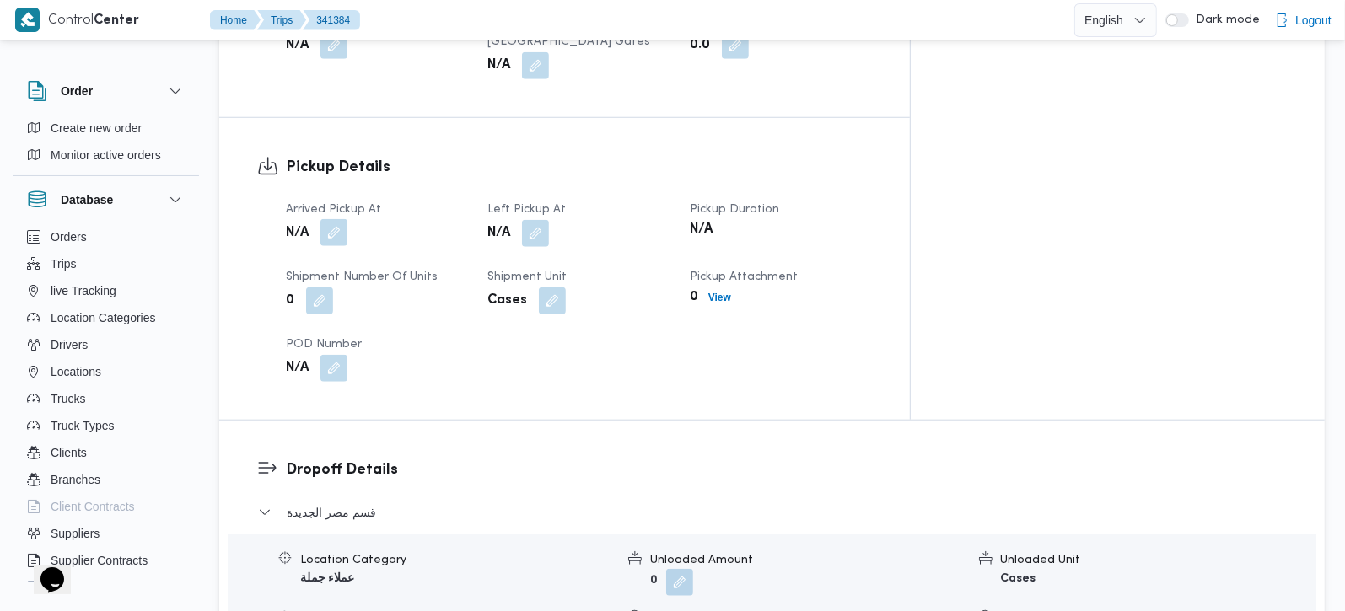
click at [336, 219] on button "button" at bounding box center [333, 232] width 27 height 27
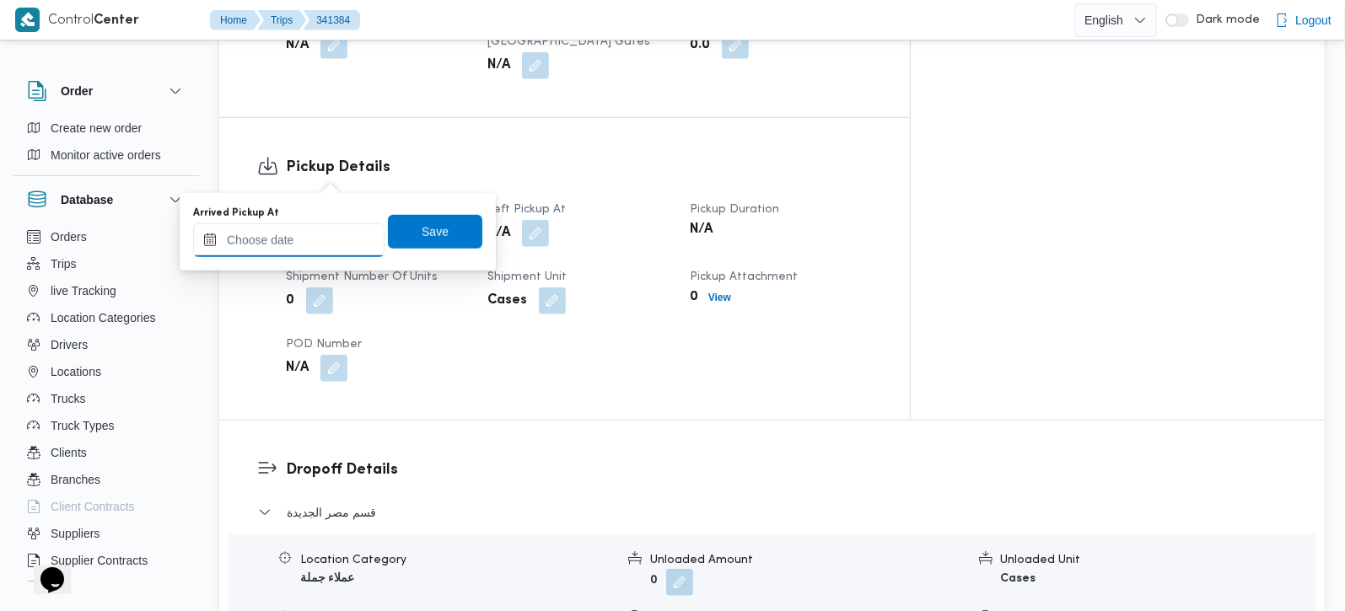
click at [313, 223] on input "Arrived Pickup At" at bounding box center [288, 240] width 191 height 34
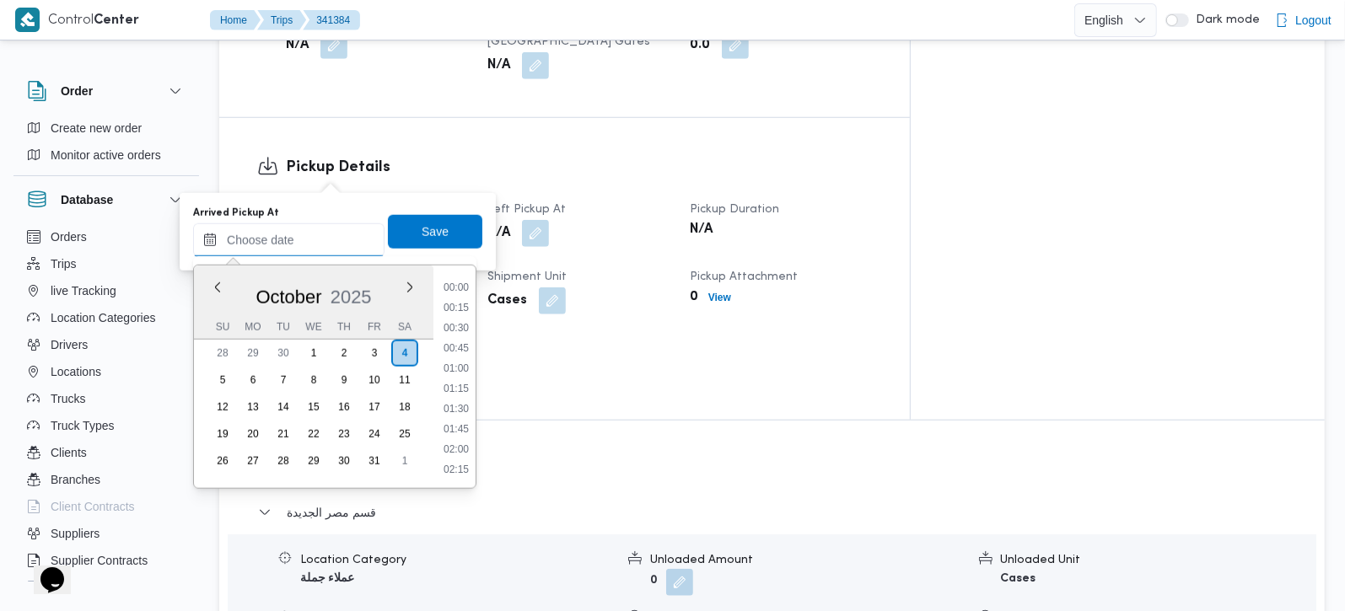
scroll to position [769, 0]
click at [465, 277] on div "Time 00:00 00:15 00:30 00:45 01:00 01:15 01:30 01:45 02:00 02:15 02:30 02:45 03…" at bounding box center [454, 377] width 42 height 223
click at [464, 284] on li "09:30" at bounding box center [456, 287] width 39 height 17
type input "[DATE] 09:30"
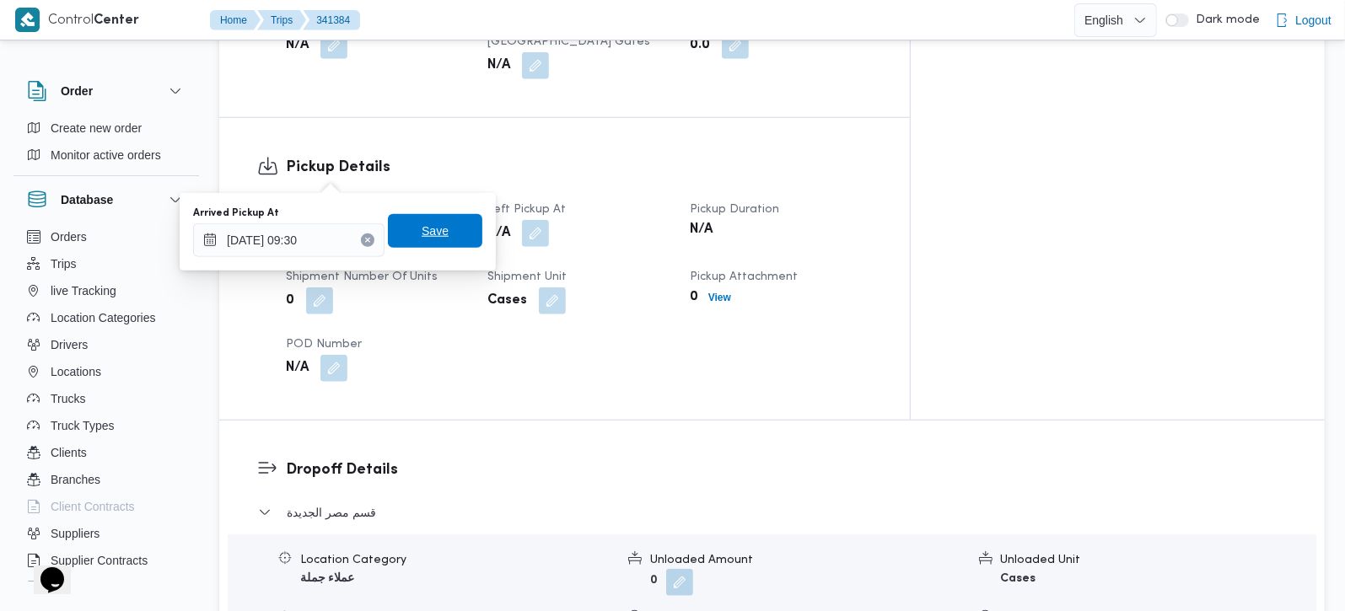
click at [441, 223] on span "Save" at bounding box center [435, 231] width 94 height 34
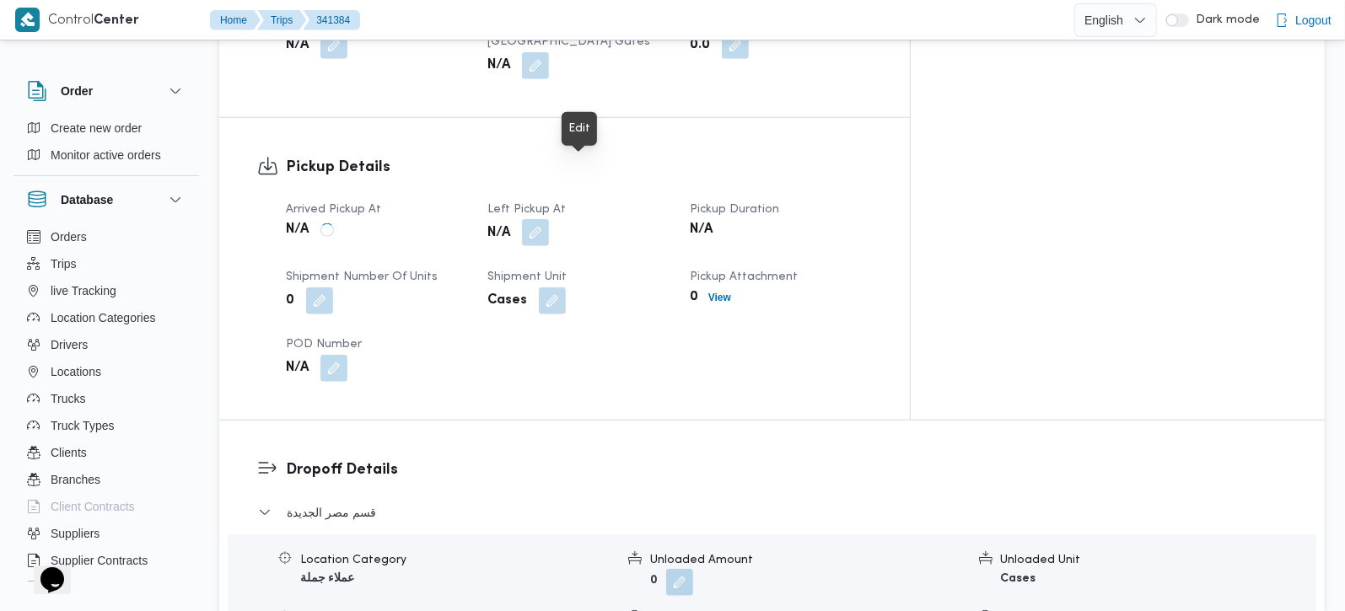
click at [549, 219] on button "button" at bounding box center [535, 232] width 27 height 27
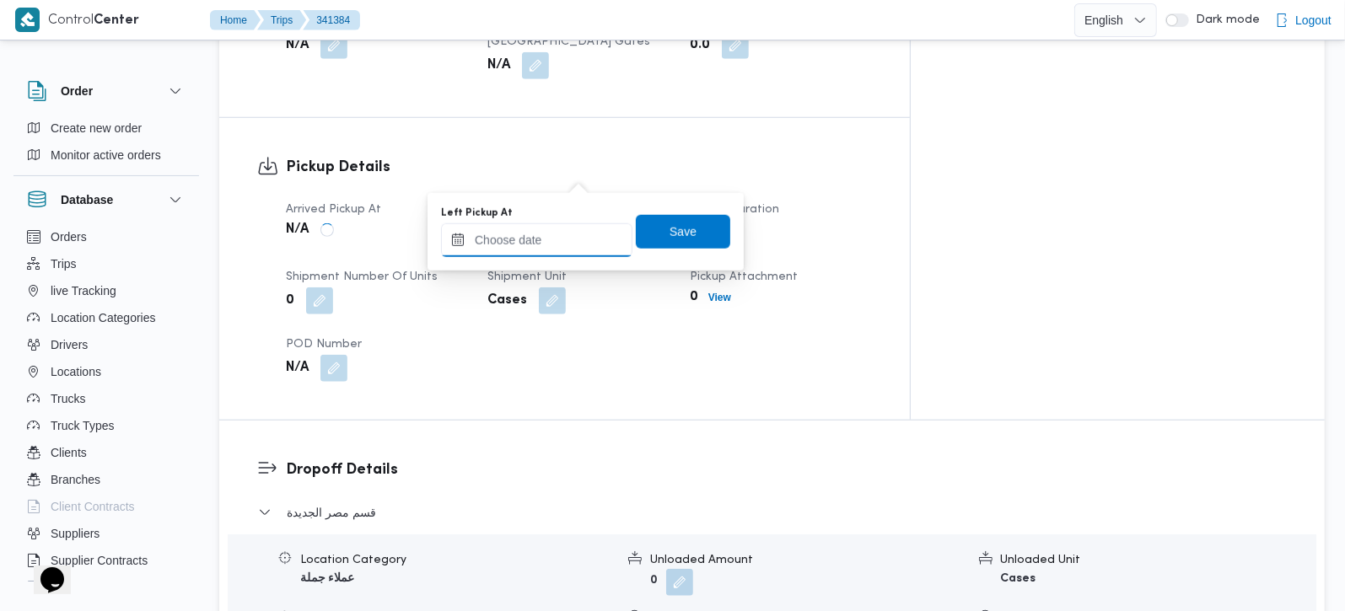
click at [559, 229] on input "Left Pickup At" at bounding box center [536, 240] width 191 height 34
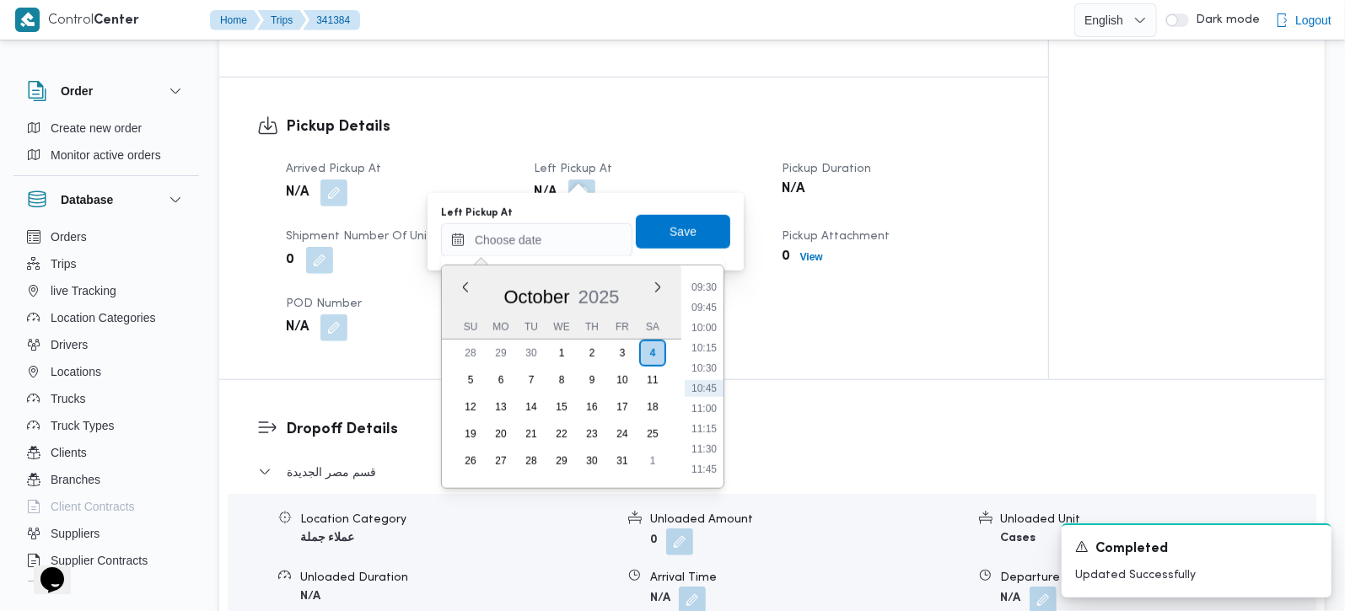
click at [703, 322] on li "10:00" at bounding box center [704, 328] width 39 height 17
type input "[DATE] 10:00"
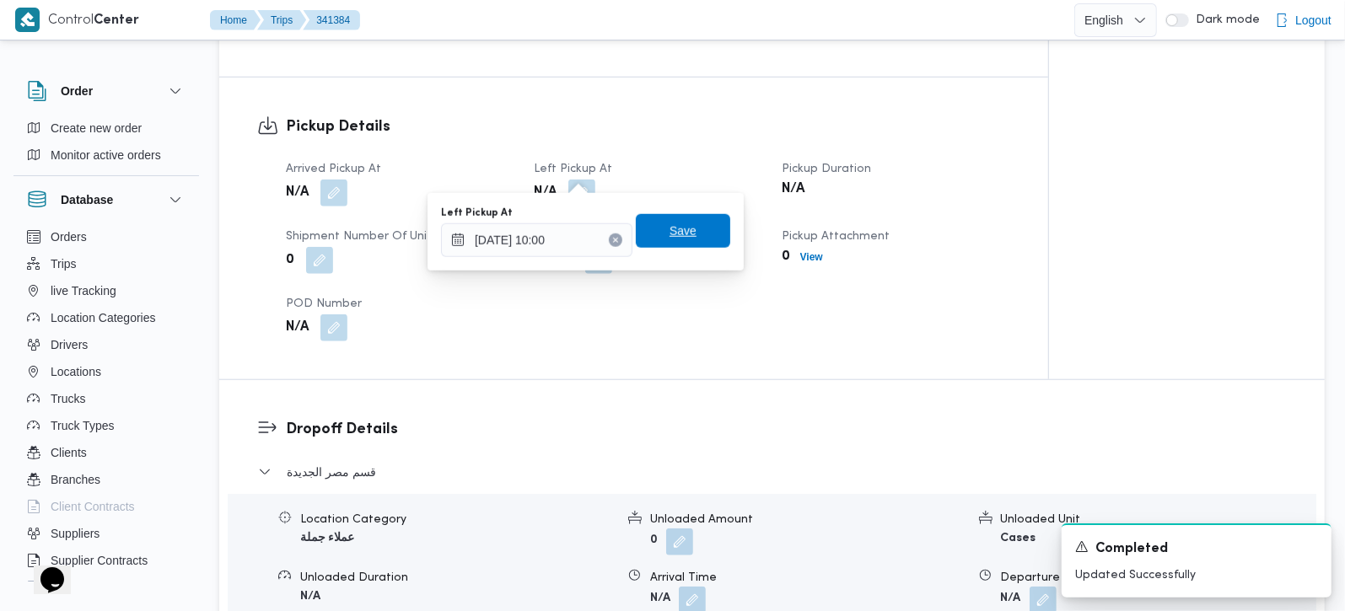
click at [679, 229] on span "Save" at bounding box center [682, 231] width 27 height 20
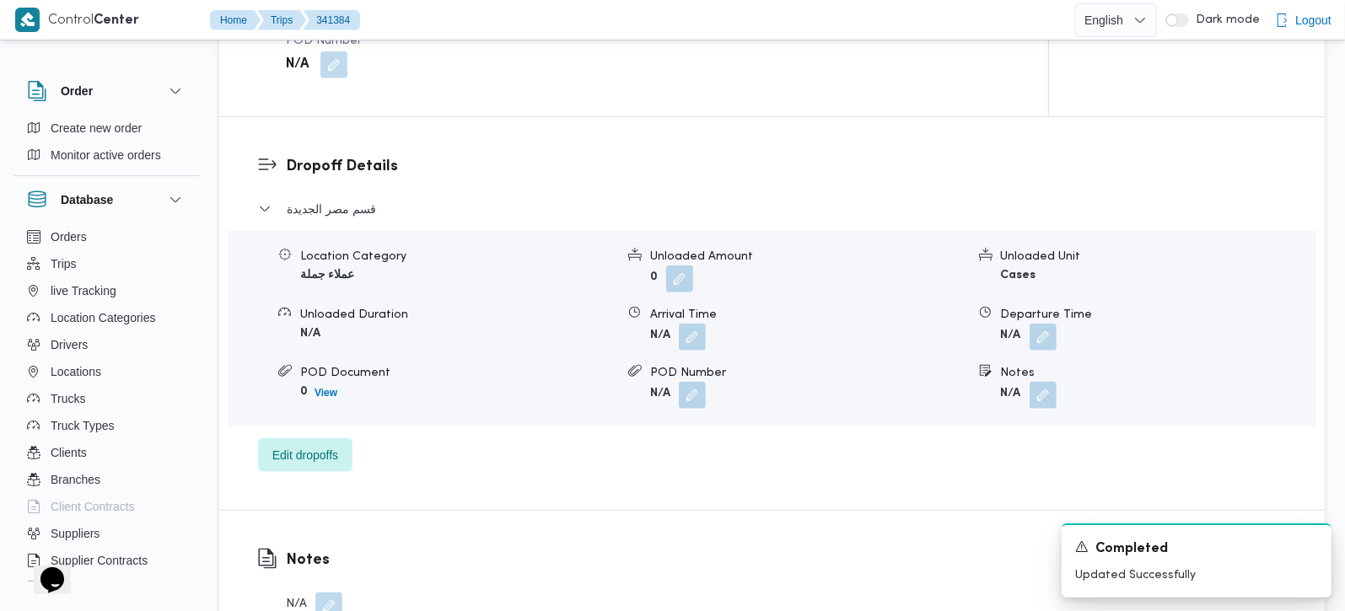
scroll to position [1289, 0]
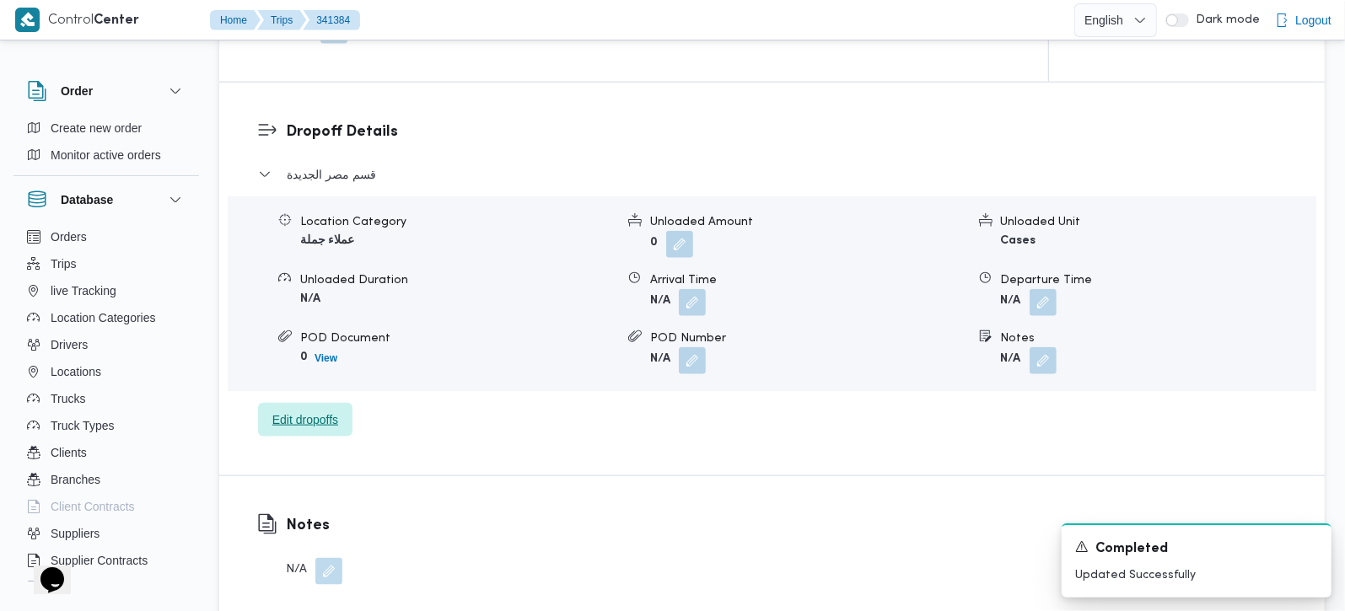
click at [320, 403] on span "Edit dropoffs" at bounding box center [305, 420] width 94 height 34
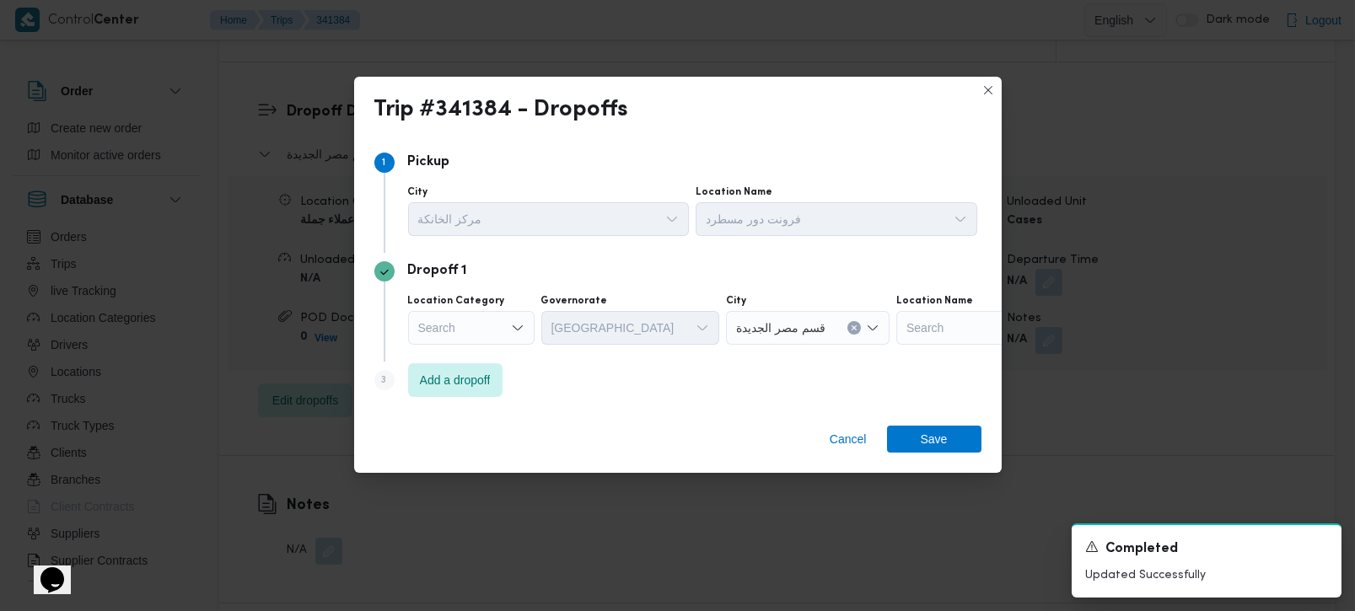
click at [508, 316] on div "Search" at bounding box center [471, 328] width 126 height 34
click at [614, 412] on div "Step 1 1 Pickup City مركز الخانكة Location Name فرونت دور مسطرد Dropoff 1 Locat…" at bounding box center [677, 274] width 647 height 275
click at [501, 333] on div "Search" at bounding box center [471, 328] width 126 height 34
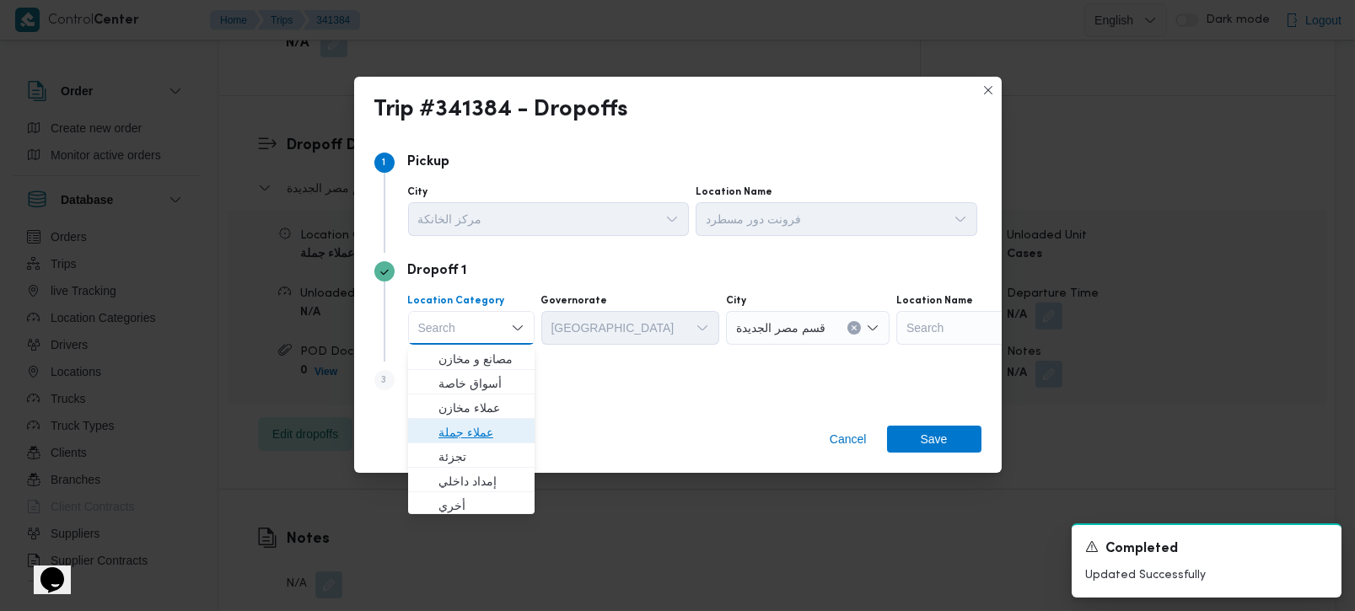
click at [476, 432] on span "عملاء جملة" at bounding box center [481, 432] width 86 height 20
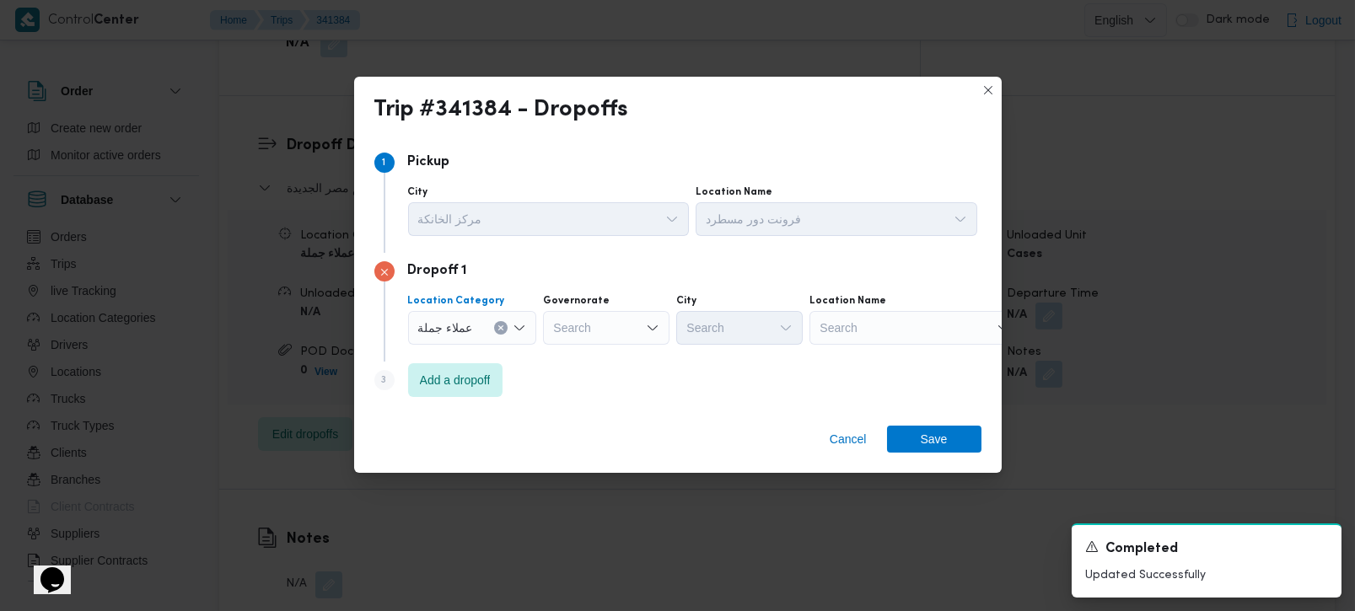
click at [561, 327] on div "Search" at bounding box center [606, 328] width 126 height 34
type input "[DEMOGRAPHIC_DATA]"
click at [596, 368] on span "الجي زة" at bounding box center [615, 359] width 86 height 20
click at [707, 335] on div "Search" at bounding box center [739, 328] width 126 height 34
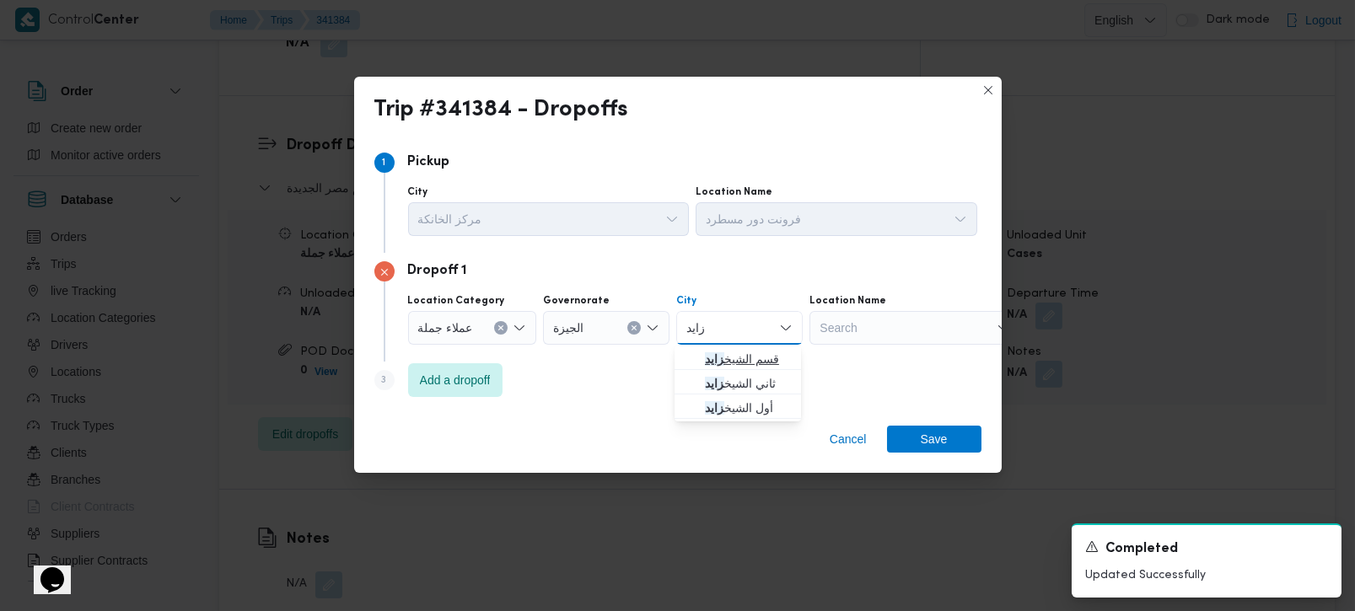
type input "زايد"
click at [722, 361] on span "قسم الشيخ زايد" at bounding box center [748, 359] width 86 height 20
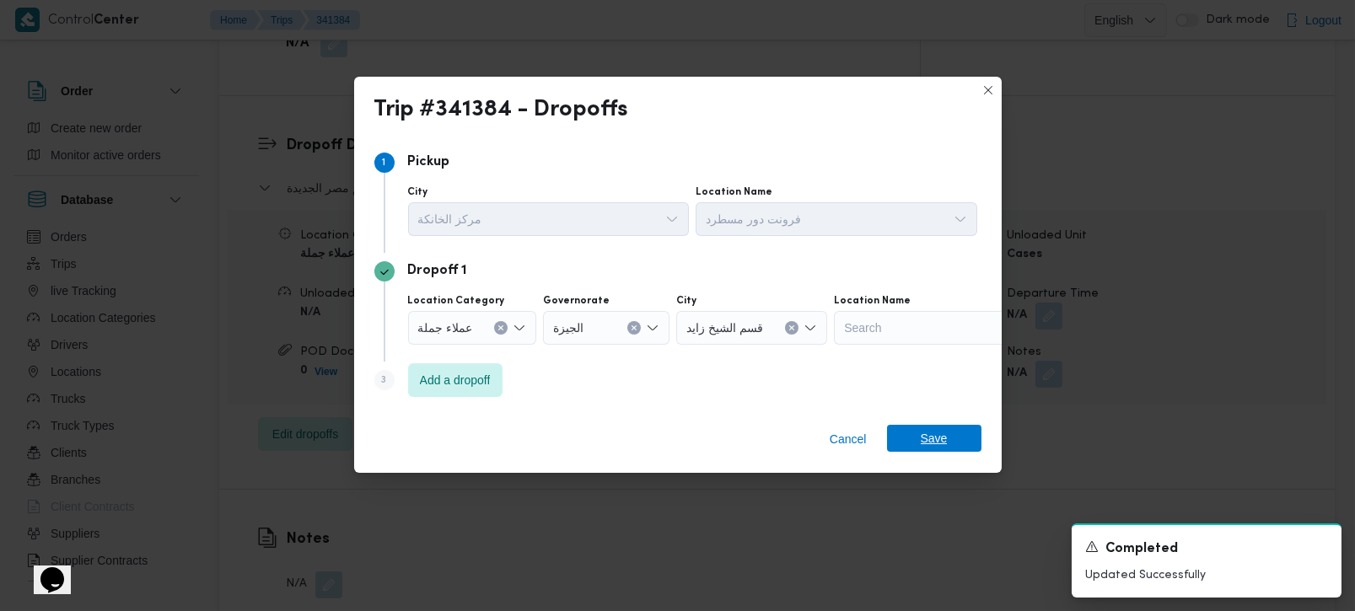
click at [954, 438] on span "Save" at bounding box center [934, 438] width 94 height 27
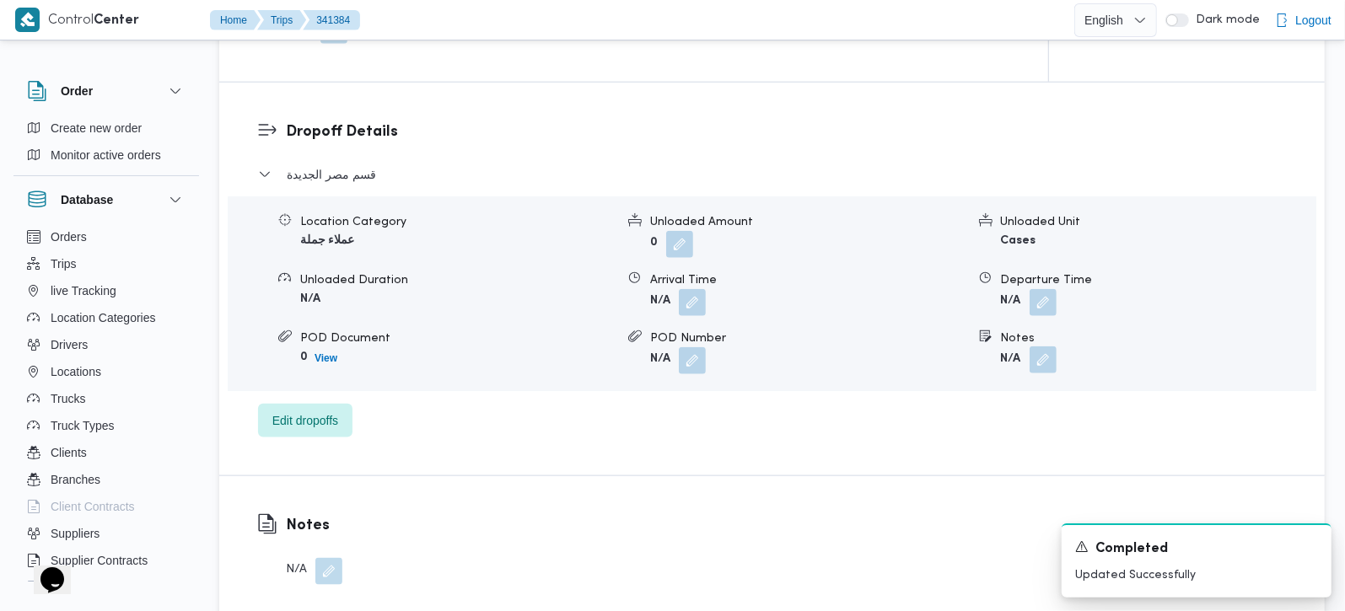
click at [1044, 347] on button "button" at bounding box center [1042, 360] width 27 height 27
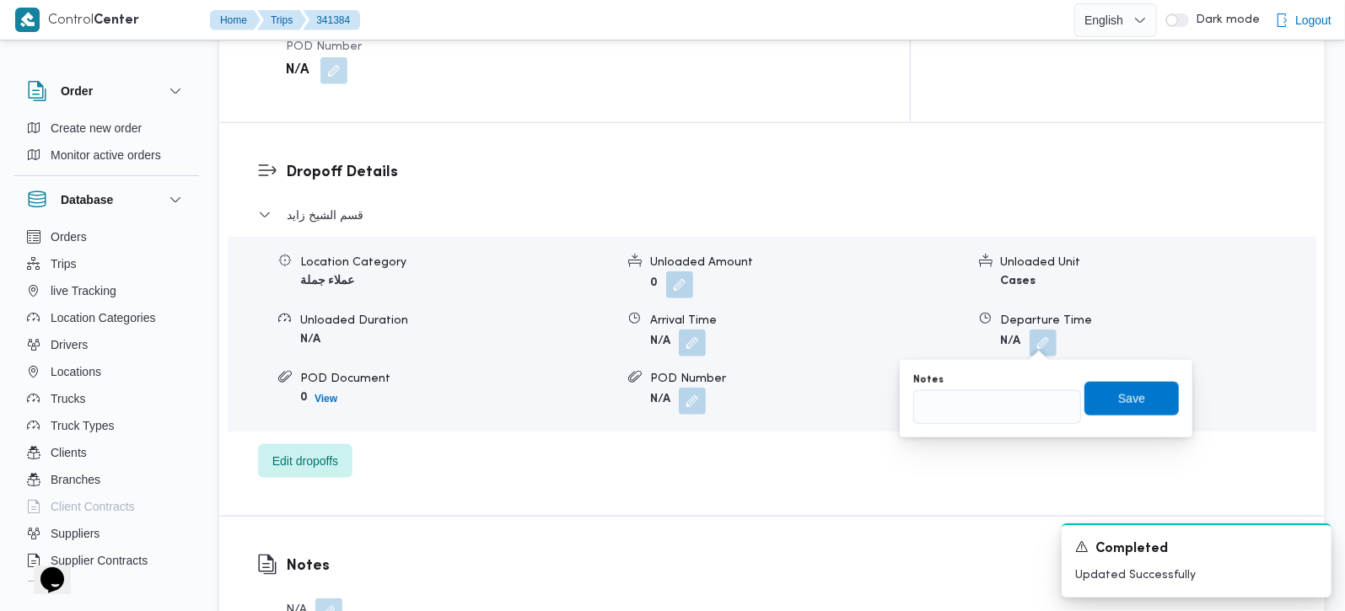
click at [977, 424] on div "Notes Save" at bounding box center [1045, 399] width 269 height 54
click at [975, 406] on input "Notes" at bounding box center [997, 407] width 168 height 34
type input "هايبر و بالم هيلز"
click at [1118, 400] on span "Save" at bounding box center [1131, 398] width 27 height 20
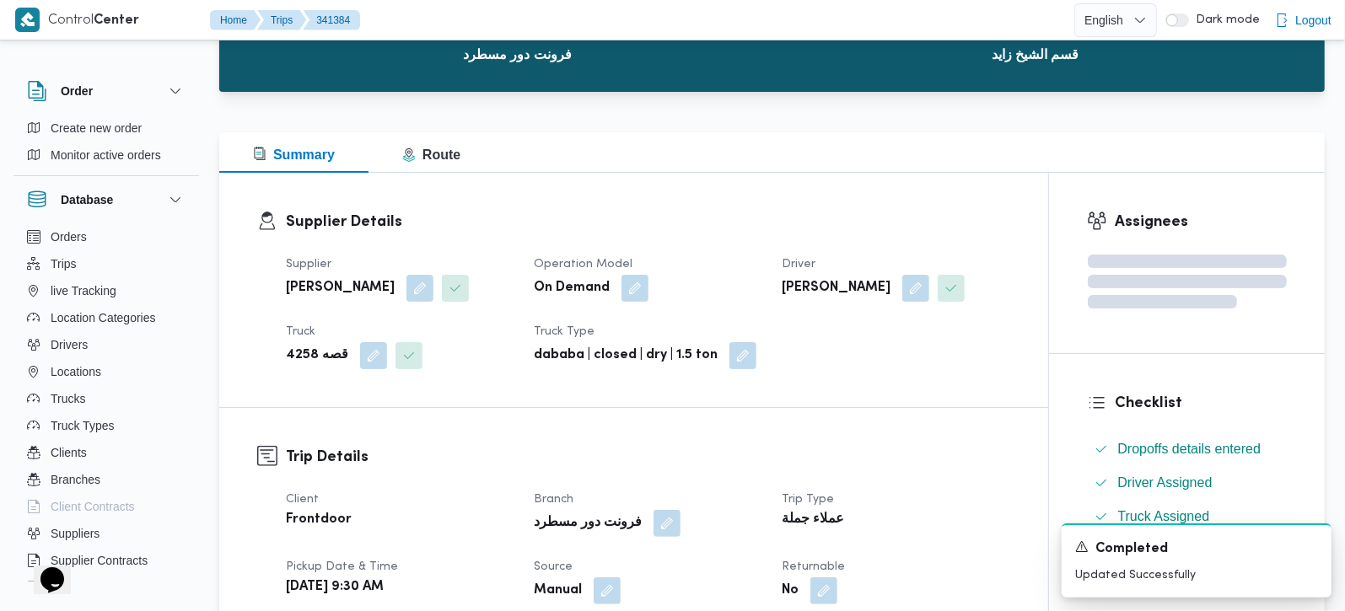
scroll to position [0, 0]
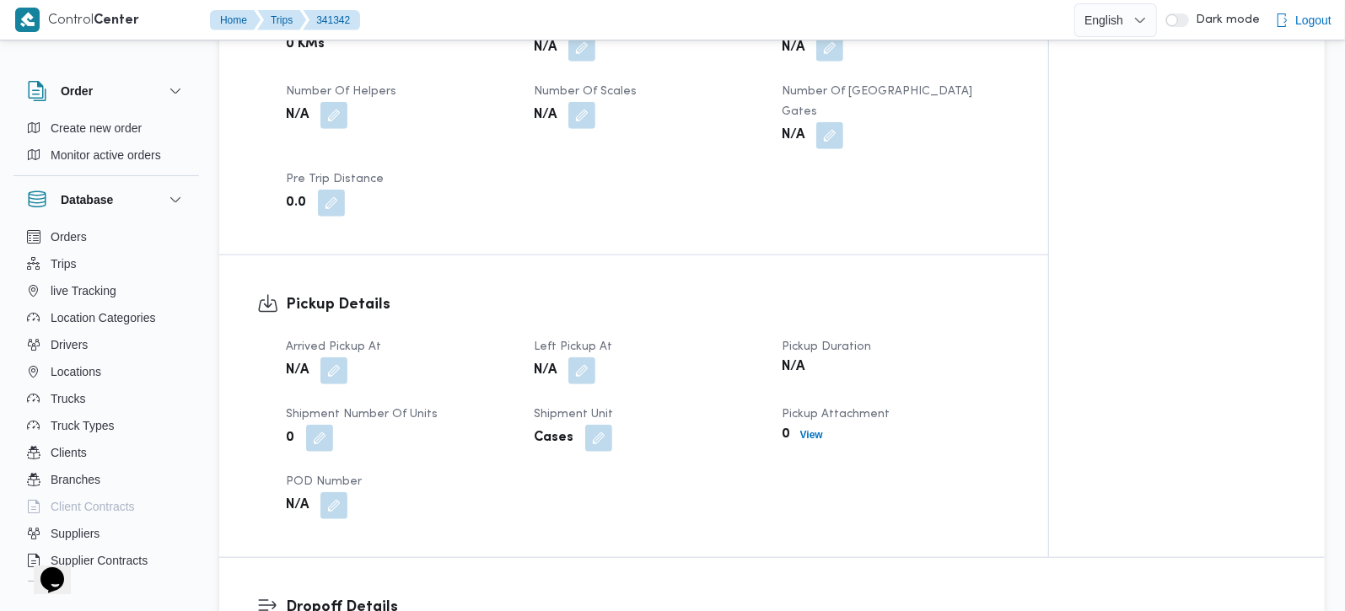
scroll to position [892, 0]
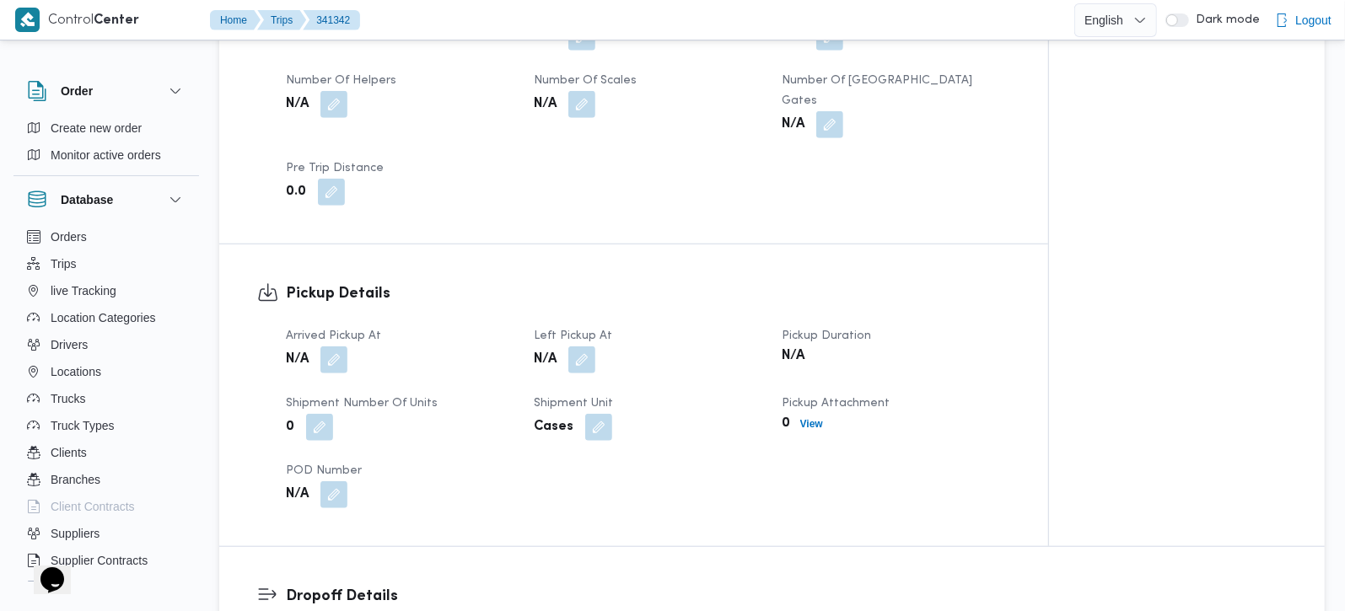
click at [347, 351] on span at bounding box center [329, 360] width 35 height 27
click at [341, 346] on button "button" at bounding box center [333, 359] width 27 height 27
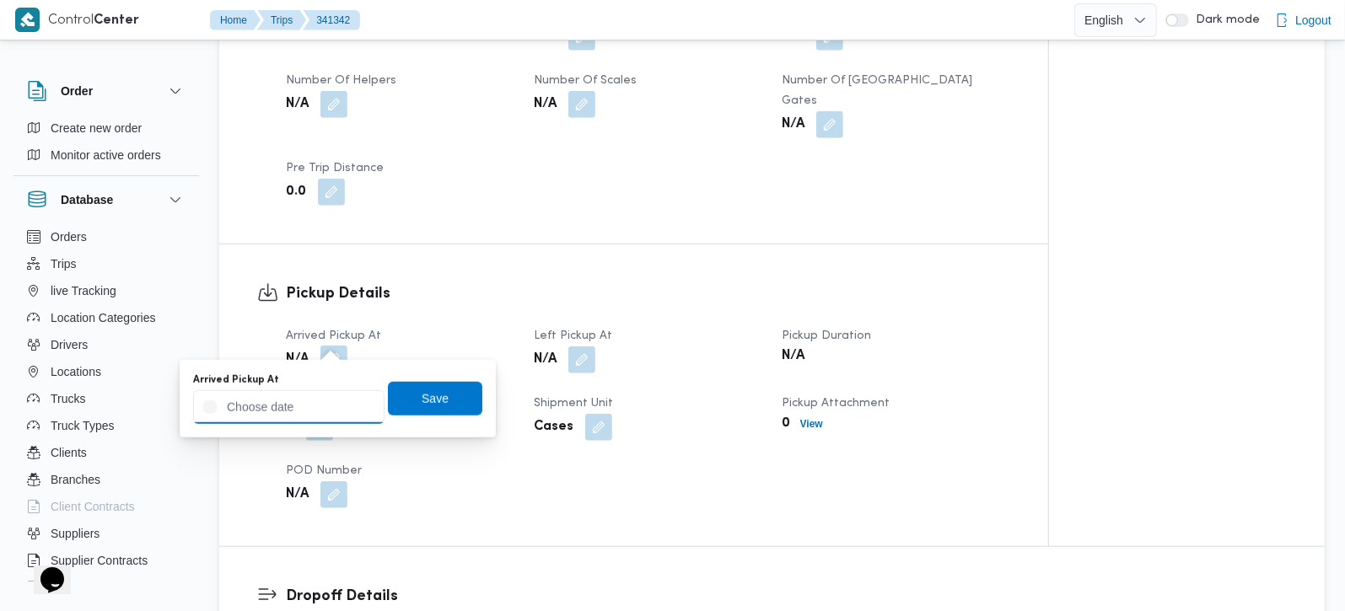
click at [313, 411] on input "Arrived Pickup At" at bounding box center [288, 407] width 191 height 34
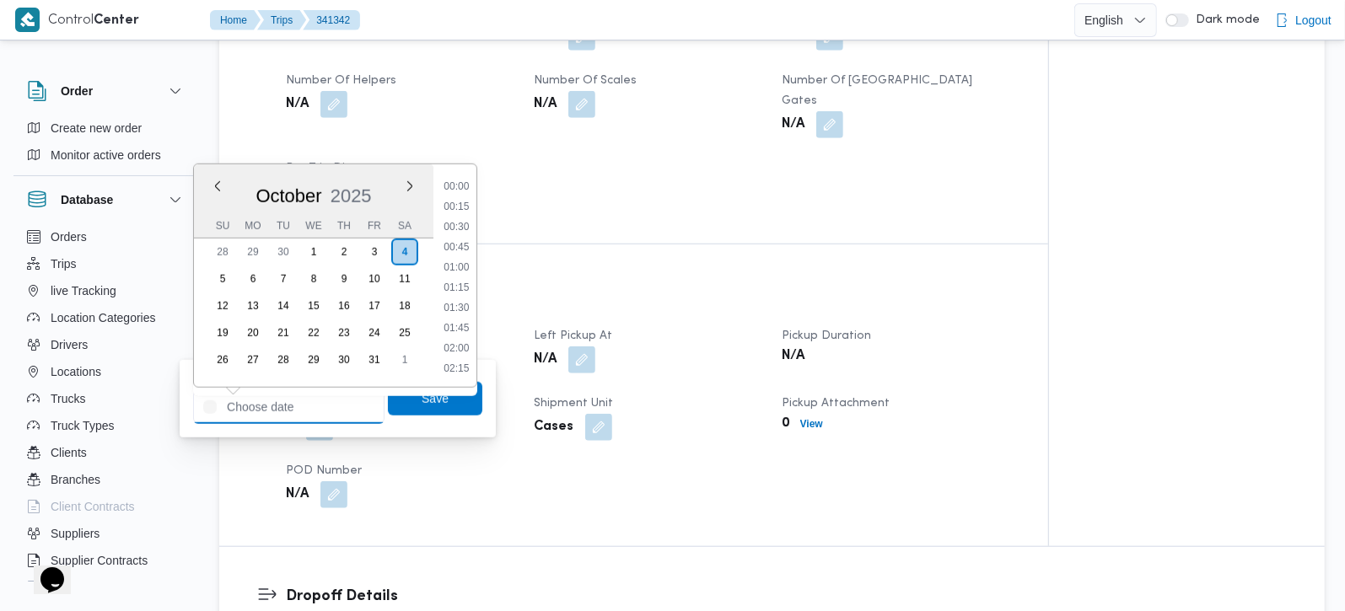
scroll to position [769, 0]
click at [452, 269] on li "10:30" at bounding box center [456, 267] width 39 height 17
type input "04/10/2025 10:30"
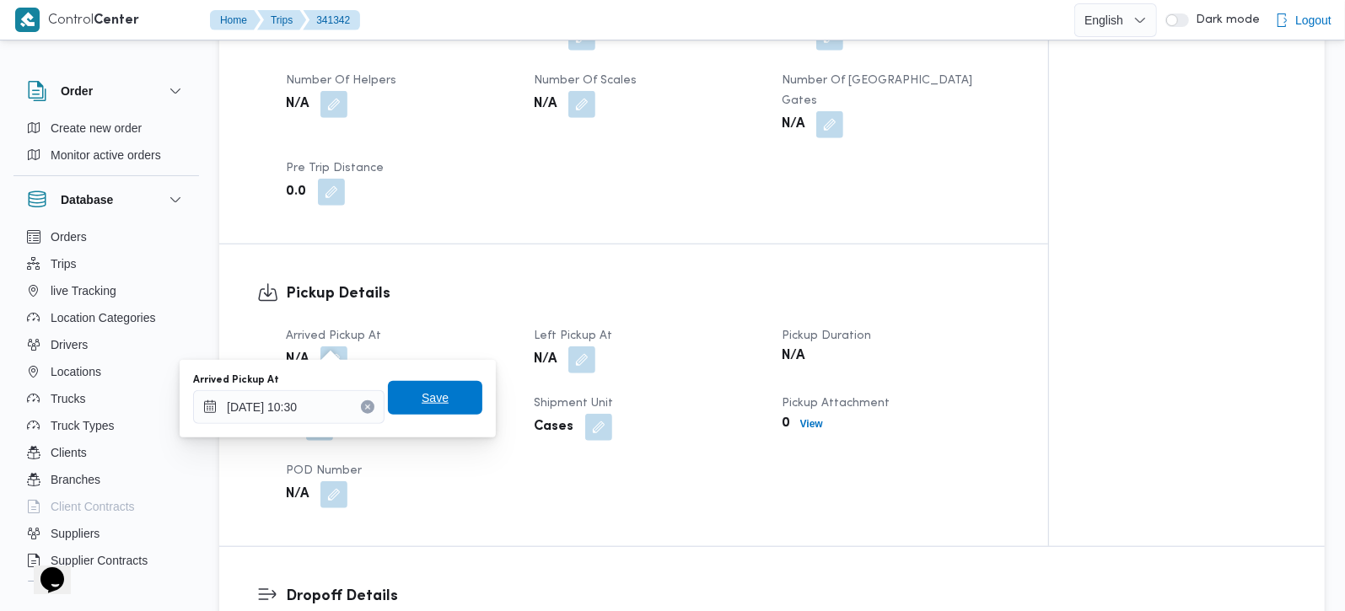
click at [423, 391] on span "Save" at bounding box center [435, 398] width 27 height 20
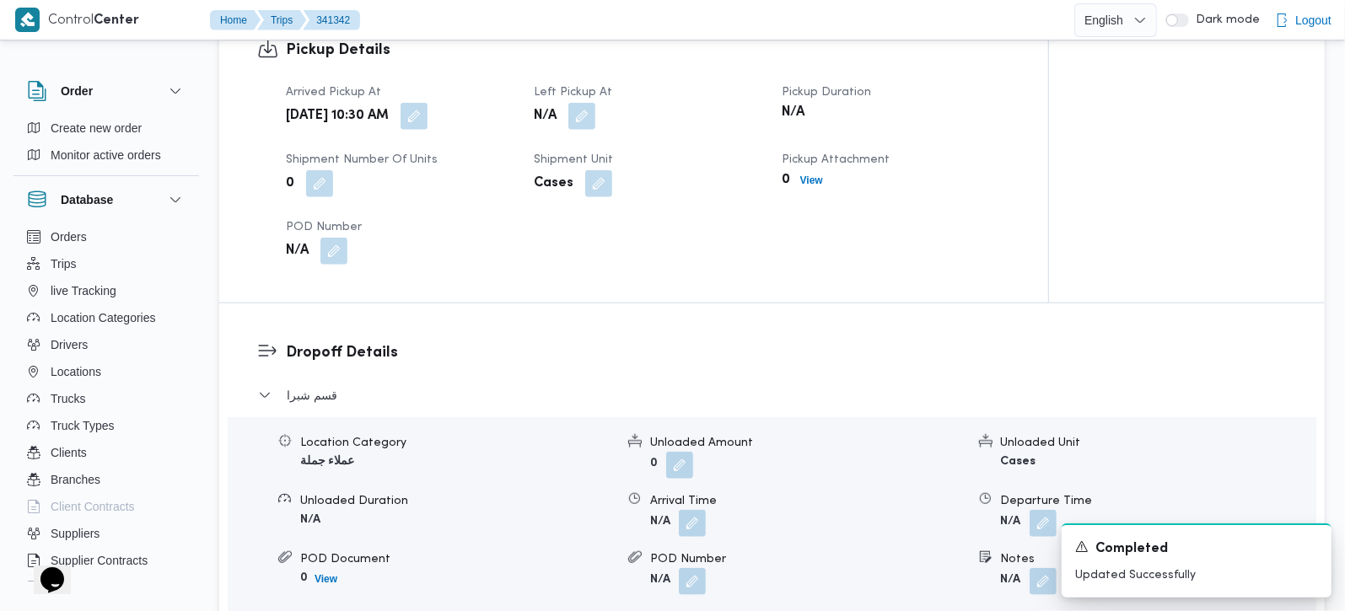
scroll to position [892, 0]
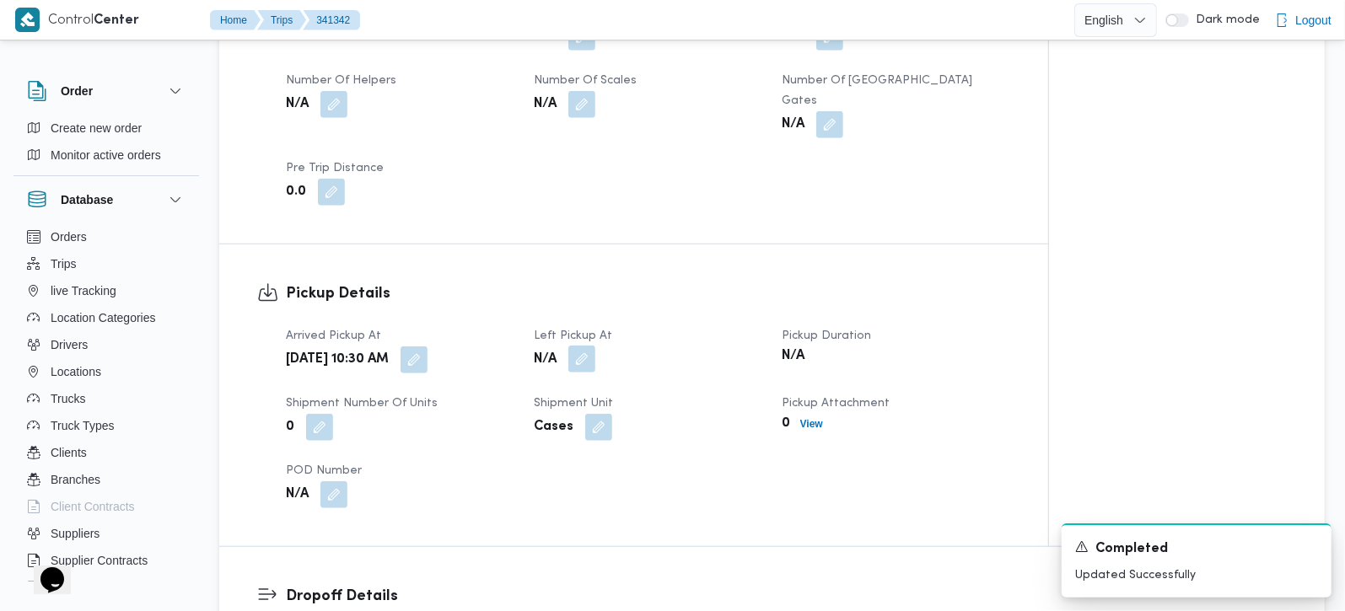
click at [586, 346] on button "button" at bounding box center [581, 359] width 27 height 27
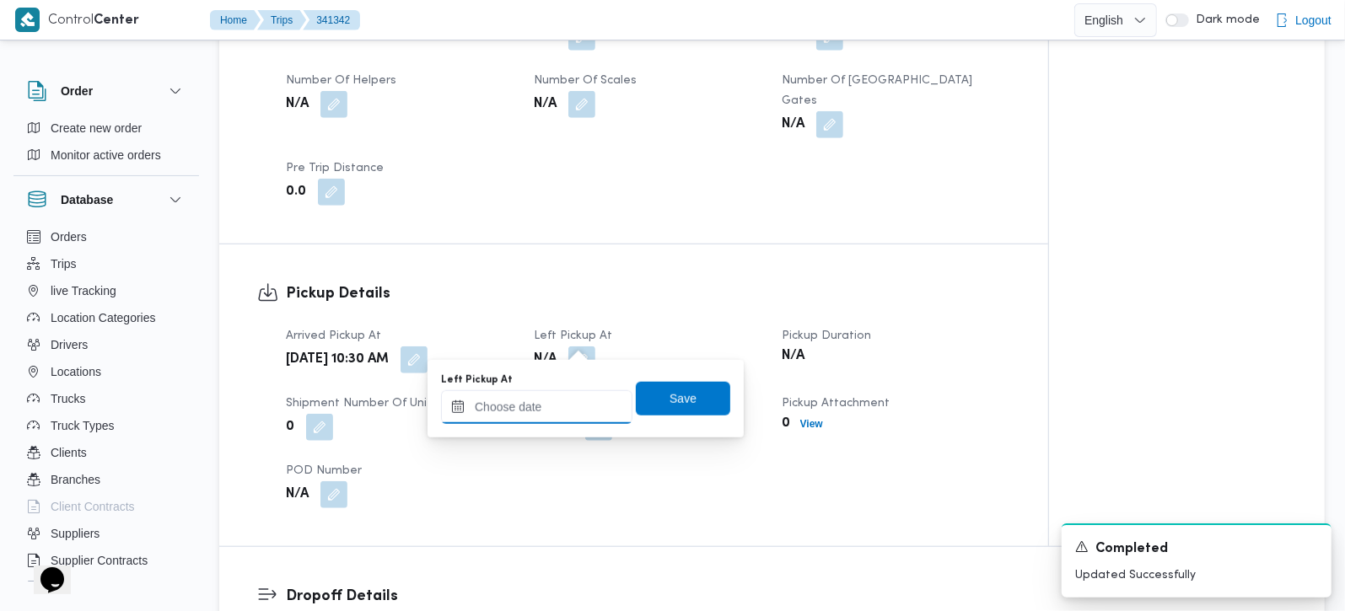
click at [568, 404] on input "Left Pickup At" at bounding box center [536, 407] width 191 height 34
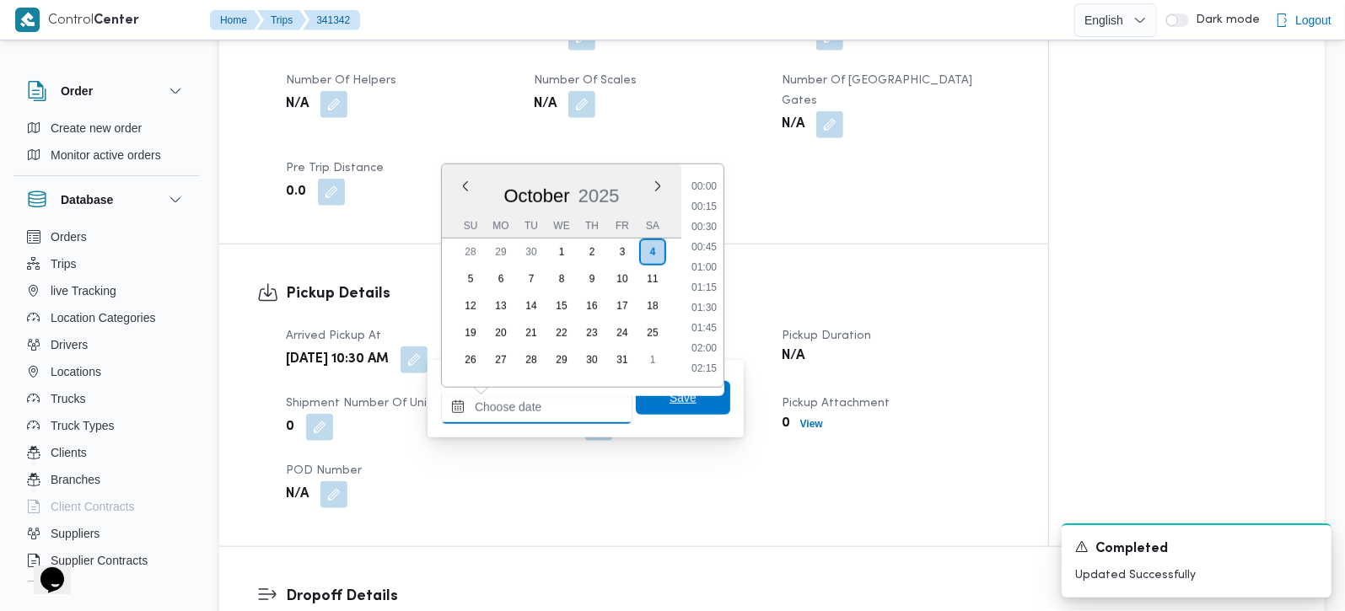
scroll to position [769, 0]
click at [712, 326] on li "11:15" at bounding box center [704, 328] width 39 height 17
type input "04/10/2025 11:15"
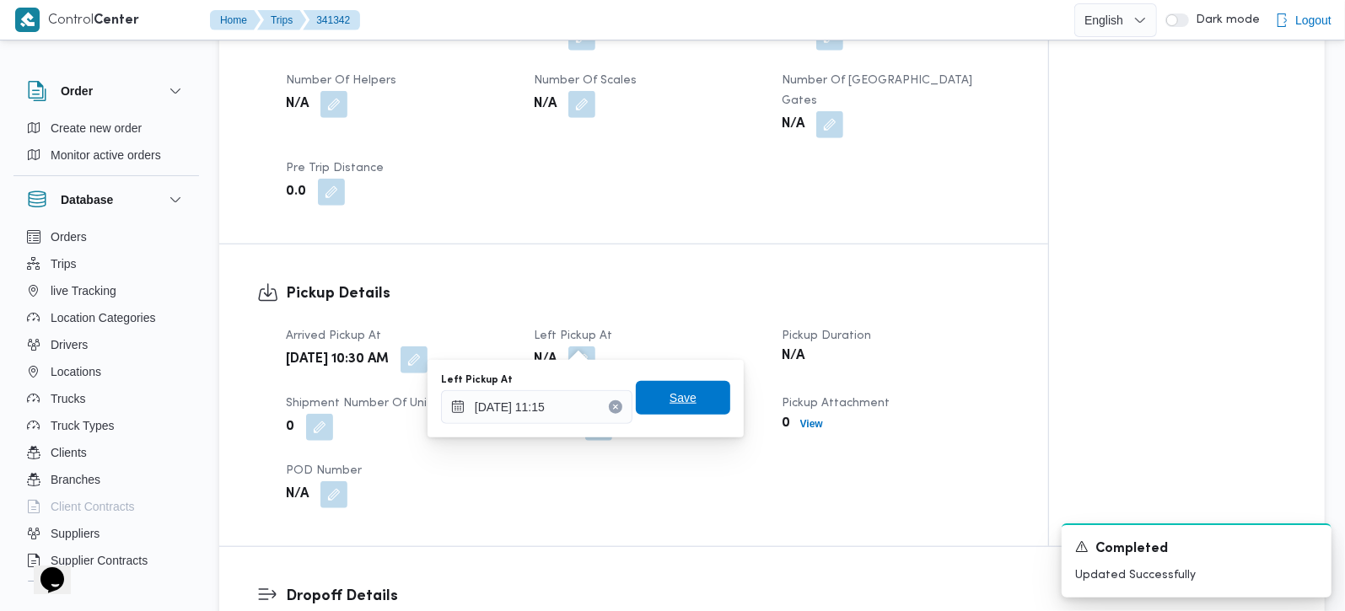
click at [701, 381] on span "Save" at bounding box center [683, 398] width 94 height 34
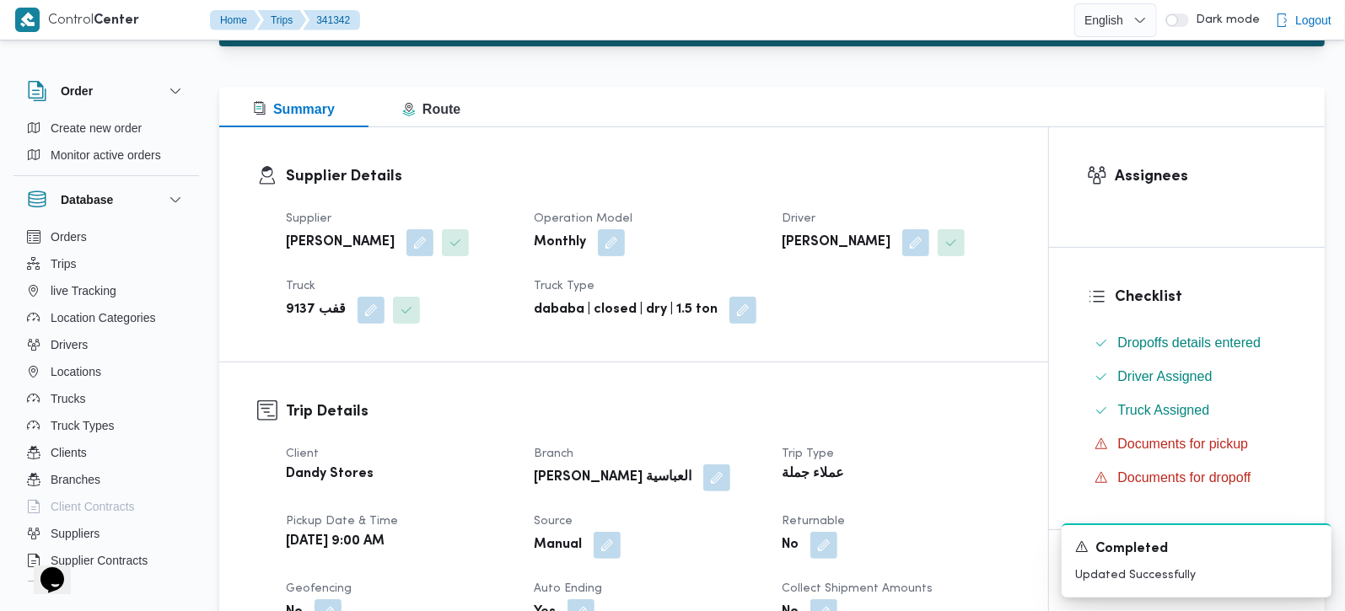
scroll to position [0, 0]
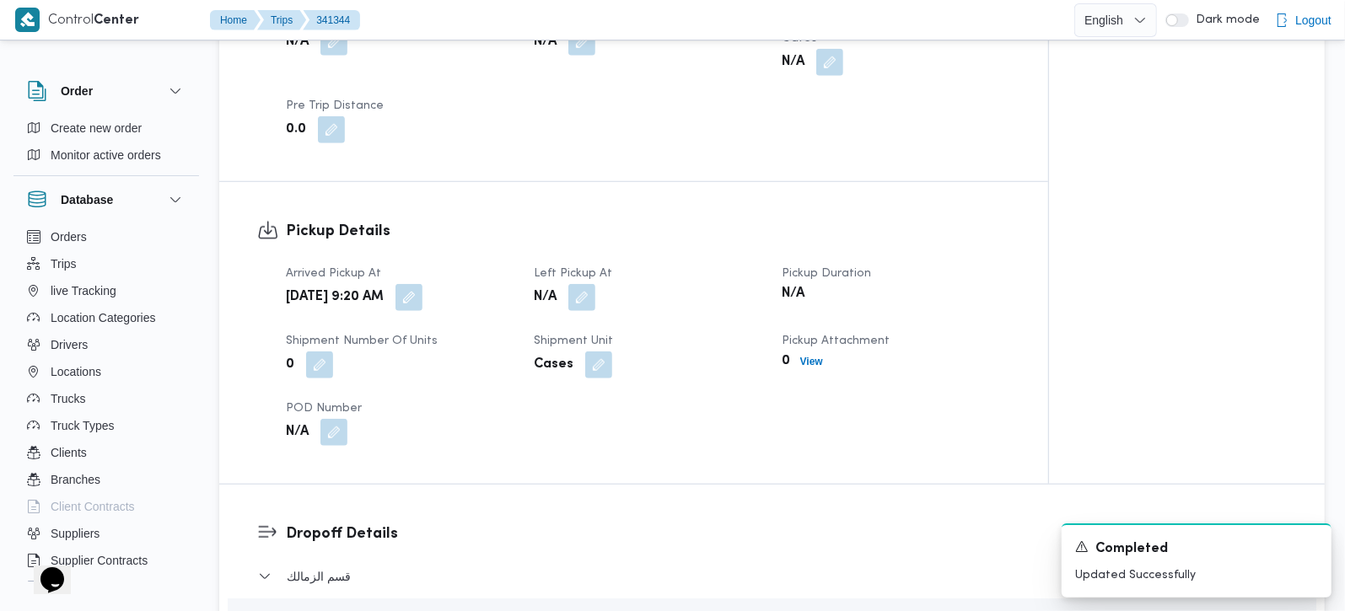
scroll to position [991, 0]
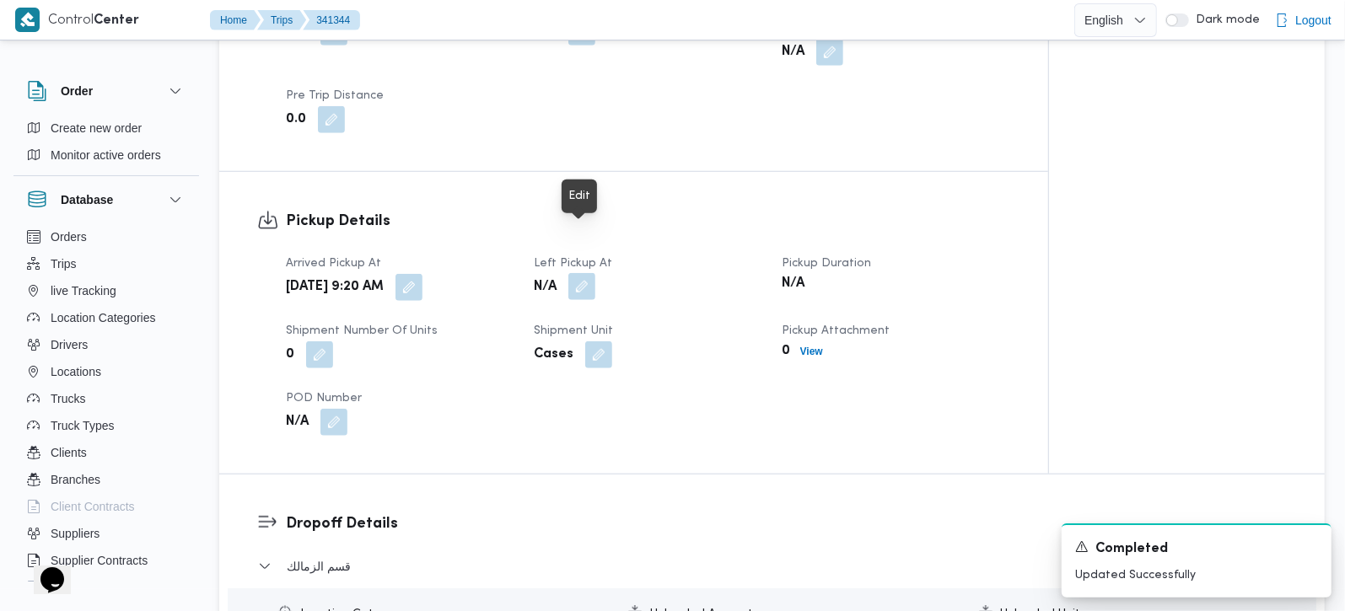
click at [581, 273] on button "button" at bounding box center [581, 286] width 27 height 27
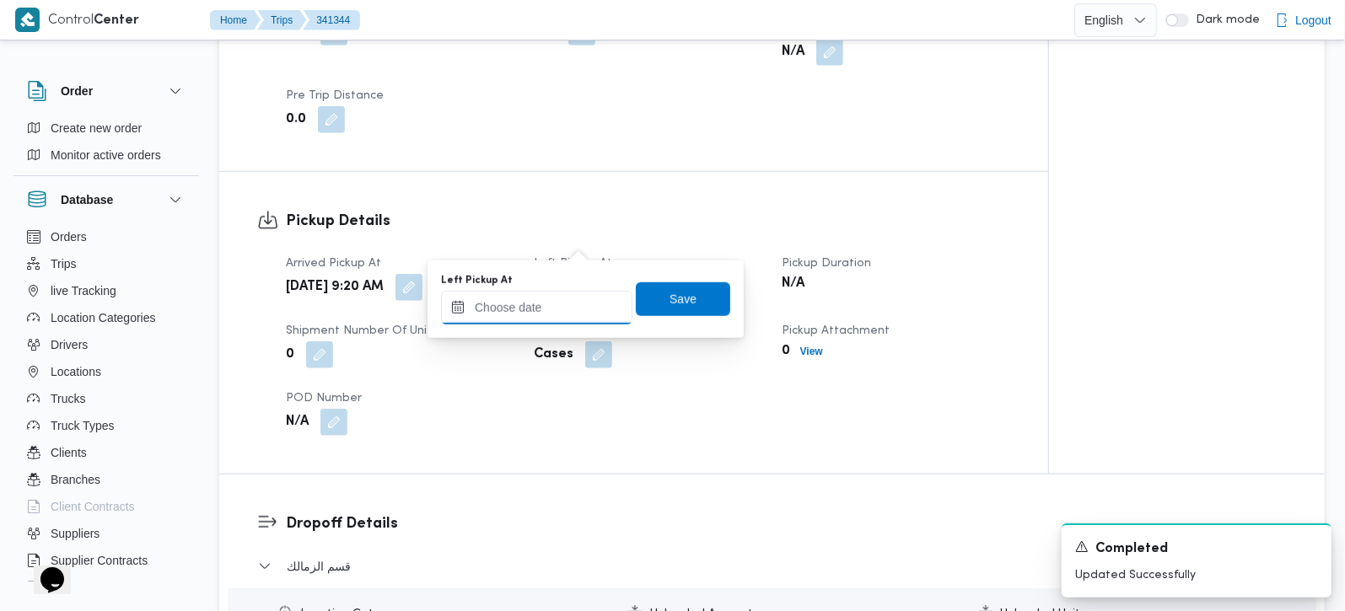
click at [567, 302] on input "Left Pickup At" at bounding box center [536, 308] width 191 height 34
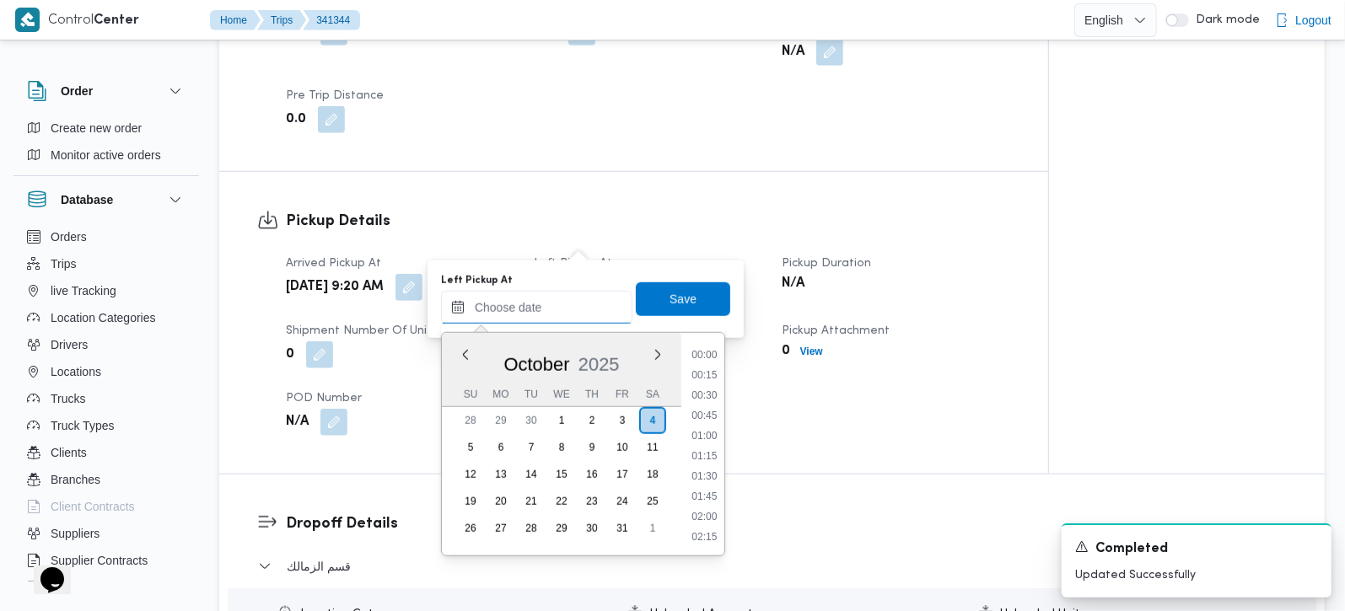
scroll to position [769, 0]
click at [705, 390] on li "10:00" at bounding box center [704, 395] width 39 height 17
type input "[DATE] 10:00"
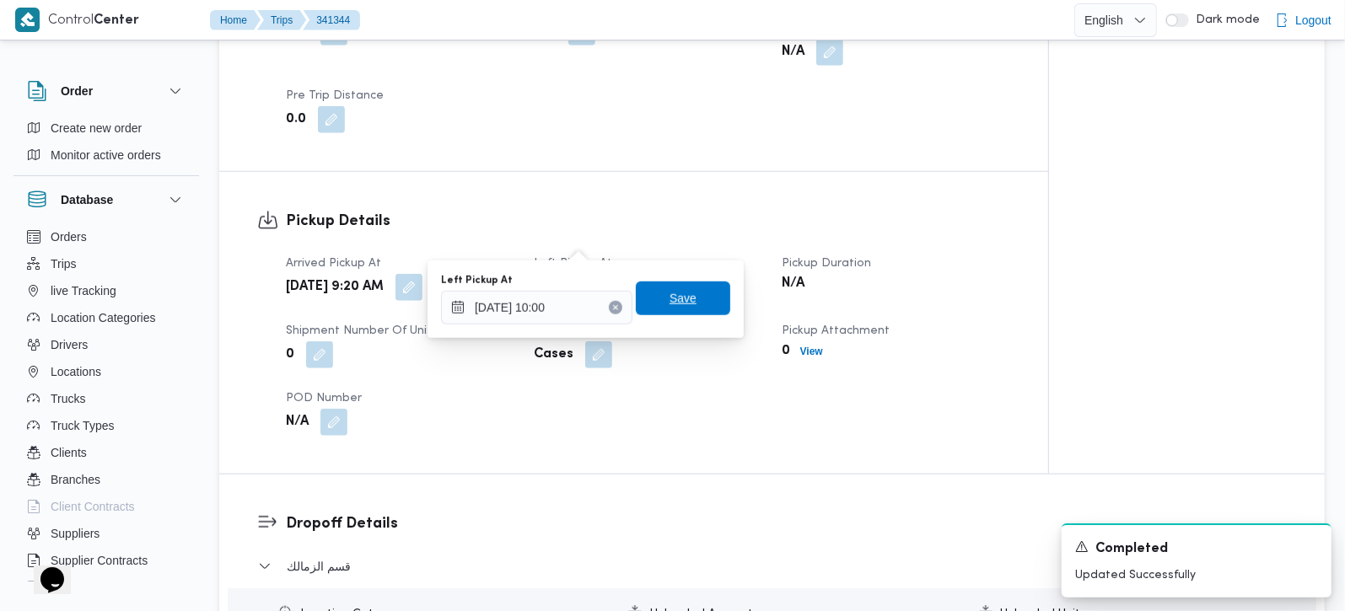
click at [683, 296] on span "Save" at bounding box center [683, 299] width 94 height 34
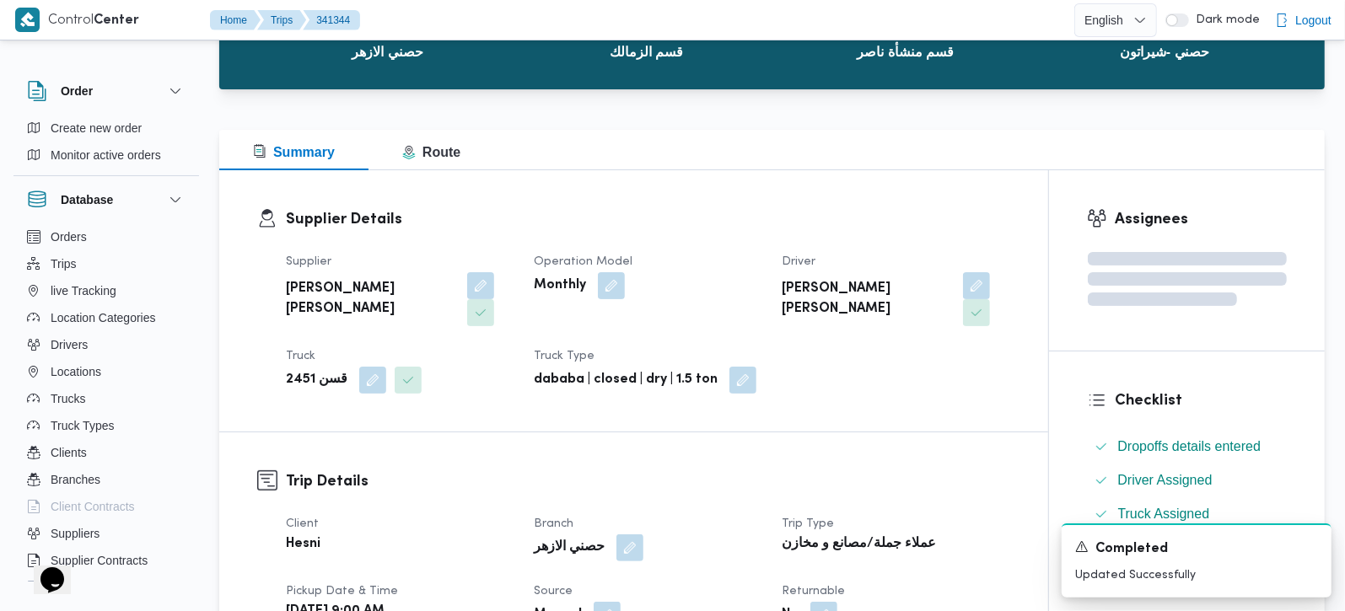
scroll to position [0, 0]
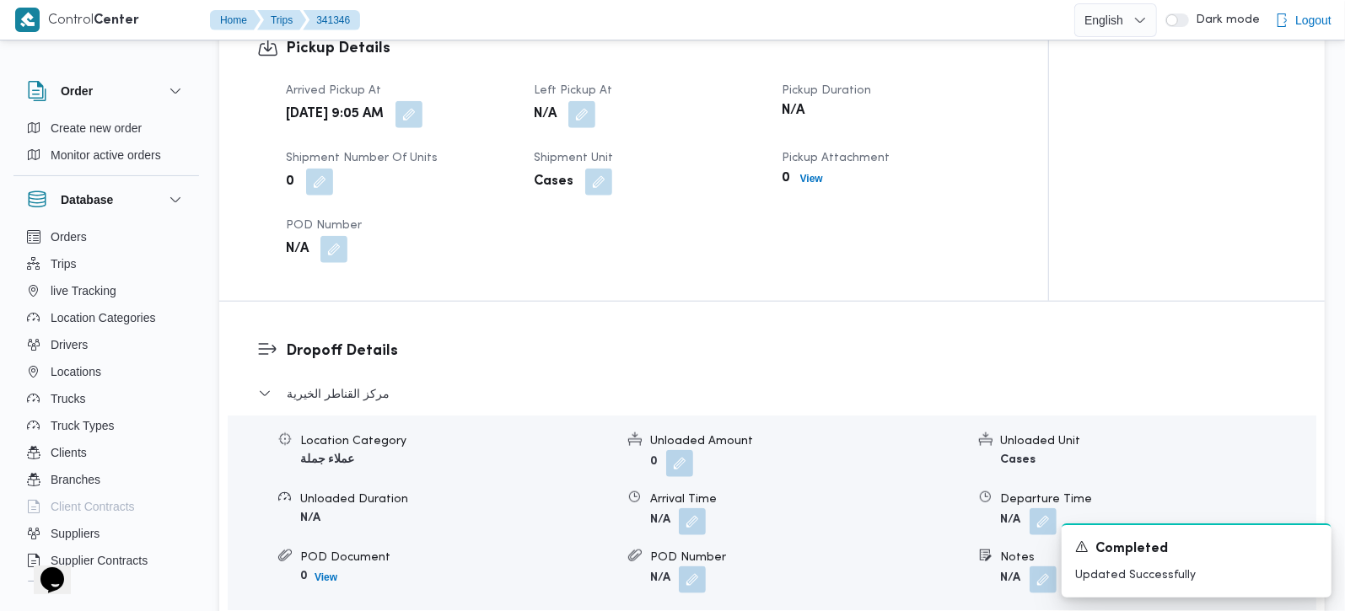
scroll to position [1091, 0]
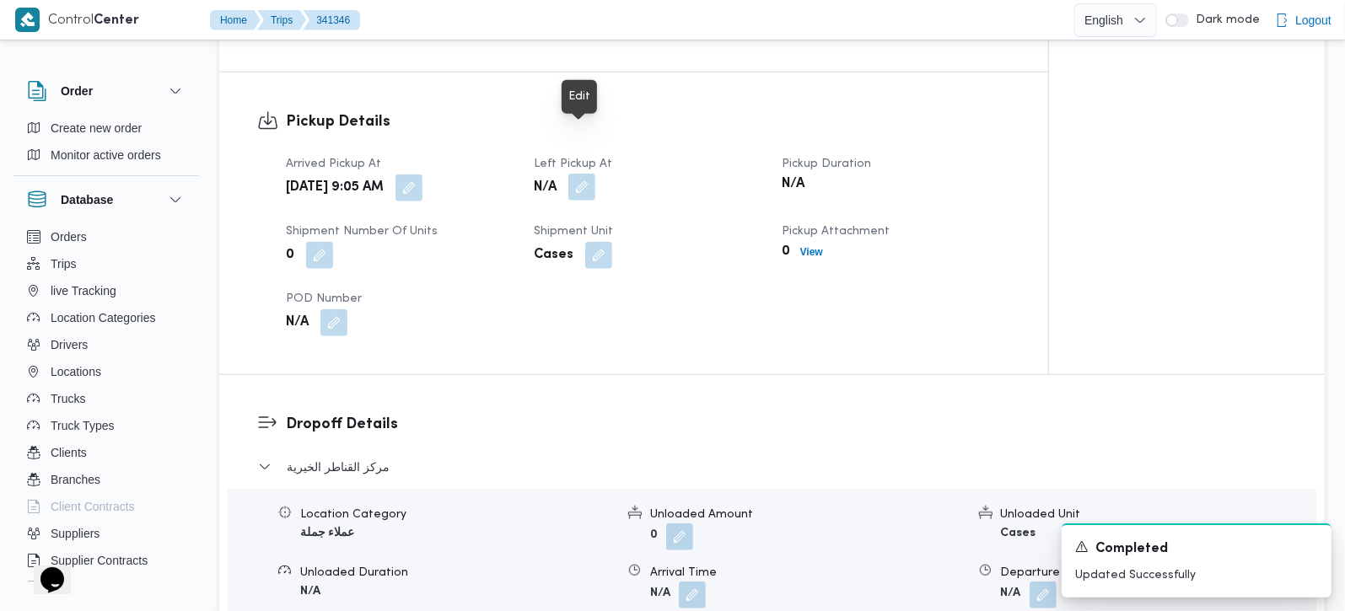
click at [586, 174] on button "button" at bounding box center [581, 187] width 27 height 27
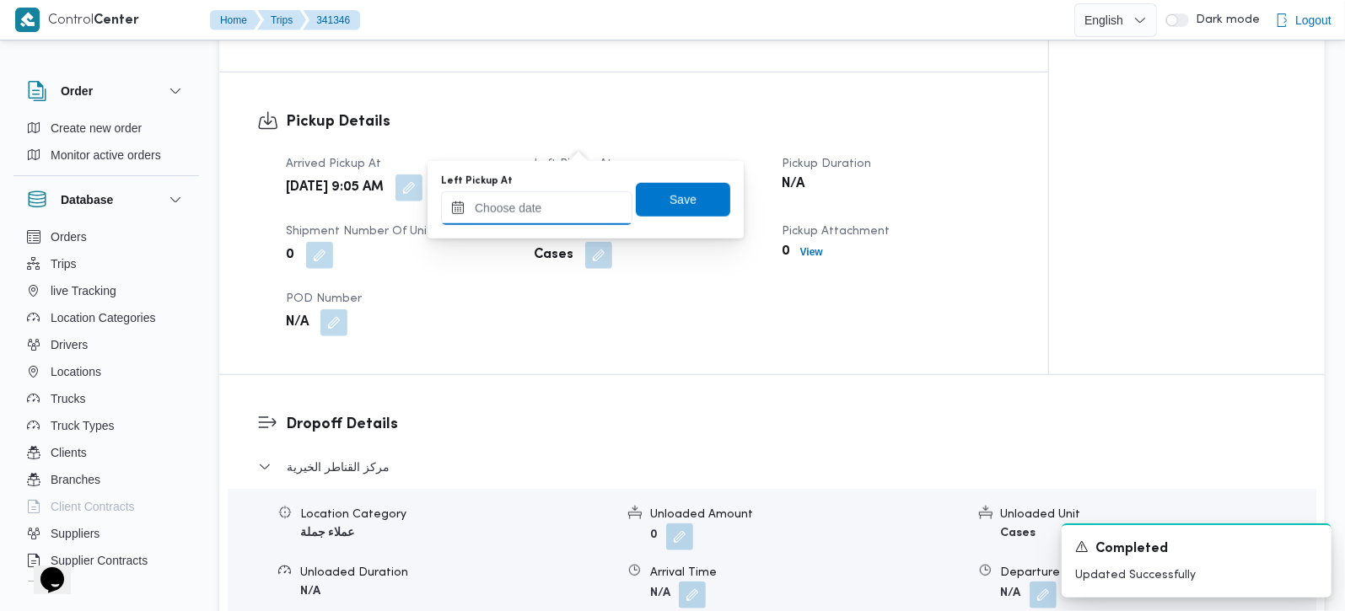
click at [564, 191] on input "Left Pickup At" at bounding box center [536, 208] width 191 height 34
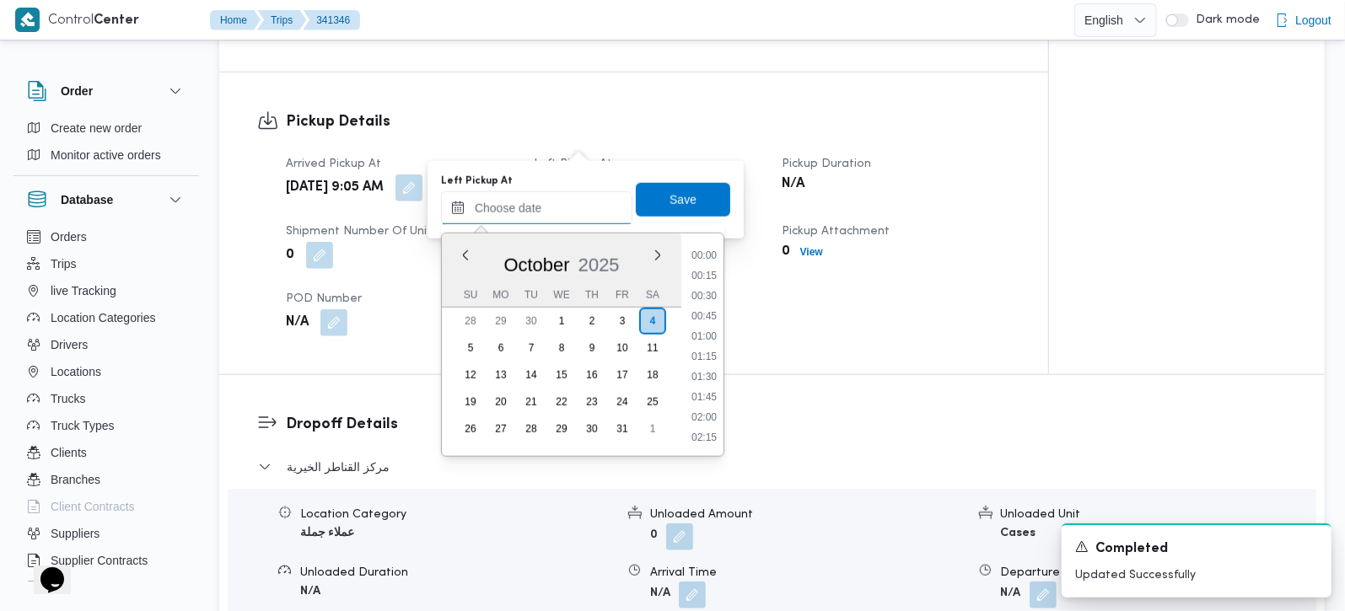
scroll to position [769, 0]
click at [706, 254] on li "09:30" at bounding box center [704, 255] width 39 height 17
type input "[DATE] 09:30"
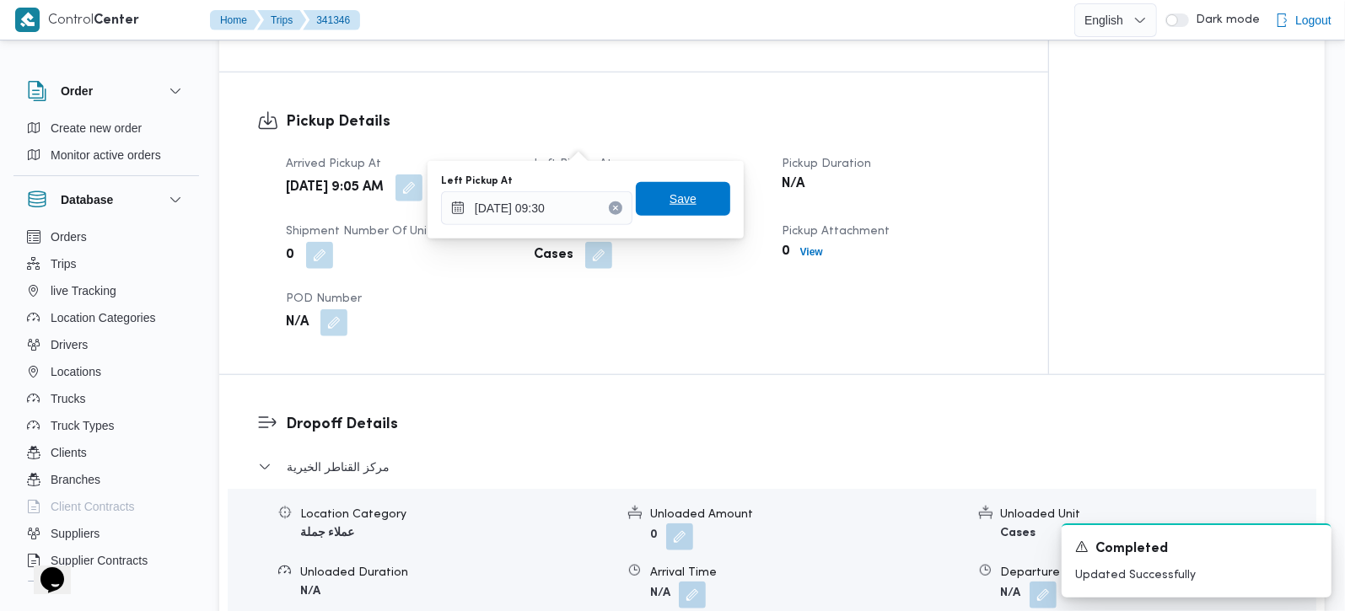
click at [685, 207] on span "Save" at bounding box center [683, 199] width 94 height 34
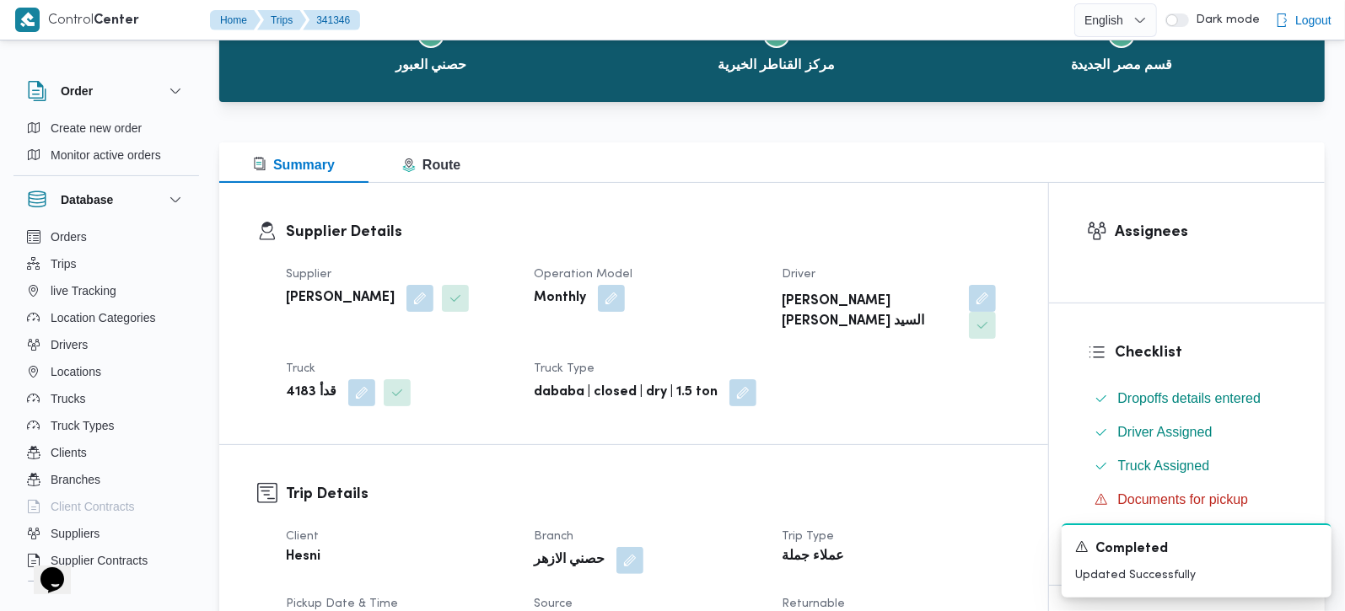
scroll to position [0, 0]
